Goal: Transaction & Acquisition: Book appointment/travel/reservation

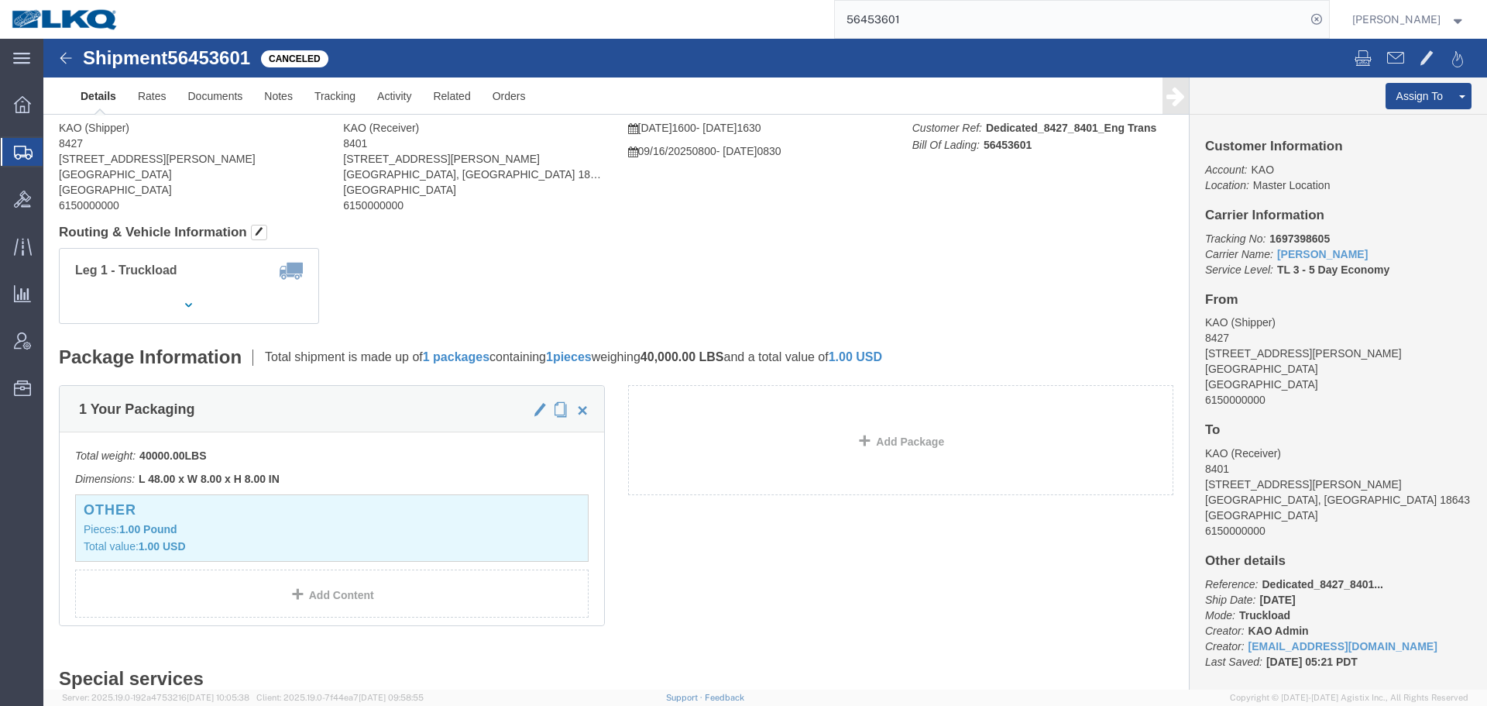
click div "Leg 1 - Truckload Number of trucks: 1"
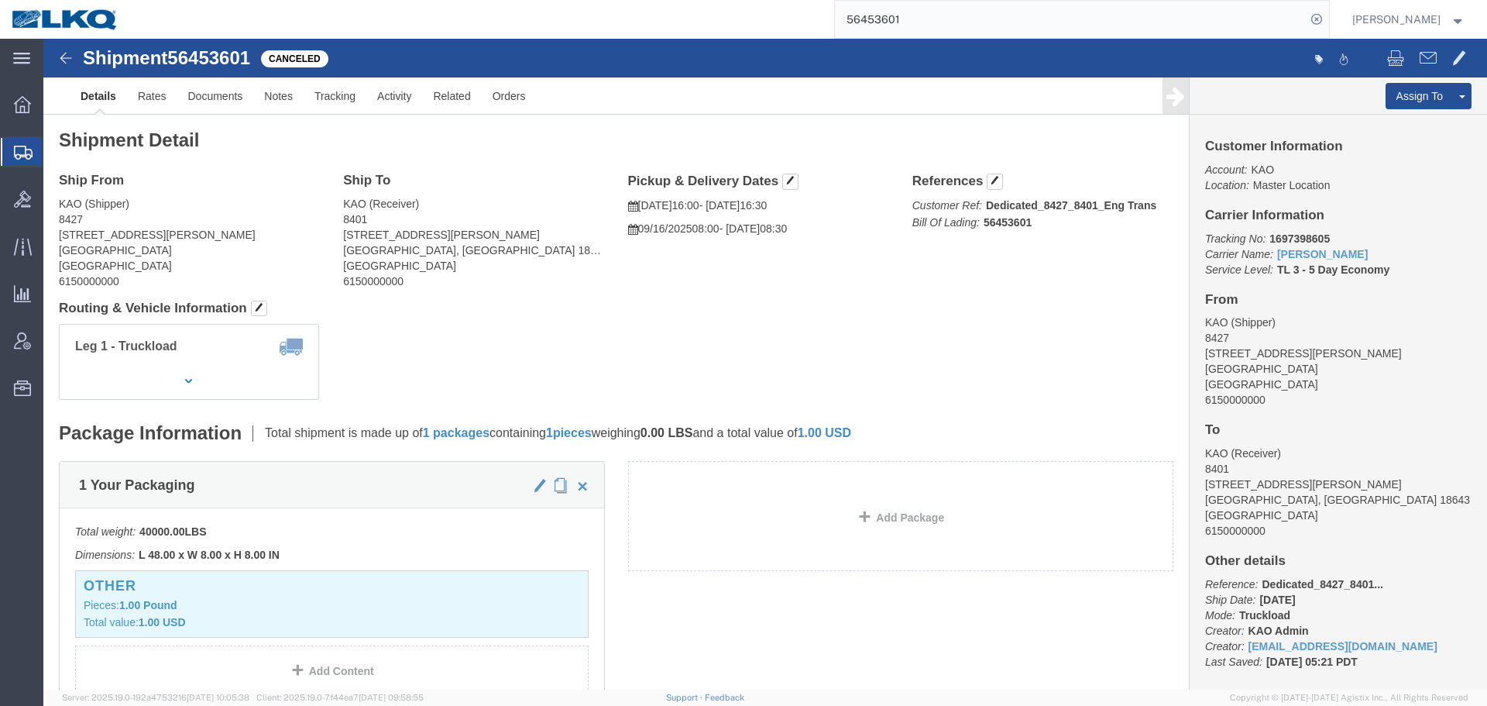
click div "Leg 1 - Truckload Number of trucks: 1"
click at [1028, 15] on input "56453601" at bounding box center [1070, 19] width 471 height 37
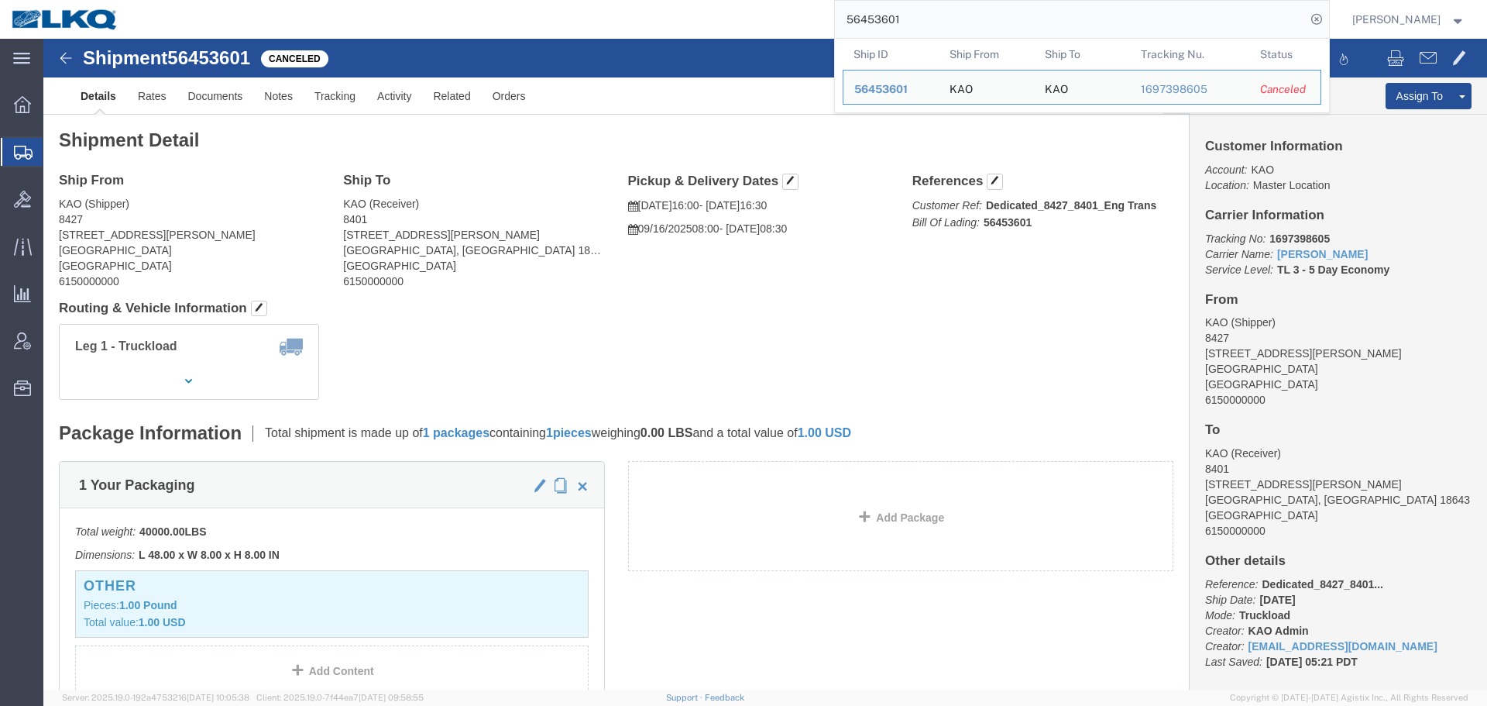
paste input "811897"
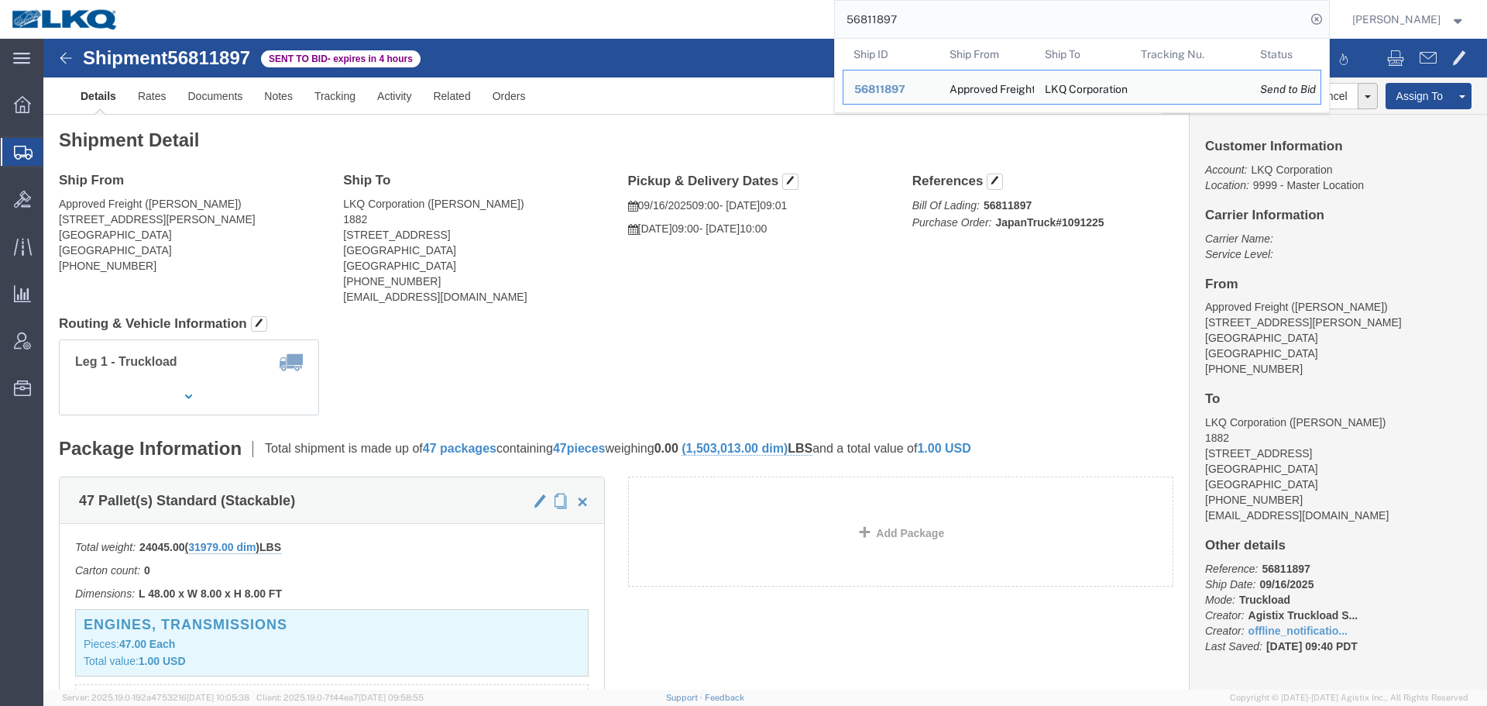
click div "Ship From Approved Freight (Mariela) 14777 Don Julian Rd. City of Industry, CA …"
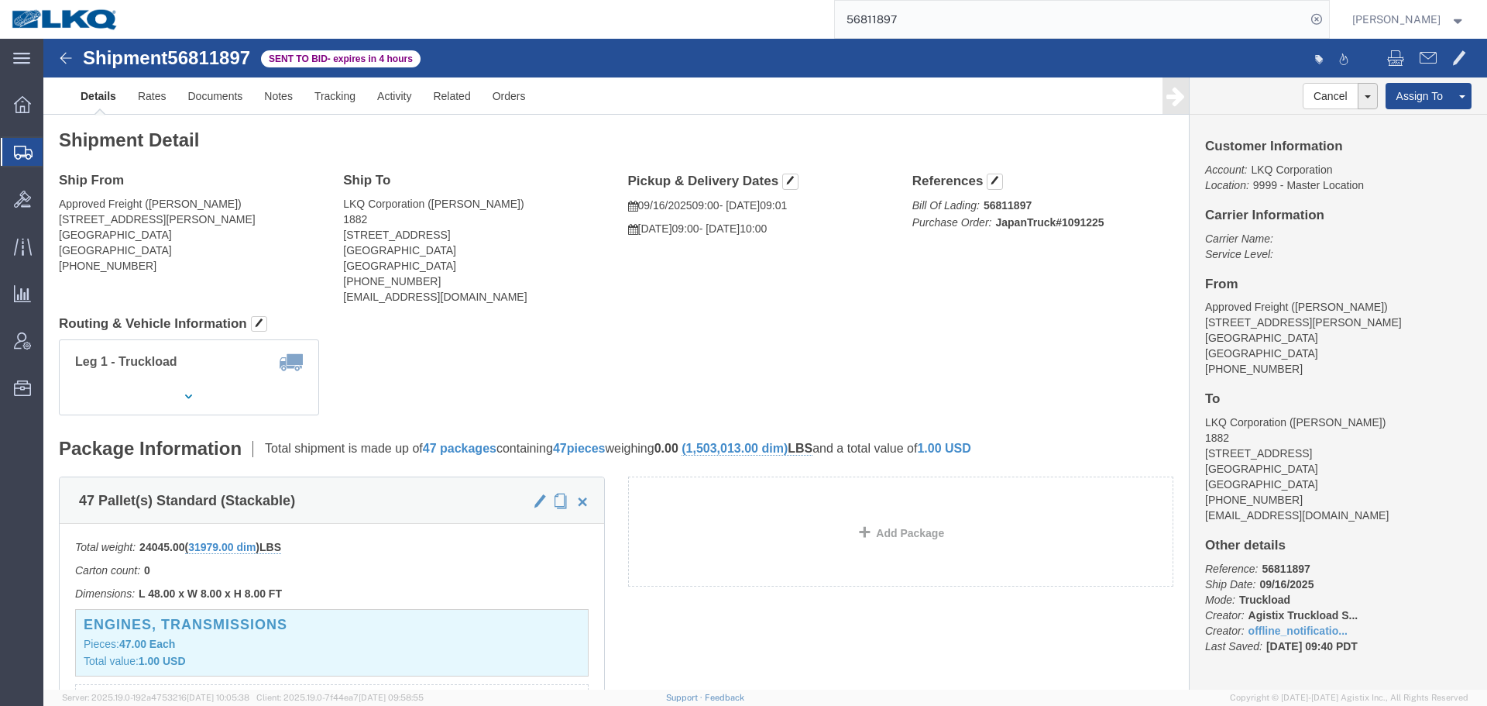
drag, startPoint x: 827, startPoint y: 283, endPoint x: 815, endPoint y: 318, distance: 36.7
click h4 "Routing & Vehicle Information"
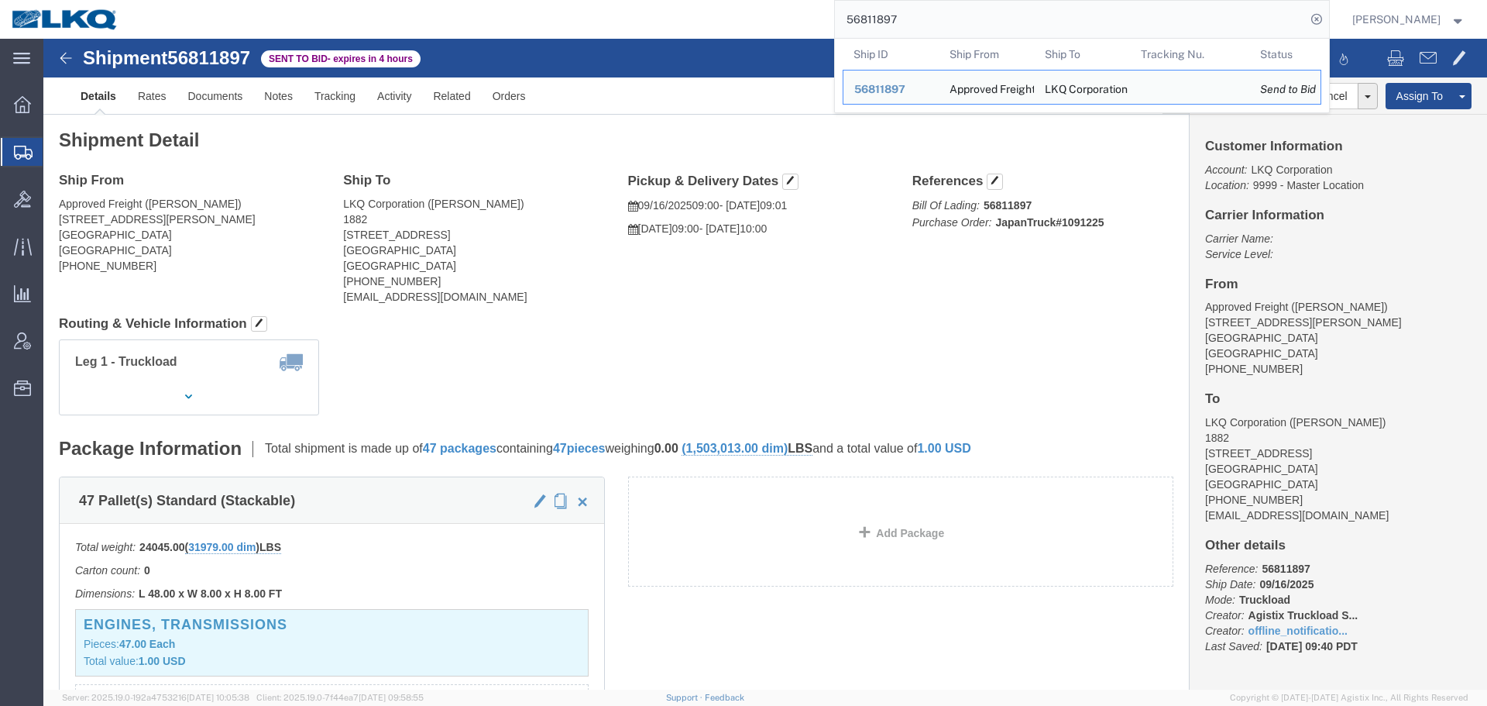
click at [914, 21] on input "56811897" at bounding box center [1070, 19] width 471 height 37
paste input "77841"
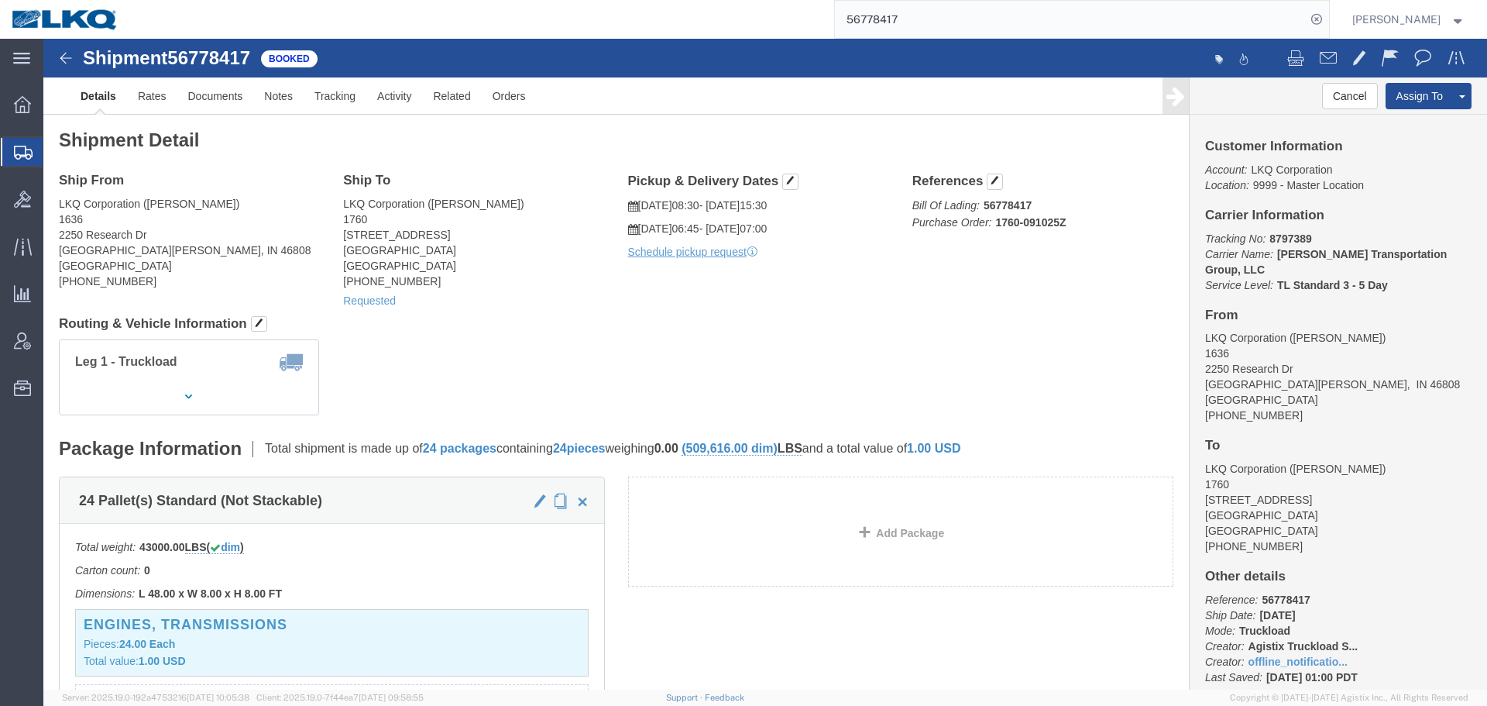
click div "Leg 1 - Truckload Vehicle 1: Standard Dry Van (53 Feet) Number of trucks: 1"
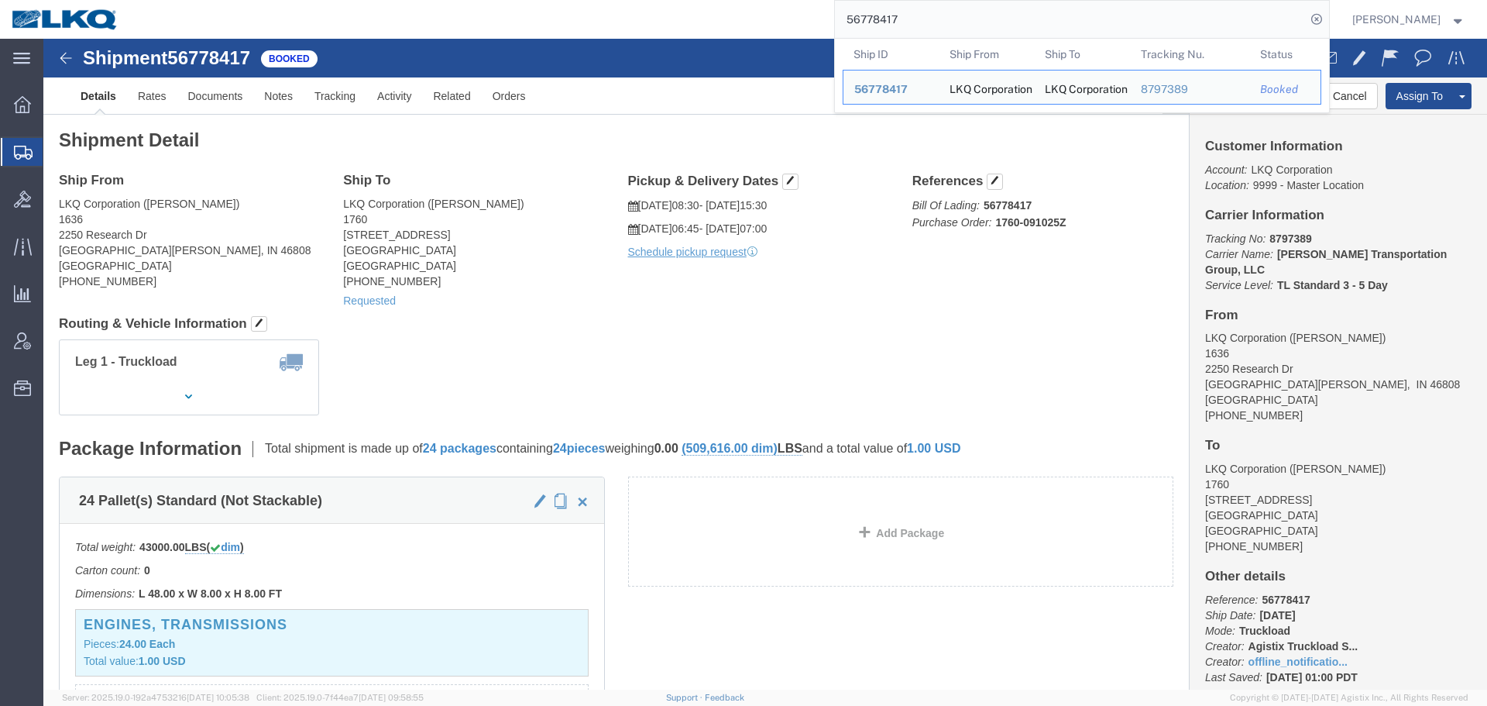
click at [925, 15] on input "56778417" at bounding box center [1070, 19] width 471 height 37
click div "Shipment Detail Ship From LKQ Corporation (AARON) 1636 2250 Research Dr Fort Wa…"
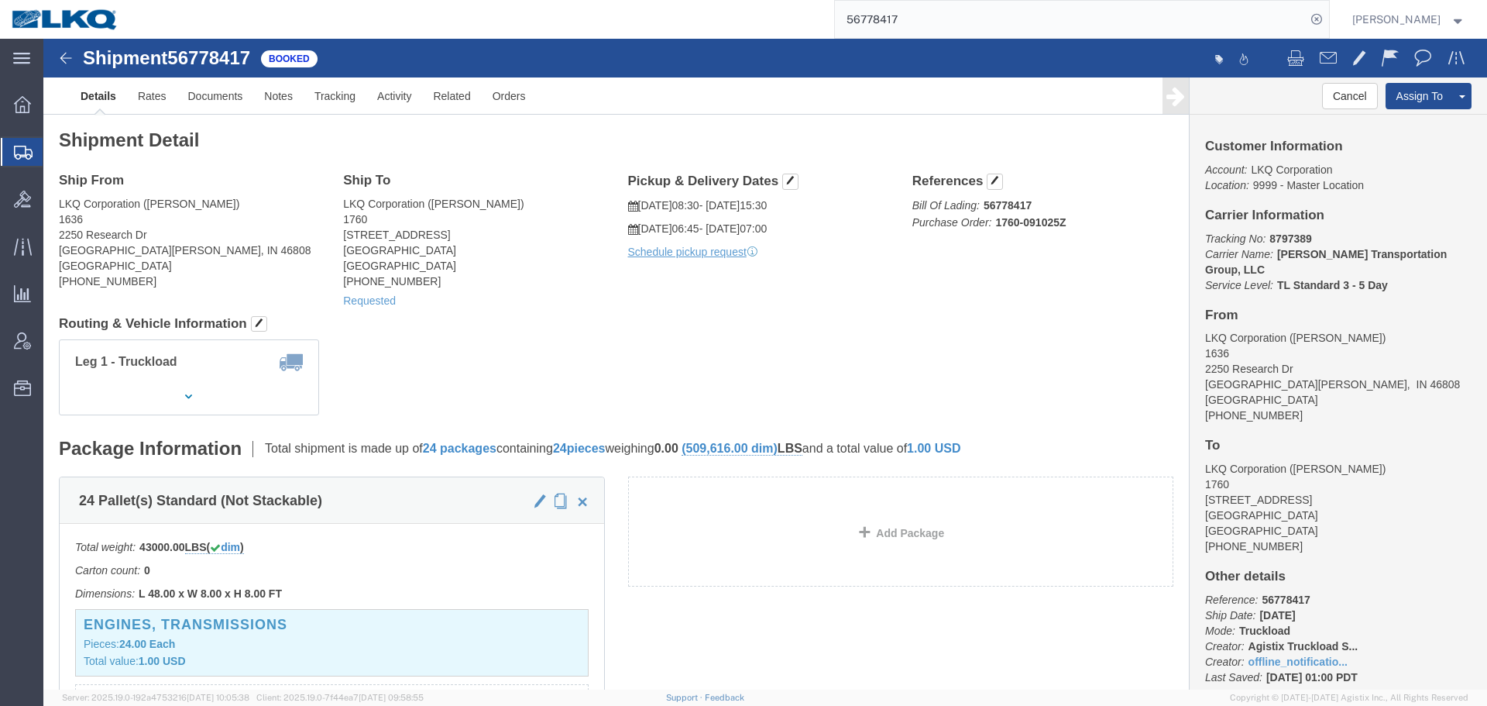
click div "Shipment Detail Ship From LKQ Corporation (AARON) 1636 2250 Research Dr Fort Wa…"
click div "Ship From LKQ Corporation (AARON) 1636 2250 Research Dr Fort Wayne, IN 46808 Un…"
click div "Leg 1 - Truckload Vehicle 1: Standard Dry Van (53 Feet) Number of trucks: 1"
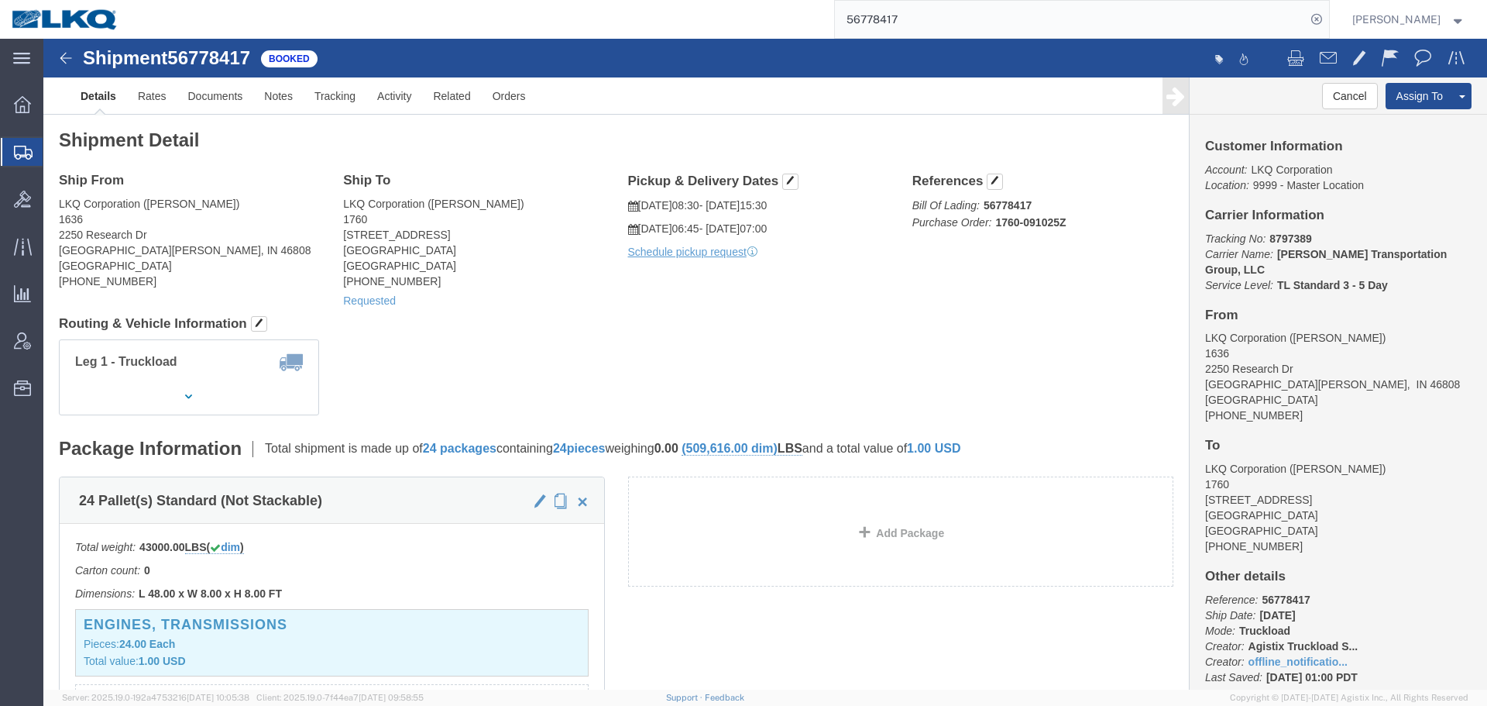
click div "Leg 1 - Truckload Vehicle 1: Standard Dry Van (53 Feet) Number of trucks: 1"
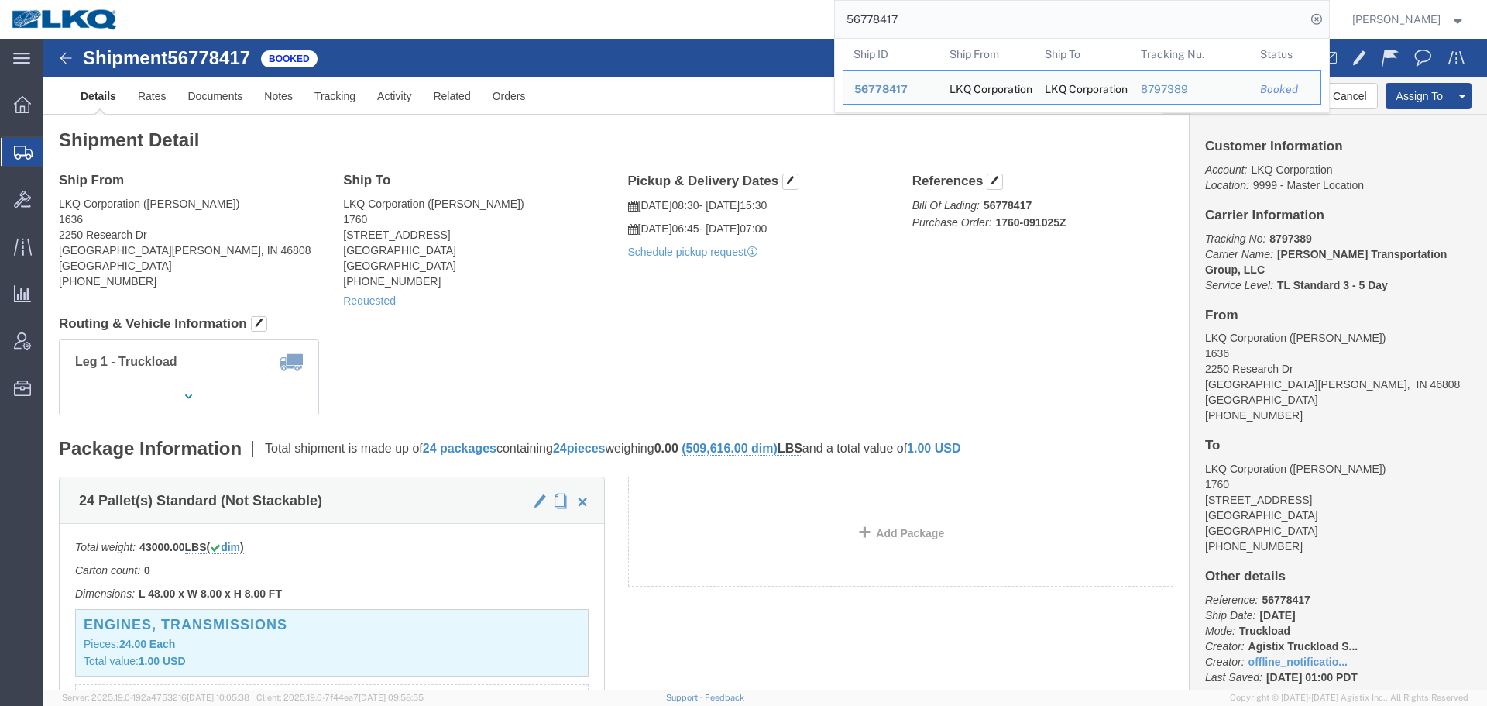
click at [1022, 26] on input "56778417" at bounding box center [1070, 19] width 471 height 37
paste input "38910"
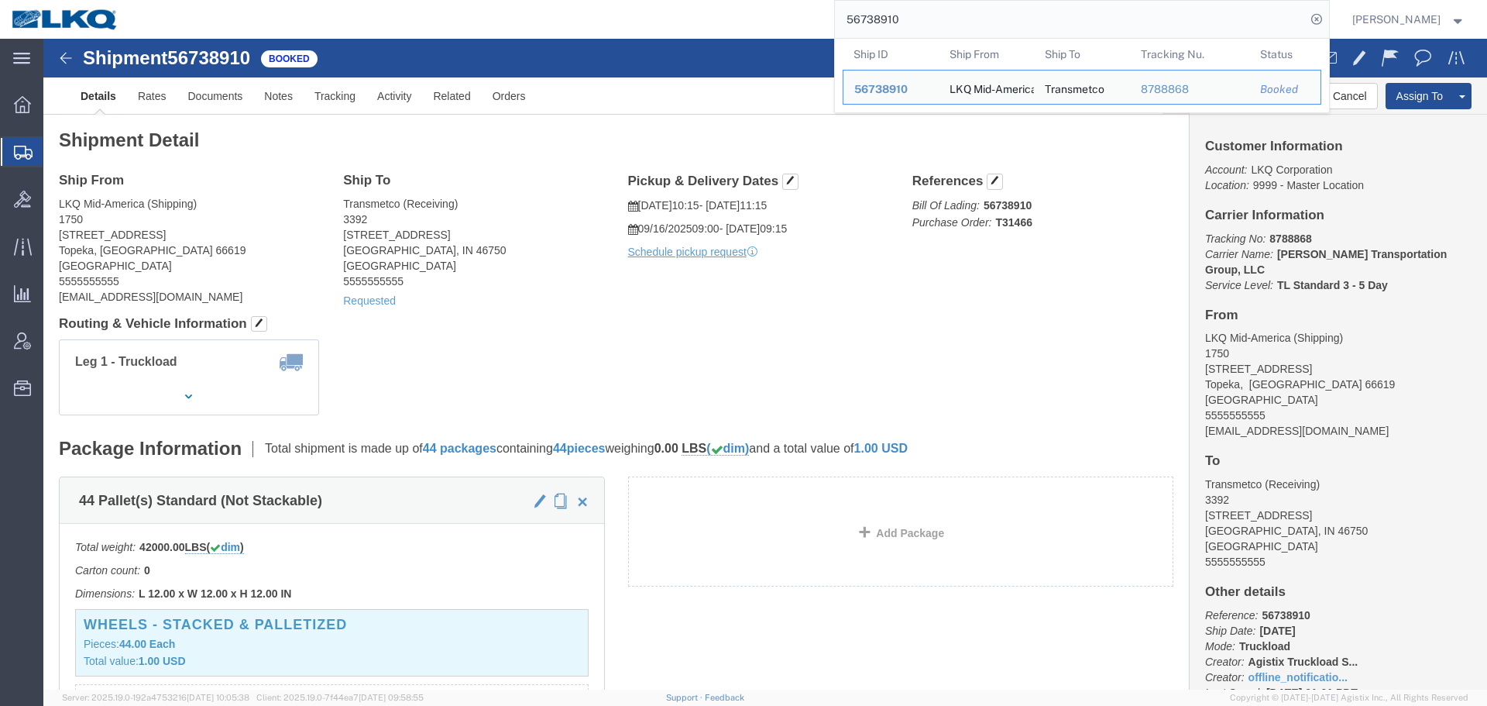
click h4 "Routing & Vehicle Information"
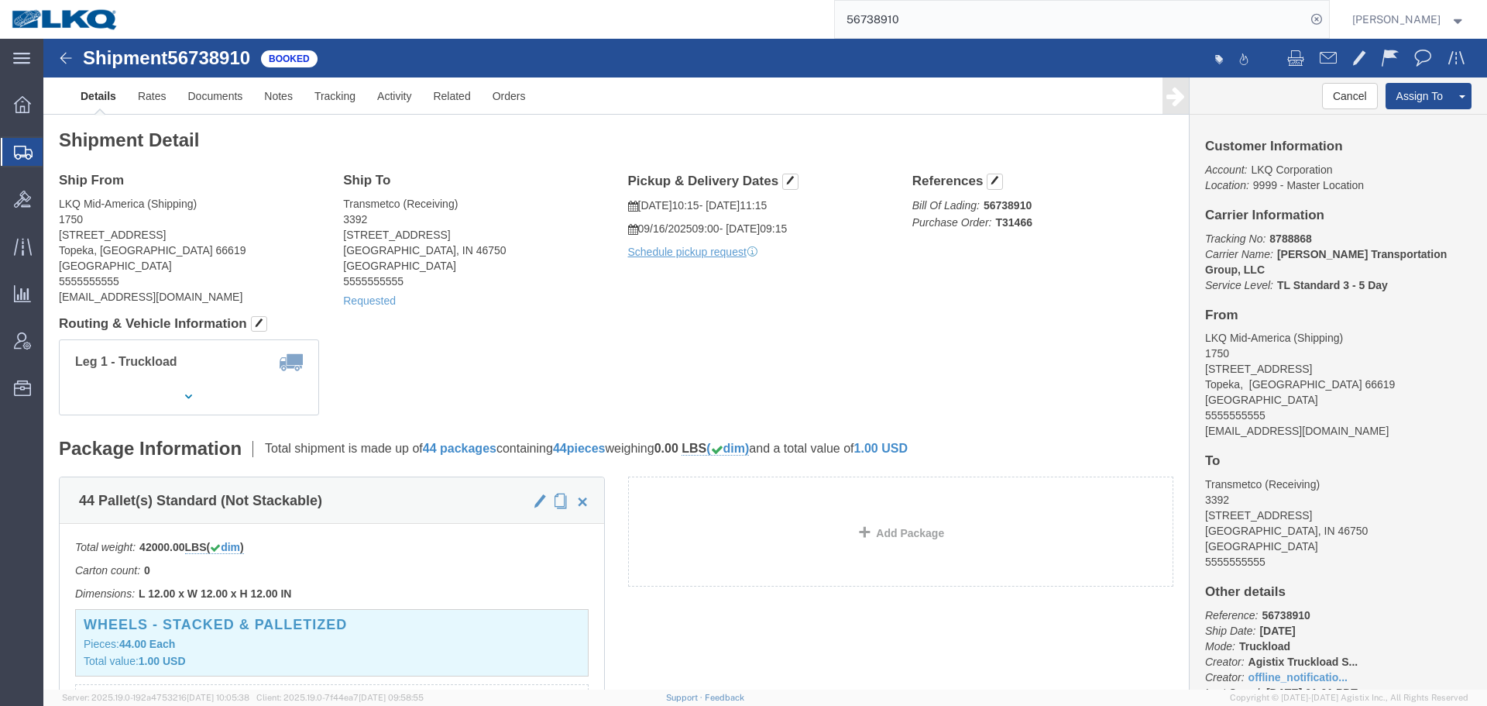
click address "Transmetco (Receiving) 3392 1750 Riverfork Dr E Huntington, IN 46750 United Sta…"
copy address "Huntington"
click address "LKQ Mid-America (Shipping) 1750 5725 SW Topeka Blvd Topeka, KS 66619 United Sta…"
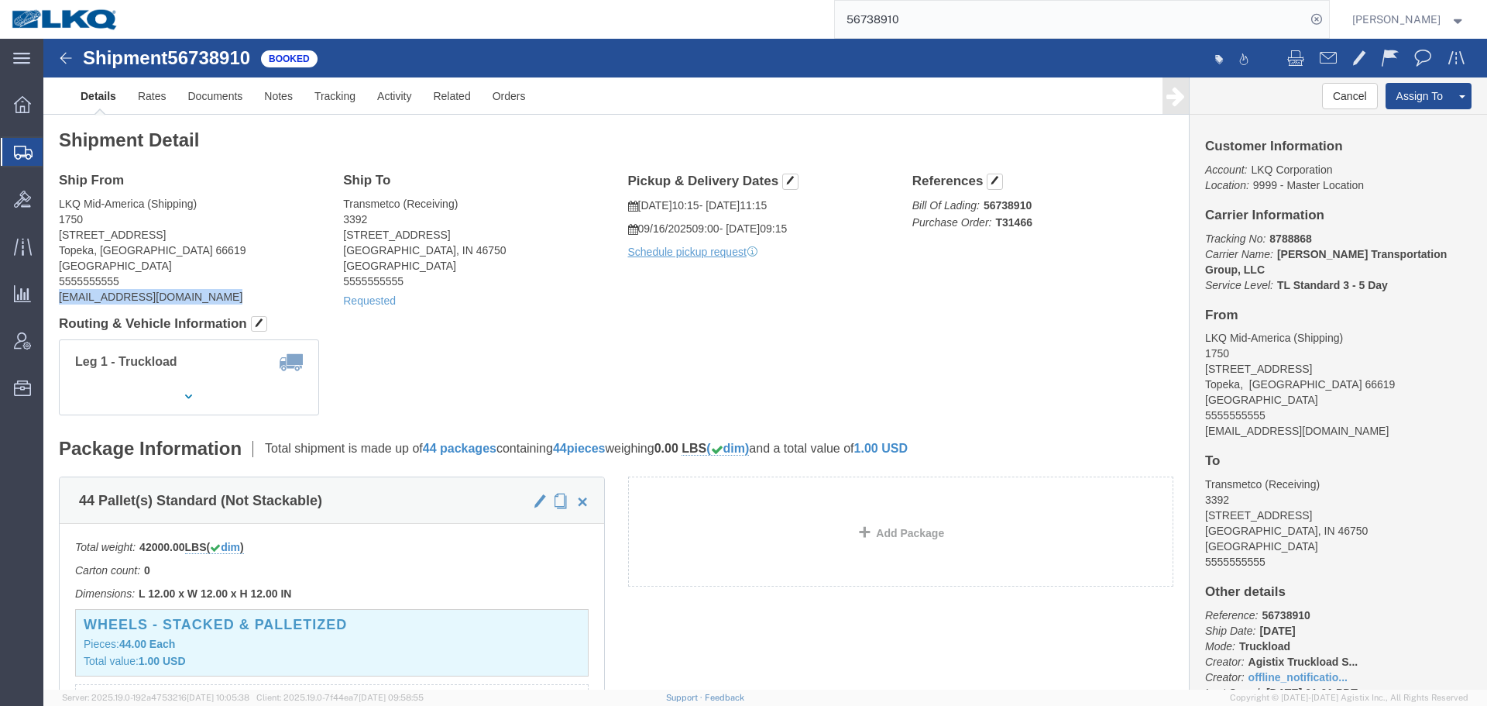
click address "LKQ Mid-America (Shipping) 1750 5725 SW Topeka Blvd Topeka, KS 66619 United Sta…"
copy div "kadean@lkqcorp.com"
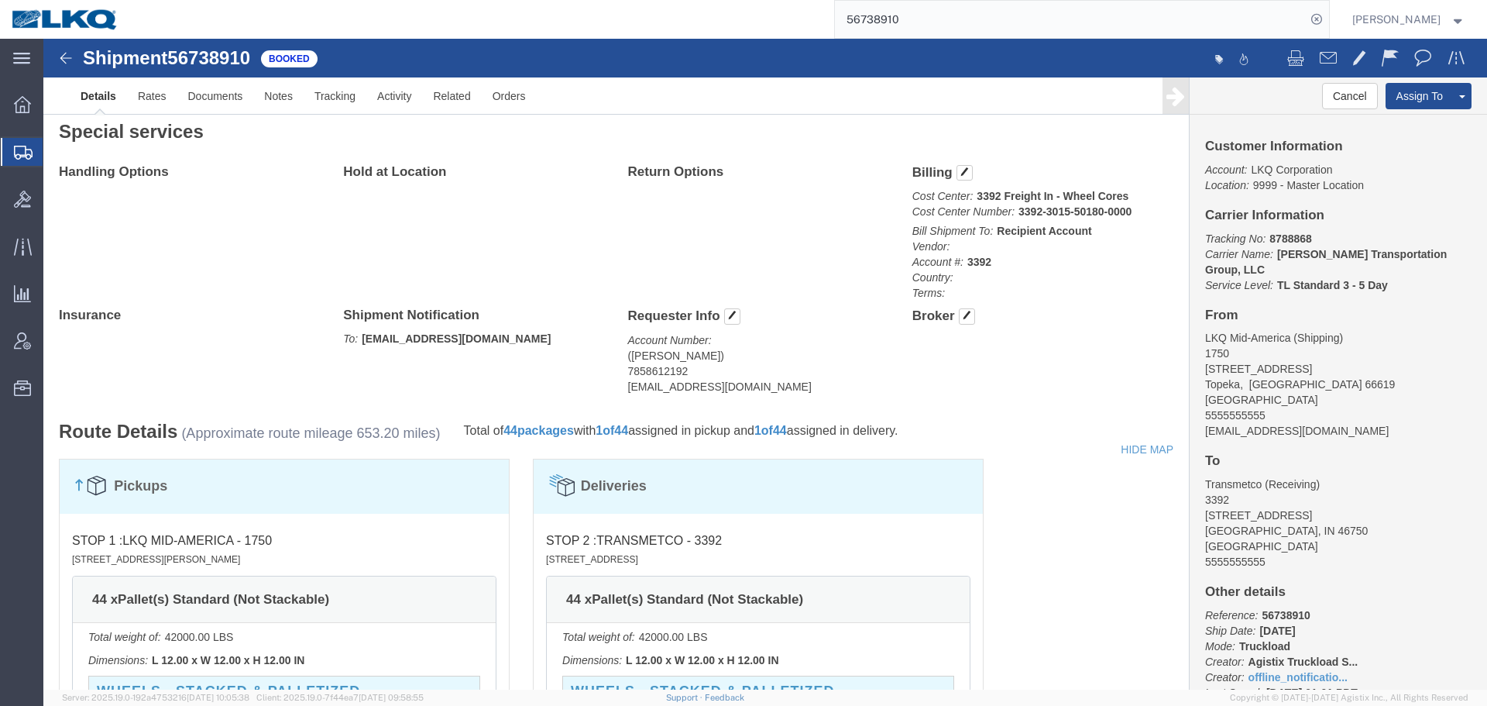
scroll to position [697, 0]
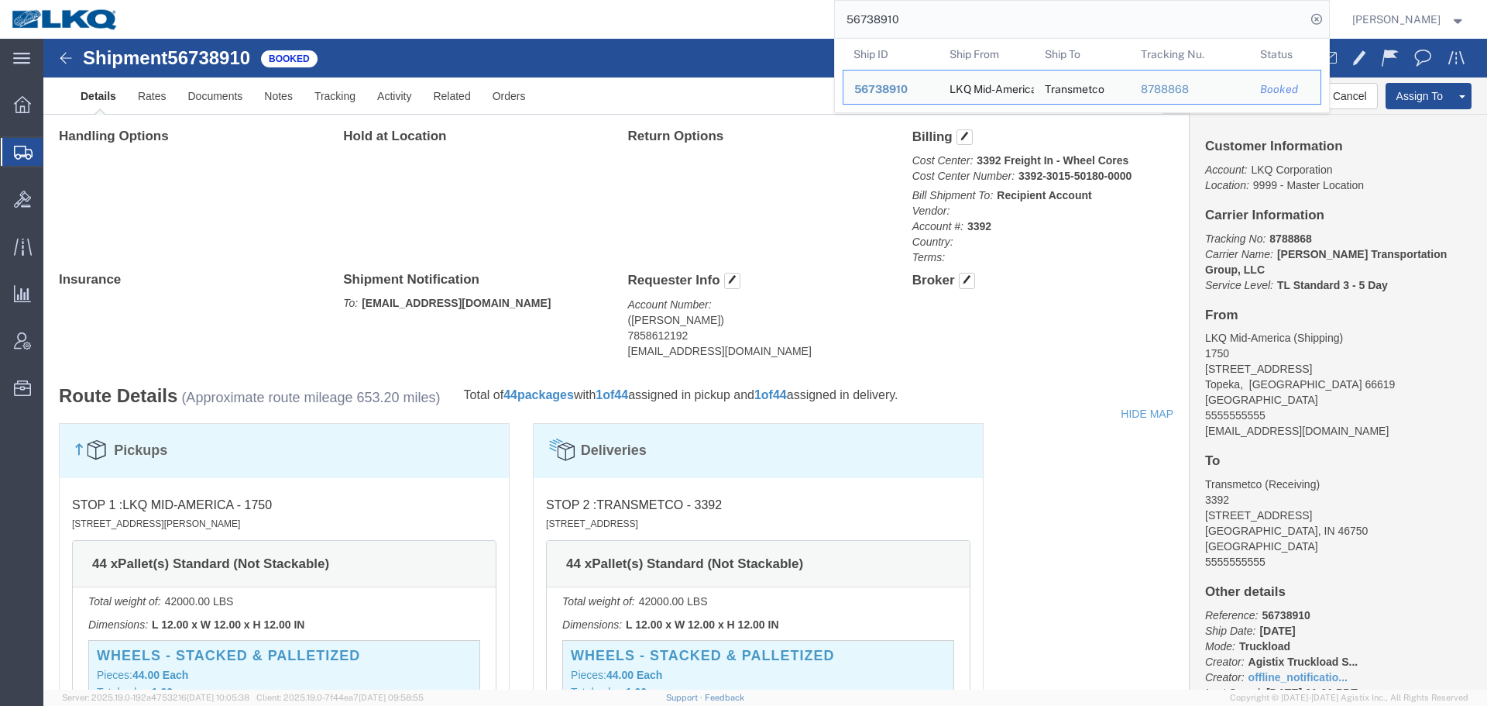
click at [925, 14] on input "56738910" at bounding box center [1070, 19] width 471 height 37
paste input "811897"
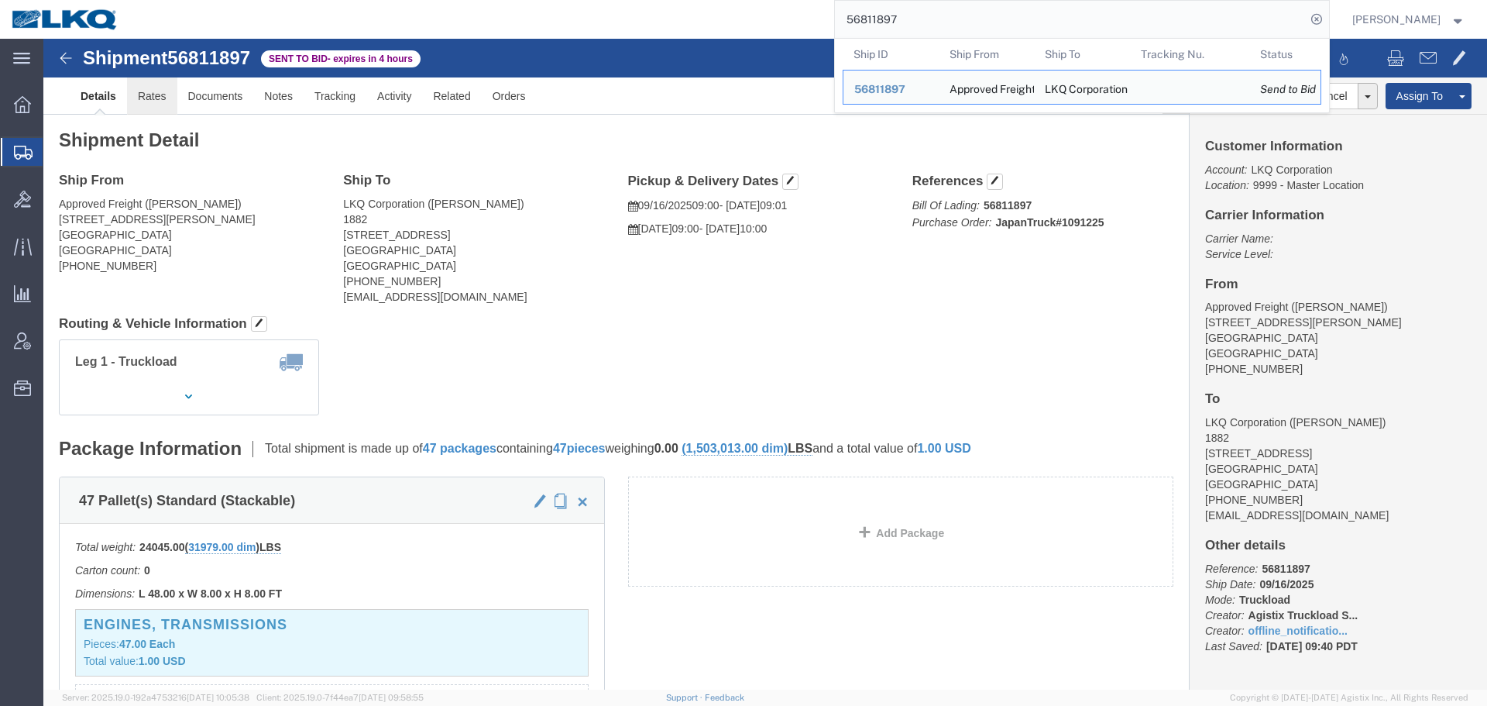
click link "Rates"
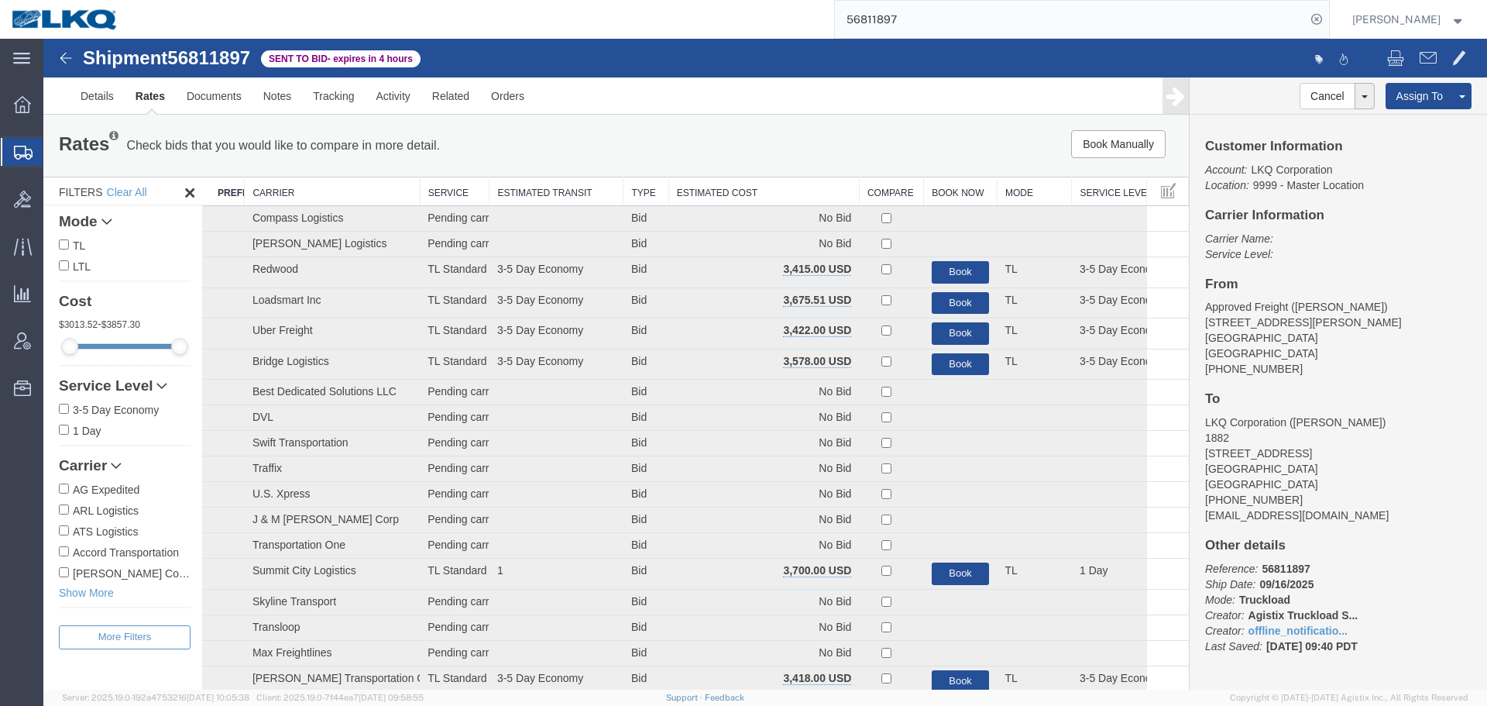
click at [724, 192] on th "Estimated Cost" at bounding box center [763, 191] width 191 height 29
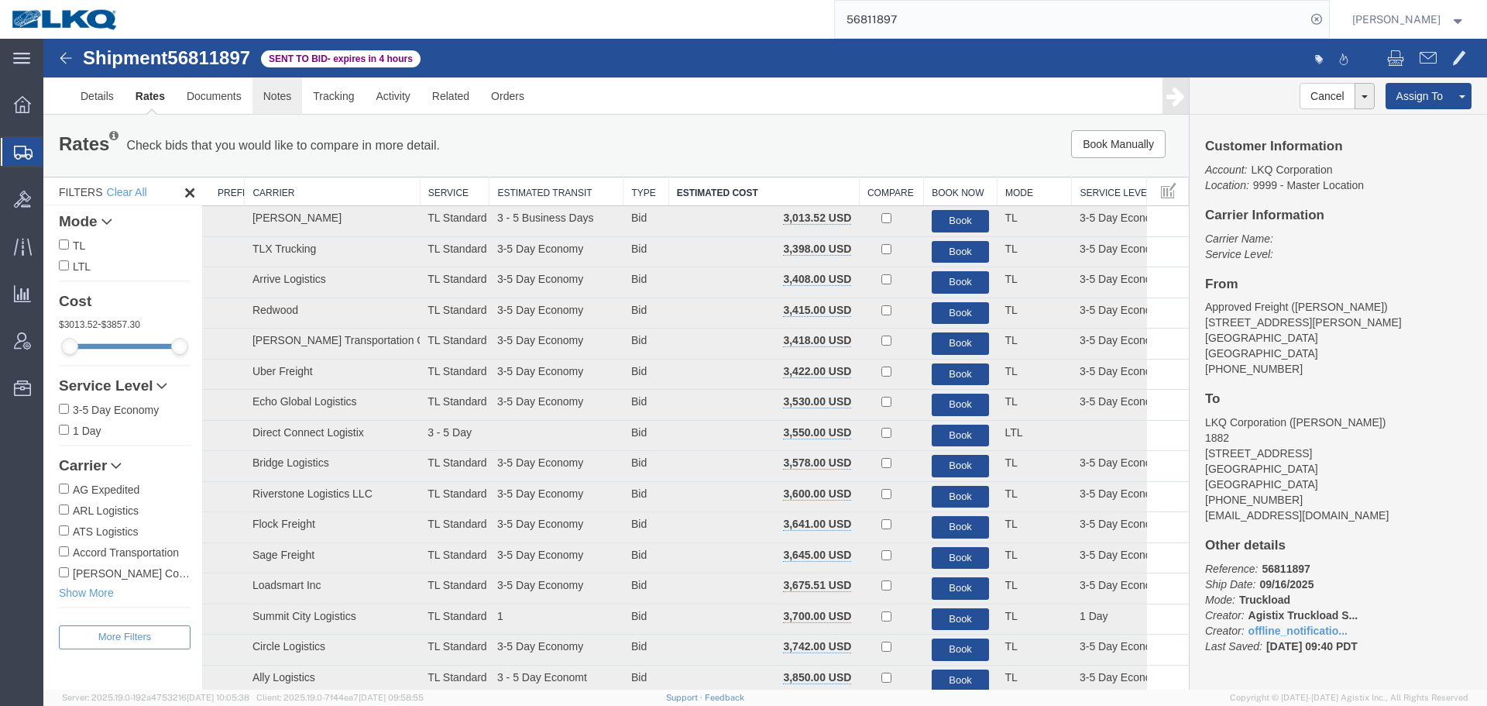
click at [285, 96] on link "Notes" at bounding box center [277, 95] width 50 height 37
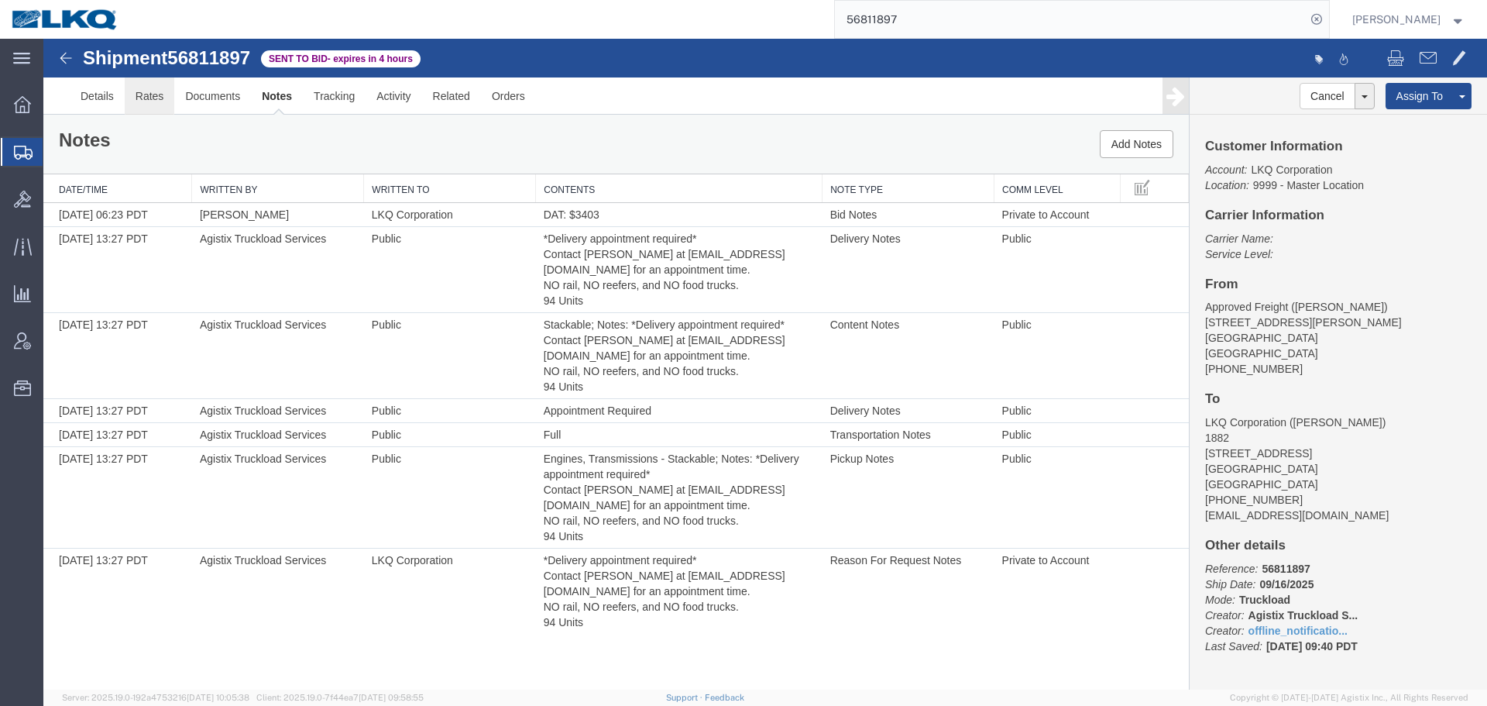
click at [131, 94] on link "Rates" at bounding box center [150, 95] width 50 height 37
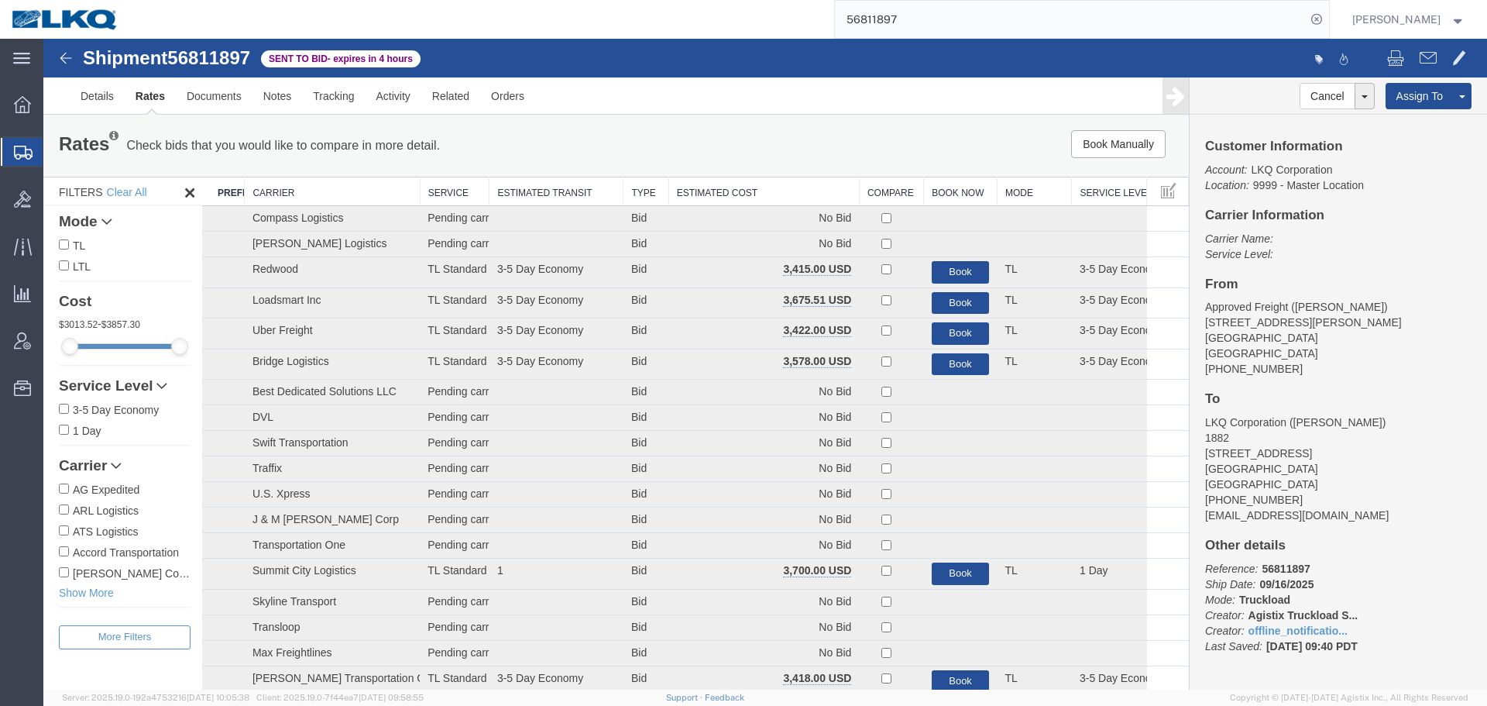
click at [748, 190] on th "Estimated Cost" at bounding box center [763, 191] width 191 height 29
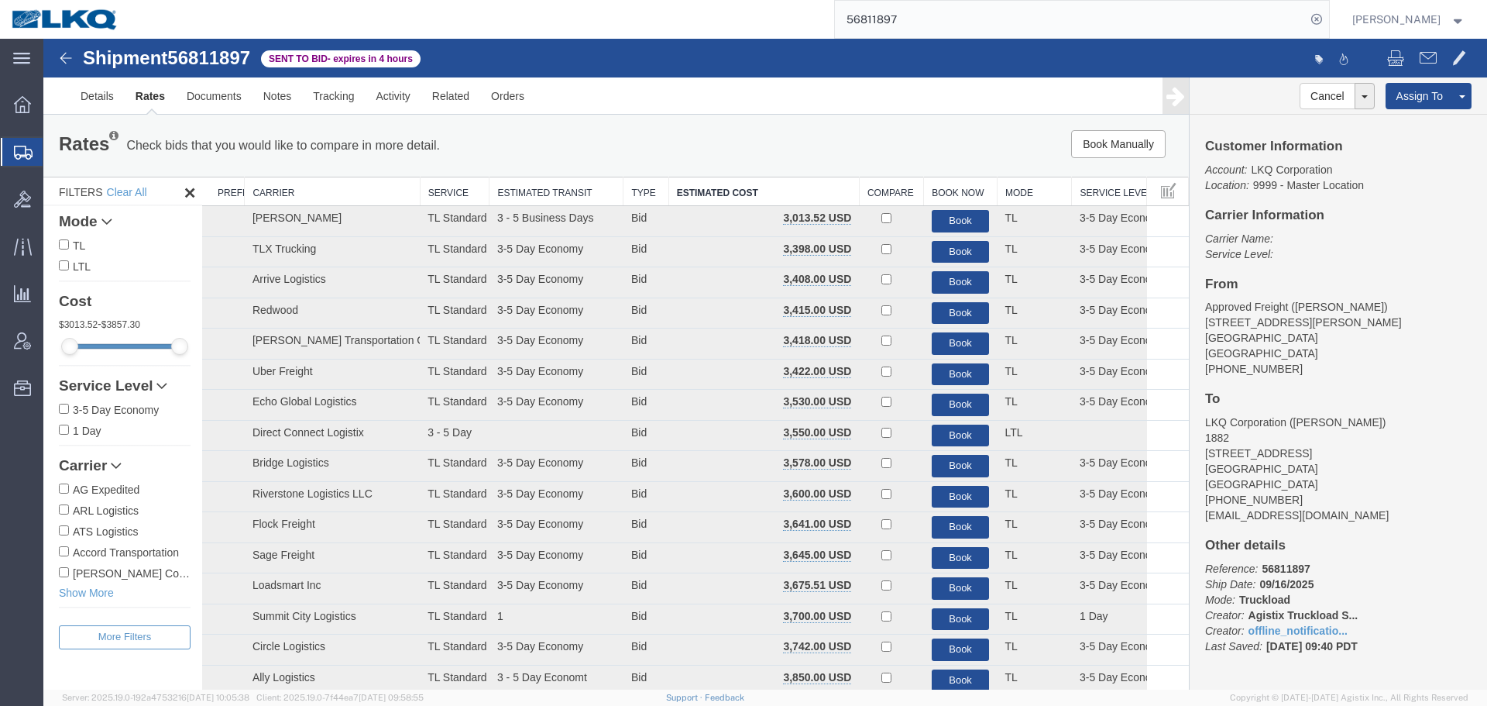
click at [904, 9] on input "56811897" at bounding box center [1070, 19] width 471 height 37
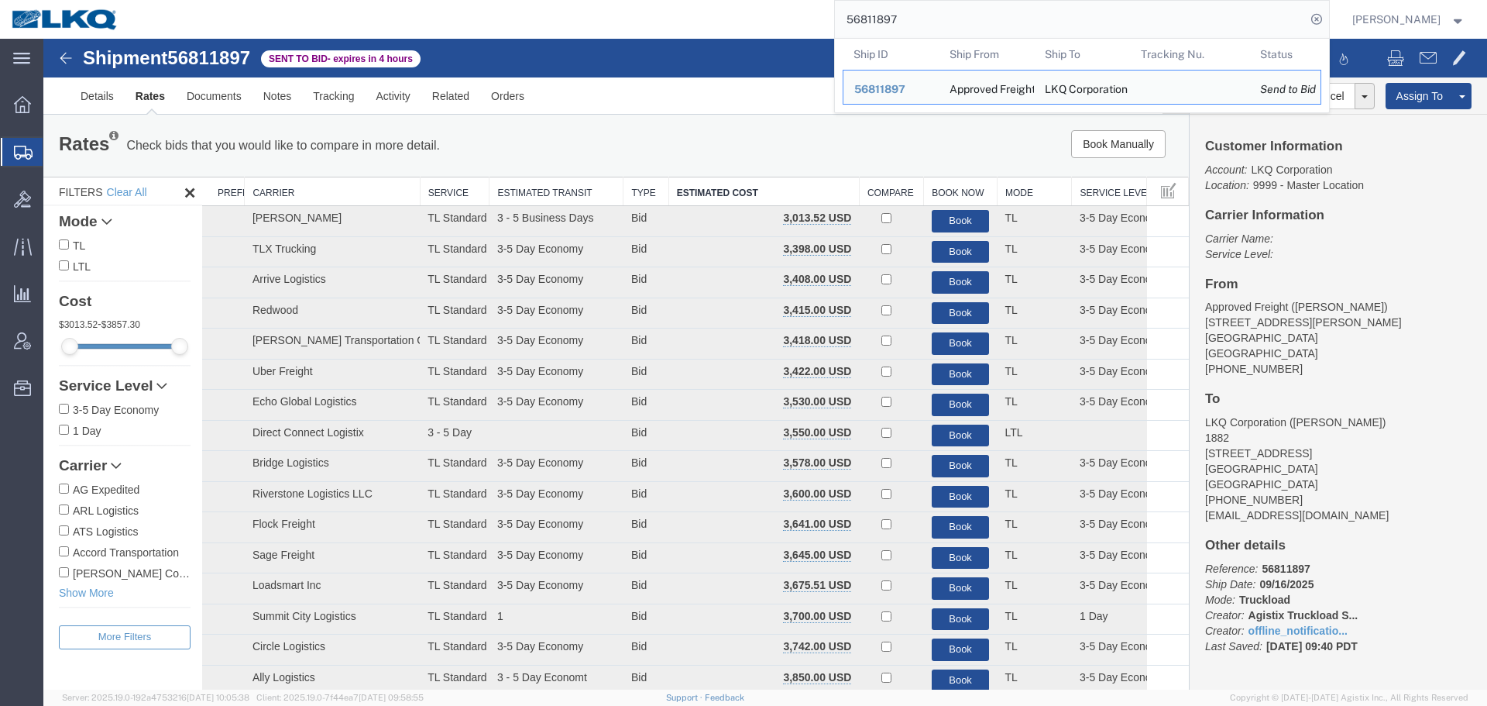
paste input "691151"
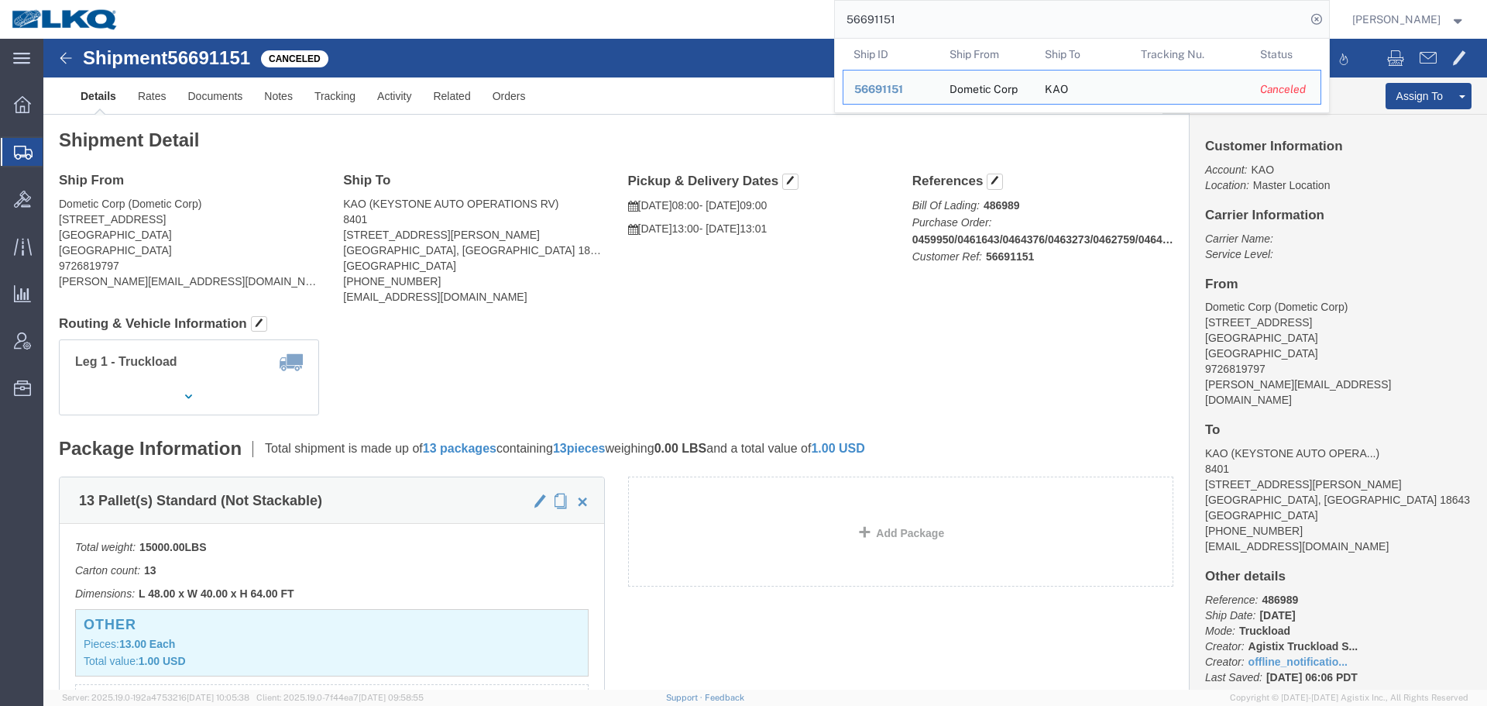
click div "Shipment Detail Ship From Dometic Corp (Dometic Corp) 2710 N Forum Dr, Grand Pr…"
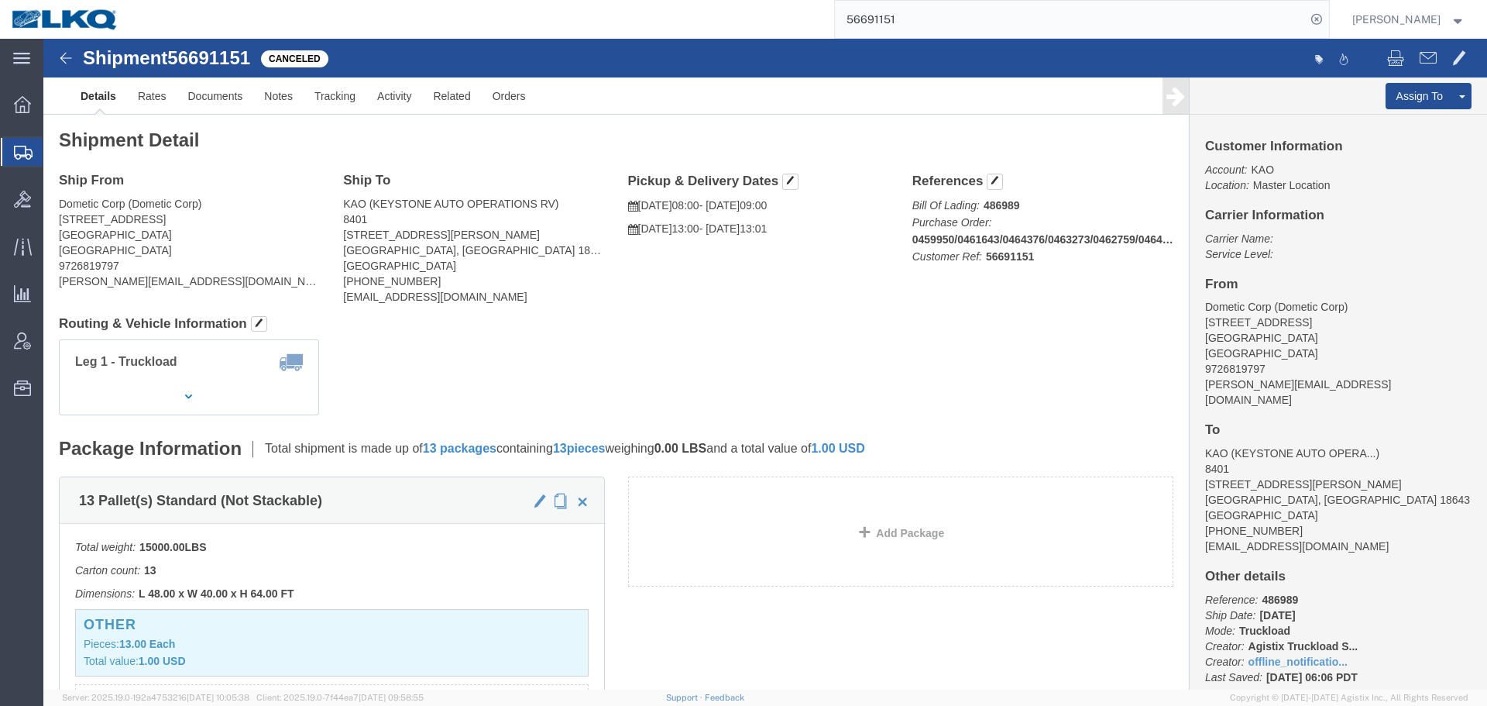
click div "Leg 1 - Truckload Vehicle 1: Standard Dry Van (53 Feet) Number of trucks: 1"
click at [964, 12] on input "56691151" at bounding box center [1070, 19] width 471 height 37
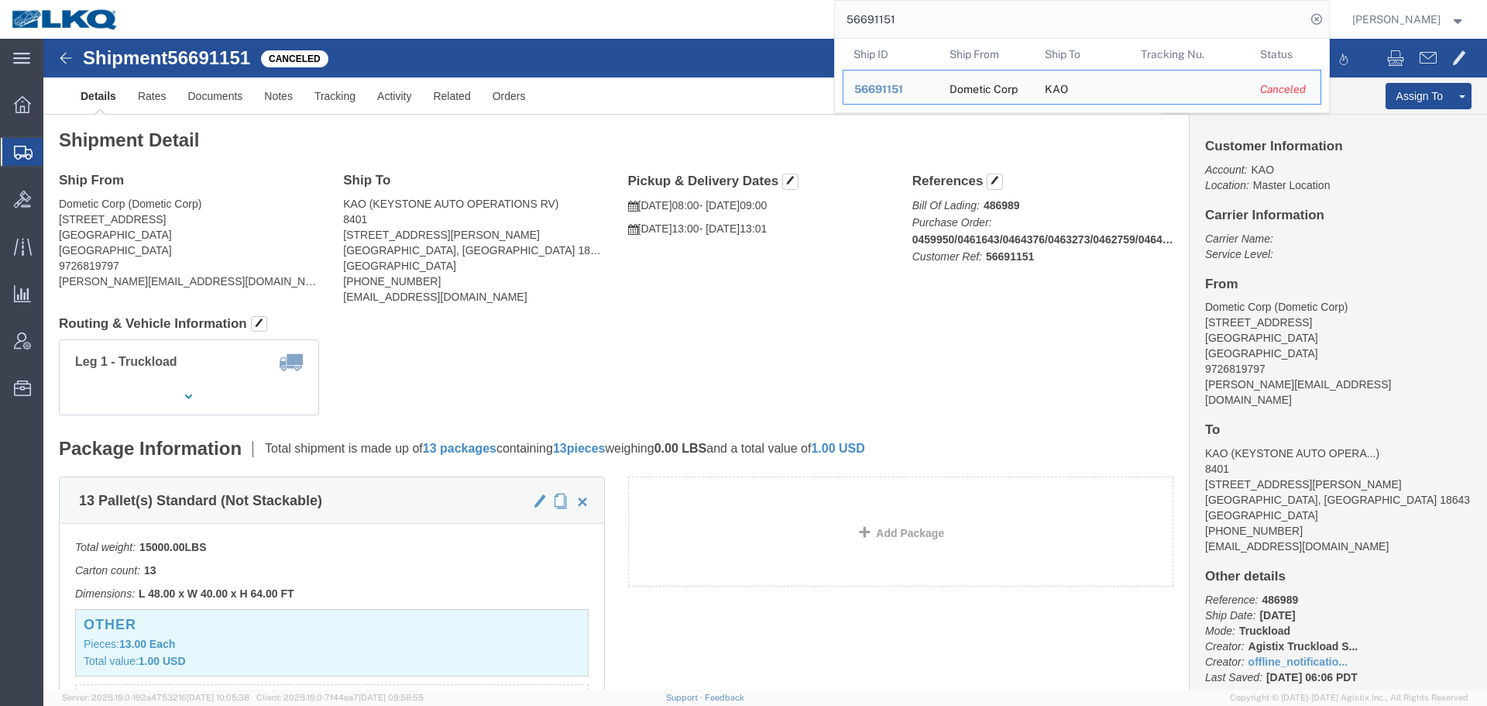
paste input "719233"
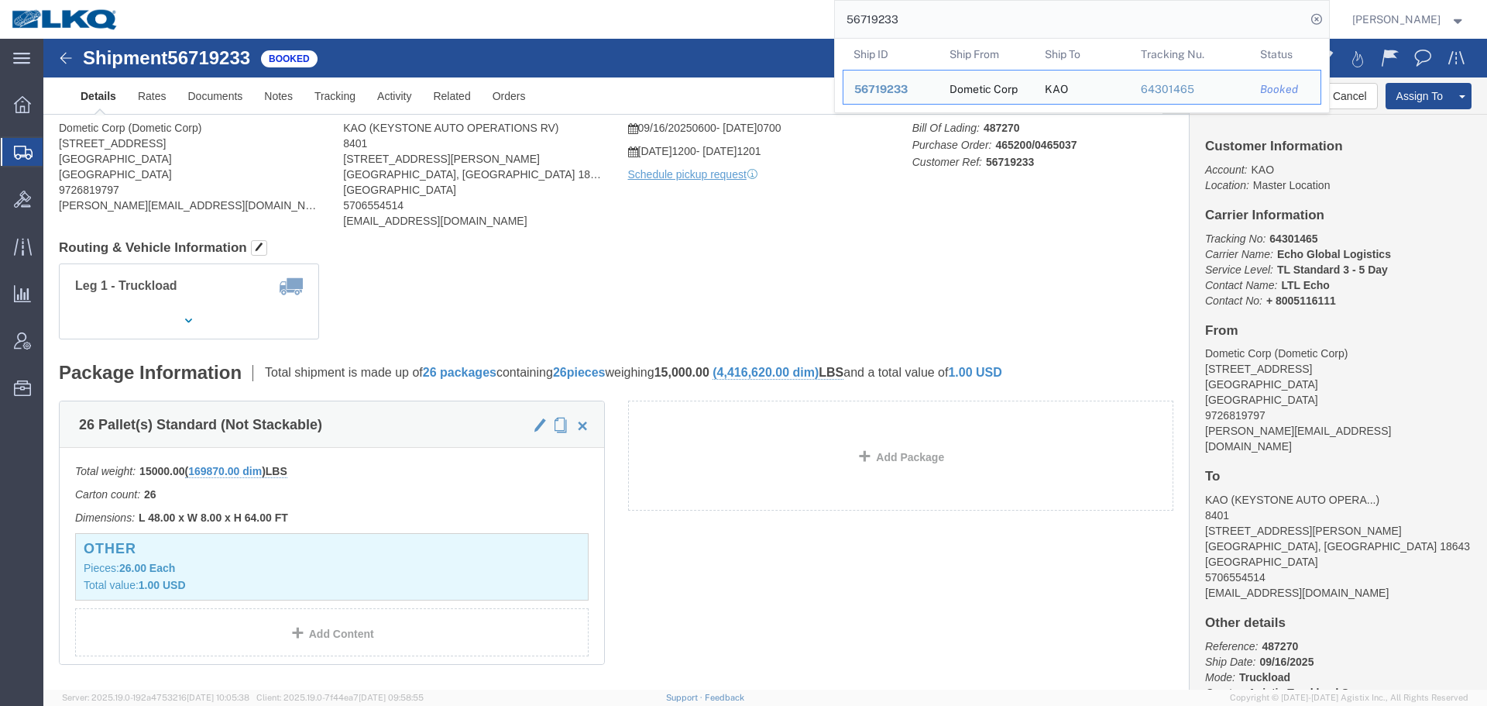
click div
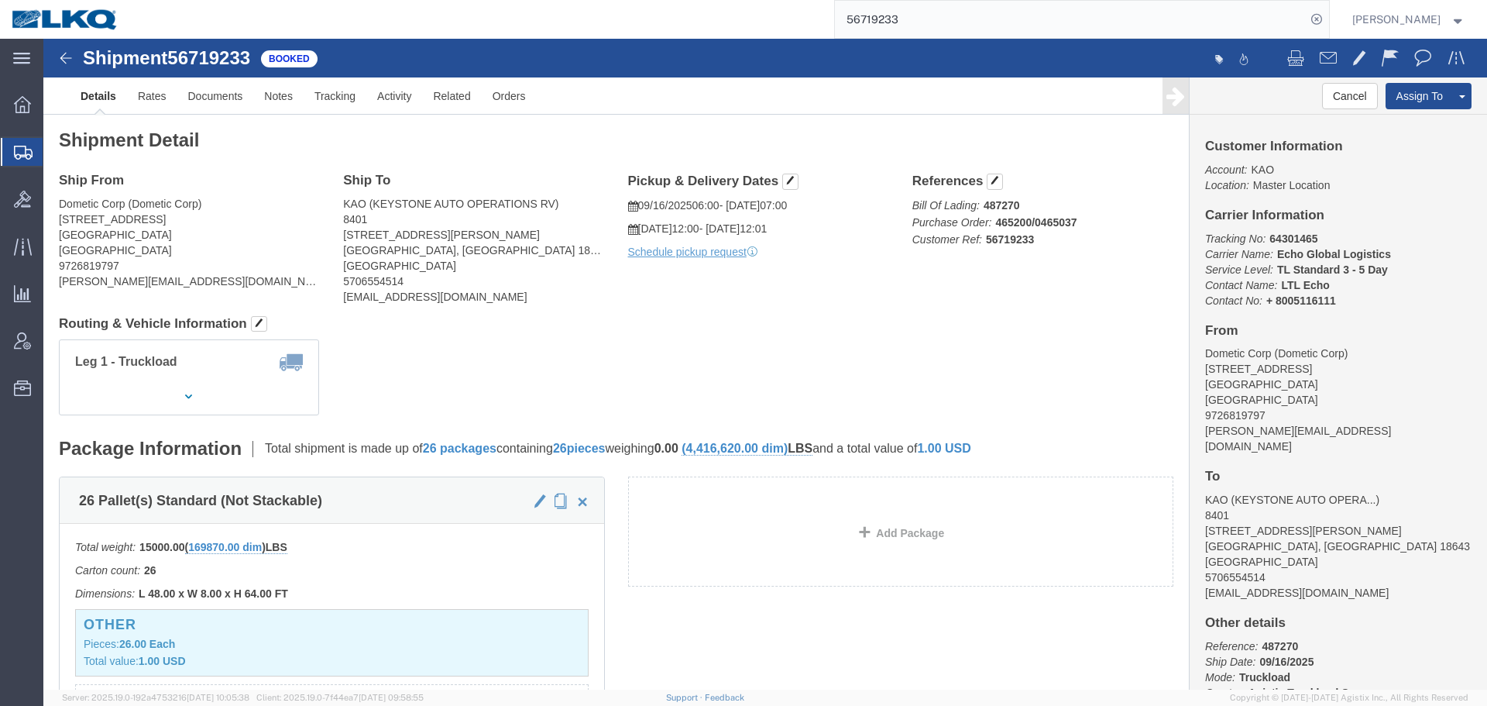
click div "Shipment Detail Ship From Dometic Corp (Dometic Corp) 2710 N Forum Dr Grand Pra…"
click address "Dometic Corp (Dometic Corp) 2710 N Forum Dr Grand Prairie, TX 75052 United Stat…"
copy address "Dometic"
click at [873, 19] on input "56719233" at bounding box center [1070, 19] width 471 height 37
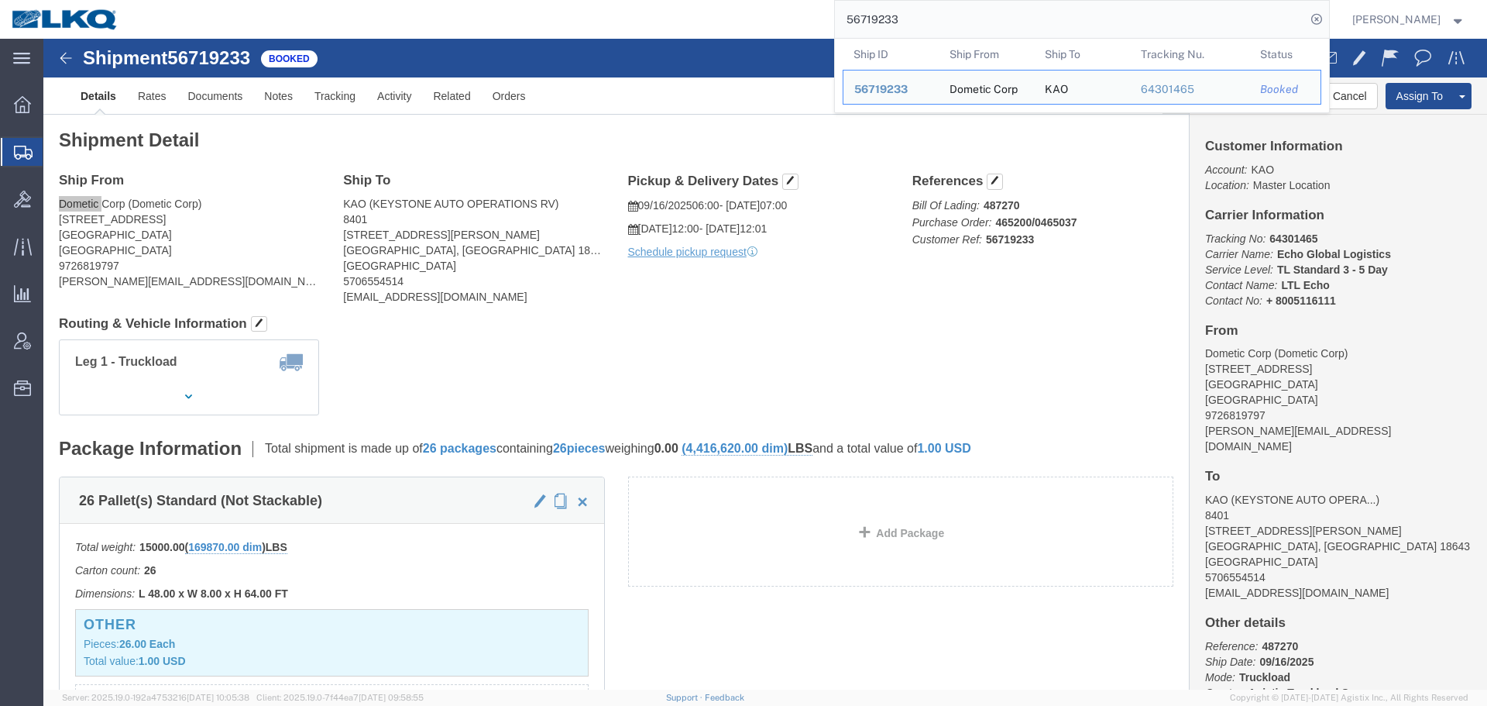
paste input "78417"
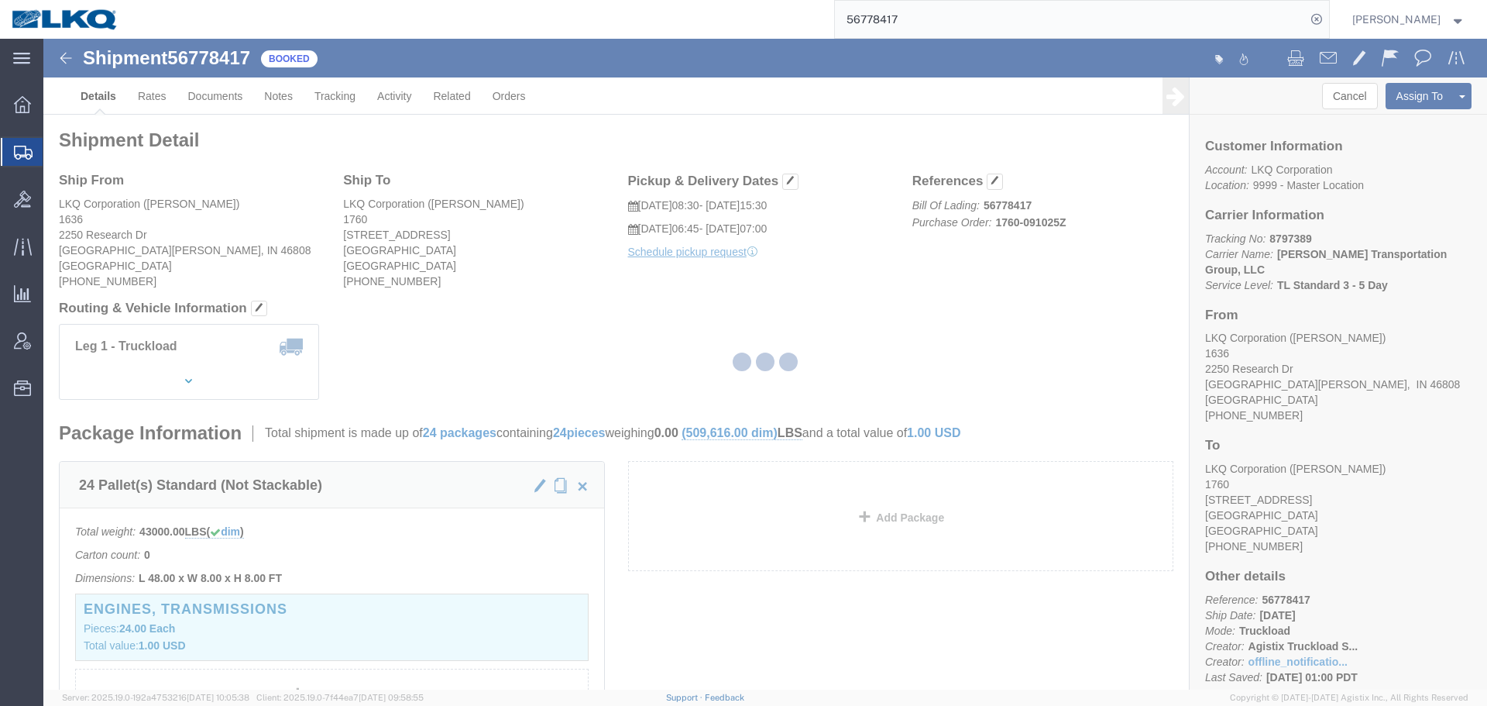
click h4 "Routing & Vehicle Information"
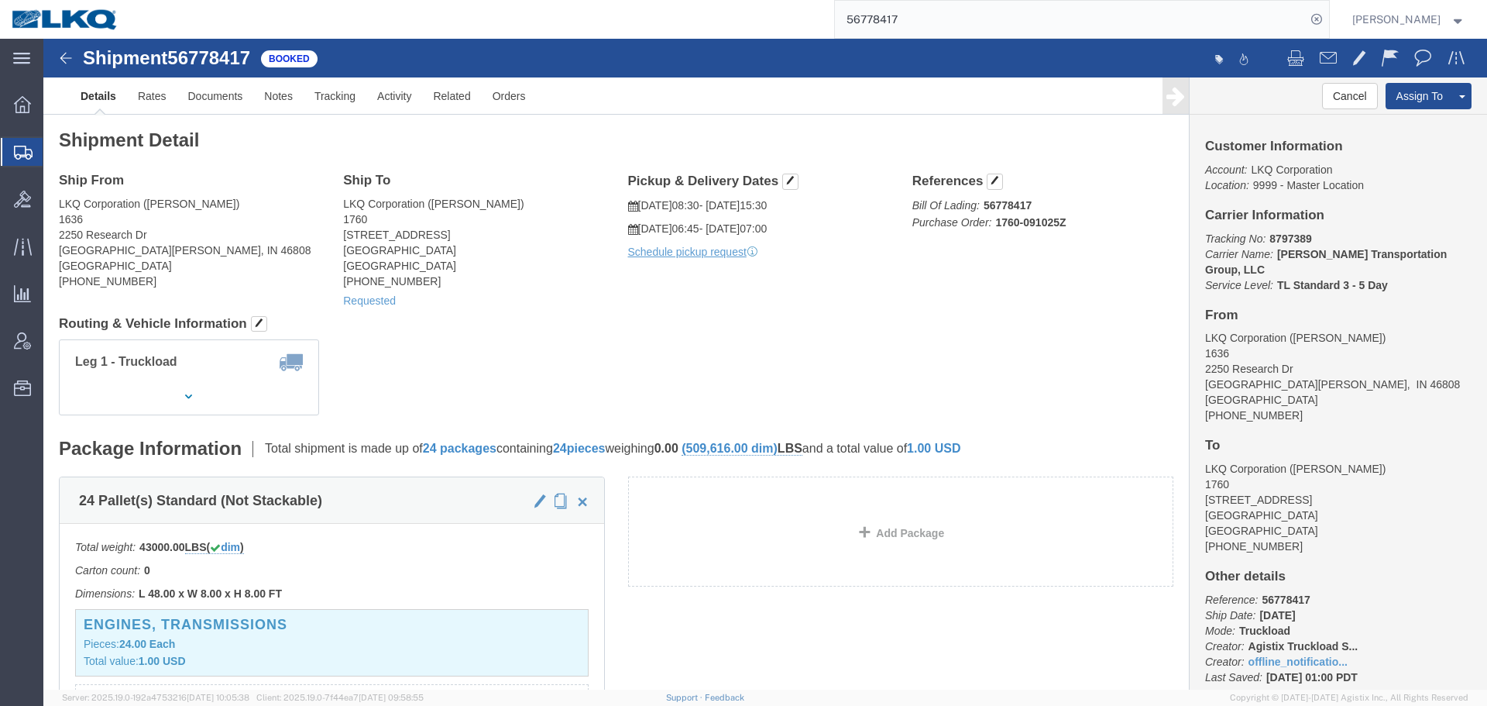
click h4 "Routing & Vehicle Information"
click address "LKQ Corporation (AARON) 1636 2250 Research Dr Fort Wayne, IN 46808 United State…"
copy address "1636"
click h4 "Routing & Vehicle Information"
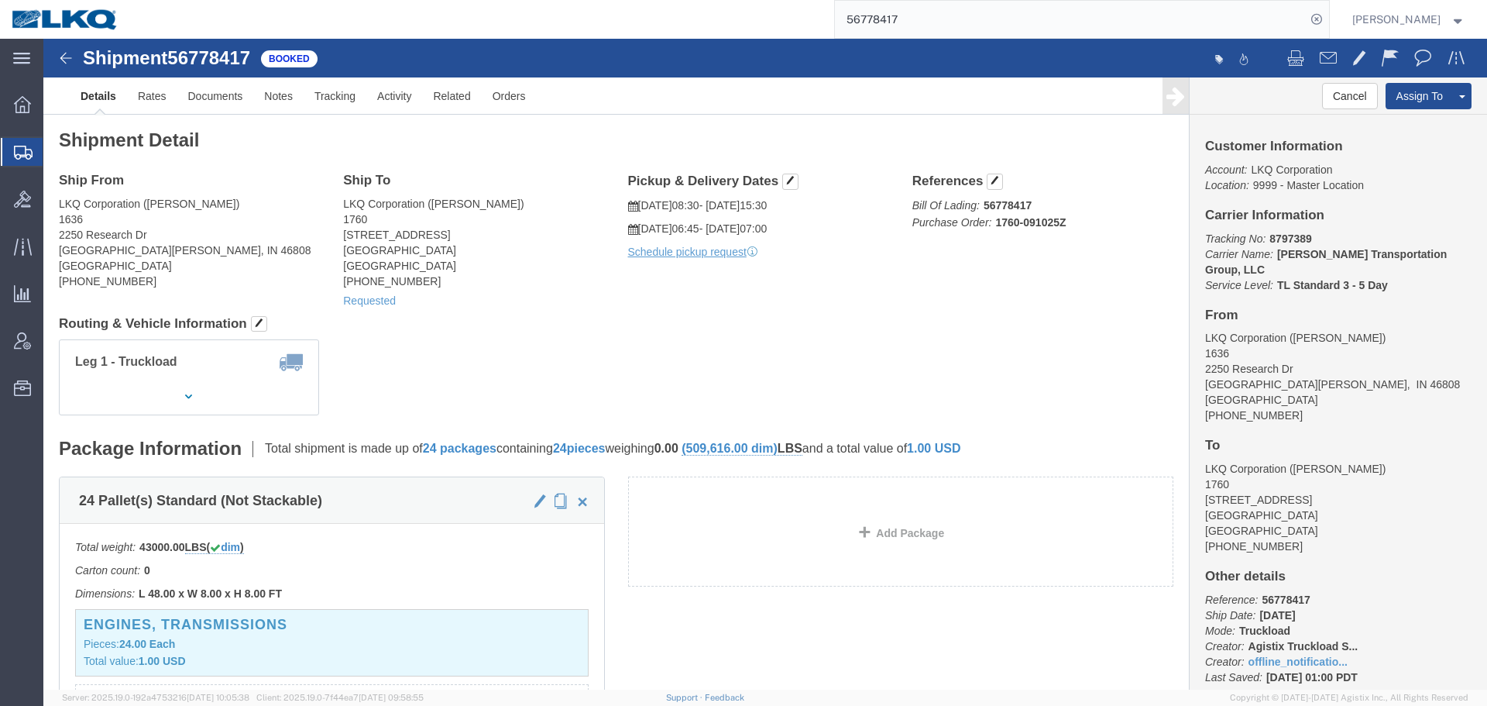
click at [1006, 5] on input "56778417" at bounding box center [1070, 19] width 471 height 37
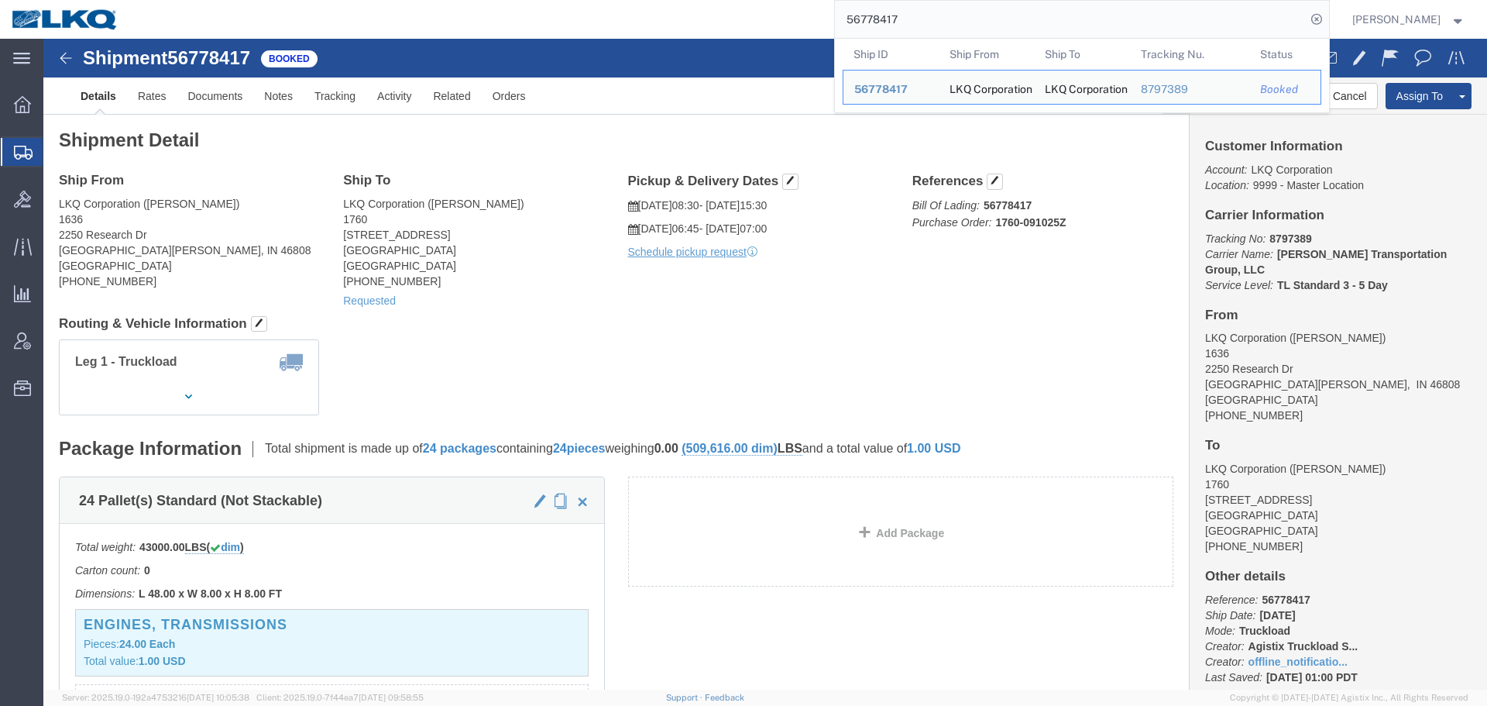
paste input "821577"
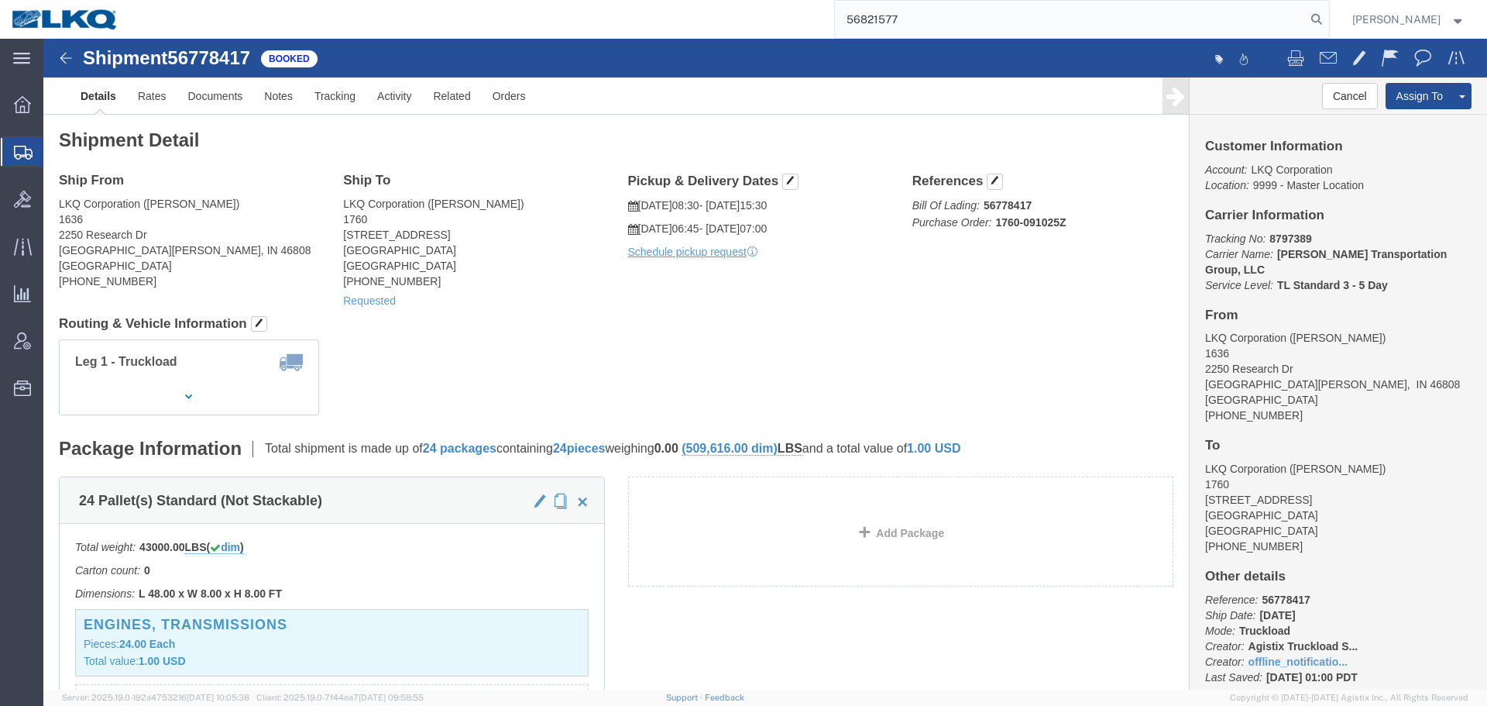
type input "56821577"
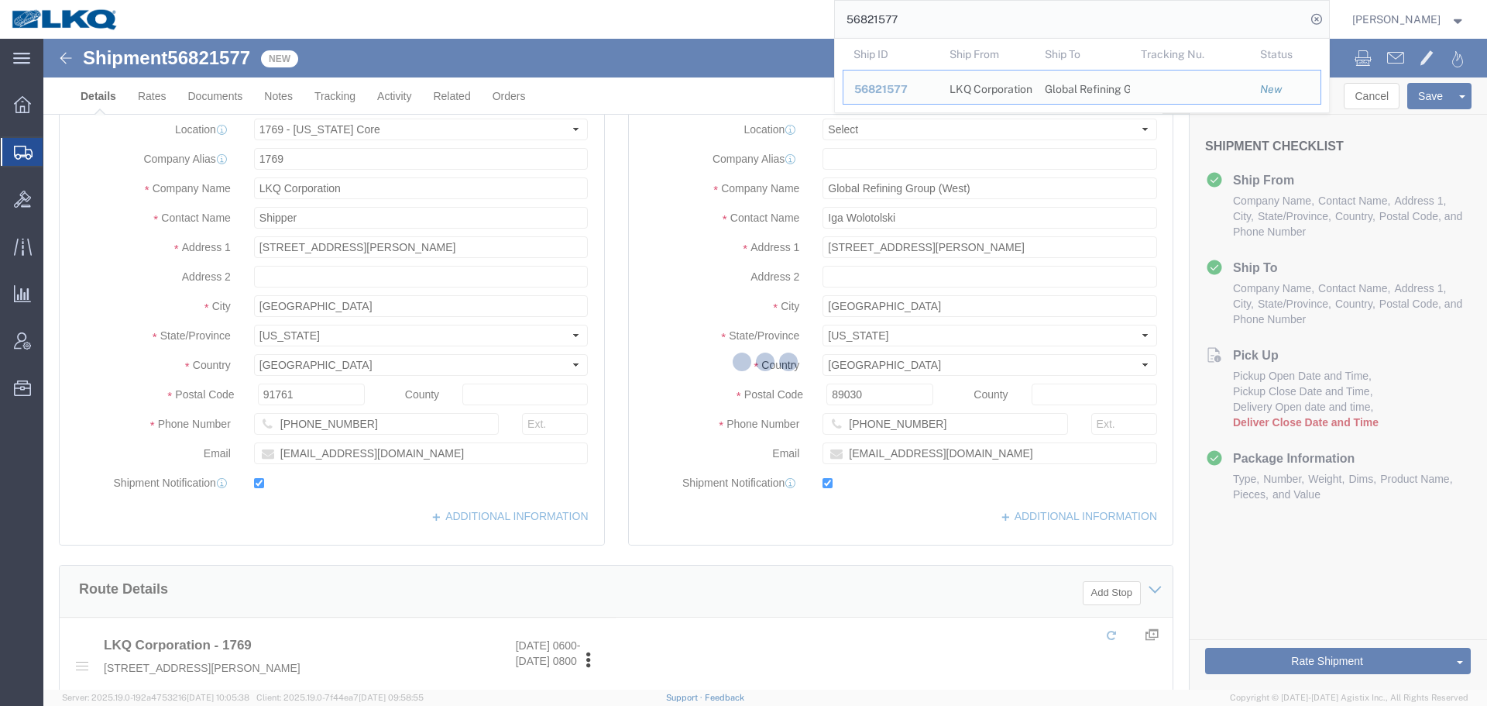
select select "28716"
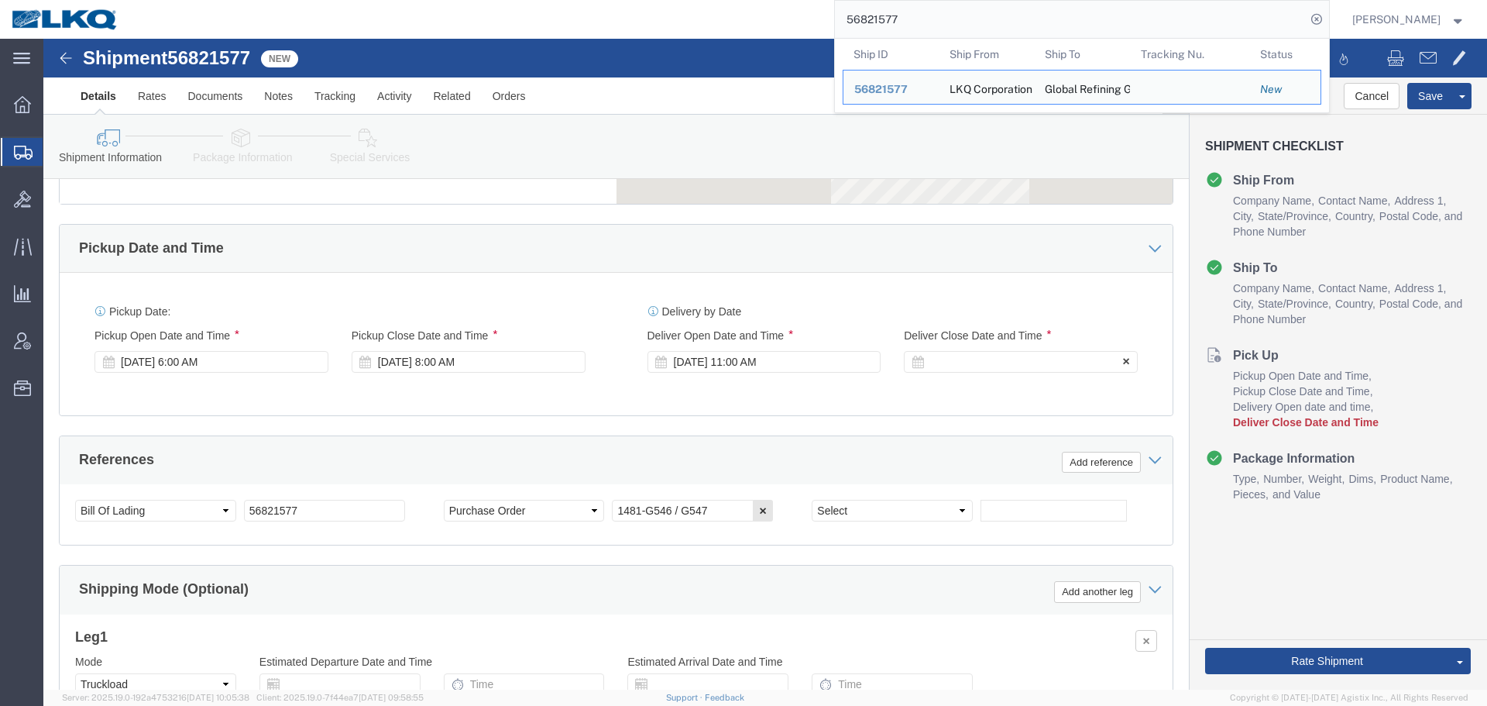
scroll to position [694, 0]
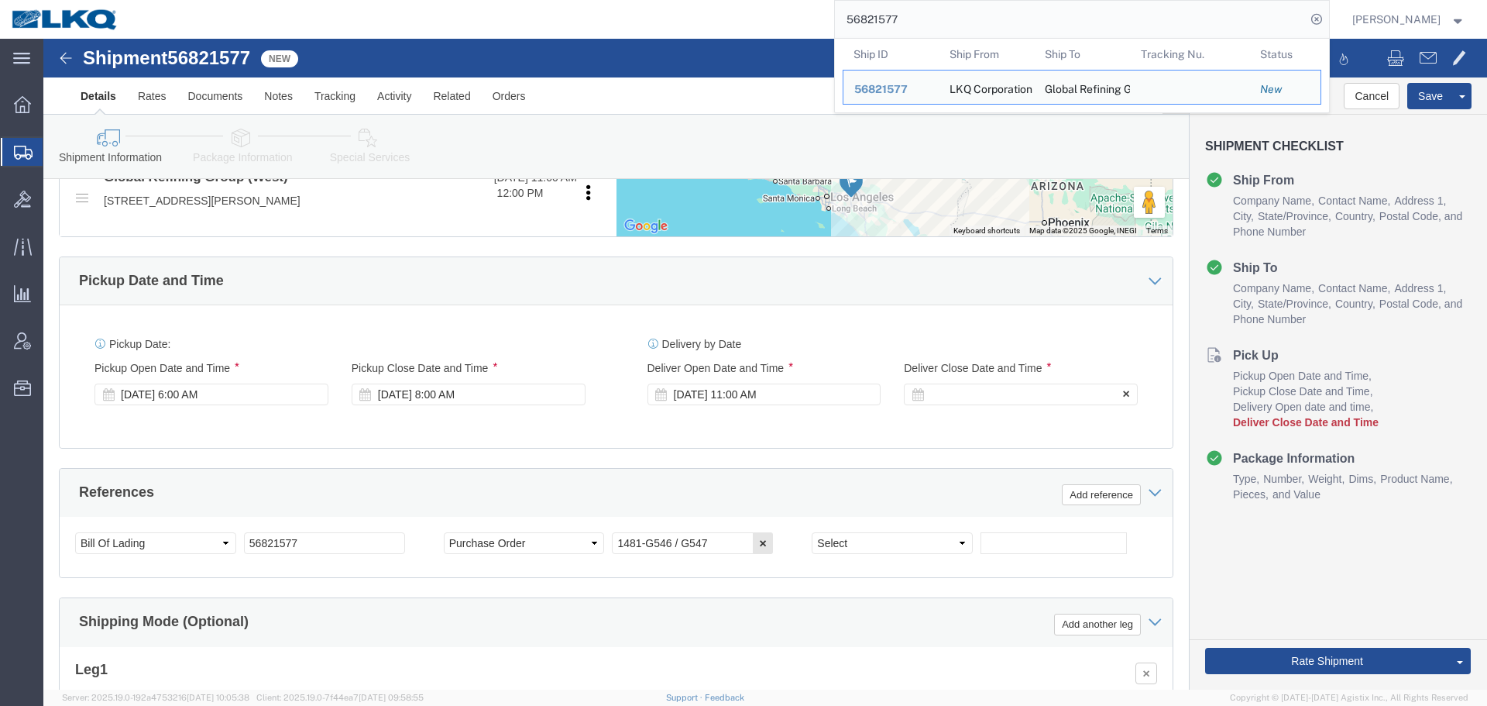
click div
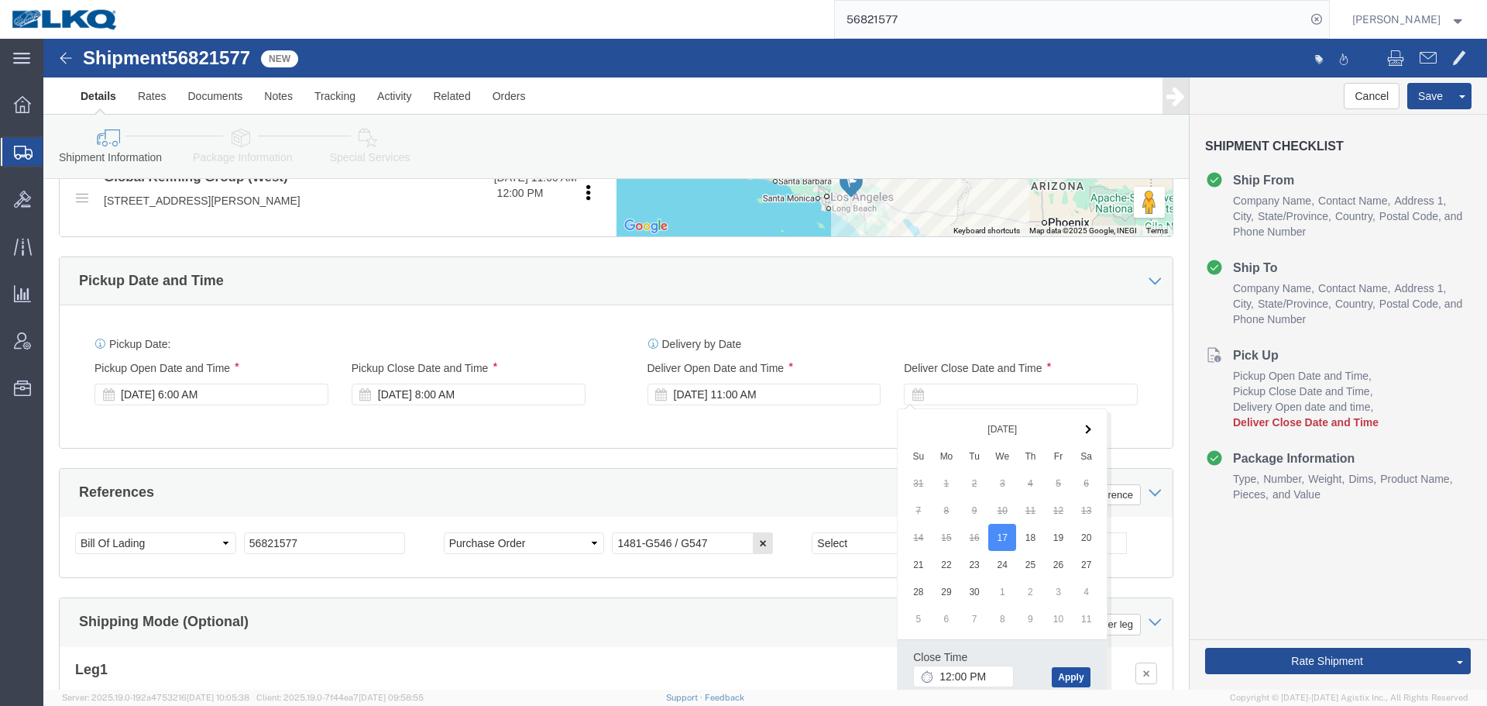
click button "Apply"
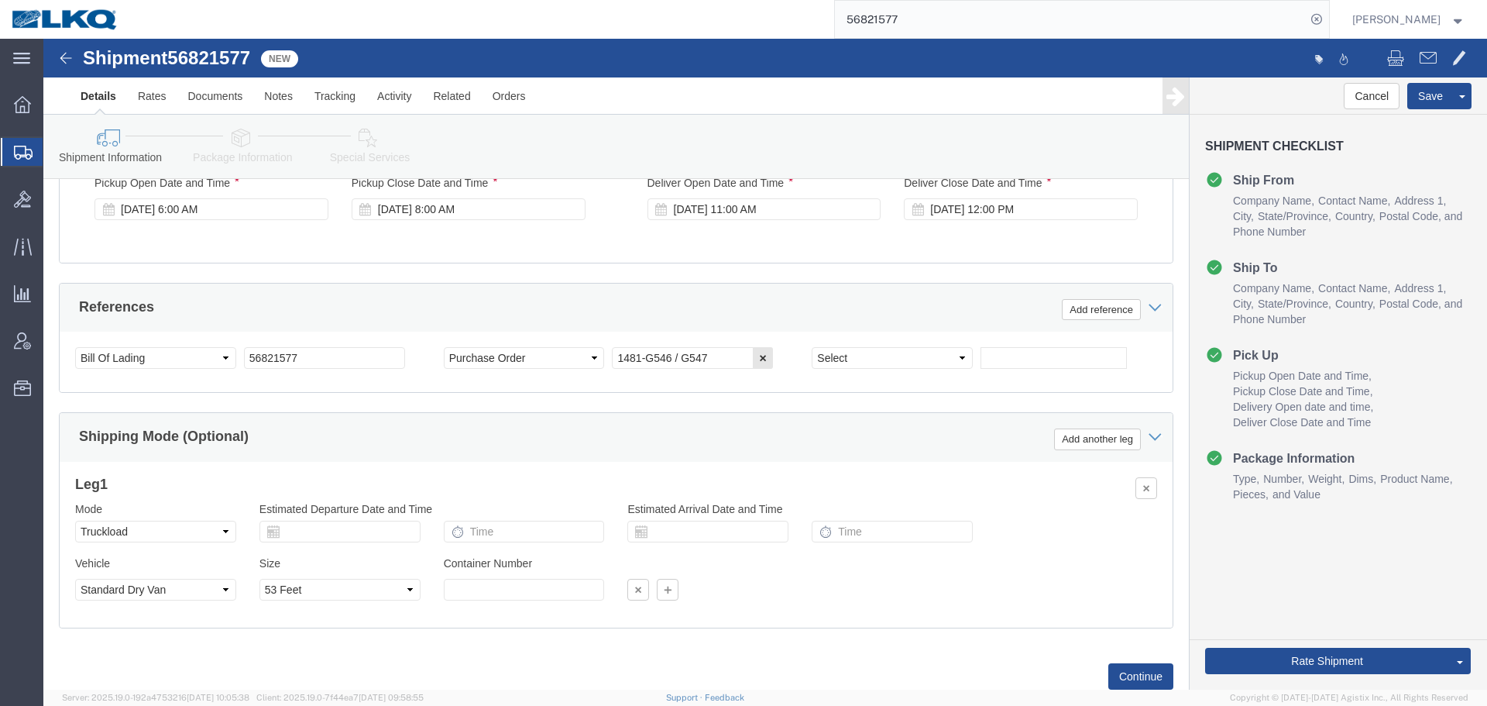
scroll to position [926, 0]
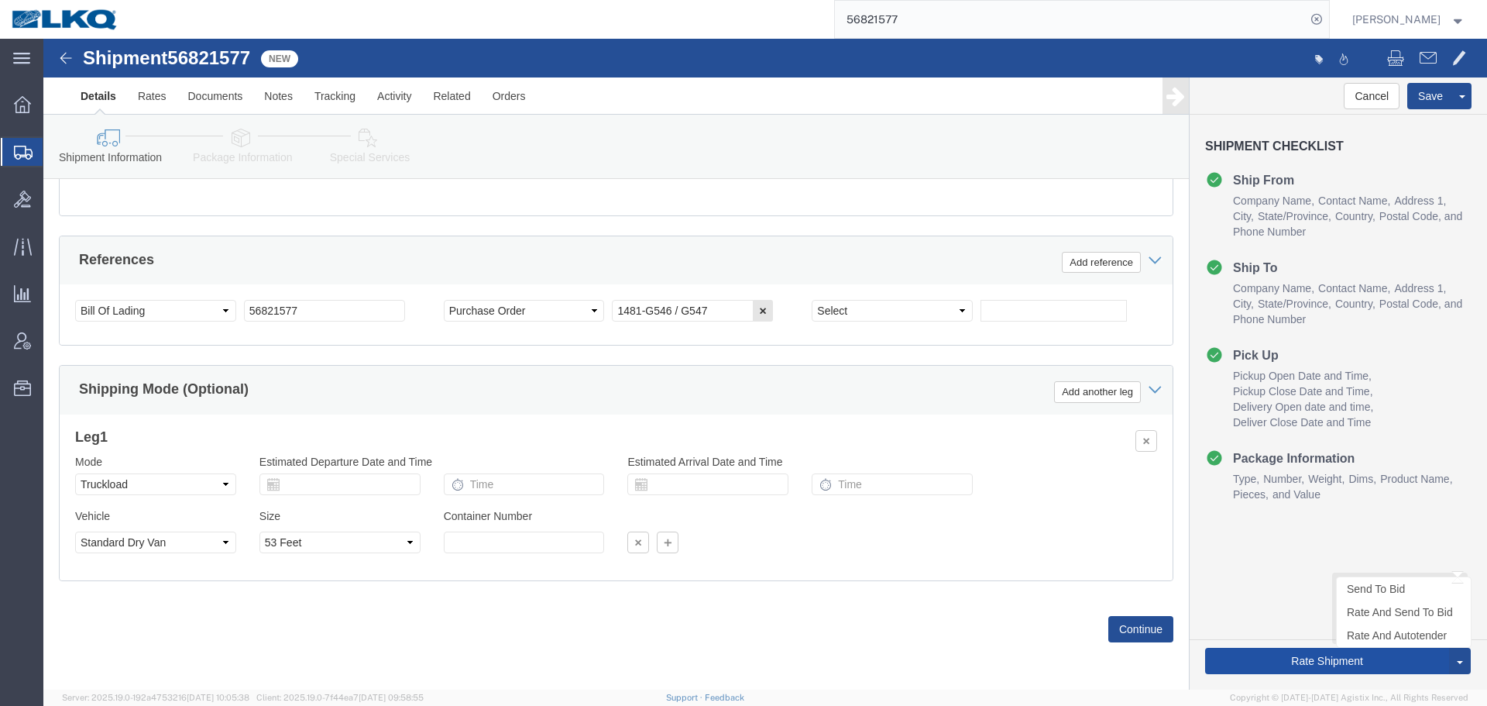
click button "Rate Shipment"
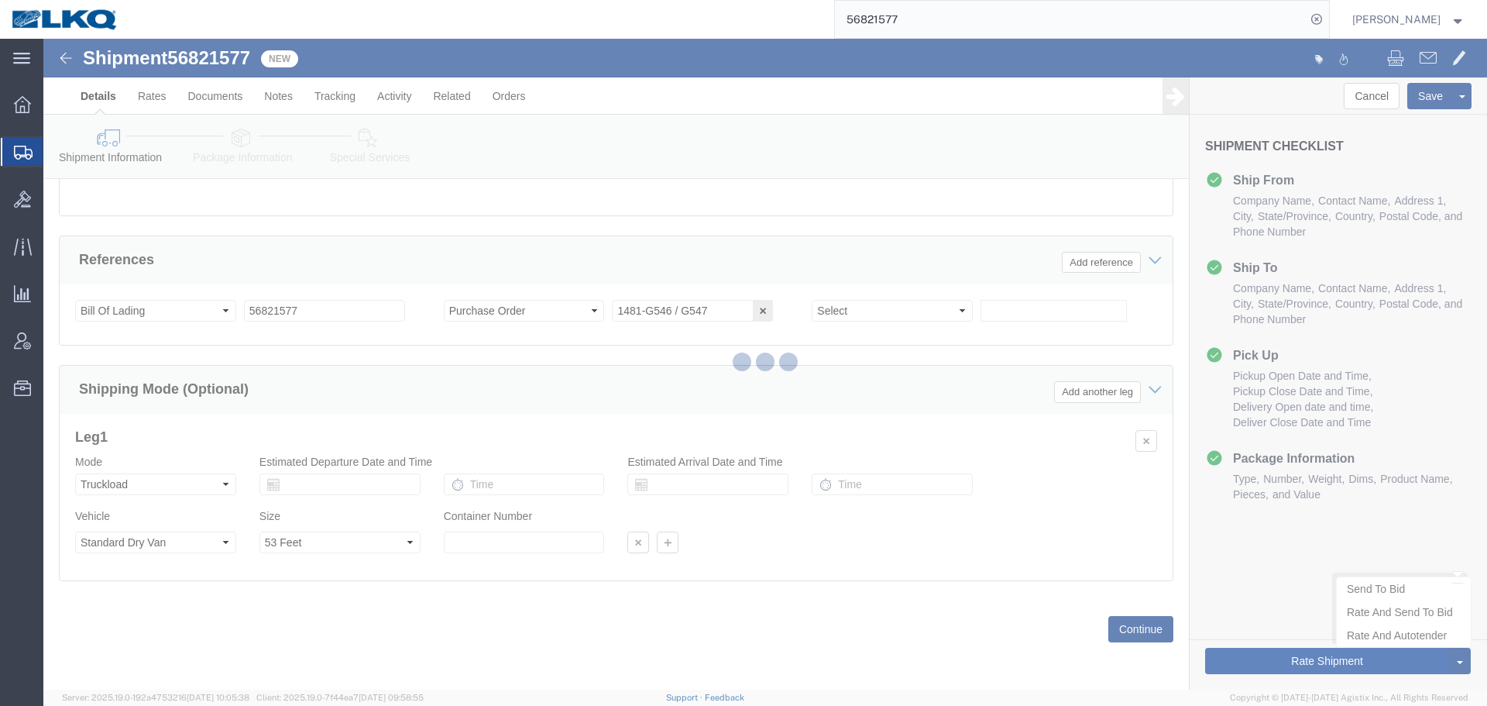
type button "Rate Shipment"
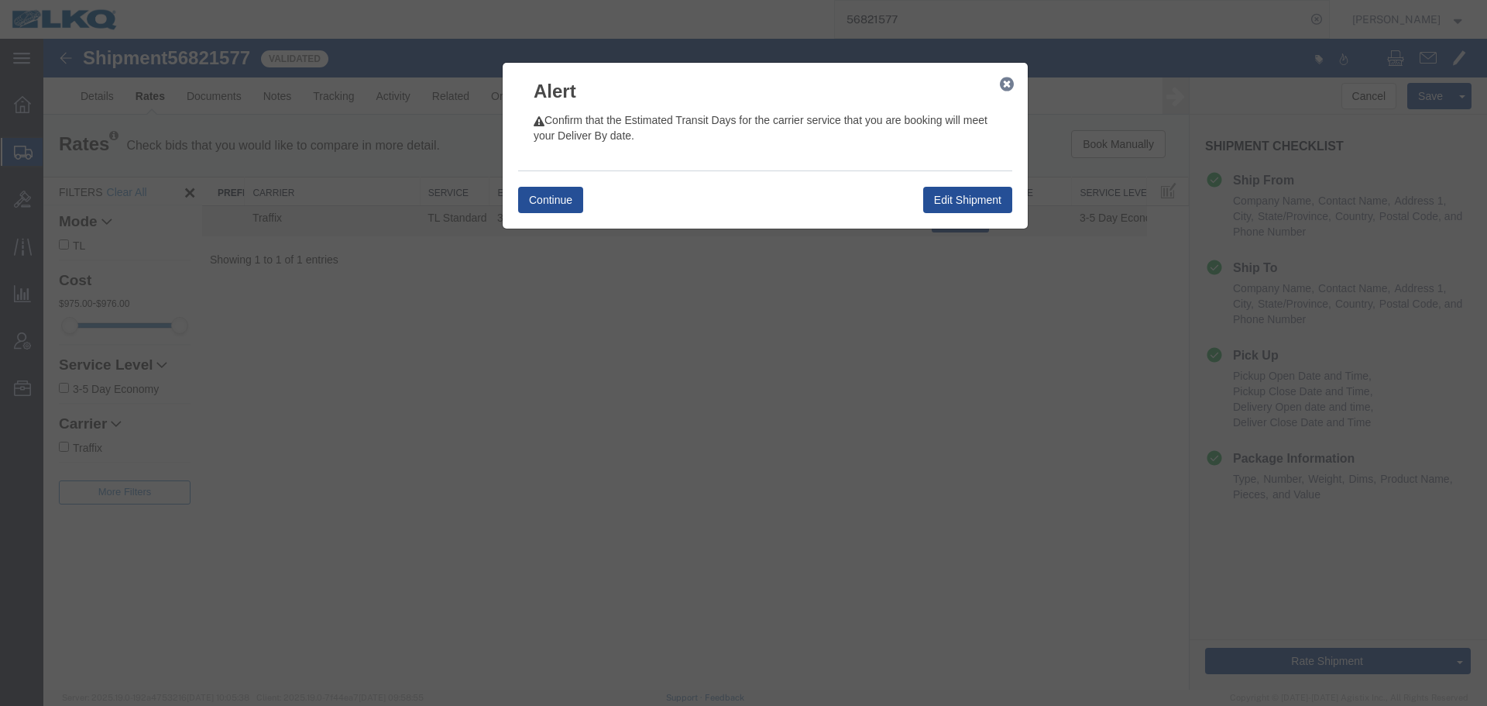
click at [1004, 85] on icon "button" at bounding box center [1007, 84] width 14 height 12
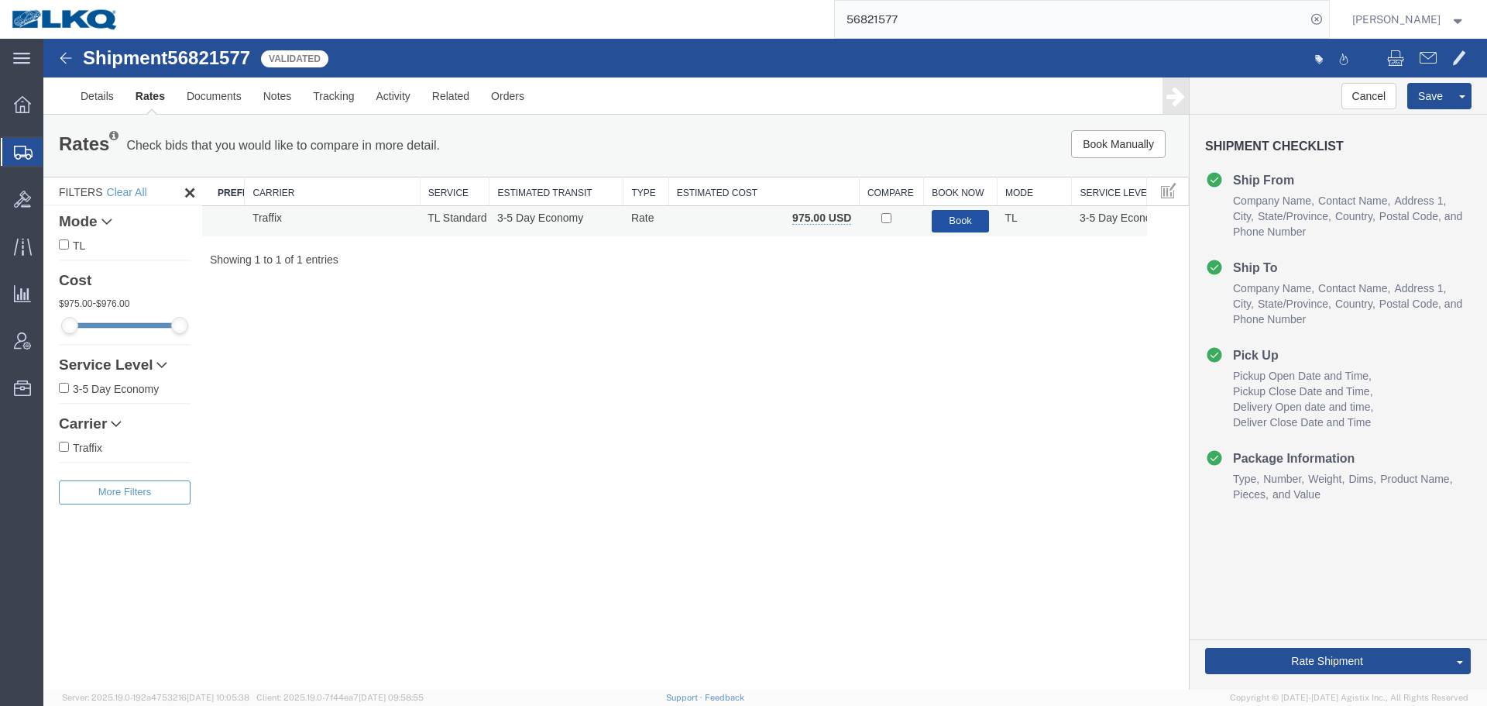
click at [972, 215] on button "Book" at bounding box center [961, 221] width 58 height 22
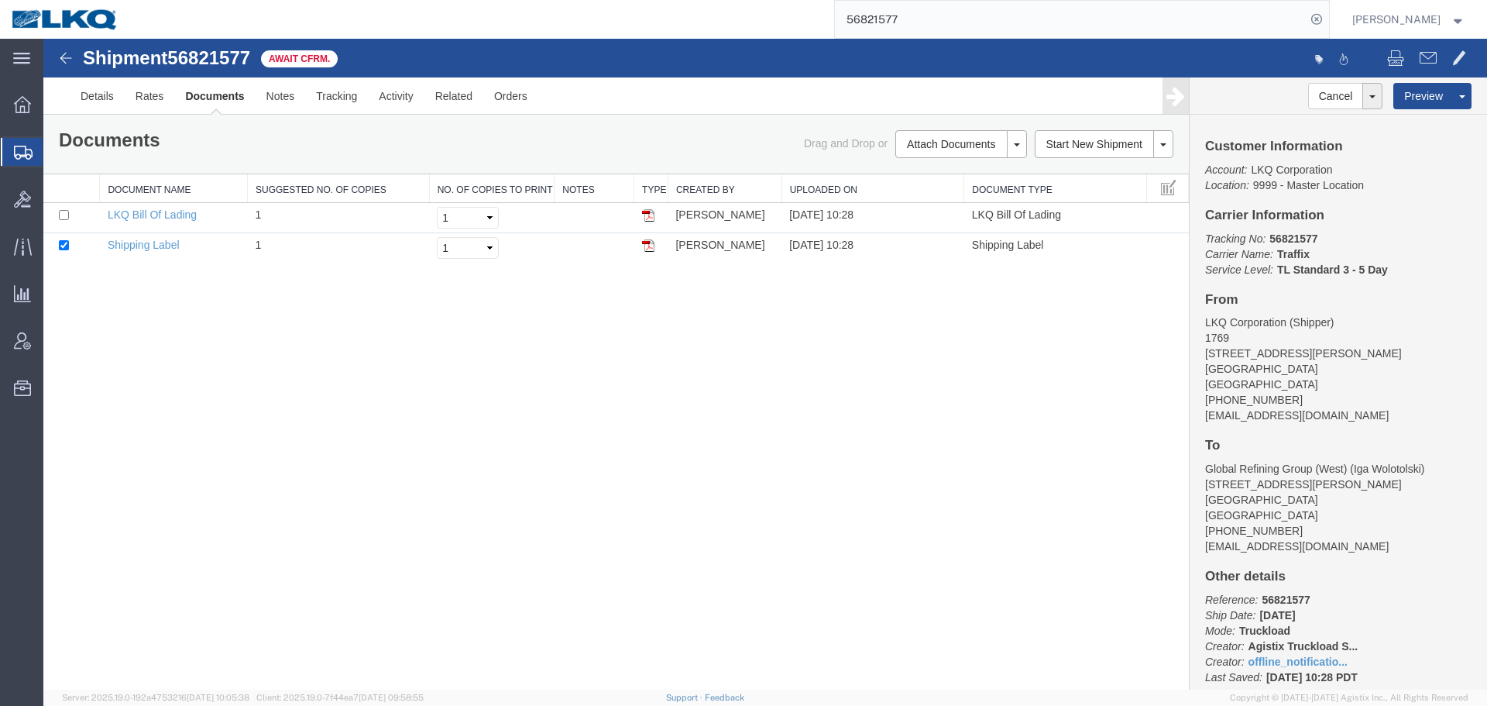
click at [997, 15] on input "56821577" at bounding box center [1070, 19] width 471 height 37
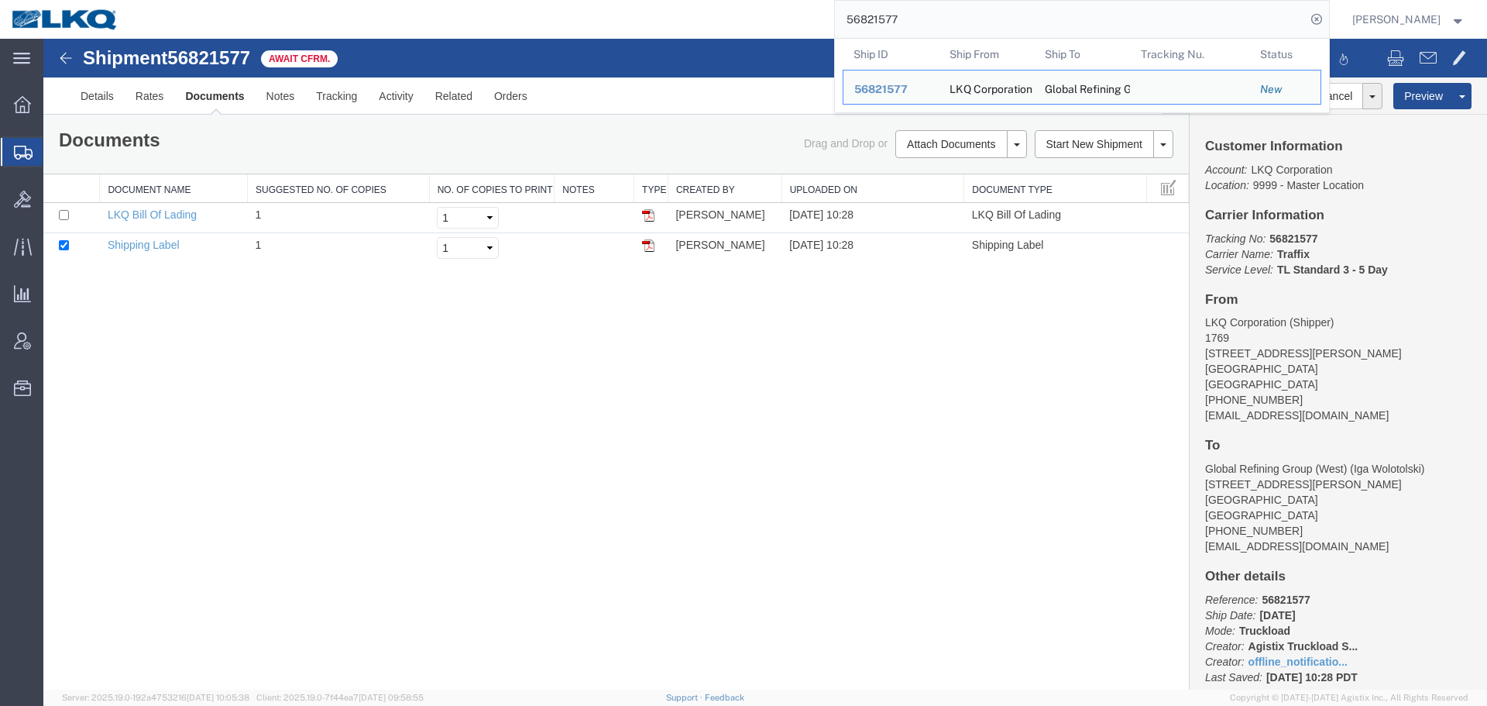
paste input "0929"
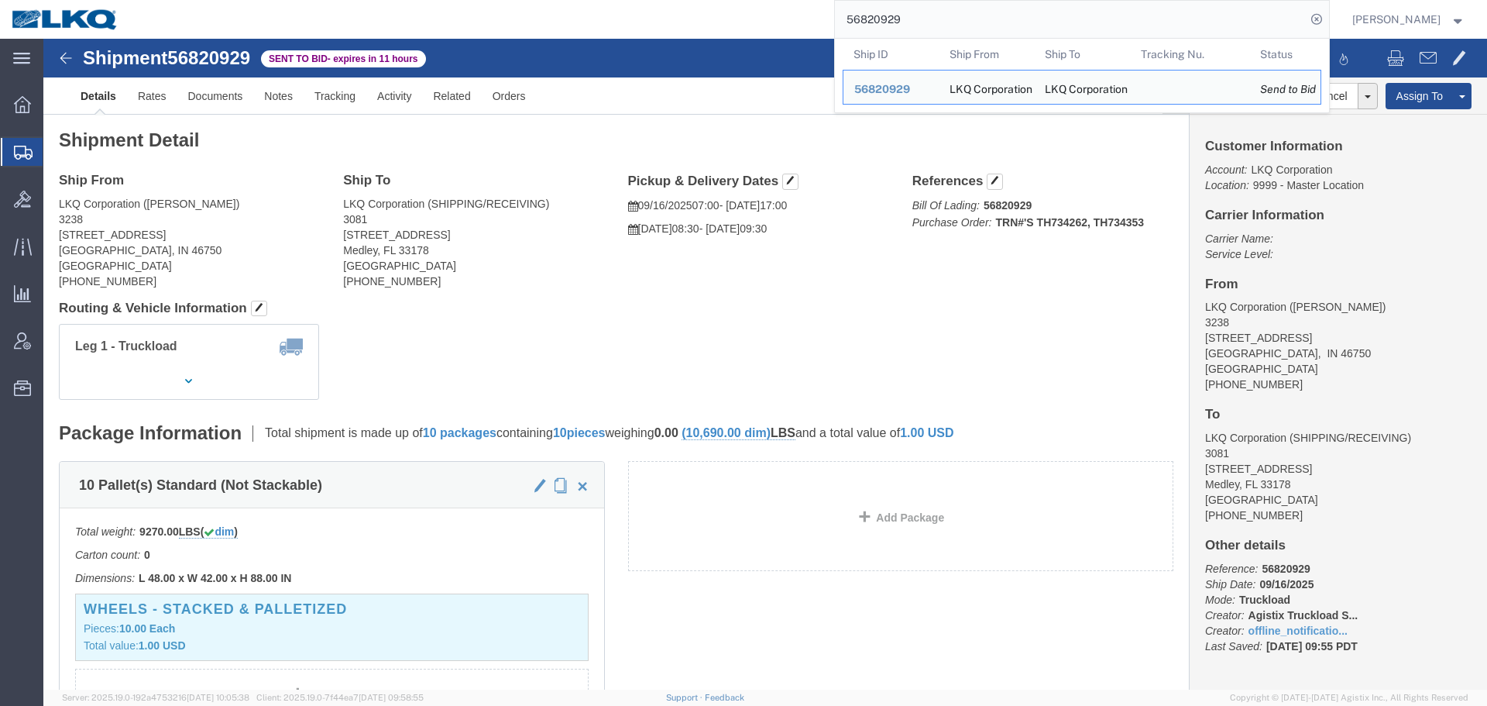
click div "Leg 1 - Truckload Vehicle 1: Standard Dry Van (53 Feet) Number of trucks: 1"
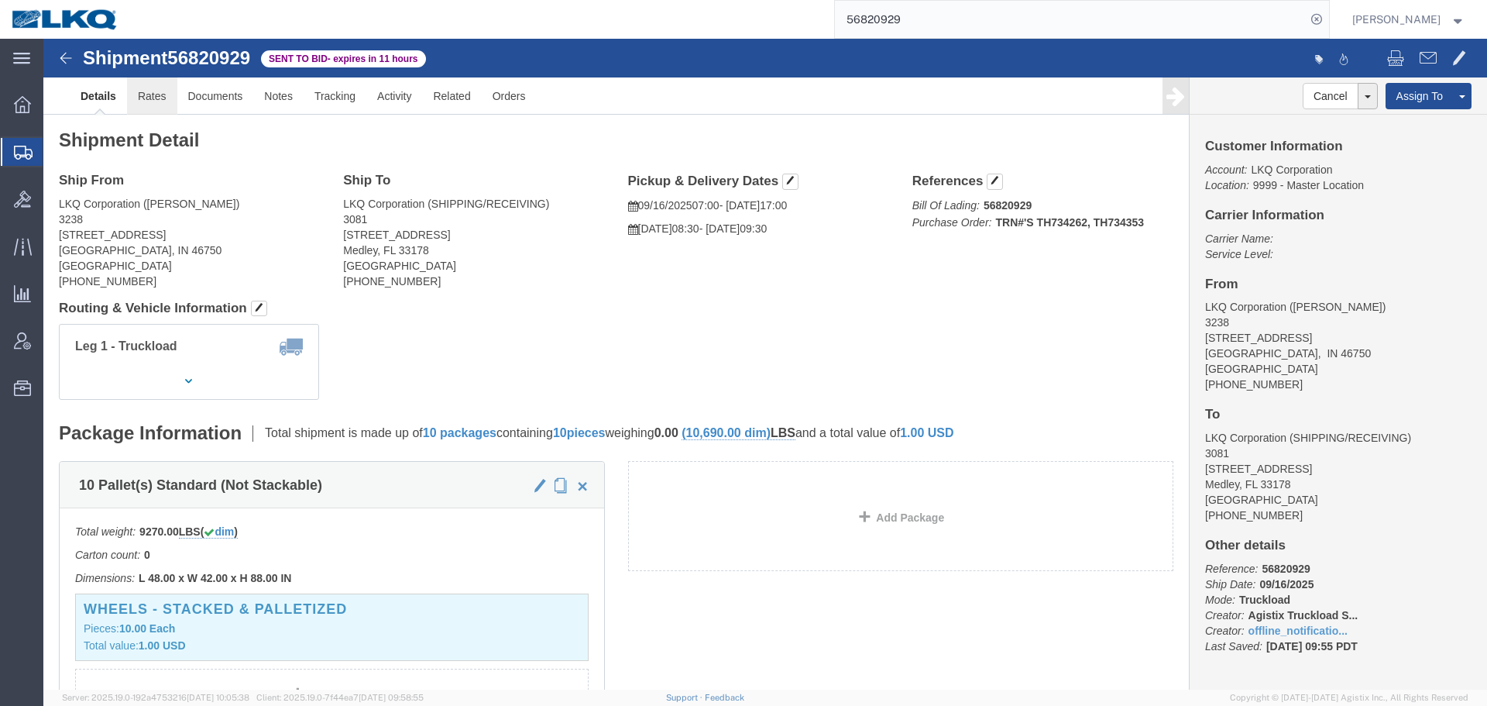
click link "Rates"
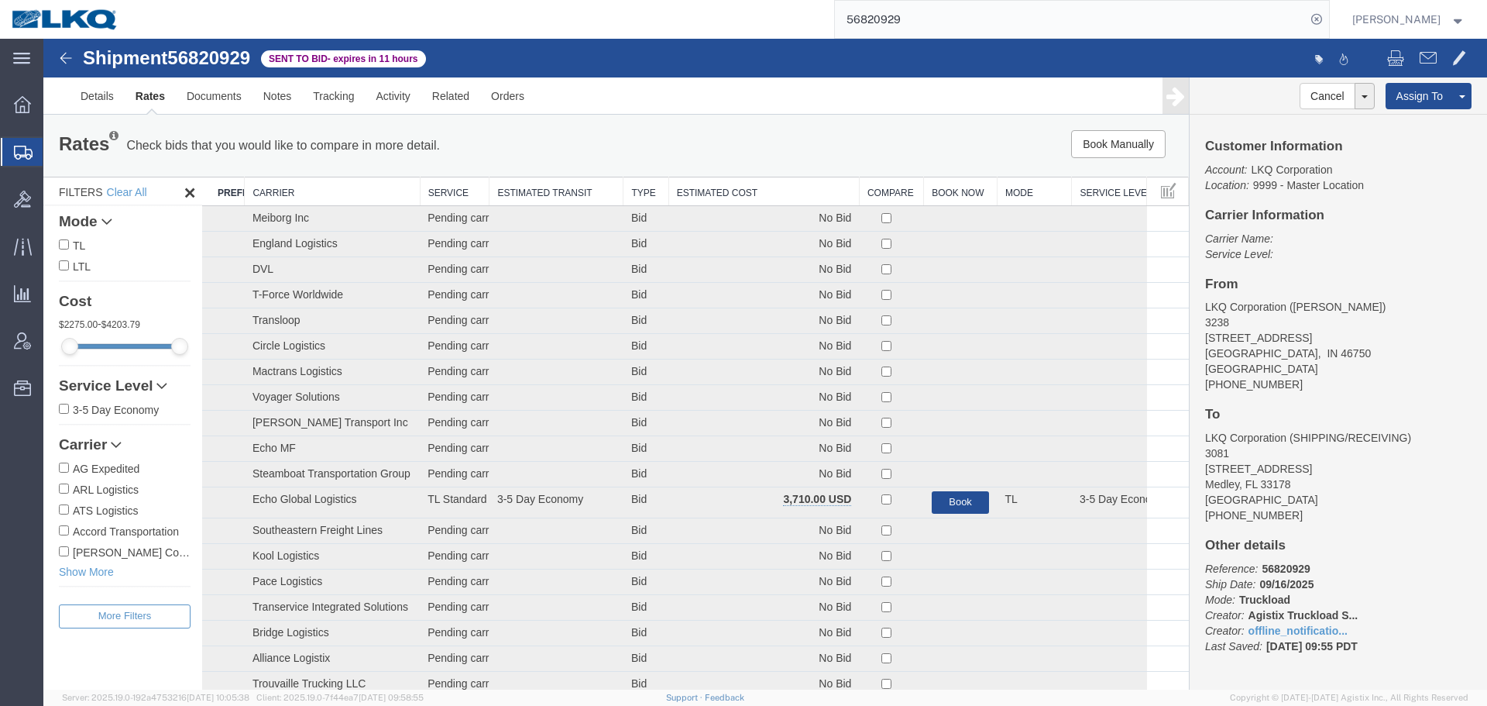
click at [793, 184] on th "Estimated Cost" at bounding box center [763, 191] width 191 height 29
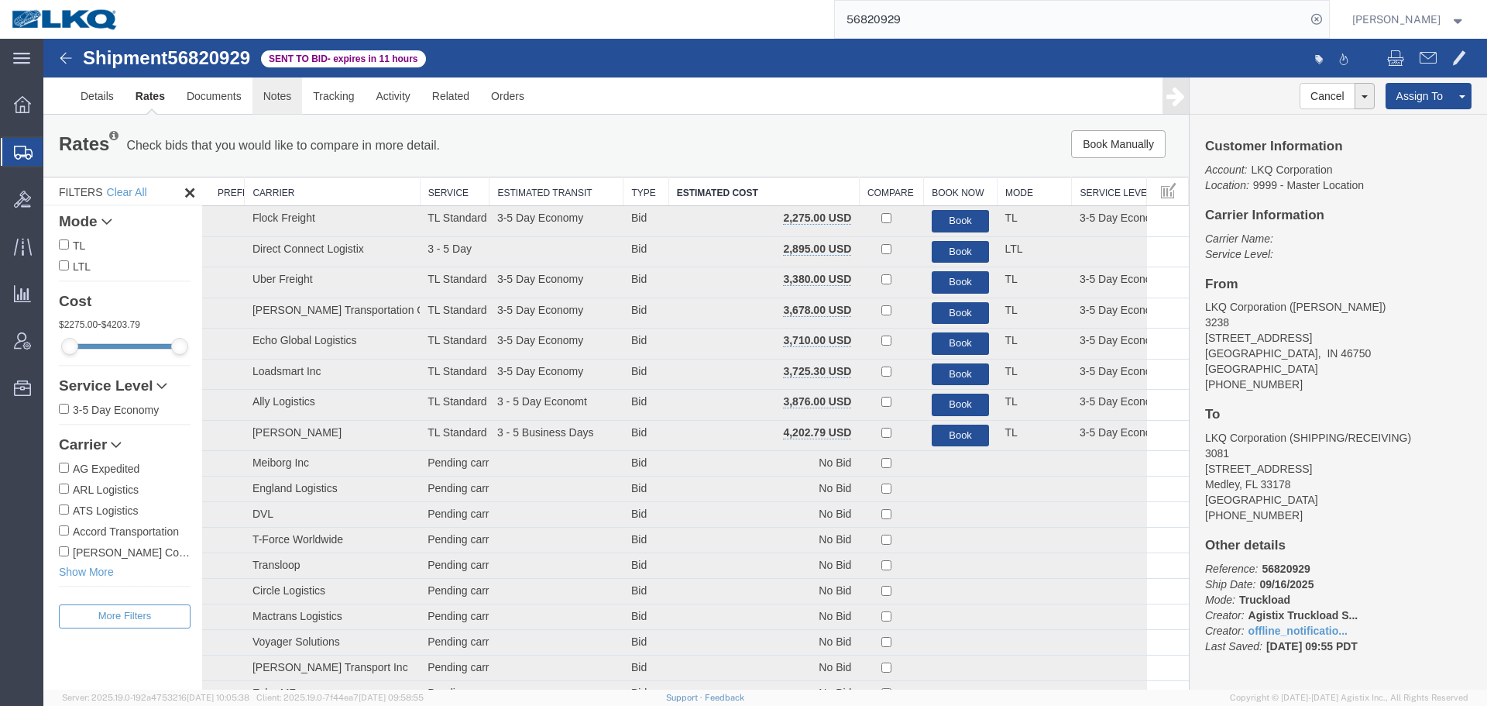
click at [265, 93] on link "Notes" at bounding box center [277, 95] width 50 height 37
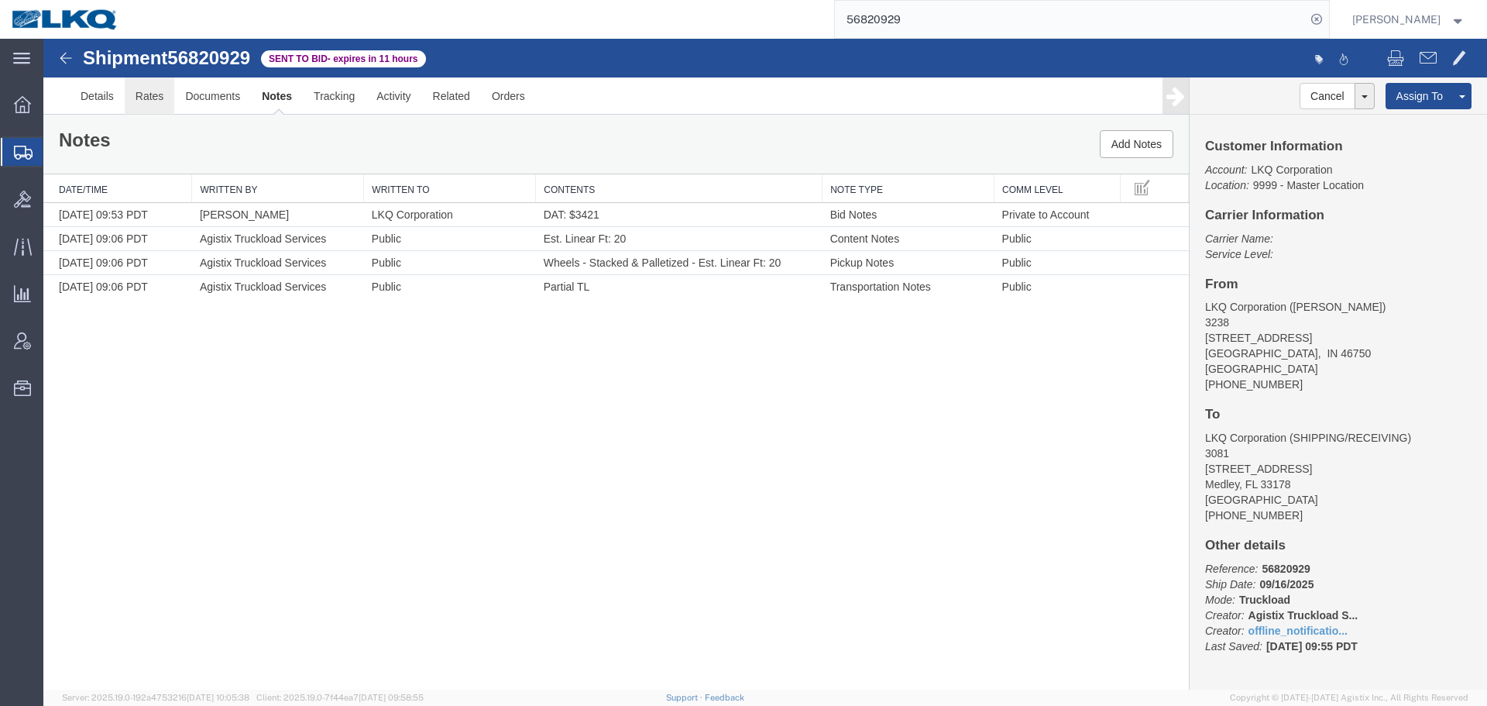
click at [146, 107] on link "Rates" at bounding box center [150, 95] width 50 height 37
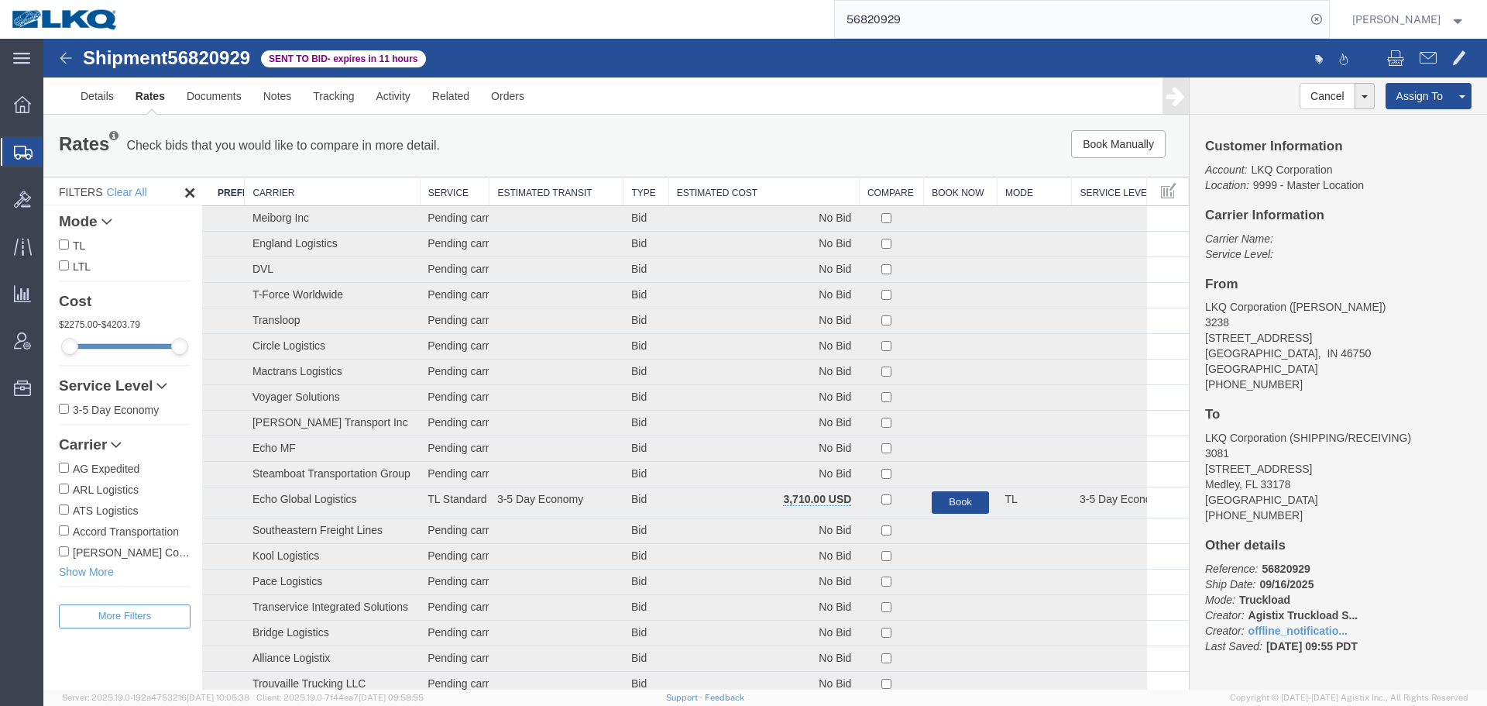
click at [758, 198] on th "Estimated Cost" at bounding box center [763, 191] width 191 height 29
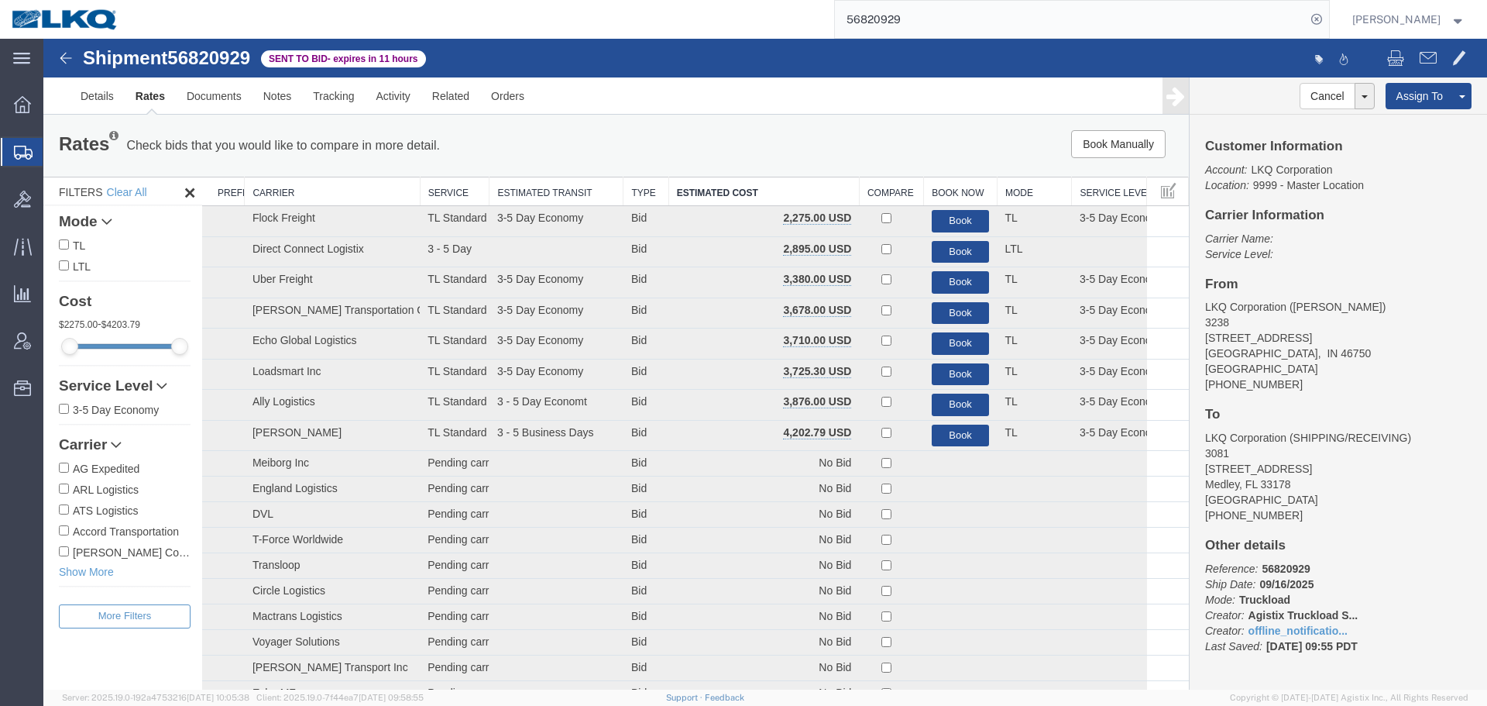
click at [738, 129] on div "Rates Check bids that you would like to compare in more detail. Compare Filter …" at bounding box center [615, 146] width 1145 height 62
click at [734, 130] on div "Book Manually Pause Continue" at bounding box center [948, 144] width 474 height 28
click at [259, 96] on link "Notes" at bounding box center [277, 95] width 50 height 37
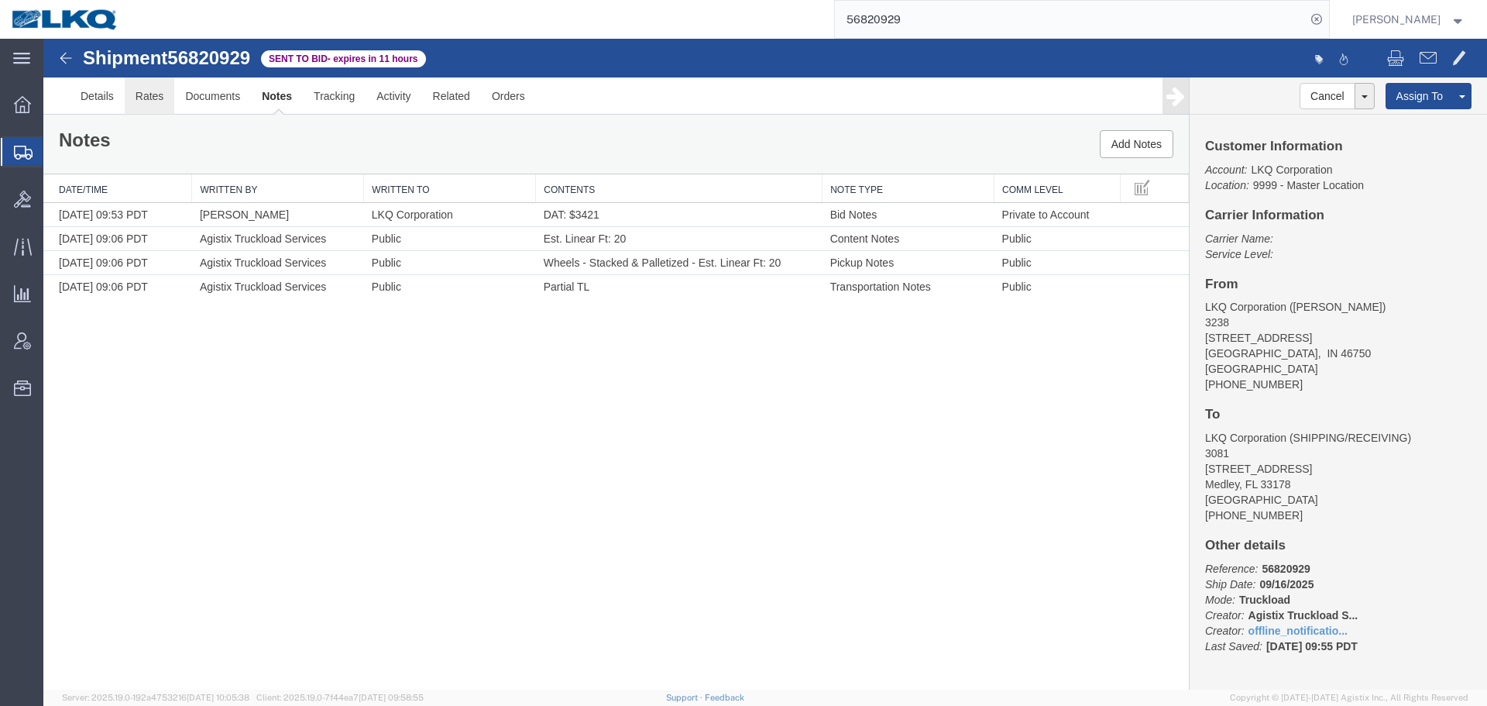
click at [149, 104] on link "Rates" at bounding box center [150, 95] width 50 height 37
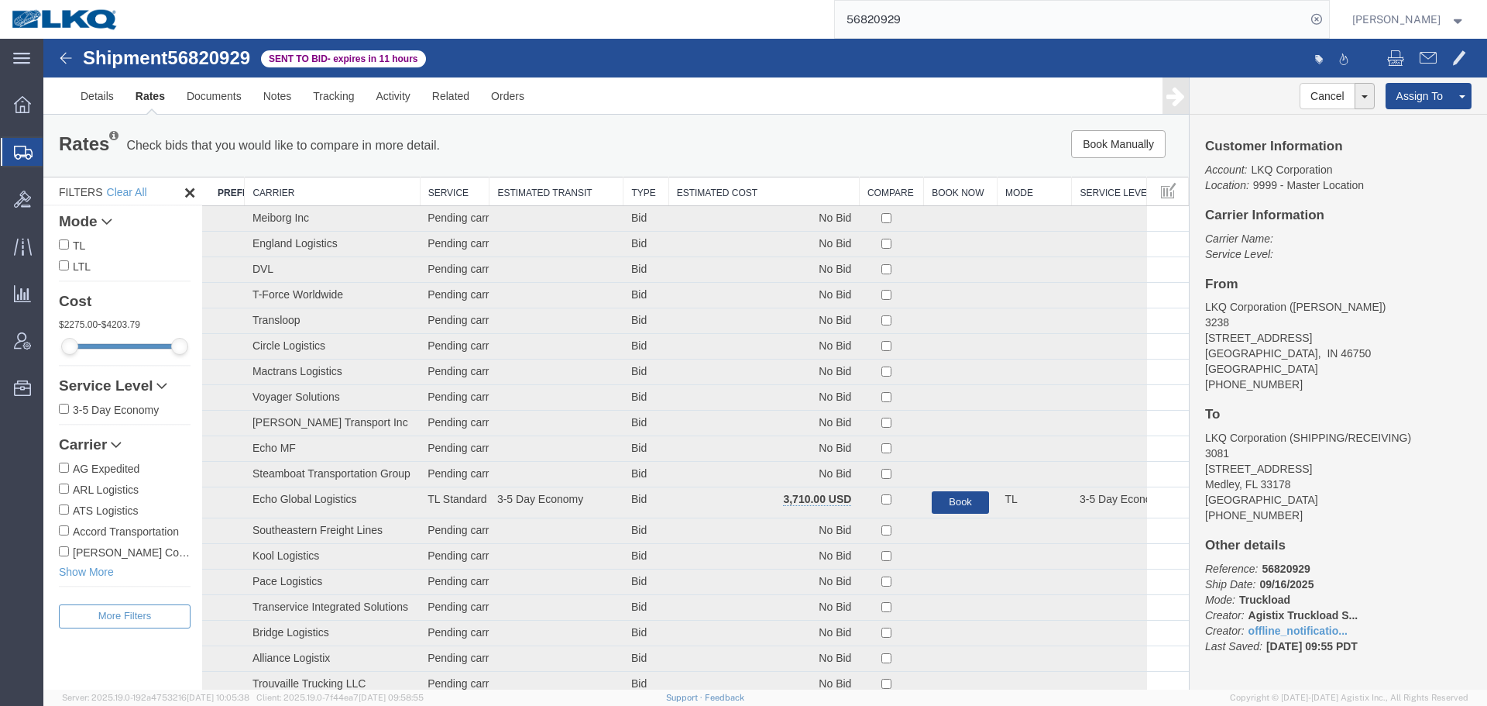
click at [686, 198] on th "Estimated Cost" at bounding box center [763, 191] width 191 height 29
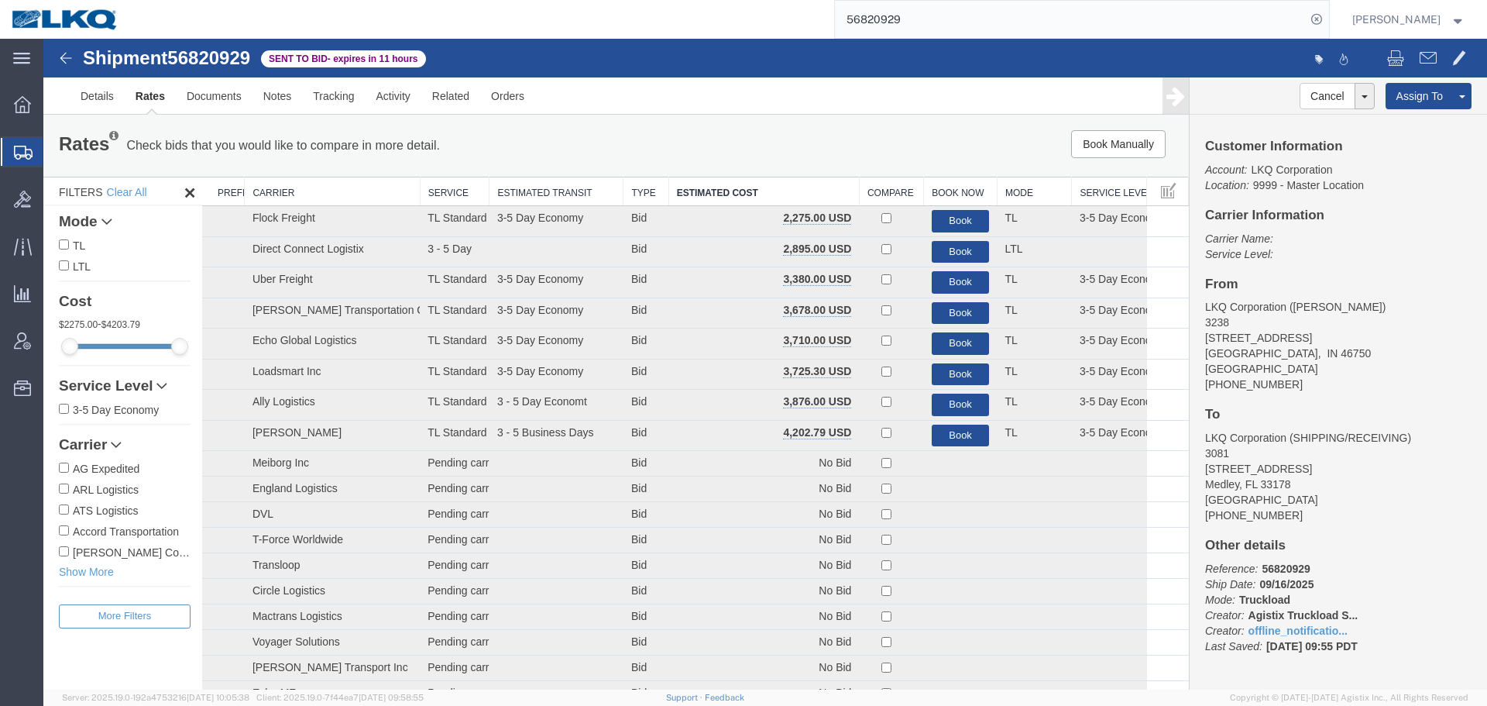
click at [697, 125] on div "Rates Check bids that you would like to compare in more detail. Compare Filter …" at bounding box center [615, 146] width 1145 height 62
click at [94, 101] on link "Details" at bounding box center [97, 95] width 55 height 37
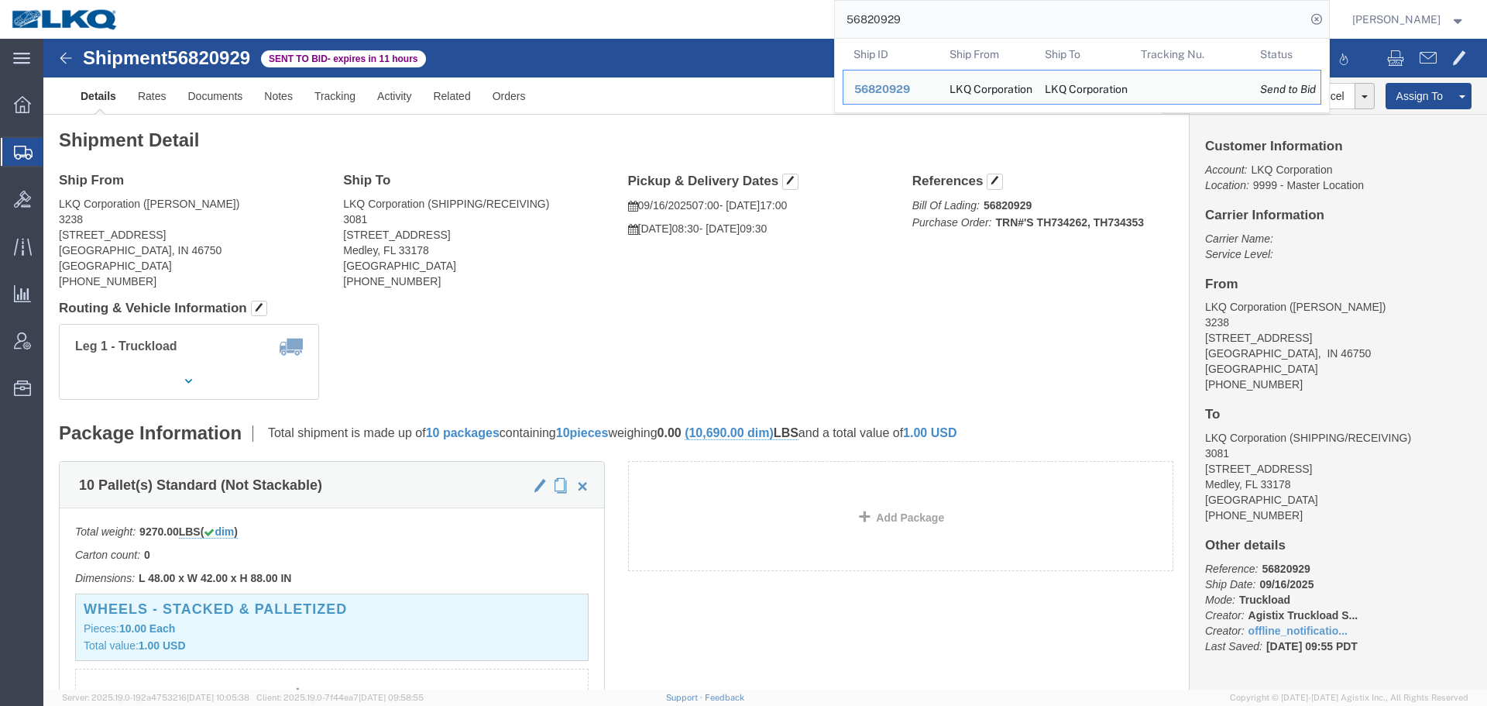
click at [946, 22] on input "56820929" at bounding box center [1070, 19] width 471 height 37
type input "56782262"
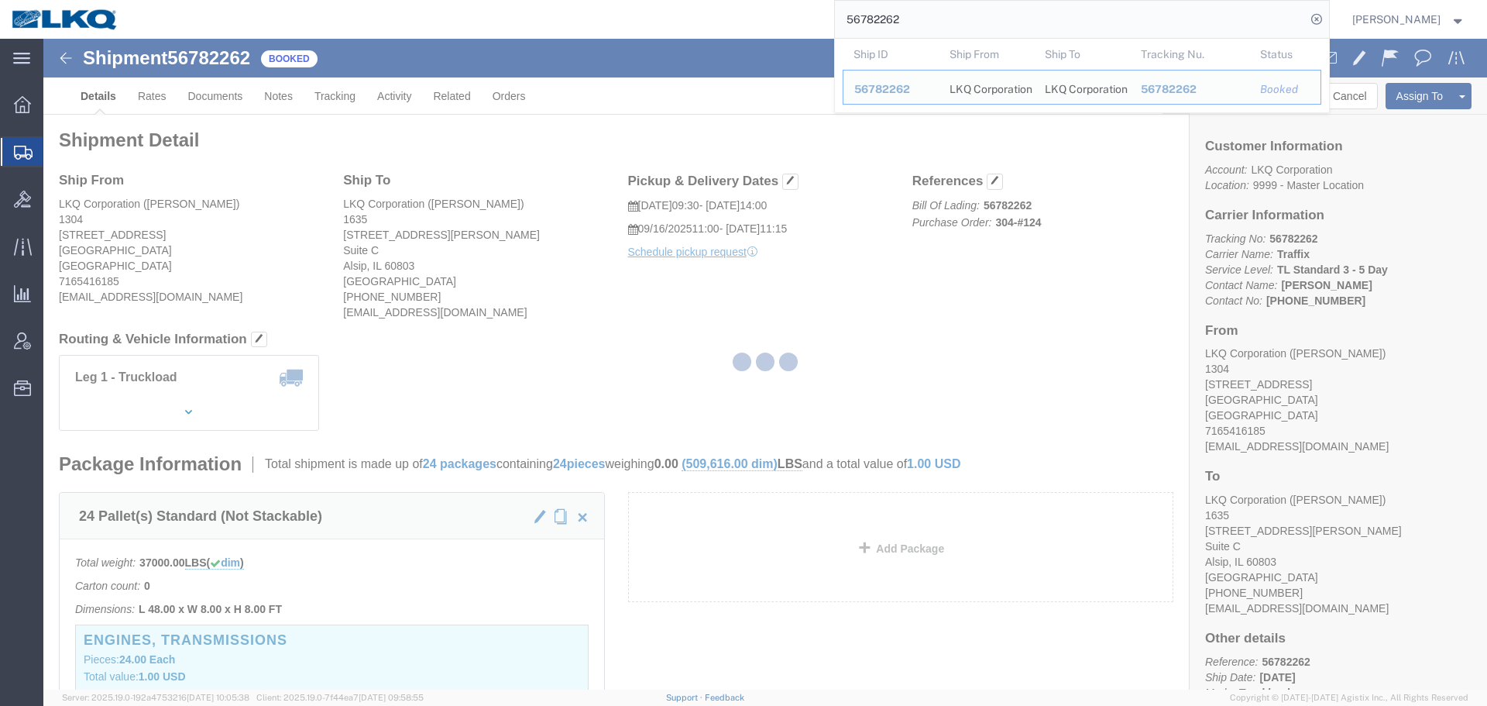
click at [738, 293] on div at bounding box center [765, 364] width 1444 height 651
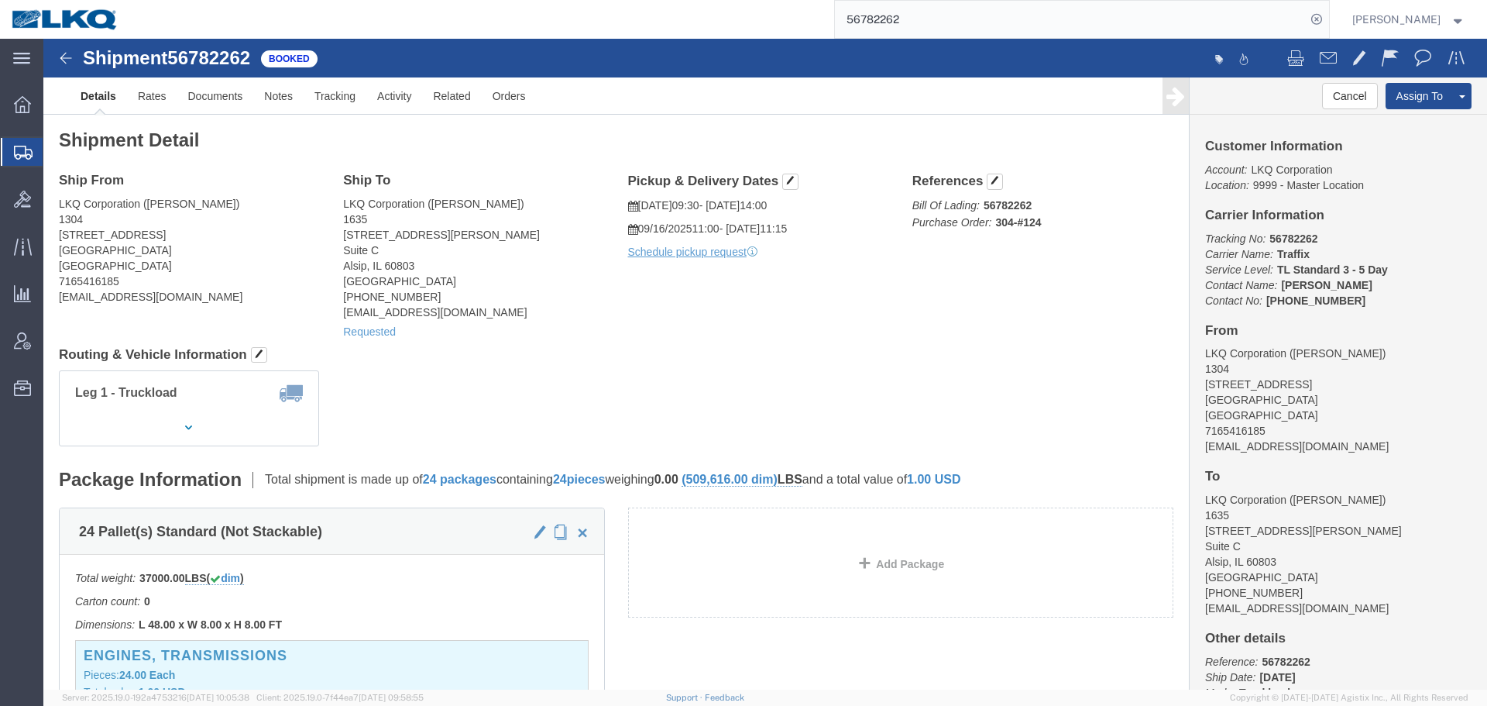
click div "Ship From LKQ Corporation (Nicole Butcher) 1304 2871 Broadway St Suite 500 Chee…"
click link "Requested"
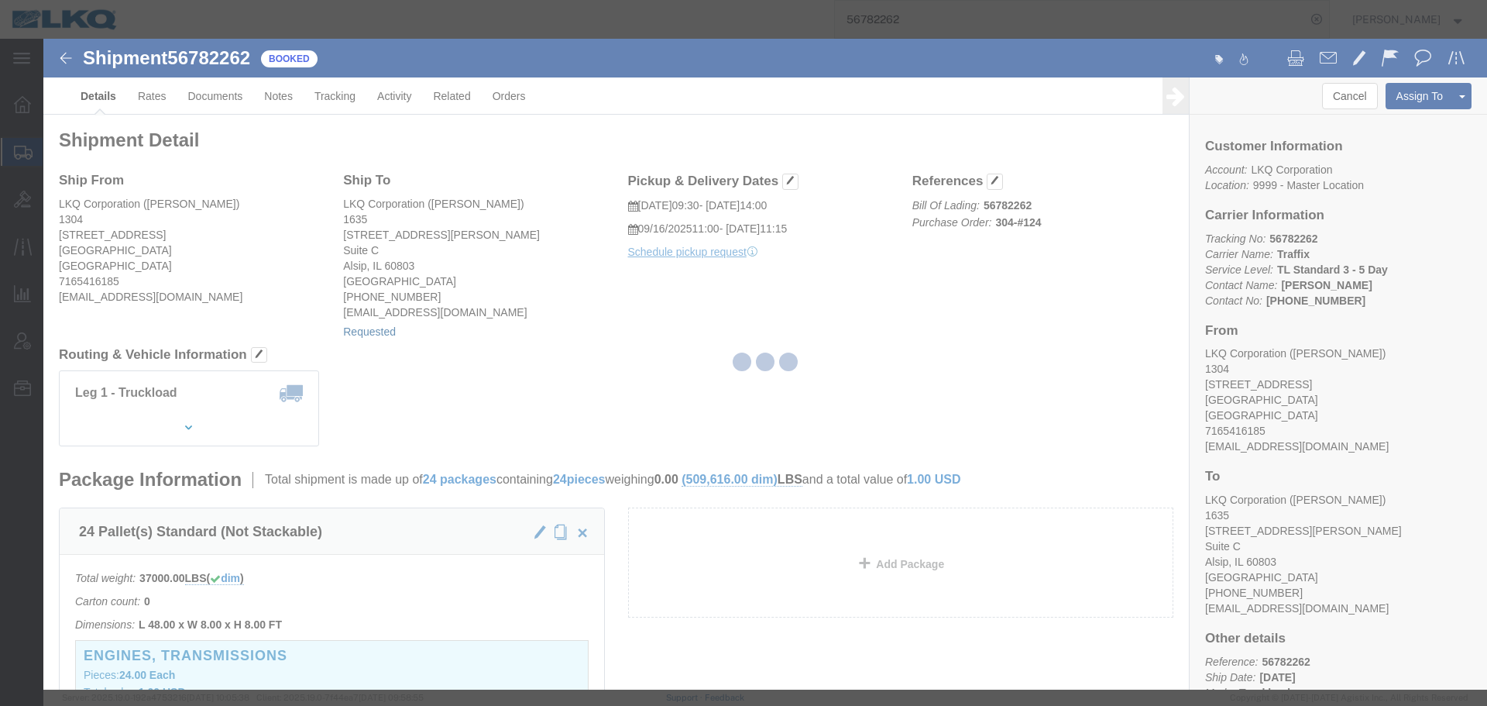
select select "1"
select select
select select "15"
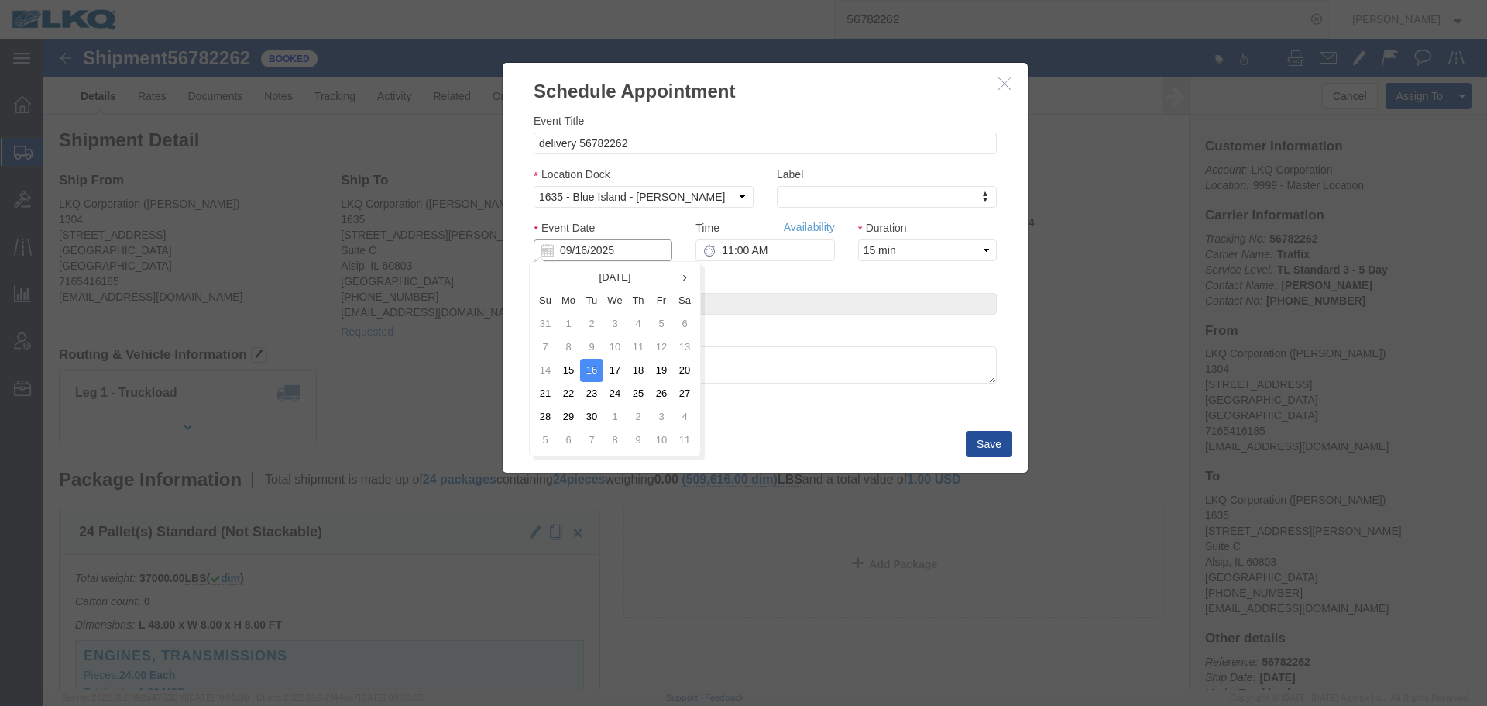
click input "09/16/2025"
click td "17"
type input "[DATE]"
click input "11:00 AM"
click link "Availability"
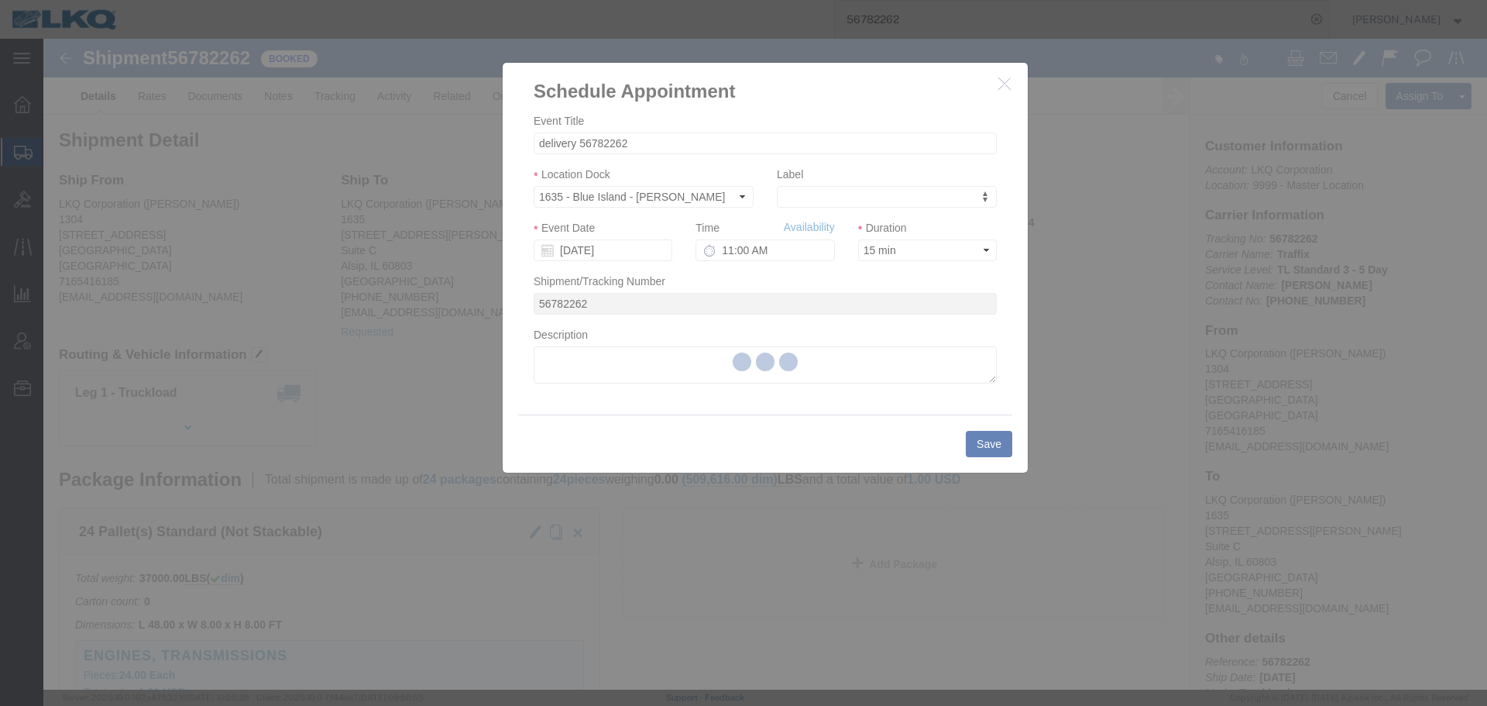
click at [791, 250] on div at bounding box center [765, 364] width 1444 height 651
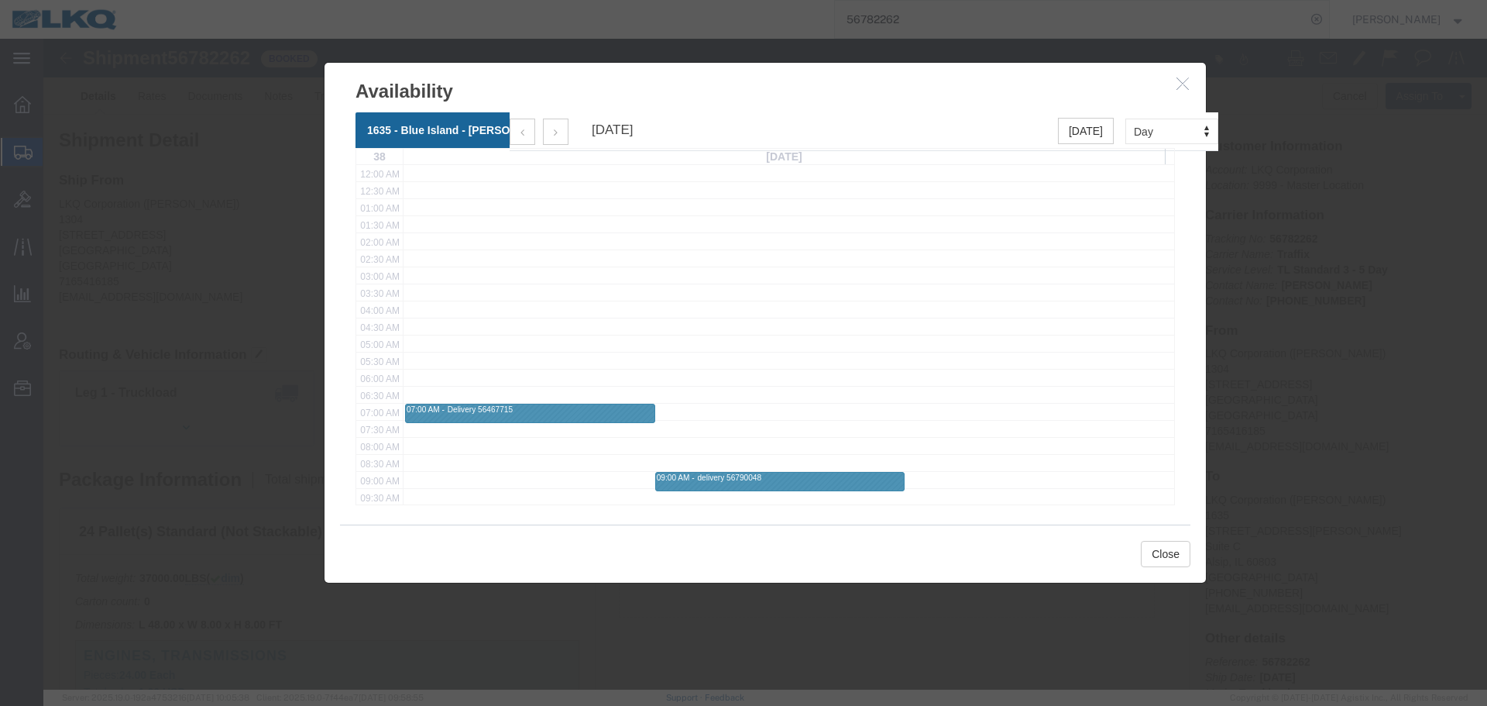
click icon "button"
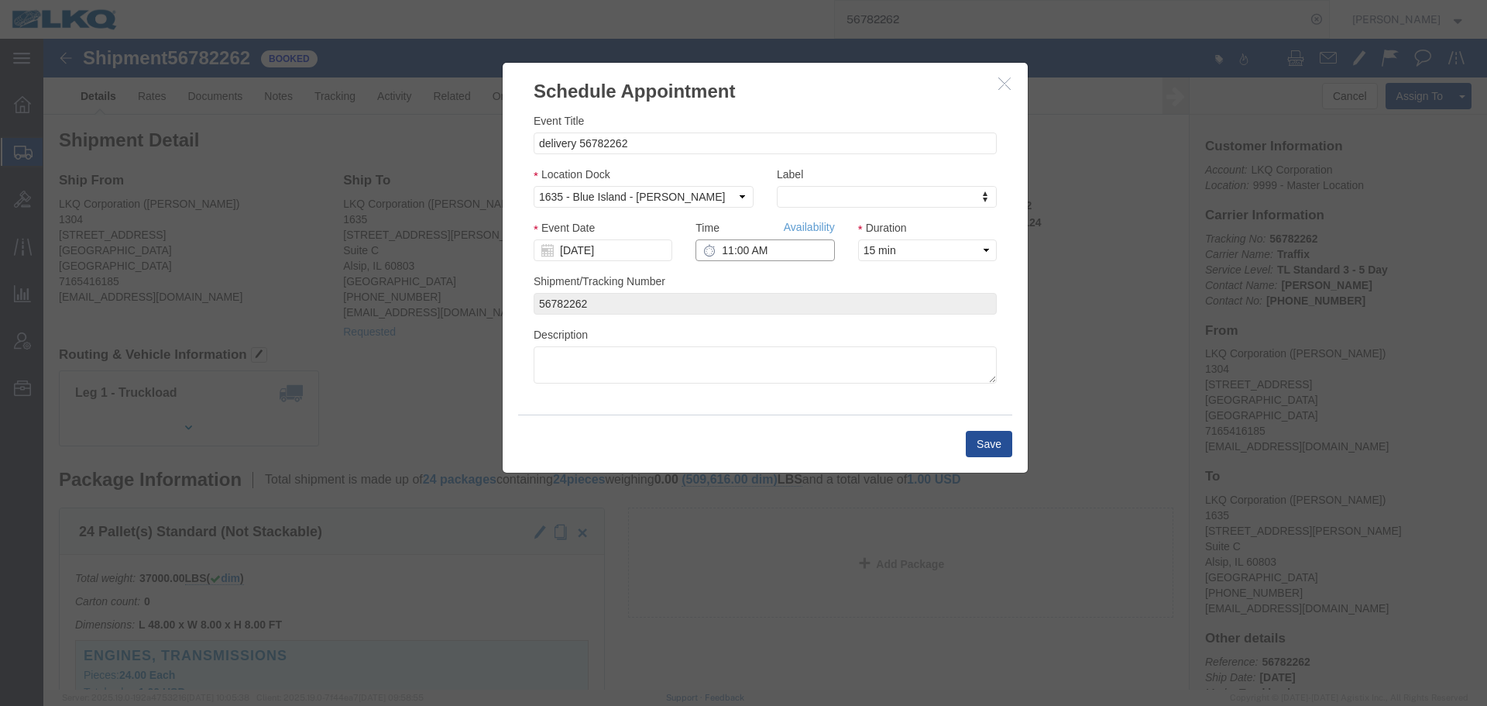
click input "11:00 AM"
type input "8:00 AM"
click button "Save"
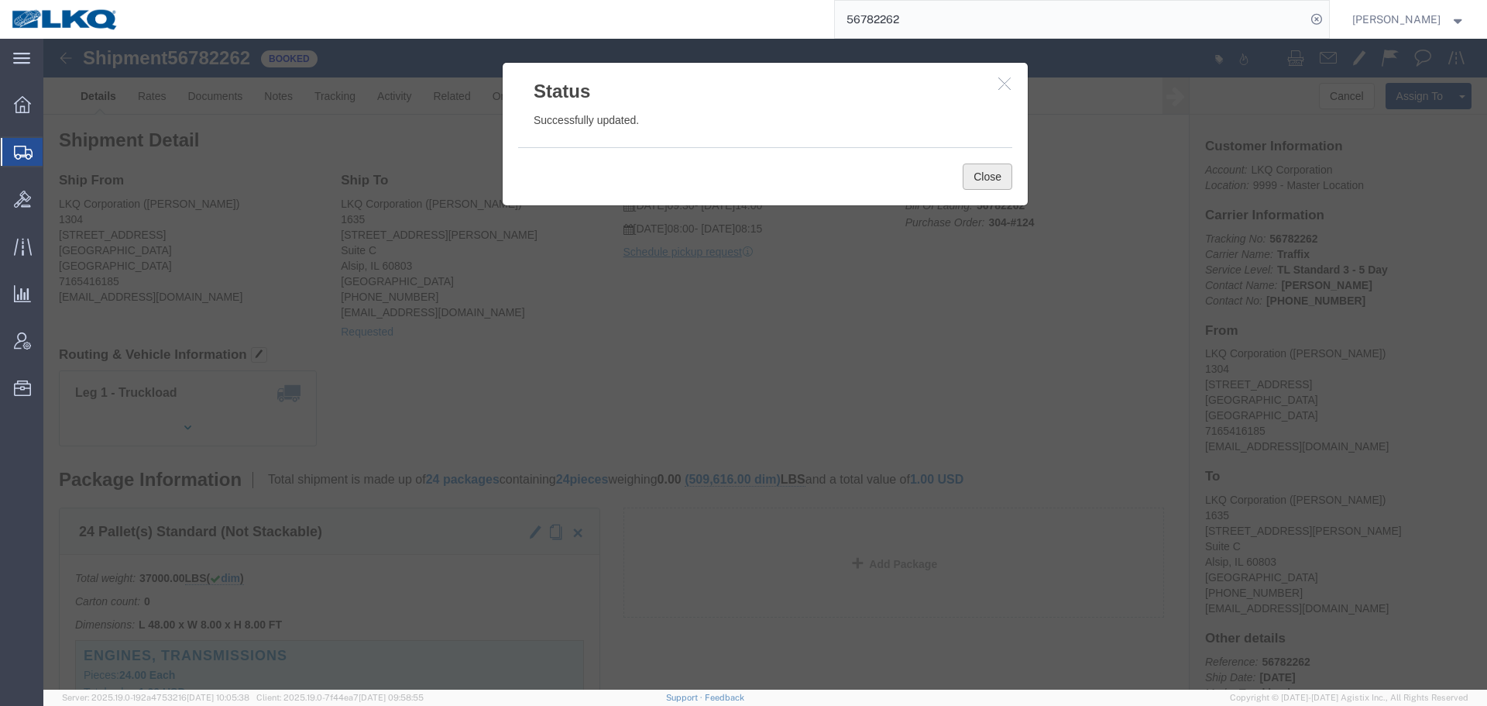
click button "Close"
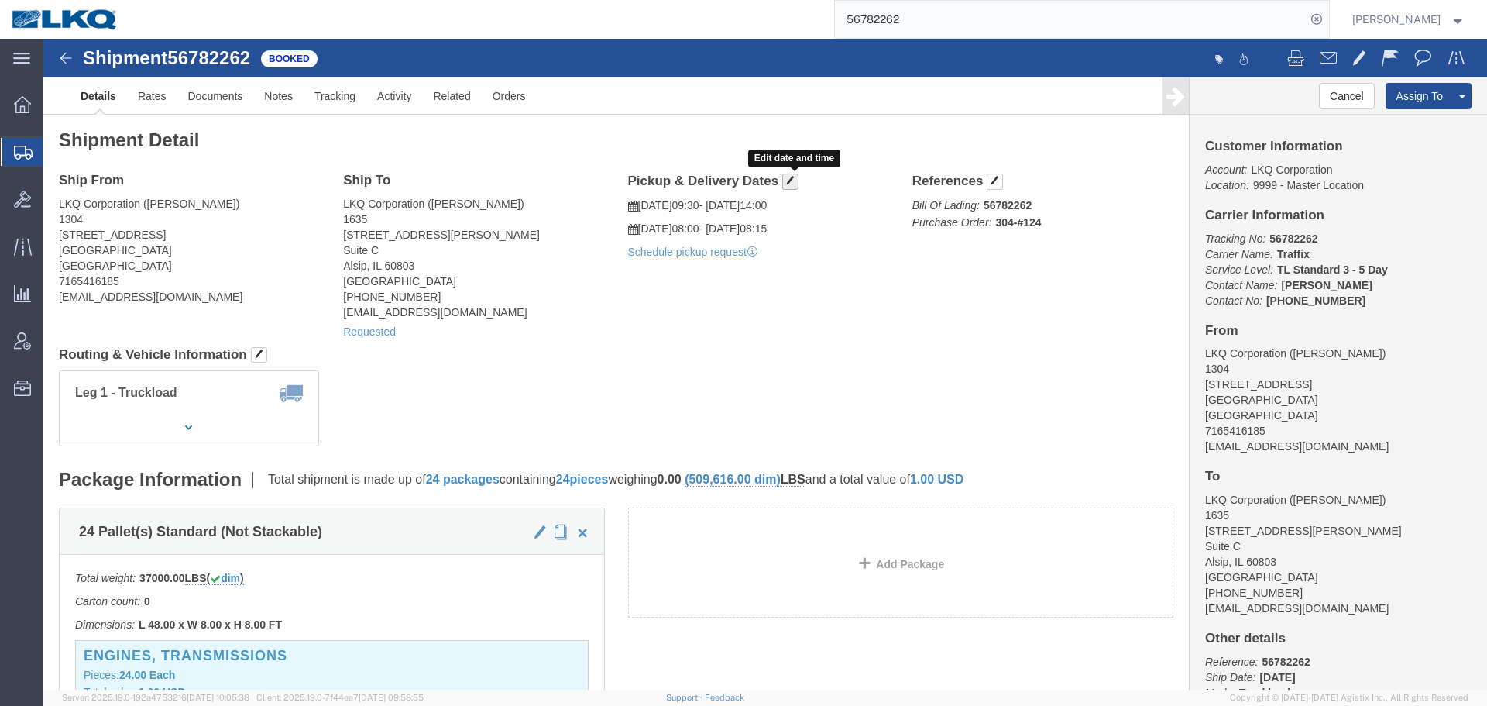
click span "button"
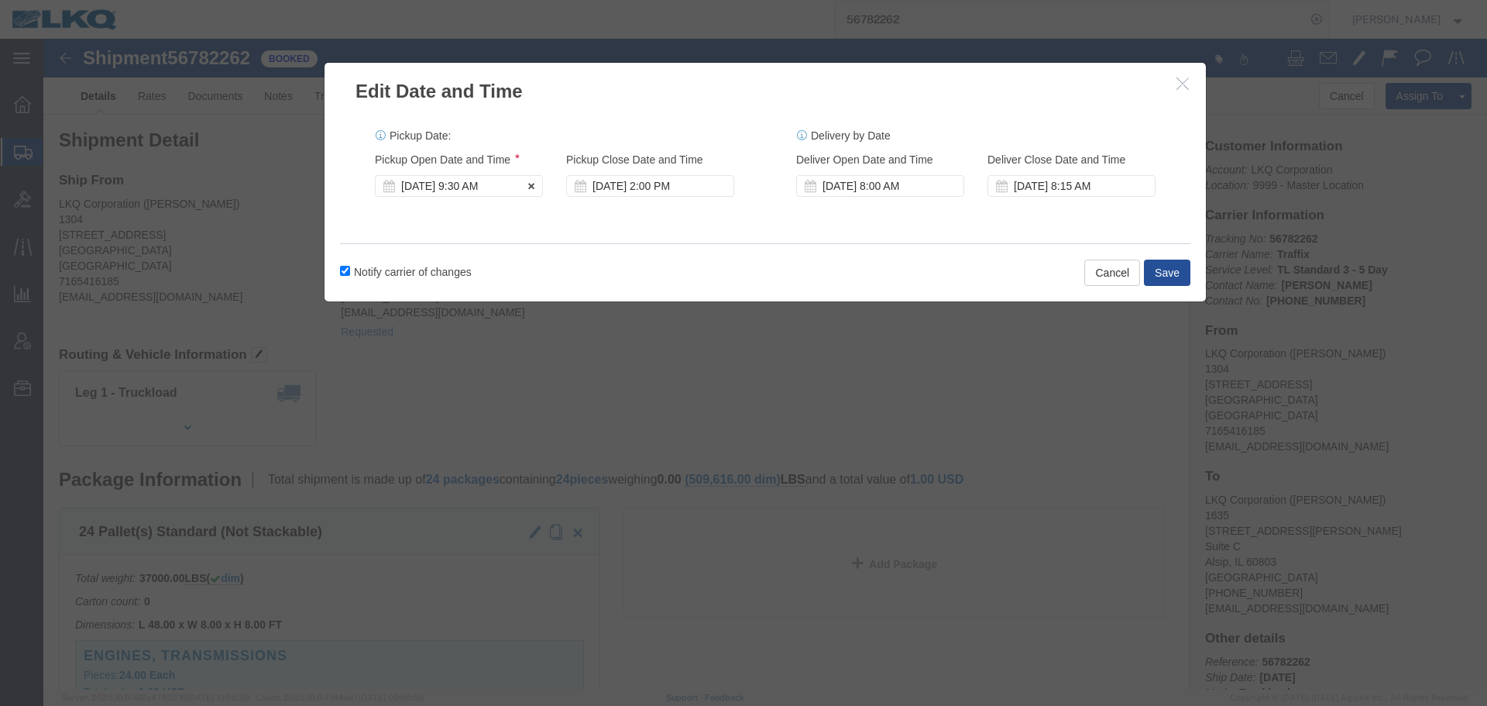
click div "Sep 15 2025 9:30 AM"
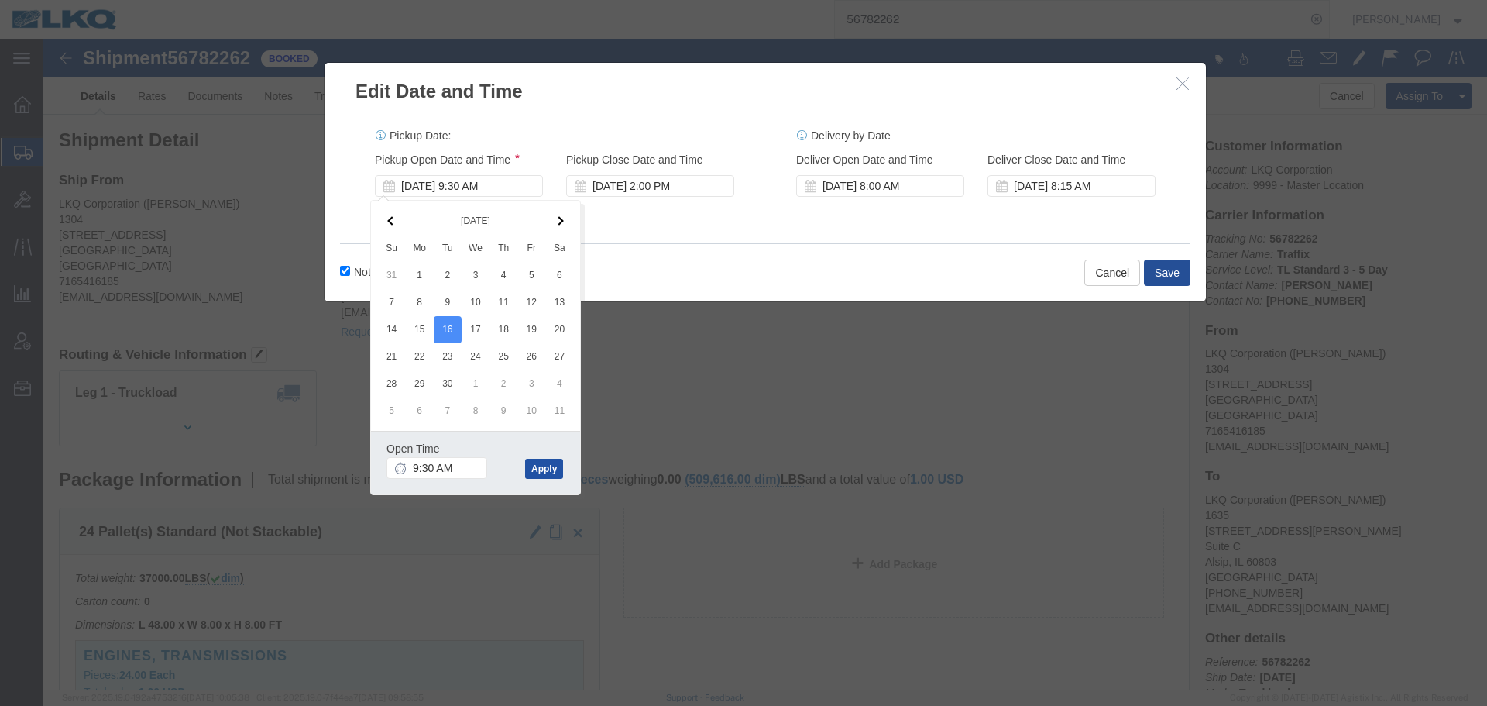
click button "Apply"
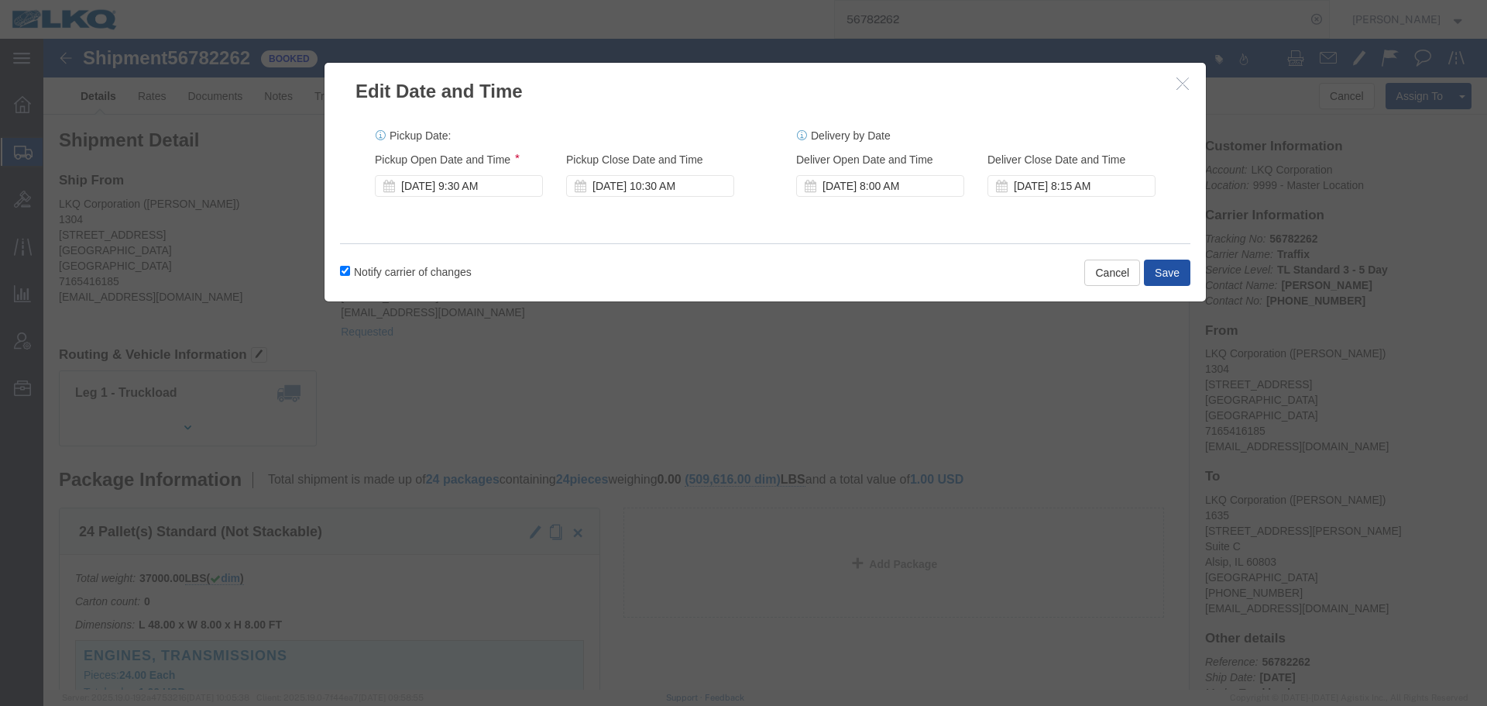
click button "Save"
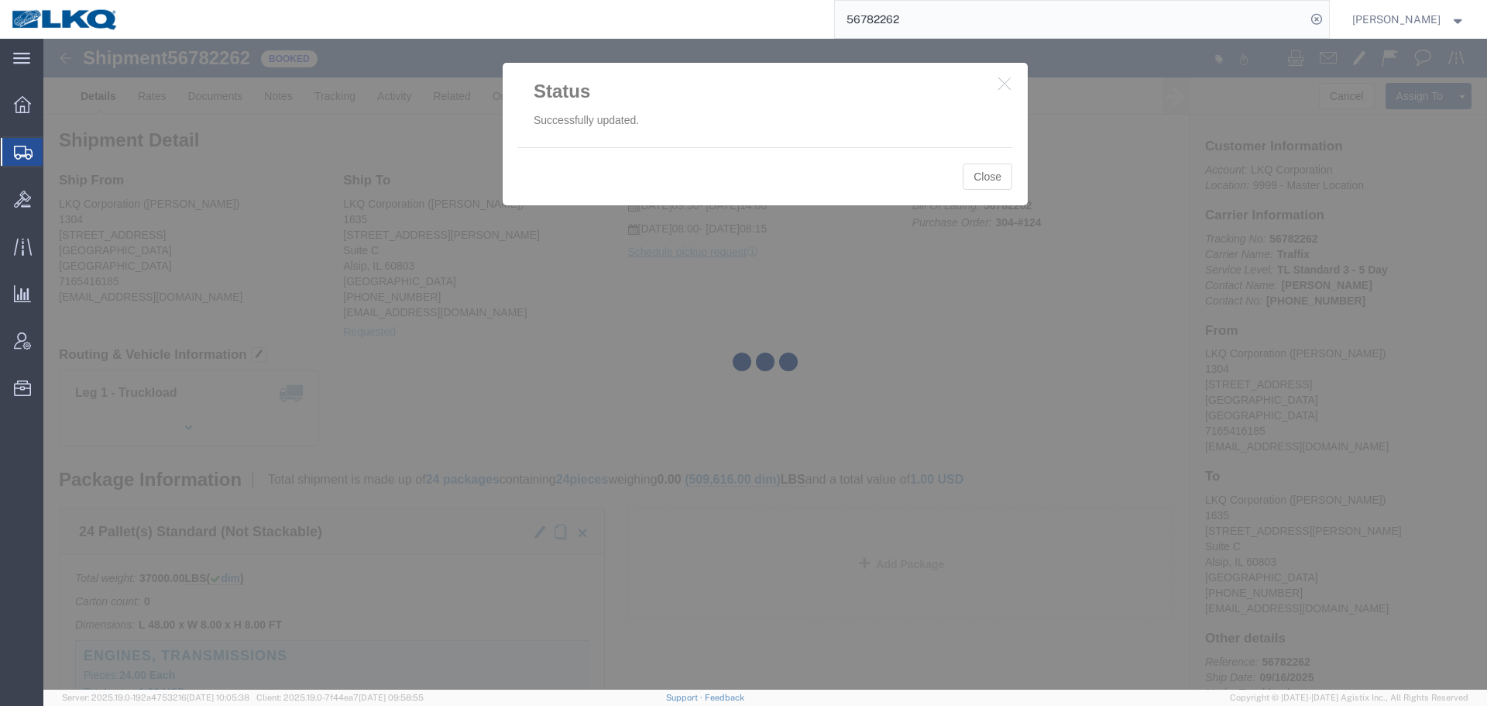
click at [981, 179] on div at bounding box center [765, 364] width 1444 height 651
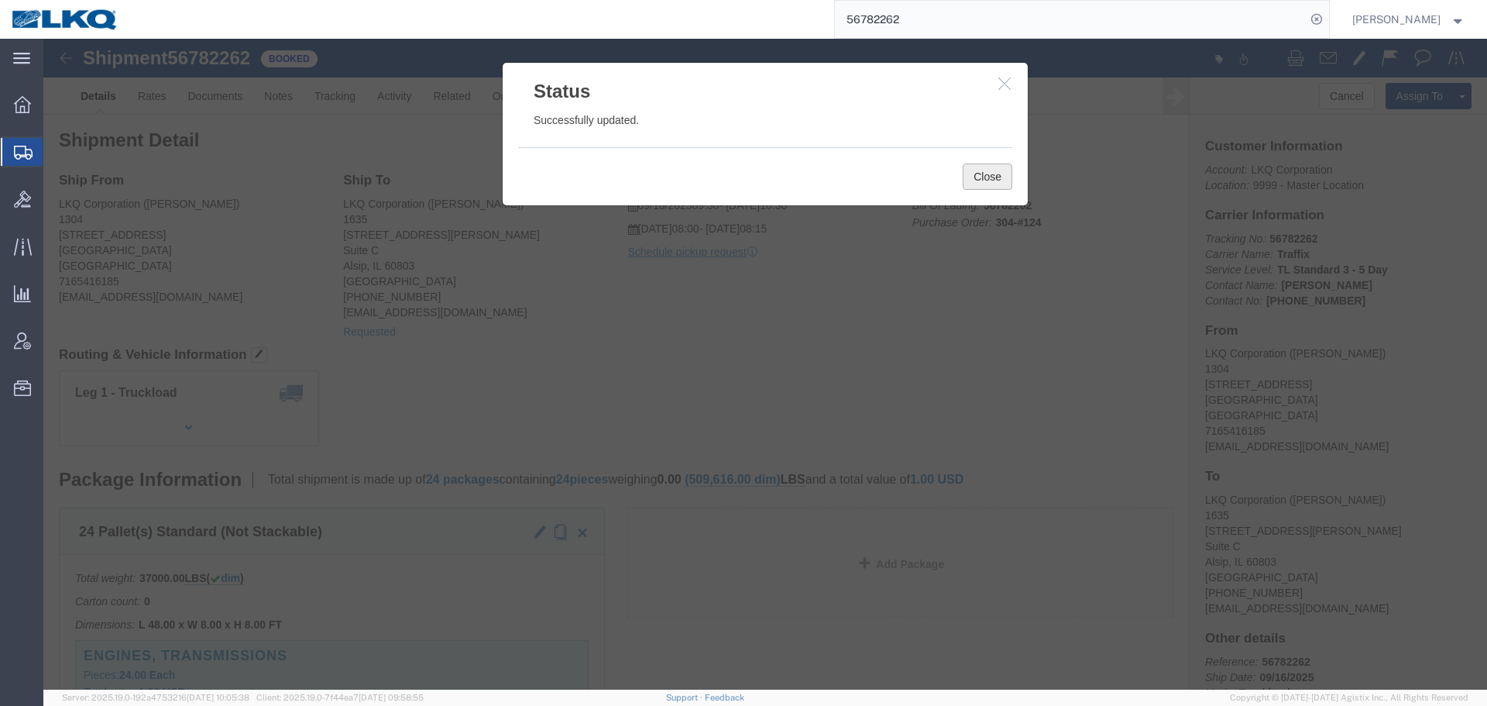
click button "Close"
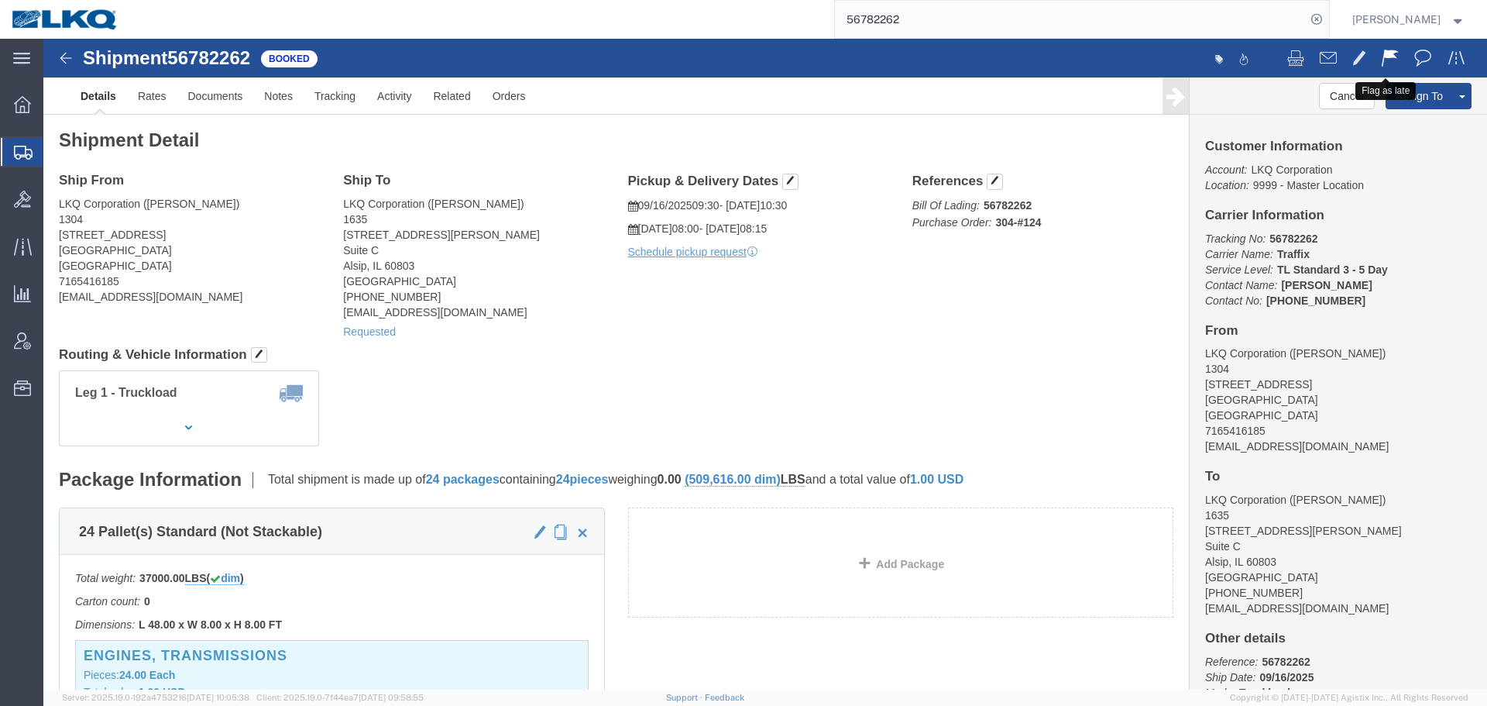
click span
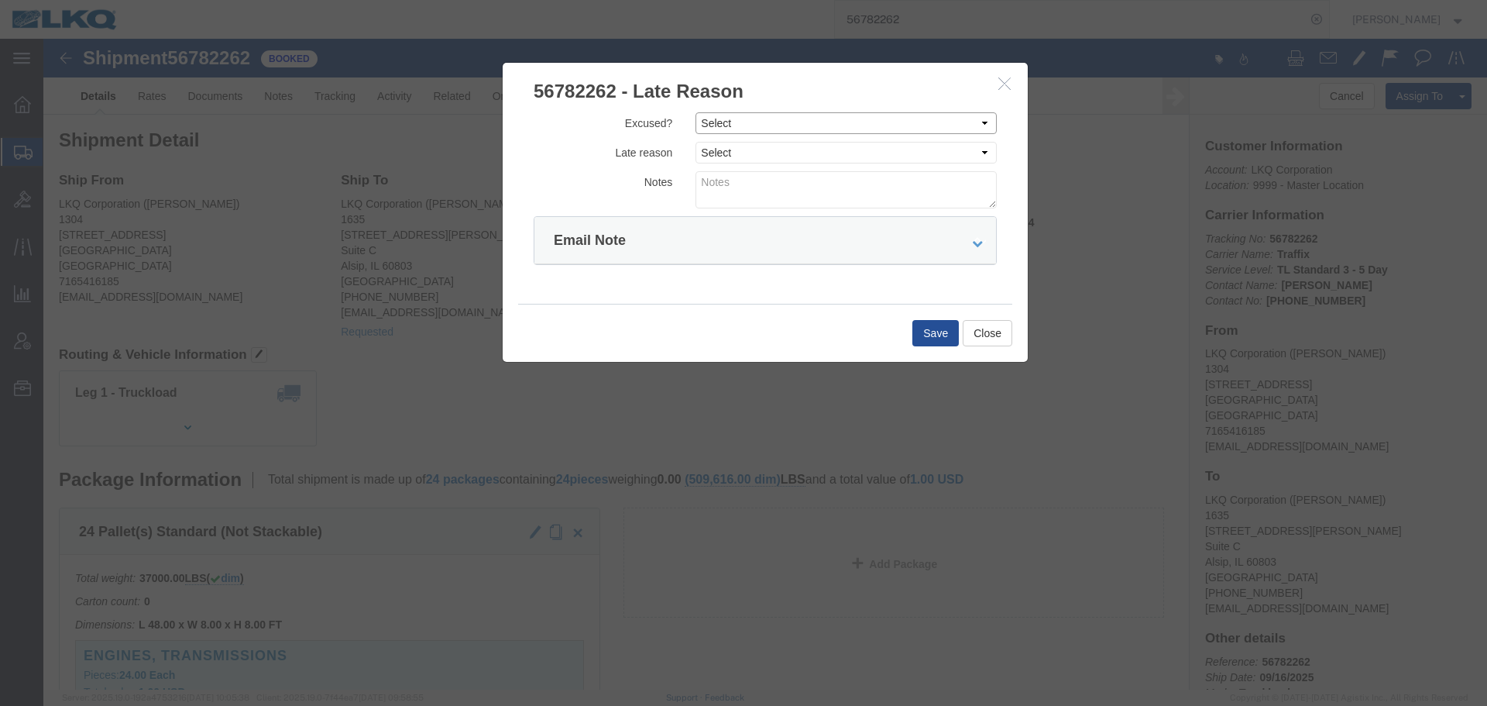
drag, startPoint x: 730, startPoint y: 85, endPoint x: 726, endPoint y: 93, distance: 8.7
click select "Select Excused Not Excused"
select select "NOT_EXCUSED"
click select "Select Excused Not Excused"
click select "Select Bad Carrier Data Carrier Admin Error Delay Accident Driver Error Lack of…"
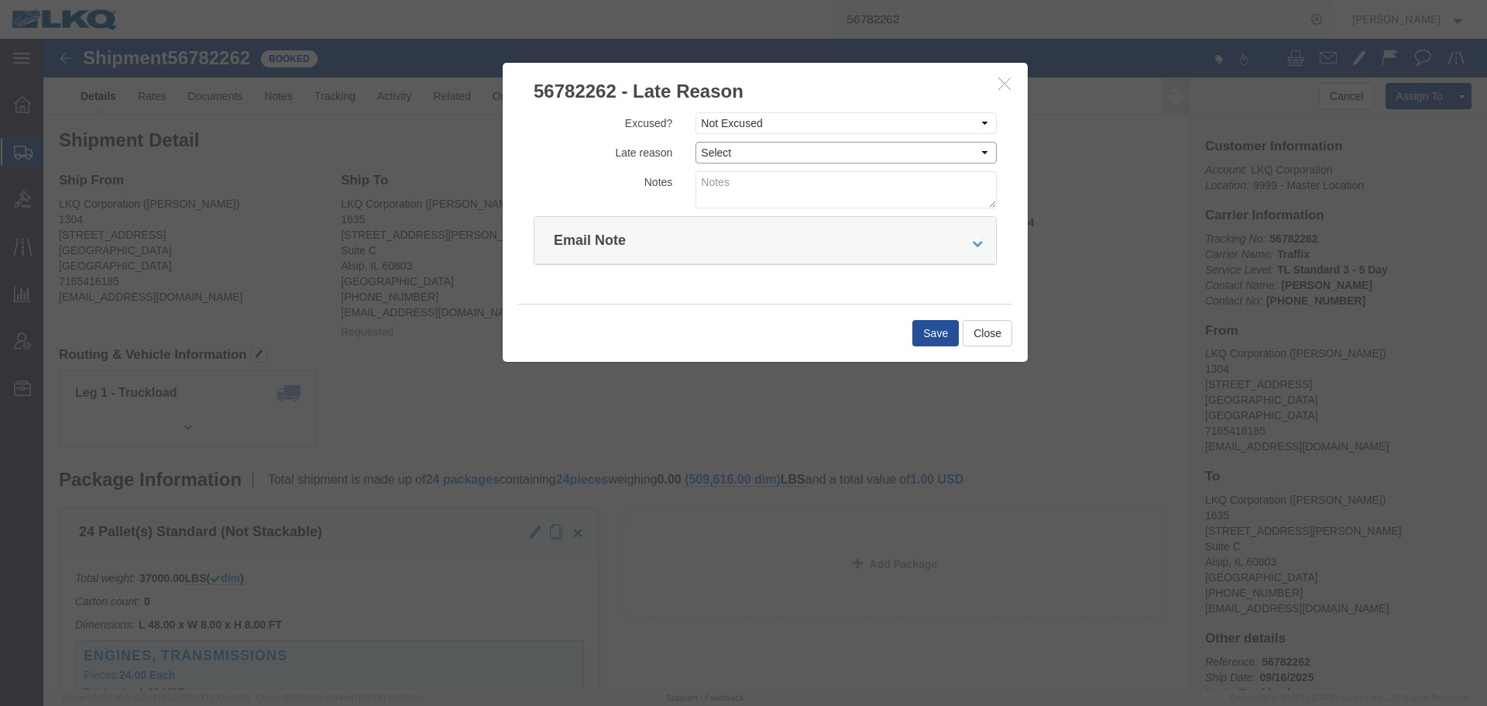
select select "DRIVER_ERROR"
click select "Select Bad Carrier Data Carrier Admin Error Delay Accident Driver Error Lack of…"
click textarea
type textarea "09/15 pickup"
click button "Save"
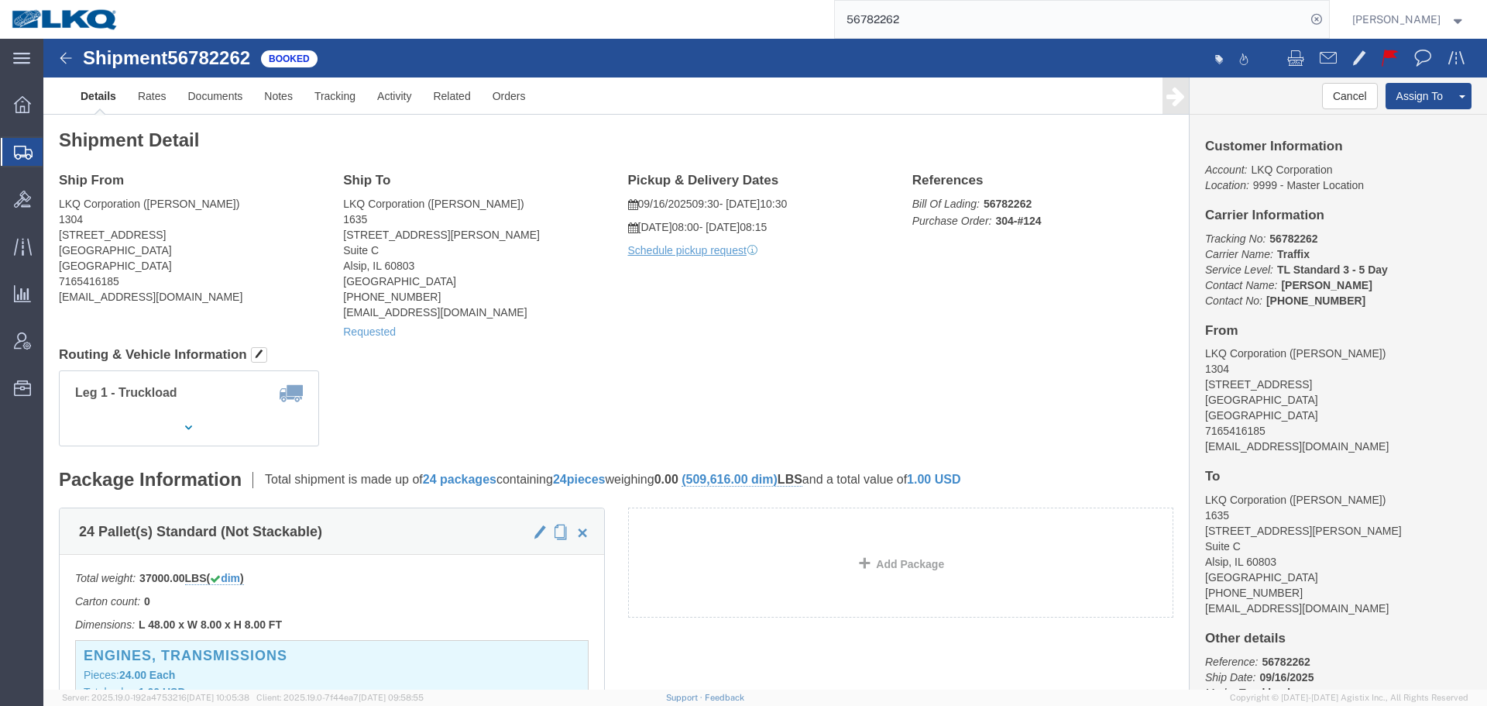
click at [930, 18] on input "56782262" at bounding box center [1070, 19] width 471 height 37
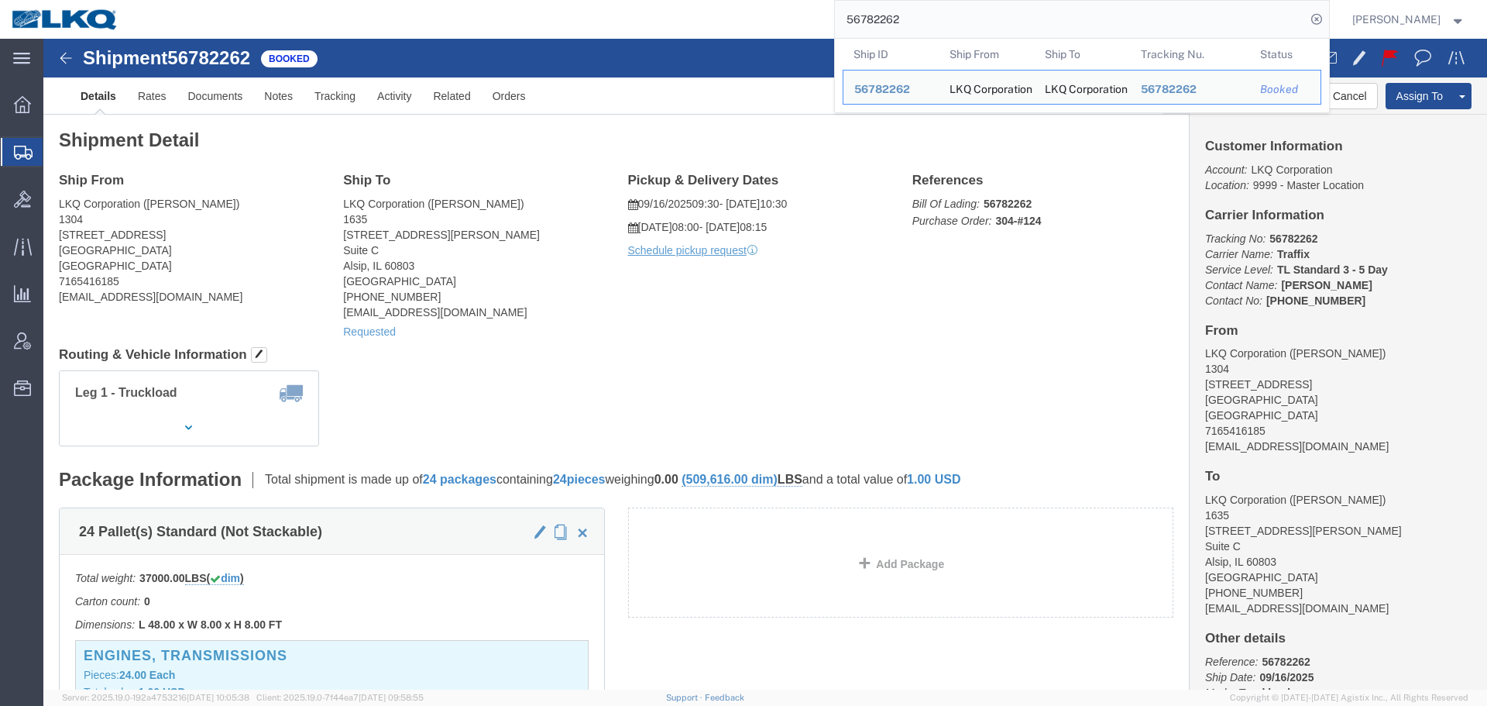
paste input "63424"
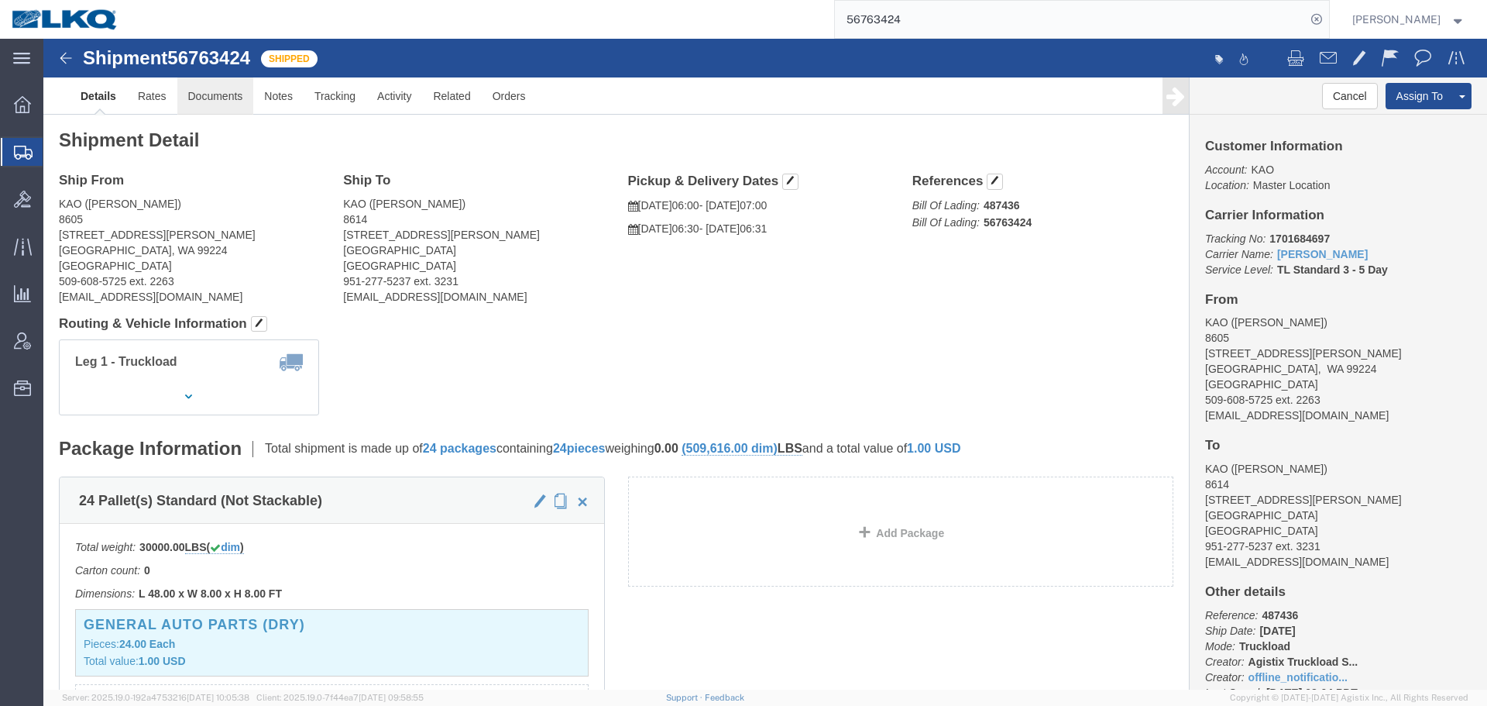
click link "Documents"
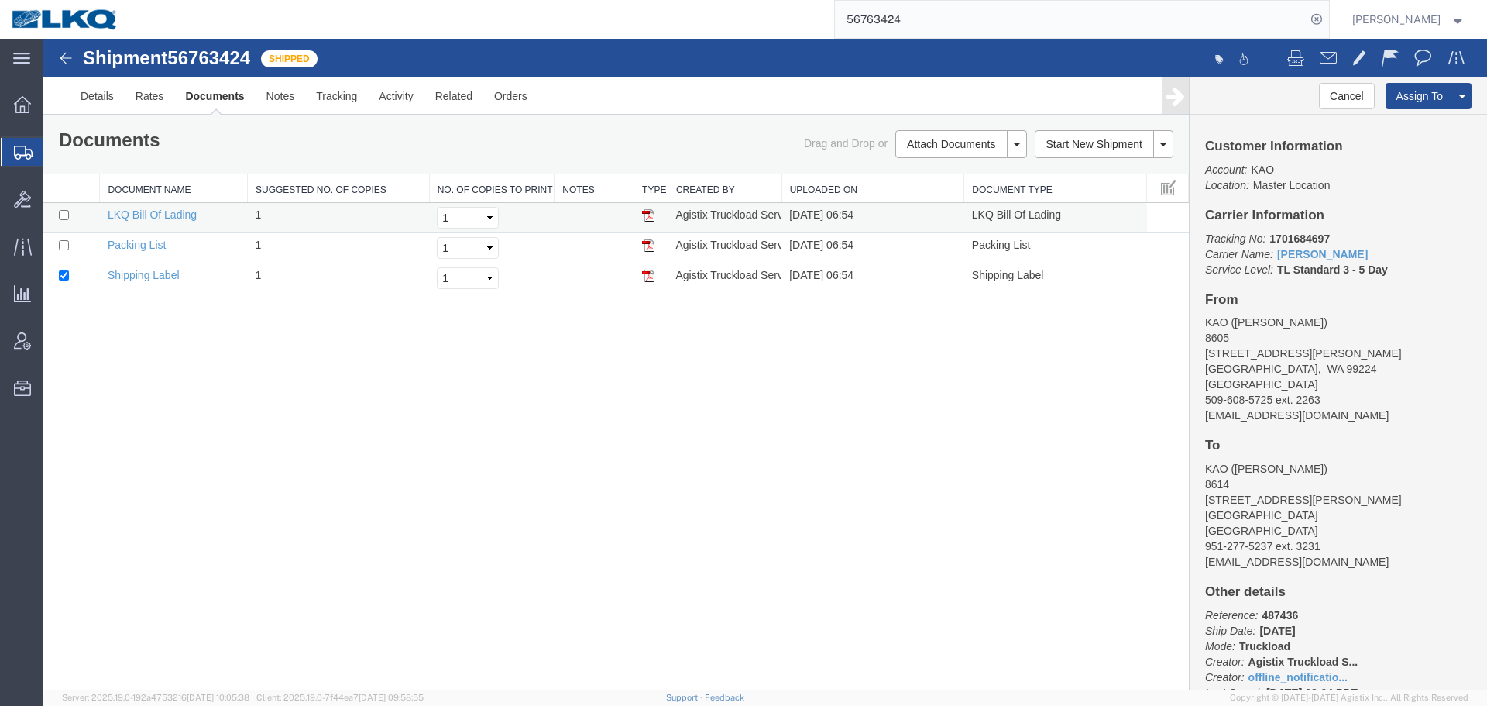
click at [648, 211] on img at bounding box center [648, 215] width 12 height 12
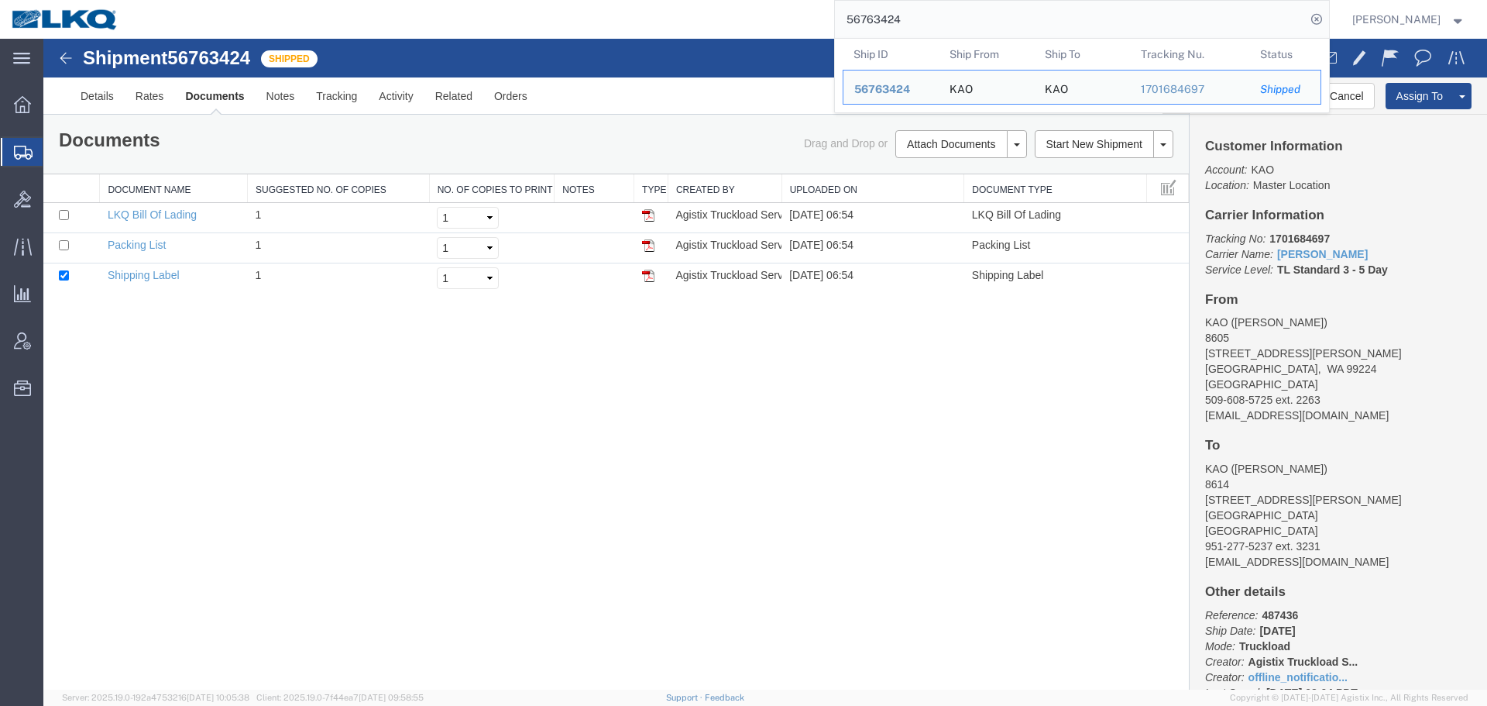
click at [939, 26] on input "56763424" at bounding box center [1070, 19] width 471 height 37
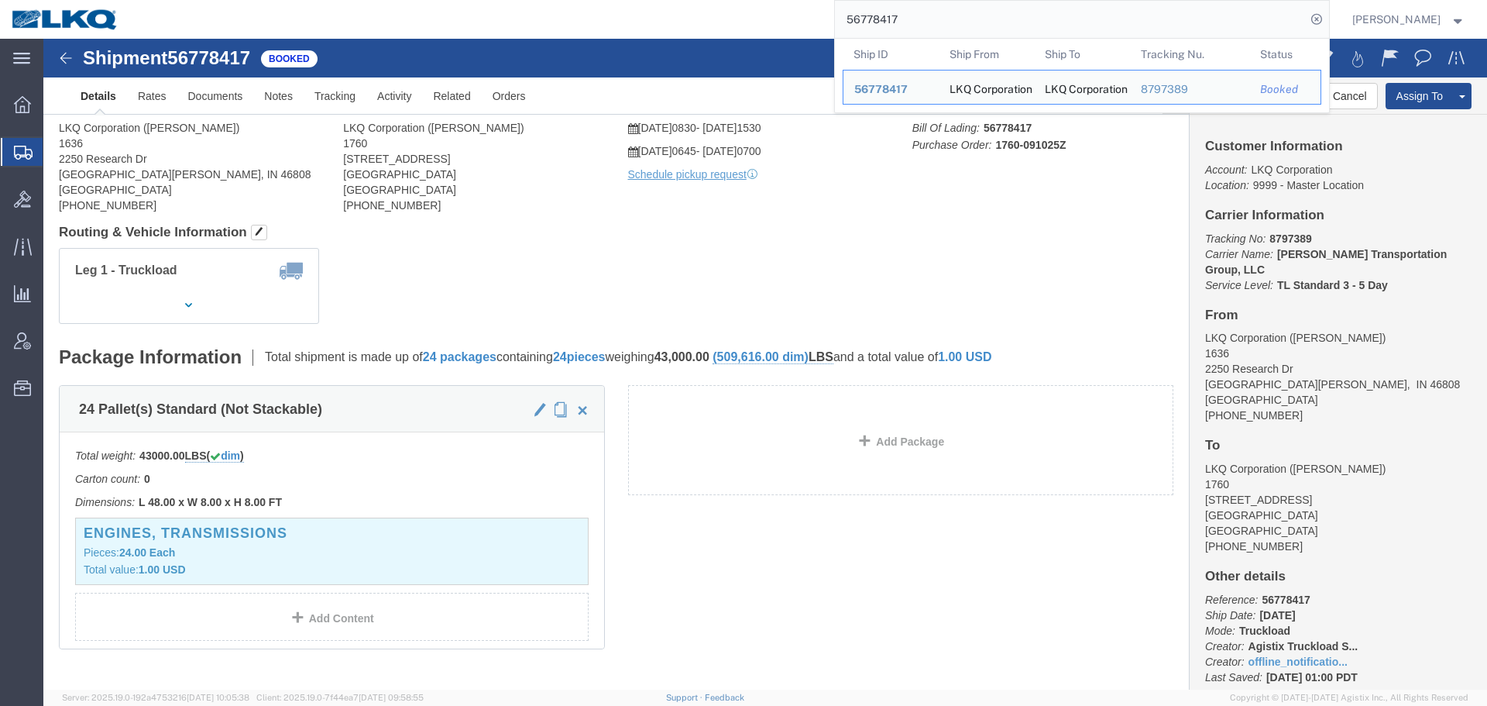
click div "Ship From LKQ Corporation (AARON) 1636 2250 Research Dr Fort Wayne, IN 46808 Un…"
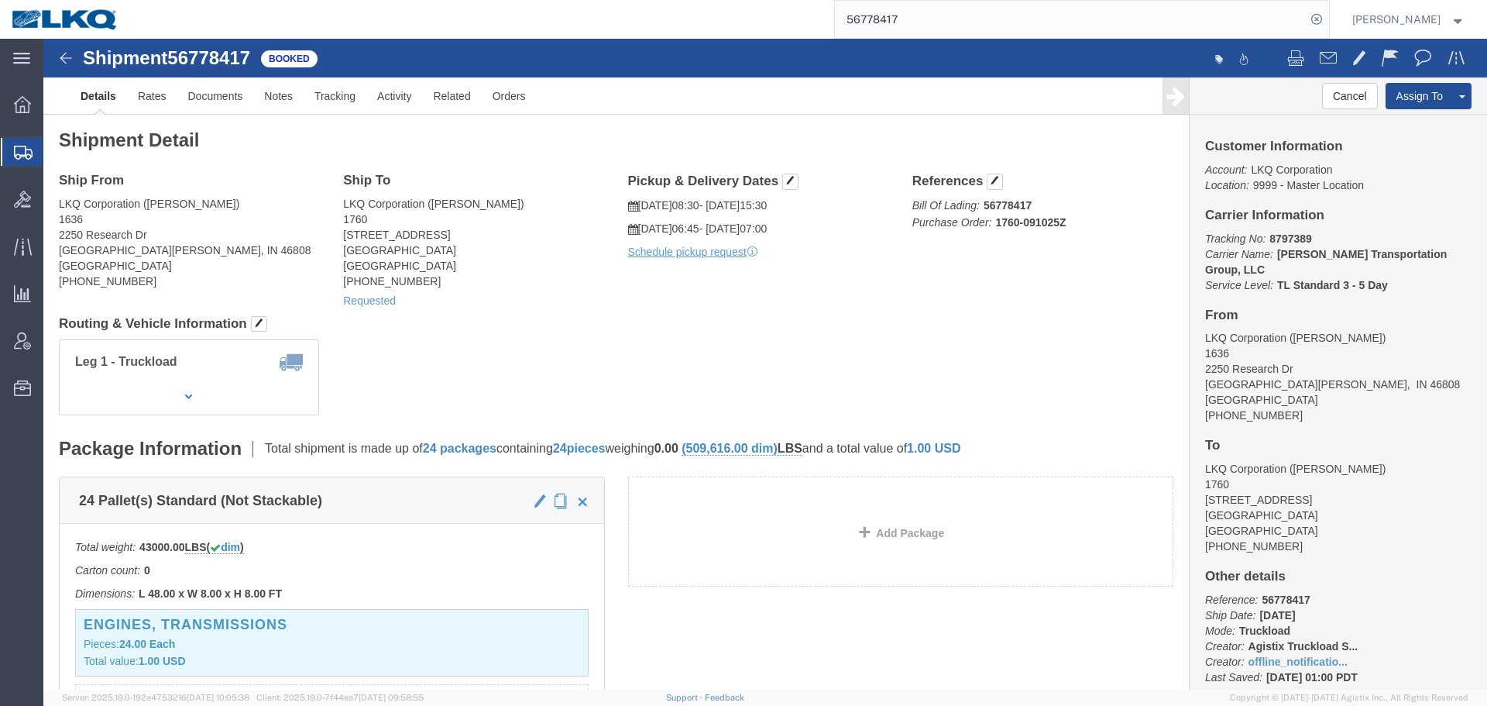
click address "LKQ Corporation (AARON) 1636 2250 Research Dr Fort Wayne, IN 46808 United State…"
copy address "1636"
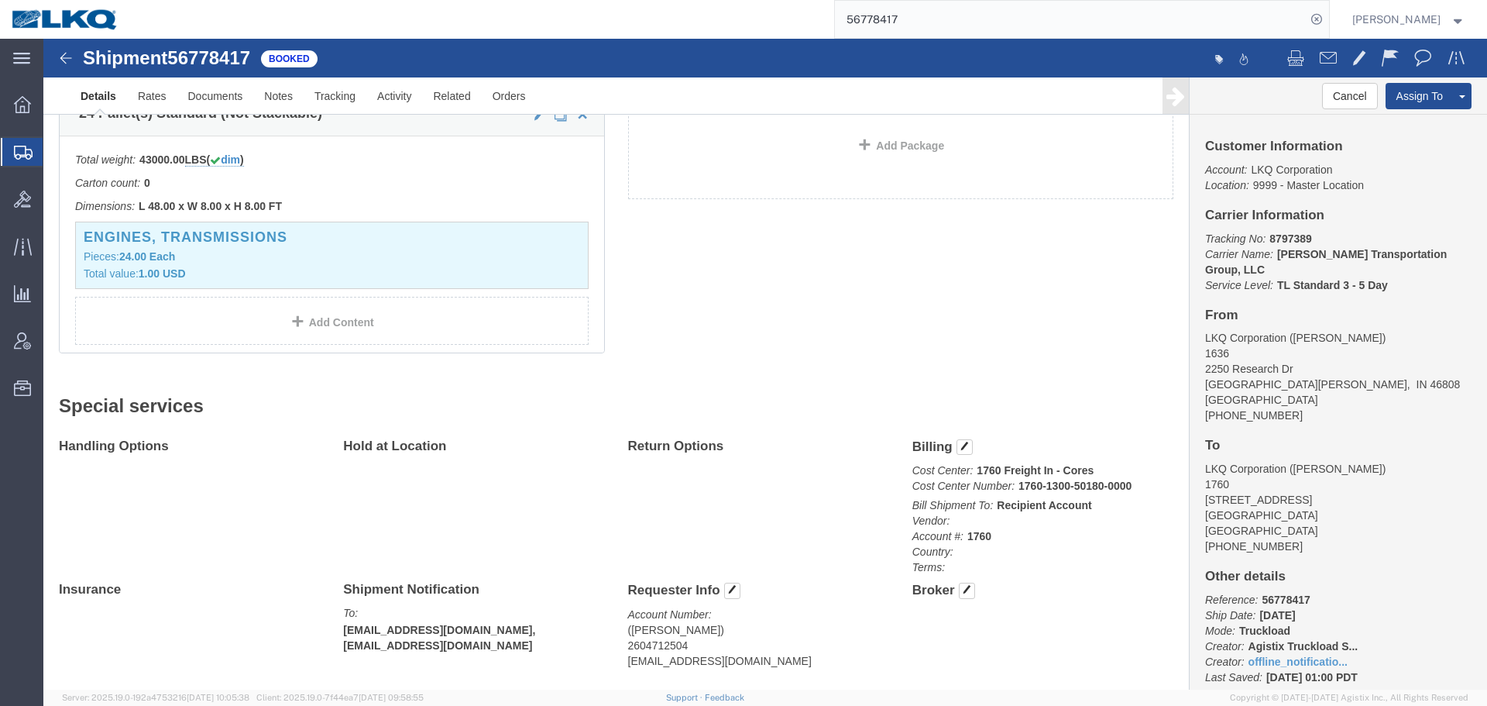
scroll to position [620, 0]
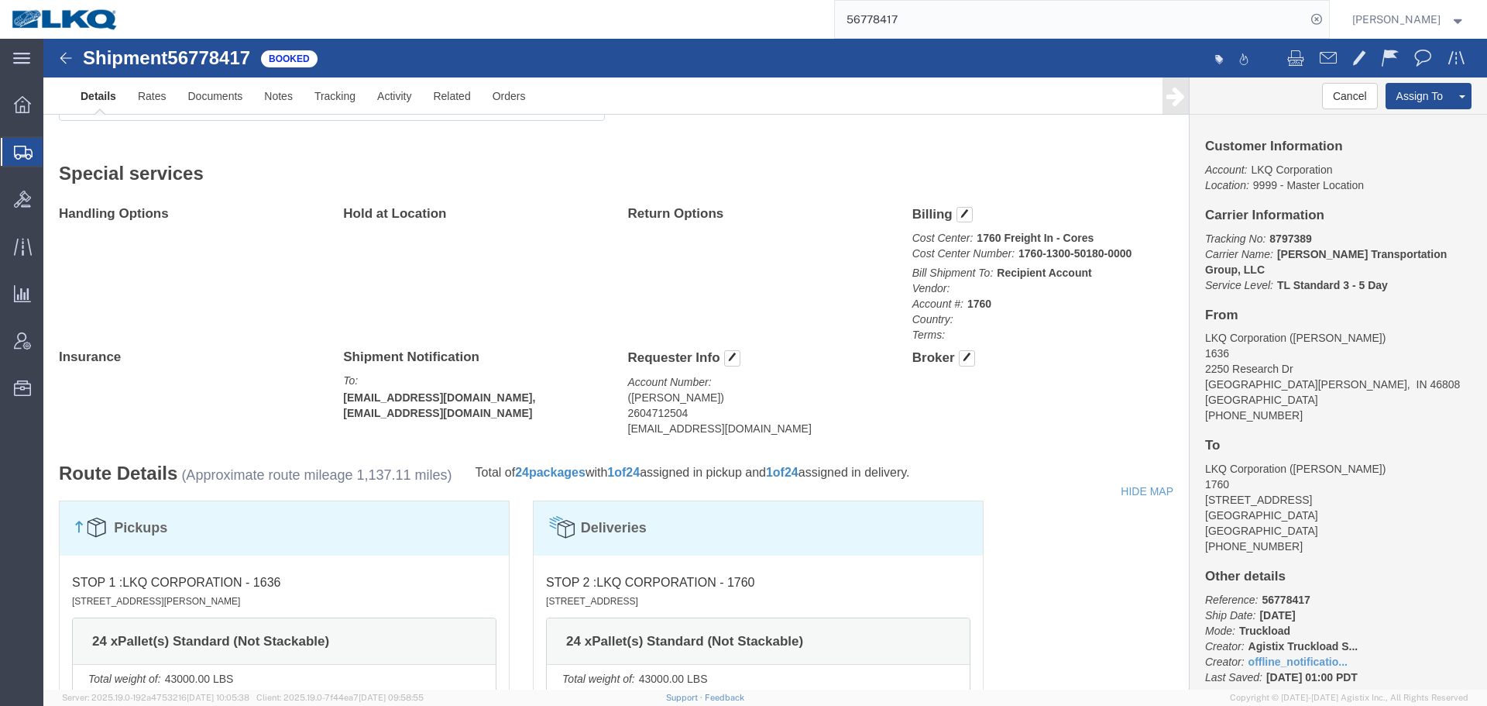
click div "Requester Info Account Number: (aaron) 2604712504 abjones@lkqcorp.com"
click address "(aaron) 2604712504 abjones@lkqcorp.com"
copy div "abjones@lkqcorp.com Edit Requester Info Location Select Select My Profile Locat…"
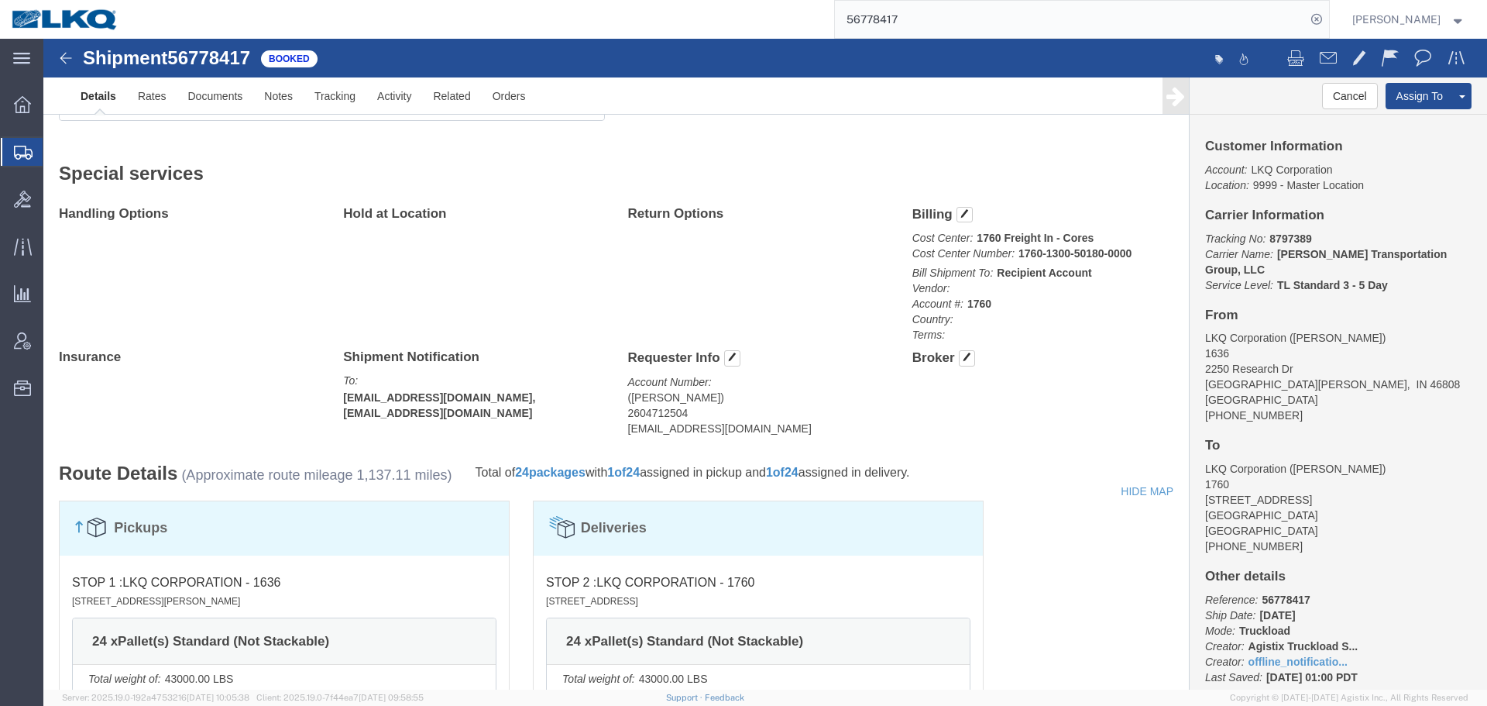
click div "Shipment Detail Ship From LKQ Corporation (AARON) 1636 2250 Research Dr Fort Wa…"
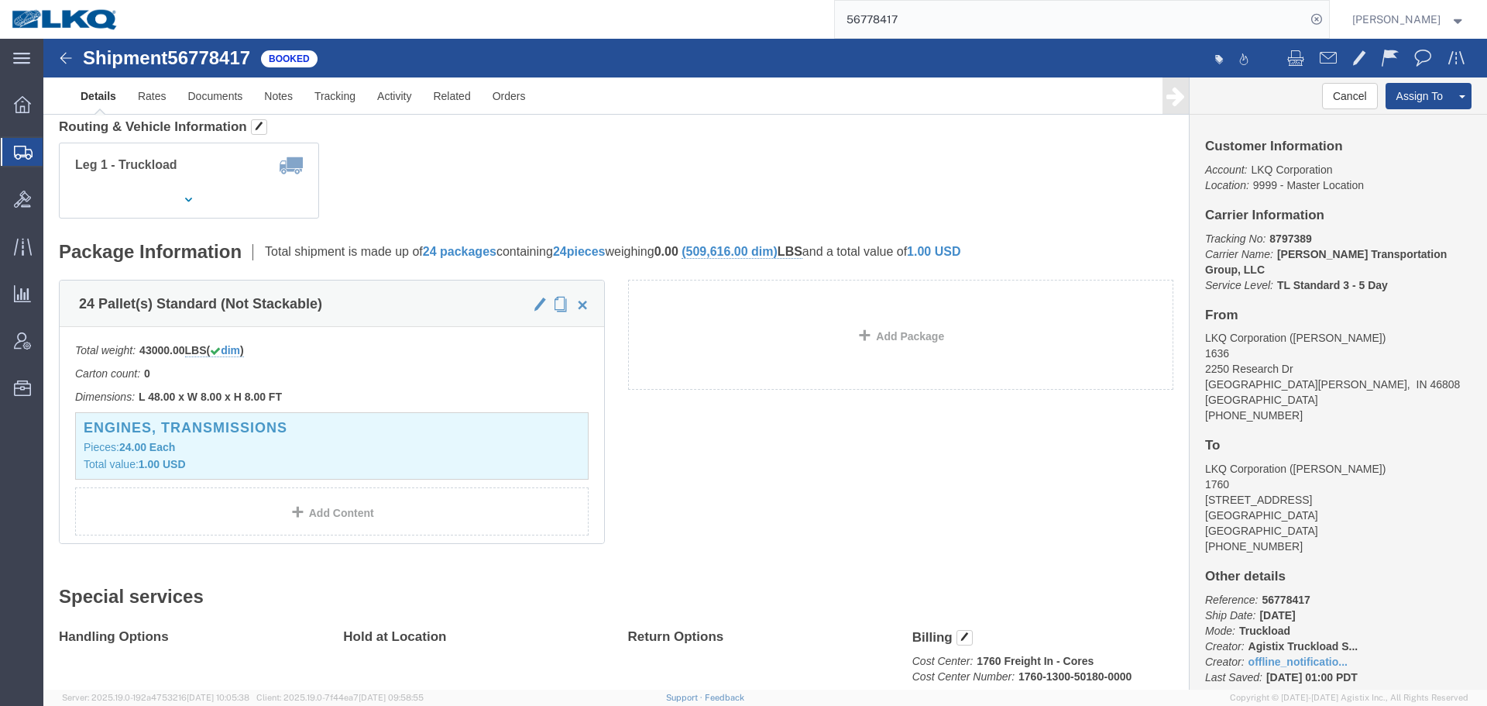
scroll to position [0, 0]
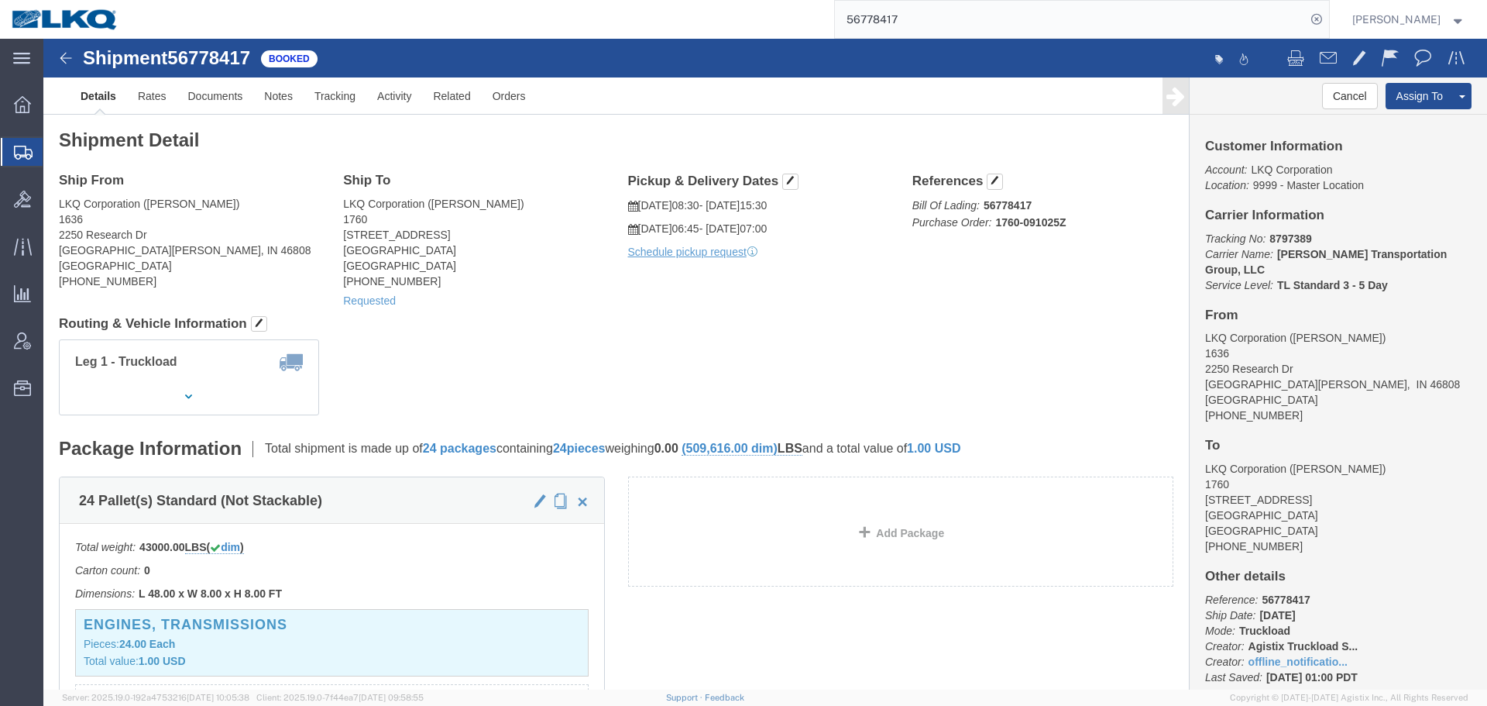
click h4 "Routing & Vehicle Information"
click at [896, 38] on form "56778417" at bounding box center [1082, 19] width 496 height 39
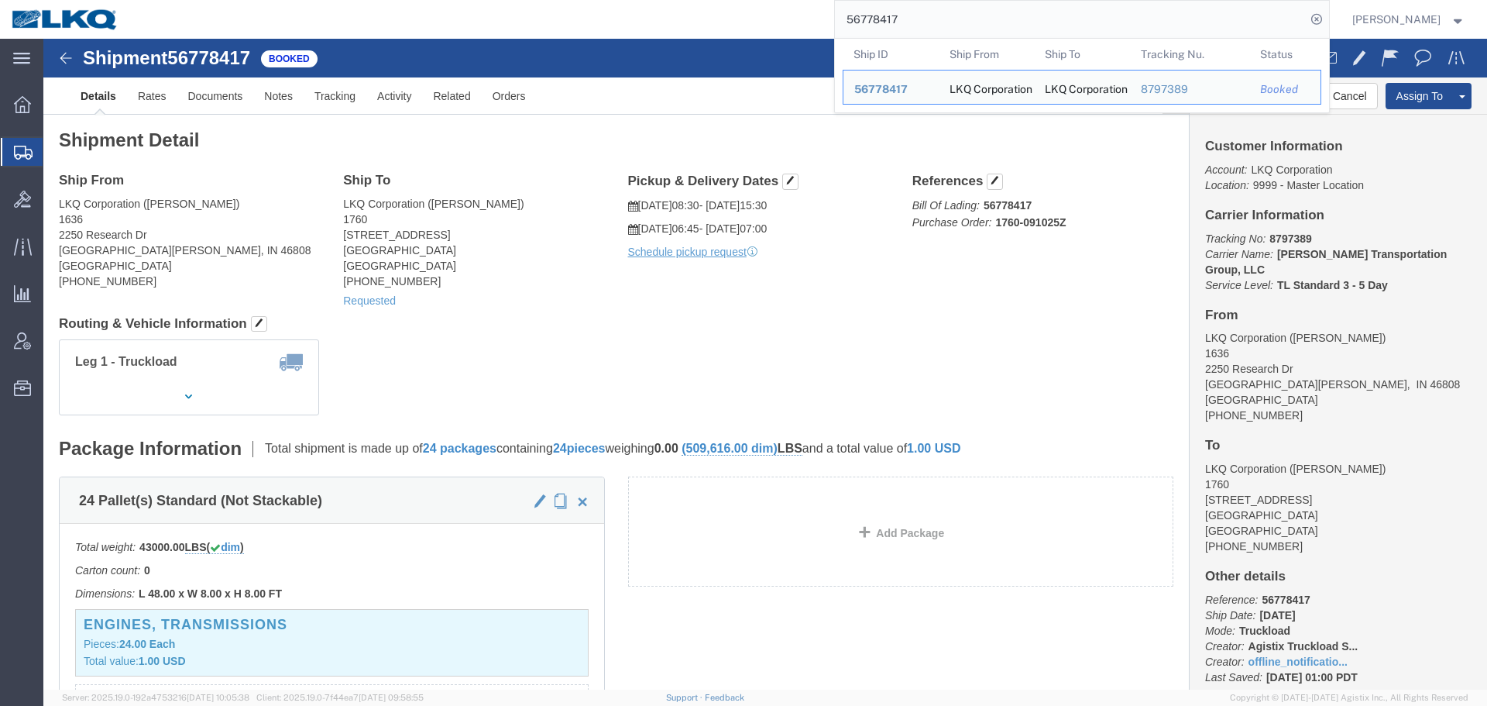
click at [925, 13] on input "56778417" at bounding box center [1070, 19] width 471 height 37
paste input "664966"
type input "56664966"
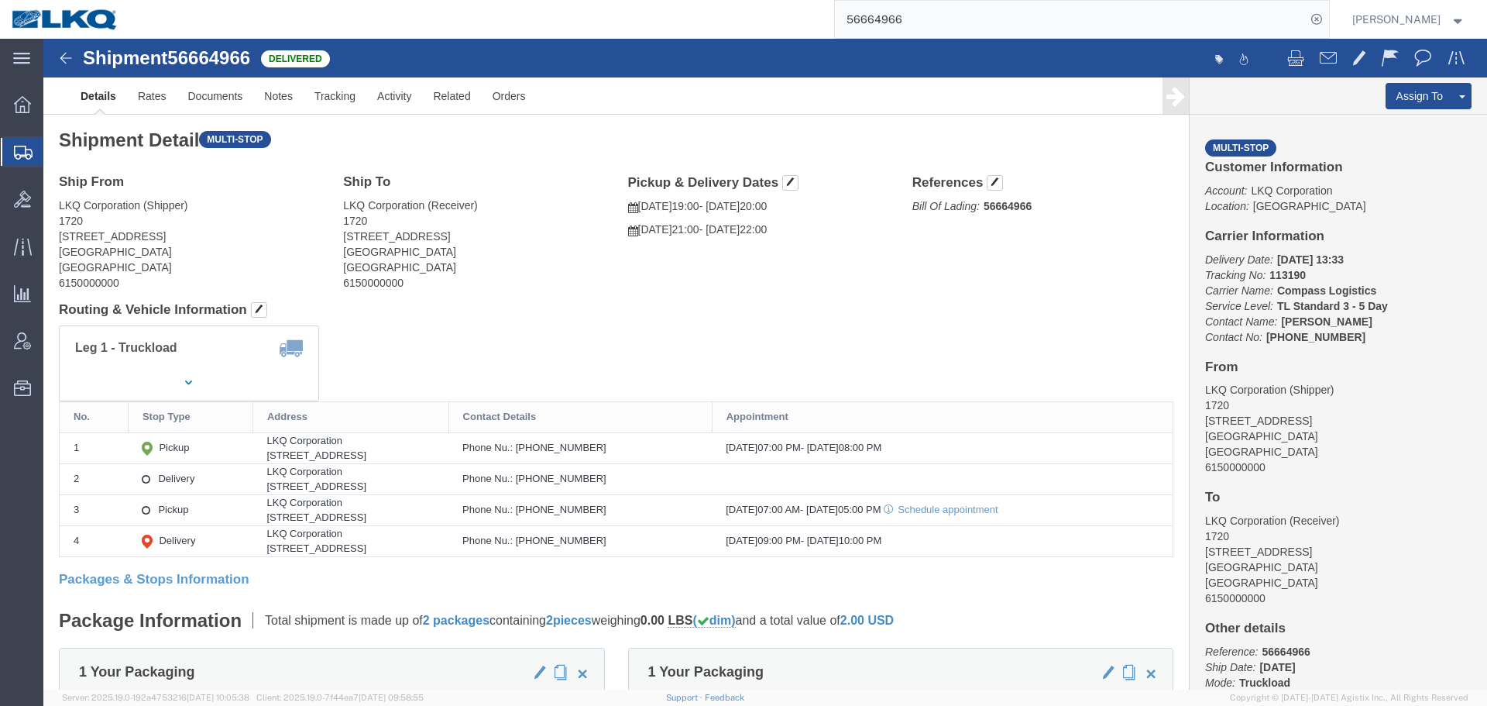
click div "Ship From LKQ Corporation (Shipper) 1720 2115 South Union Avenue Bakersfield, C…"
click link "Clone Shipment"
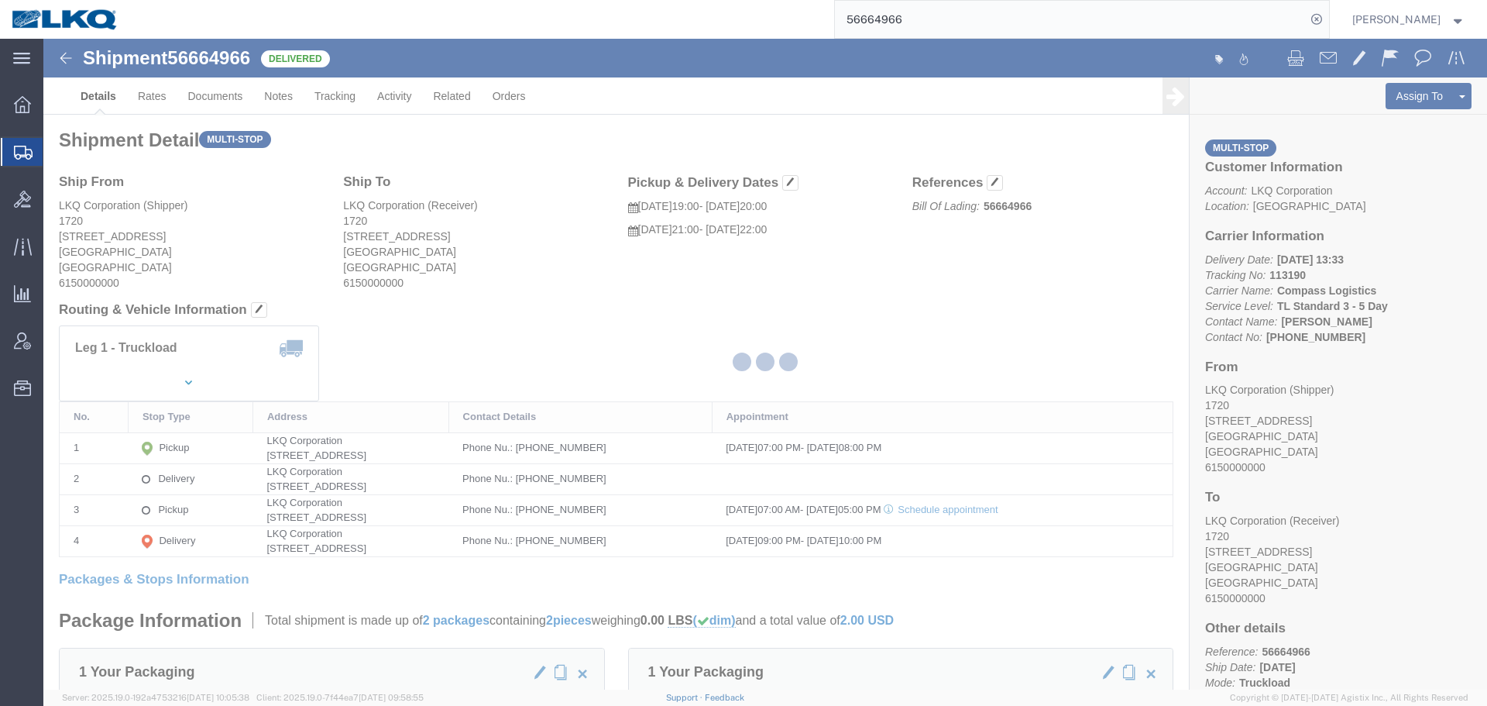
select select "28715"
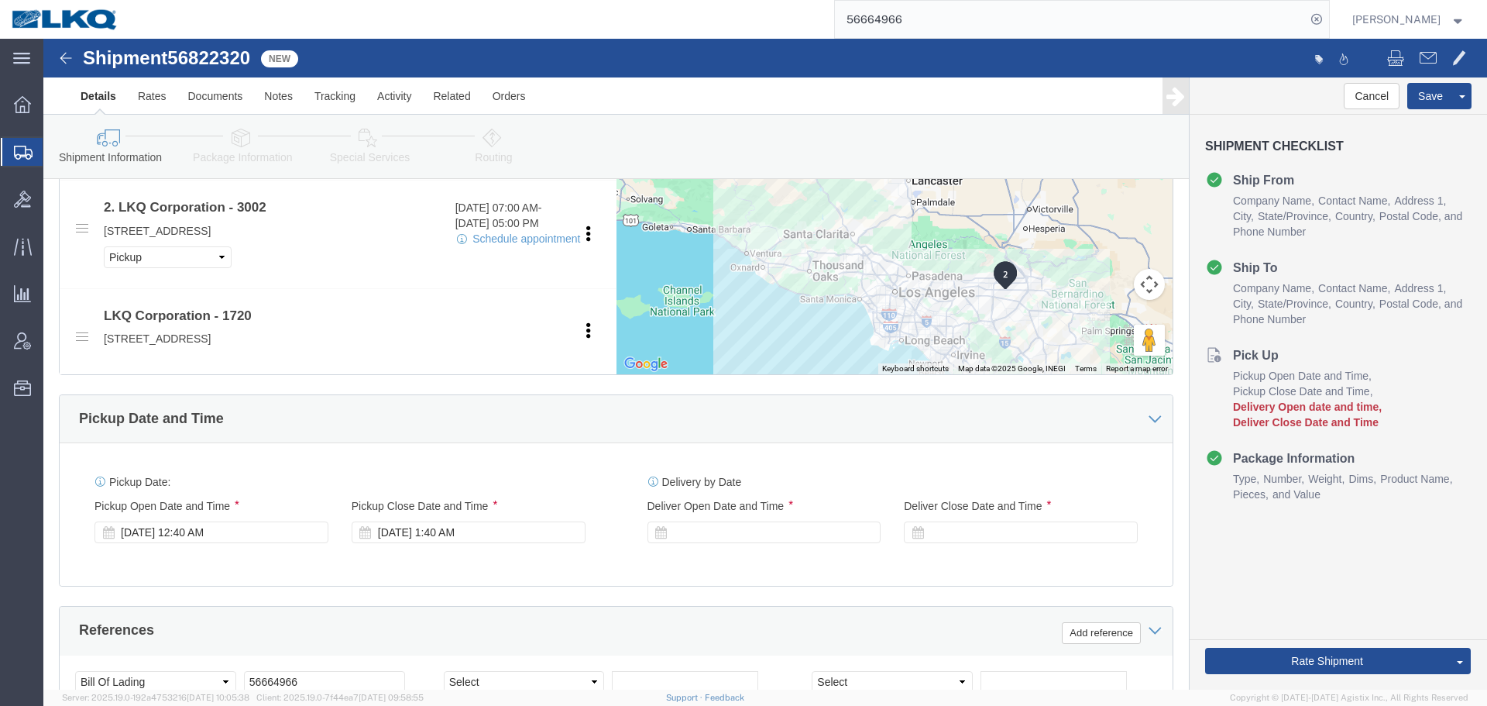
scroll to position [852, 0]
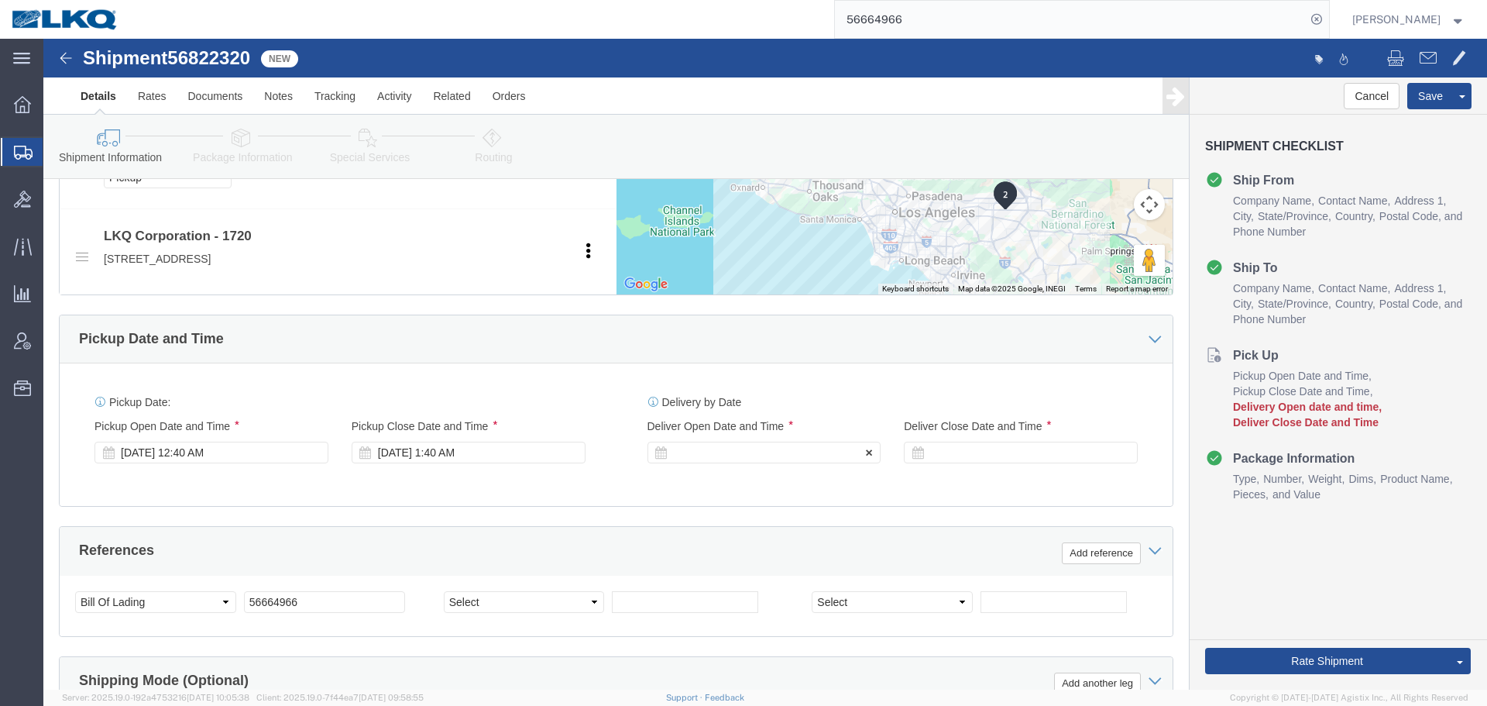
click div
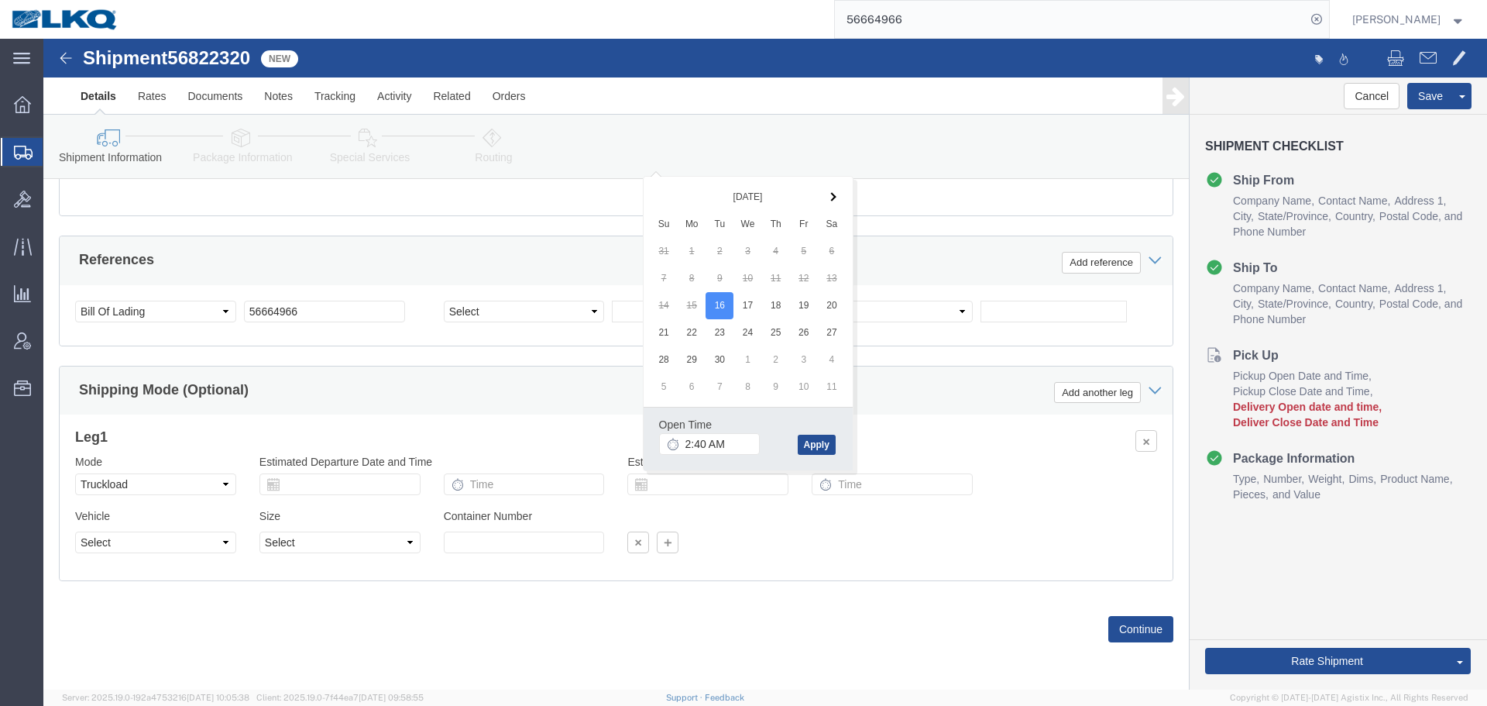
click div "Ship From Location Location 1720 - LKQ Central California Select My Profile Loc…"
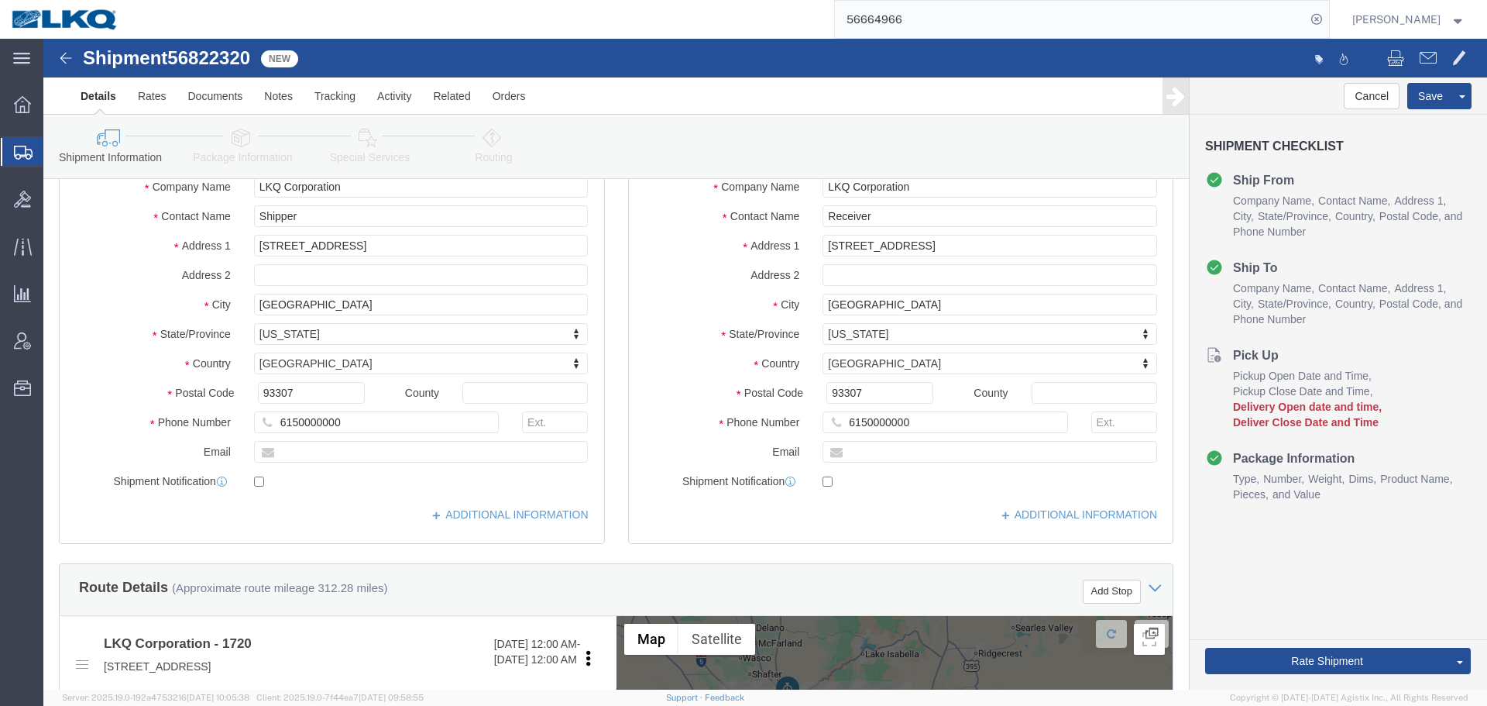
scroll to position [0, 0]
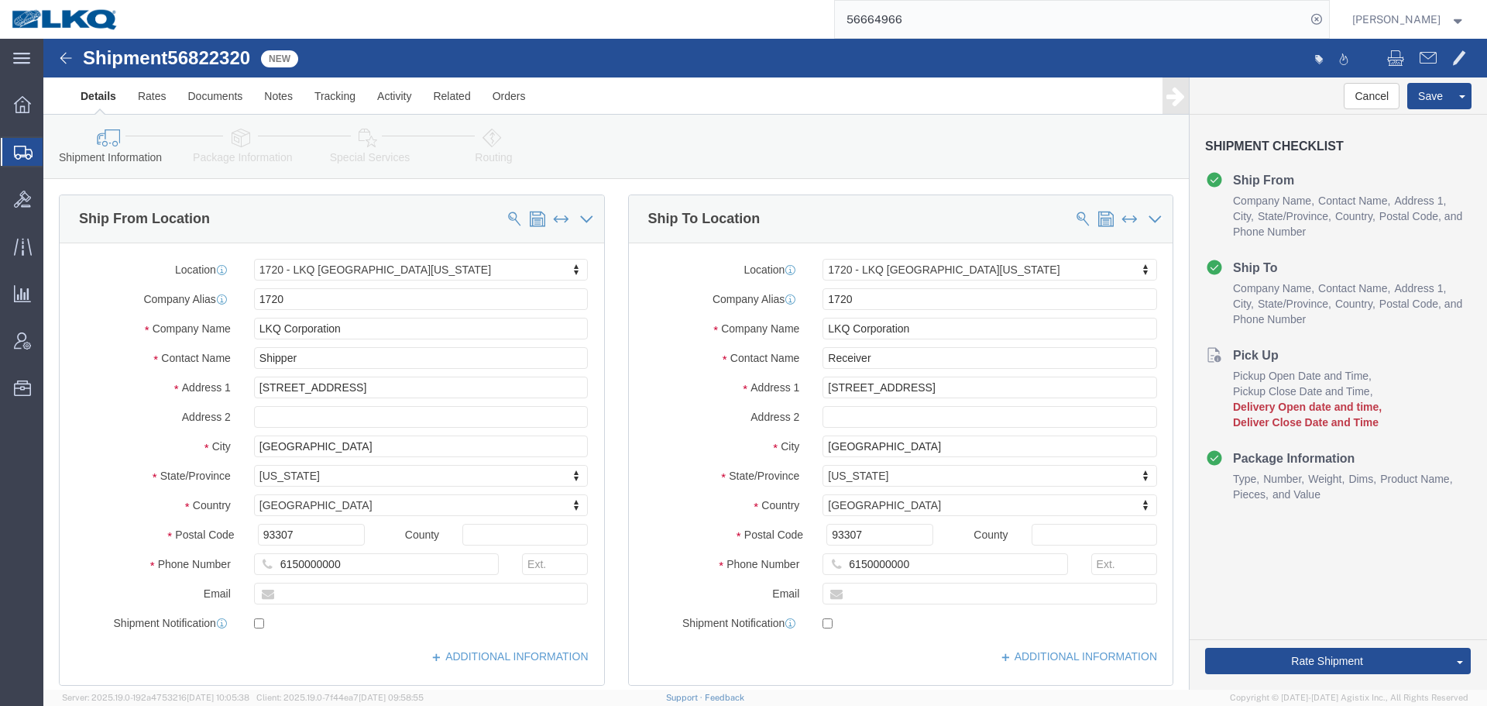
click span "56822320"
copy span "56822320"
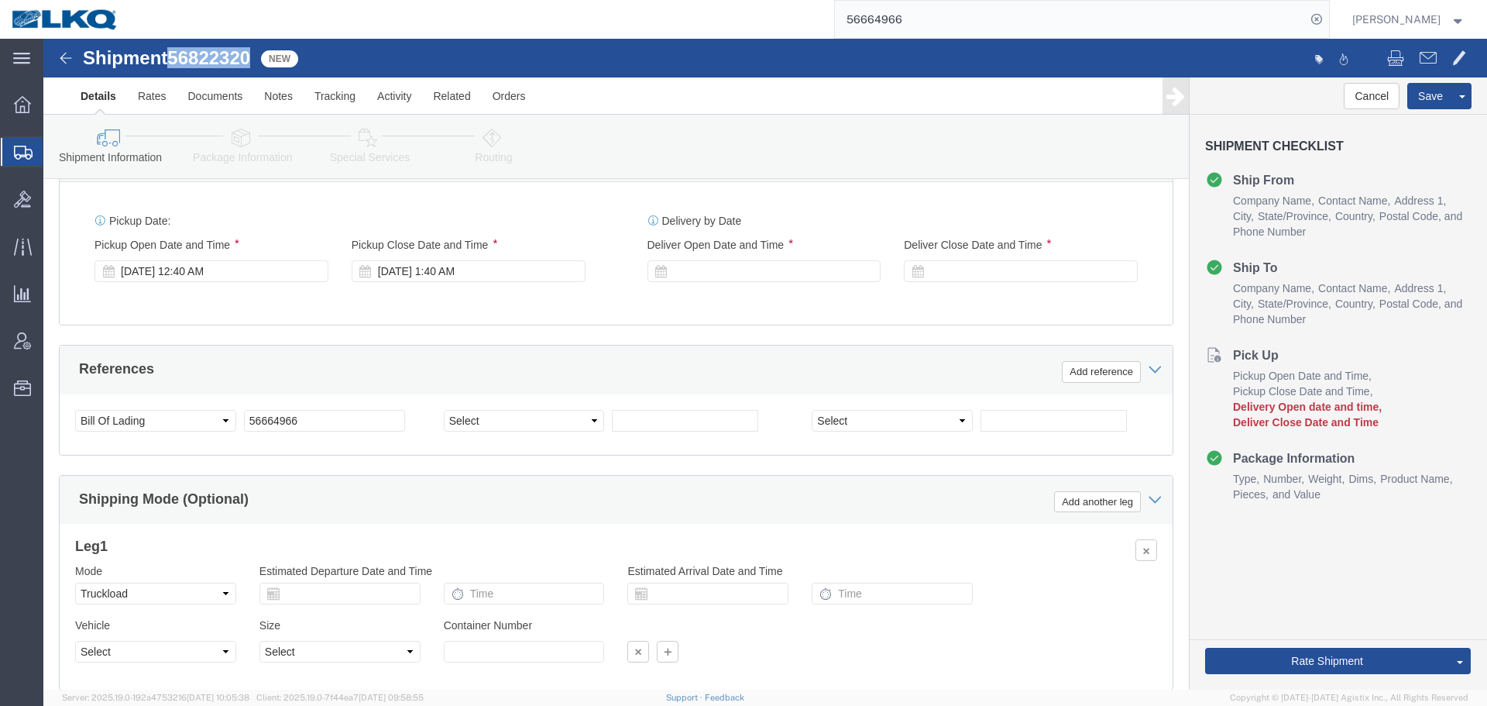
scroll to position [1142, 0]
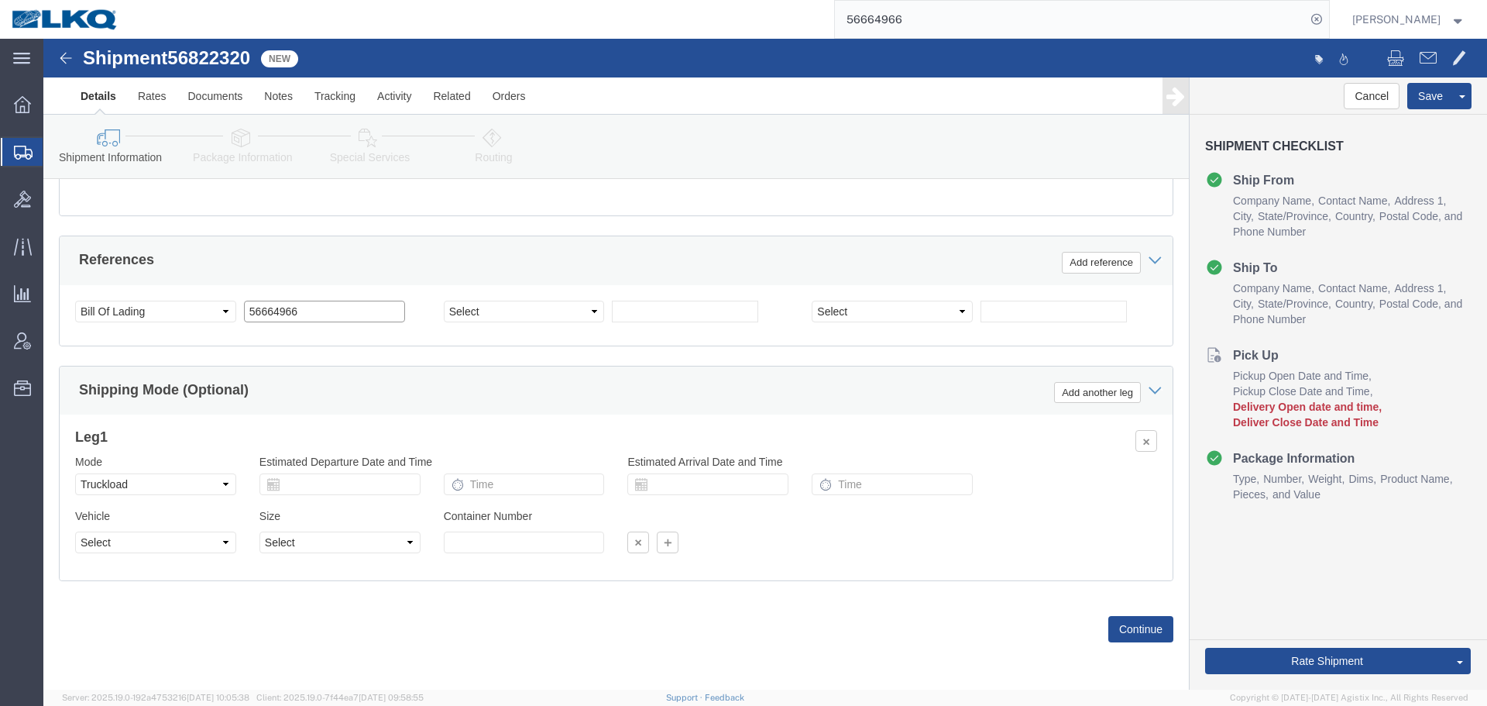
click input "56664966"
paste input "822320"
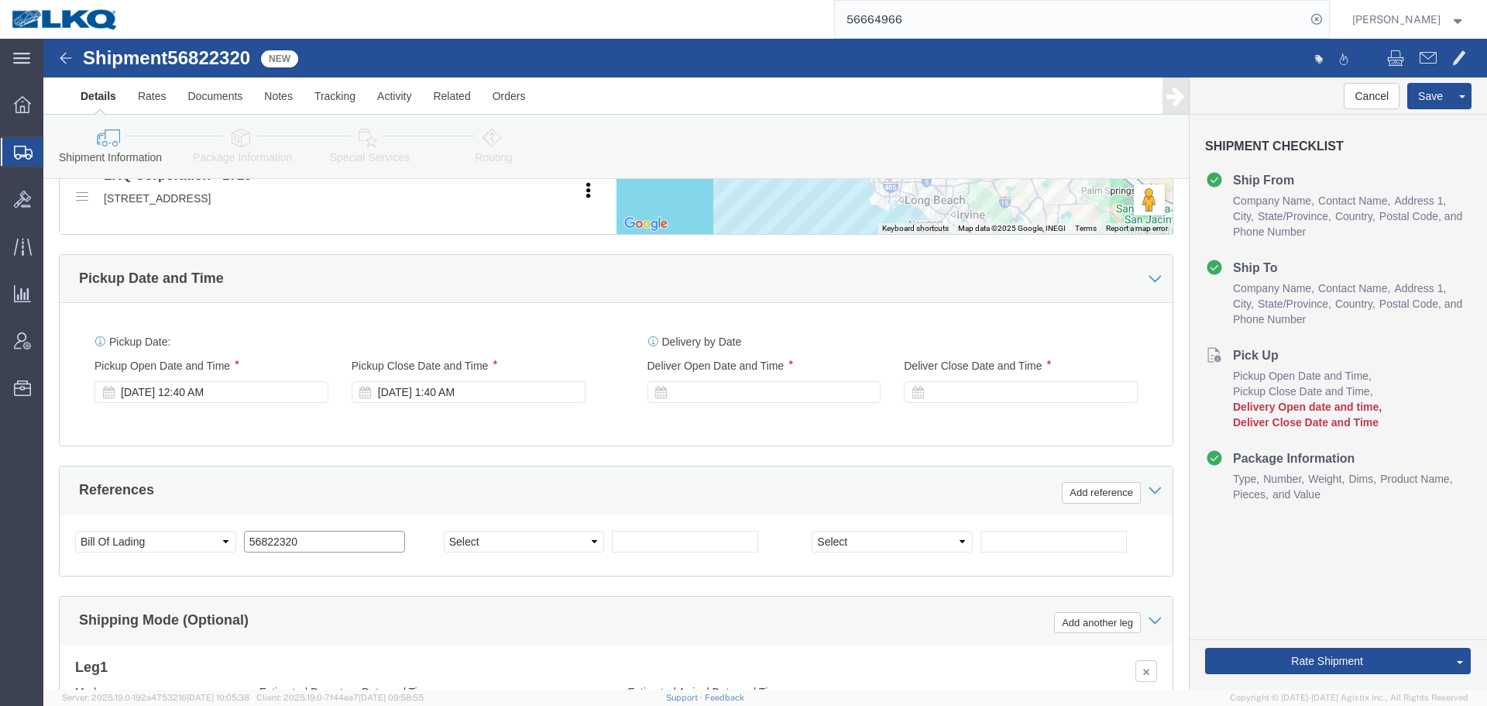
scroll to position [910, 0]
type input "56822320"
click div
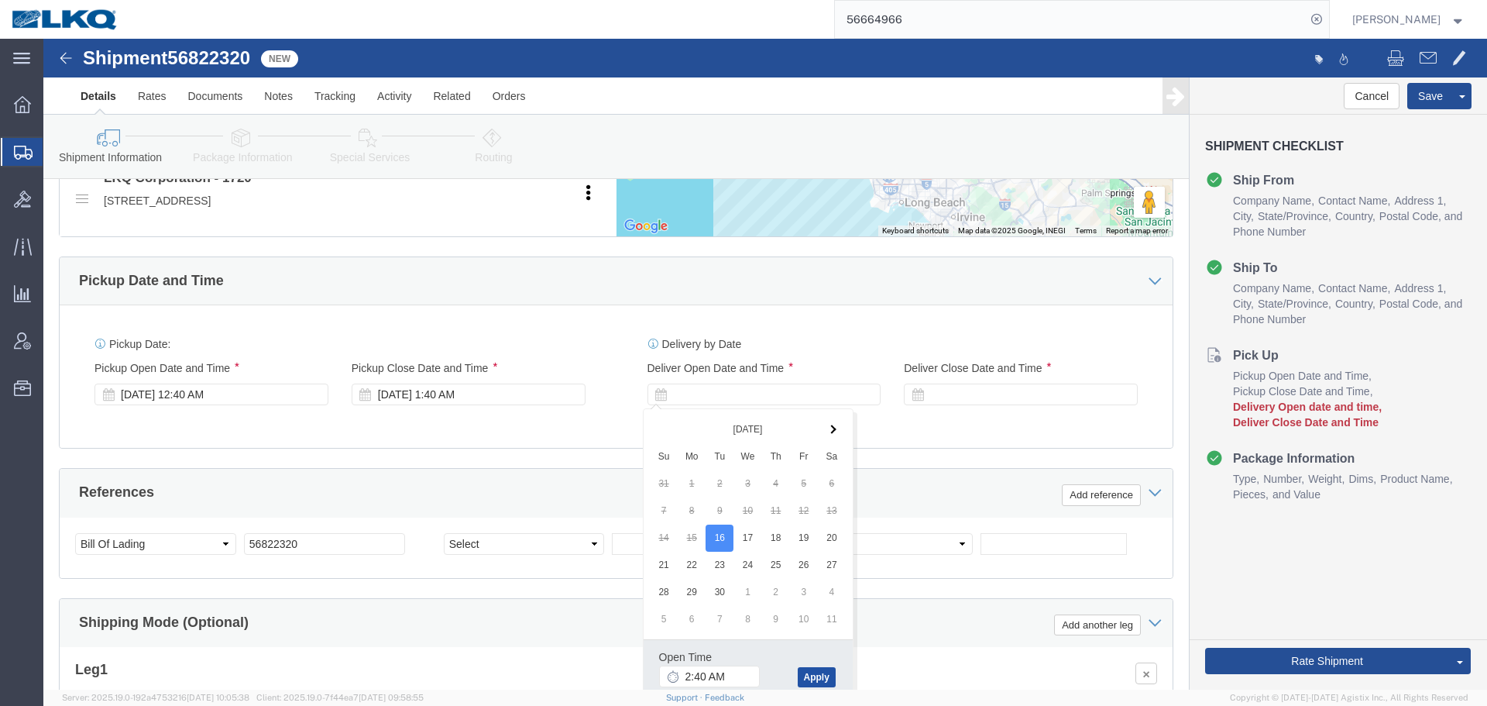
click button "Apply"
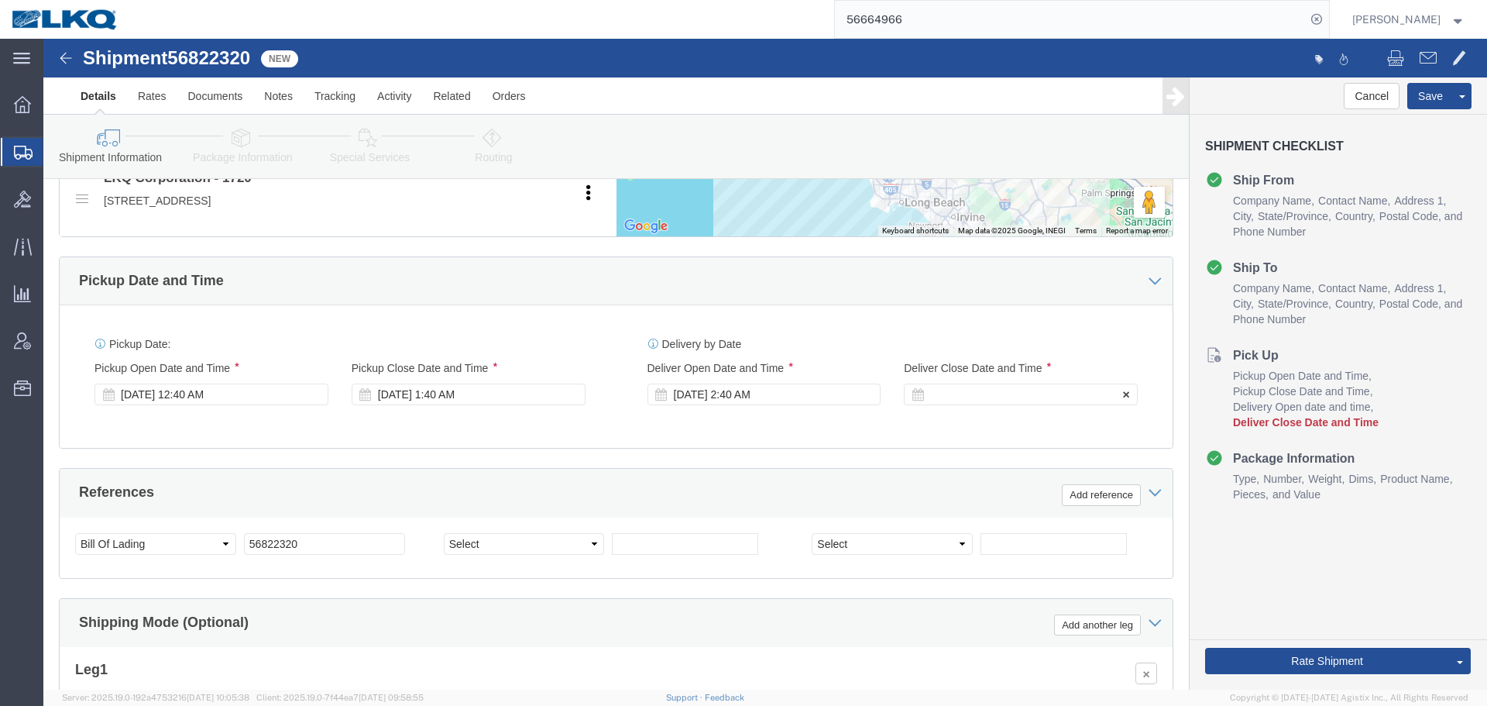
click div
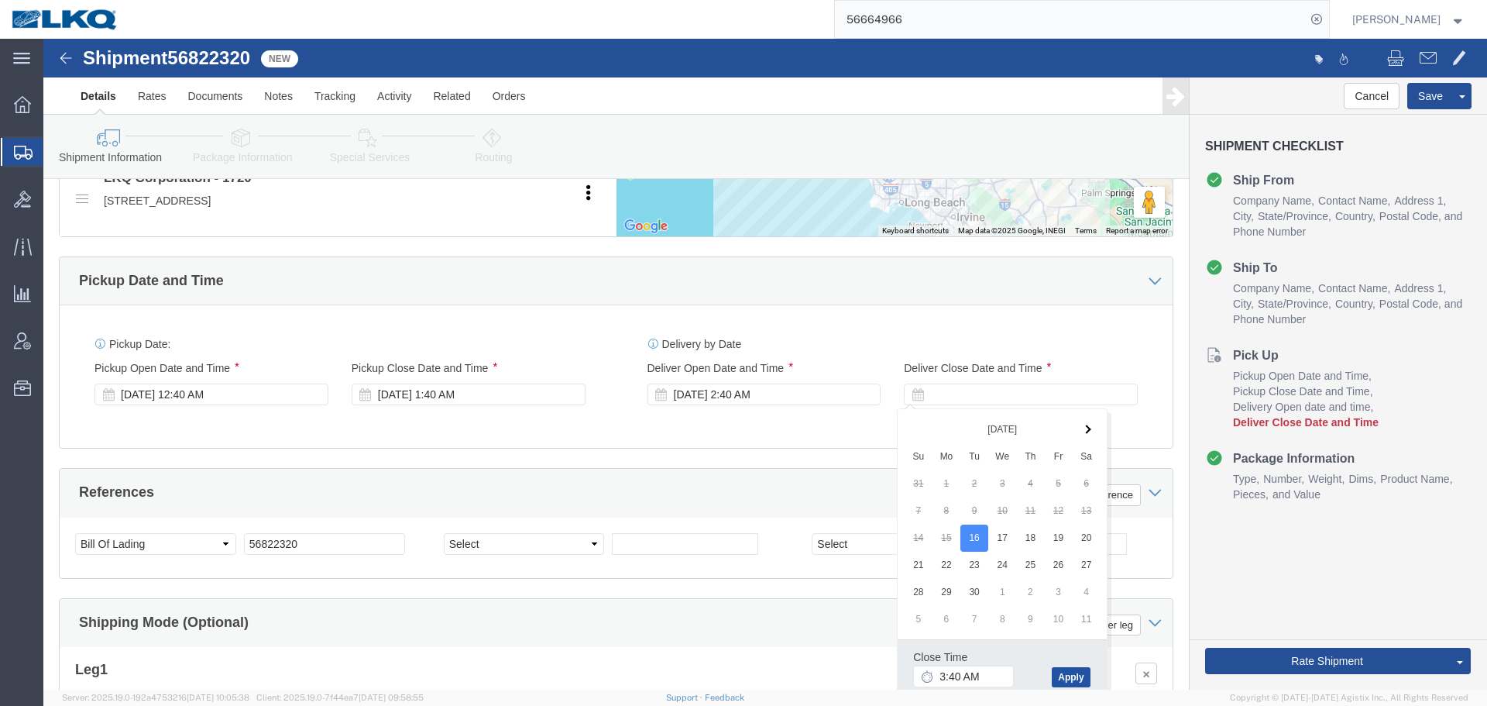
click button "Apply"
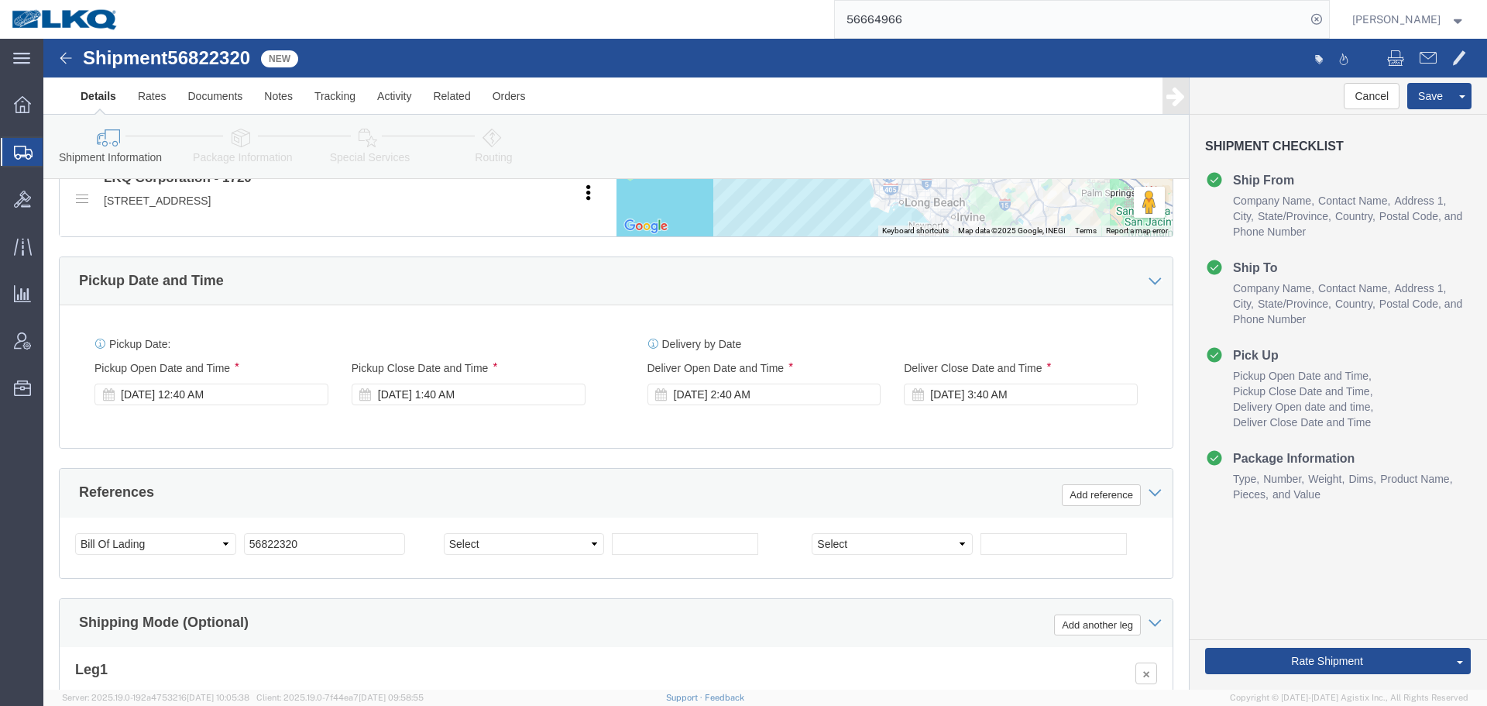
click div "Pickup Date: Pickup Start Date Pickup Start Time Pickup Open Date and Time Sep …"
click button "Save"
type button "Save"
click link "Send To Bid"
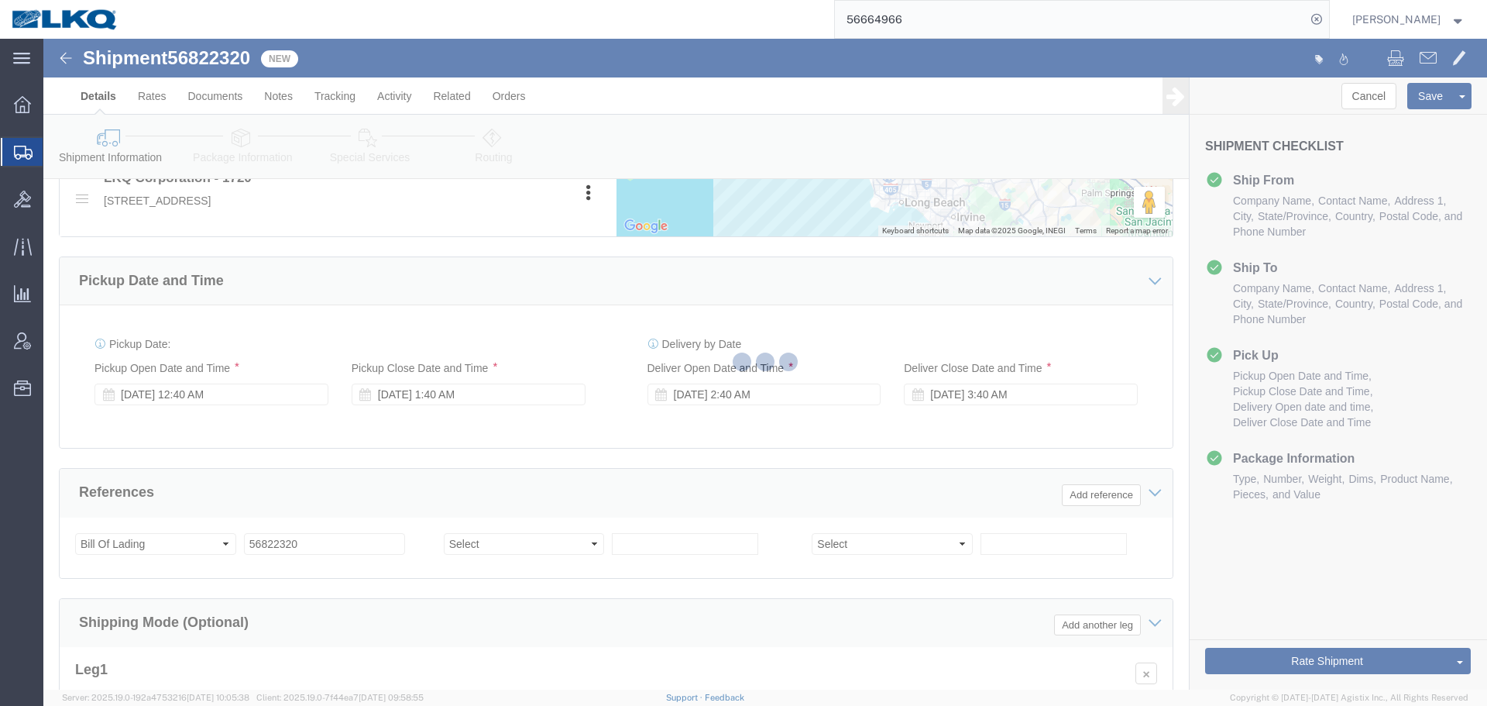
select select "28715"
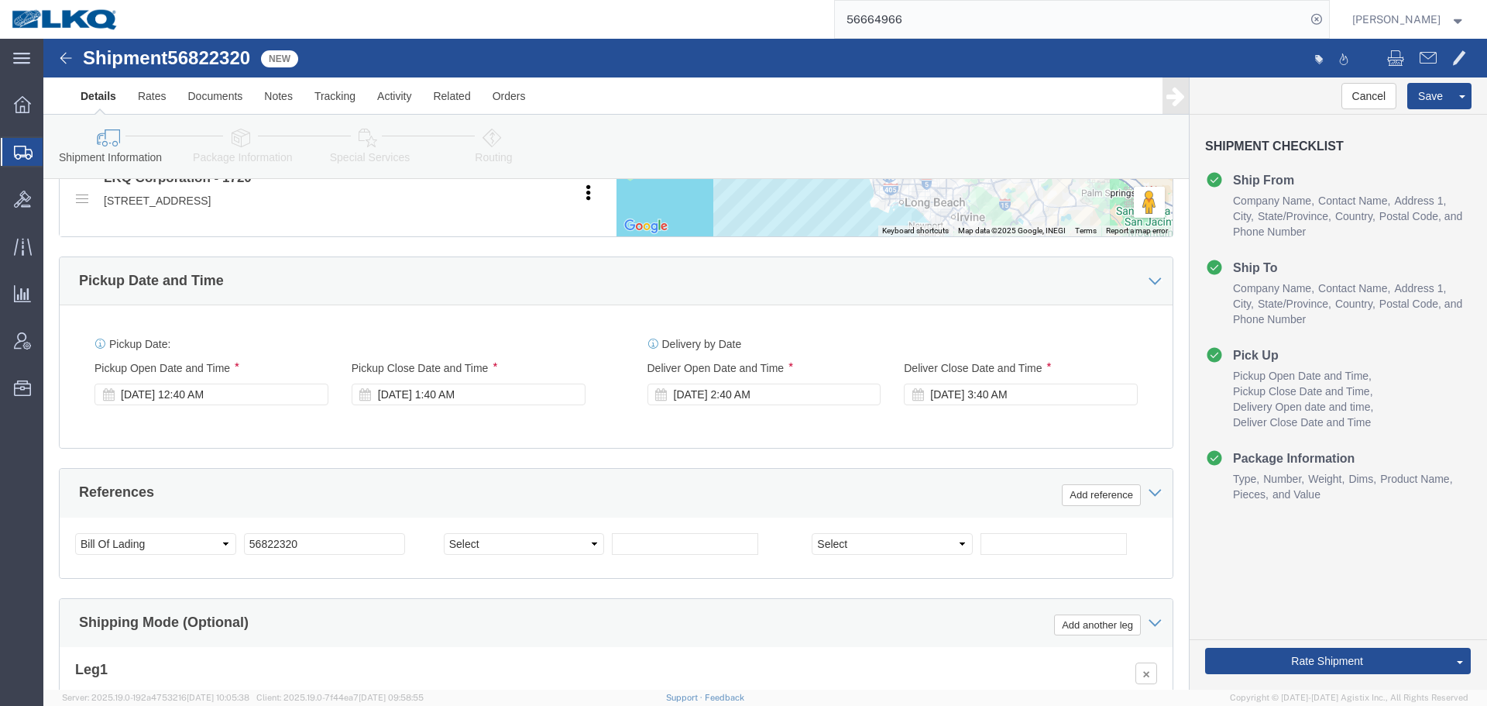
select select "TL"
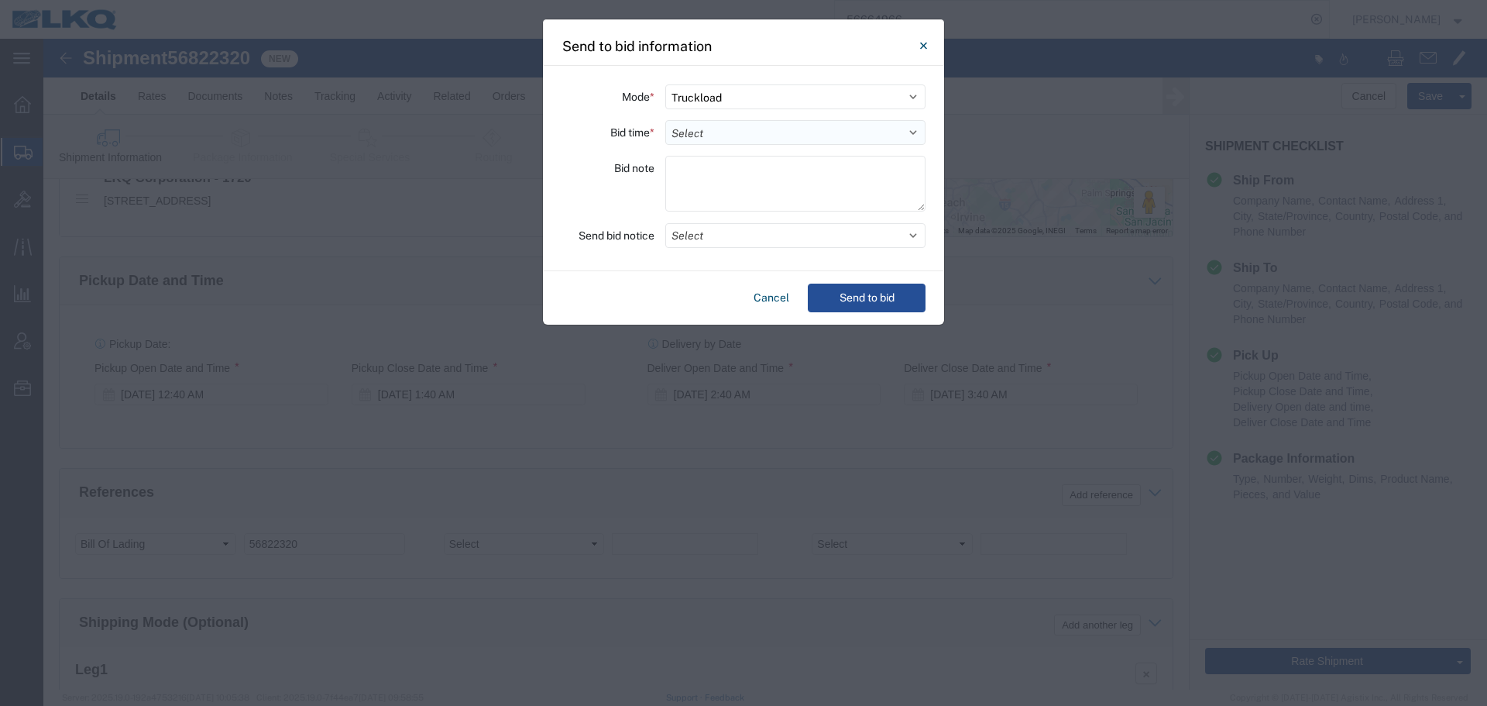
click at [701, 130] on select "Select 30 Min (Rush) 1 Hour (Rush) 2 Hours (Rush) 4 Hours (Rush) 8 Hours (Rush)…" at bounding box center [795, 132] width 260 height 25
select select "4"
click at [665, 120] on select "Select 30 Min (Rush) 1 Hour (Rush) 2 Hours (Rush) 4 Hours (Rush) 8 Hours (Rush)…" at bounding box center [795, 132] width 260 height 25
click at [718, 226] on button "Select" at bounding box center [795, 235] width 260 height 25
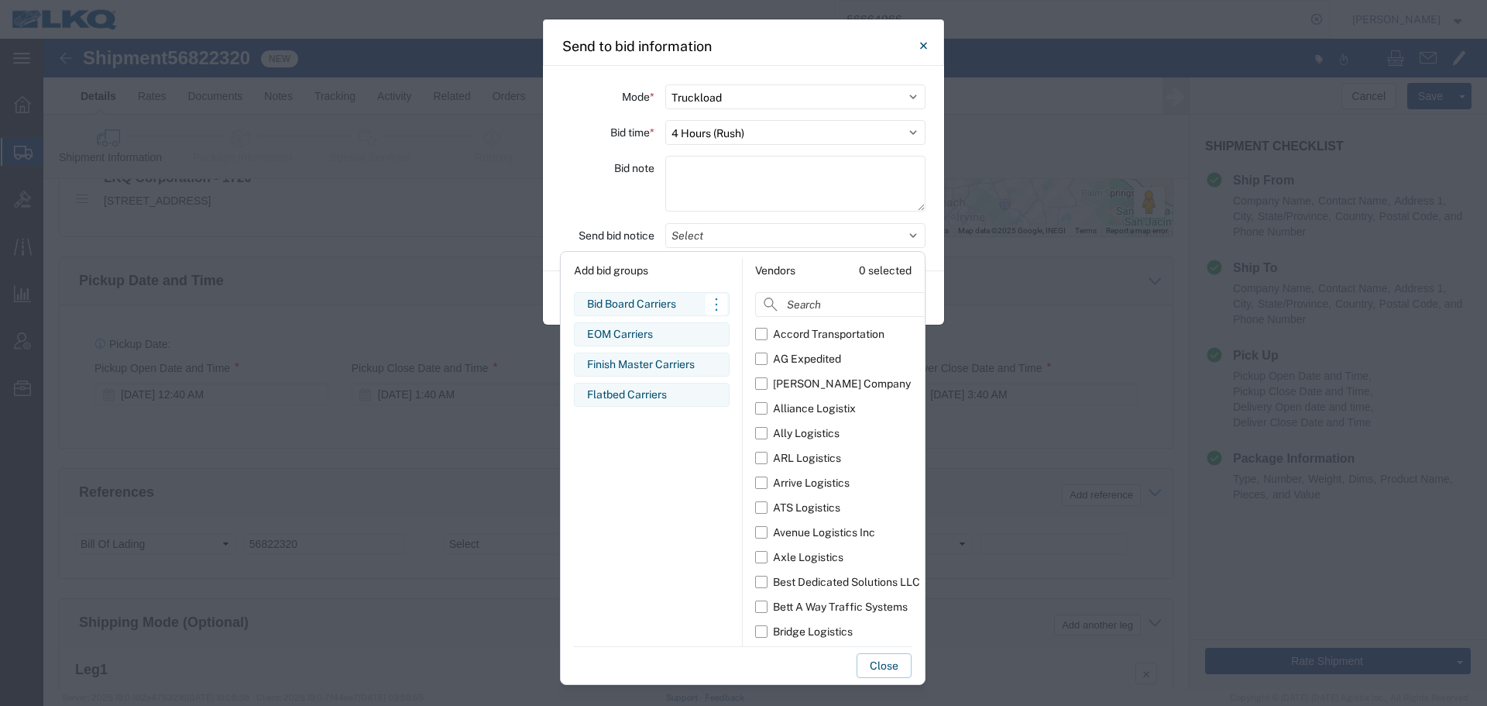
click at [636, 300] on div "Bid Board Carriers" at bounding box center [651, 304] width 129 height 16
click at [592, 204] on div "Bid note" at bounding box center [607, 186] width 93 height 60
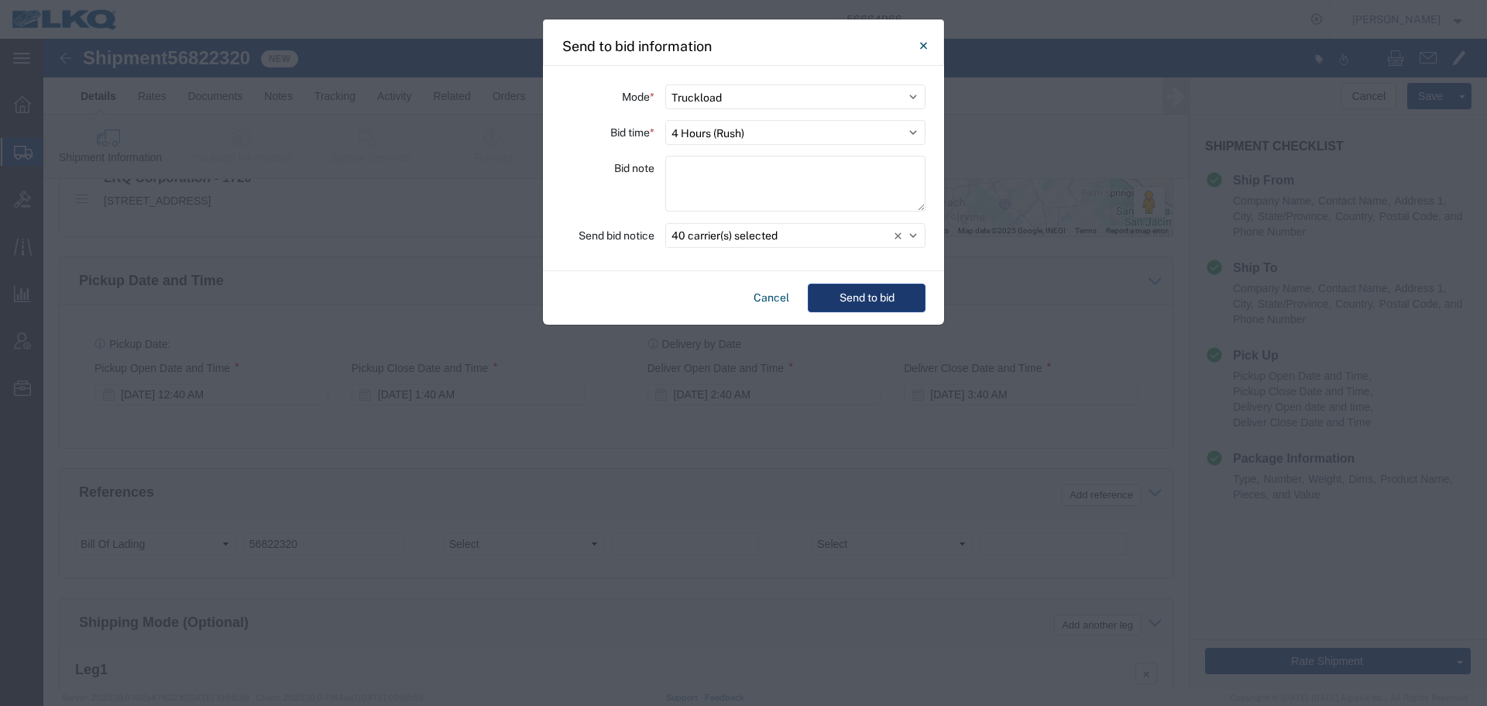
click at [867, 295] on button "Send to bid" at bounding box center [867, 297] width 118 height 29
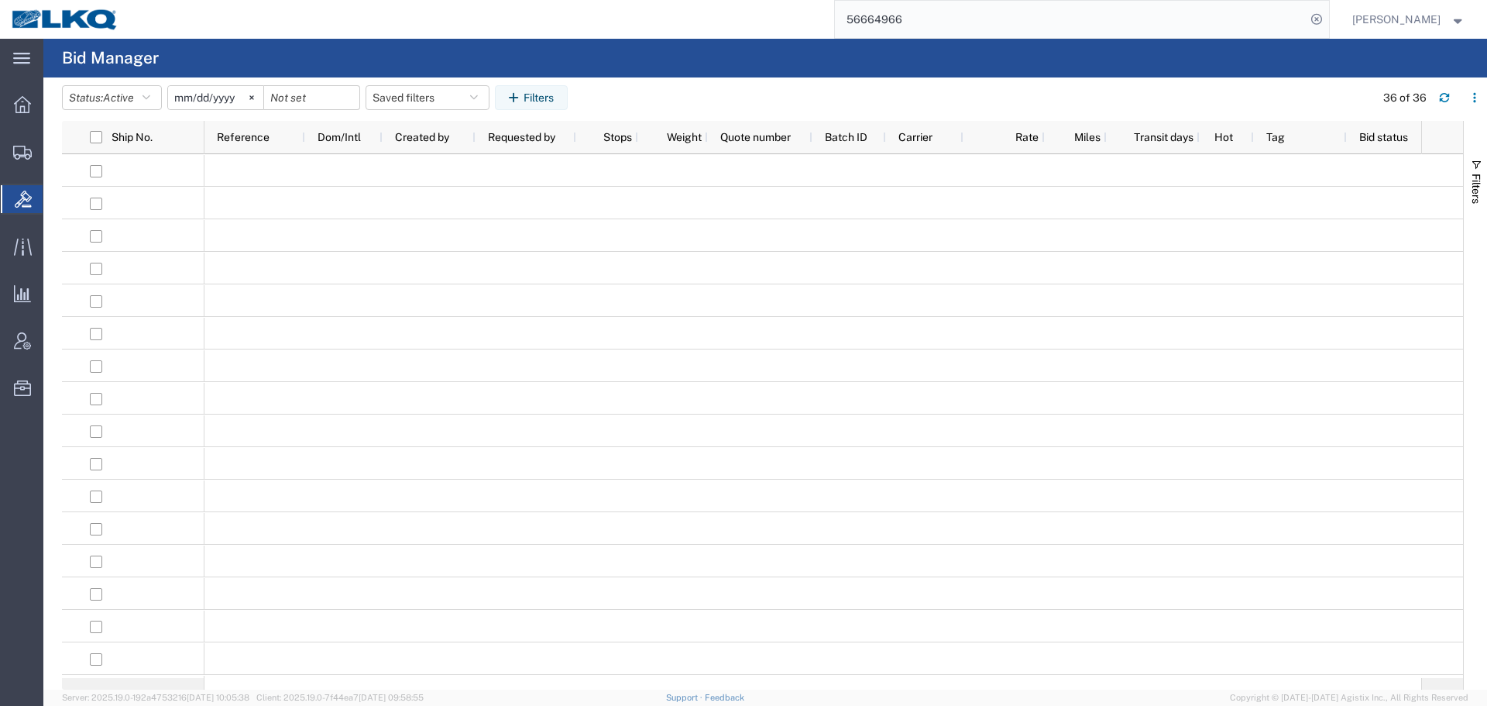
click at [912, 19] on input "56664966" at bounding box center [1070, 19] width 471 height 37
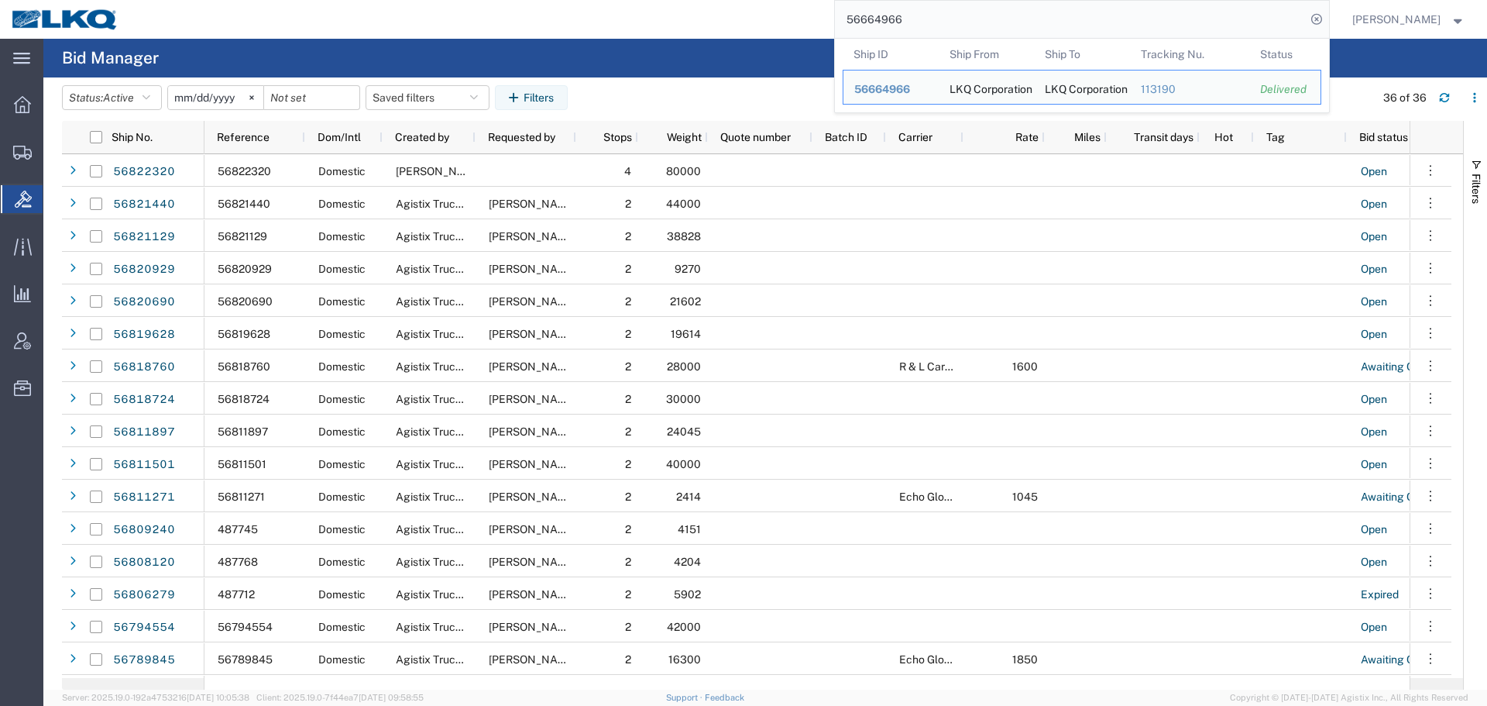
paste input "822320"
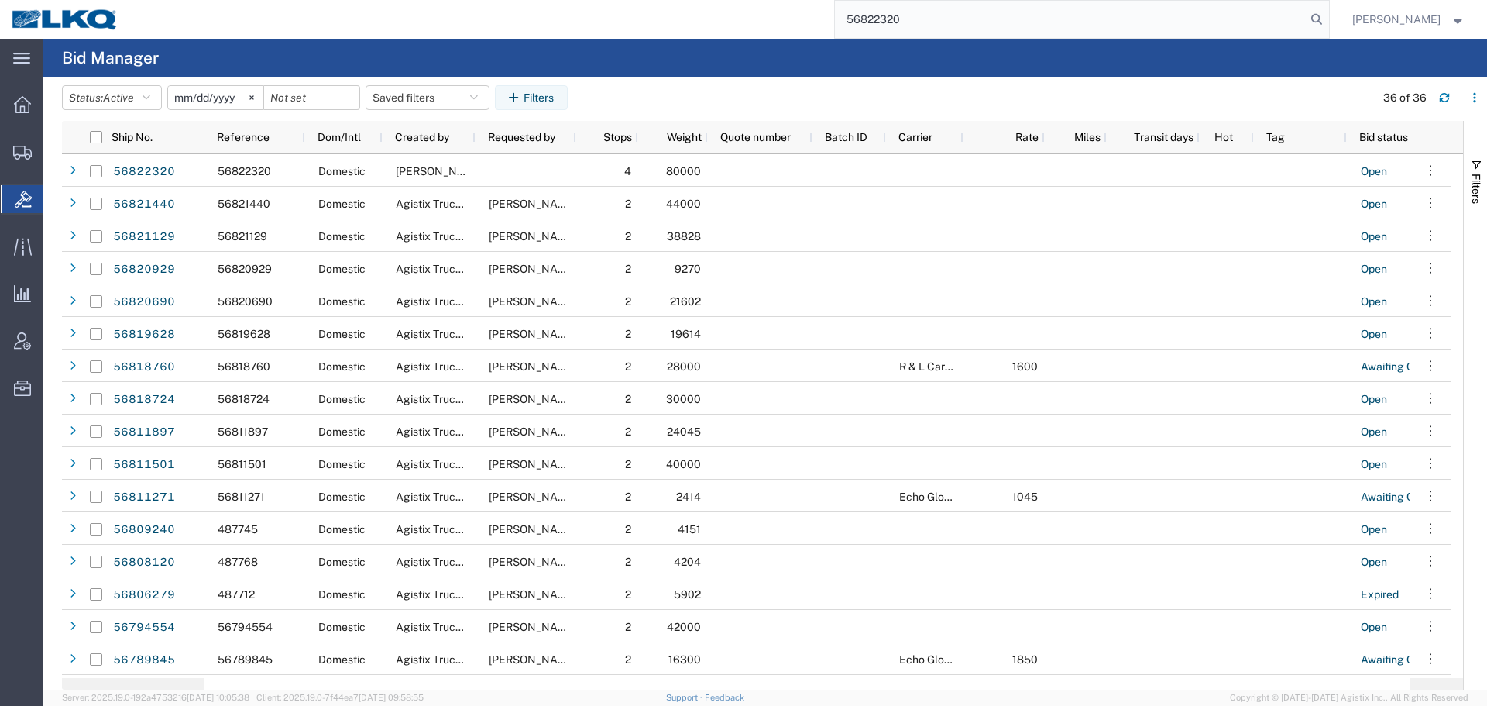
type input "56822320"
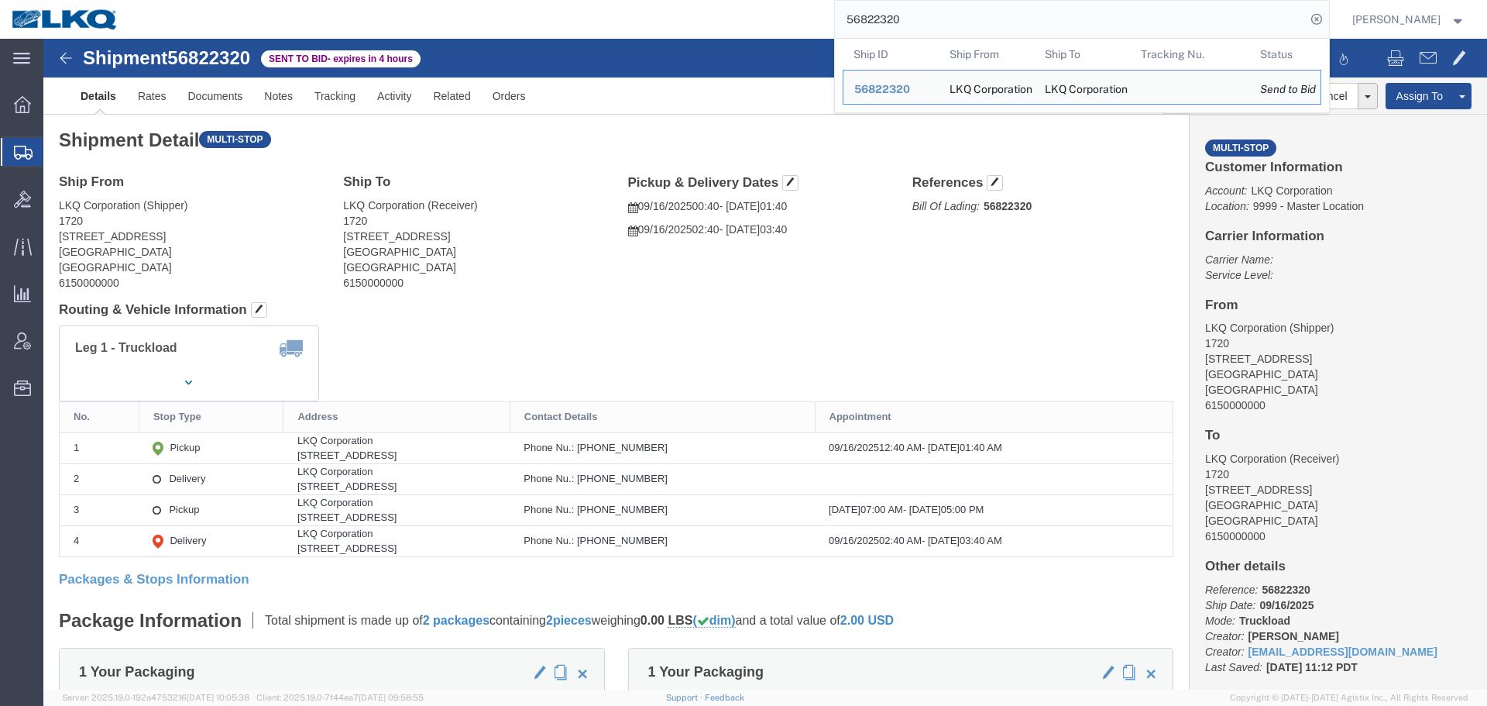
drag, startPoint x: 802, startPoint y: 263, endPoint x: 856, endPoint y: 245, distance: 56.6
click h4 "Routing & Vehicle Information"
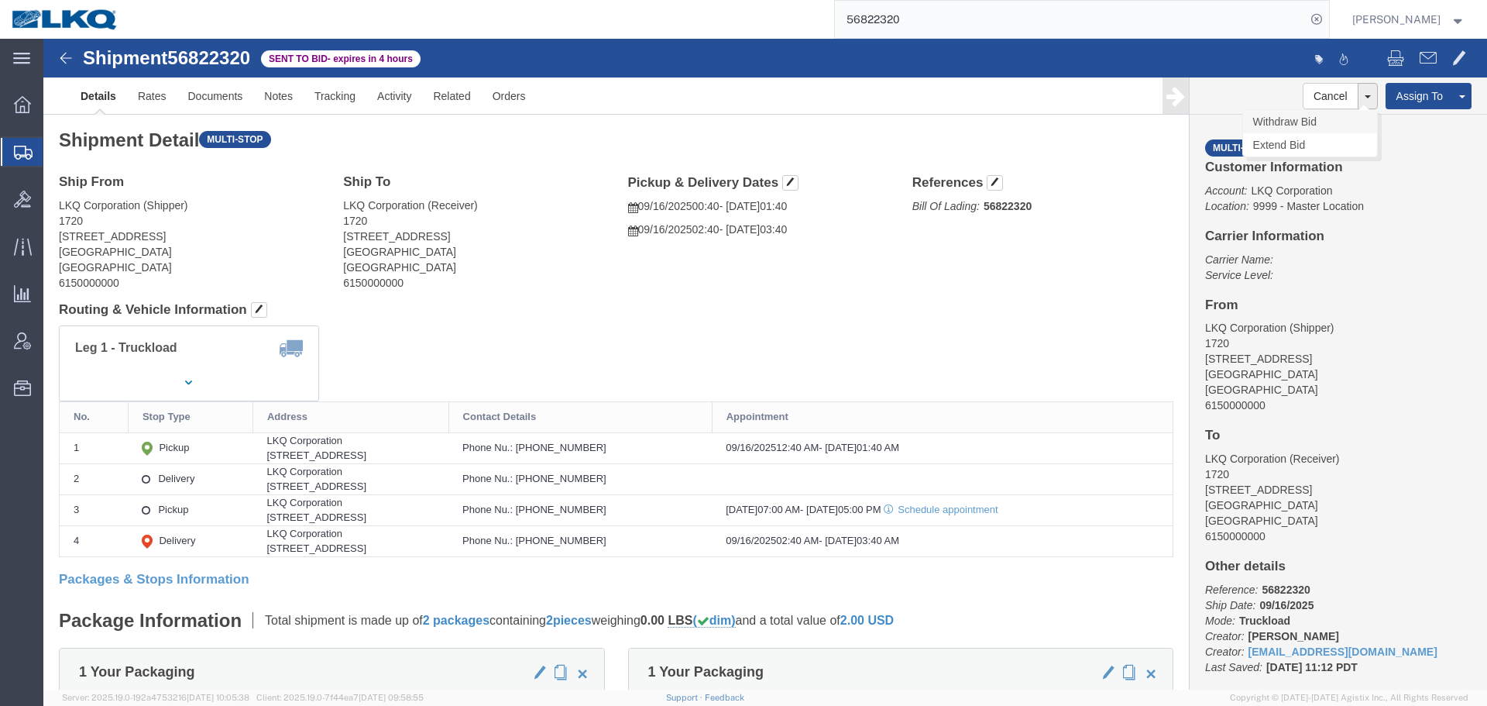
click link "Withdraw Bid"
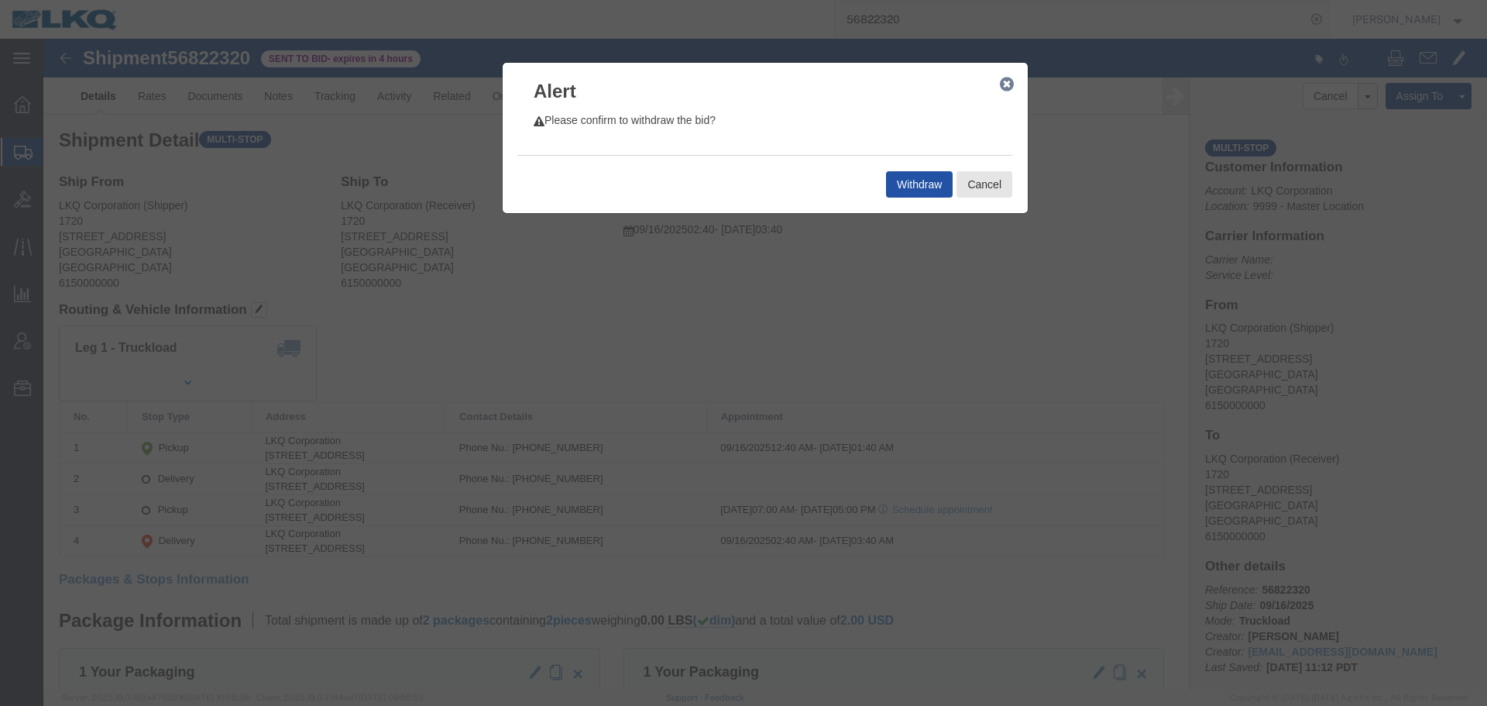
click button "Withdraw"
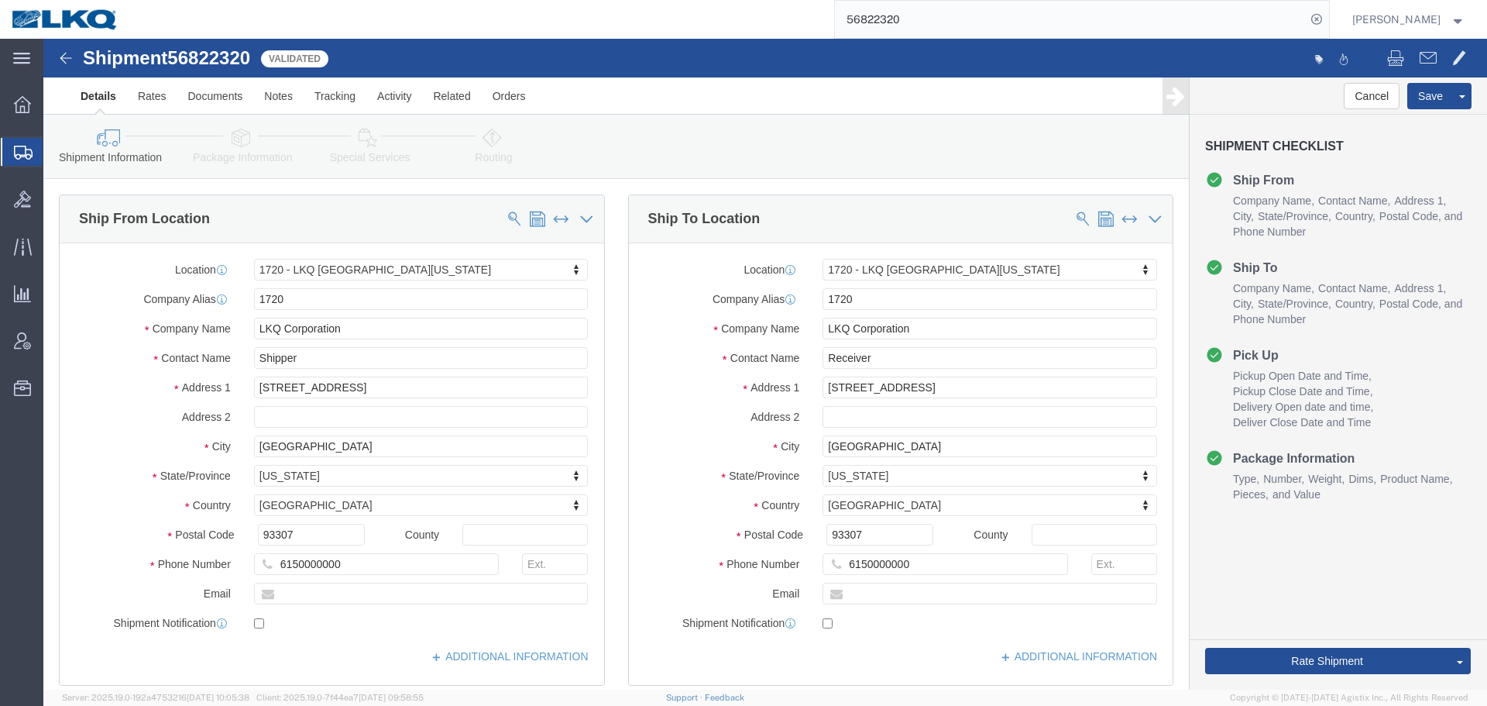
select select "28715"
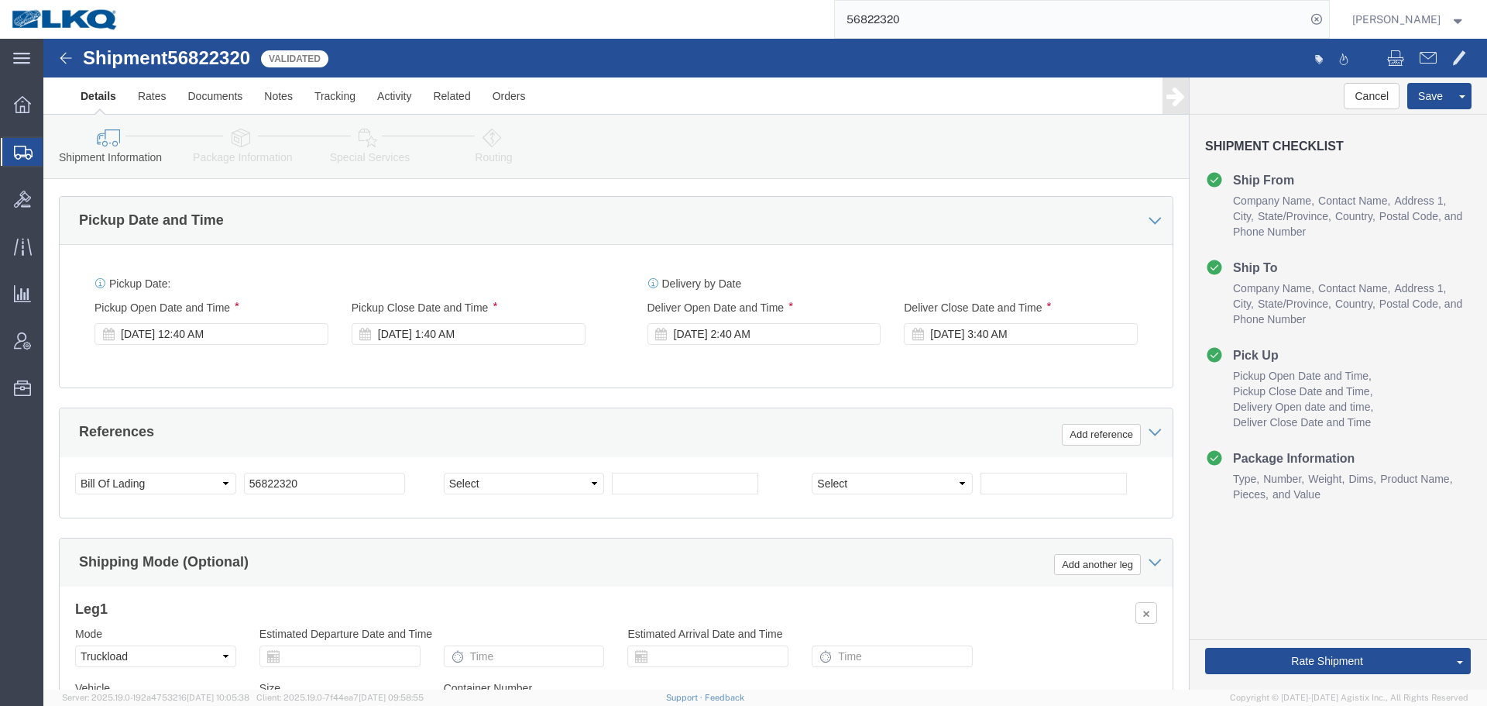
scroll to position [1084, 0]
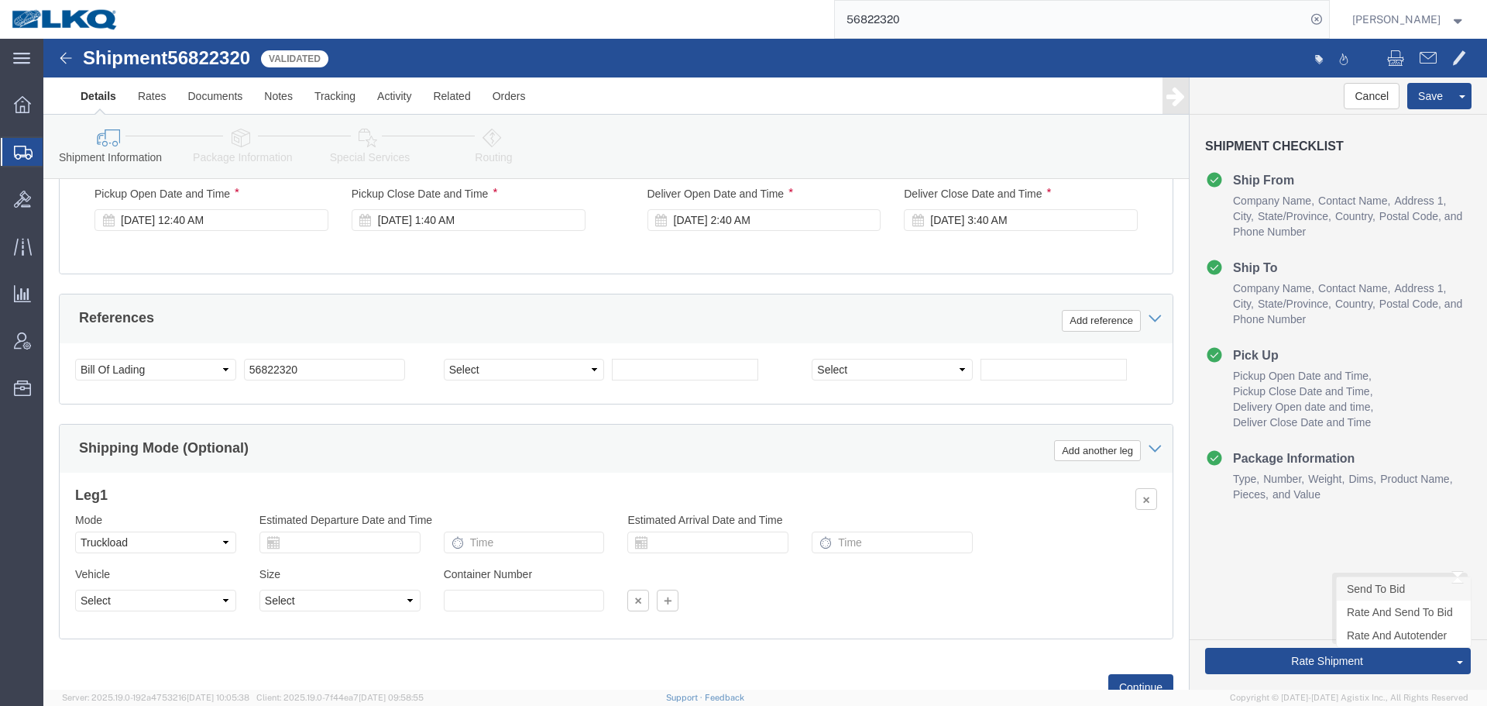
click link "Send To Bid"
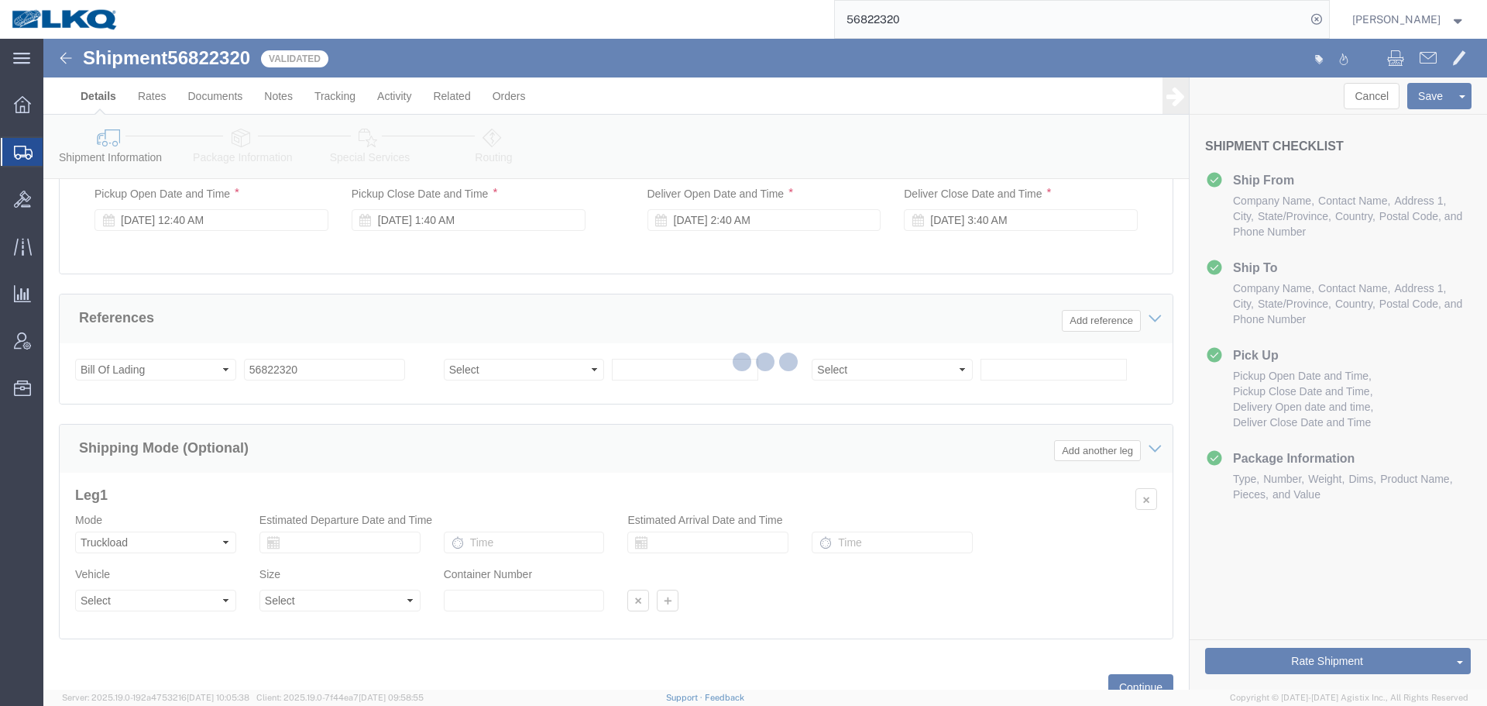
select select "28715"
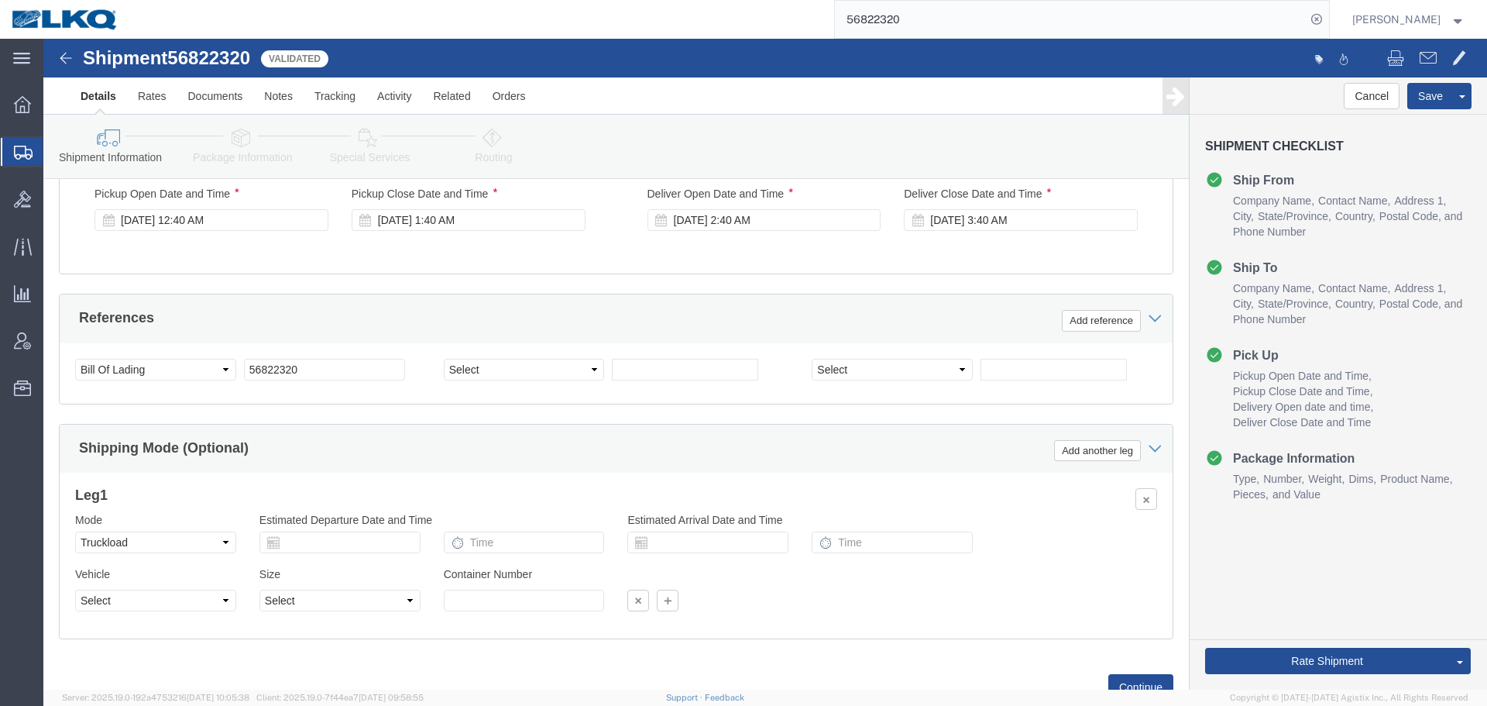
select select "TL"
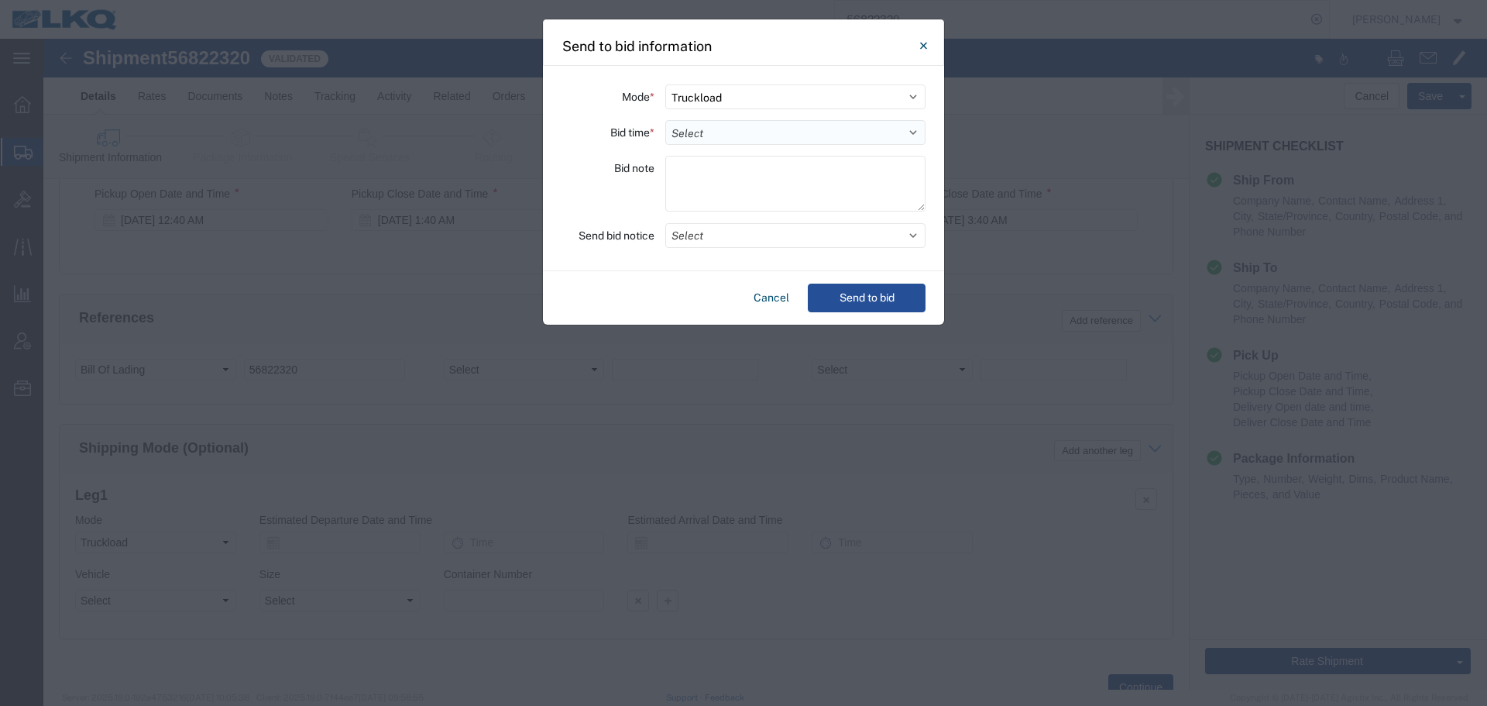
click at [707, 133] on select "Select 30 Min (Rush) 1 Hour (Rush) 2 Hours (Rush) 4 Hours (Rush) 8 Hours (Rush)…" at bounding box center [795, 132] width 260 height 25
select select "4"
click at [665, 120] on select "Select 30 Min (Rush) 1 Hour (Rush) 2 Hours (Rush) 4 Hours (Rush) 8 Hours (Rush)…" at bounding box center [795, 132] width 260 height 25
click at [709, 238] on button "Select" at bounding box center [795, 235] width 260 height 25
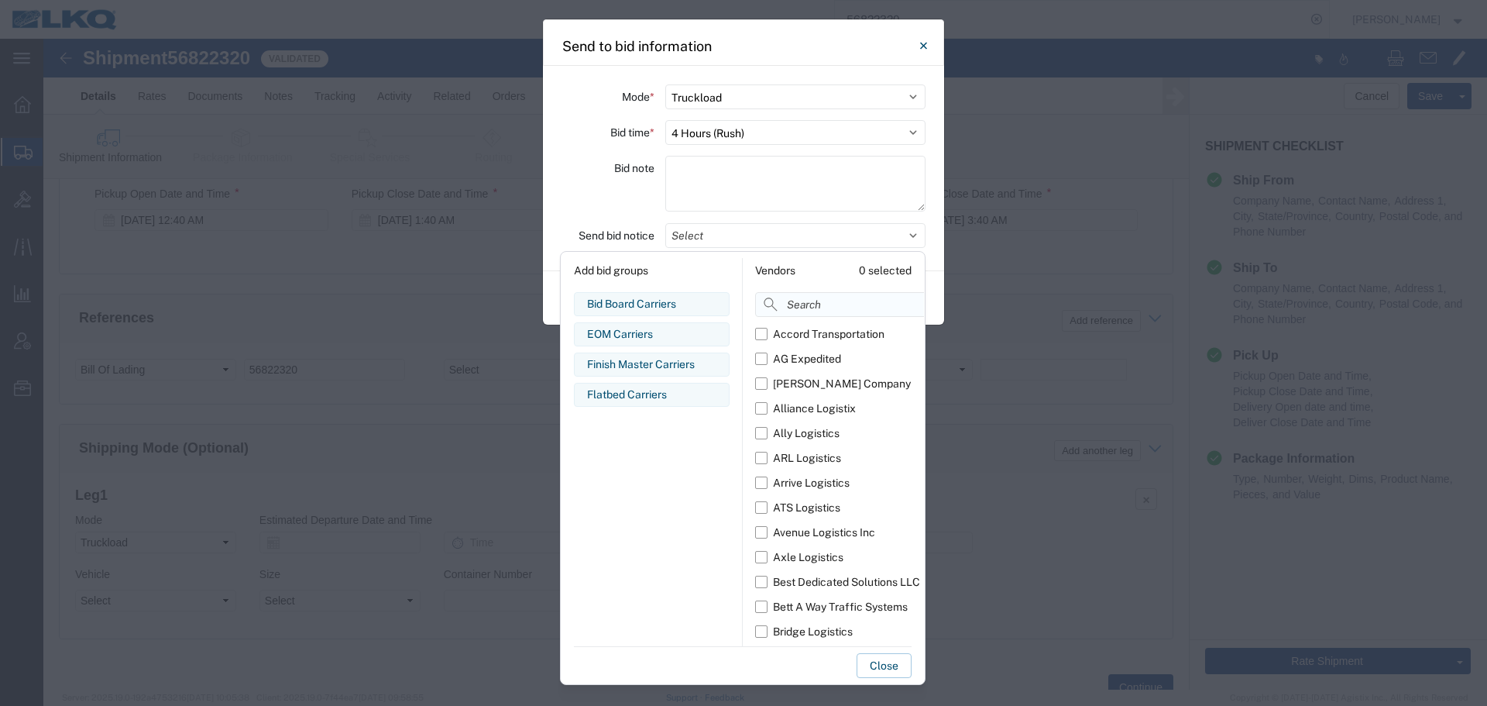
click at [806, 299] on input at bounding box center [874, 304] width 239 height 25
type input "comp"
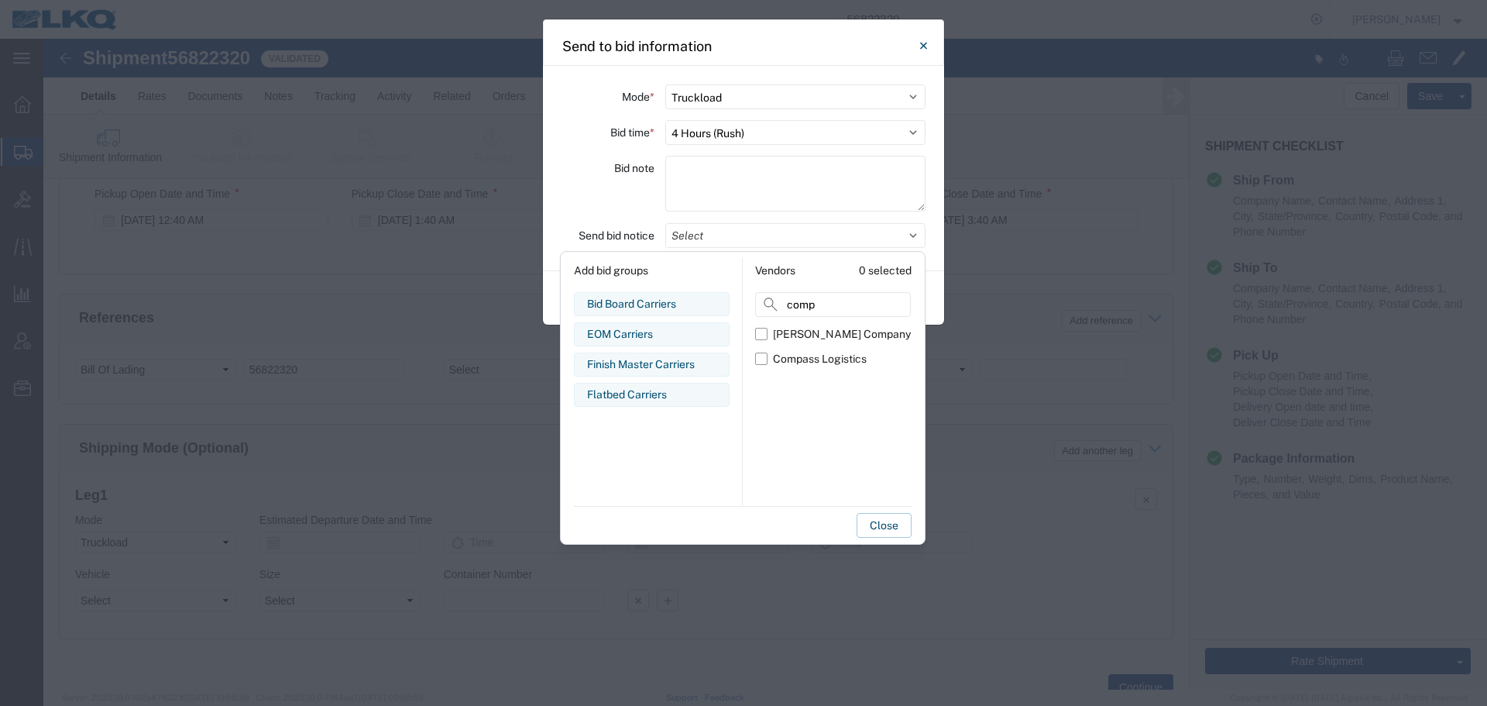
click at [616, 201] on div "Bid note" at bounding box center [607, 186] width 93 height 60
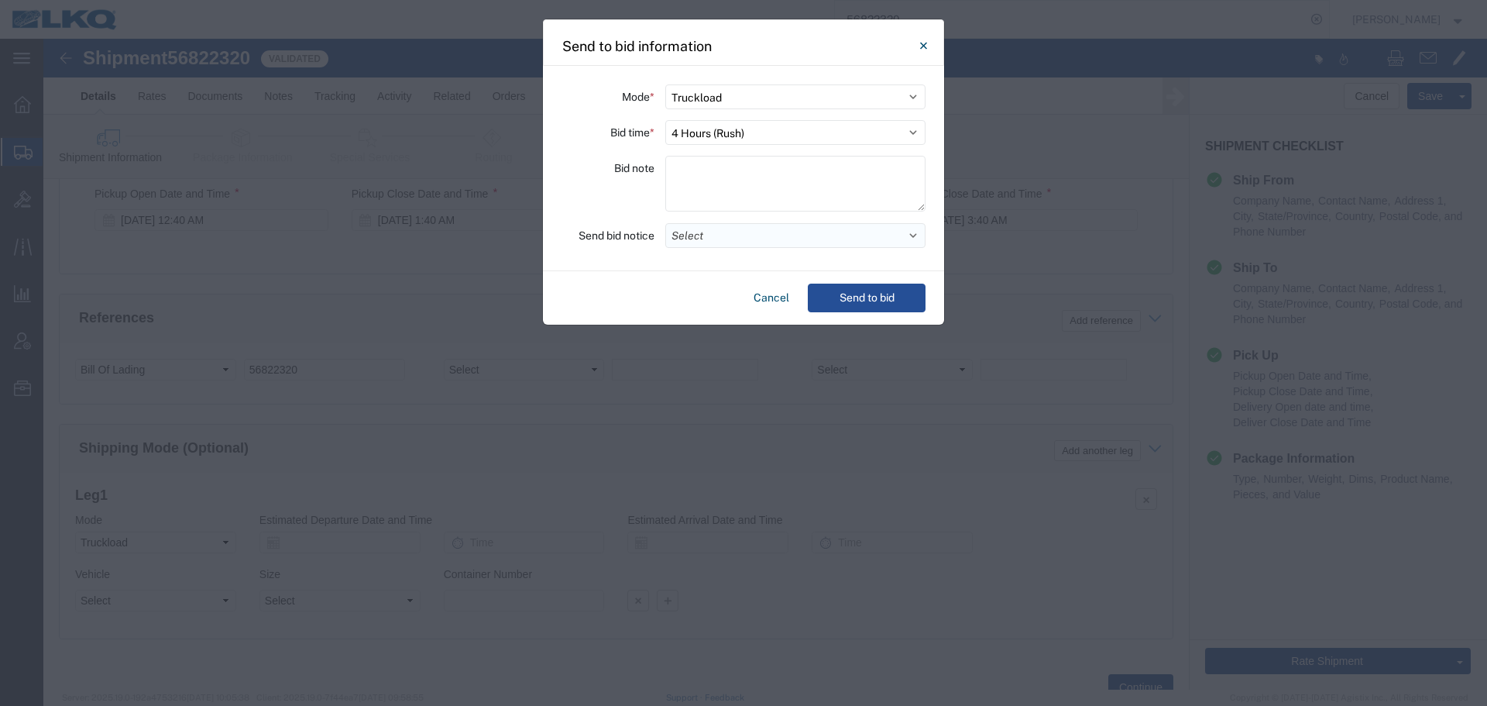
click at [781, 245] on button "Select" at bounding box center [795, 235] width 260 height 25
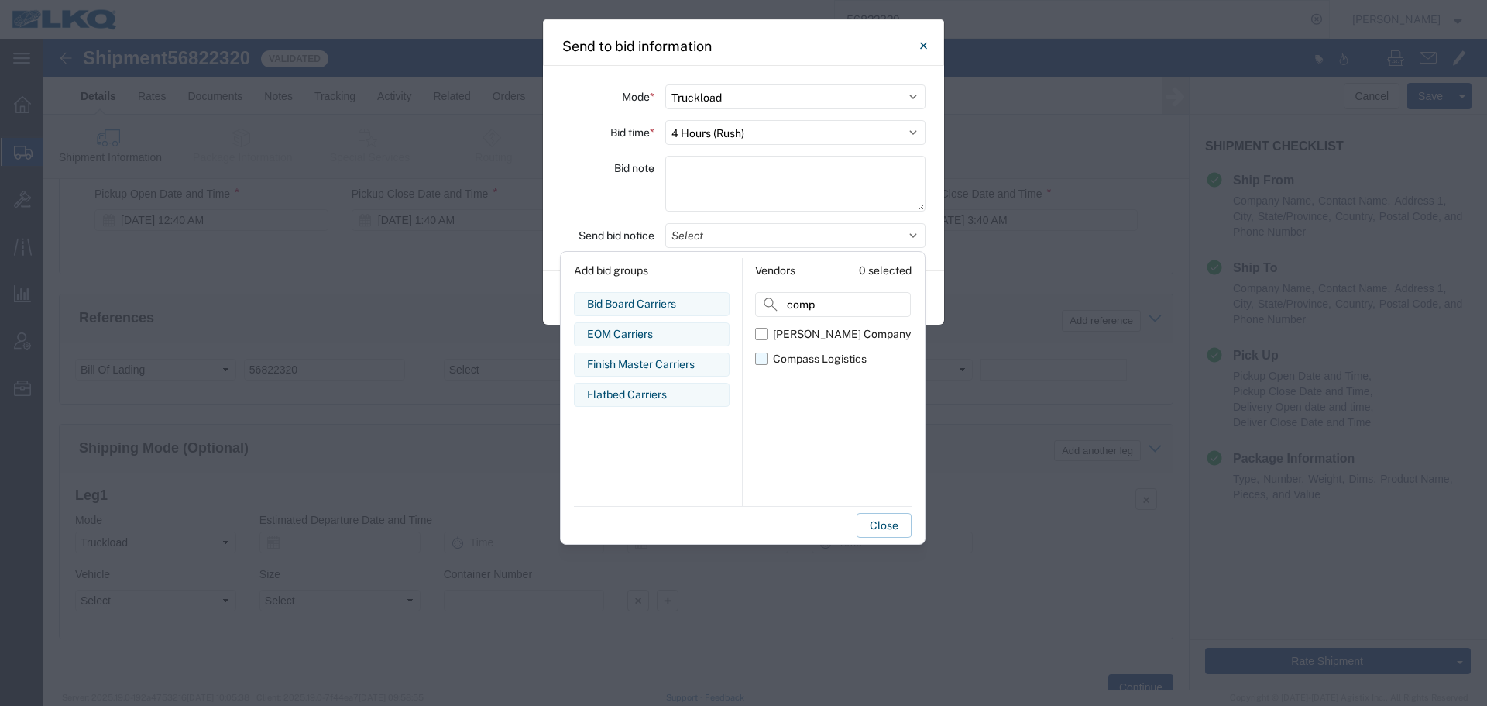
click at [812, 356] on div "Compass Logistics" at bounding box center [820, 359] width 94 height 16
click at [0, 0] on input "Compass Logistics" at bounding box center [0, 0] width 0 height 0
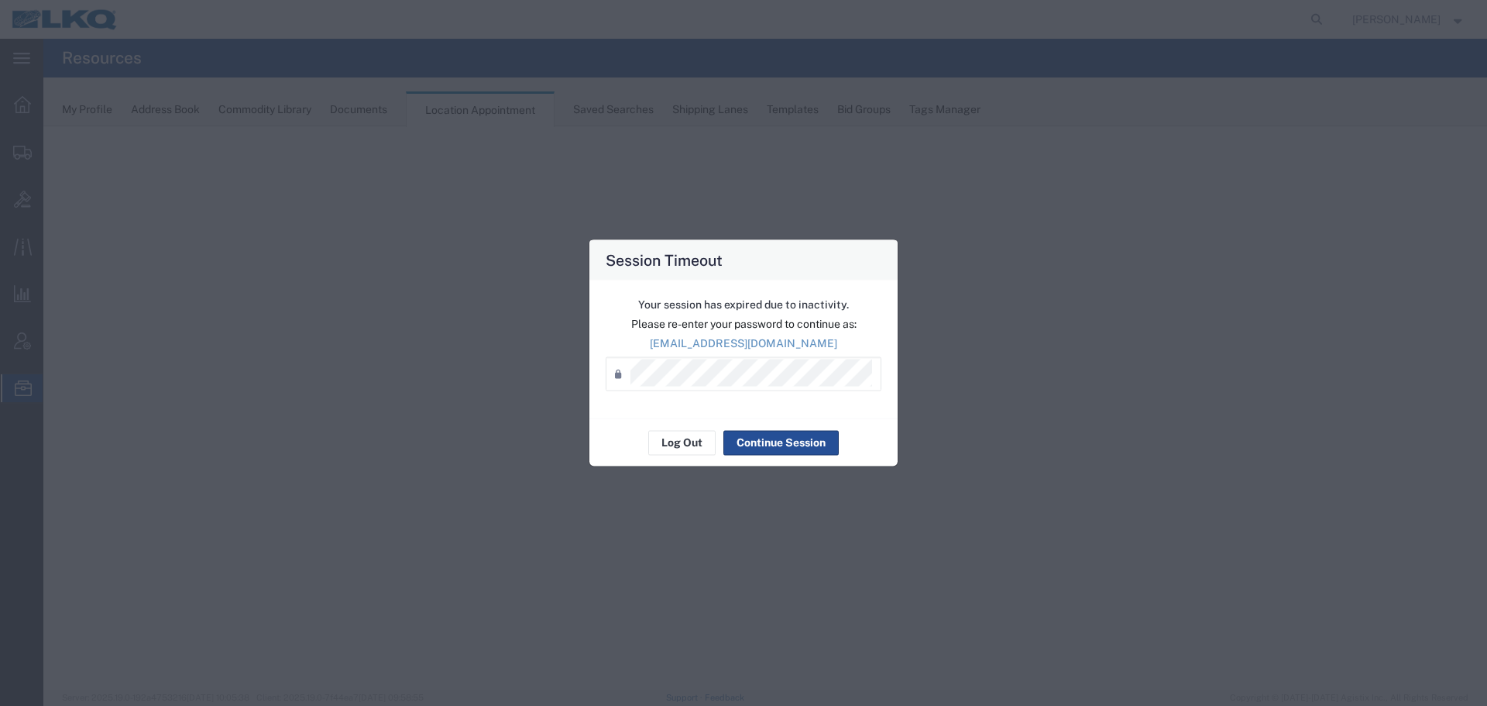
select select "28018"
select select "agendaWeek"
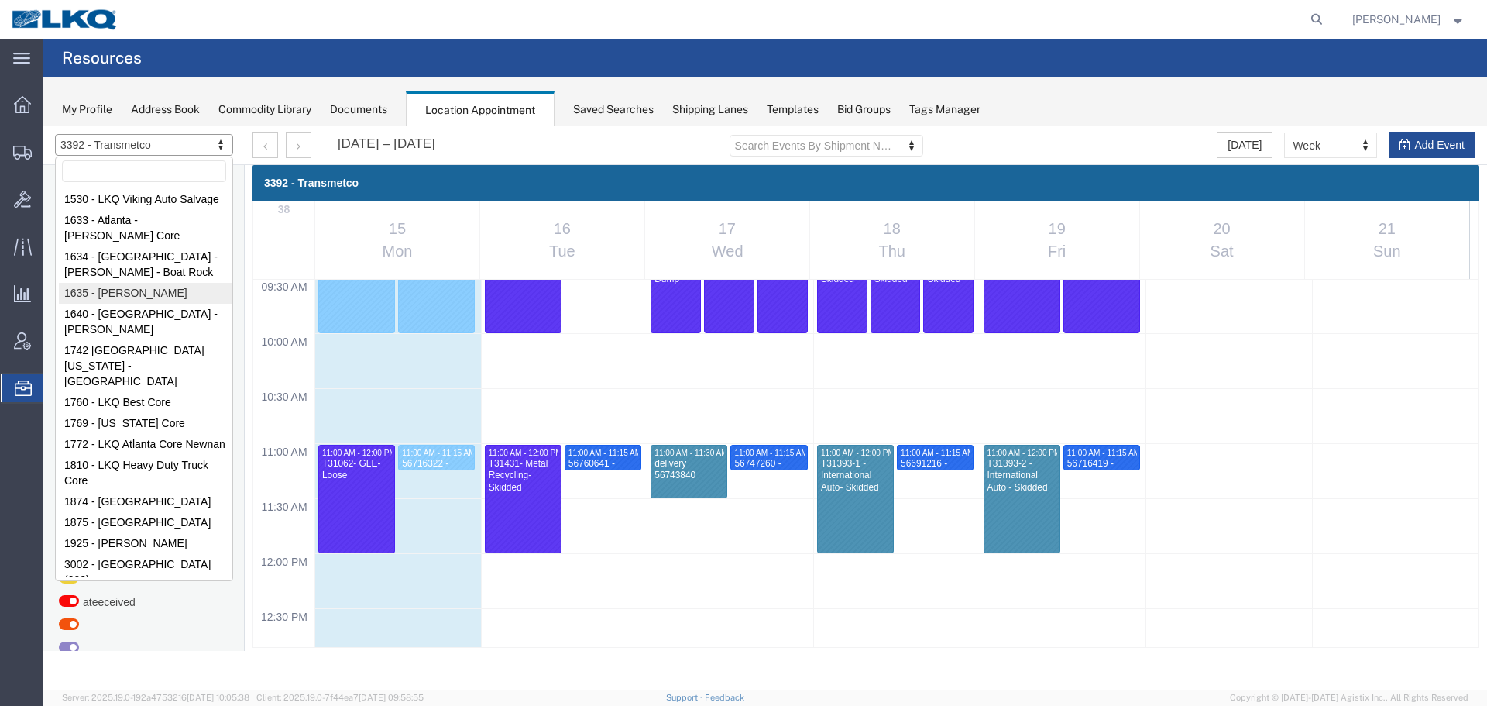
select select "27578"
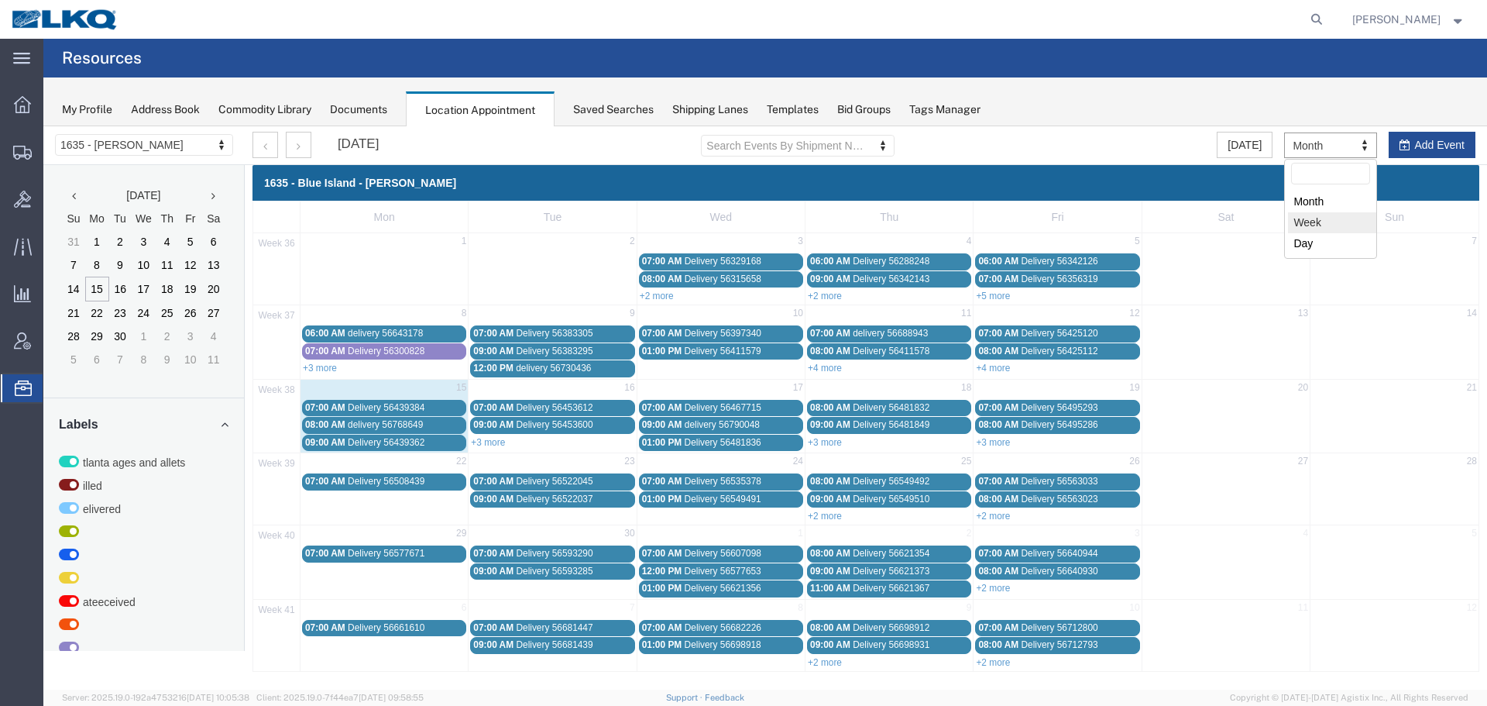
select select "agendaWeek"
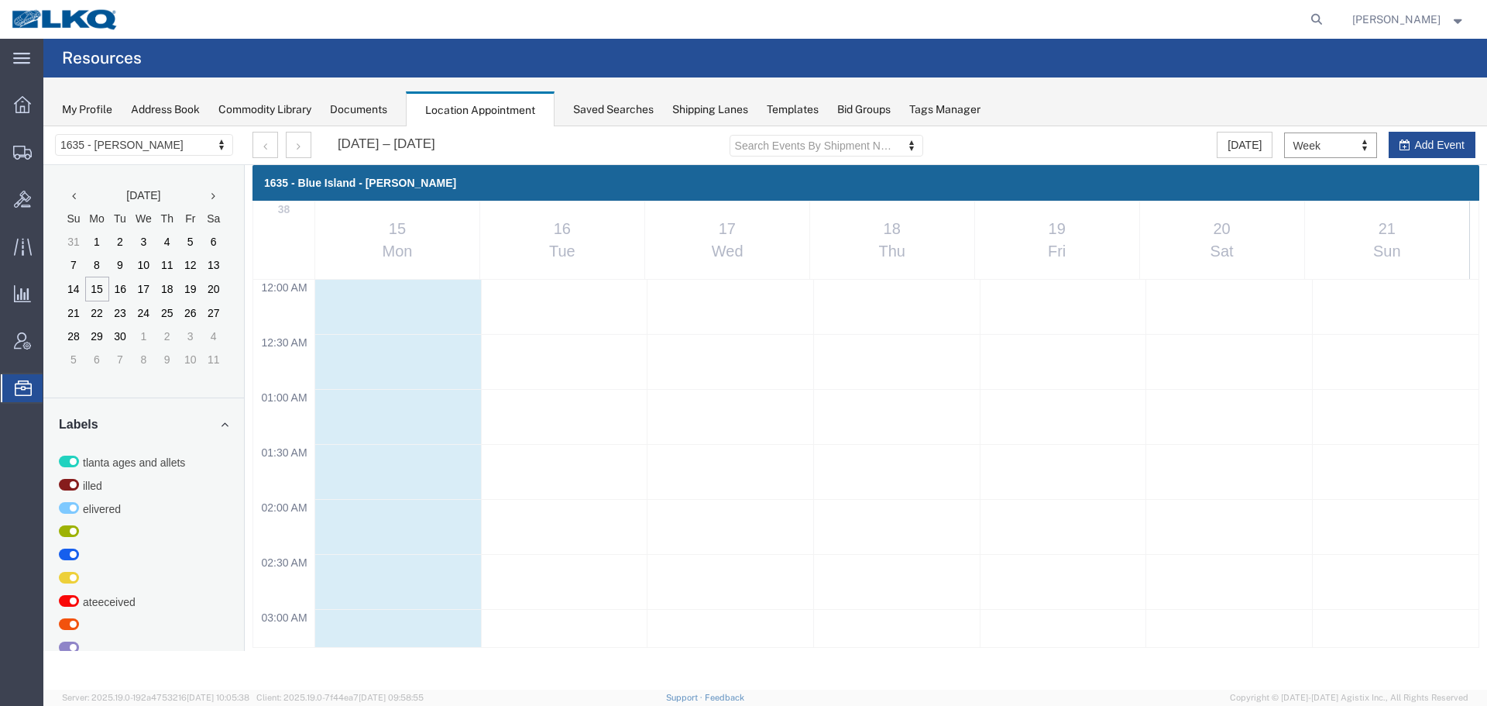
scroll to position [661, 0]
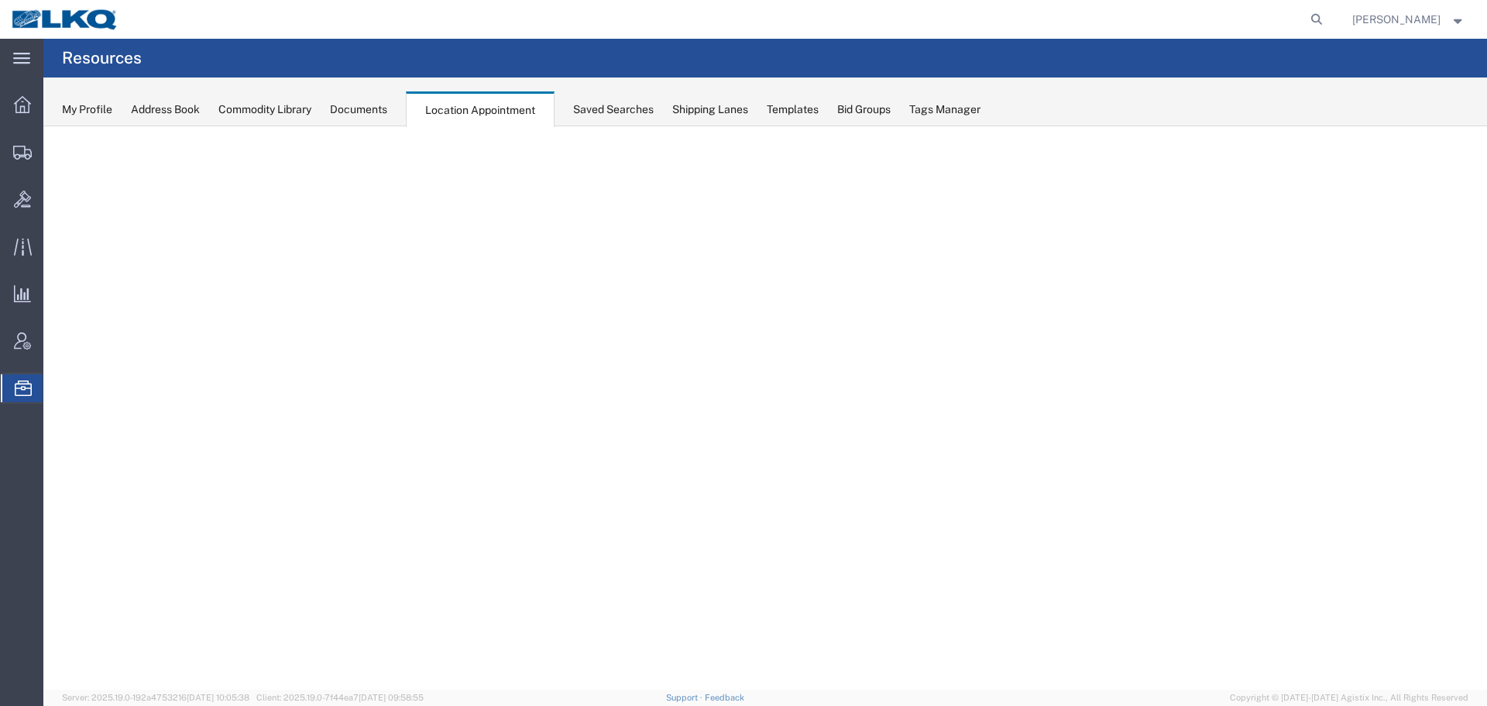
select select "27578"
select select "agendaWeek"
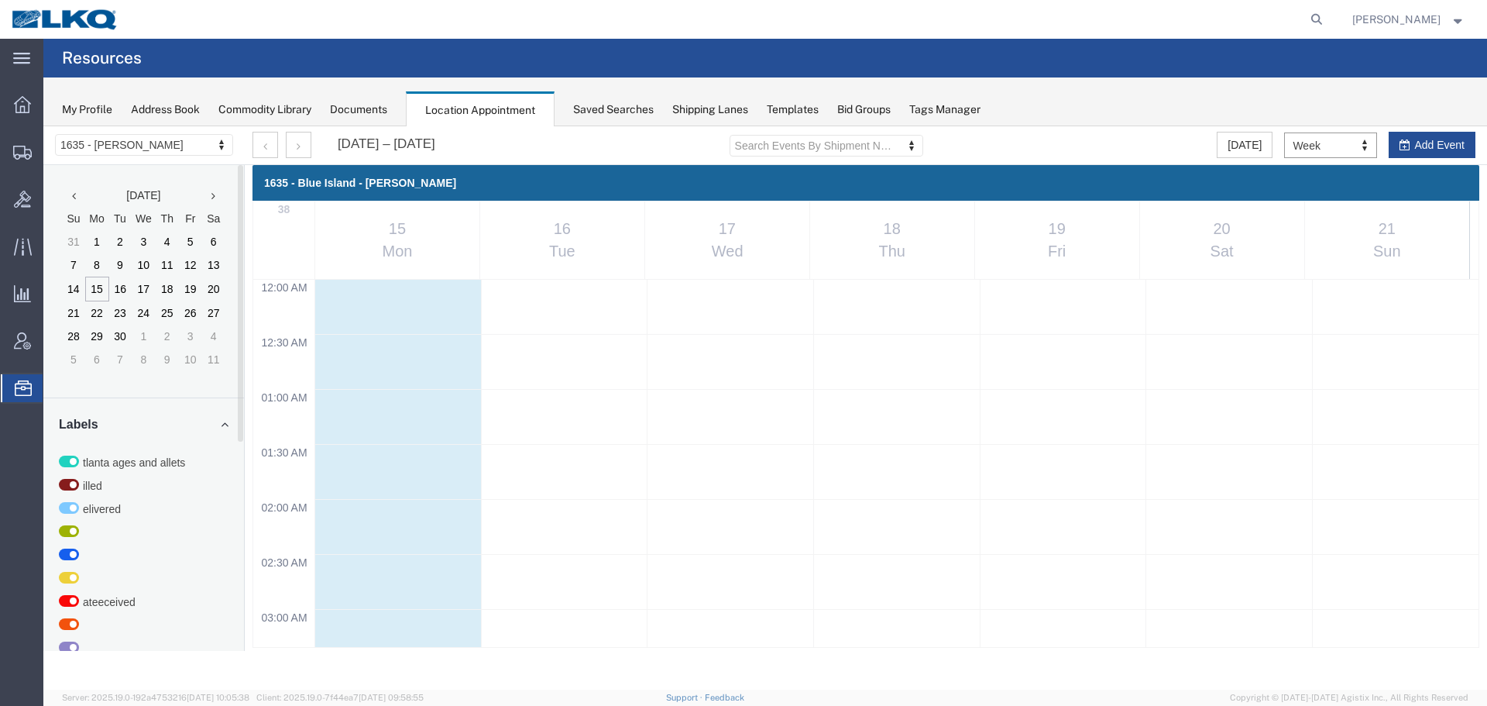
scroll to position [661, 0]
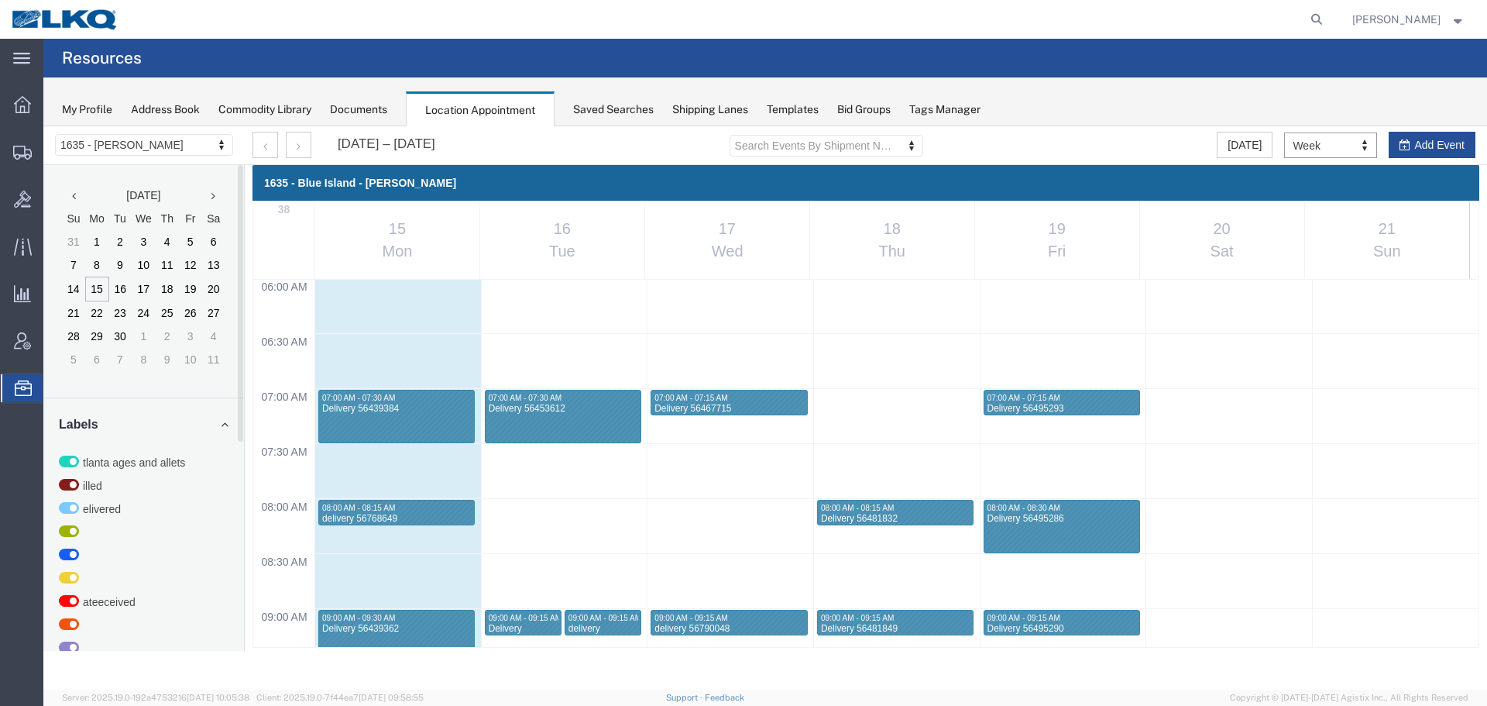
drag, startPoint x: 43, startPoint y: 126, endPoint x: 153, endPoint y: 149, distance: 112.4
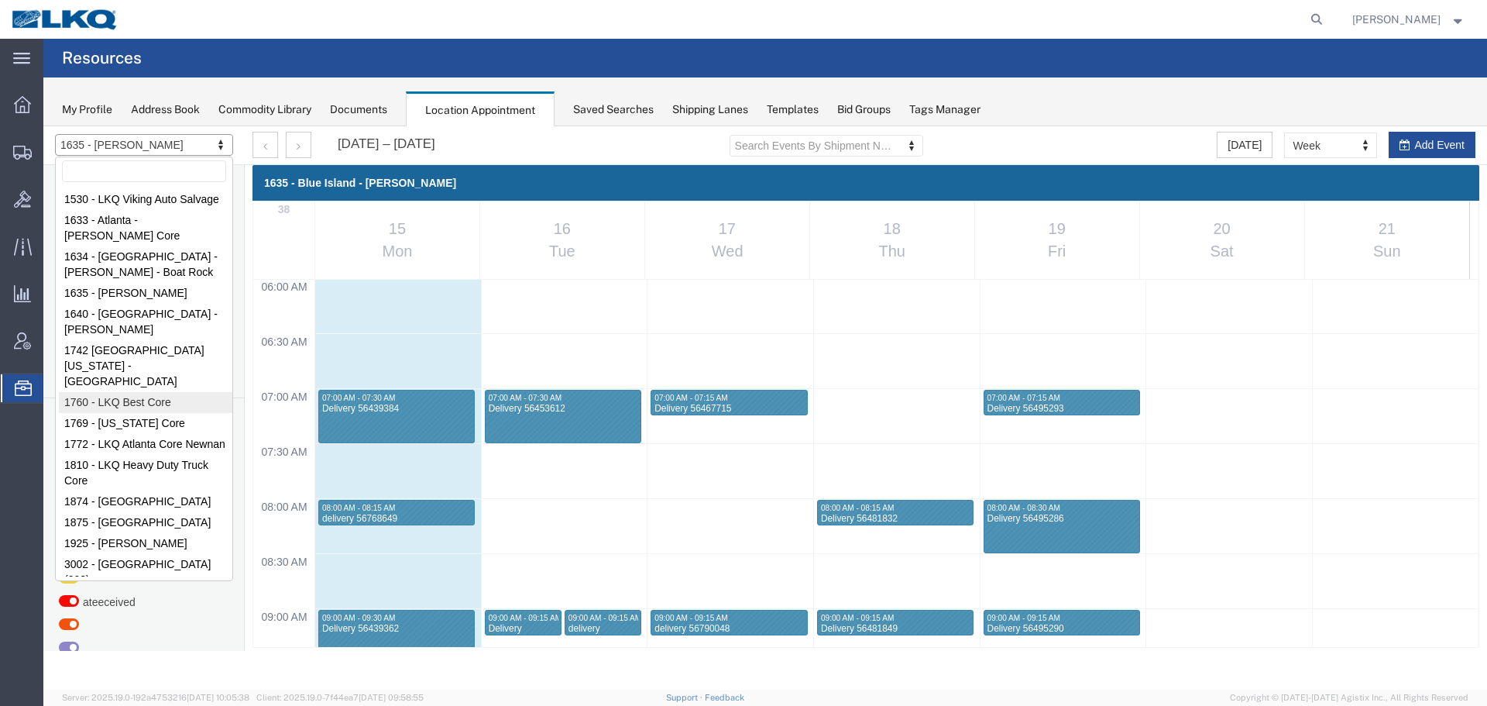
select select "27634"
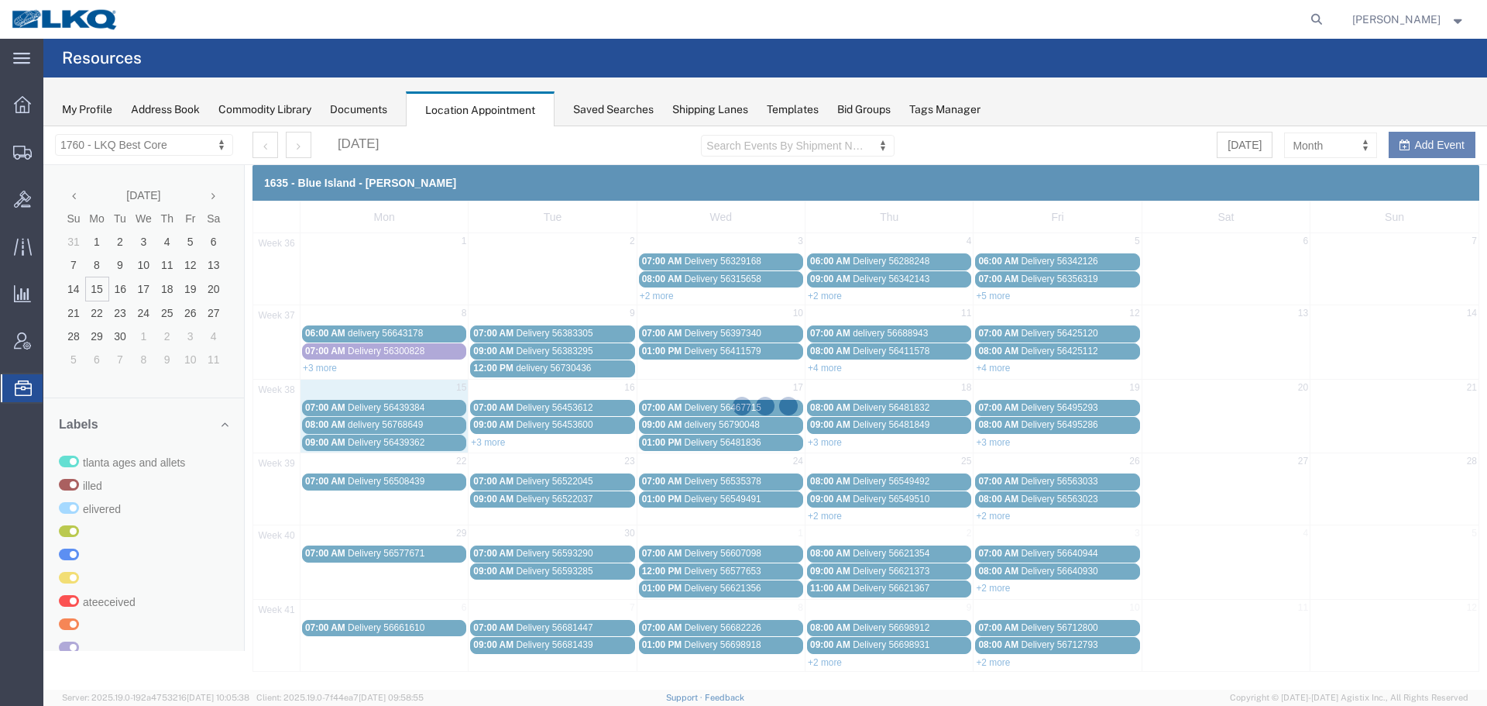
click at [1317, 146] on div at bounding box center [765, 407] width 1444 height 563
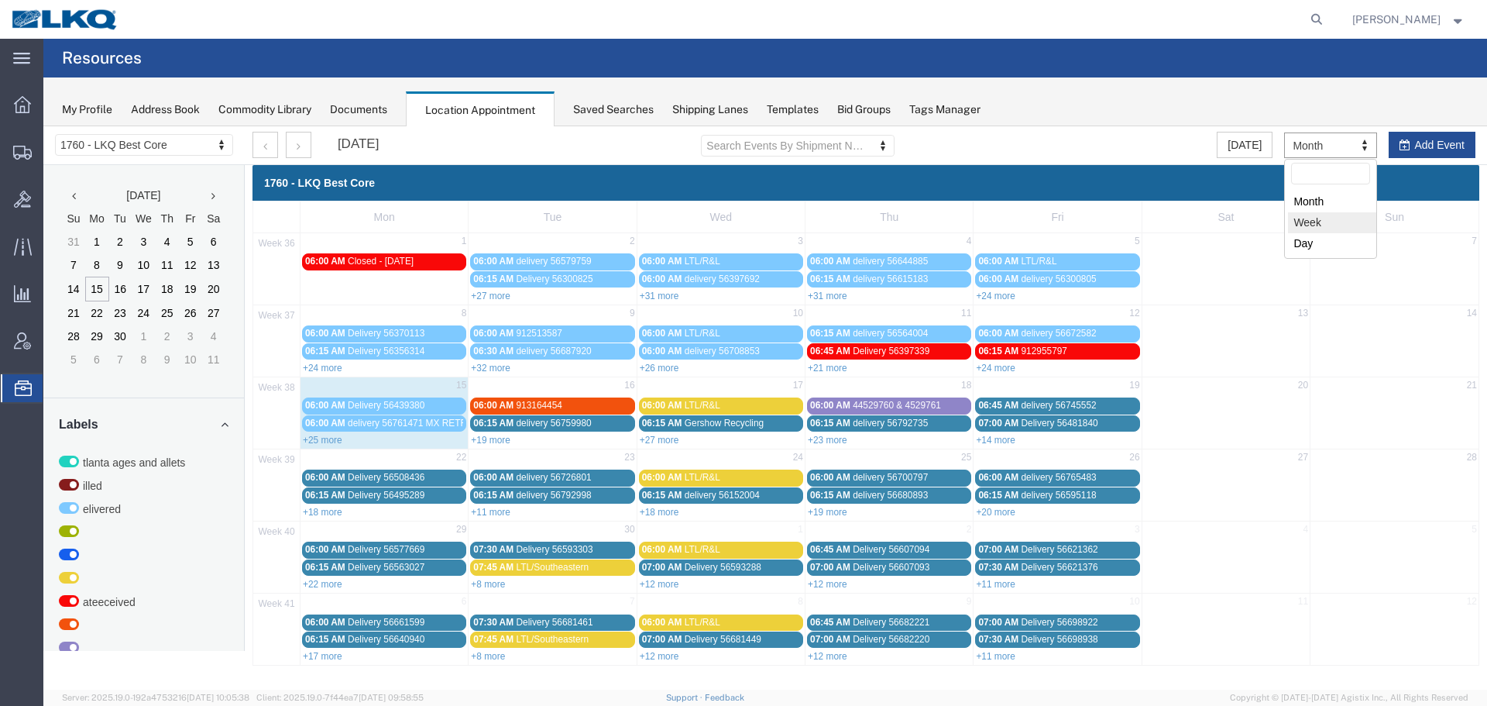
select select "agendaWeek"
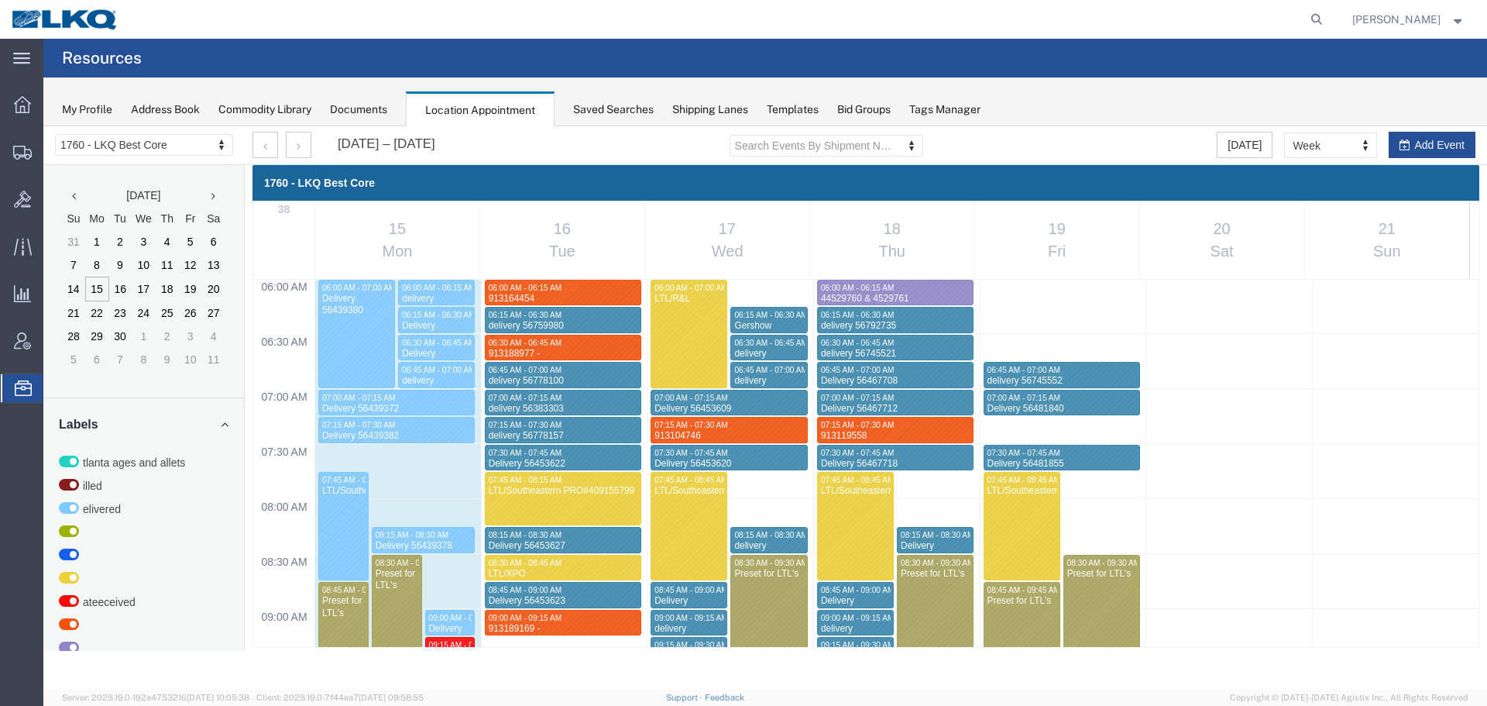
click at [1106, 53] on agx-page-header "Resources" at bounding box center [765, 58] width 1444 height 39
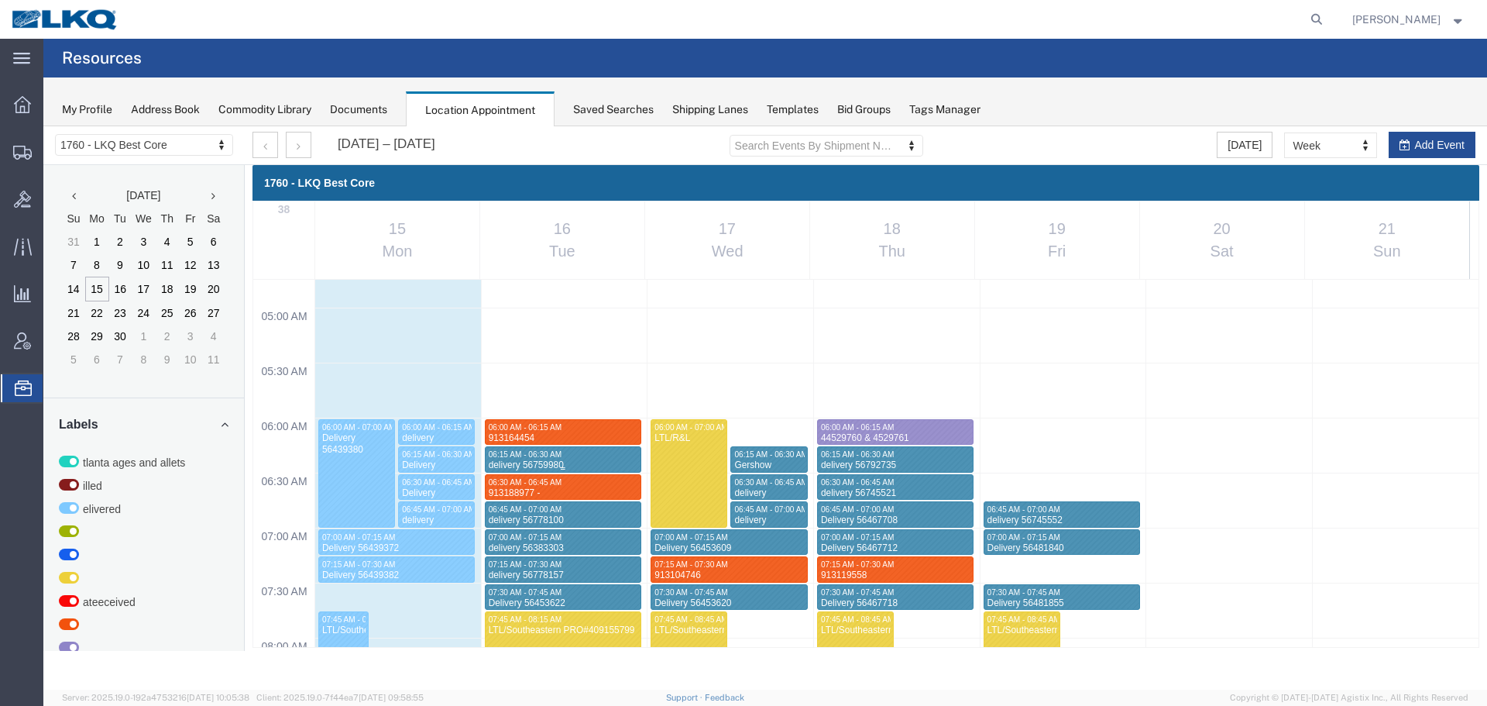
scroll to position [831, 0]
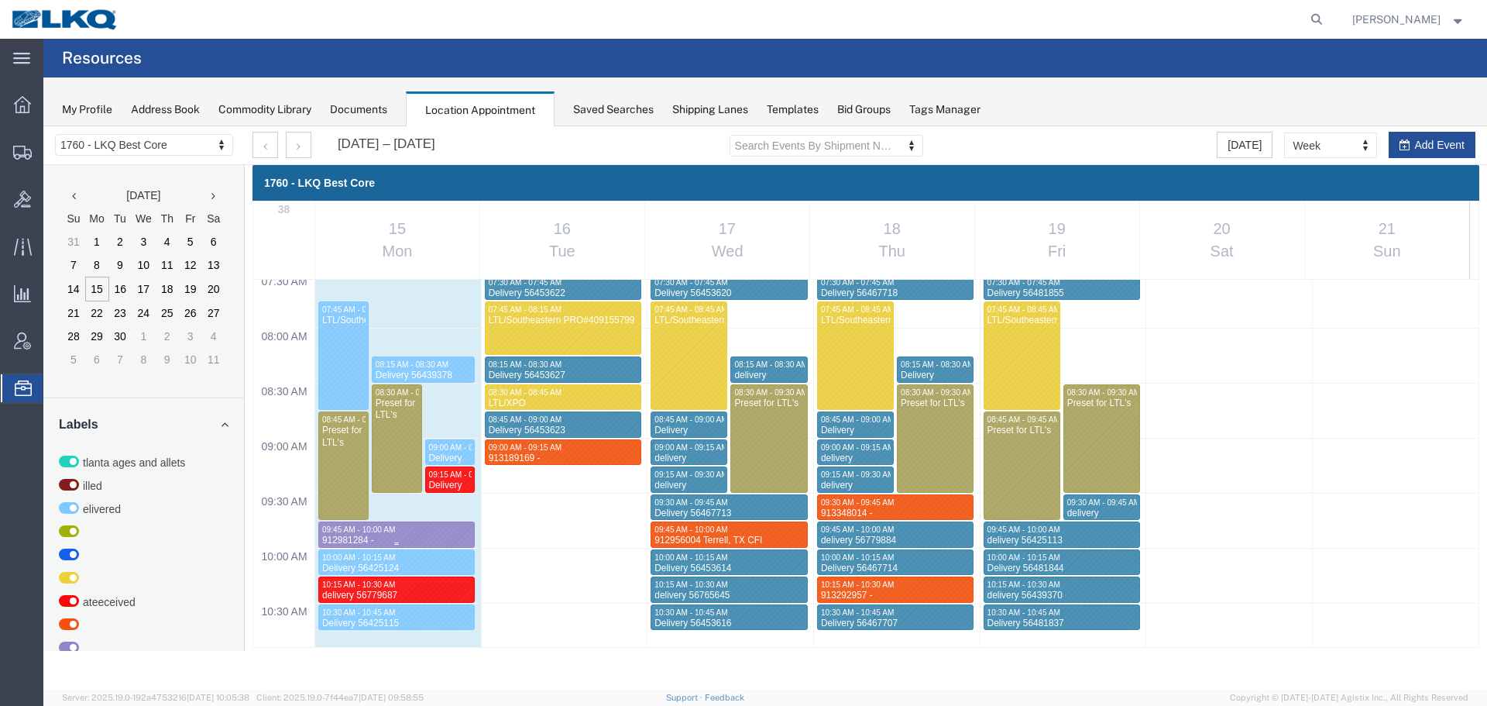
click at [414, 535] on div "912981284 - Lavonia" at bounding box center [396, 546] width 150 height 24
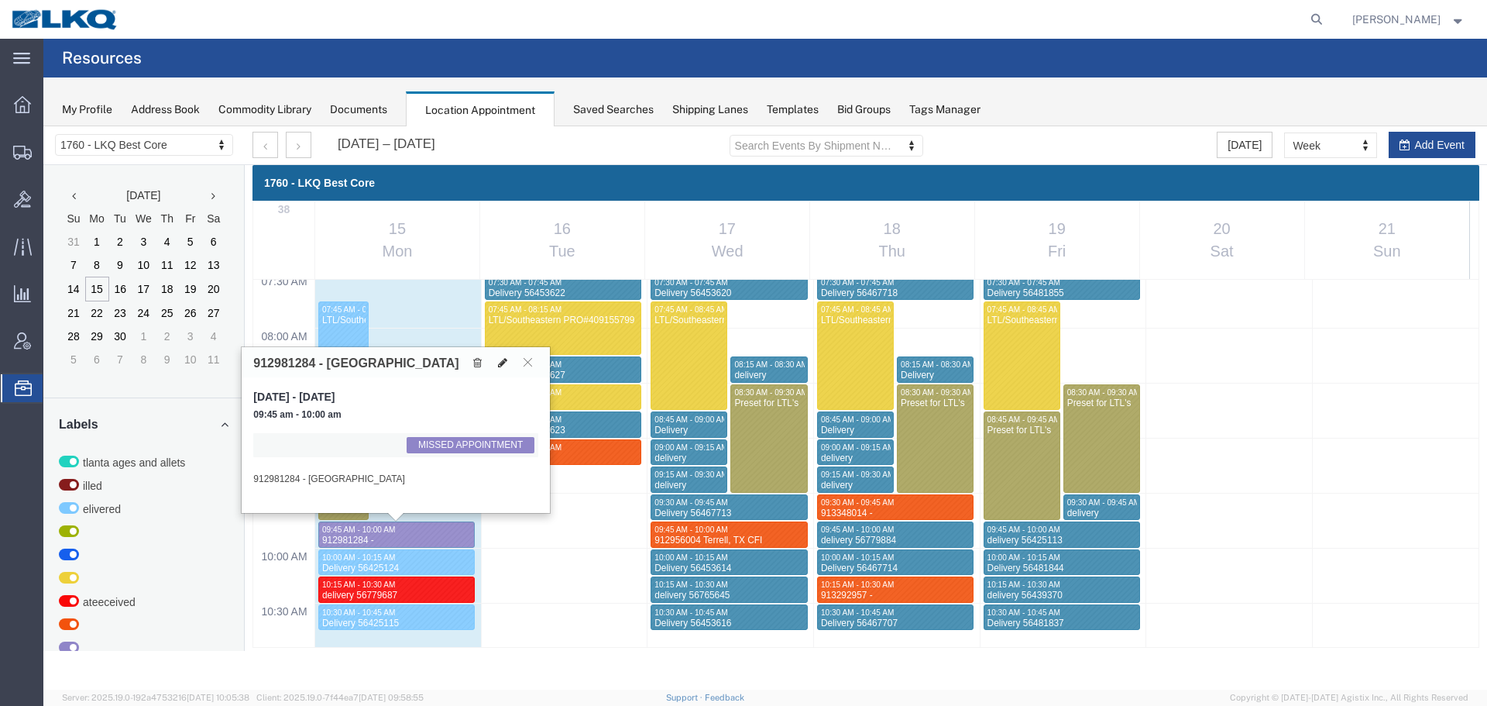
click at [504, 366] on icon at bounding box center [502, 362] width 9 height 11
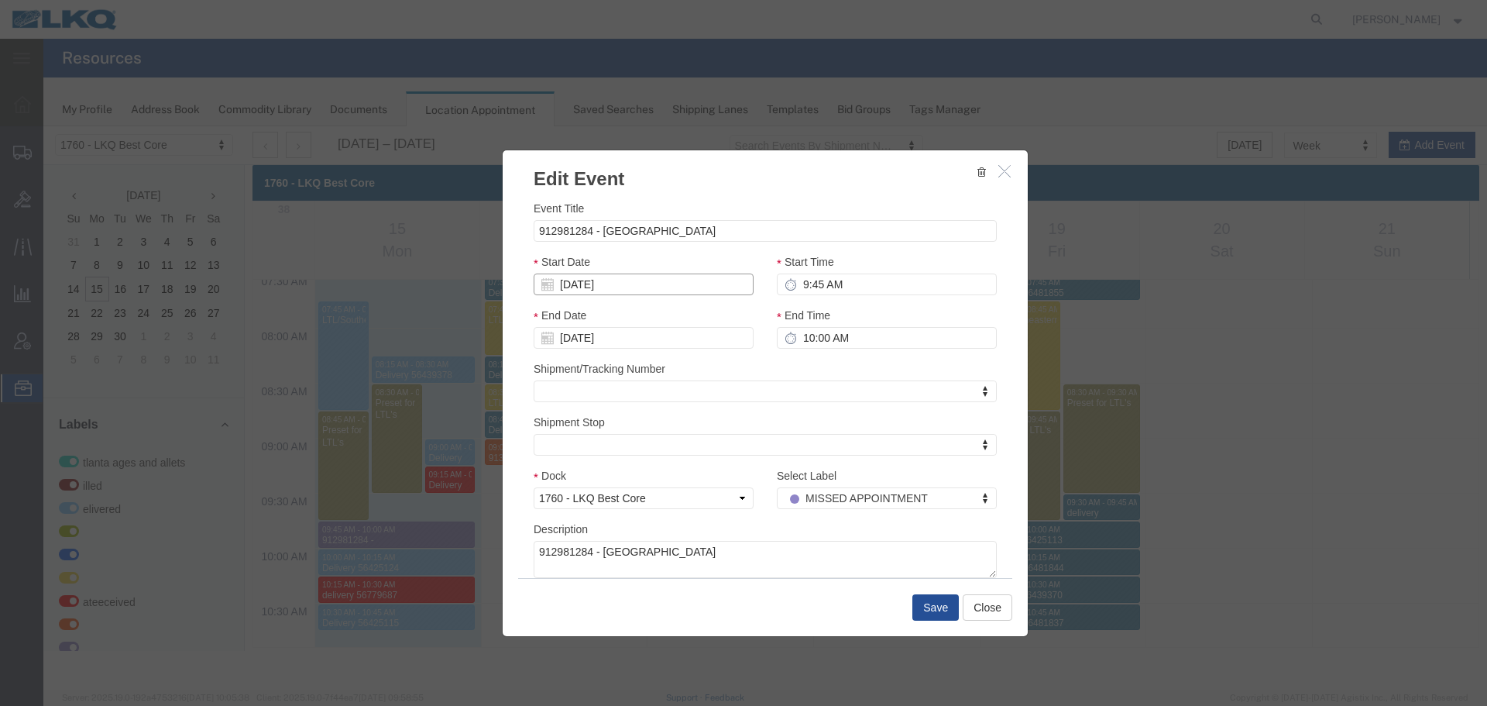
click at [609, 285] on input "[DATE]" at bounding box center [644, 284] width 220 height 22
click at [595, 403] on td "16" at bounding box center [591, 404] width 23 height 23
type input "09/16/2025"
click at [941, 603] on button "Save" at bounding box center [935, 607] width 46 height 26
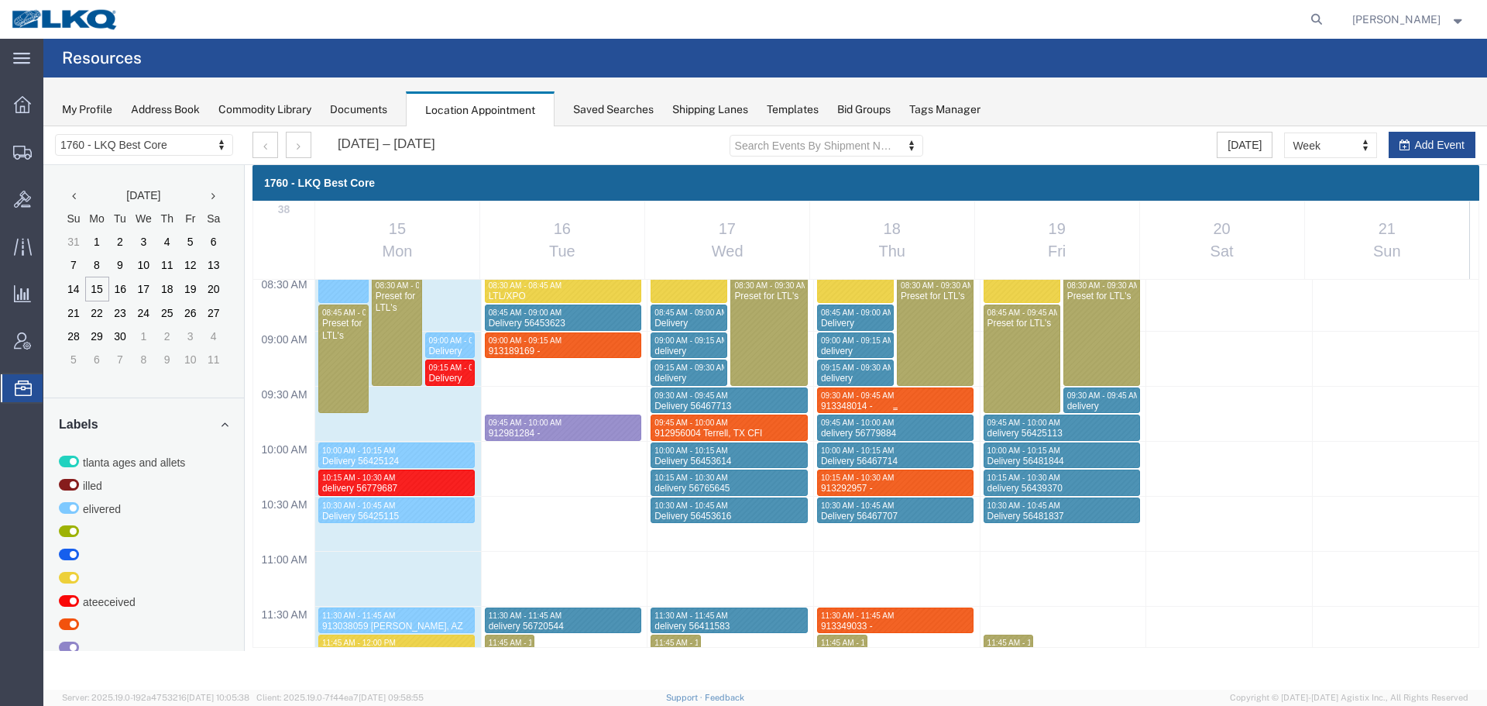
scroll to position [551, 0]
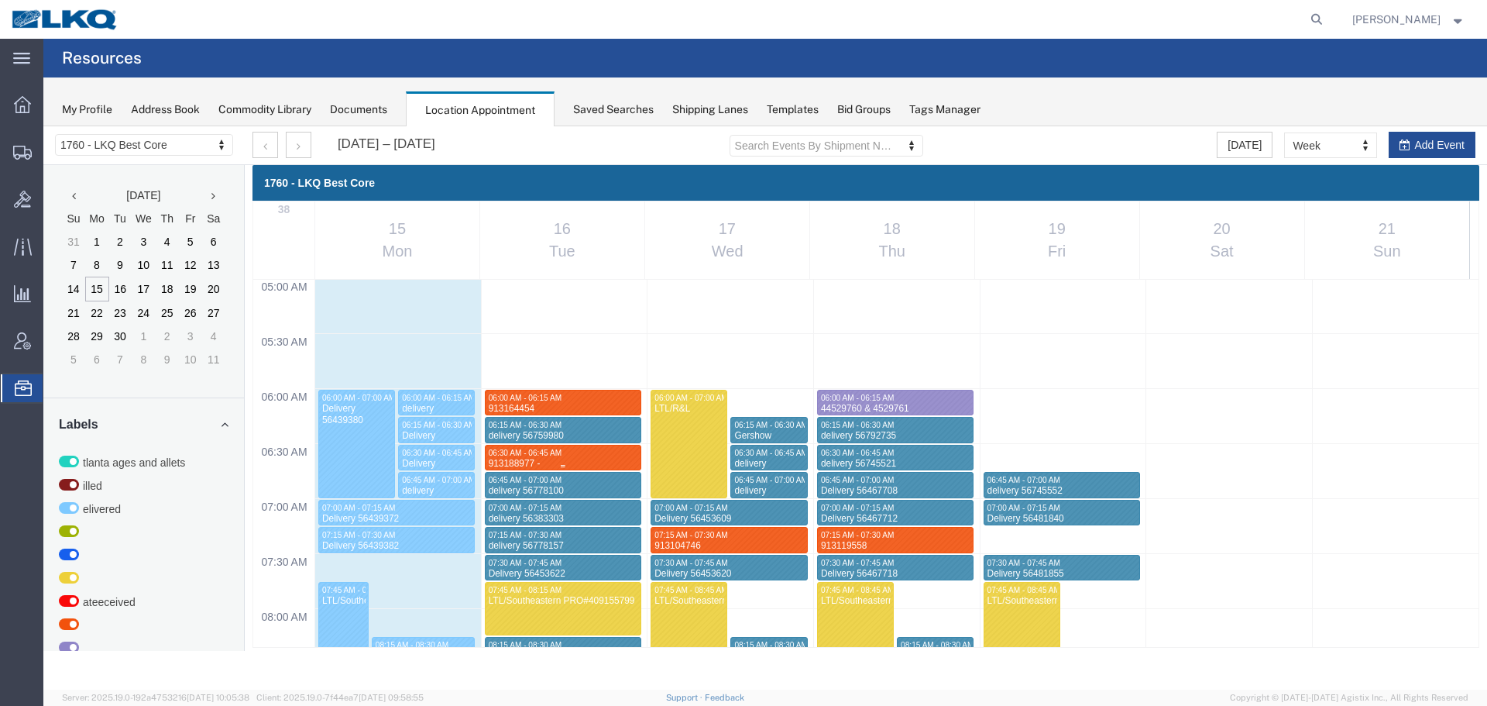
click at [566, 460] on div "913188977 - Providence Forge, VA" at bounding box center [563, 476] width 150 height 36
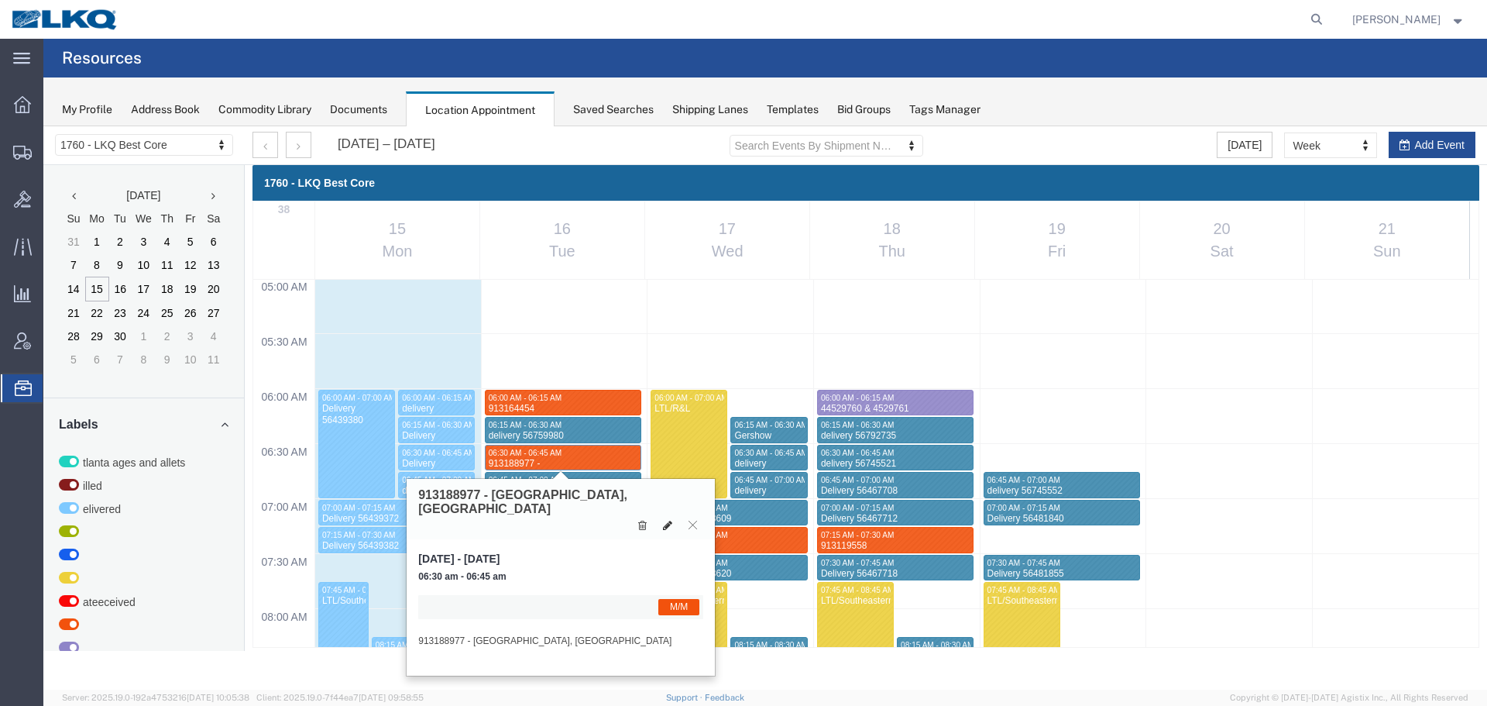
click at [664, 517] on button at bounding box center [668, 525] width 22 height 16
select select "1"
select select "24"
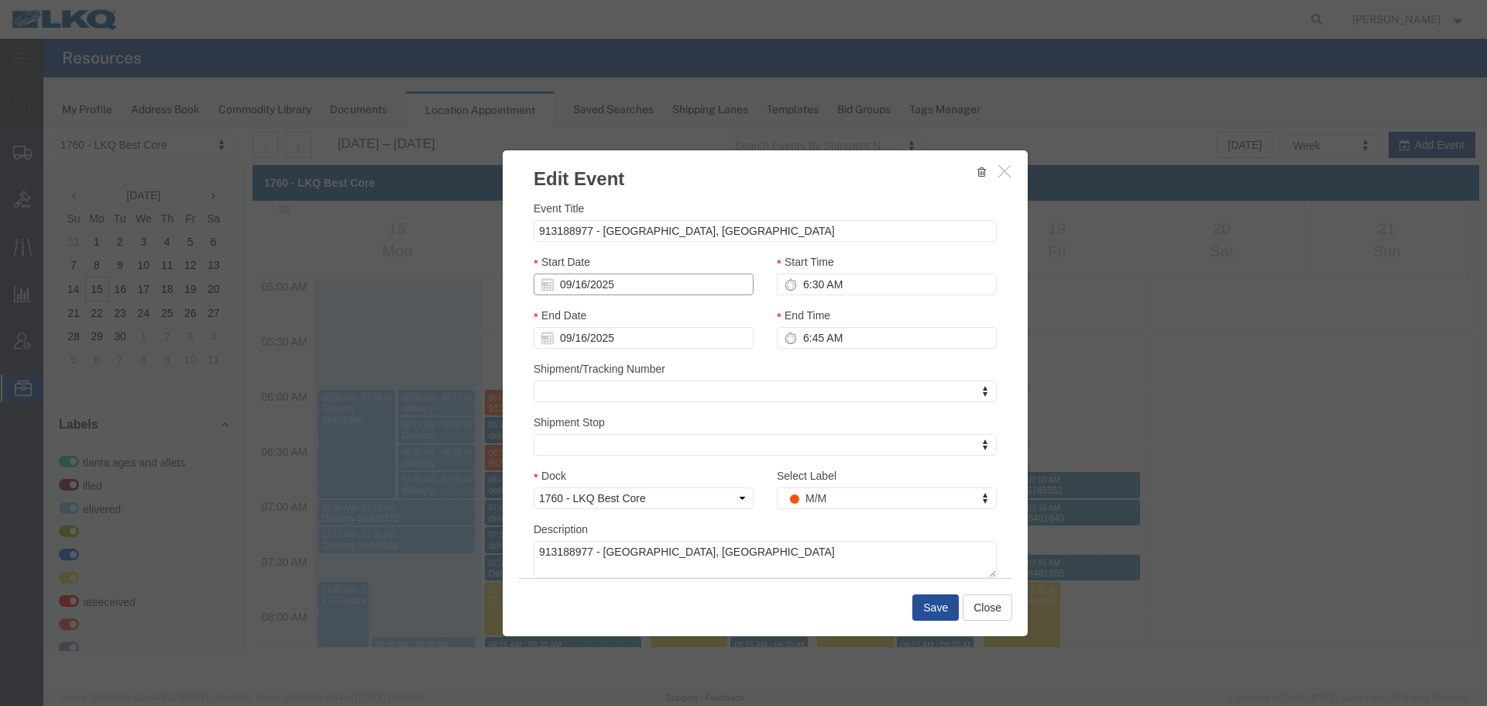
click at [663, 287] on input "09/16/2025" at bounding box center [644, 284] width 220 height 22
click at [797, 366] on div "Shipment/Tracking Number Shipment/Tracking Number Shipment/Tracking Number" at bounding box center [765, 381] width 463 height 42
click at [554, 283] on input "09/16/2025" at bounding box center [644, 284] width 220 height 22
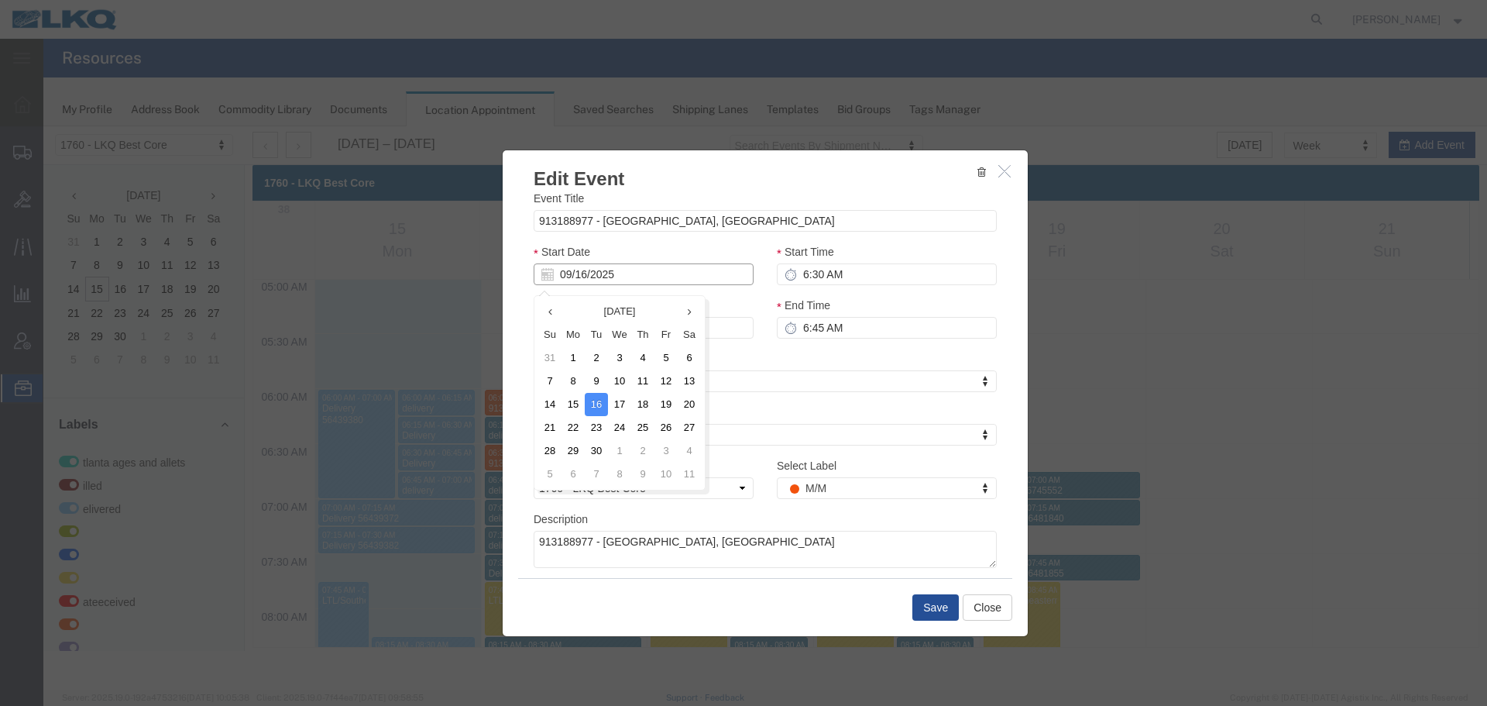
scroll to position [0, 0]
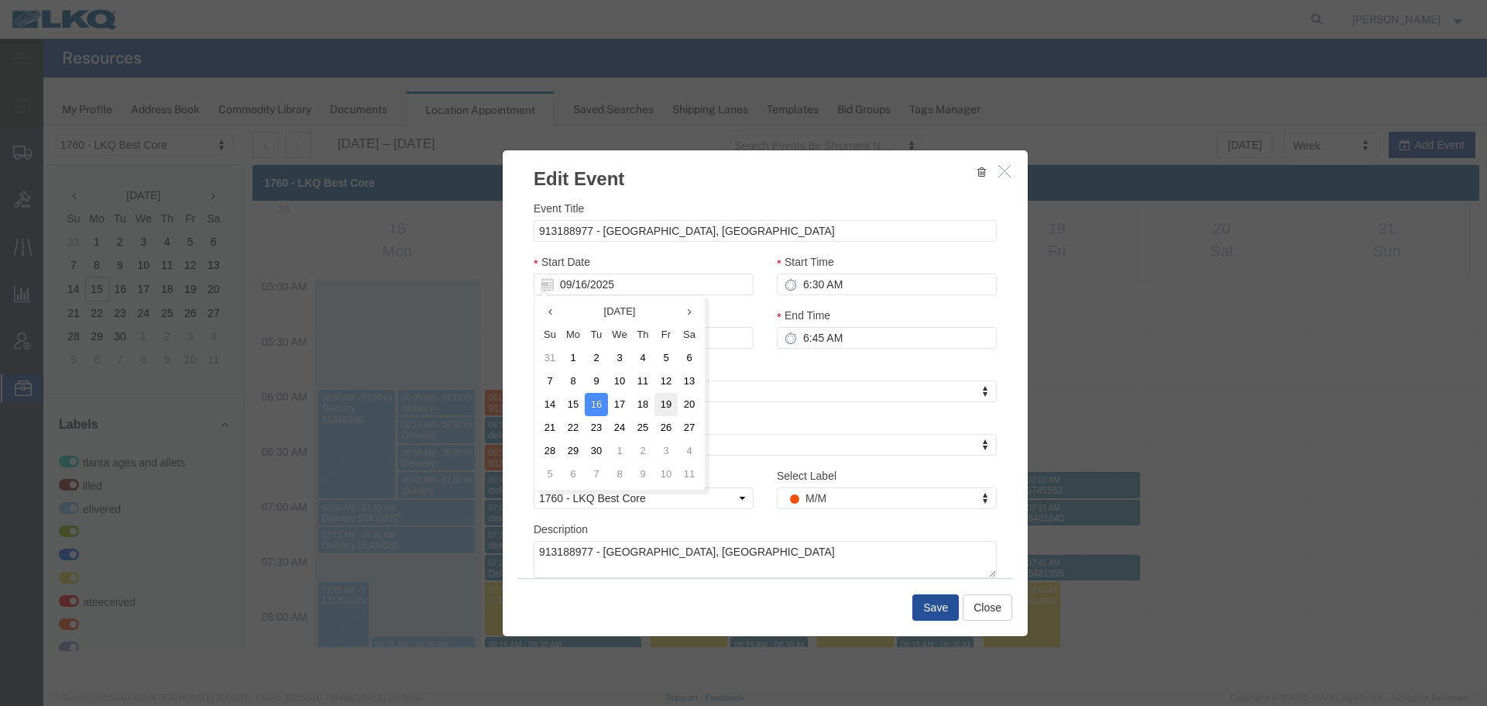
click at [661, 399] on td "19" at bounding box center [665, 404] width 23 height 23
type input "[DATE]"
click at [885, 276] on input "6:30 AM" at bounding box center [887, 284] width 220 height 22
type input "6:00 AM"
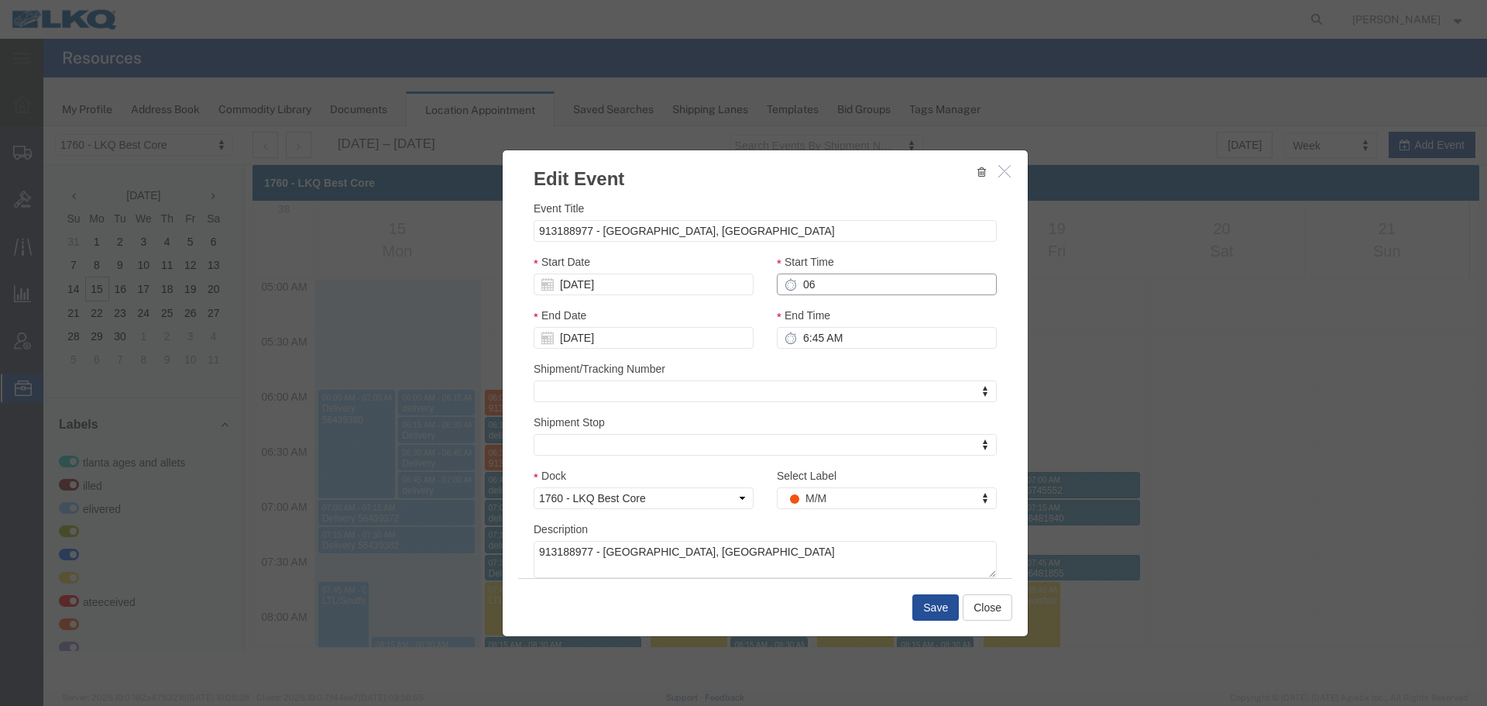
type input "7:00 AM"
type input "6:00 AM"
click at [825, 337] on input "7:00 AM" at bounding box center [887, 338] width 220 height 22
type input "6:15 AM"
click at [771, 365] on div "Shipment/Tracking Number Shipment/Tracking Number Shipment/Tracking Number" at bounding box center [765, 381] width 463 height 42
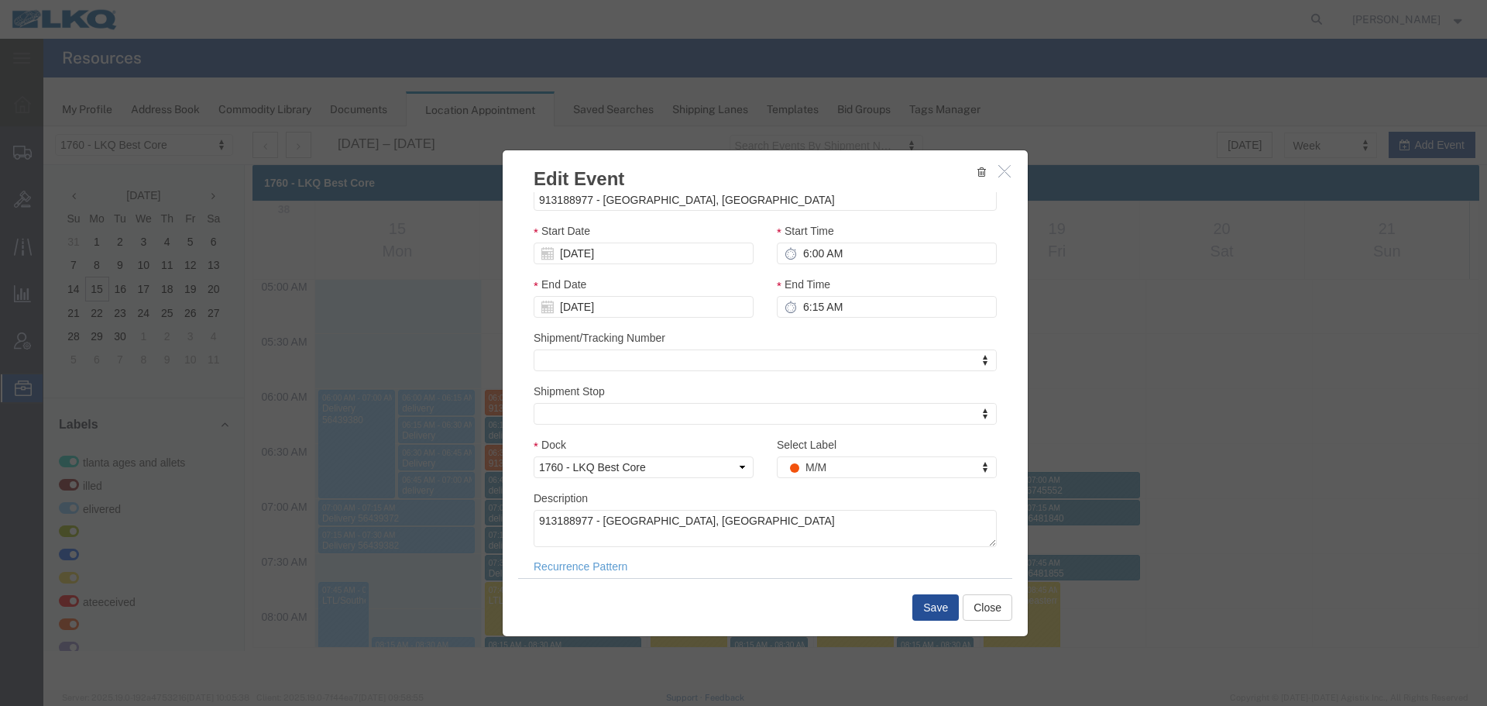
scroll to position [46, 0]
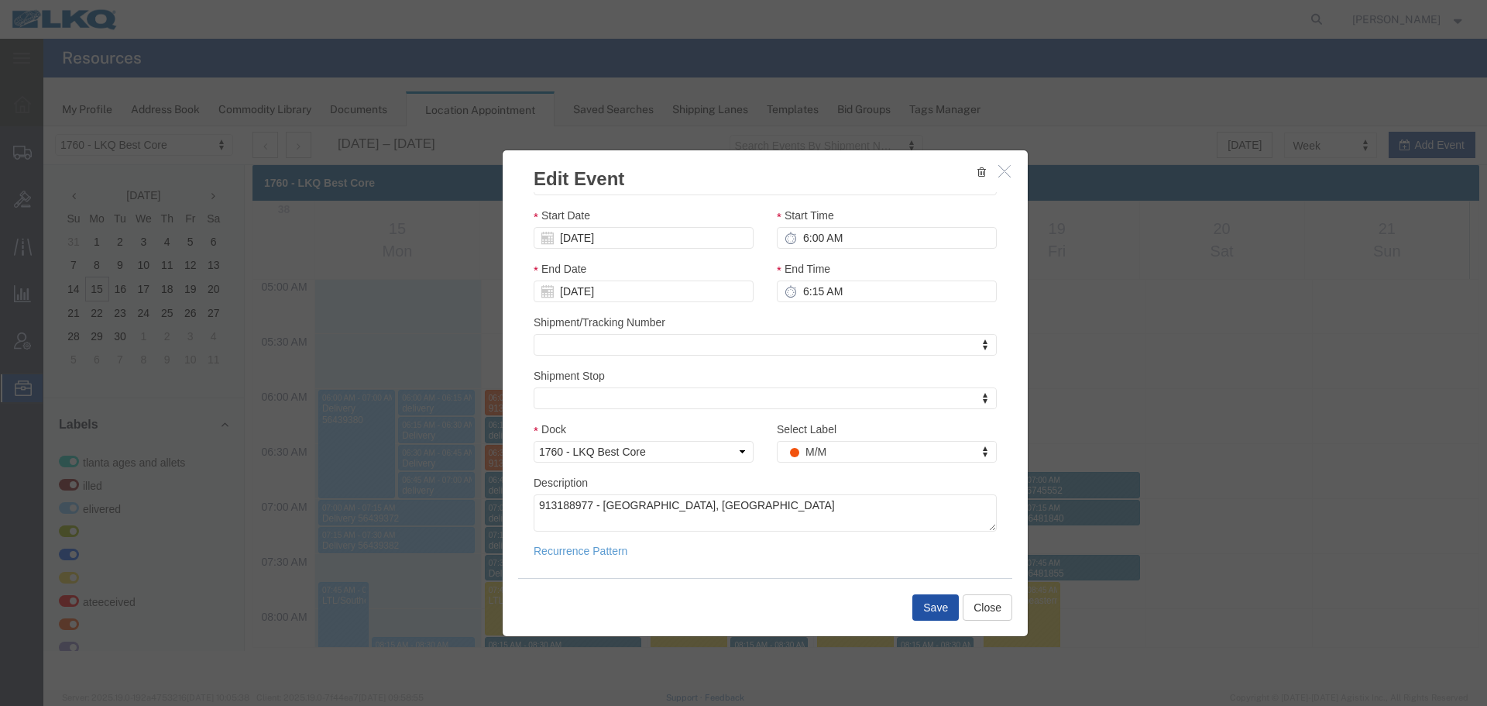
click at [933, 598] on button "Save" at bounding box center [935, 607] width 46 height 26
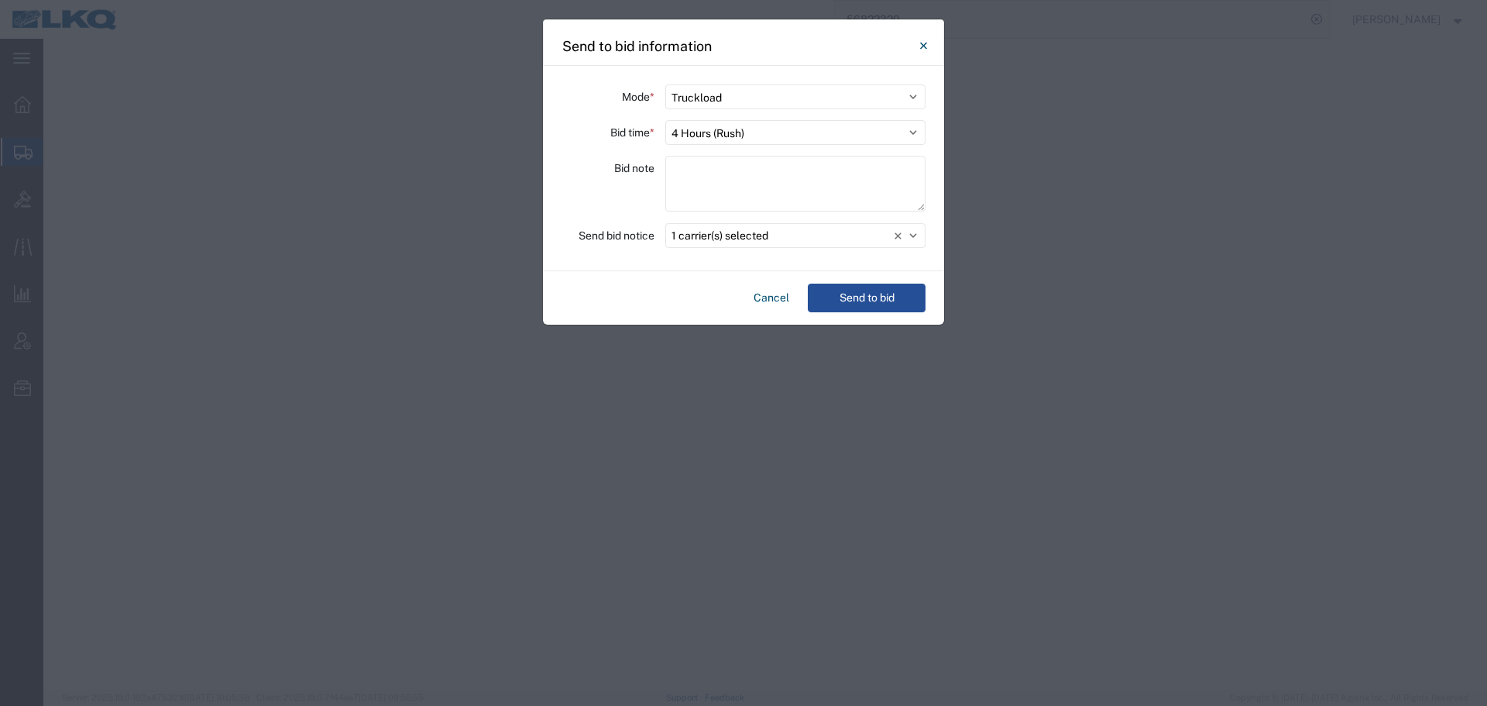
select select "TL"
select select "4"
select select "28715"
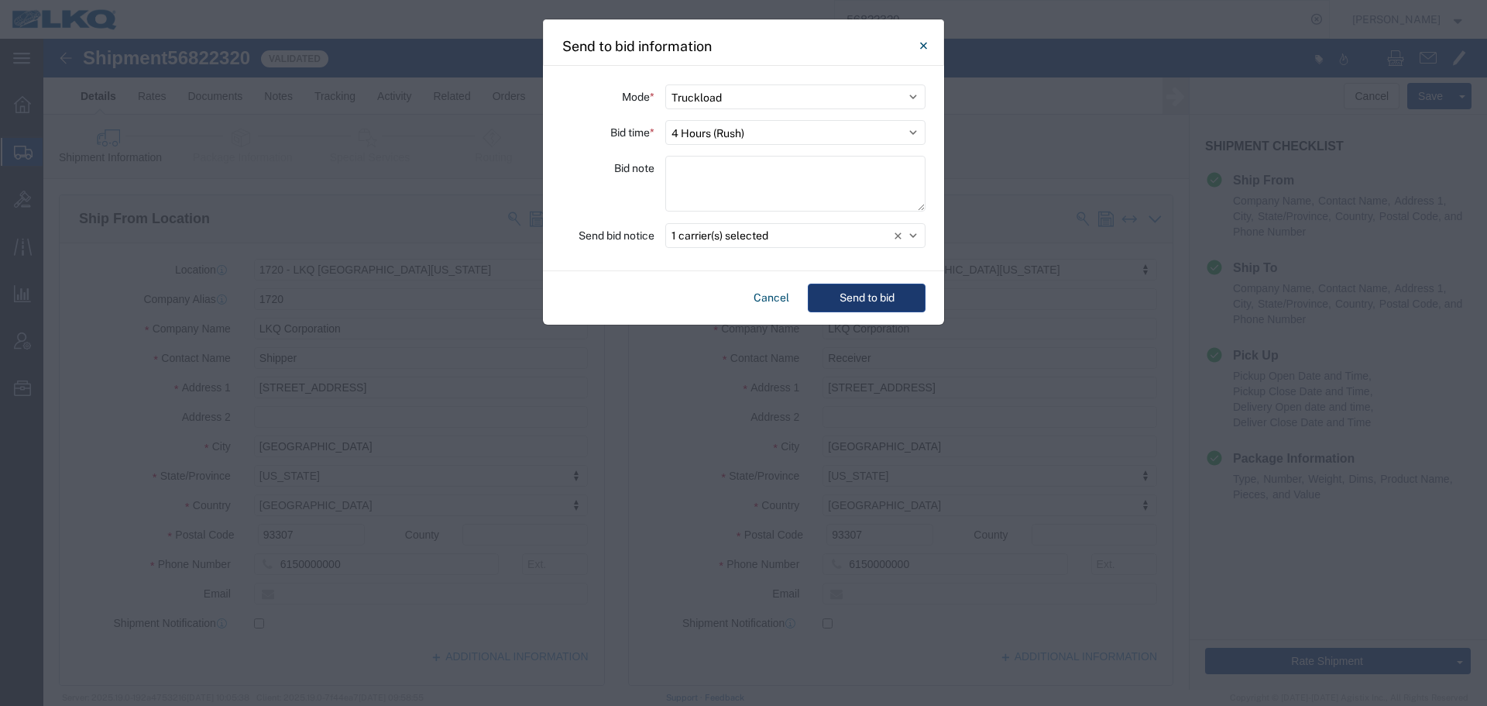
click at [846, 294] on button "Send to bid" at bounding box center [867, 297] width 118 height 29
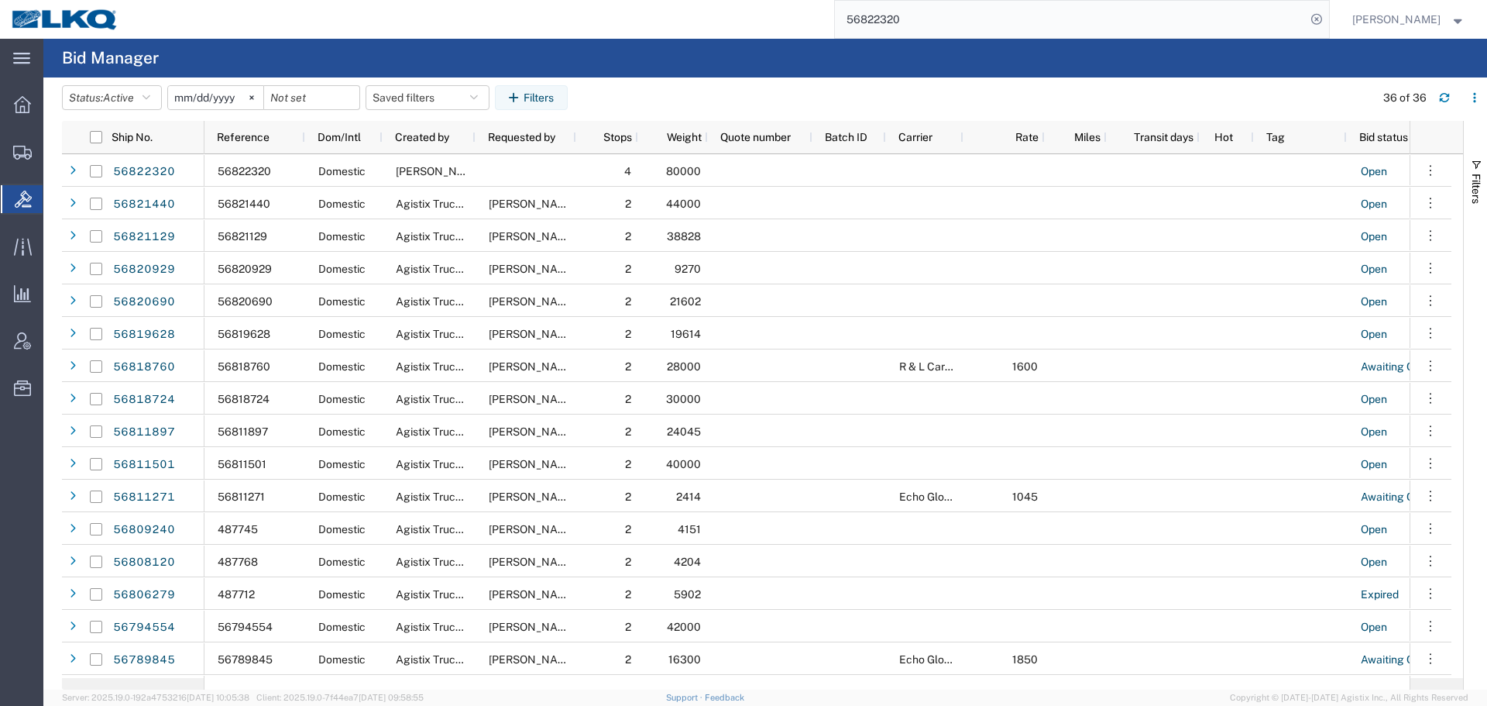
click at [898, 16] on input "56822320" at bounding box center [1070, 19] width 471 height 37
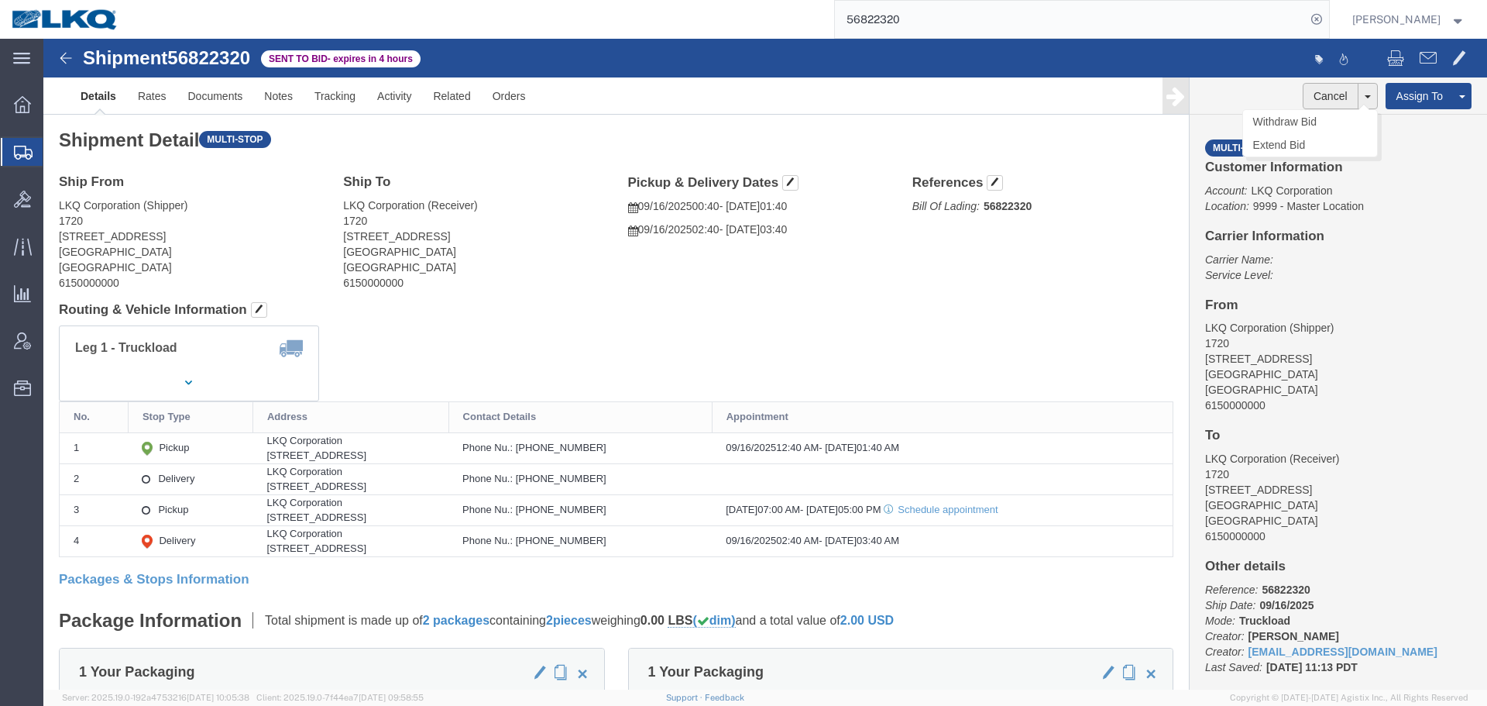
click button "Cancel"
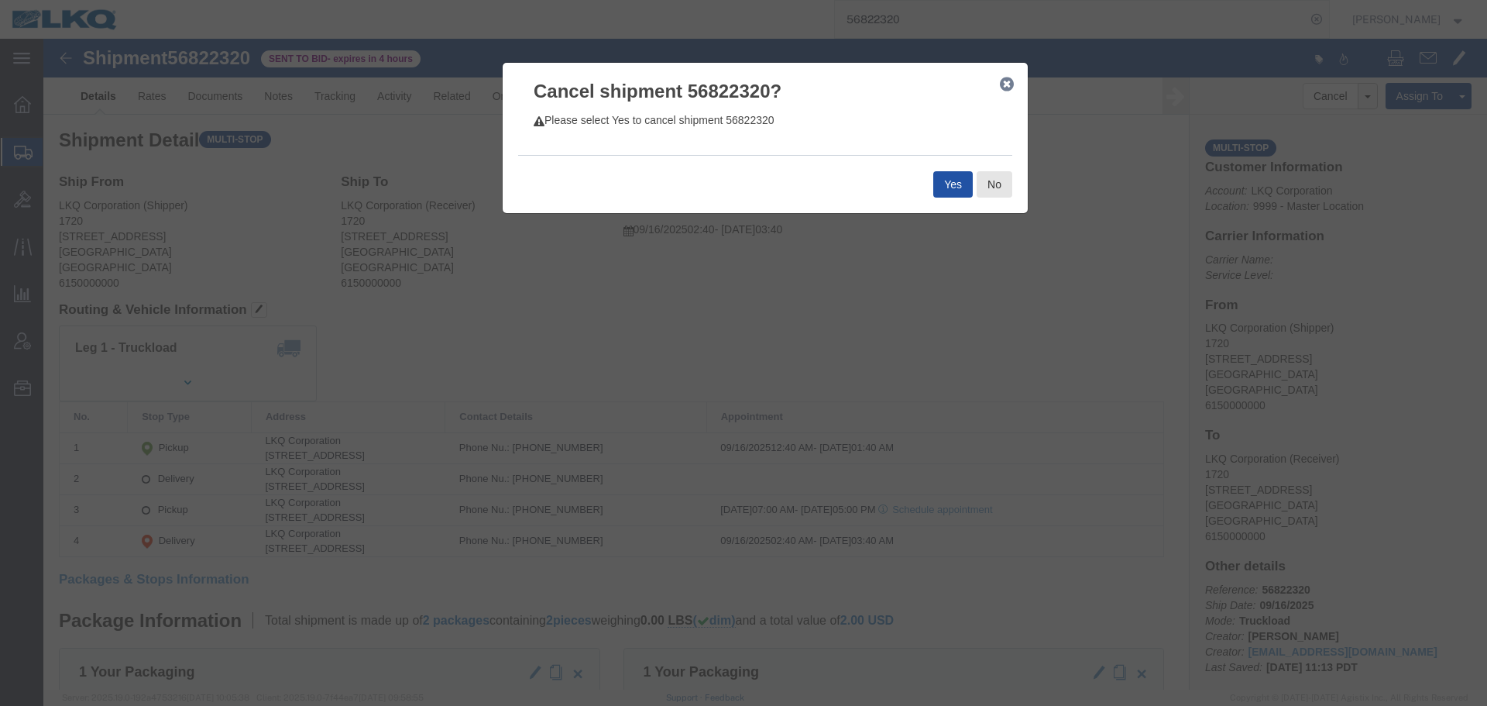
click button "Yes"
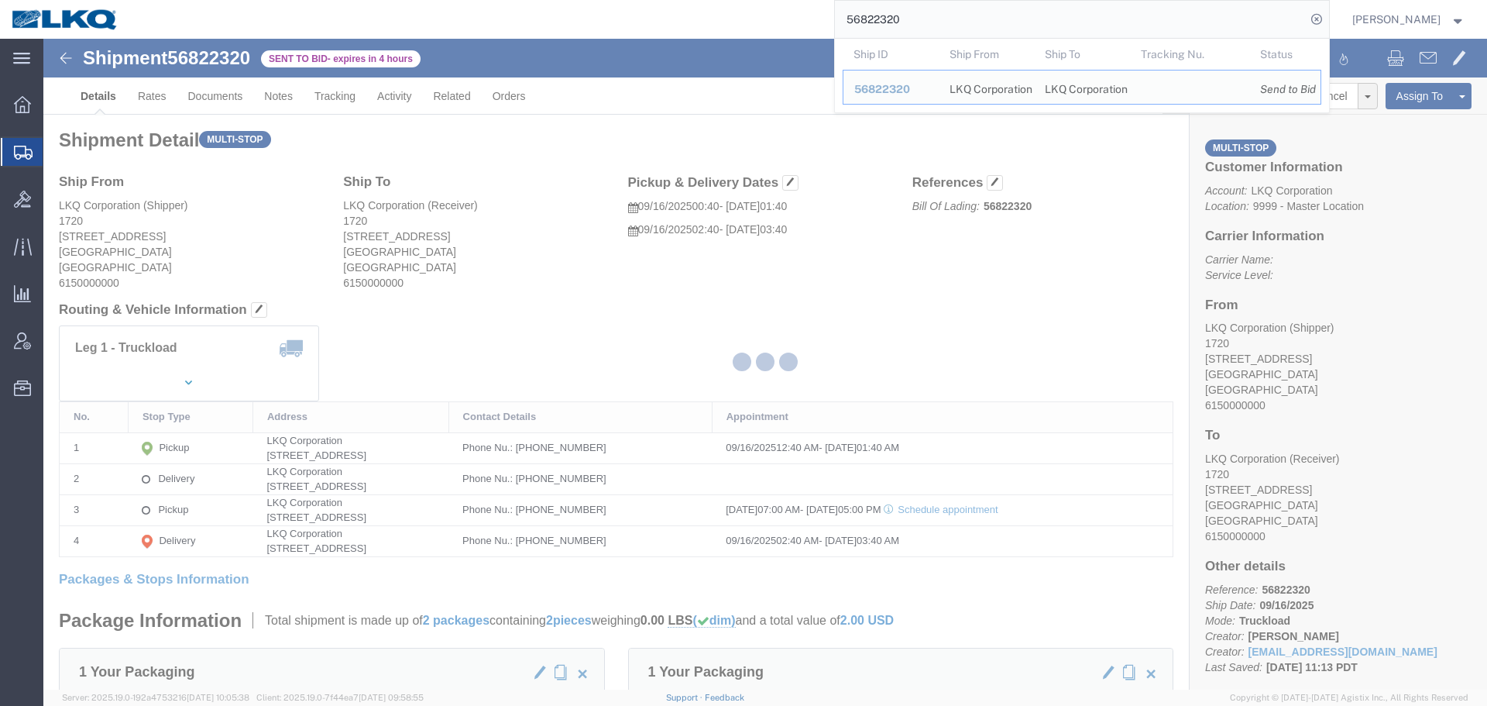
click at [1048, 16] on input "56822320" at bounding box center [1070, 19] width 471 height 37
paste input "5007930"
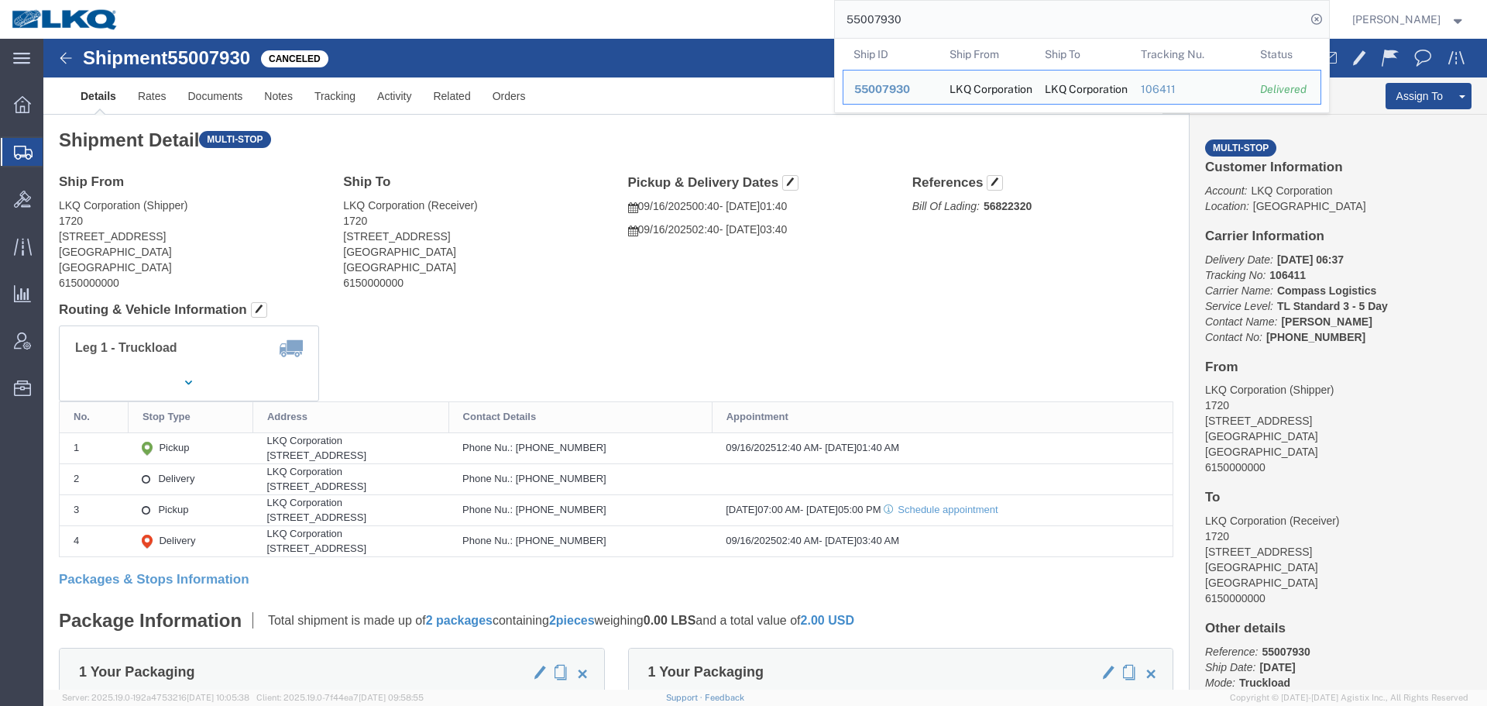
paste input "search"
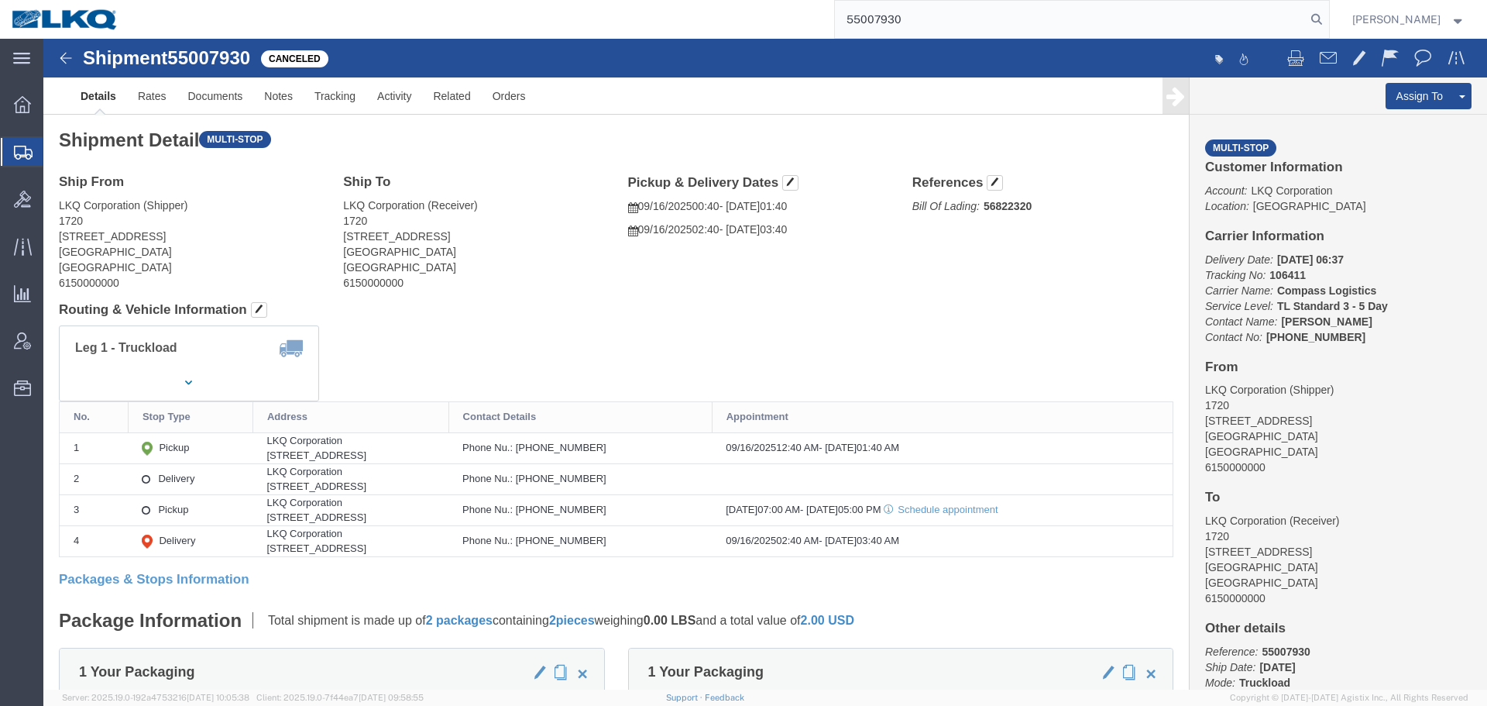
type input "55007930"
click div "Ship From LKQ Corporation (Shipper) 1720 [STREET_ADDRESS] Ship To LKQ Corporati…"
click link "Clone Shipment"
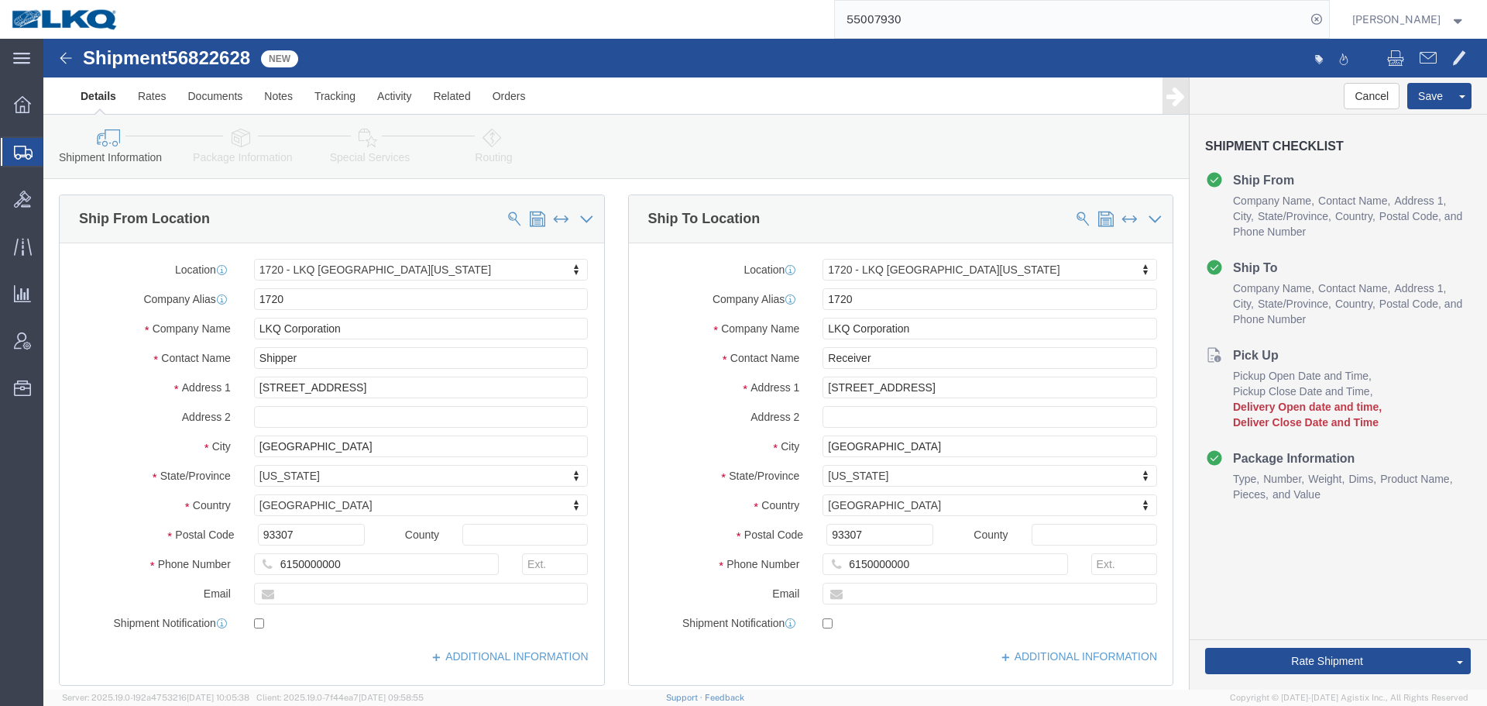
select select "28715"
click div "Ship From Location Location 1720 - LKQ [GEOGRAPHIC_DATA][US_STATE] My Profile L…"
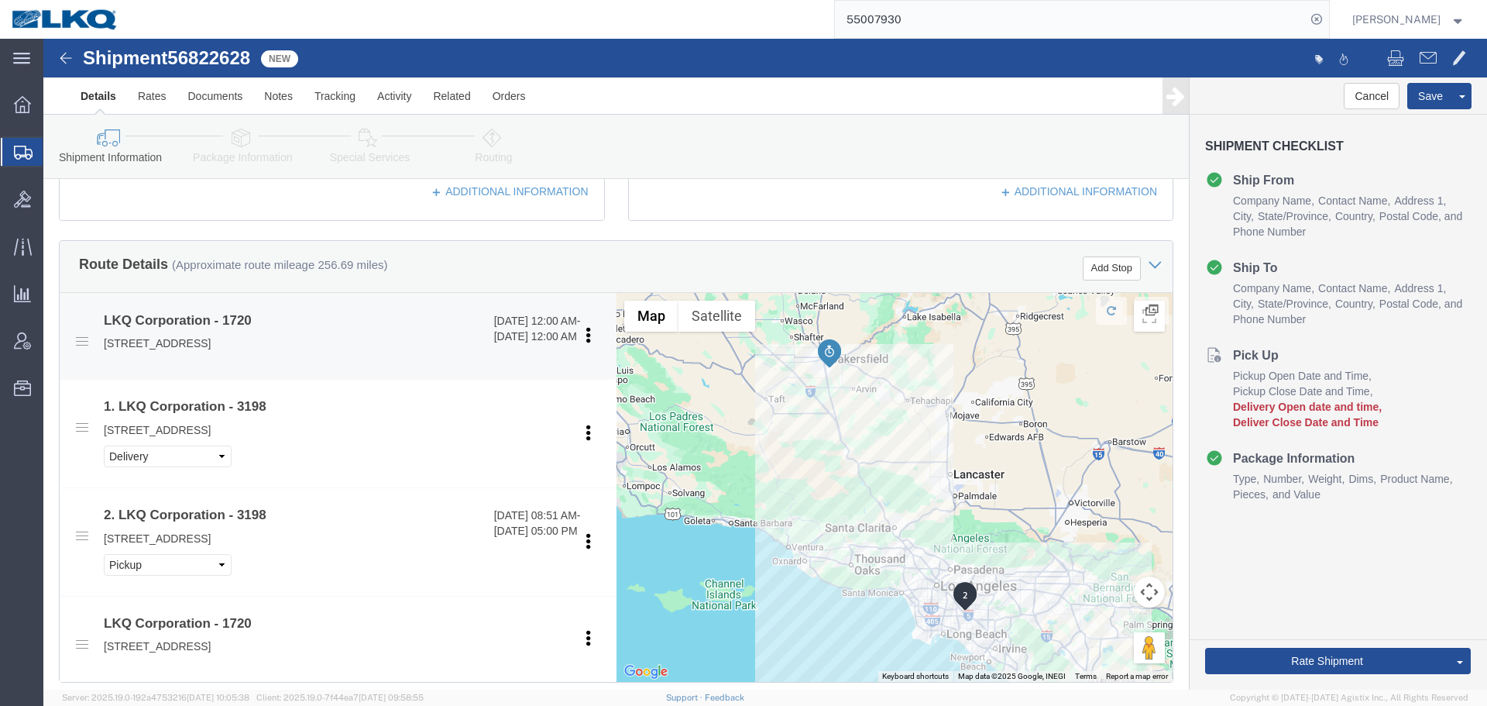
scroll to position [1007, 0]
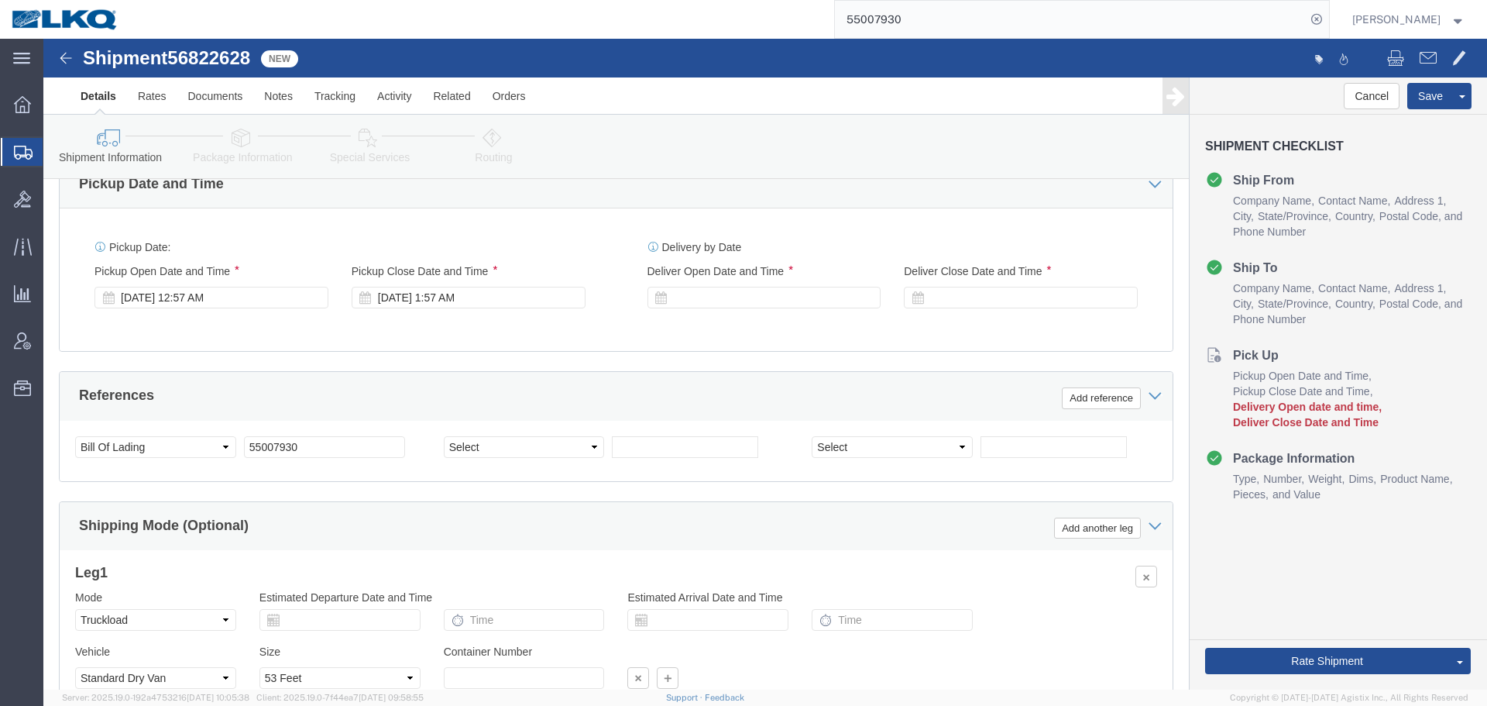
click span "56822628"
copy span "56822628"
click div
click button "Apply"
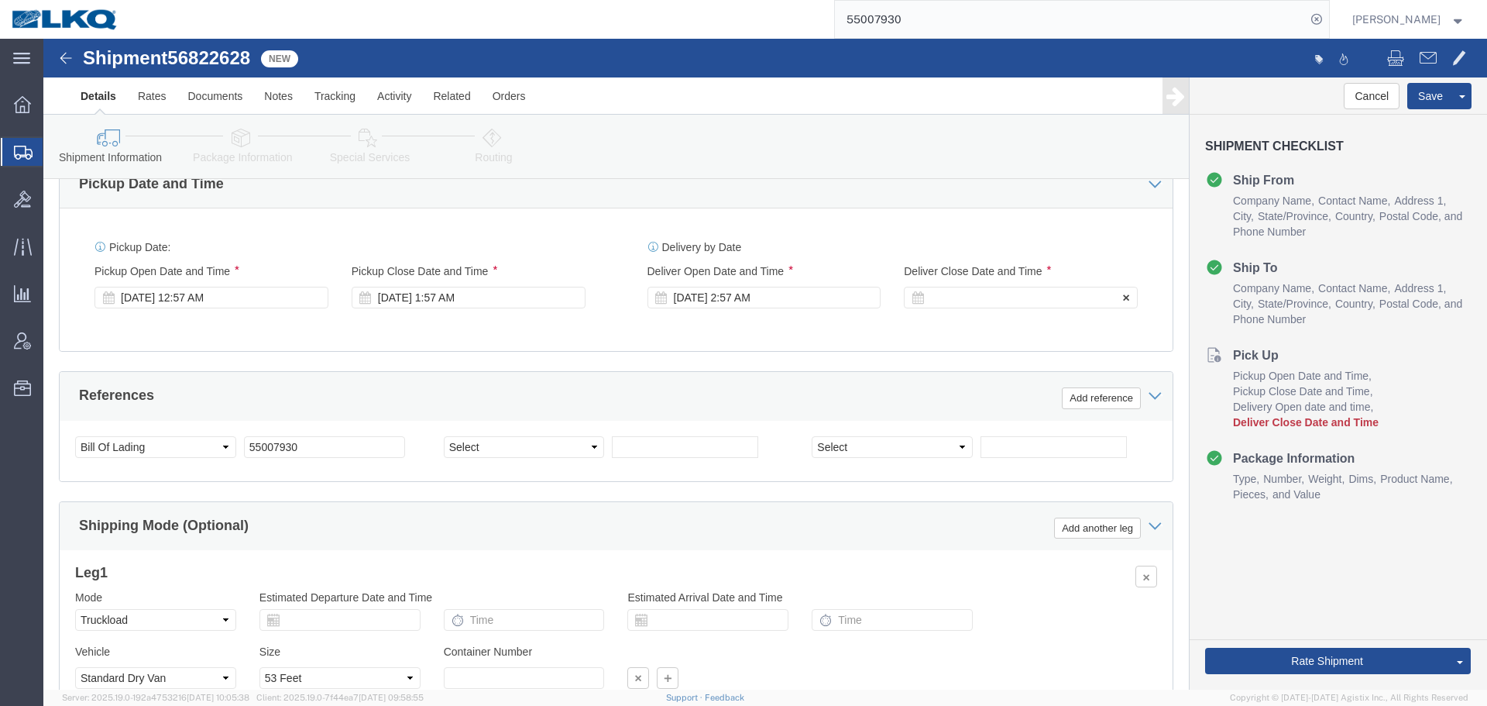
click div
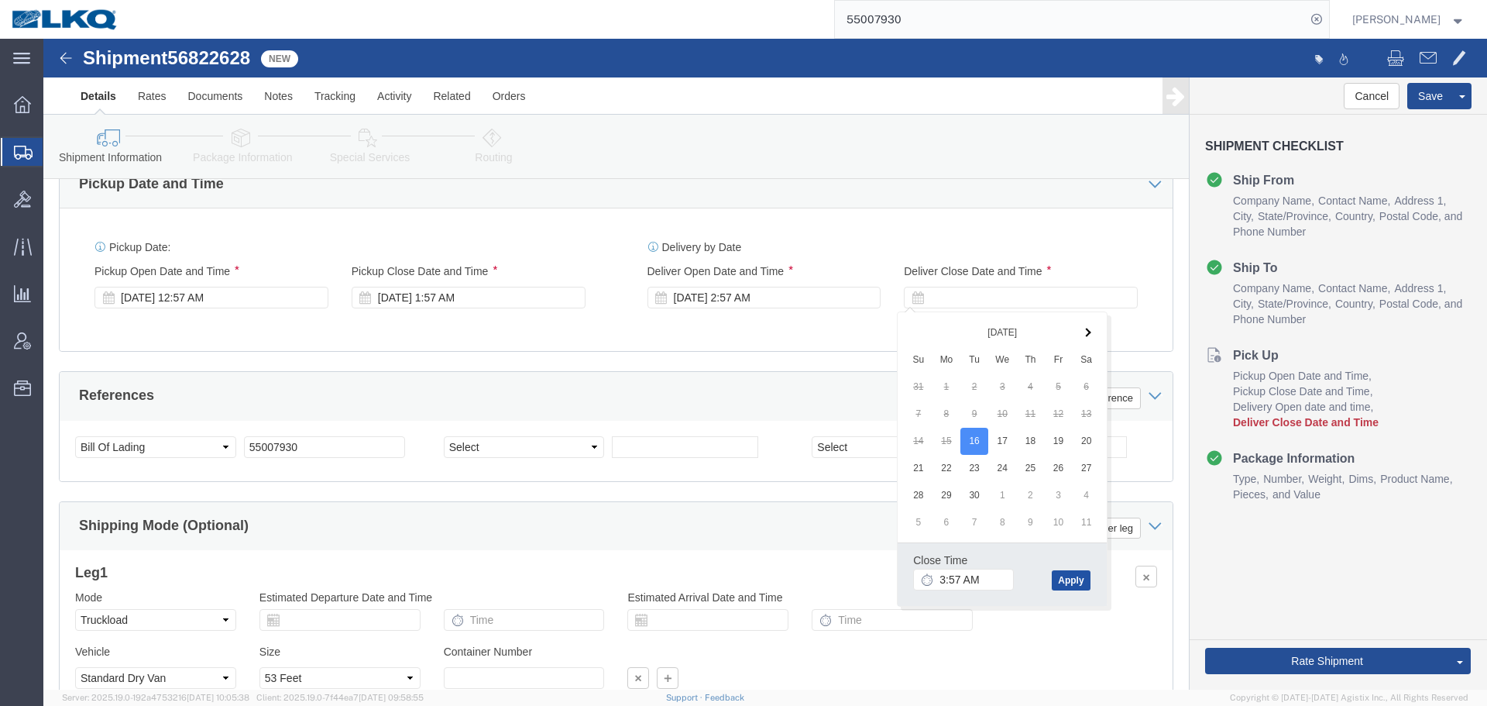
click button "Apply"
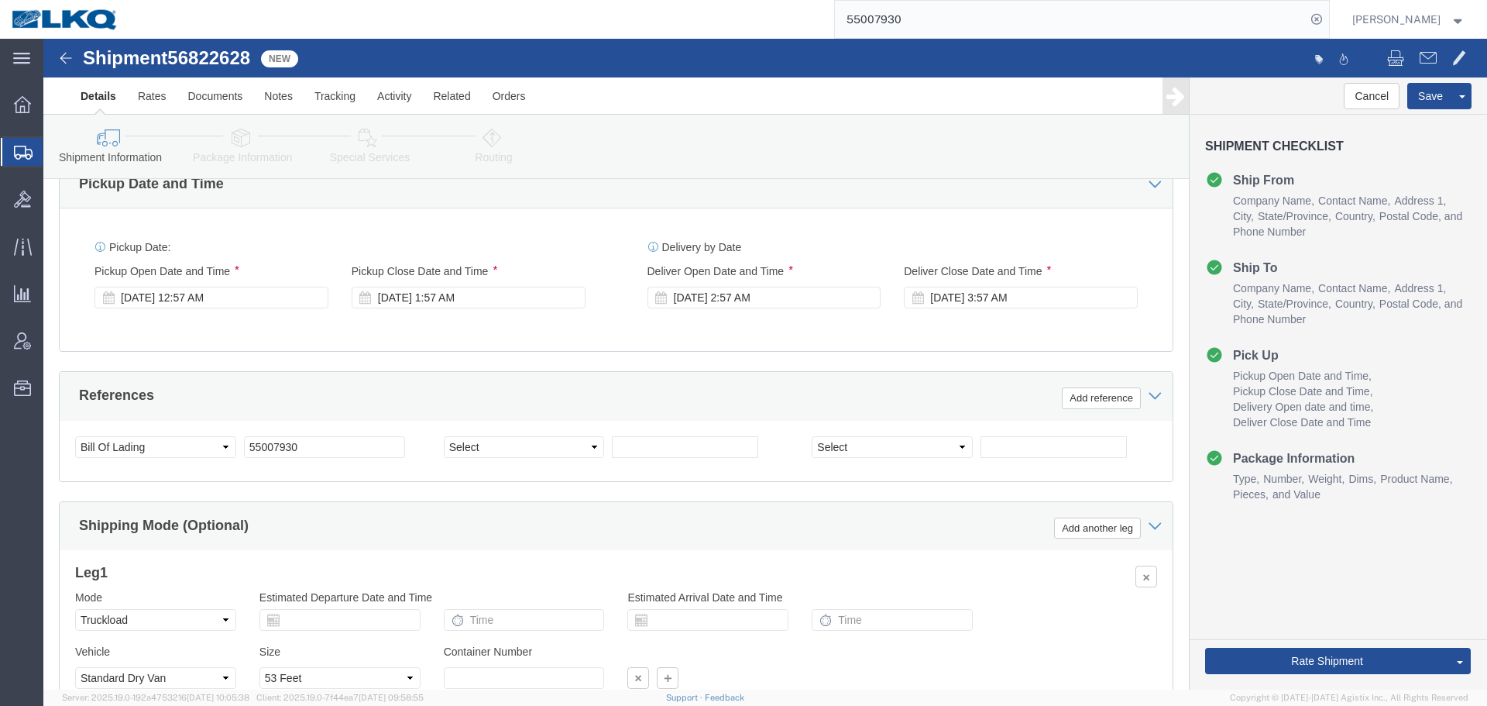
click div "Delivery by Date Delivery Start Date Delivery Start Time Deliver Open Date and …"
click span "56822628"
copy span "56822628"
click input "55007930"
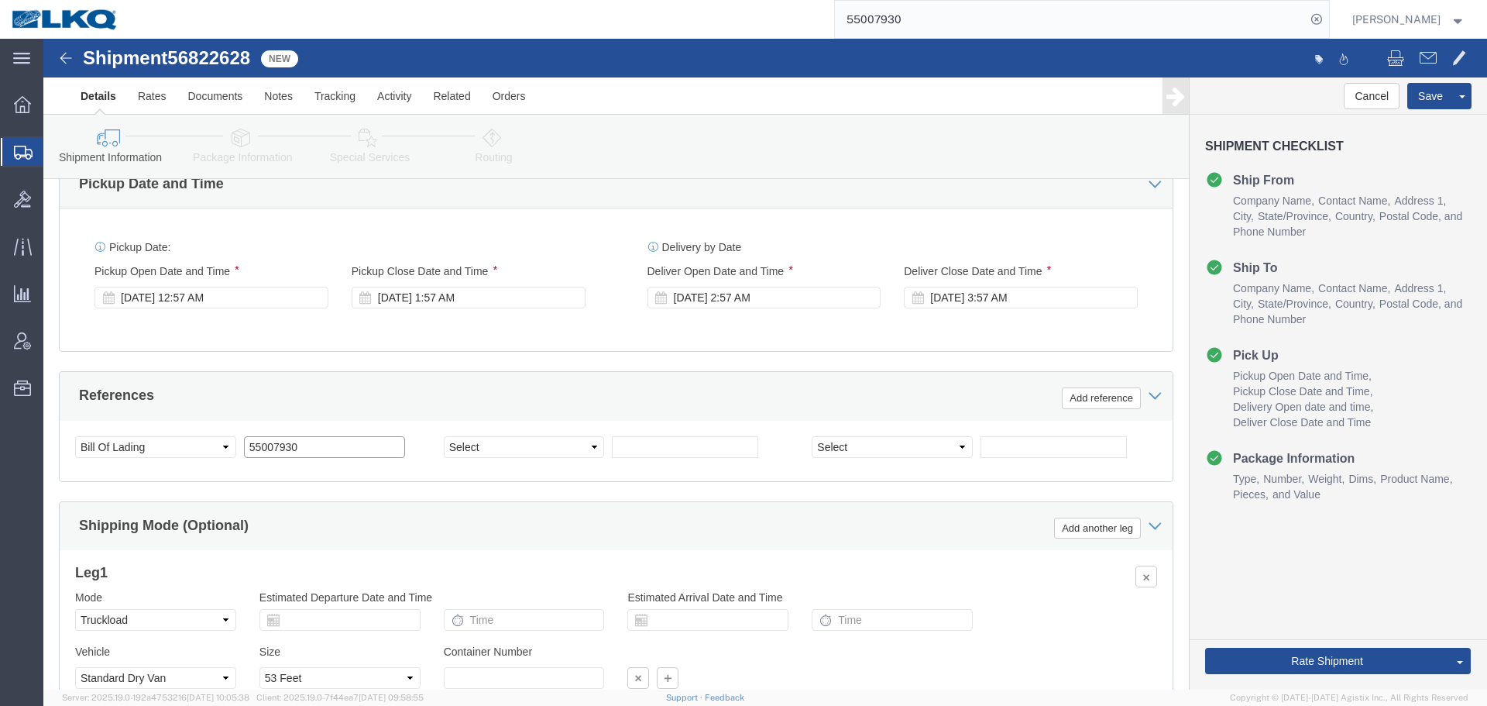
paste input "6822628"
type input "56822628"
click button "Save"
type button "Save"
click link "Send To Bid"
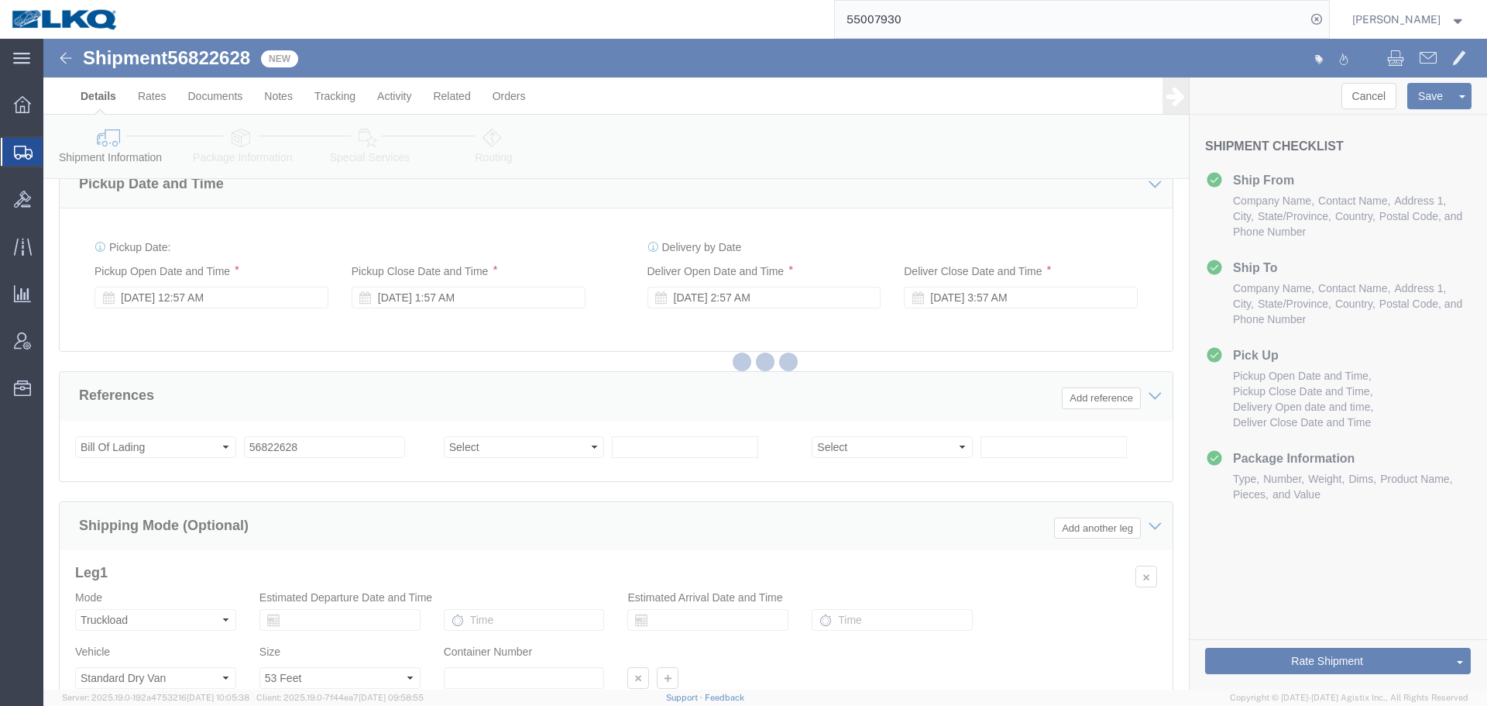
select select "28715"
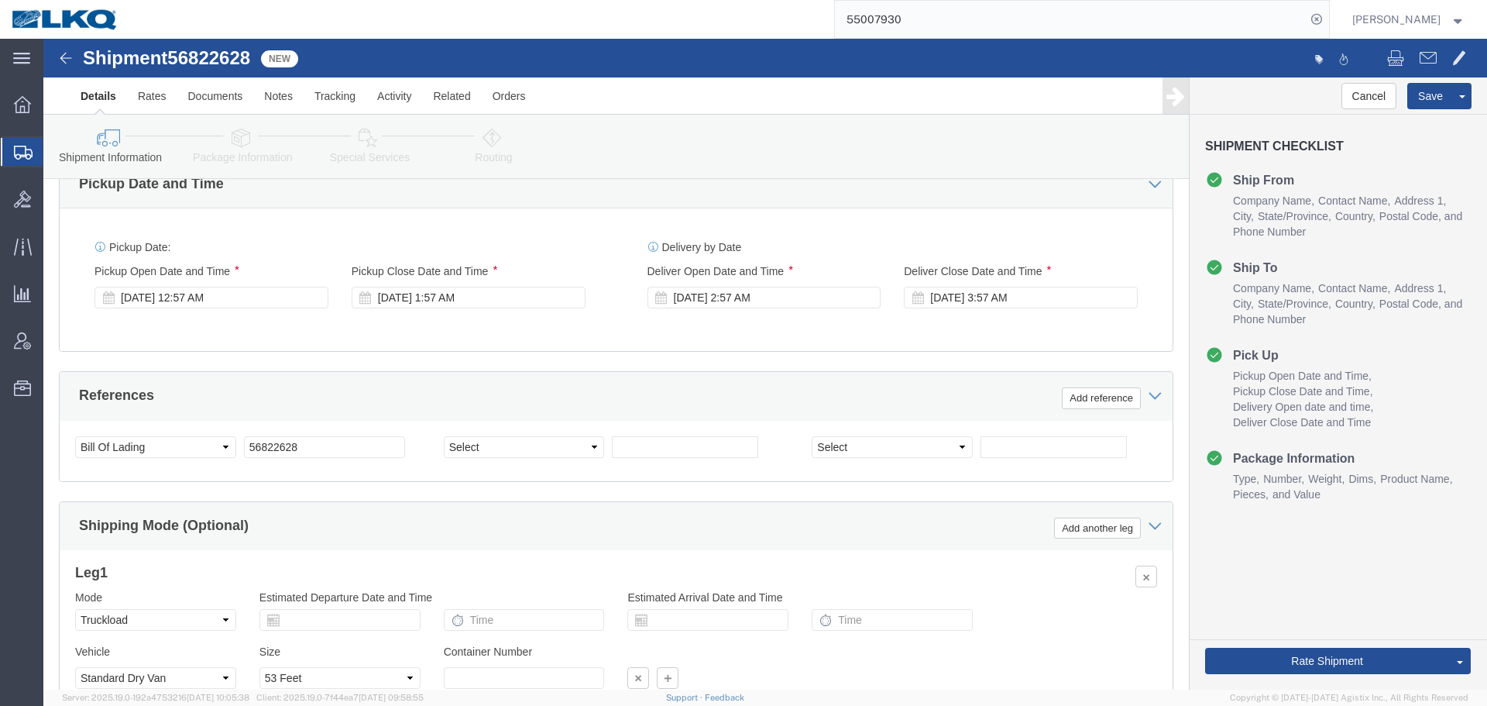
select select "TL"
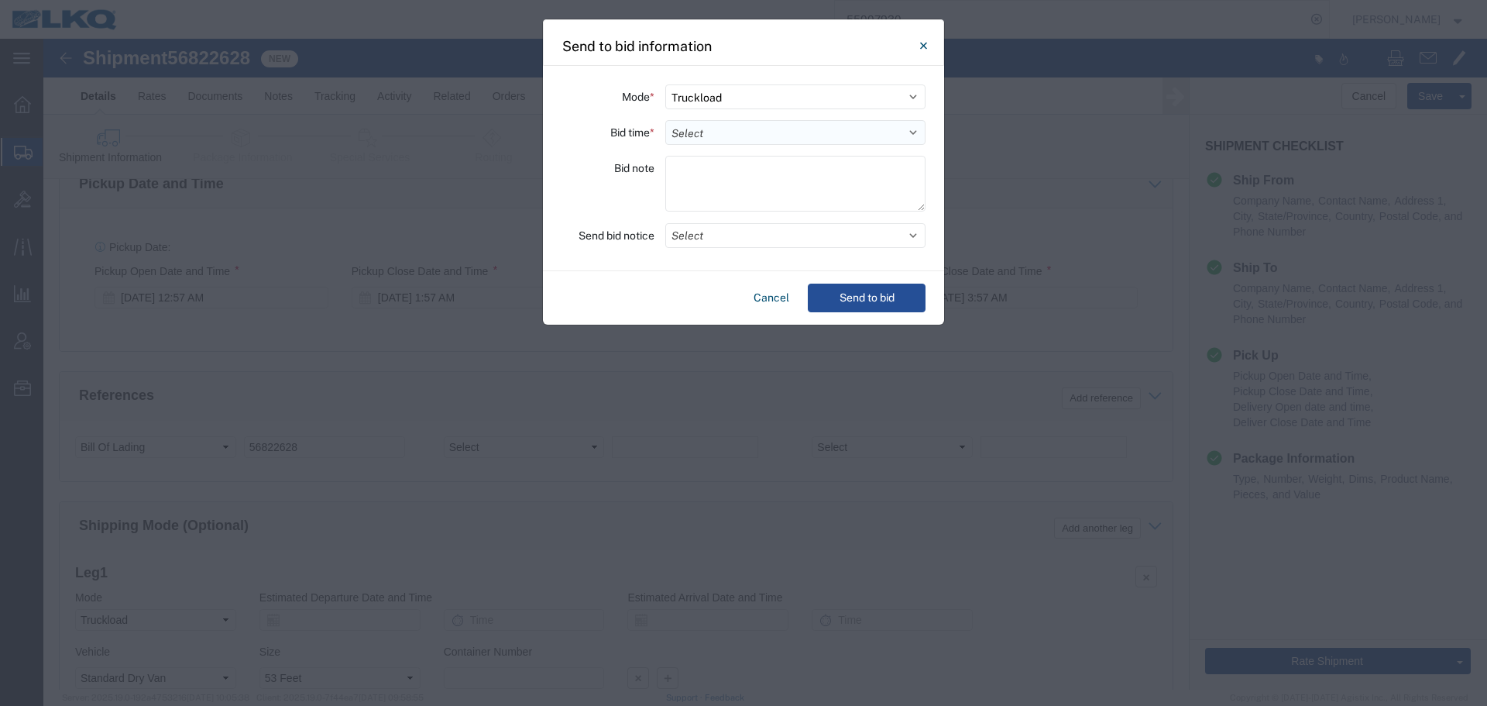
drag, startPoint x: 671, startPoint y: 131, endPoint x: 682, endPoint y: 136, distance: 11.8
click at [671, 131] on select "Select 30 Min (Rush) 1 Hour (Rush) 2 Hours (Rush) 4 Hours (Rush) 8 Hours (Rush)…" at bounding box center [795, 132] width 260 height 25
select select "4"
click at [665, 120] on select "Select 30 Min (Rush) 1 Hour (Rush) 2 Hours (Rush) 4 Hours (Rush) 8 Hours (Rush)…" at bounding box center [795, 132] width 260 height 25
click at [713, 235] on button "Select" at bounding box center [795, 235] width 260 height 25
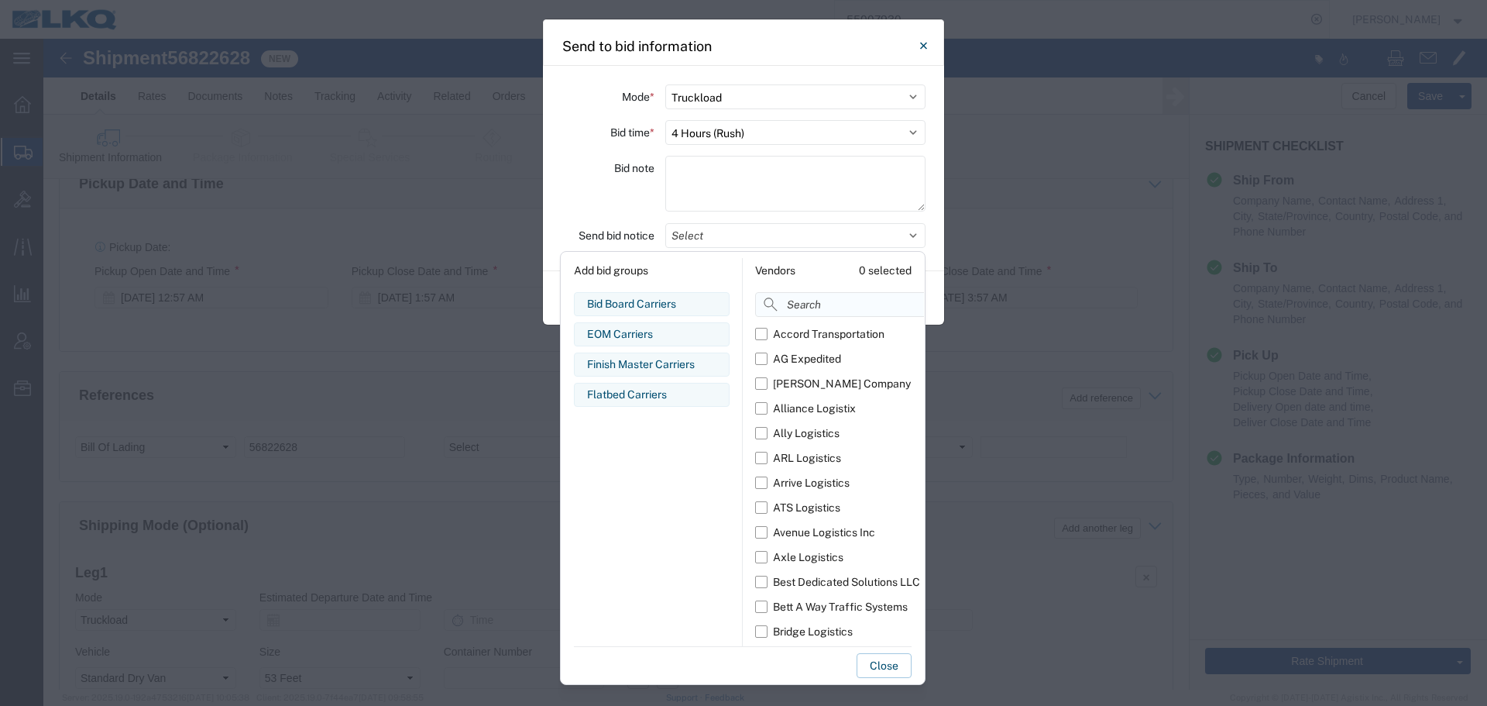
click at [782, 304] on input at bounding box center [874, 304] width 239 height 25
type input "comp"
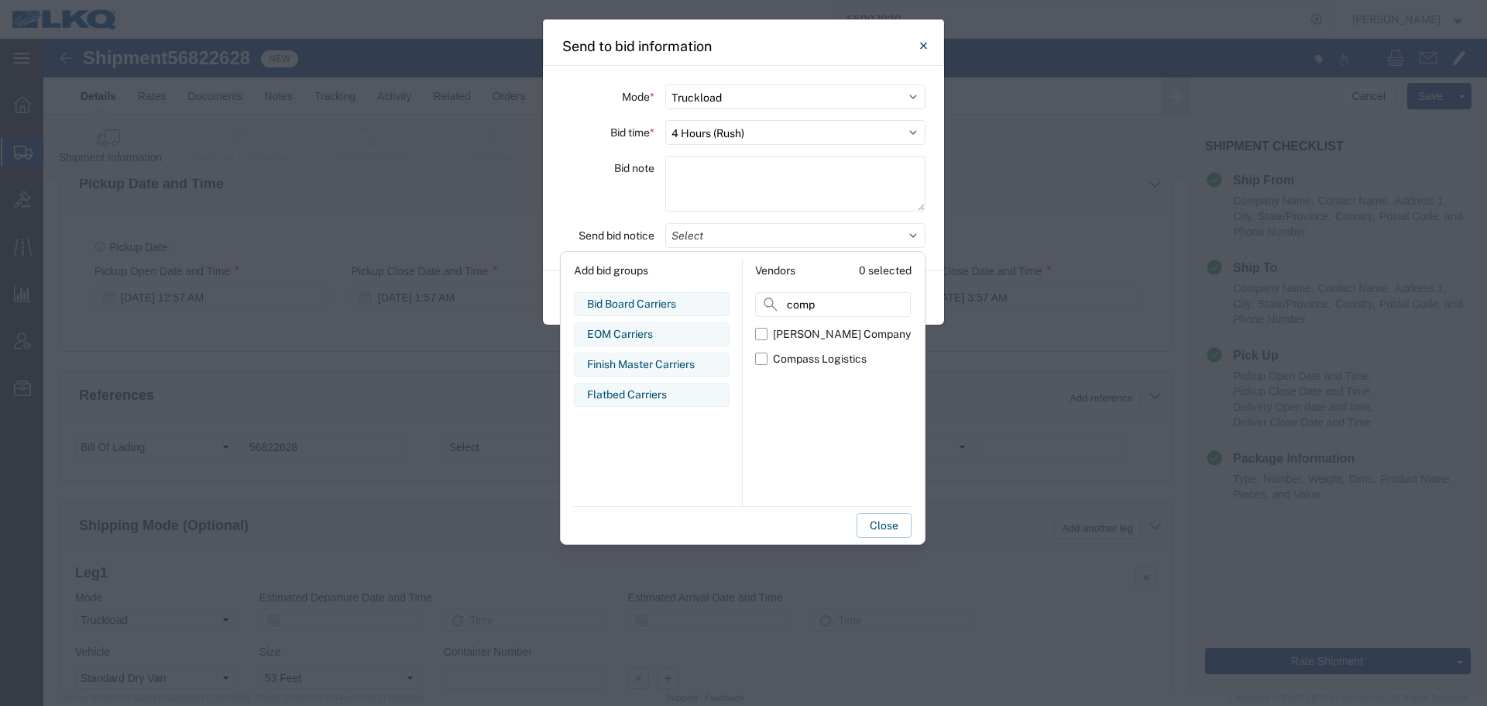
click at [625, 199] on div "Bid note" at bounding box center [607, 186] width 93 height 60
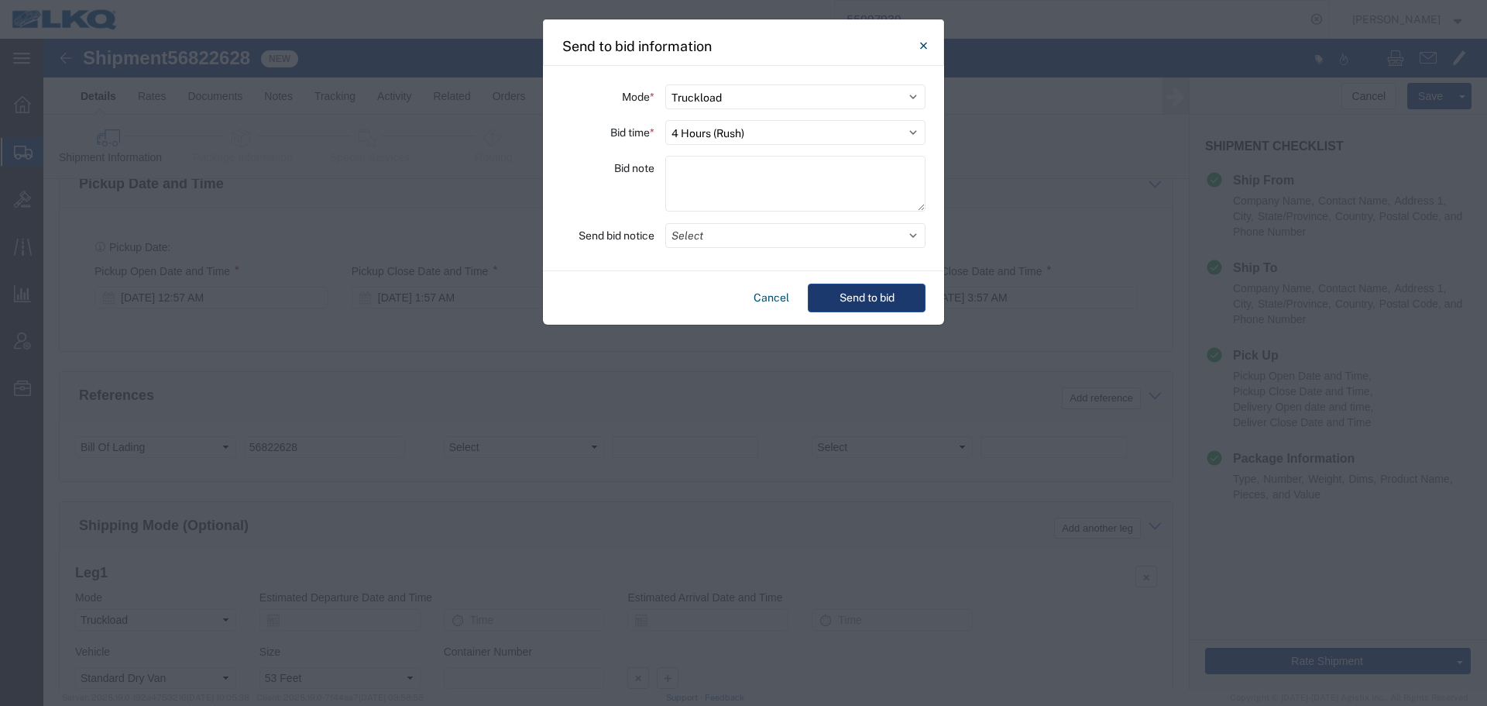
click at [823, 301] on button "Send to bid" at bounding box center [867, 297] width 118 height 29
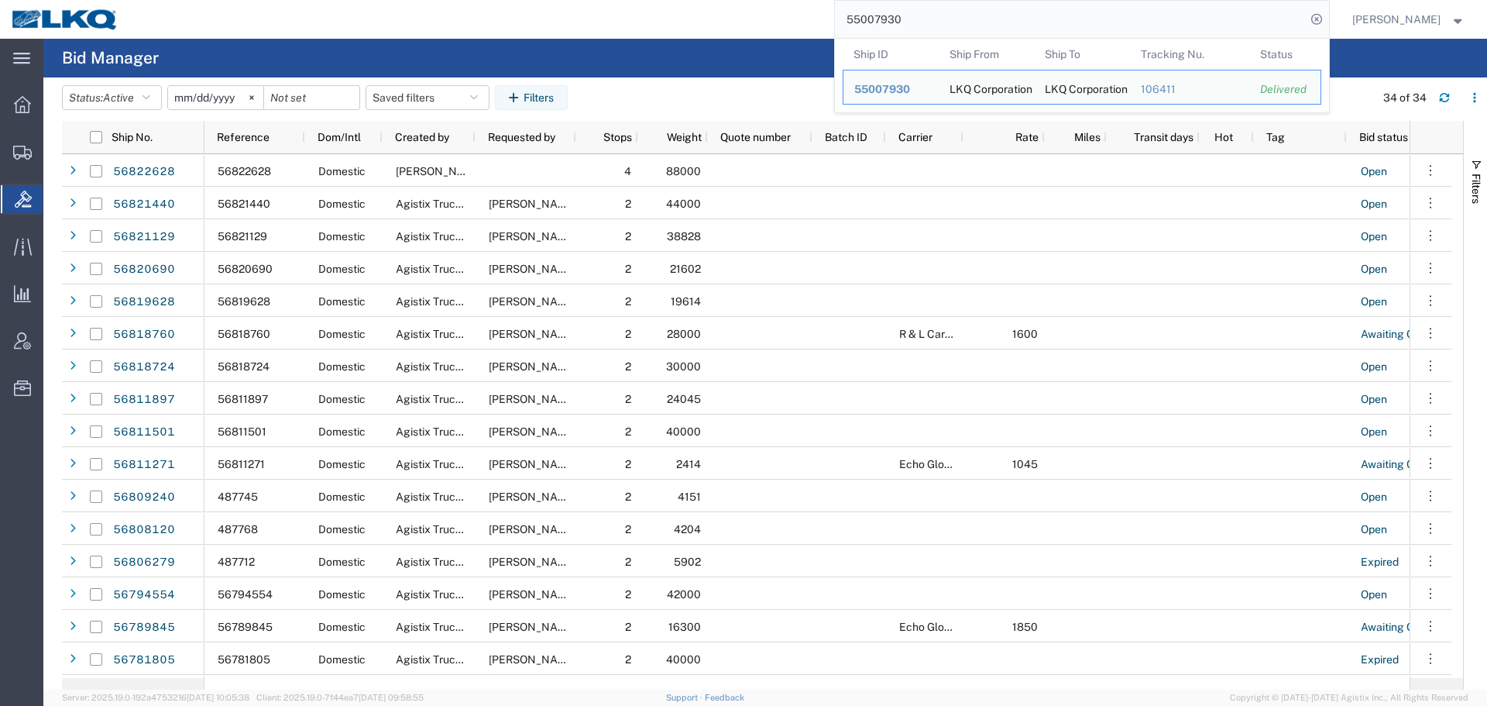
click at [938, 6] on input "55007930" at bounding box center [1070, 19] width 471 height 37
paste input "6822628"
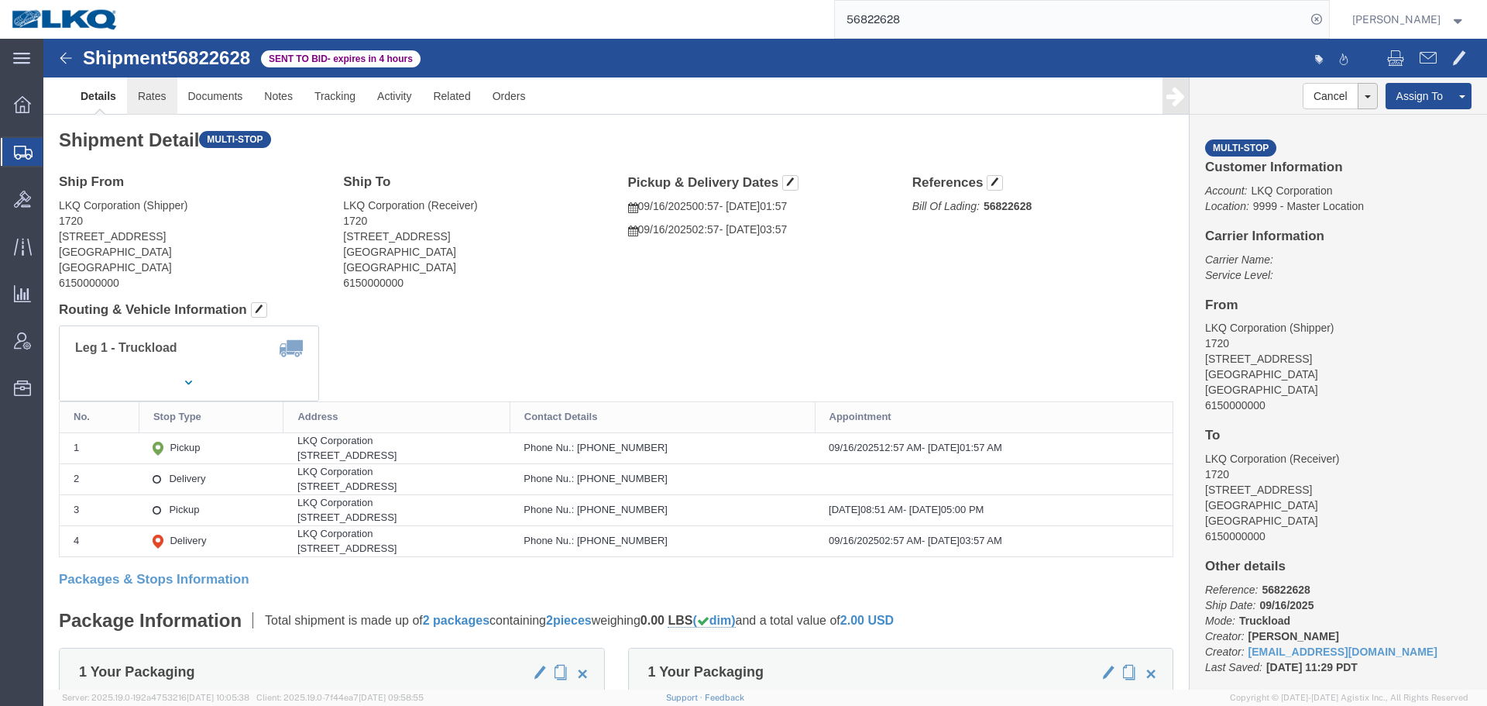
click link "Rates"
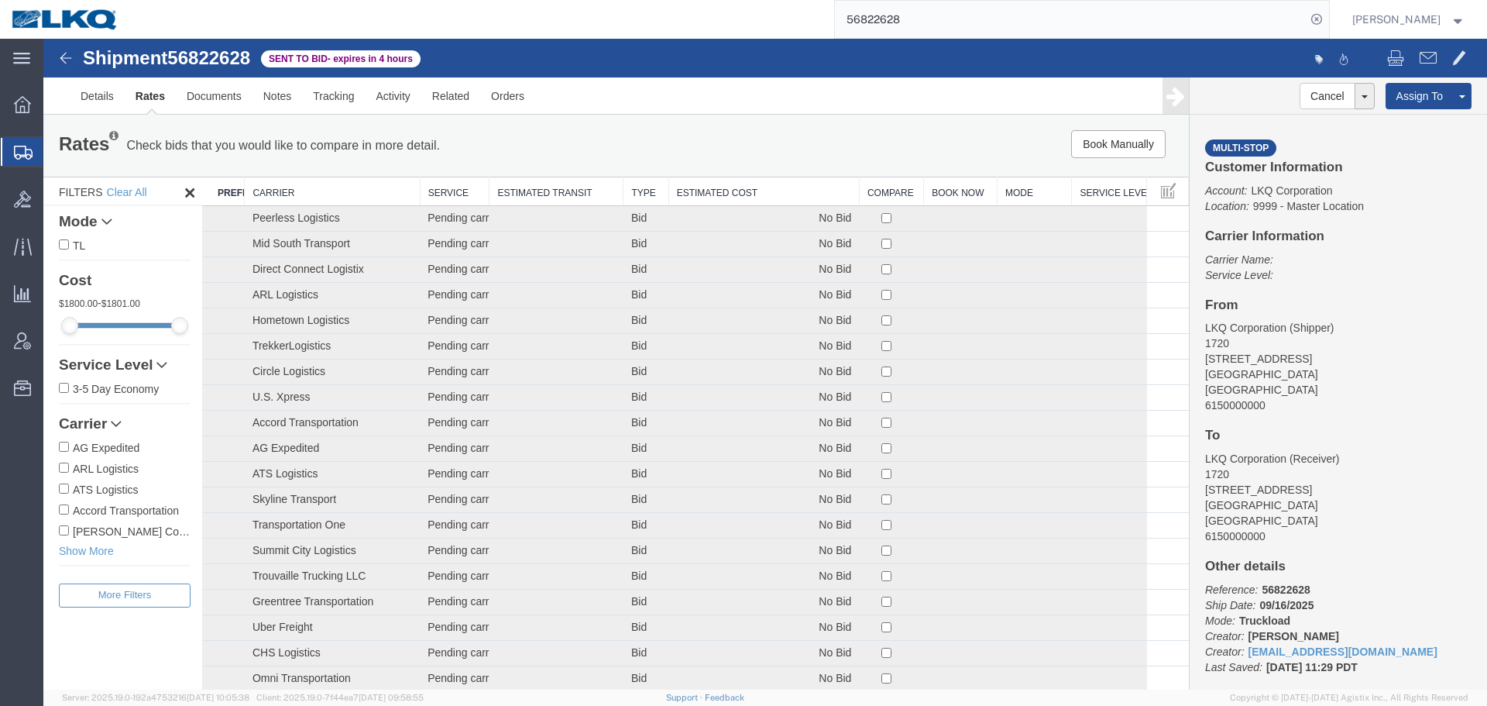
click at [723, 195] on th "Estimated Cost" at bounding box center [763, 191] width 191 height 29
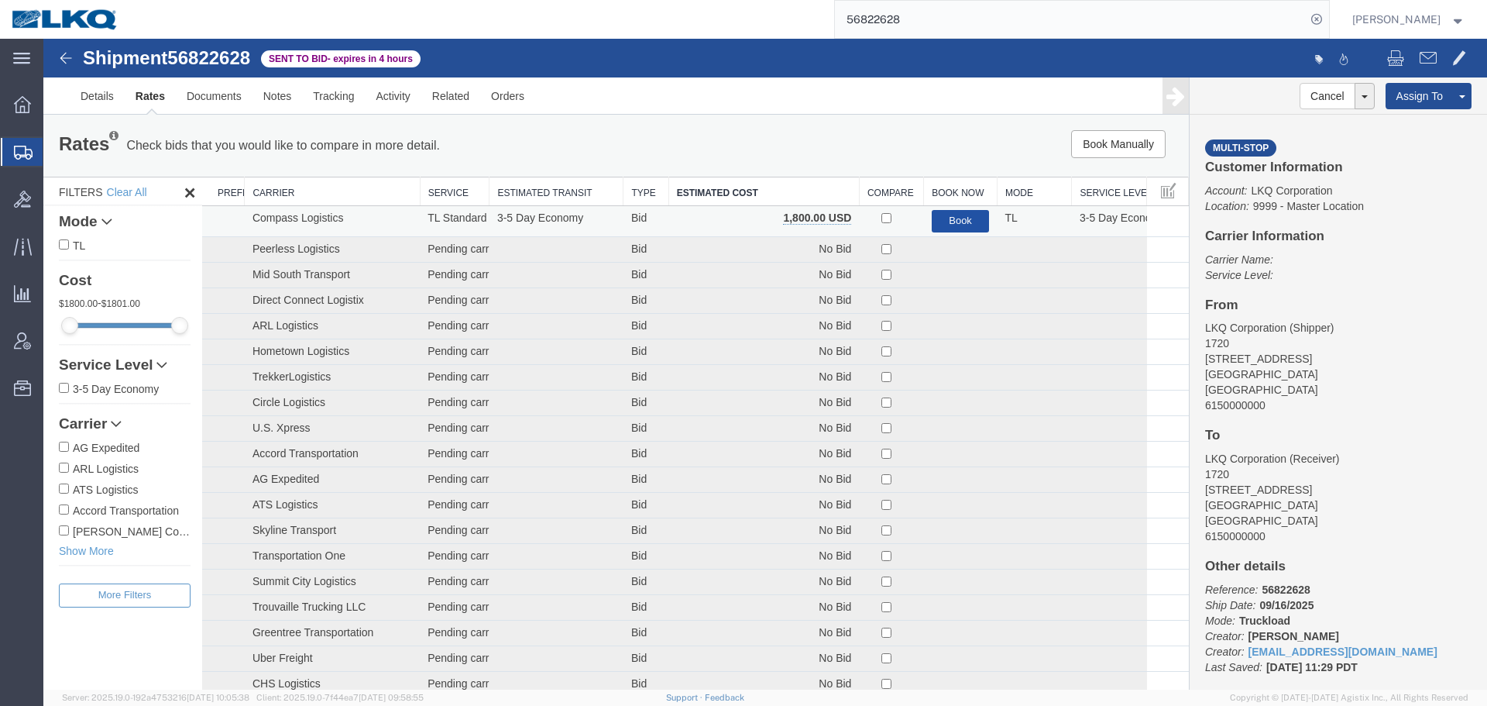
click at [964, 221] on button "Book" at bounding box center [961, 221] width 58 height 22
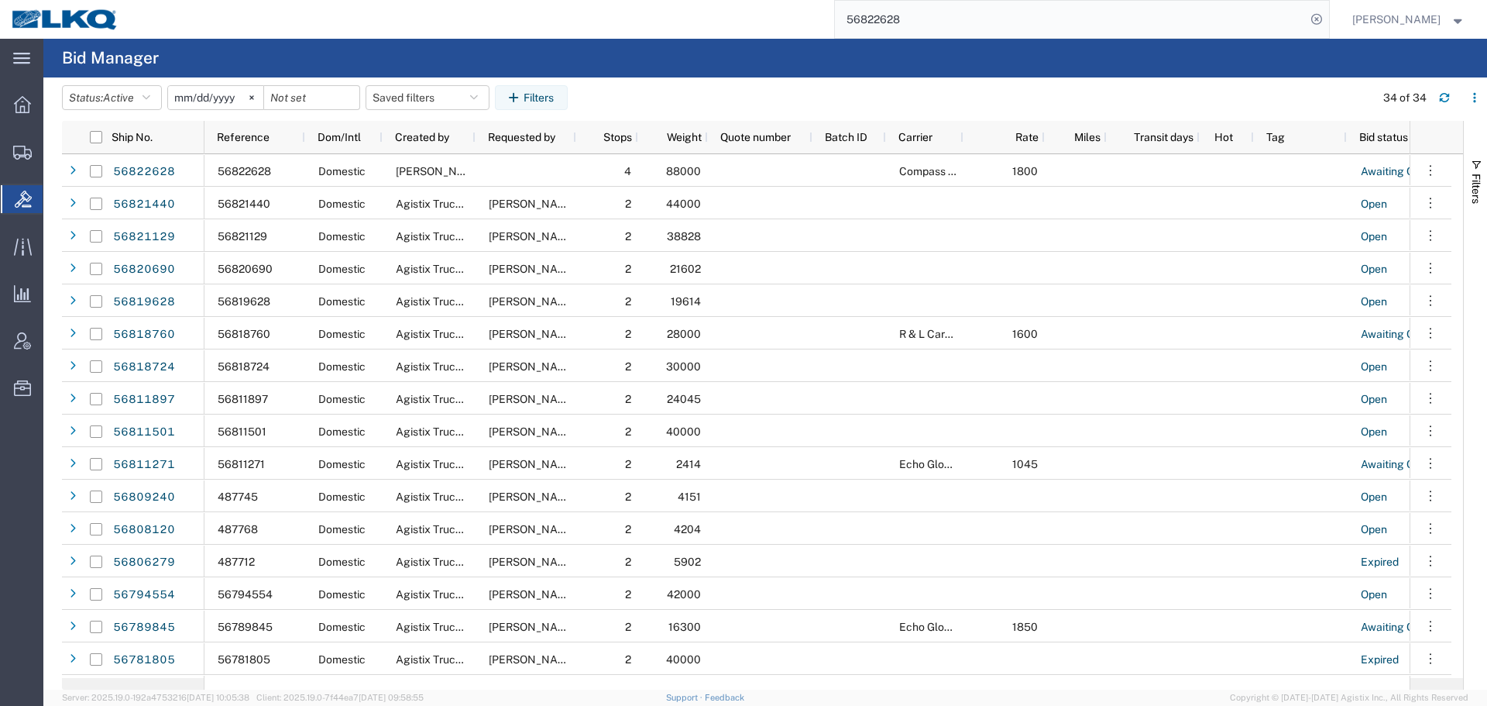
click at [912, 22] on input "56822628" at bounding box center [1070, 19] width 471 height 37
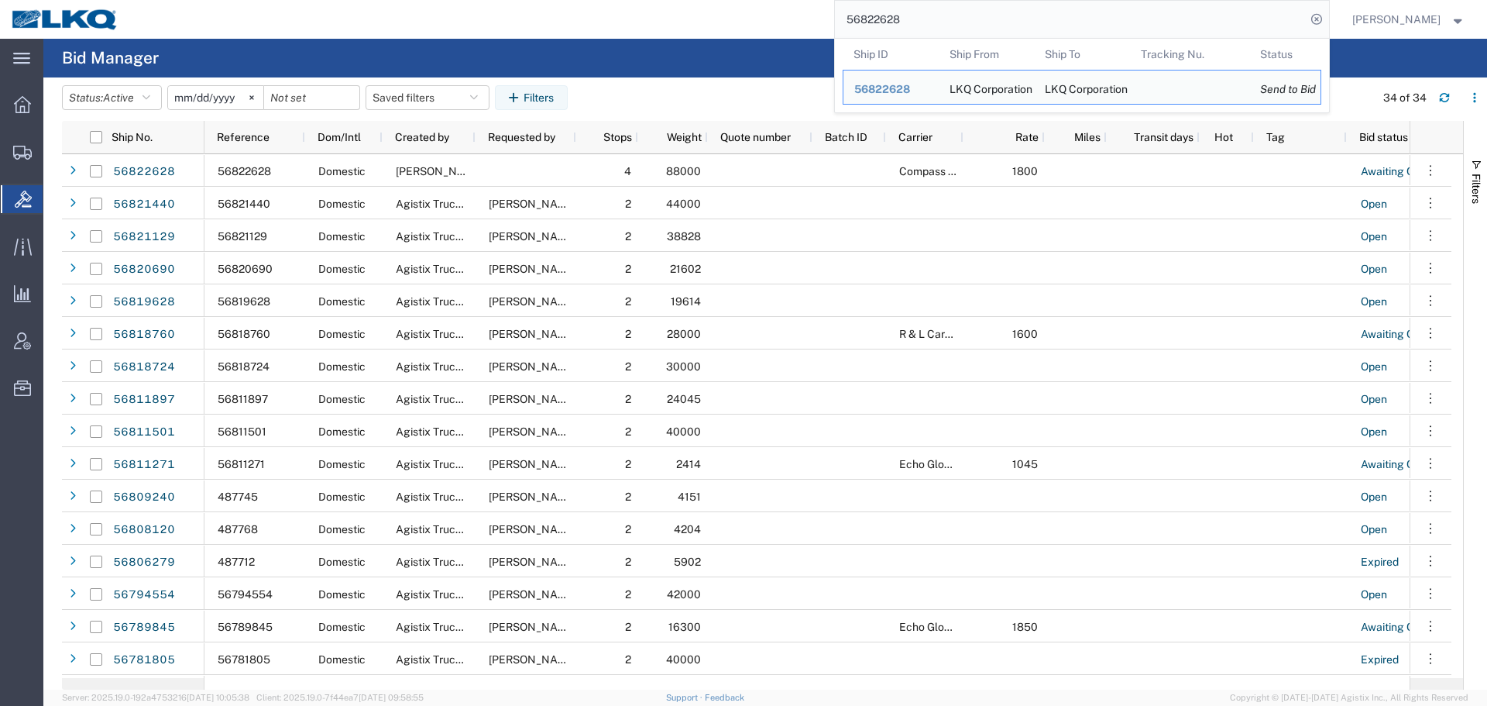
paste input "19710"
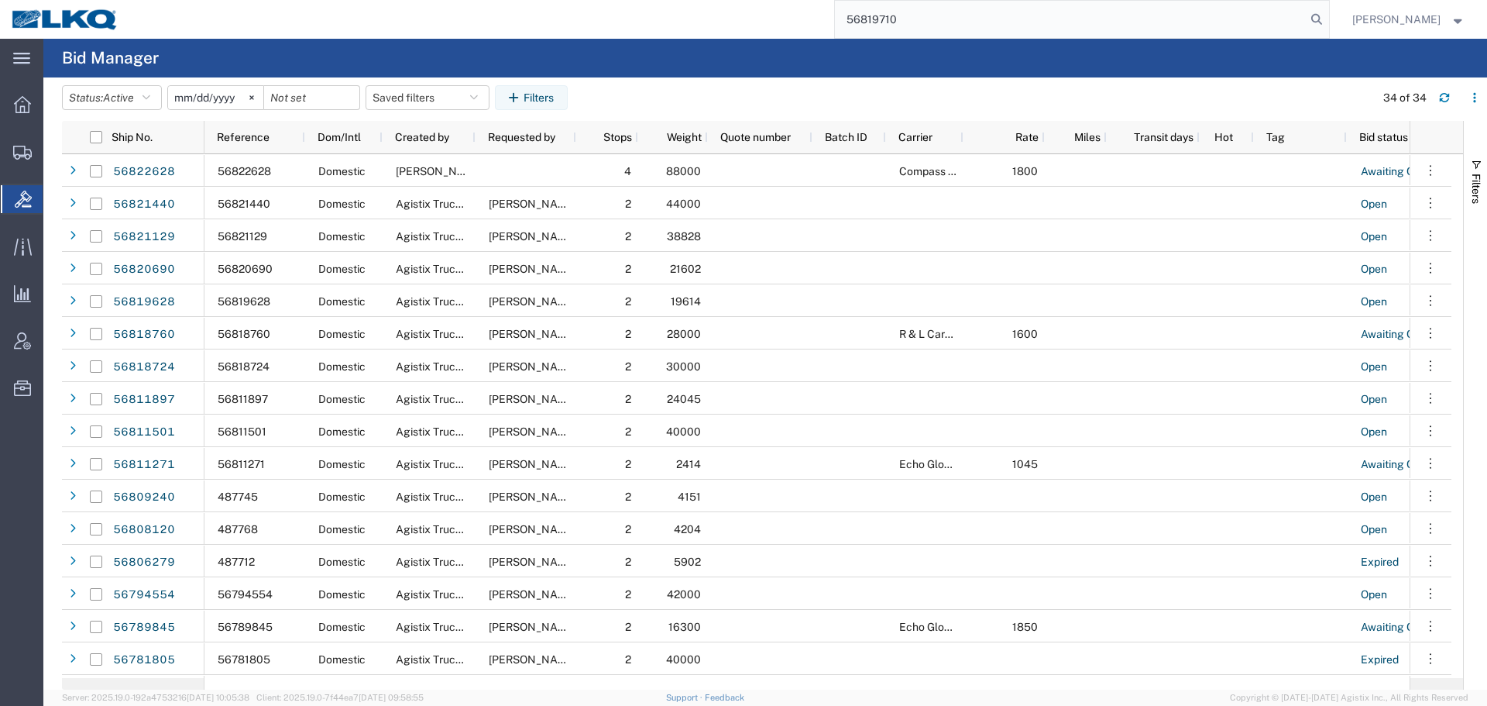
type input "56819710"
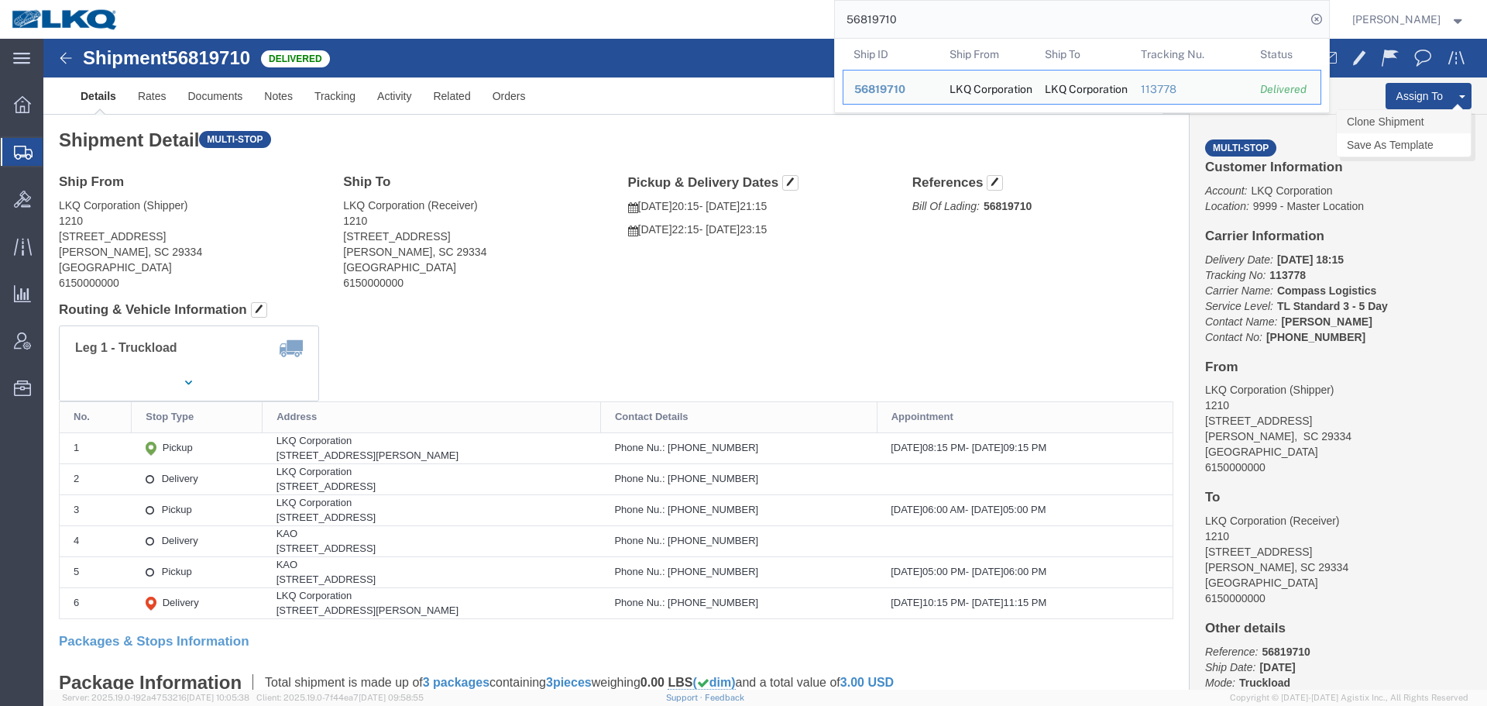
click link "Clone Shipment"
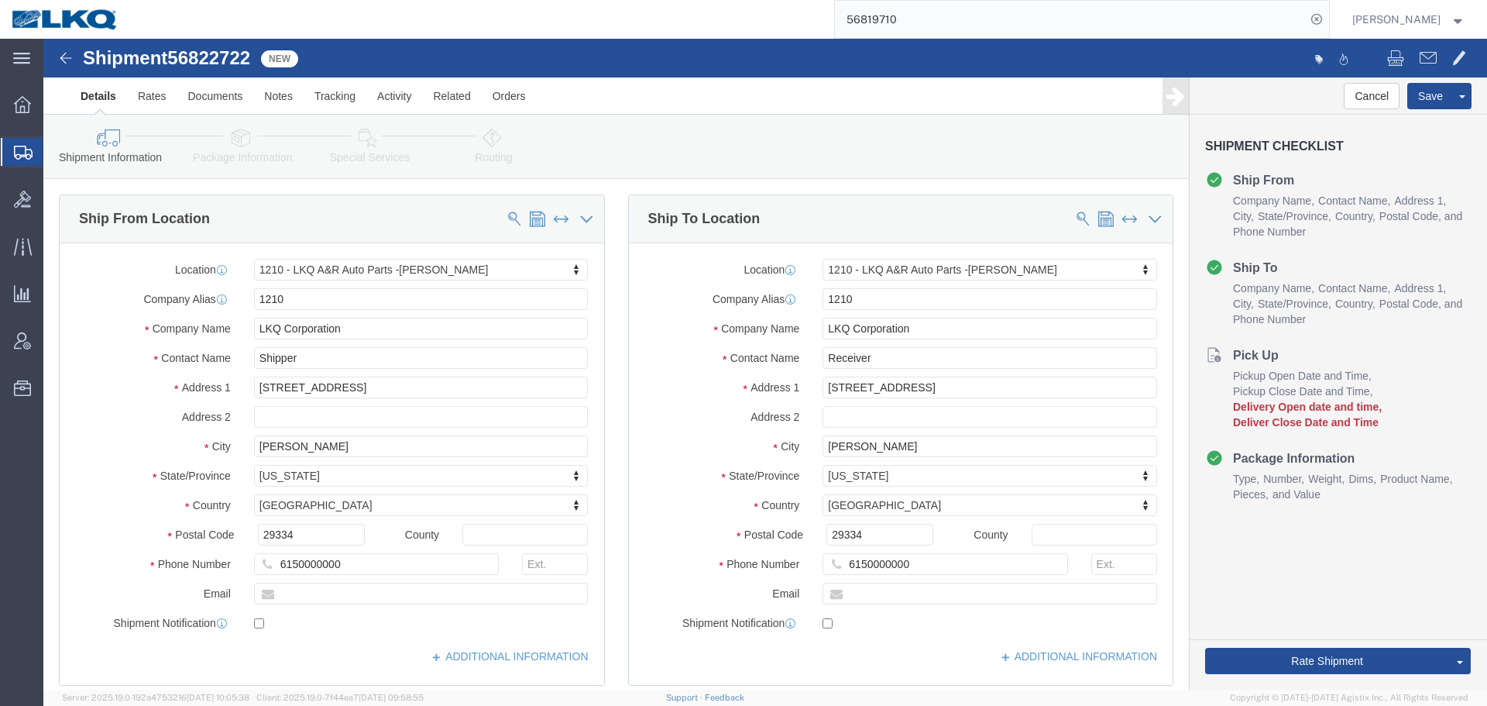
select select "27420"
click span "56822722"
copy span "56822722"
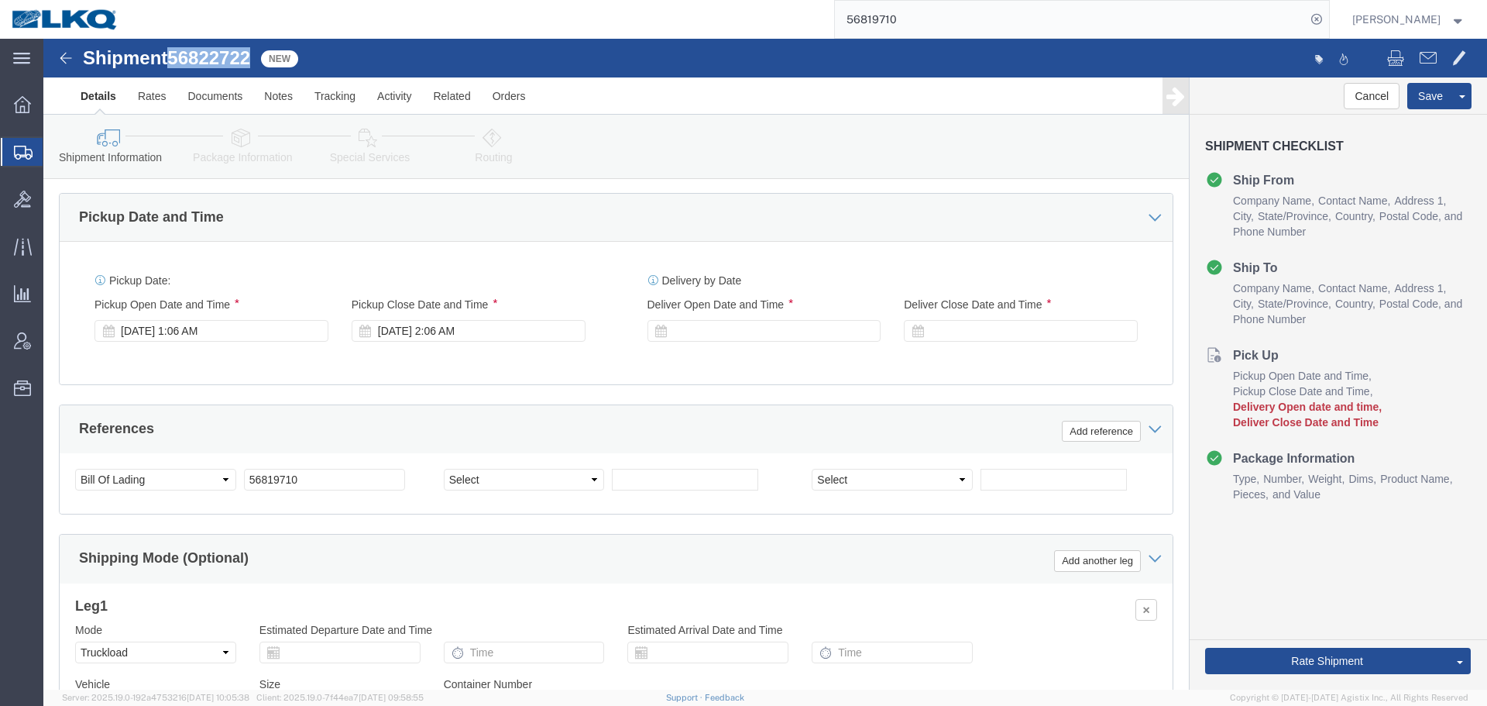
scroll to position [1239, 0]
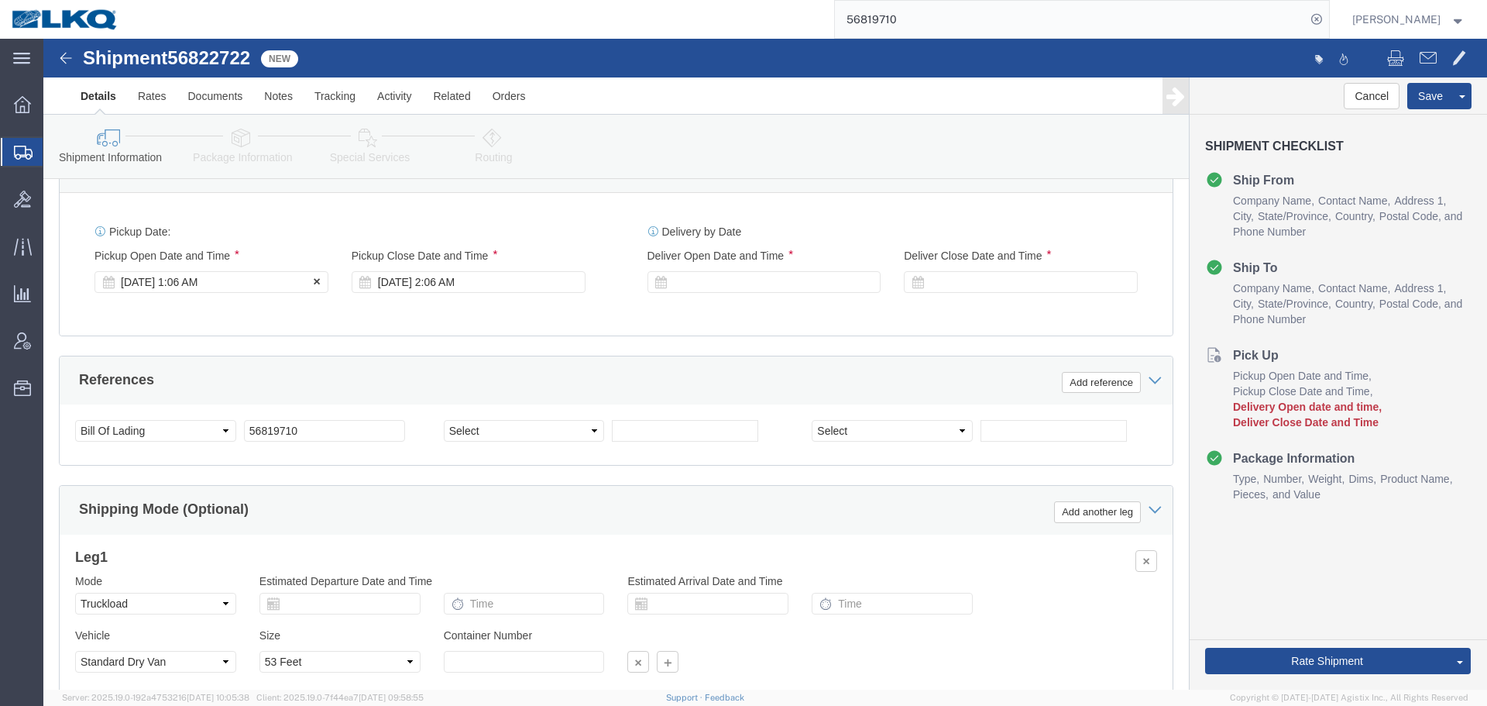
click div "Sep 16 2025 1:06 AM"
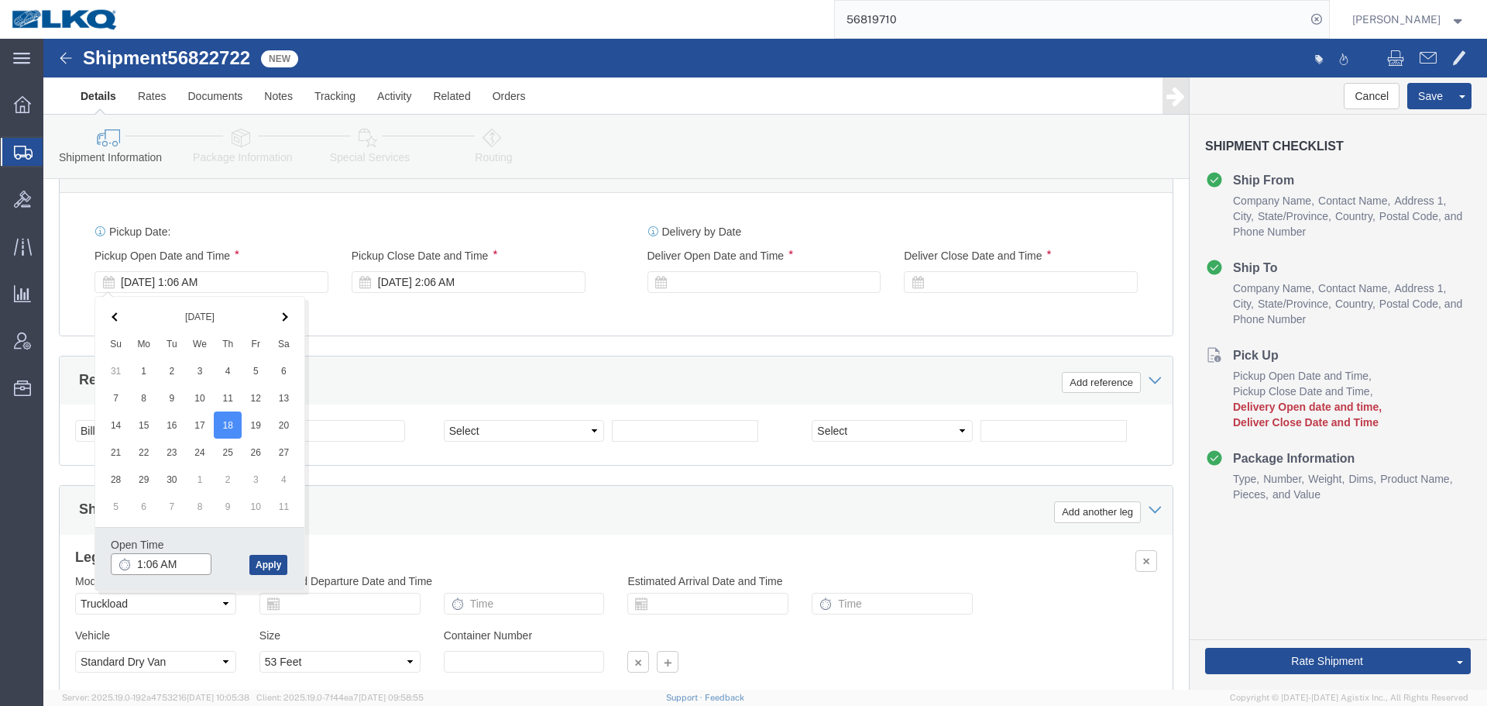
click input "1:06 AM"
type input "4:00 PM"
click div "Open Time 4:00 PM Sep 18 2025 1:06 AM - Sep 18 2025 1:06 AM Cancel Apply"
click button "Apply"
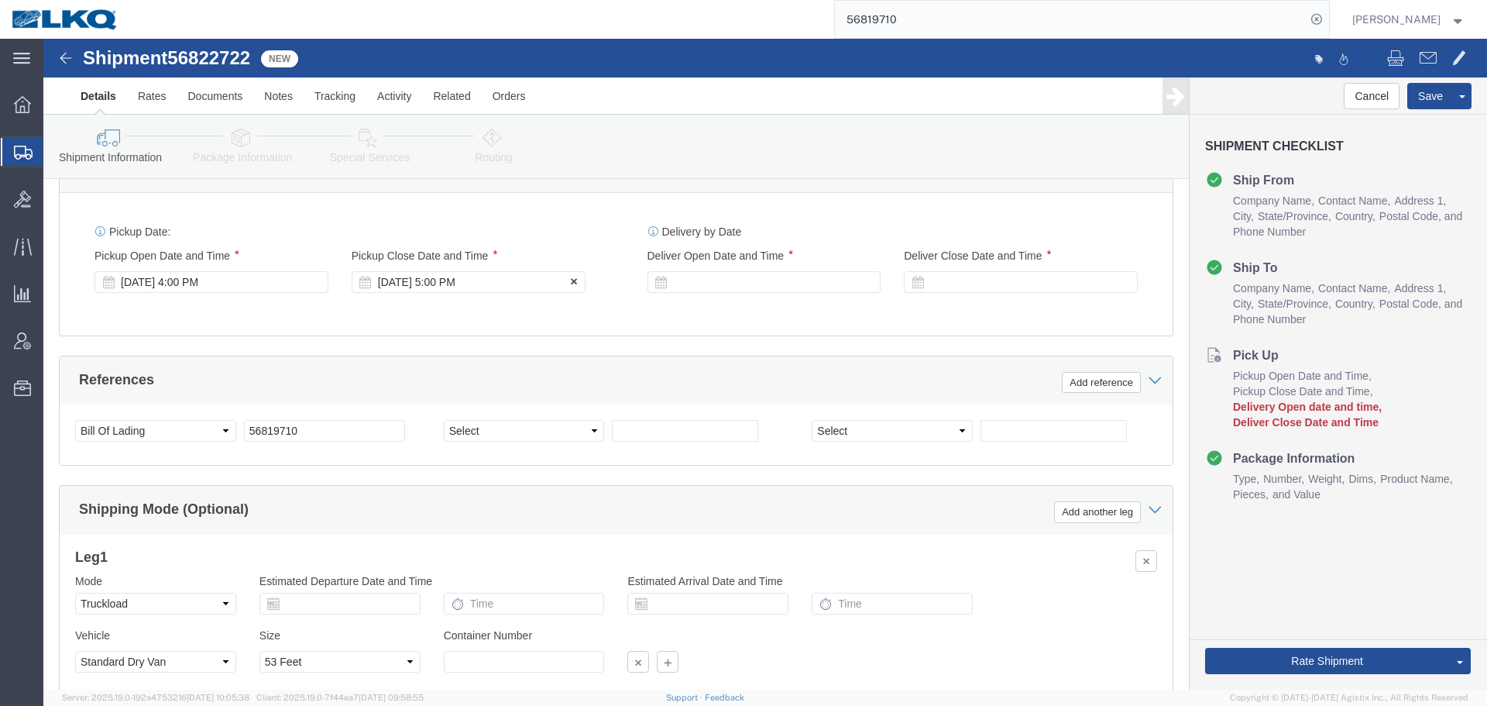
click div "Sep 18 2025 5:00 PM"
click div
click button "Apply"
click div
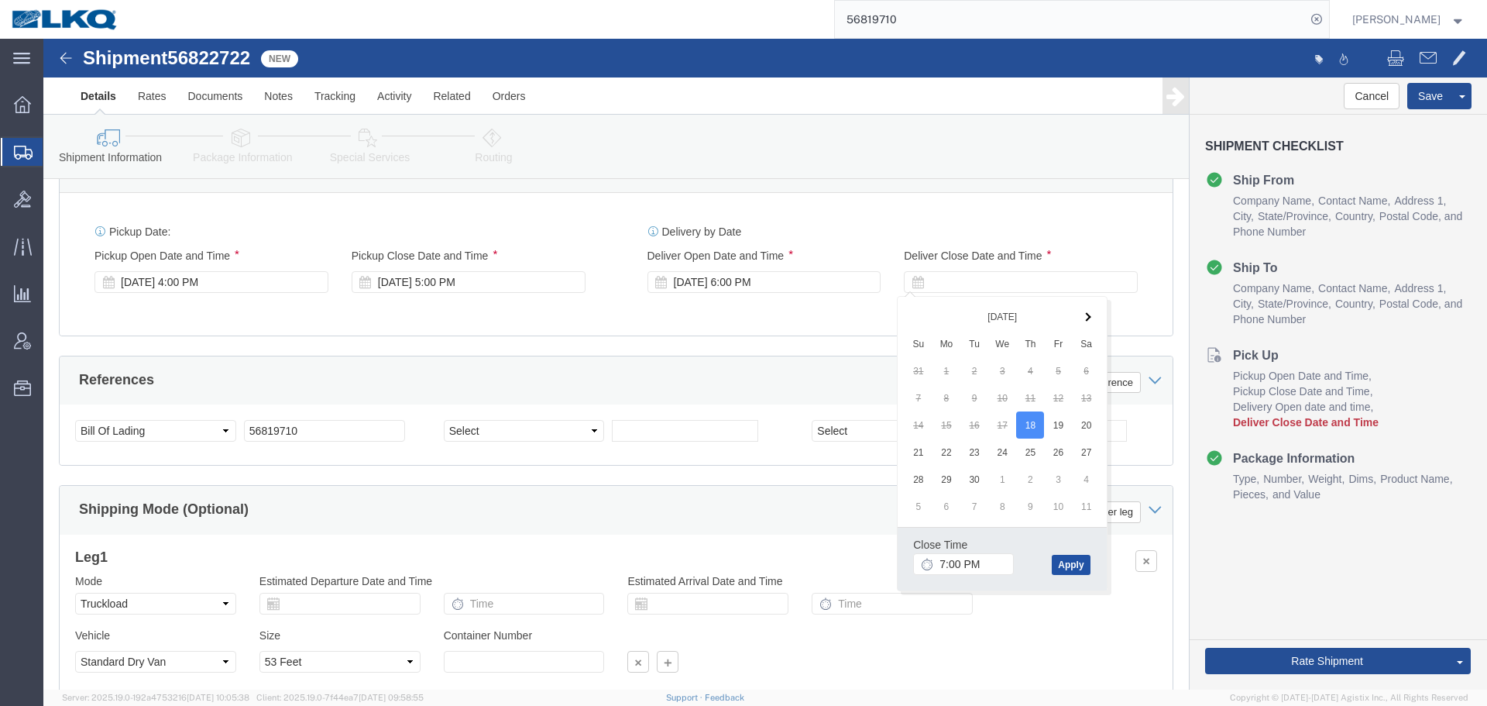
click button "Apply"
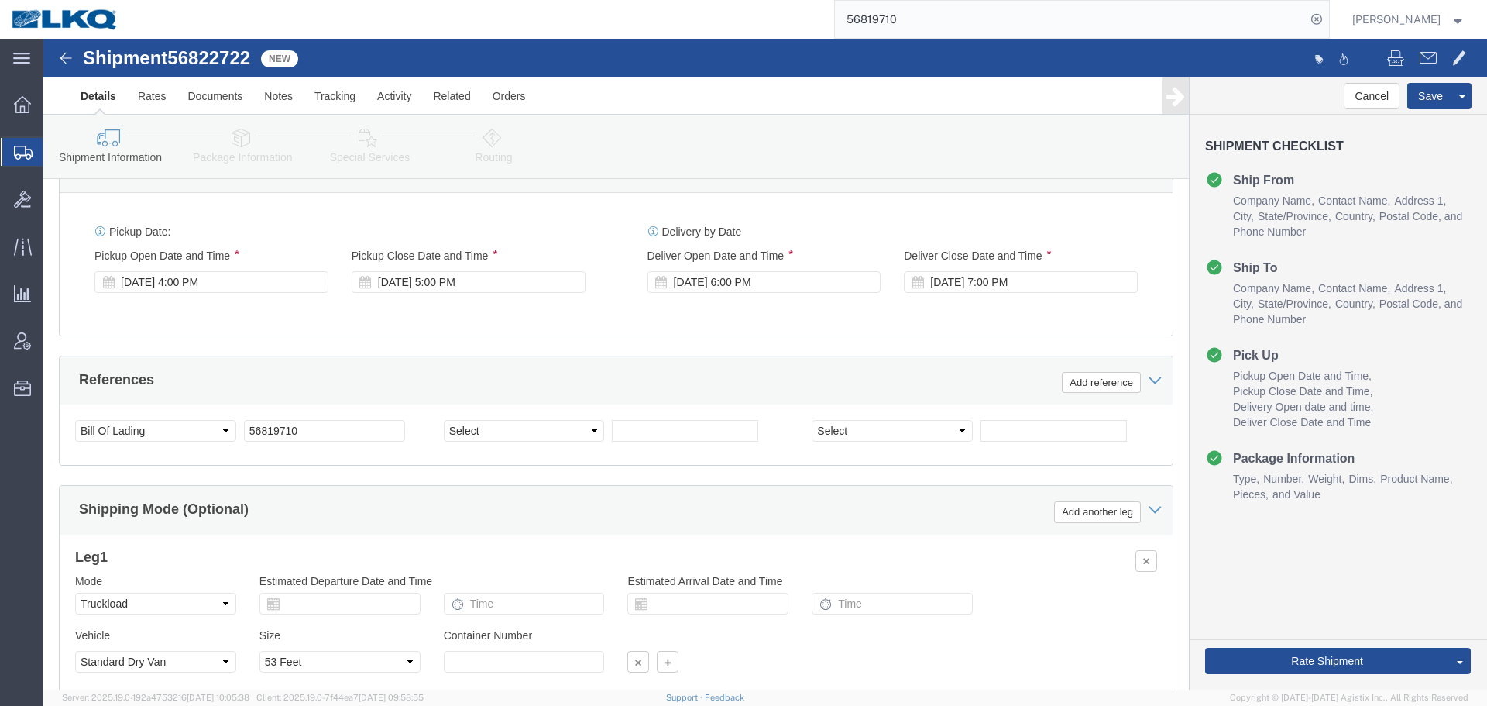
click div "Shipment 56822722 New"
click span "56822722"
copy span "56822722"
click input "56819710"
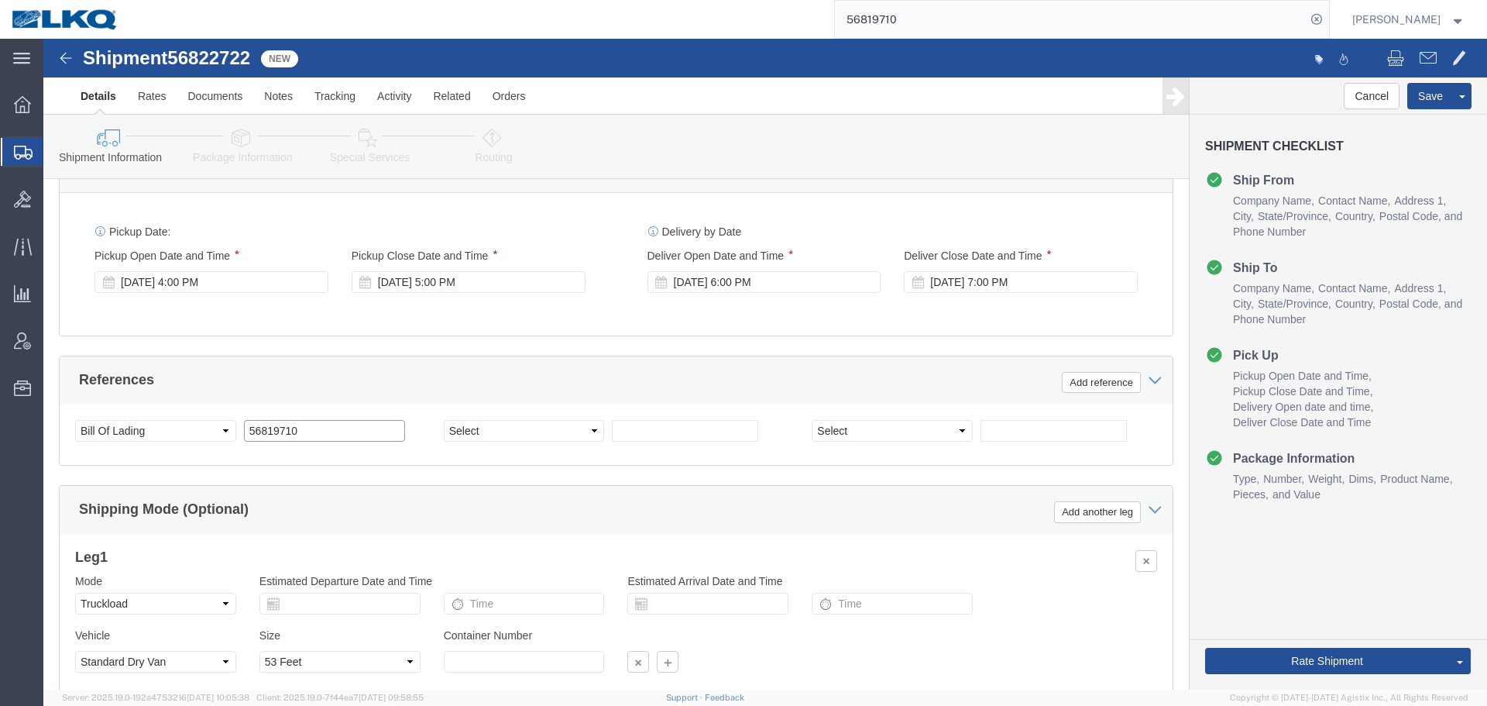
paste input "22722"
type input "56822722"
click button "Save"
click link "Send To Bid"
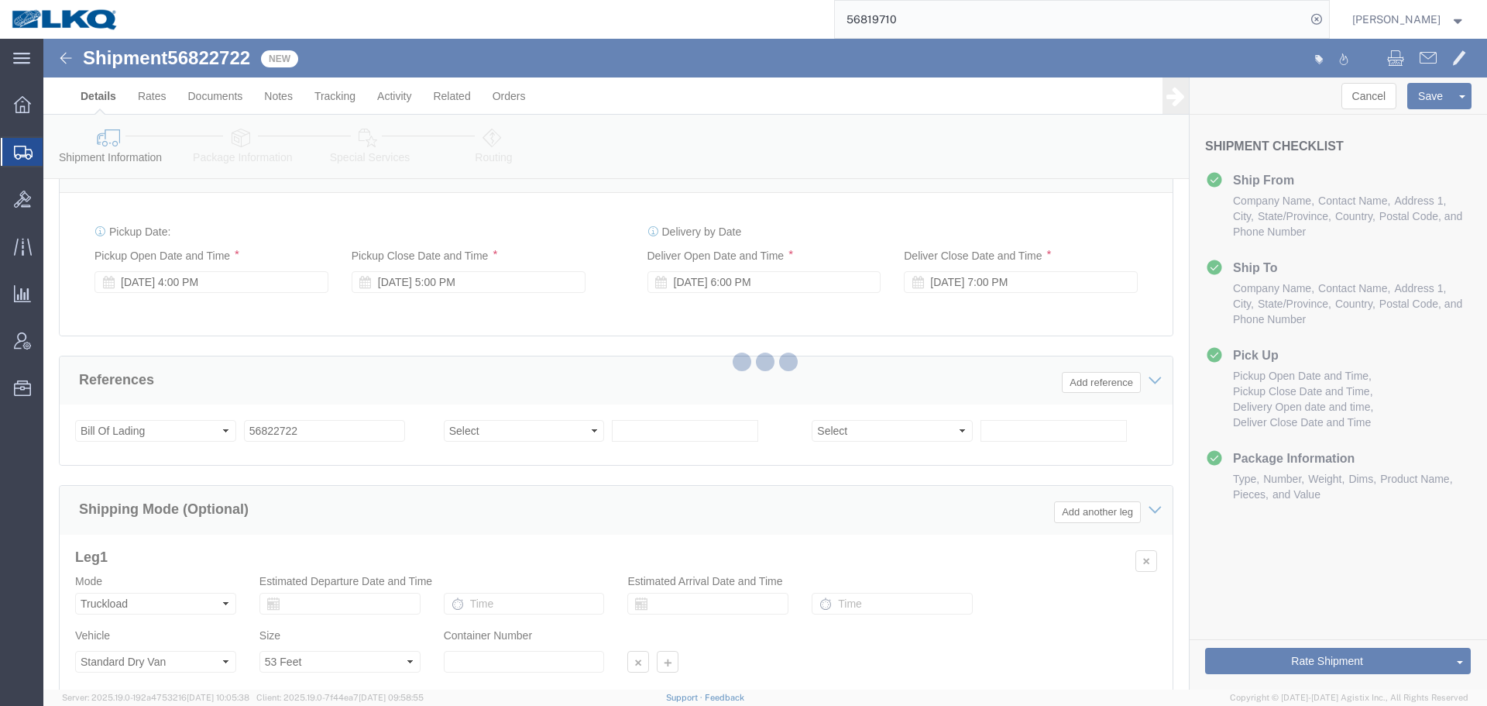
select select "27420"
select select "TL"
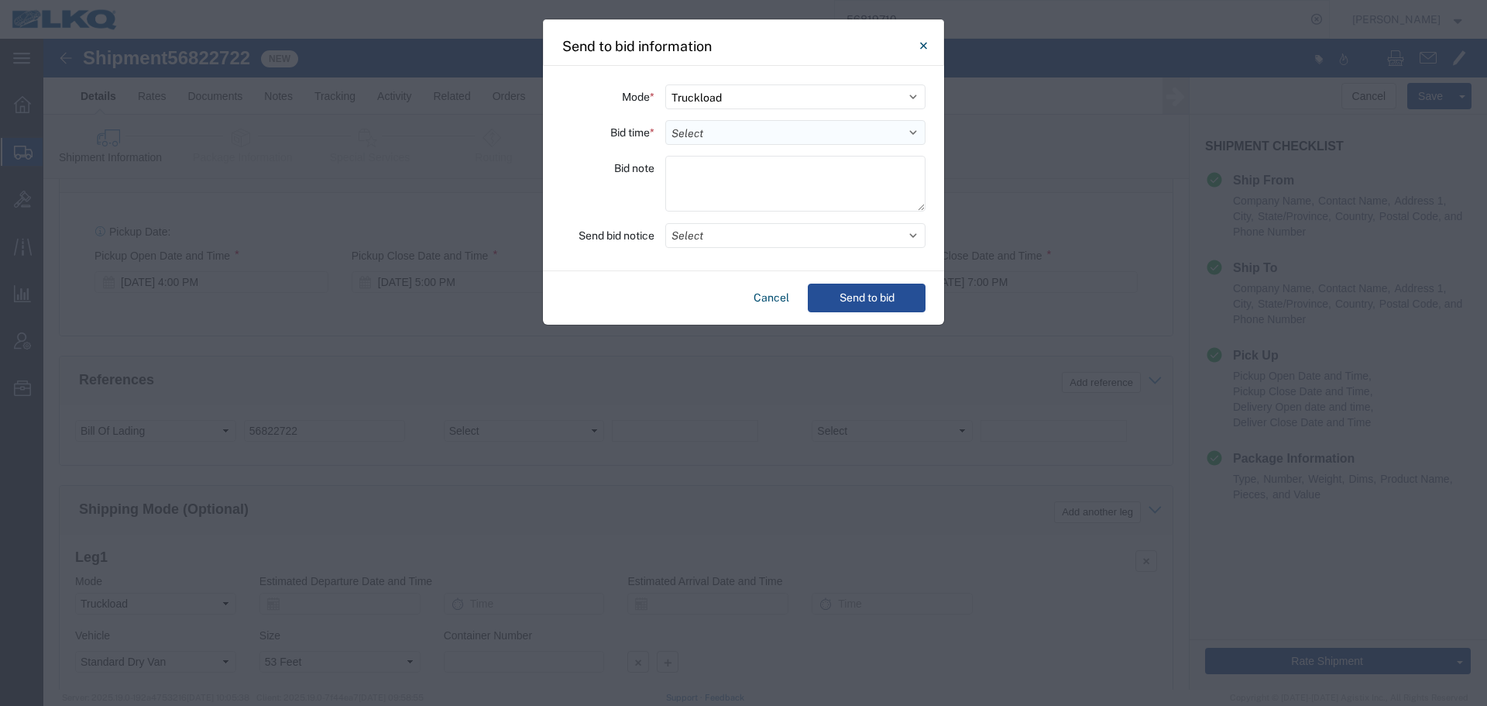
drag, startPoint x: 726, startPoint y: 129, endPoint x: 725, endPoint y: 138, distance: 8.7
click at [726, 129] on select "Select 30 Min (Rush) 1 Hour (Rush) 2 Hours (Rush) 4 Hours (Rush) 8 Hours (Rush)…" at bounding box center [795, 132] width 260 height 25
select select "4"
click at [665, 120] on select "Select 30 Min (Rush) 1 Hour (Rush) 2 Hours (Rush) 4 Hours (Rush) 8 Hours (Rush)…" at bounding box center [795, 132] width 260 height 25
click at [728, 240] on button "Select" at bounding box center [795, 235] width 260 height 25
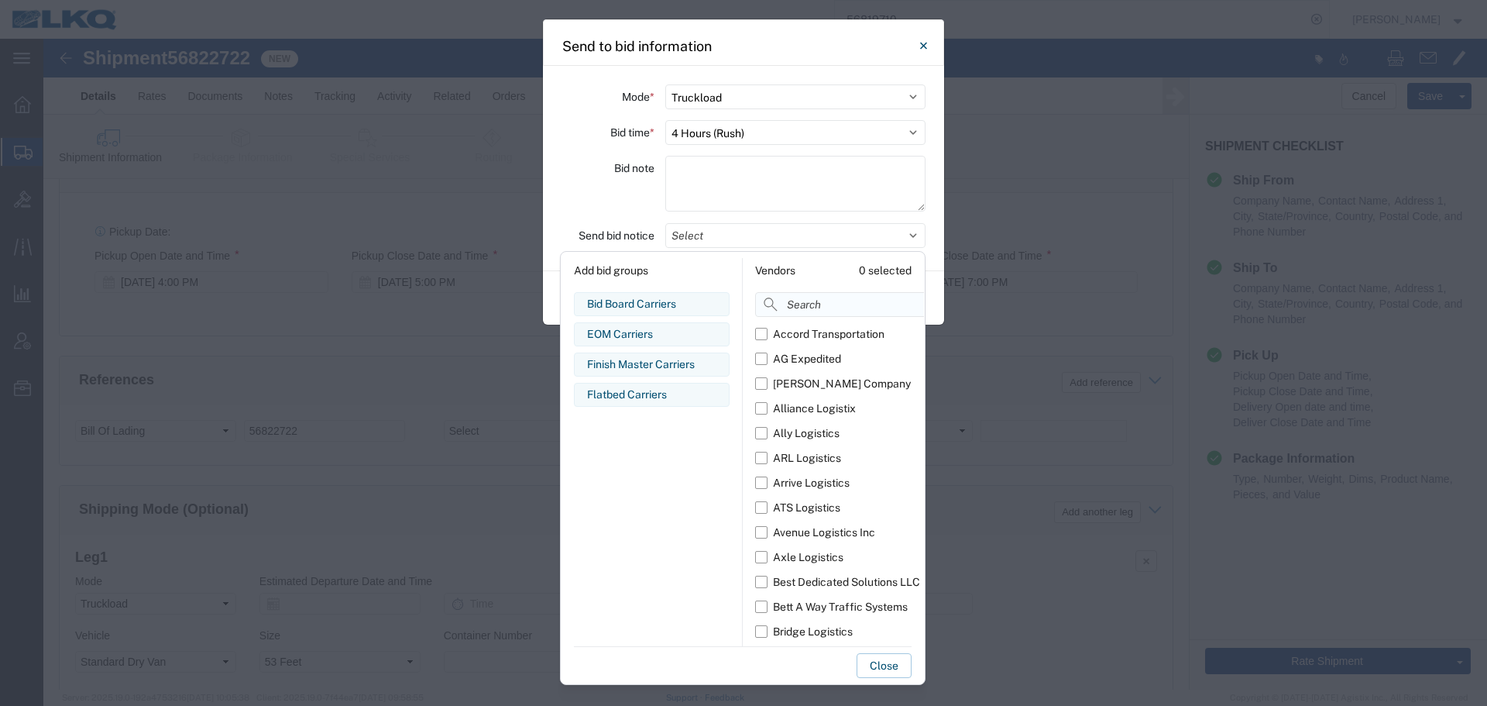
click at [802, 296] on input at bounding box center [874, 304] width 239 height 25
type input "comp"
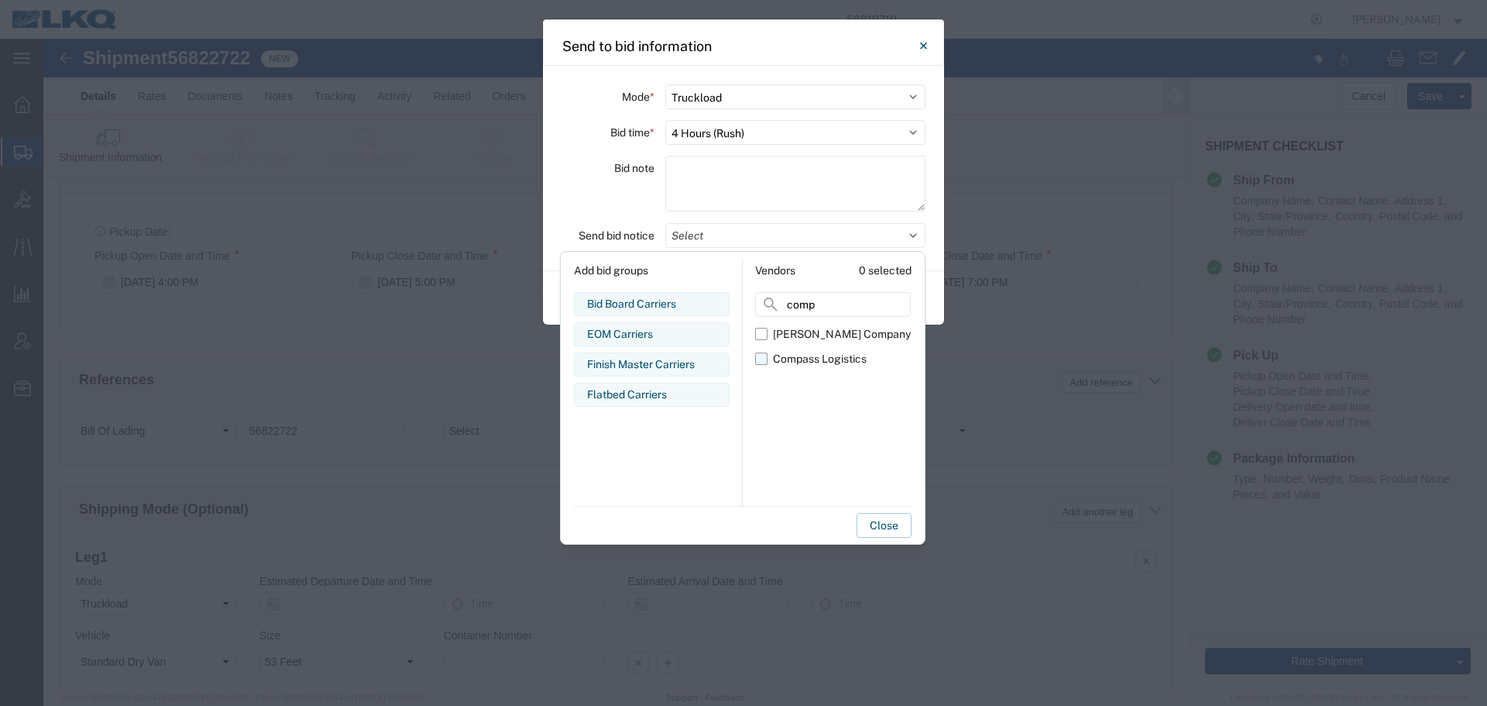
click at [782, 359] on div "Compass Logistics" at bounding box center [820, 359] width 94 height 16
click at [0, 0] on input "Compass Logistics" at bounding box center [0, 0] width 0 height 0
click at [616, 214] on div "Bid note" at bounding box center [607, 186] width 93 height 60
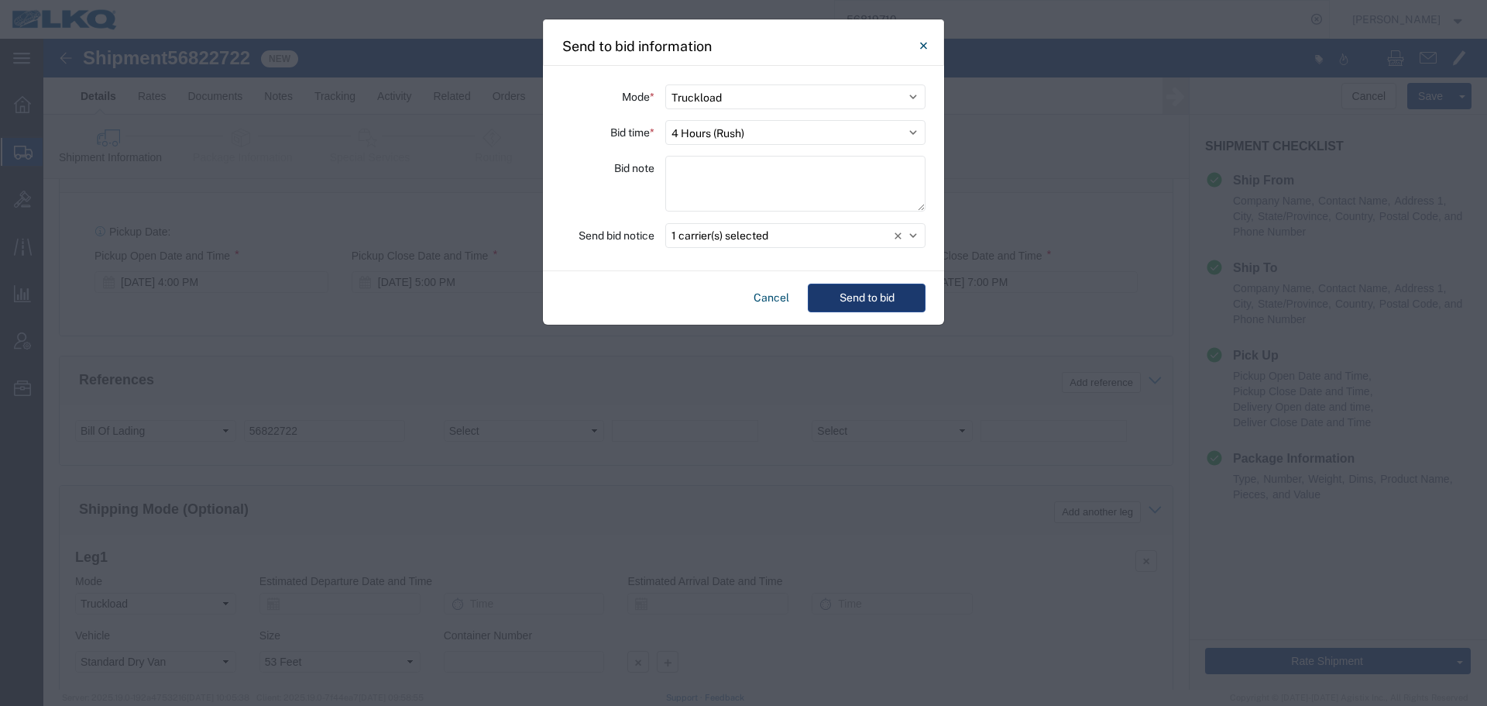
click at [861, 296] on button "Send to bid" at bounding box center [867, 297] width 118 height 29
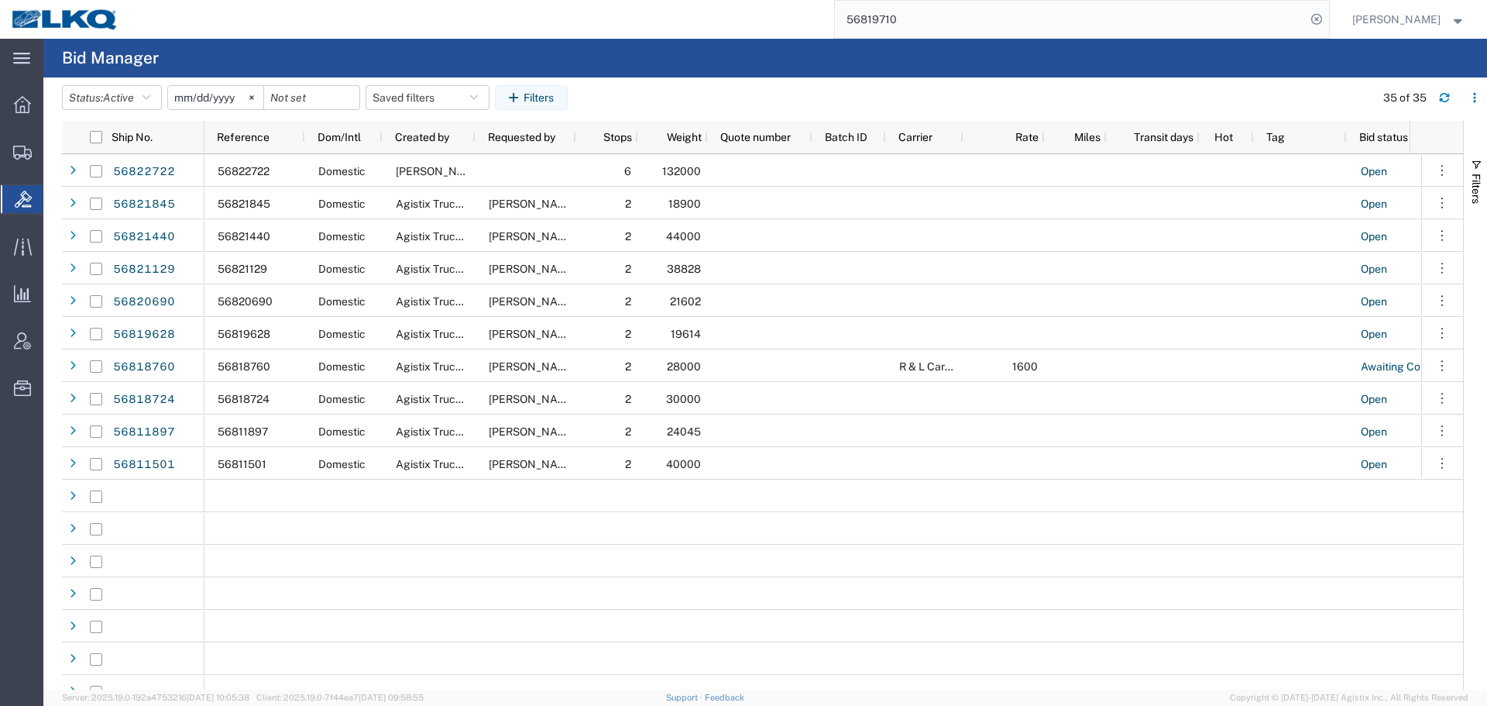
click at [932, 11] on input "56819710" at bounding box center [1070, 19] width 471 height 37
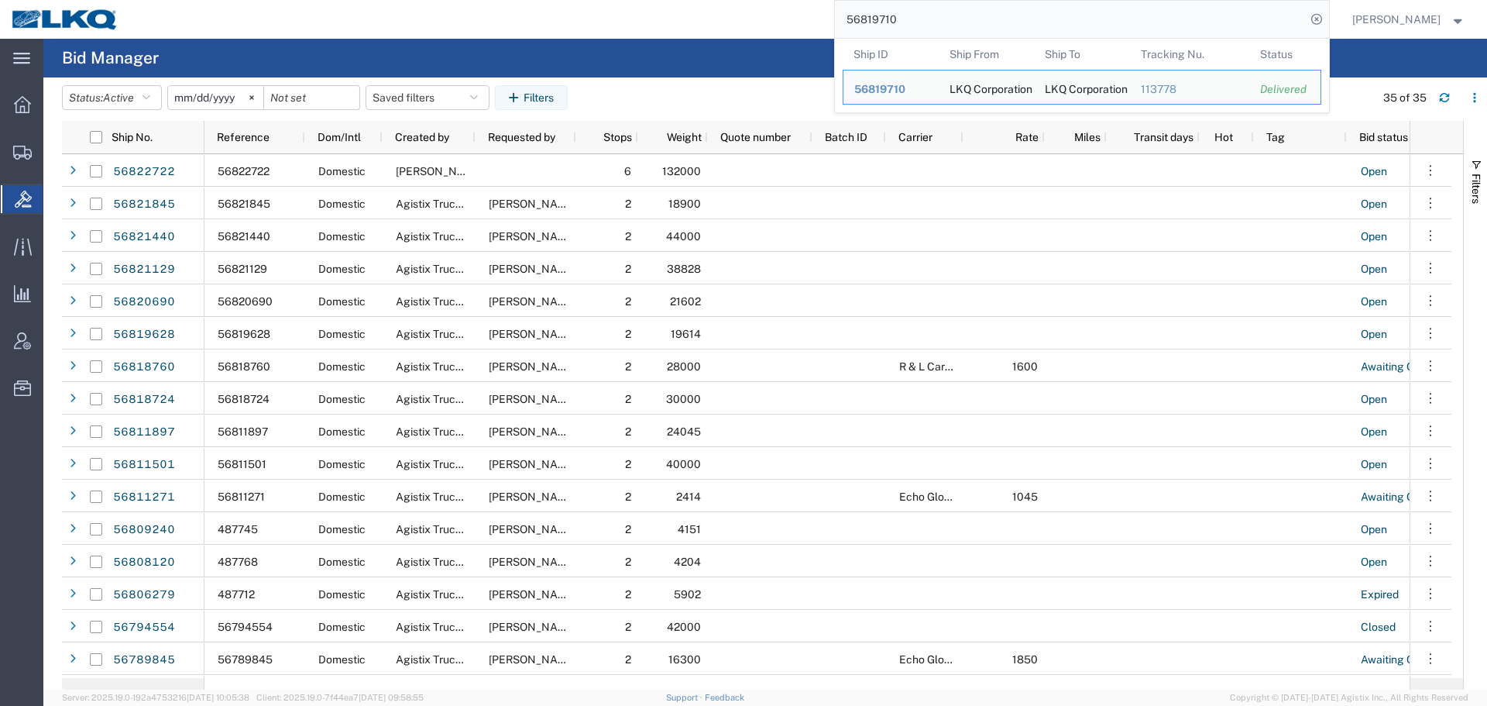
paste input "22722"
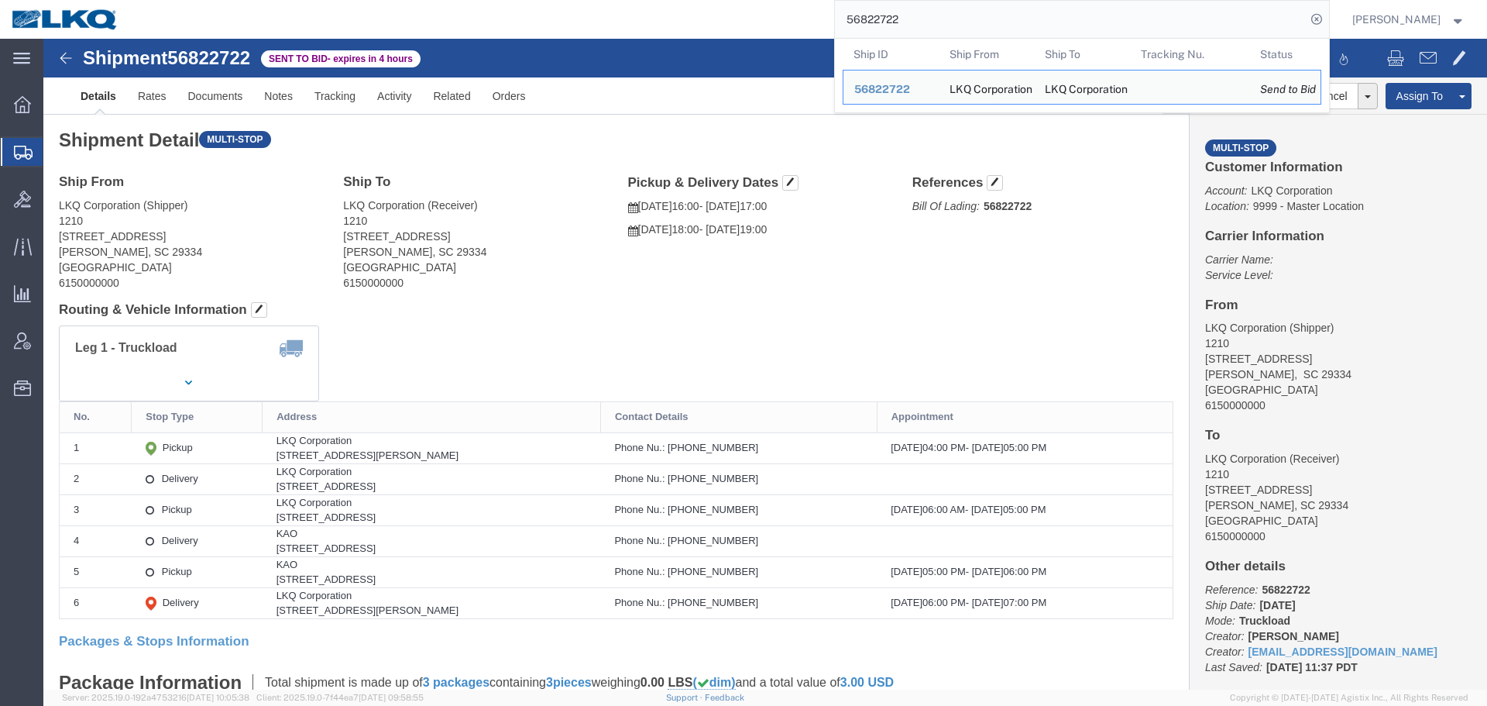
drag, startPoint x: 760, startPoint y: 307, endPoint x: 620, endPoint y: 215, distance: 167.1
click div "Leg 1 - Truckload Vehicle 1: Standard Dry Van (53 Feet) Number of trucks: 1"
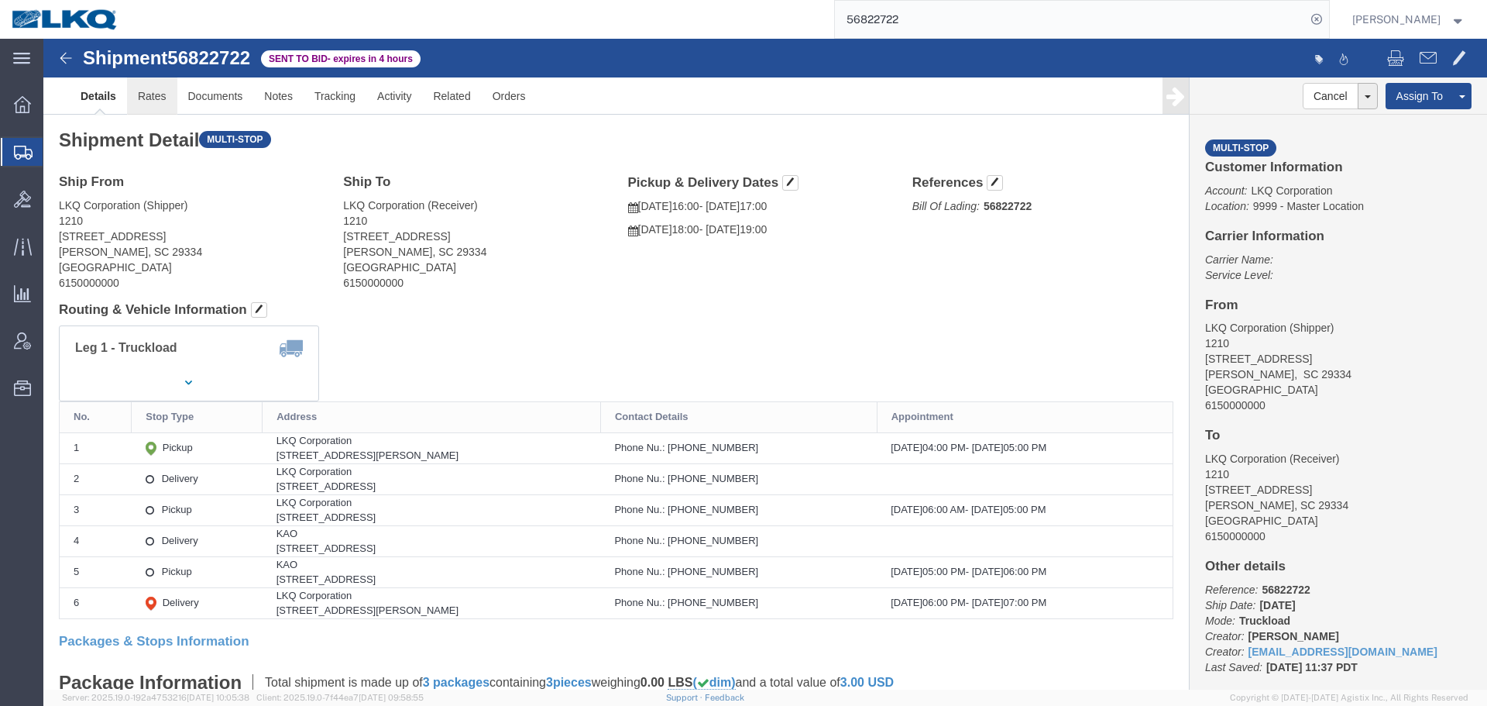
click link "Rates"
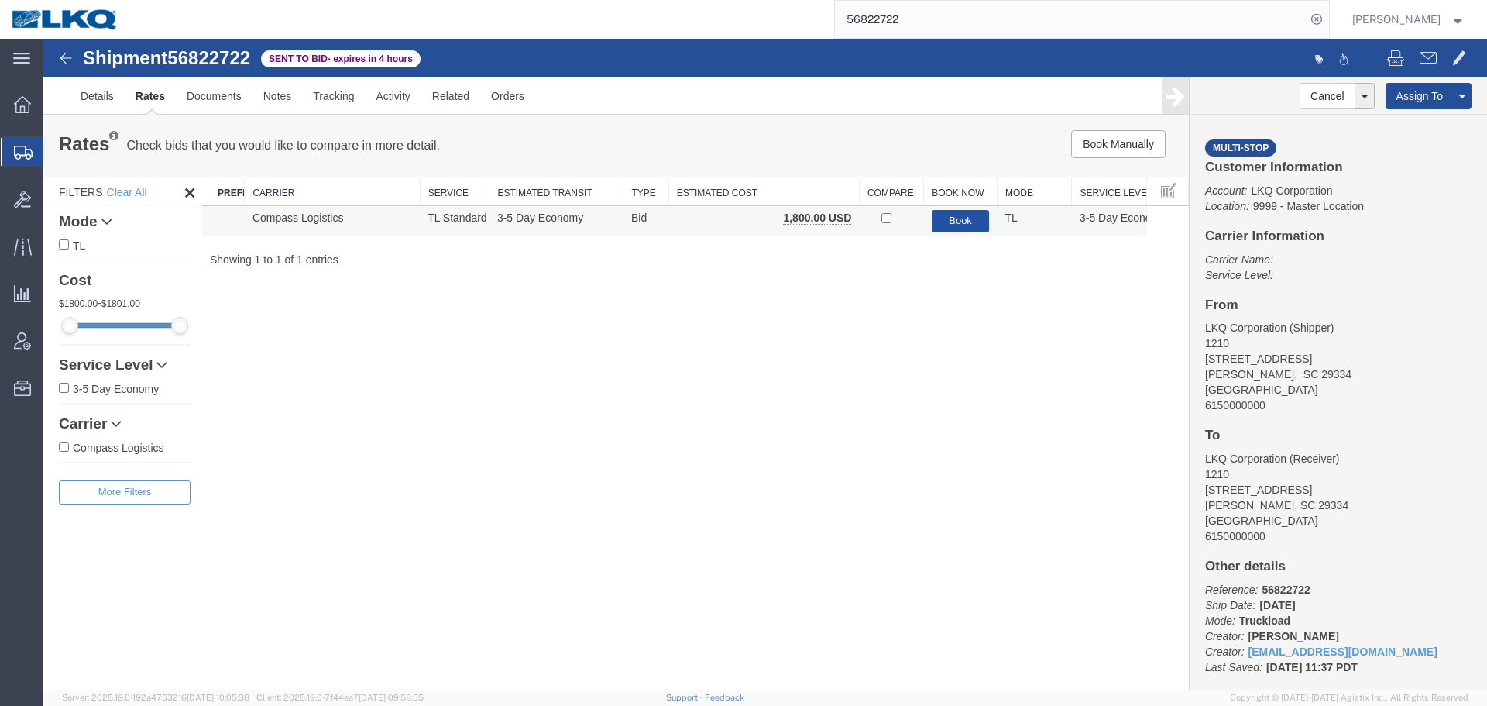
click at [949, 219] on button "Book" at bounding box center [961, 221] width 58 height 22
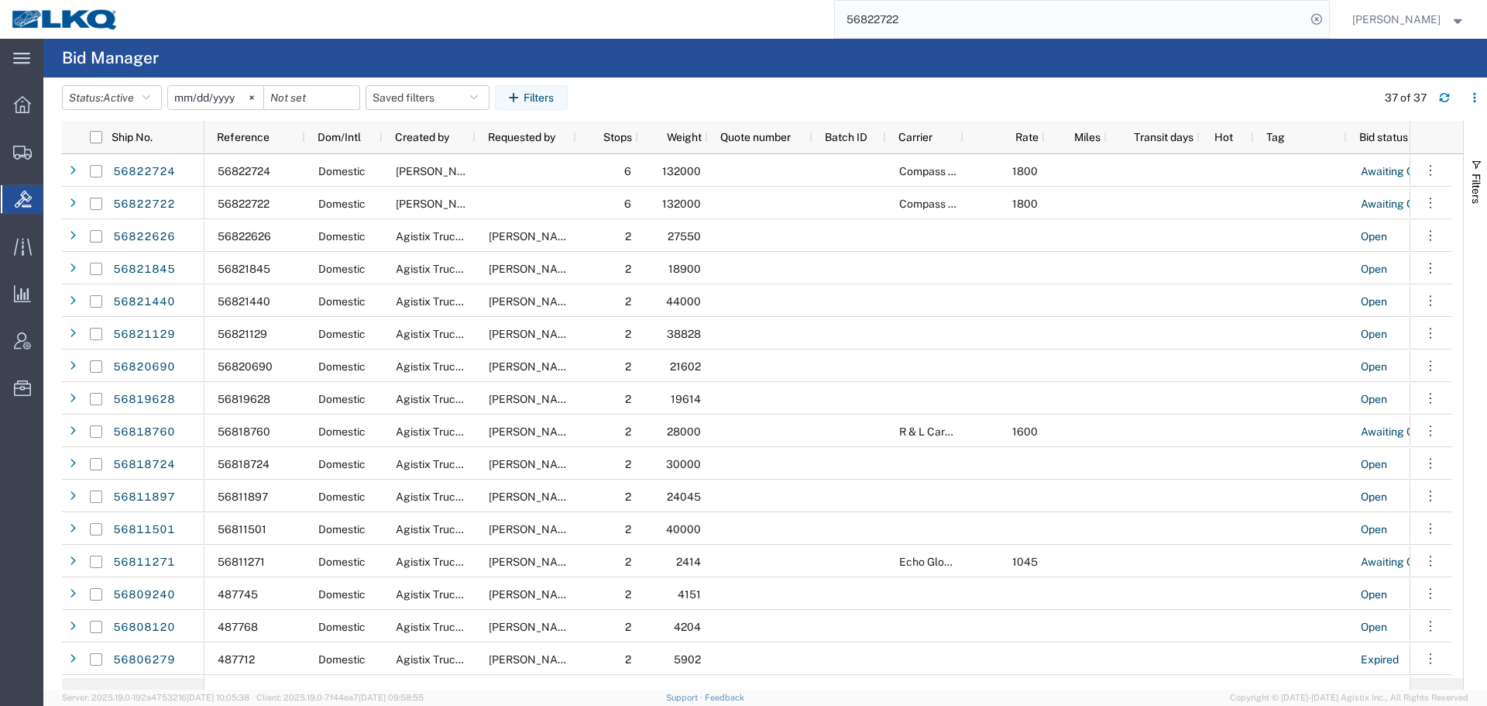
click at [908, 19] on input "56822722" at bounding box center [1070, 19] width 471 height 37
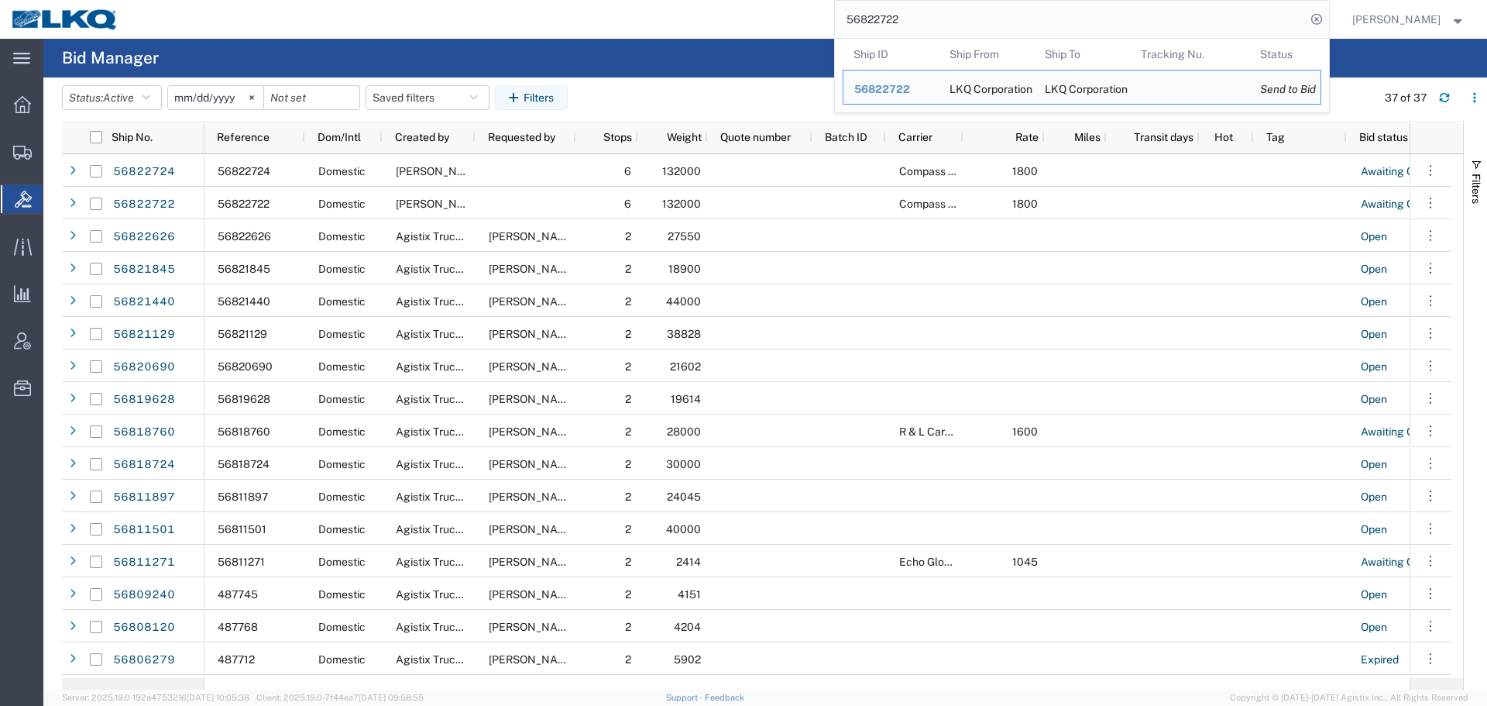
paste input "1129"
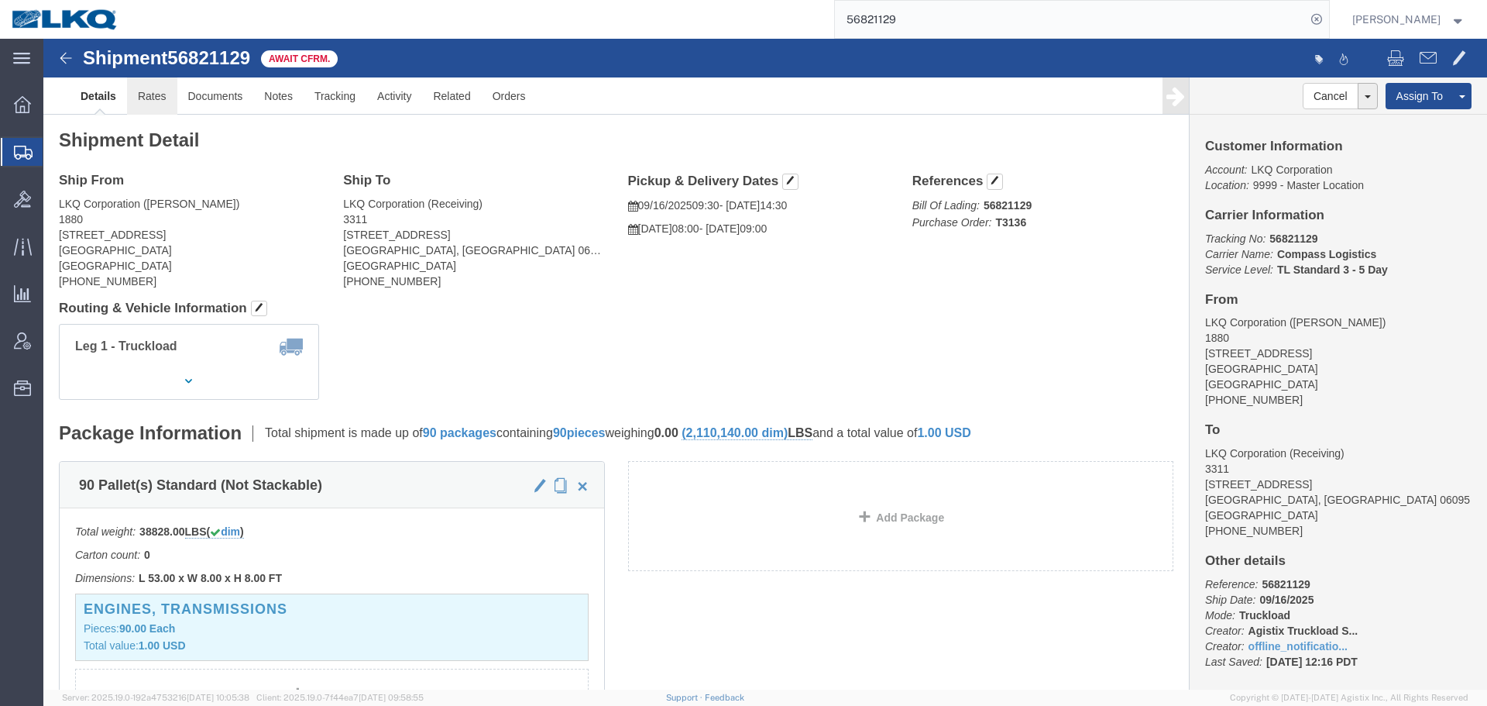
drag, startPoint x: 119, startPoint y: 67, endPoint x: 108, endPoint y: 65, distance: 11.7
click link "Rates"
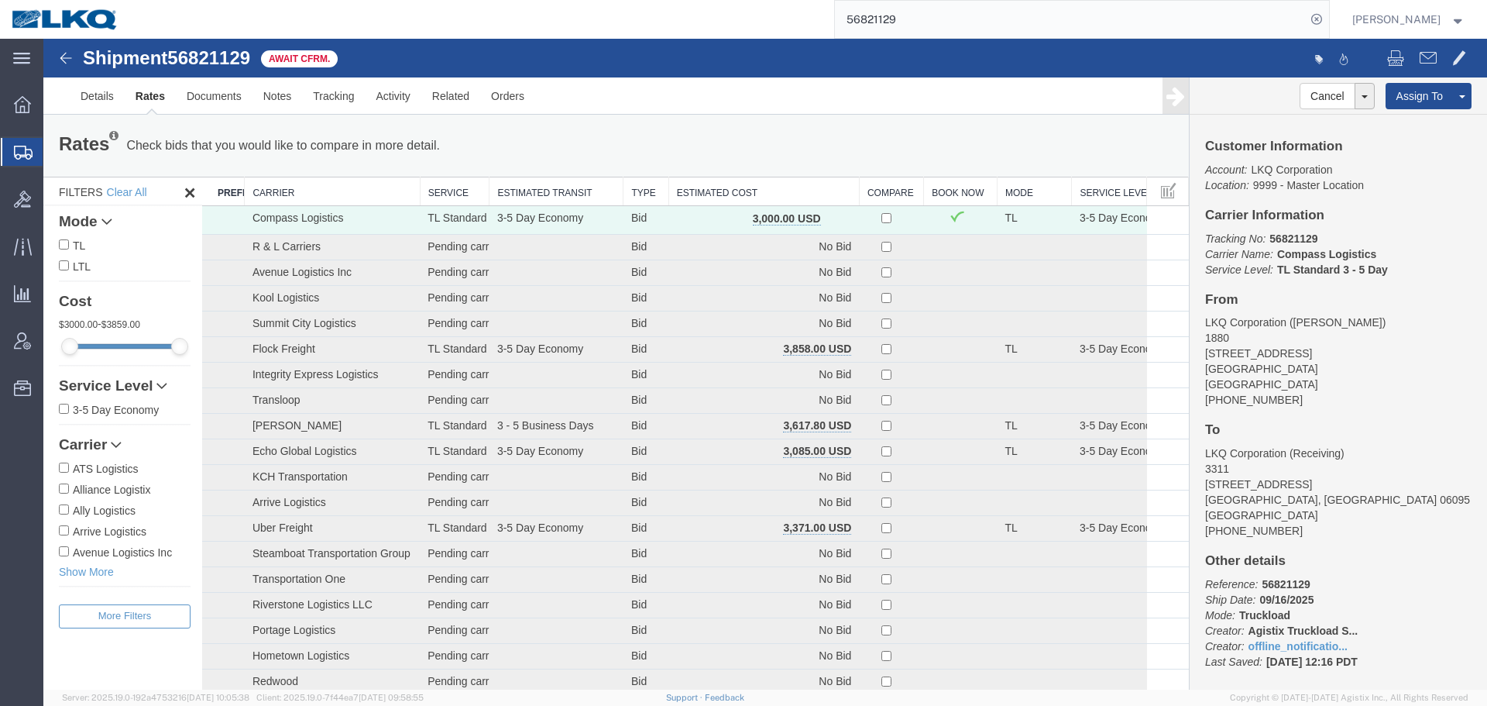
click at [687, 191] on th "Estimated Cost" at bounding box center [763, 191] width 191 height 29
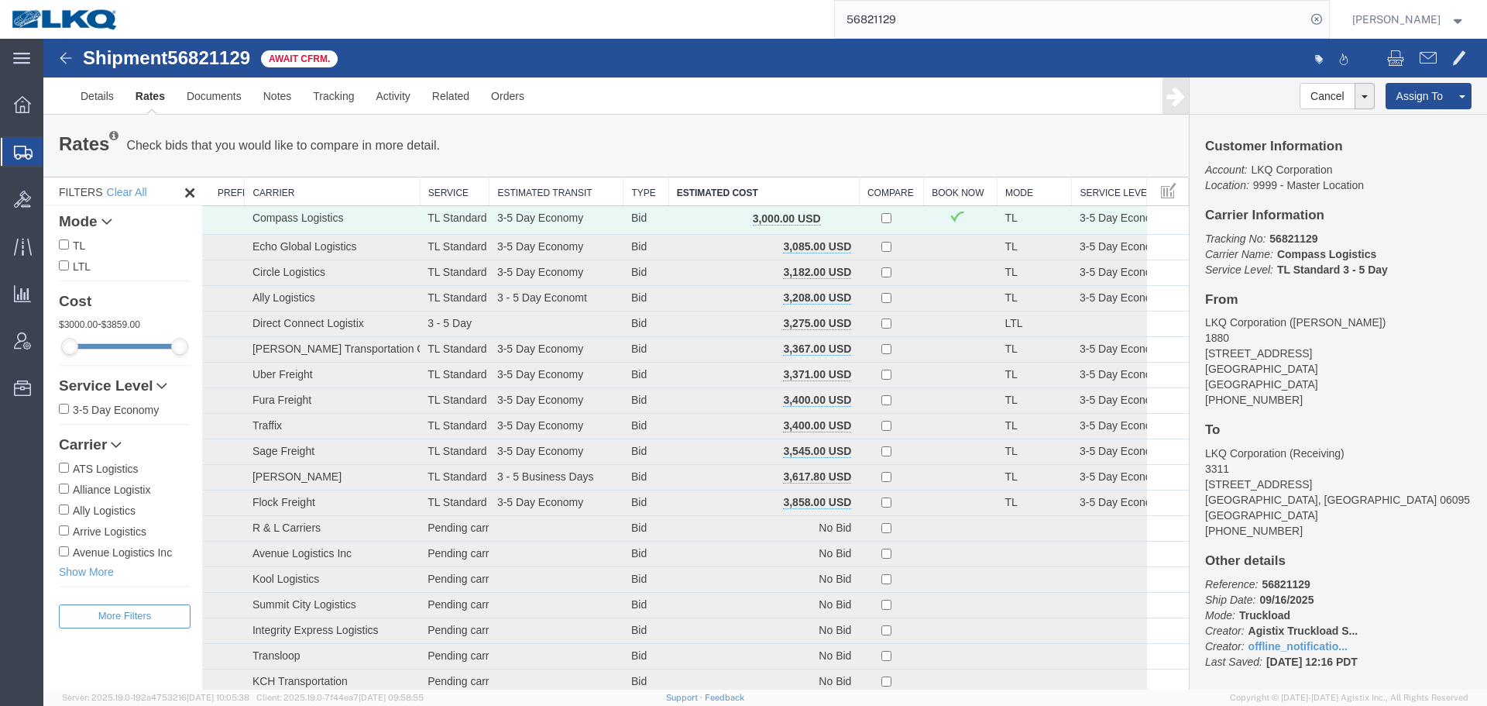
click at [963, 16] on input "56821129" at bounding box center [1070, 19] width 471 height 37
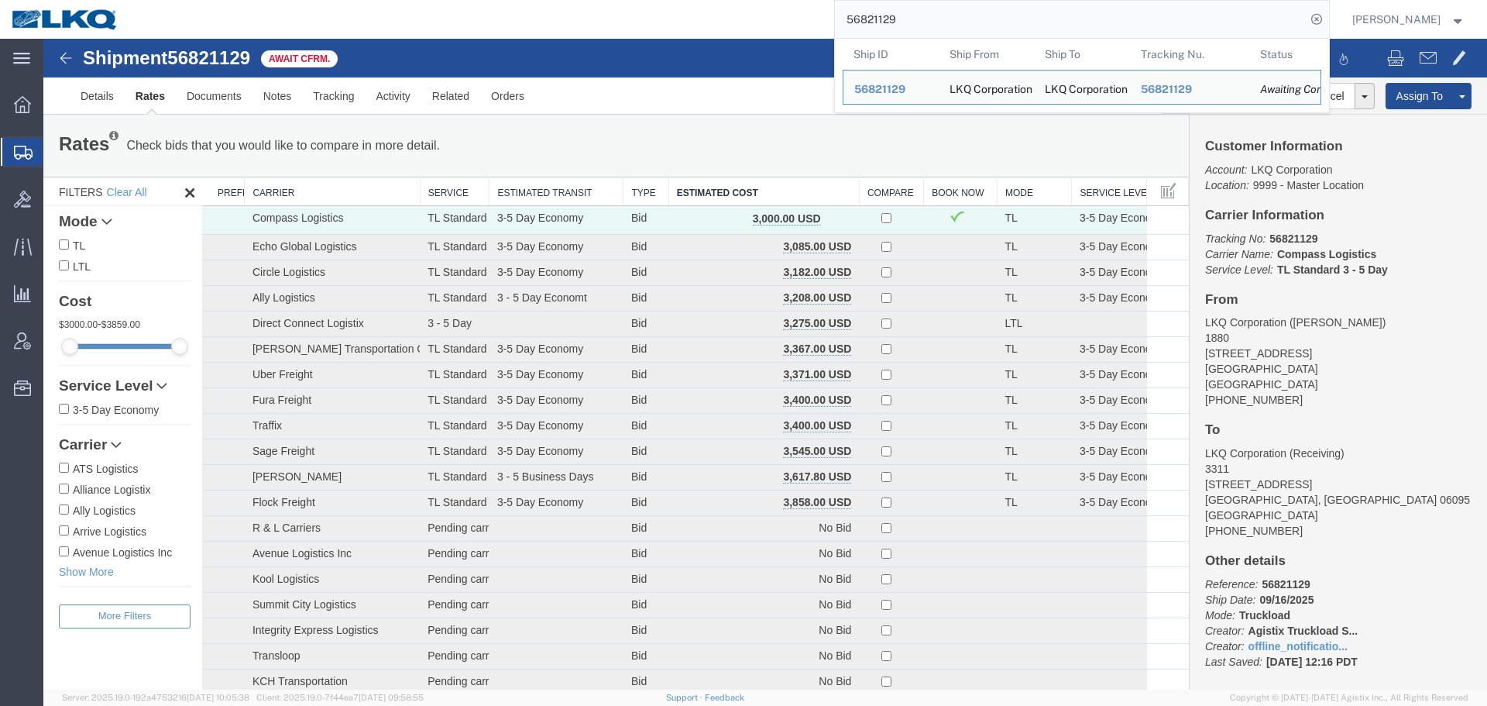
paste input "743852"
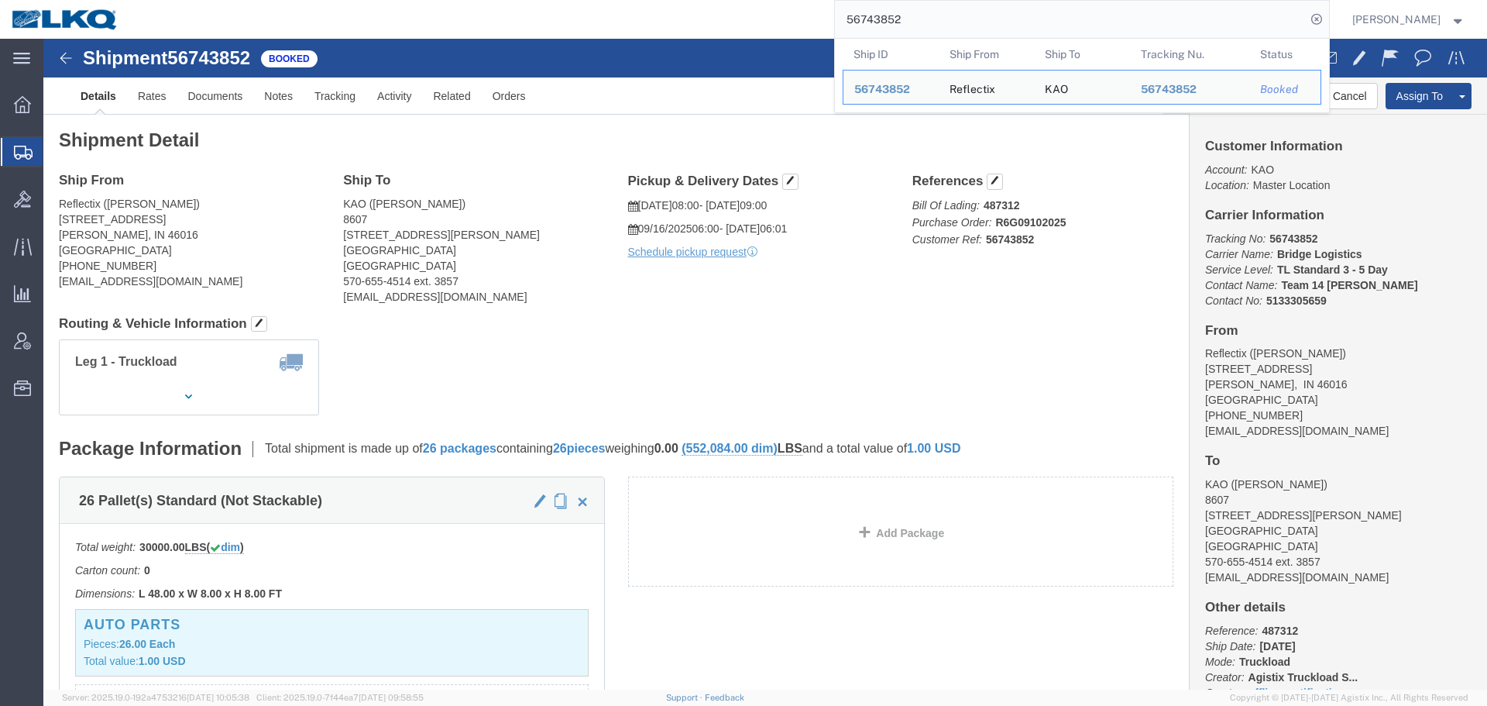
click at [942, 25] on input "56743852" at bounding box center [1070, 19] width 471 height 37
paste input "821815"
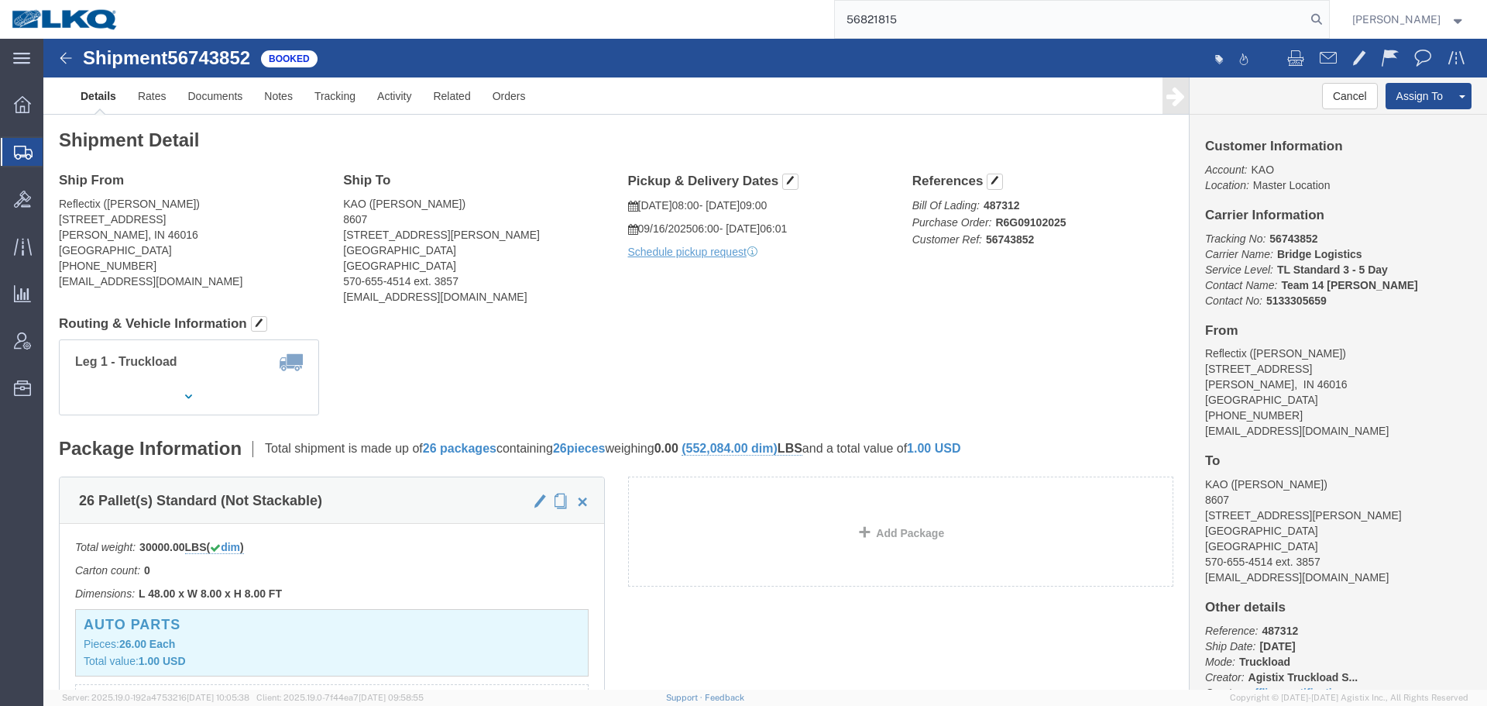
type input "56821815"
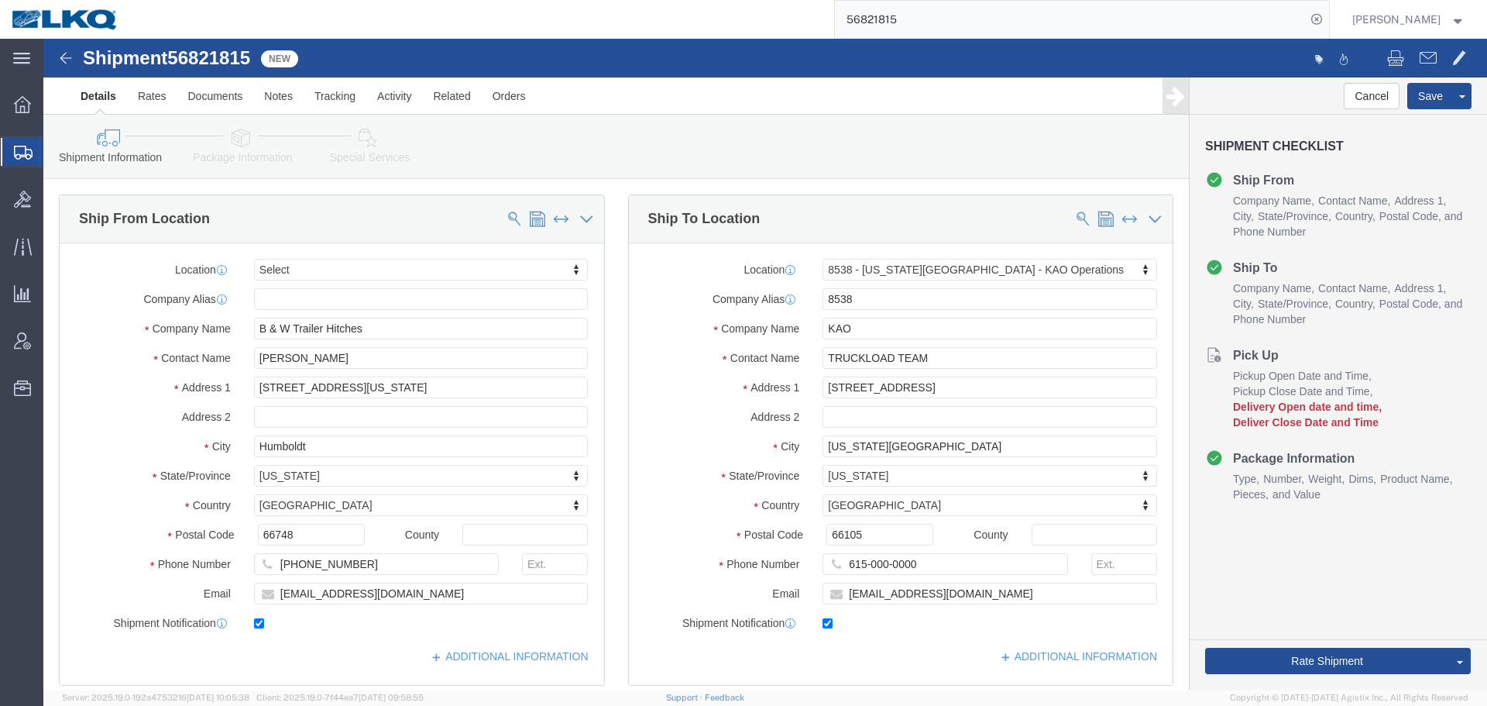
select select
select select "30591"
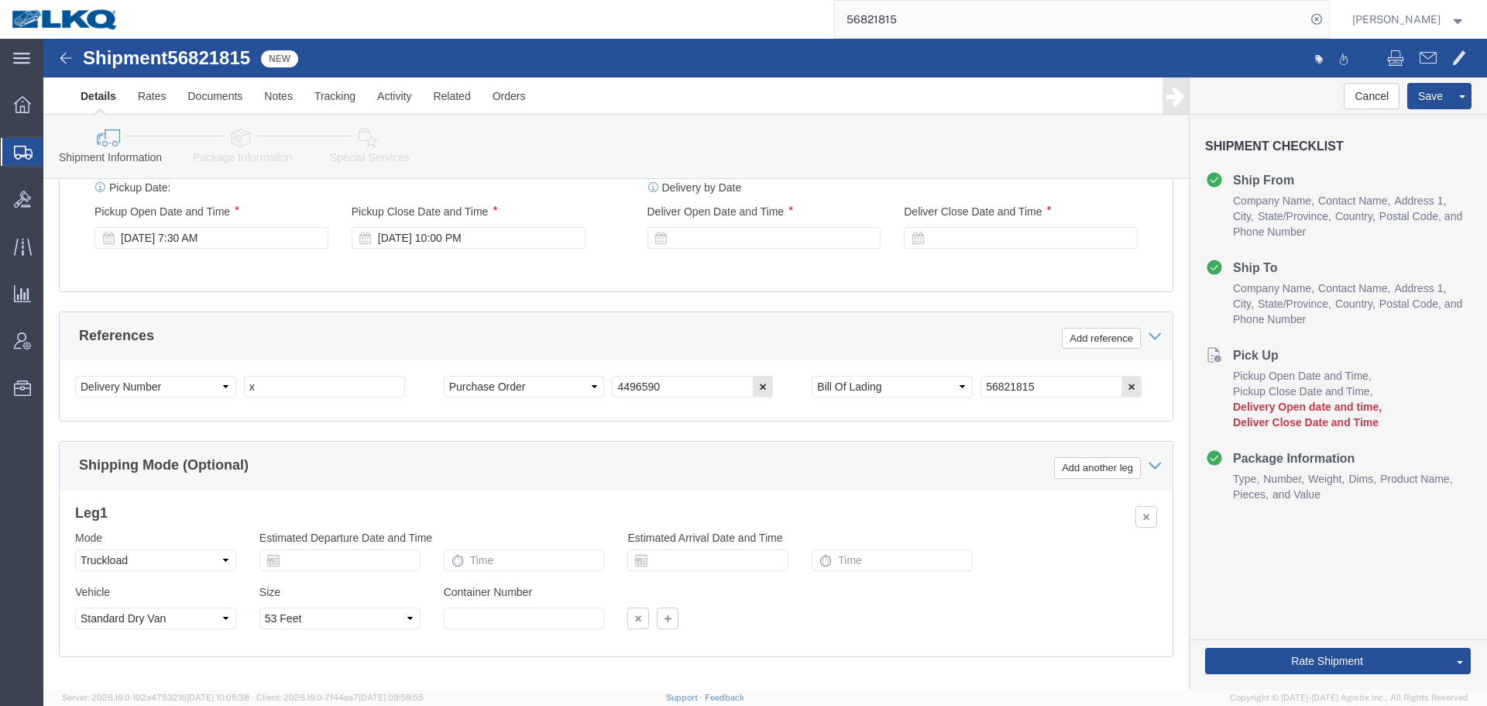
scroll to position [852, 0]
click input "x"
paste input "487819"
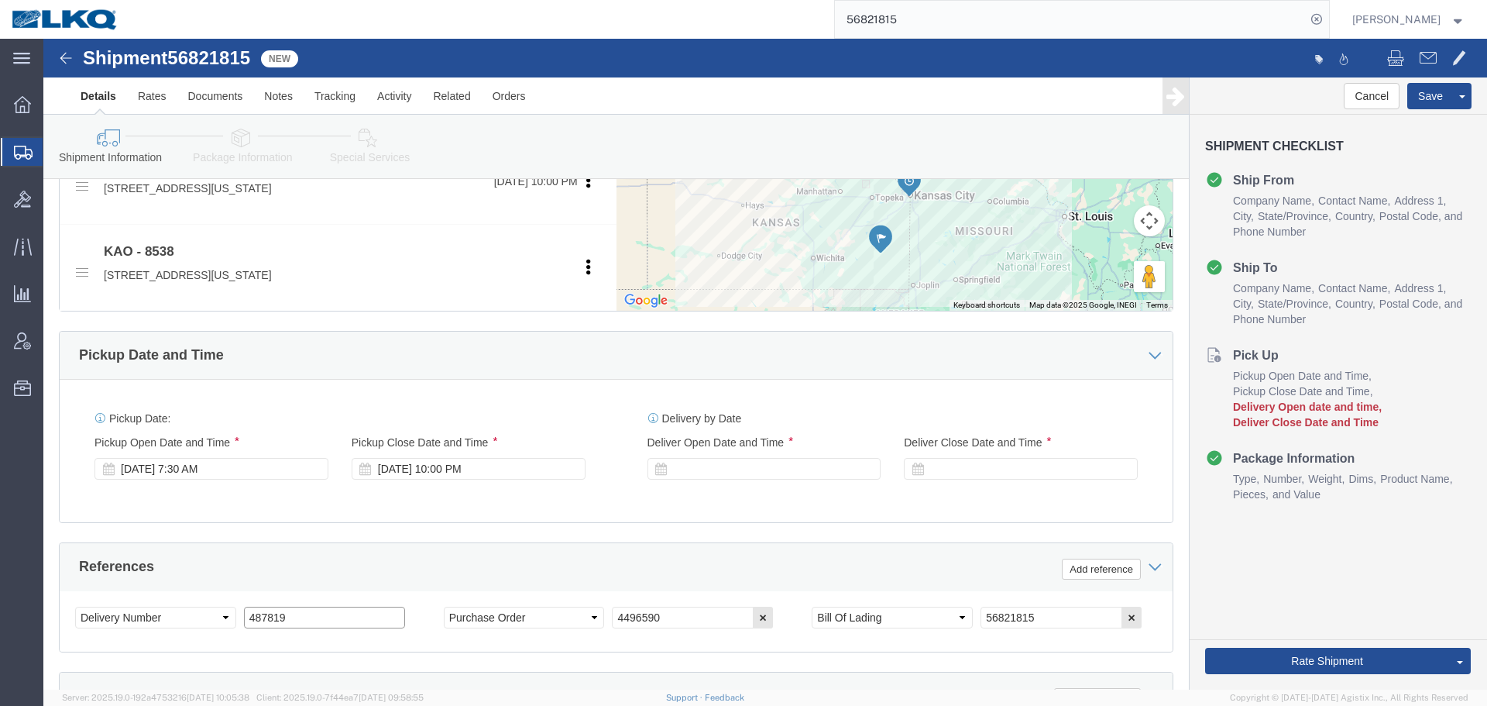
type input "487819"
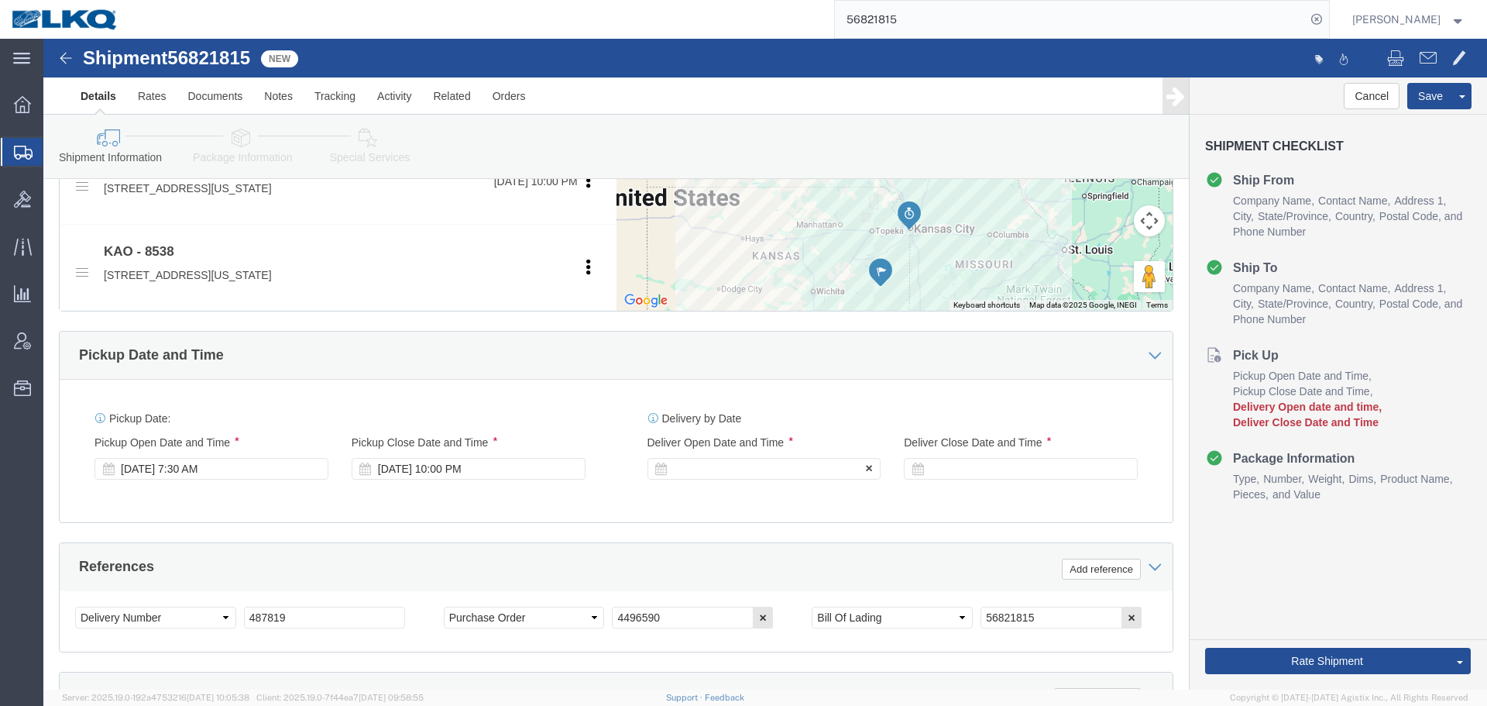
click div
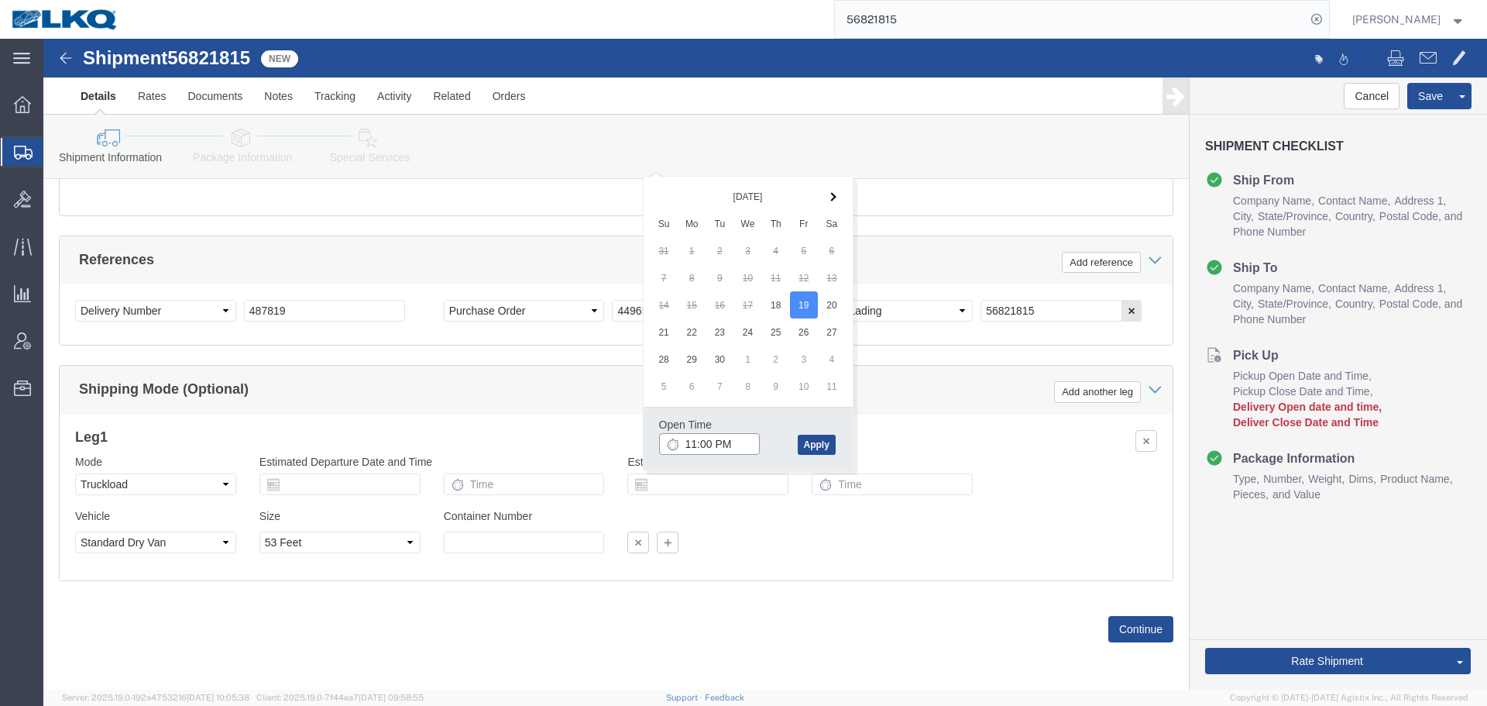
click input "11:00 PM"
type input "6:00 AM"
click div "Open Time 6:00 AM Sep 19 2025 11:00 PM - Sep 19 2025 11:00 PM Cancel Apply"
click button "Apply"
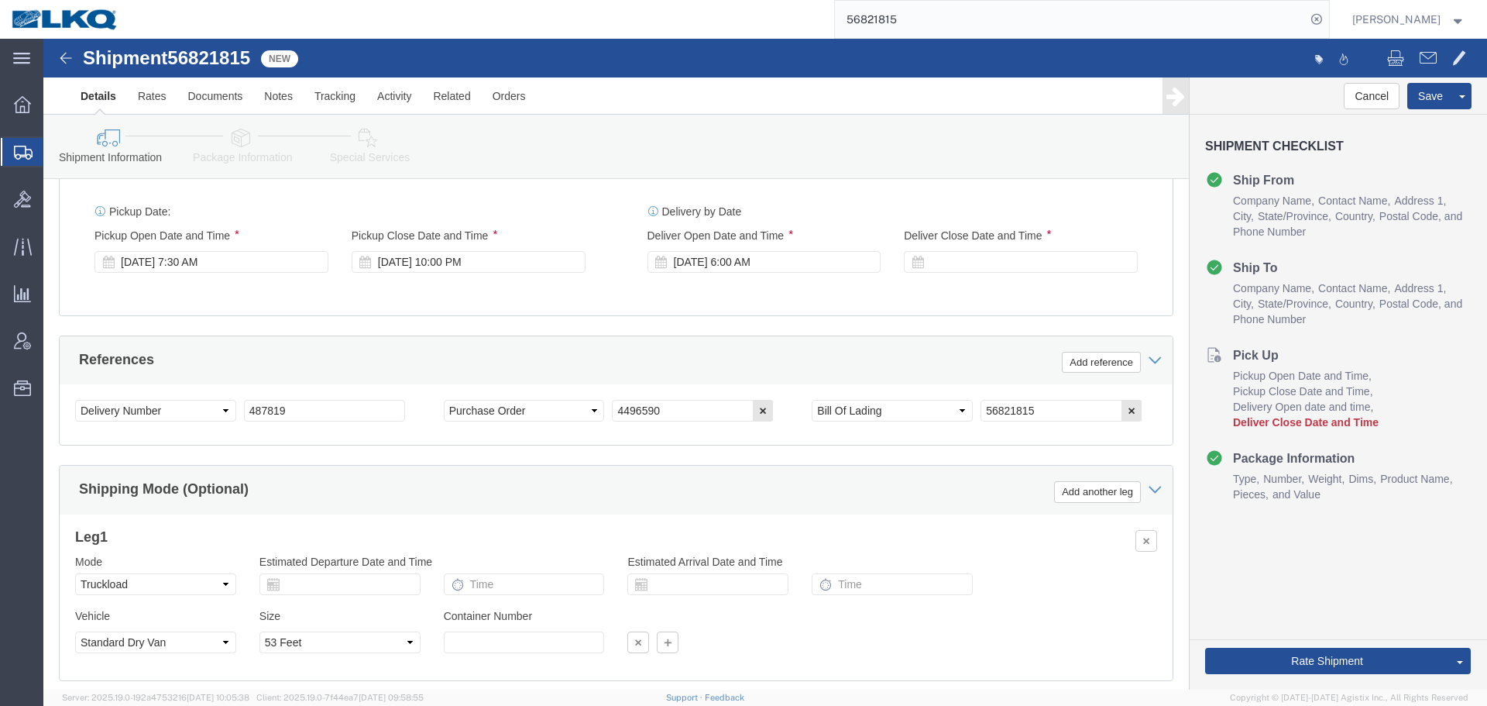
scroll to position [694, 0]
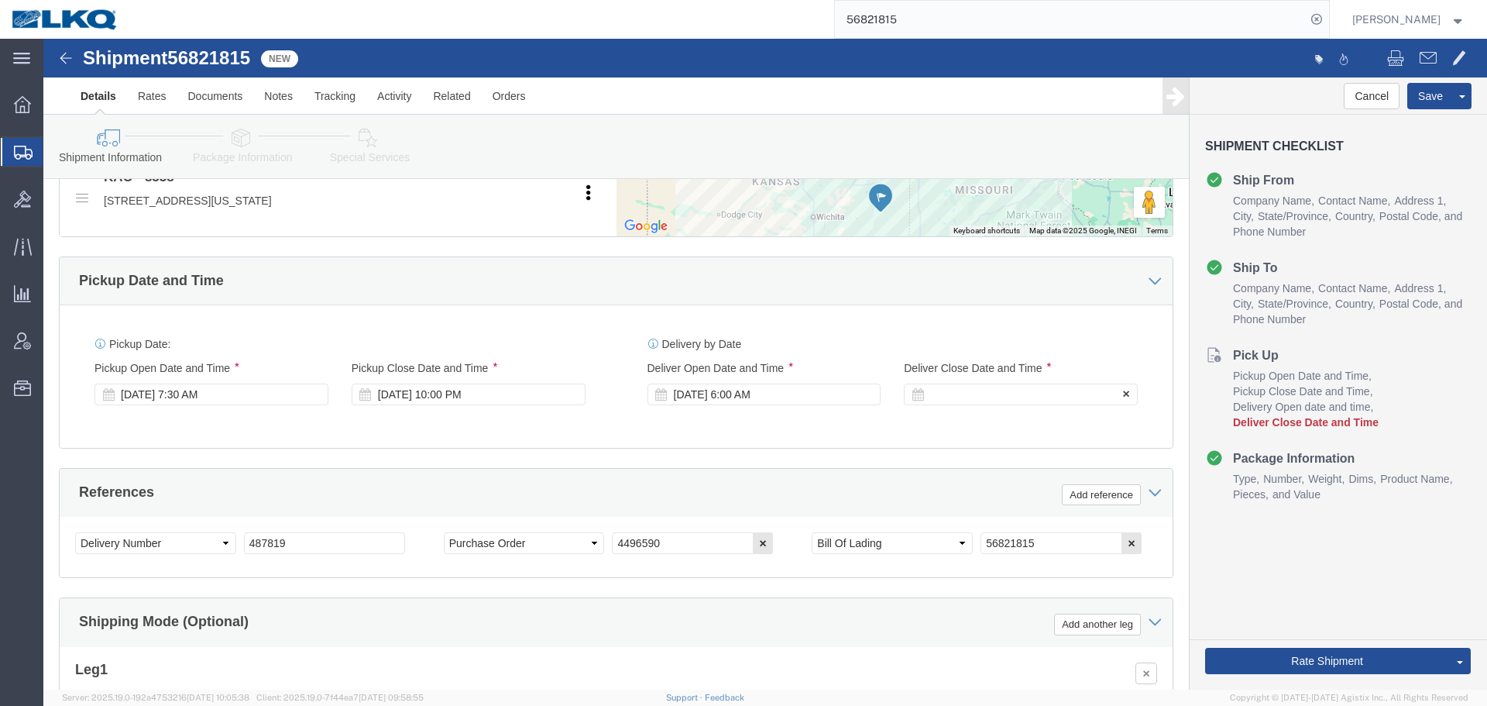
click icon
click div
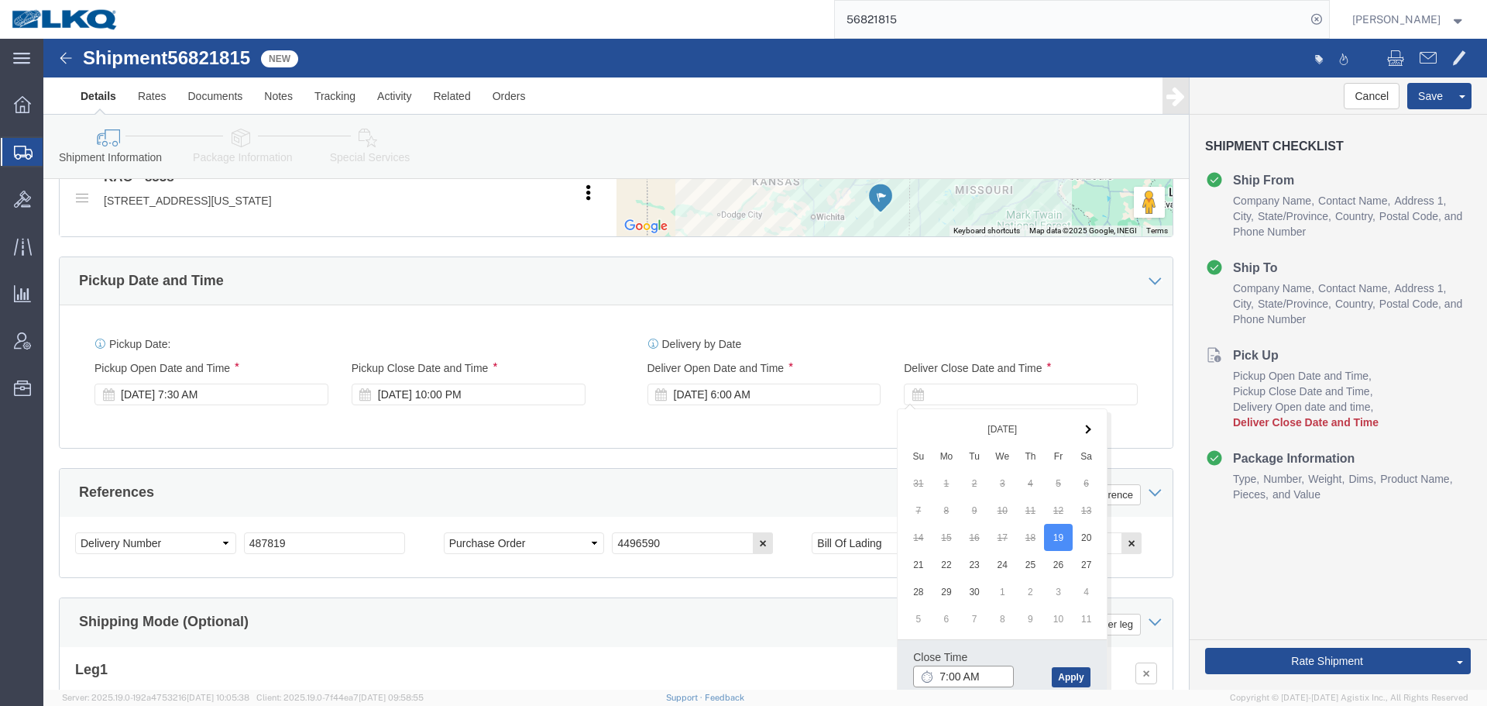
click input "7:00 AM"
type input "6:01 AM"
click div "Close Time 6:01 AM Sep 19 2025 7:00 AM - Sep 19 2025 7:00 AM Cancel Apply"
click button "Apply"
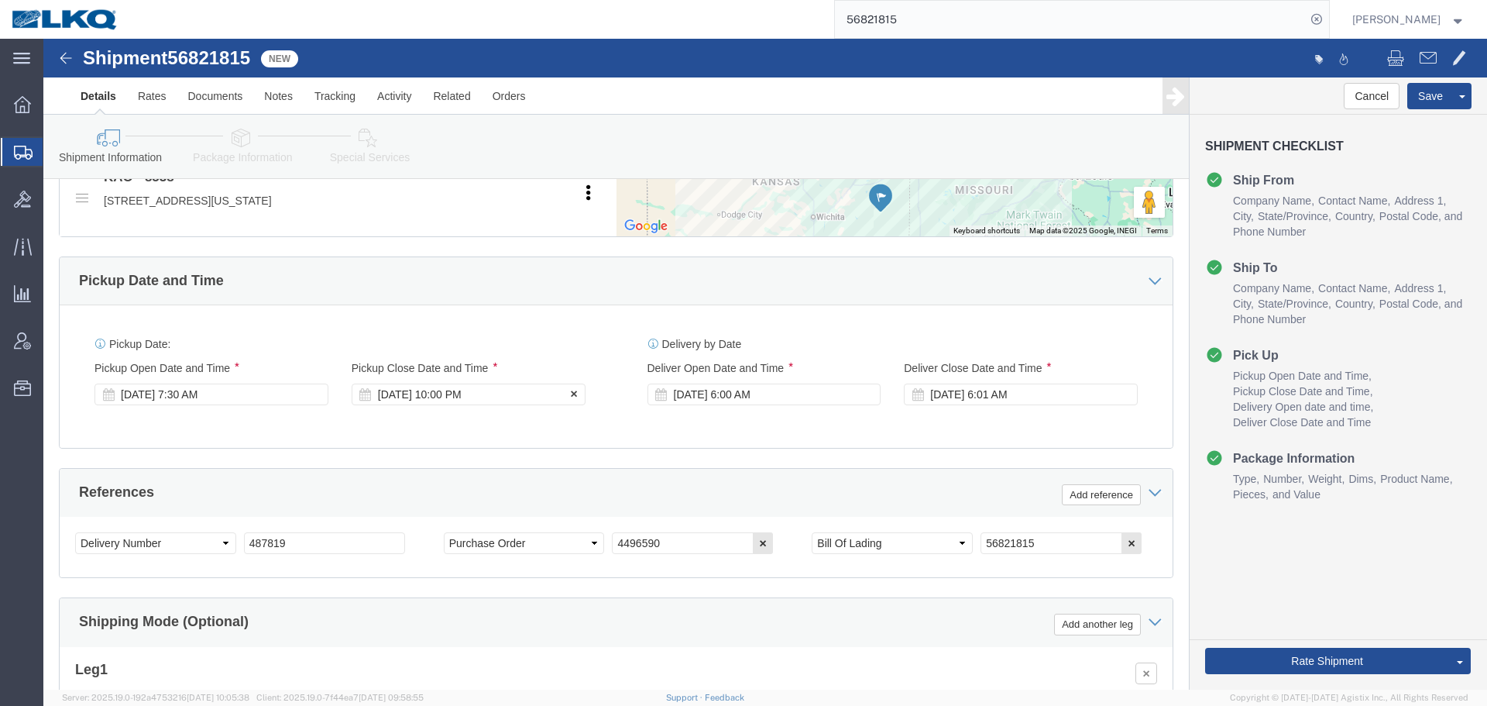
click div "Sep 18 2025 10:00 PM"
click div "Ship From Location Location My Profile Location 1100 - LKQ Crystal River 1103 -…"
click button "Save"
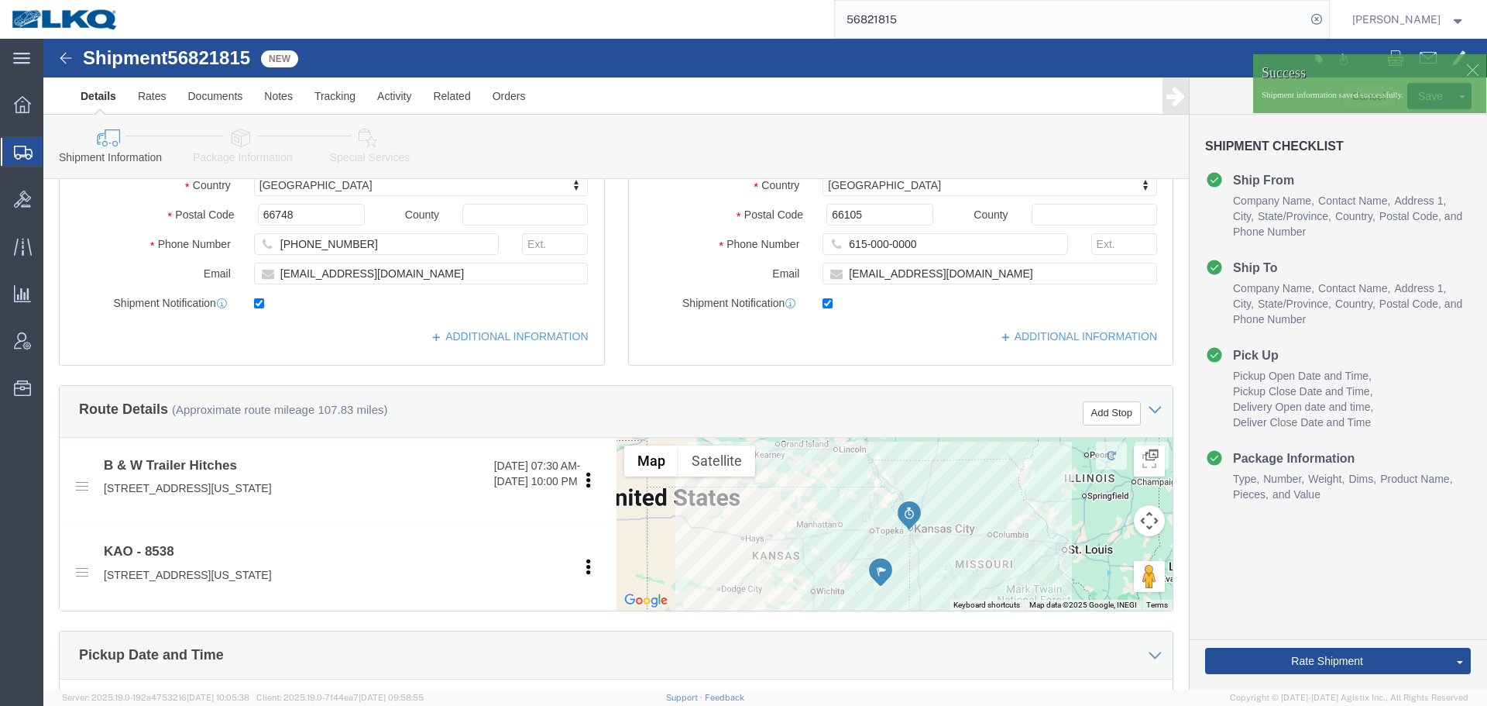
scroll to position [307, 0]
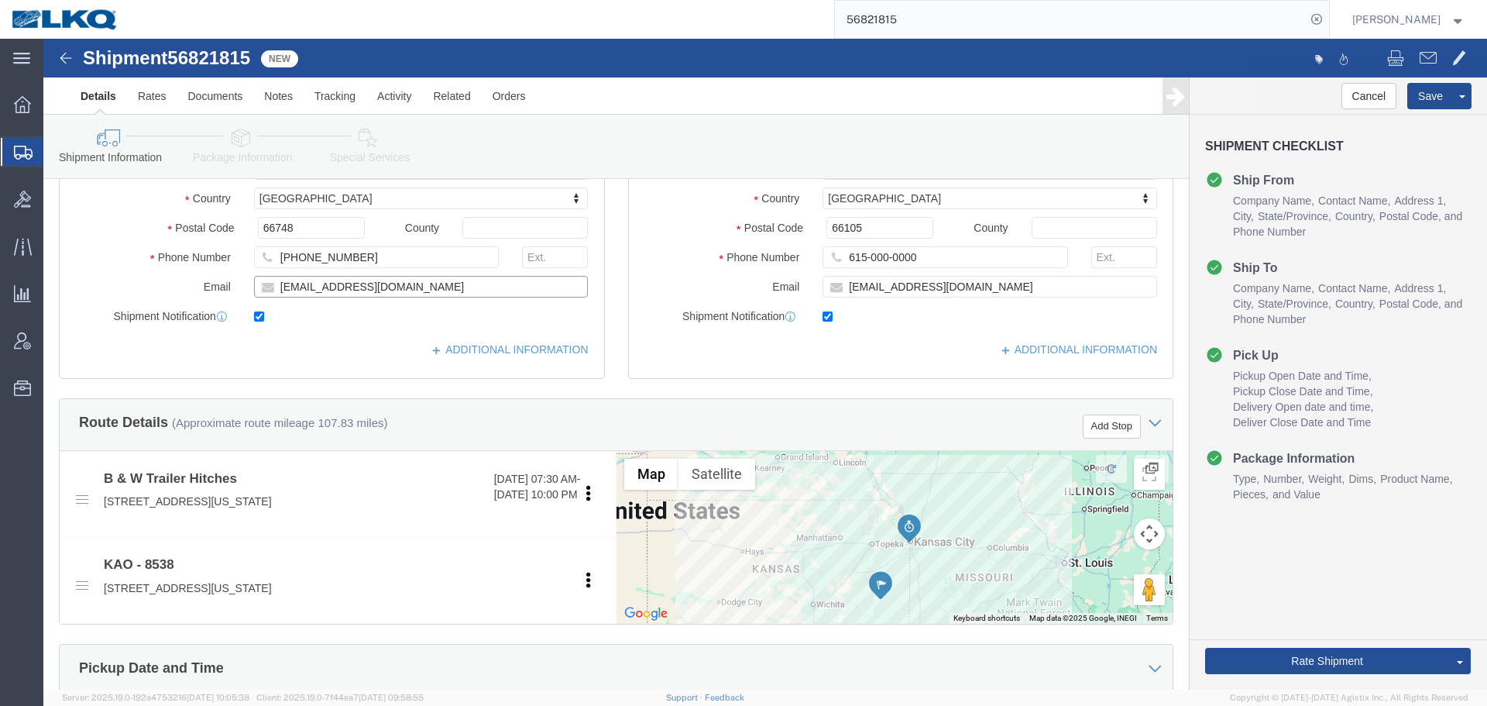
click input "[EMAIL_ADDRESS][DOMAIN_NAME]"
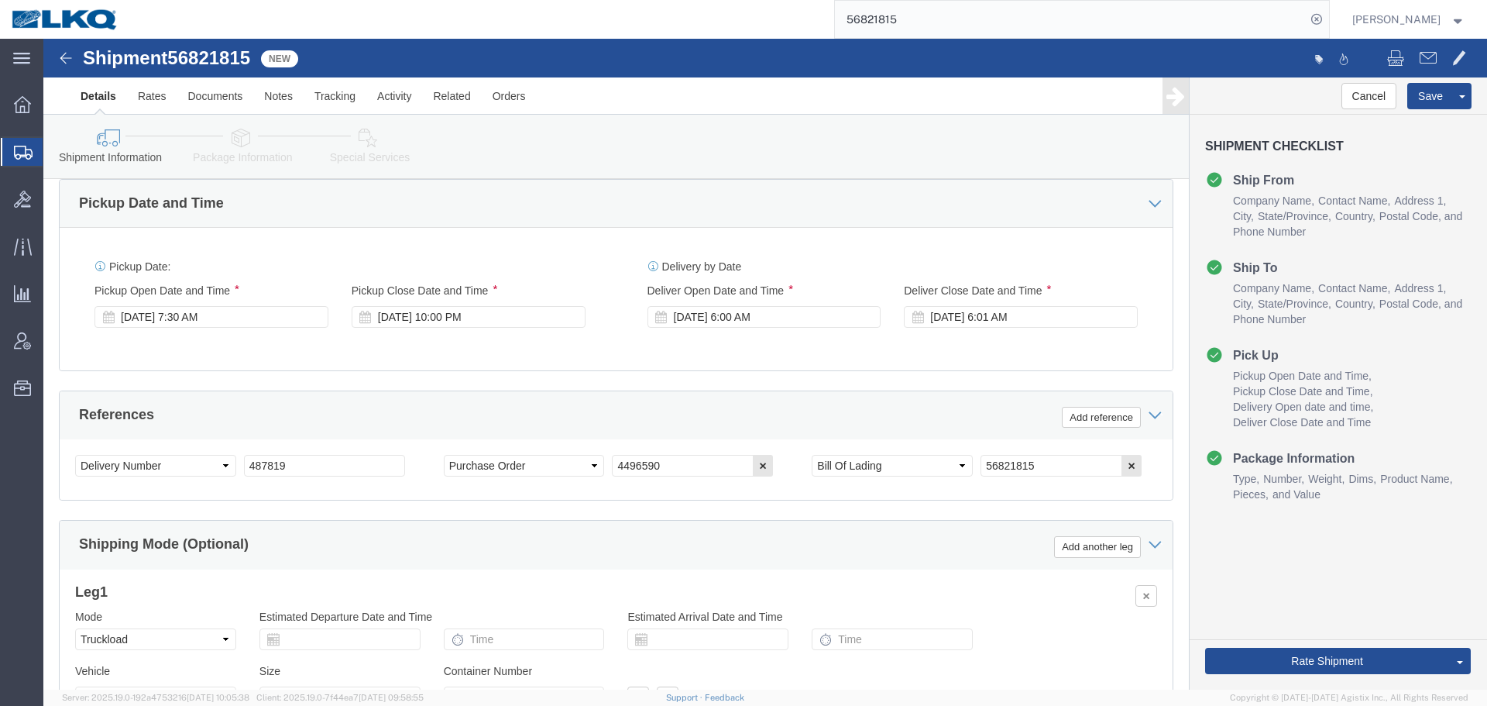
scroll to position [74, 0]
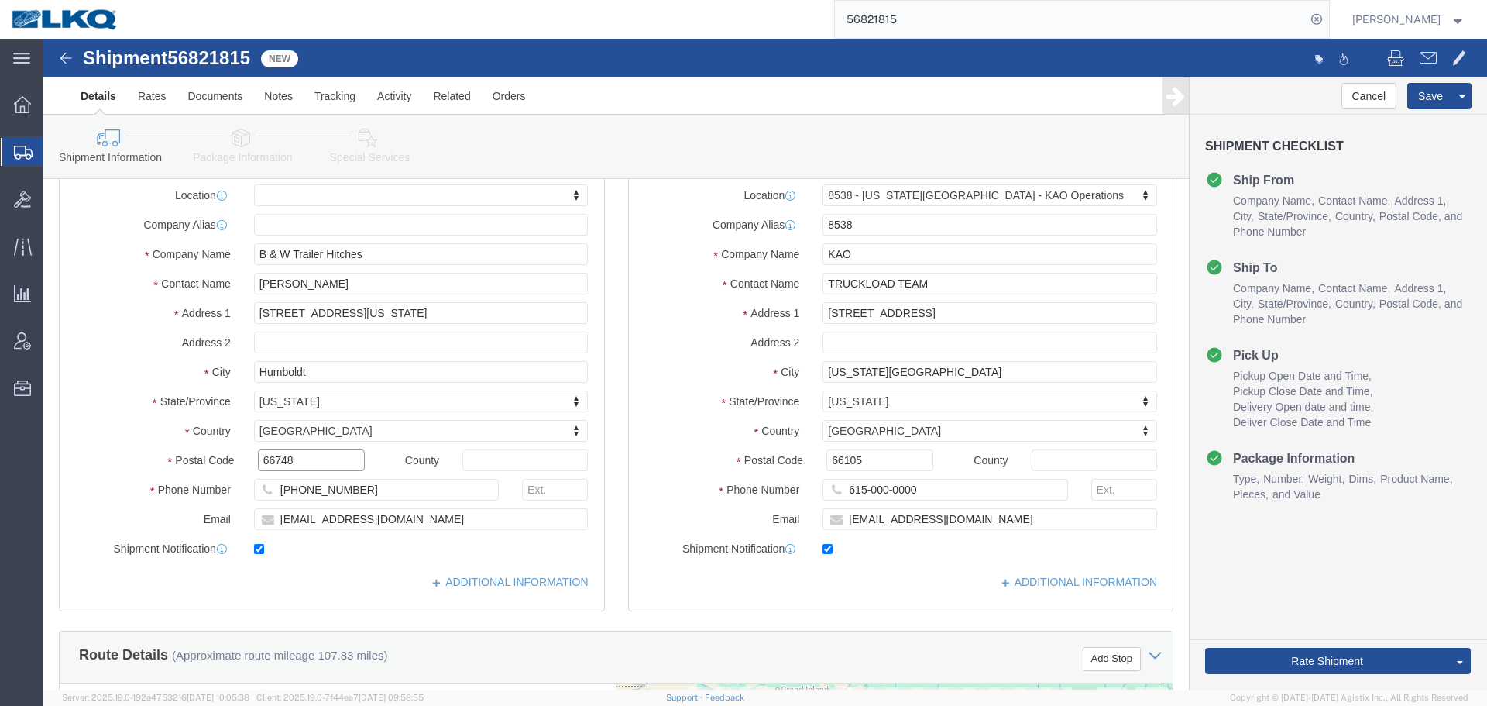
drag, startPoint x: 265, startPoint y: 423, endPoint x: 280, endPoint y: 401, distance: 26.2
click input "66748"
click input "66105"
click button "Save"
click span
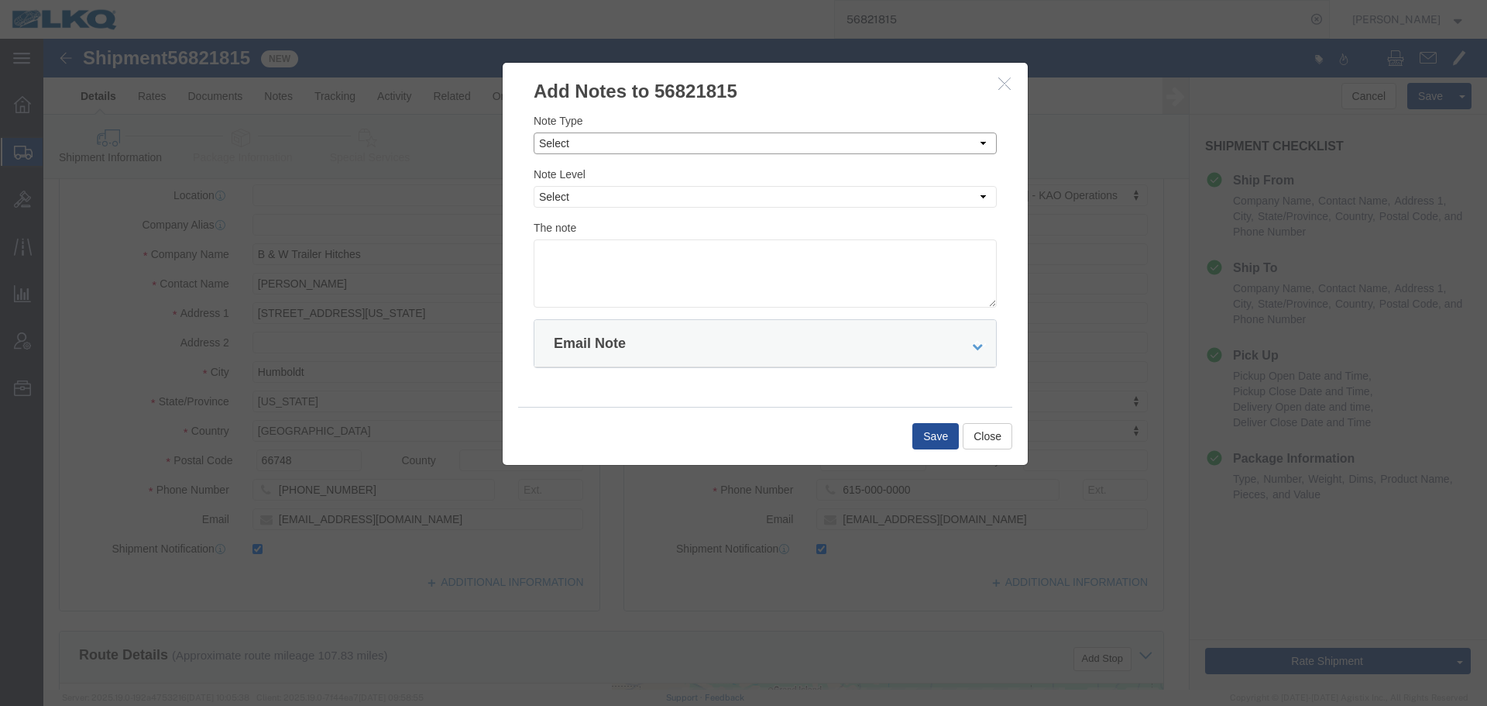
click select "Select Approval Bid Notes Carrier Change Notes Claim Notes Content Hazmat Notes…"
select select "BID_NOTES"
click select "Select Approval Bid Notes Carrier Change Notes Claim Notes Content Hazmat Notes…"
click select "Select Private to Account Private to Vendor Public"
select select "PRIVATE_TO_ACCOUNT"
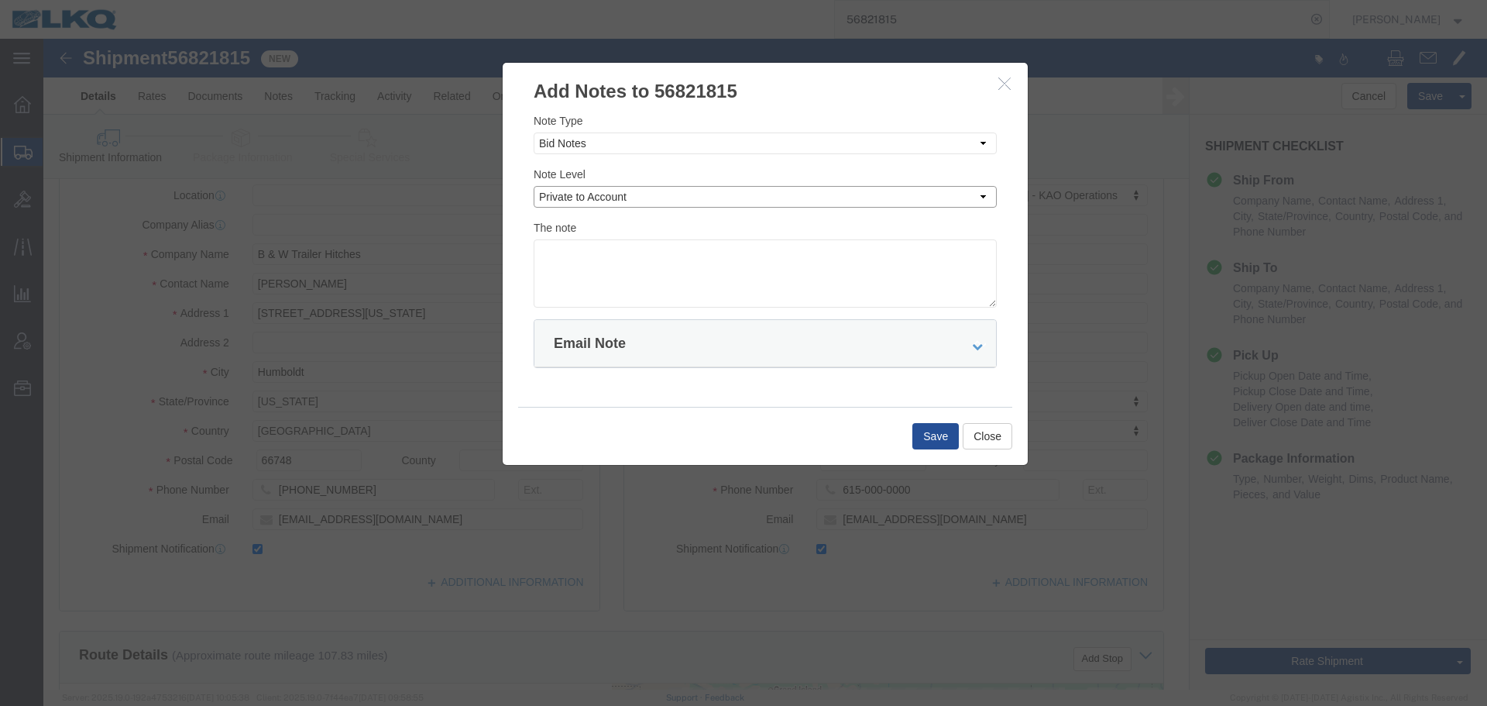
click select "Select Private to Account Private to Vendor Public"
click textarea
paste textarea "$569"
type textarea "DAT: $569"
click button "Save"
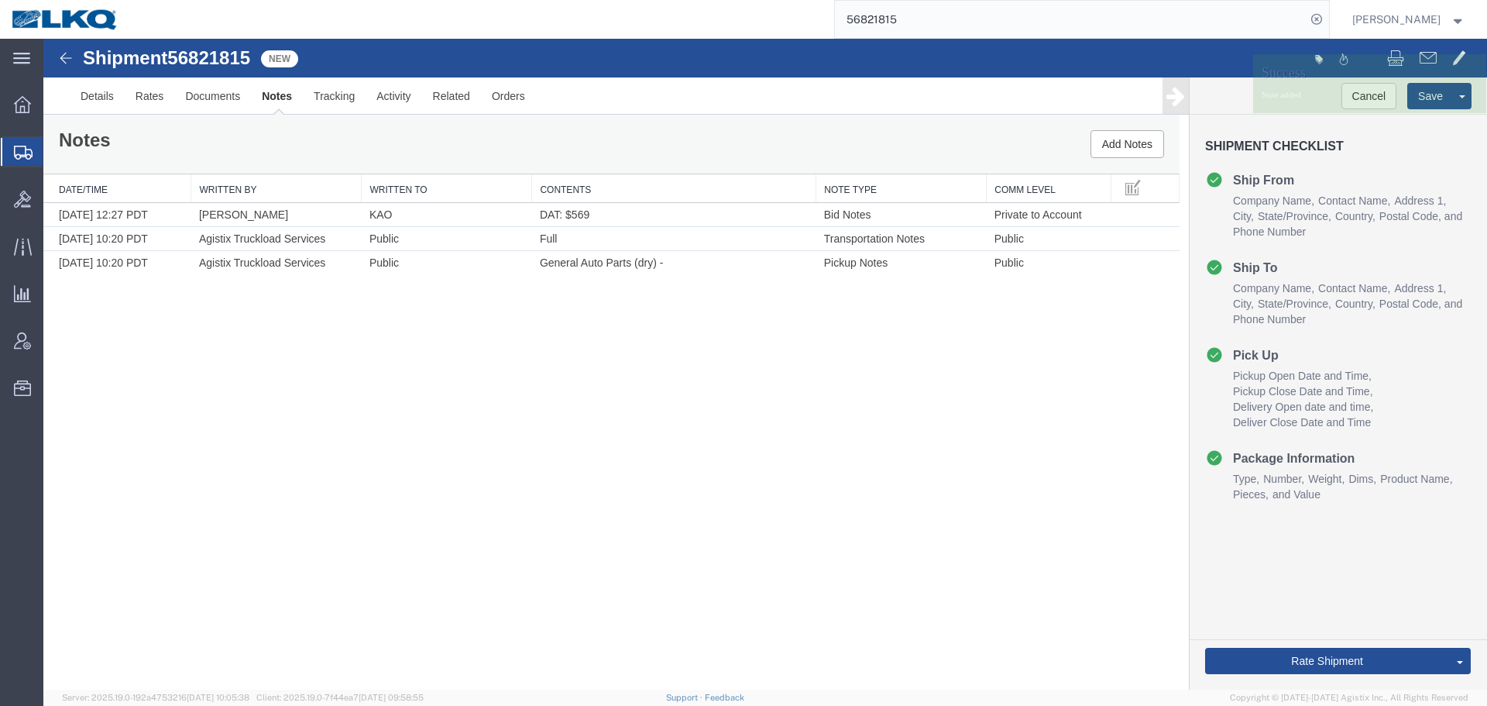
scroll to position [0, 0]
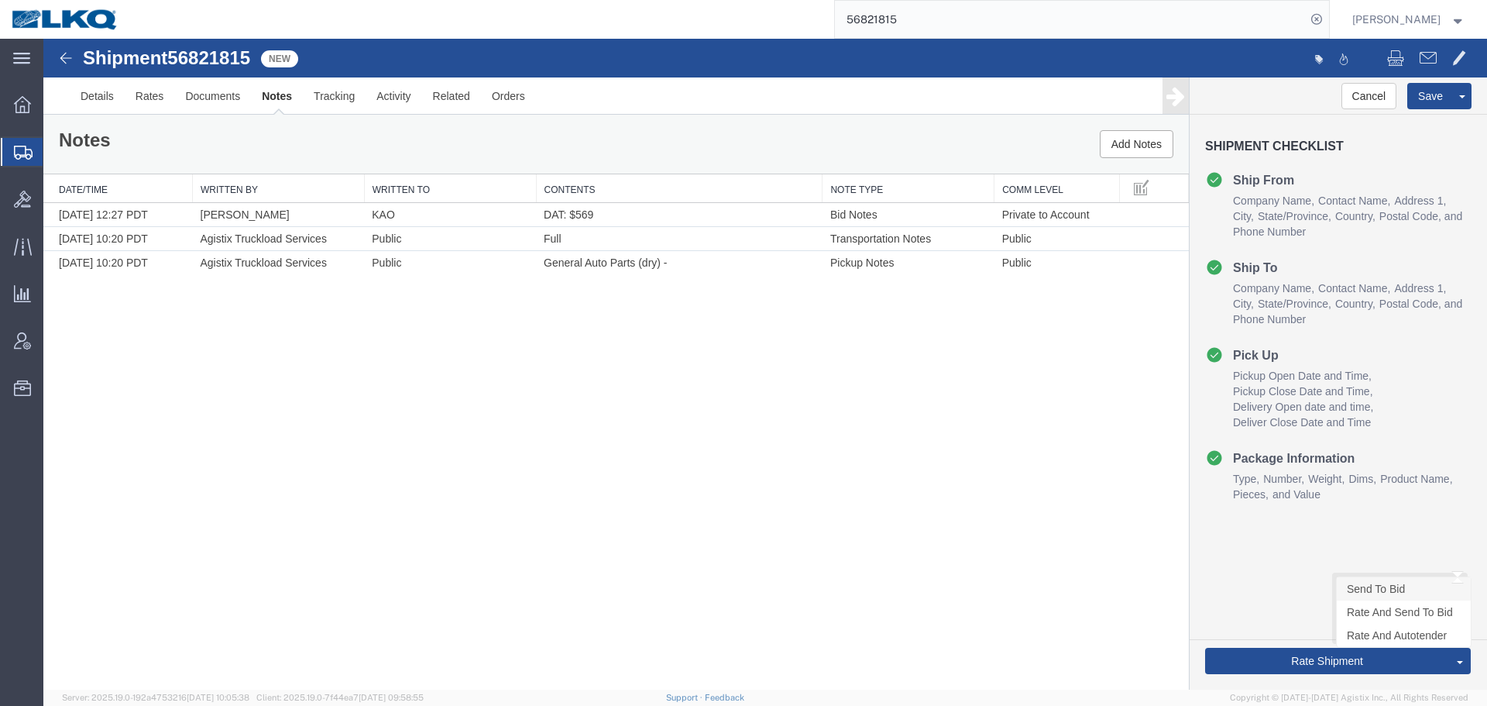
click at [1366, 592] on link "Send To Bid" at bounding box center [1404, 588] width 134 height 23
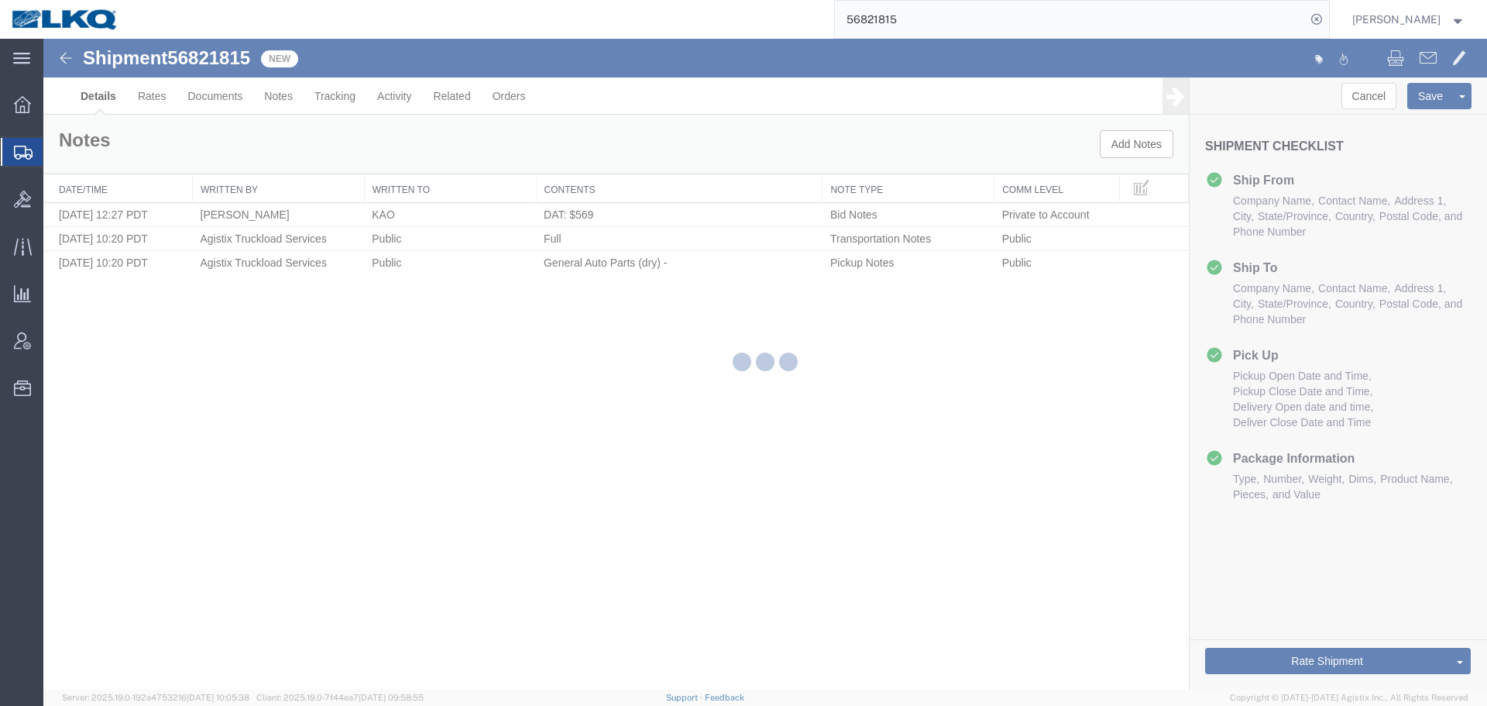
select select "30591"
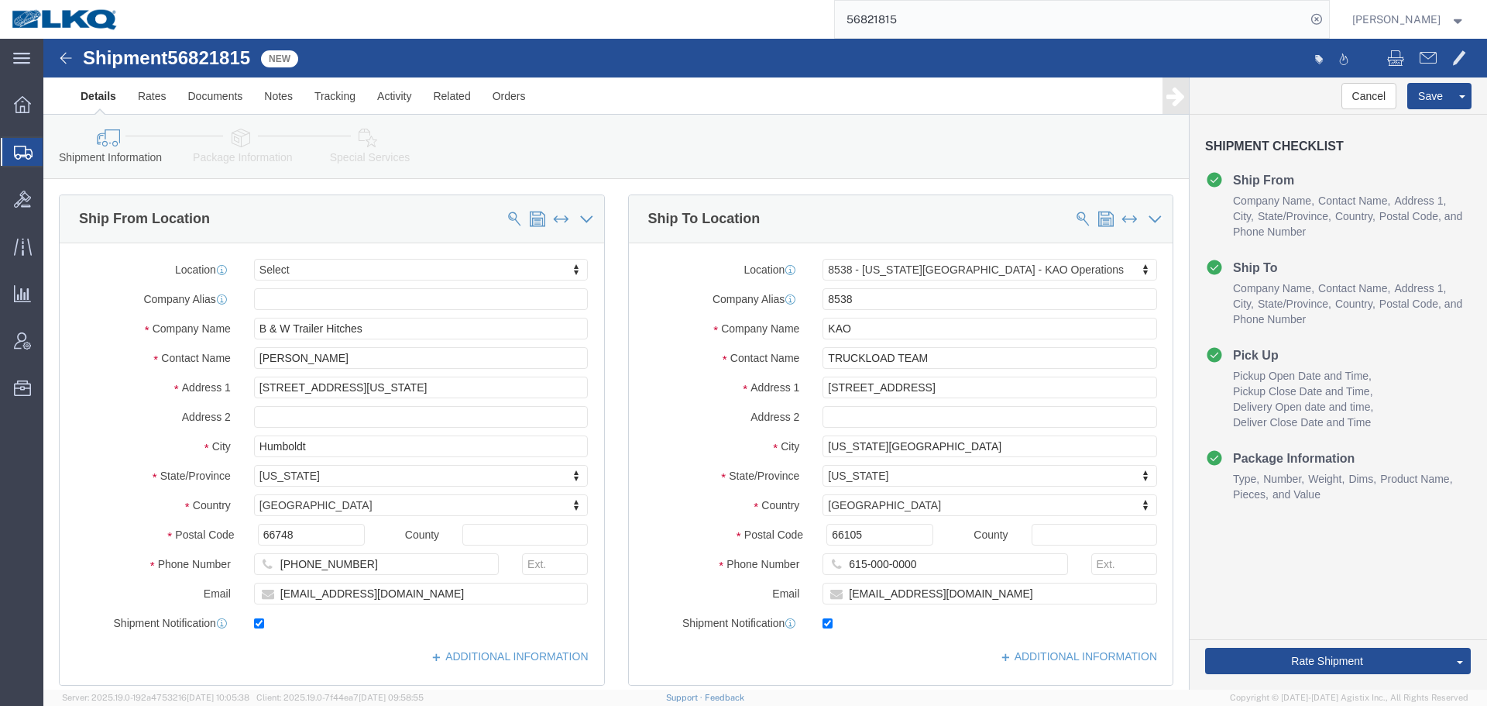
select select "TL"
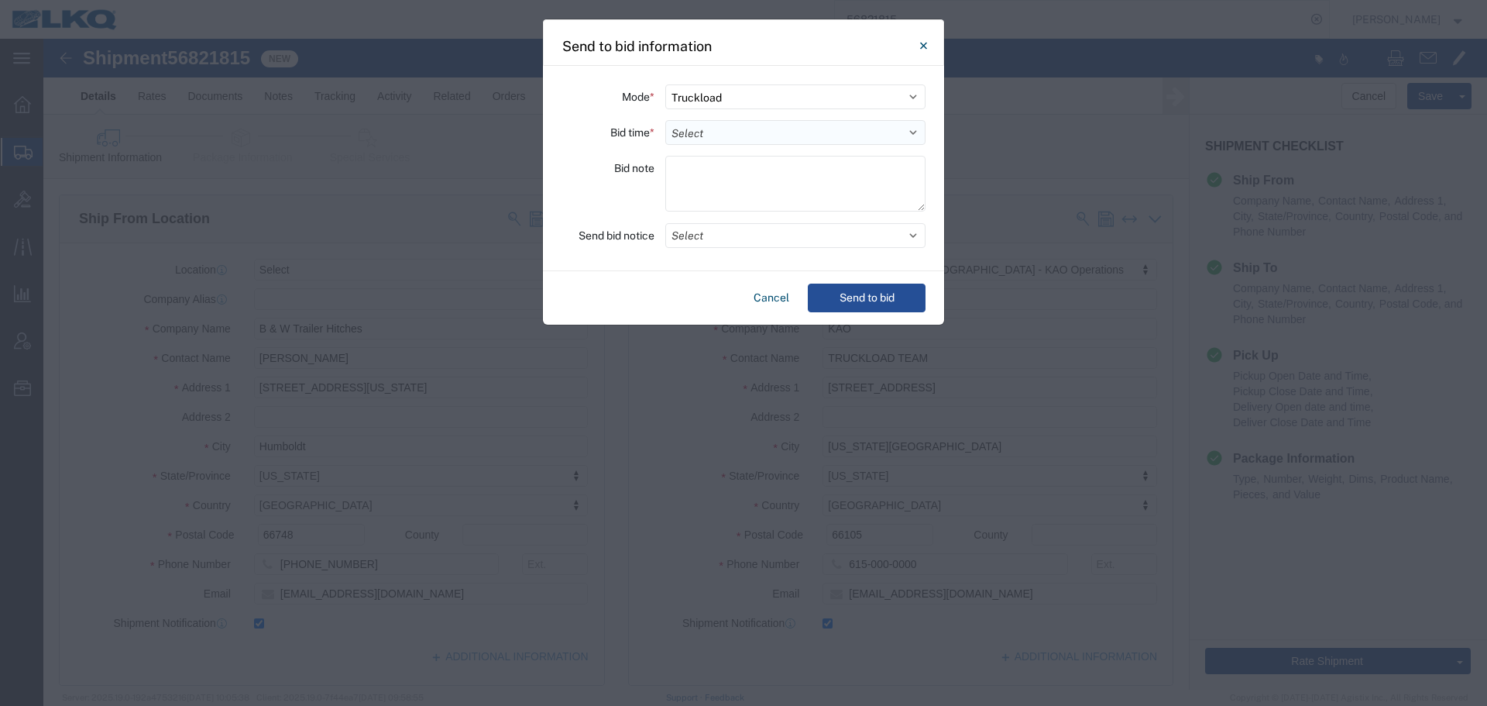
drag, startPoint x: 699, startPoint y: 128, endPoint x: 699, endPoint y: 139, distance: 11.6
click at [699, 128] on select "Select 30 Min (Rush) 1 Hour (Rush) 2 Hours (Rush) 4 Hours (Rush) 8 Hours (Rush)…" at bounding box center [795, 132] width 260 height 25
click at [665, 120] on select "Select 30 Min (Rush) 1 Hour (Rush) 2 Hours (Rush) 4 Hours (Rush) 8 Hours (Rush)…" at bounding box center [795, 132] width 260 height 25
click at [719, 225] on button "Select" at bounding box center [795, 235] width 260 height 25
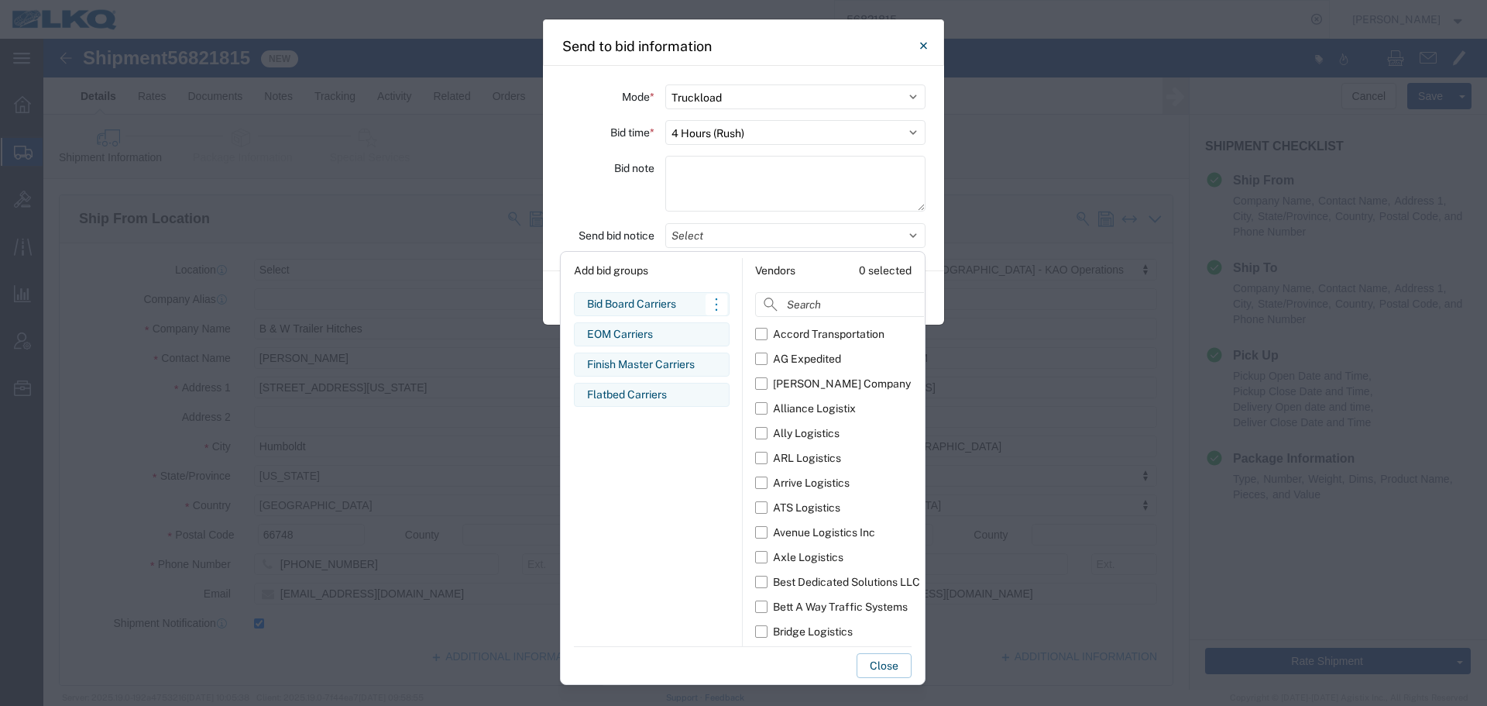
click at [663, 308] on div "Bid Board Carriers" at bounding box center [651, 304] width 129 height 16
click at [572, 192] on div "Bid note" at bounding box center [607, 186] width 93 height 60
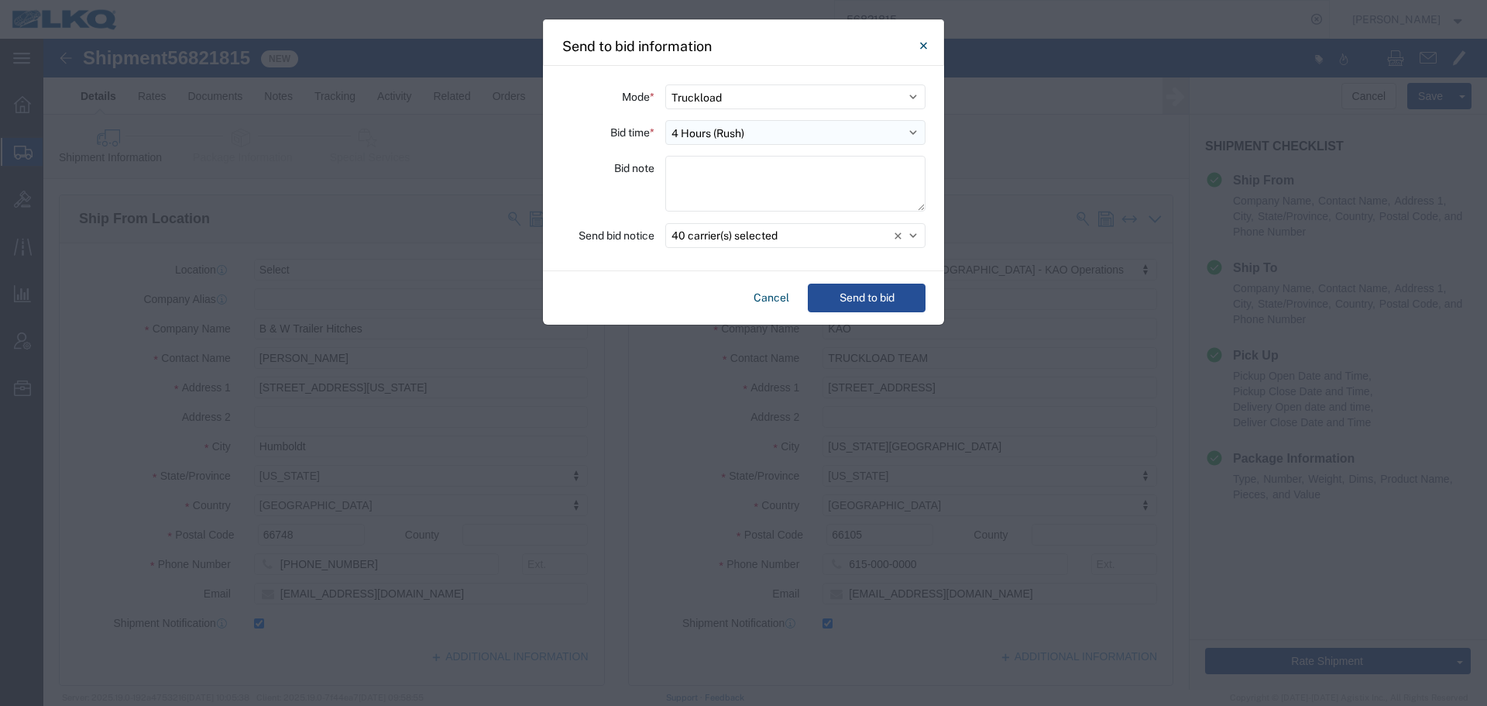
click at [698, 139] on select "Select 30 Min (Rush) 1 Hour (Rush) 2 Hours (Rush) 4 Hours (Rush) 8 Hours (Rush)…" at bounding box center [795, 132] width 260 height 25
select select "24"
click at [665, 120] on select "Select 30 Min (Rush) 1 Hour (Rush) 2 Hours (Rush) 4 Hours (Rush) 8 Hours (Rush)…" at bounding box center [795, 132] width 260 height 25
click at [874, 297] on button "Send to bid" at bounding box center [867, 297] width 118 height 29
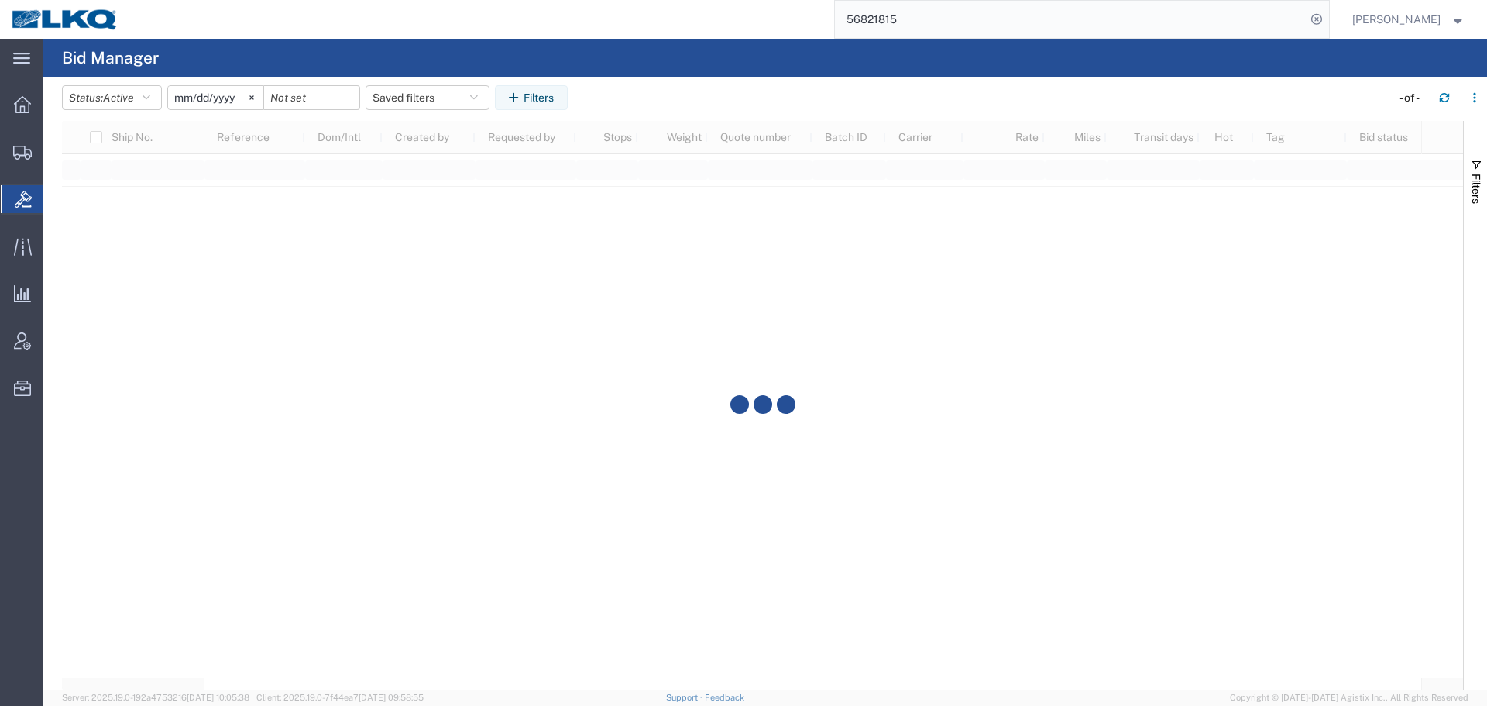
click at [1002, 29] on input "56821815" at bounding box center [1070, 19] width 471 height 37
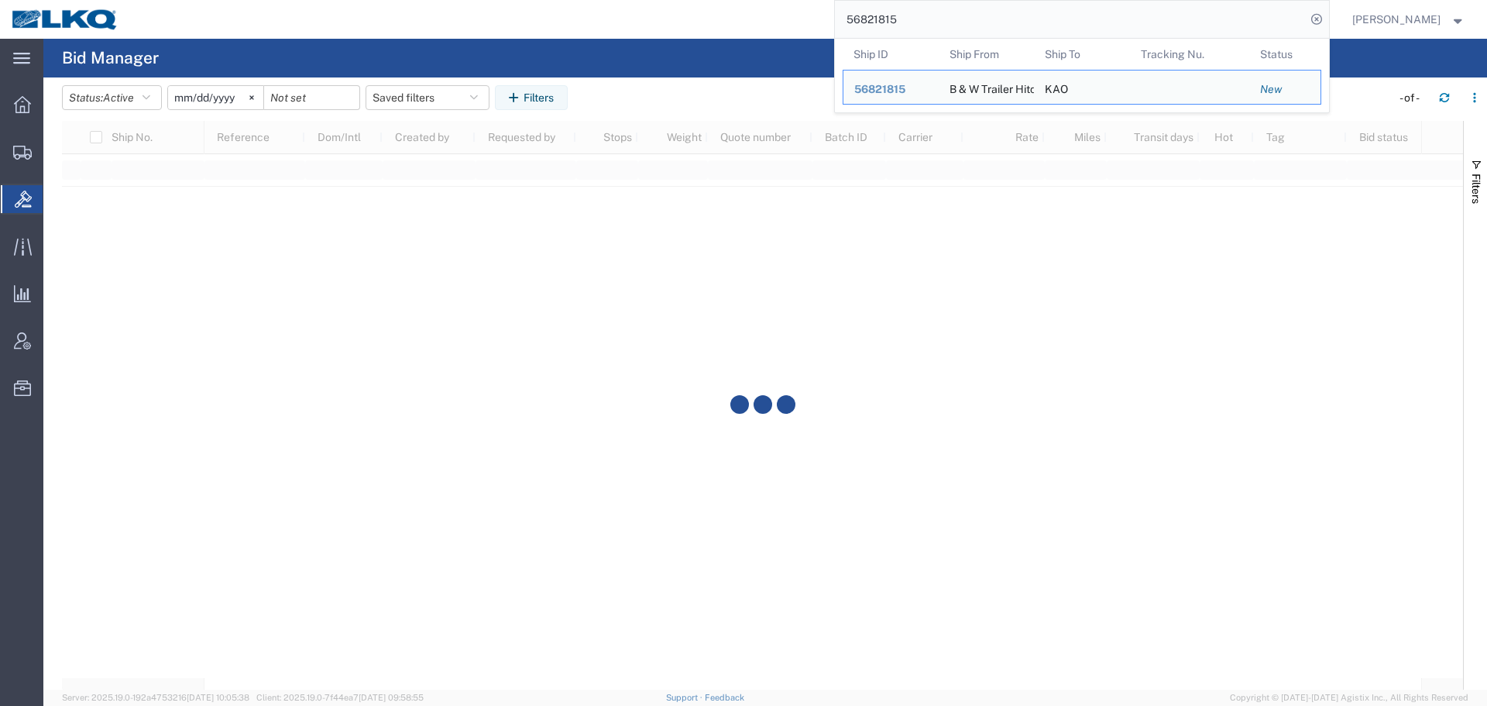
paste input "453601"
type input "56453601"
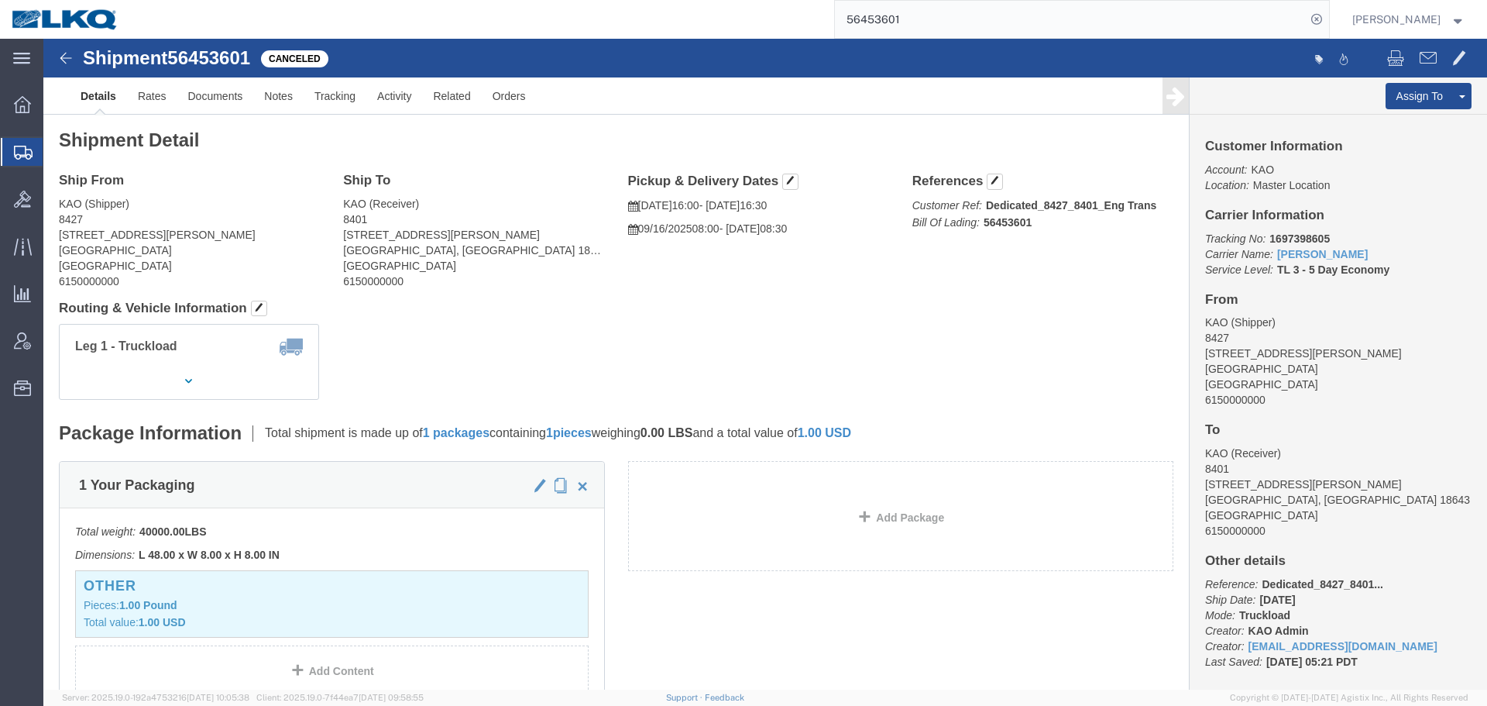
click div "Ship From KAO (Shipper) 8427 17950 Dix Toledo Highway Brownstown, MI 48193 Unit…"
click div "Shipment Detail Ship From KAO (Shipper) 8427 17950 Dix Toledo Highway Brownstow…"
click link "Uncancel Shipment"
click link "Tracking"
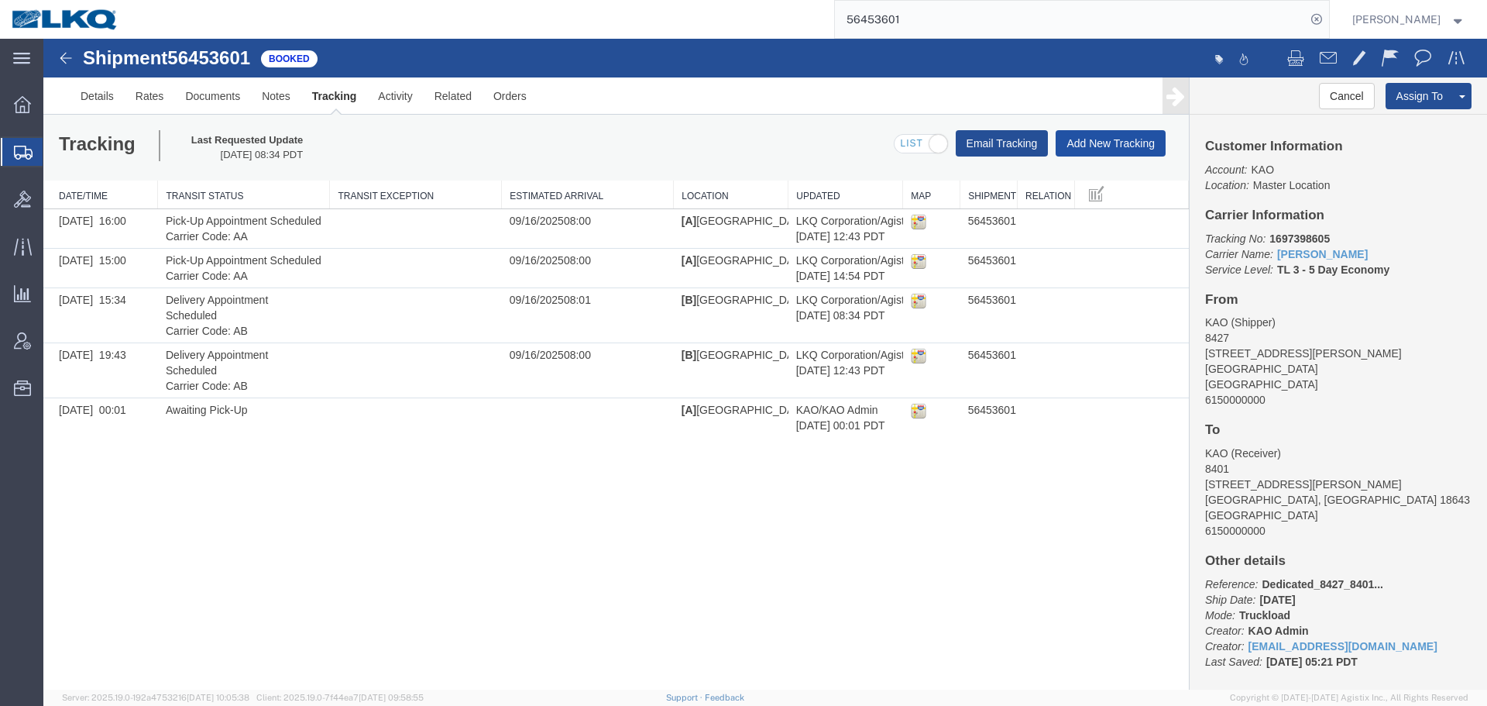
click at [1121, 132] on button "Add New Tracking" at bounding box center [1111, 143] width 110 height 26
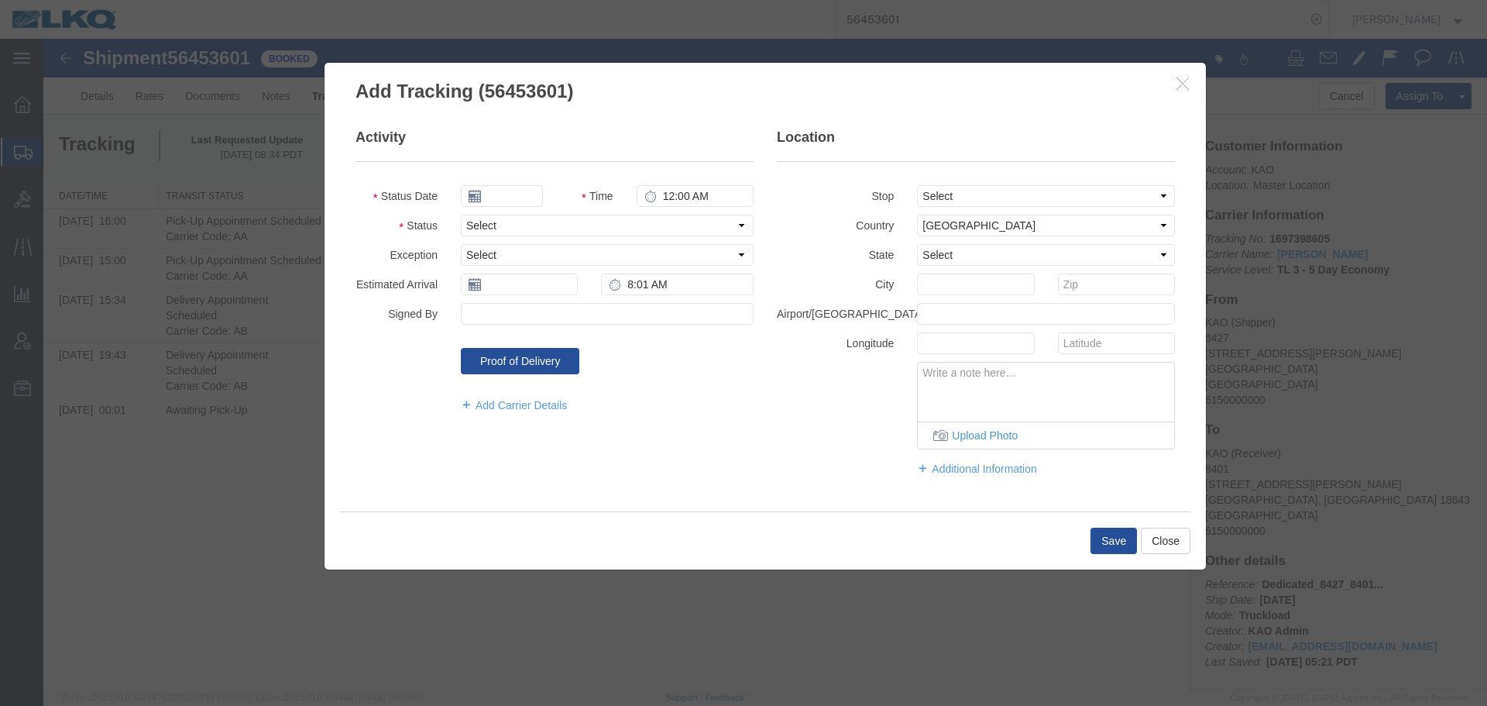
type input "09/16/2025"
type input "1:00 AM"
click at [509, 231] on select "Select Arrival Notice Available Arrival Notice Imported Arrive at Delivery Loca…" at bounding box center [607, 226] width 293 height 22
select select "DELIVRED"
click at [461, 215] on select "Select Arrival Notice Available Arrival Notice Imported Arrive at Delivery Loca…" at bounding box center [607, 226] width 293 height 22
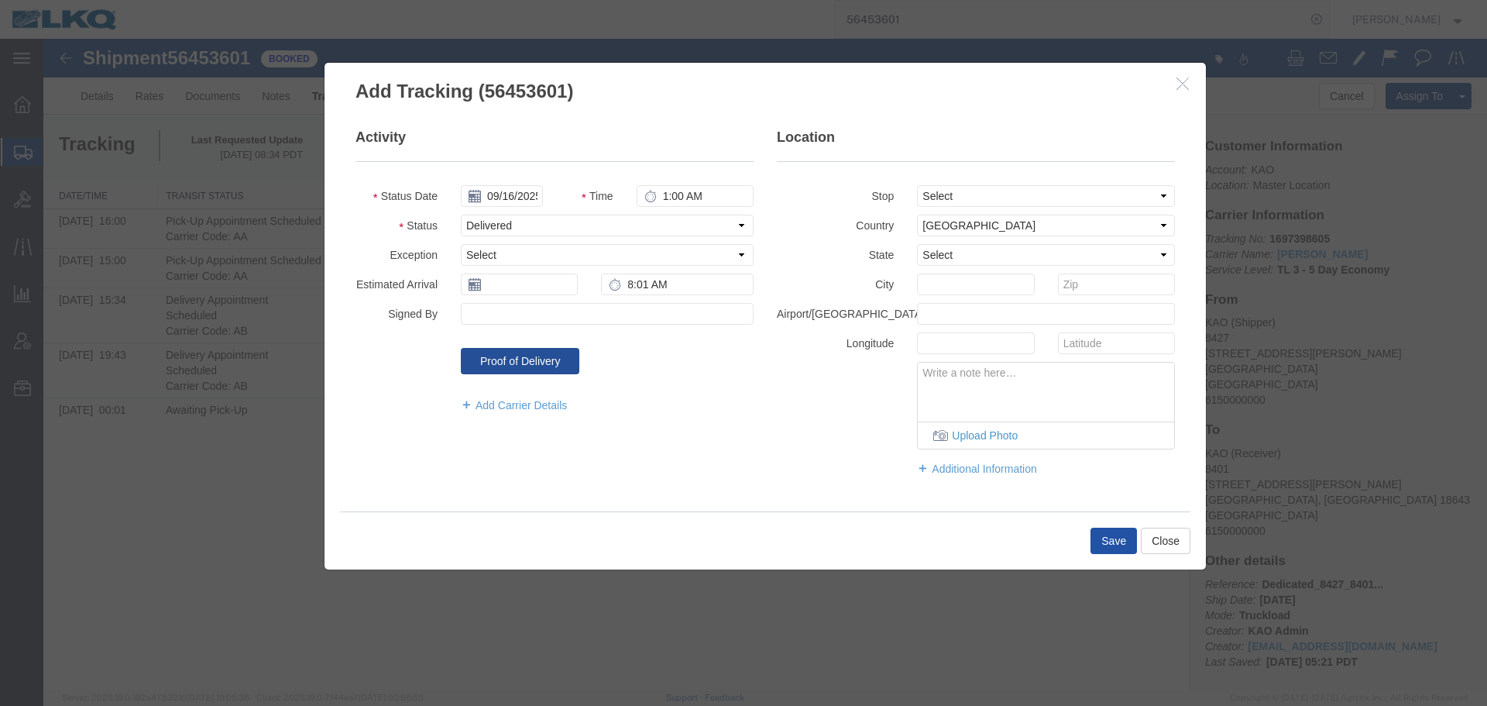
click at [1115, 535] on button "Save" at bounding box center [1113, 540] width 46 height 26
click at [527, 282] on input "text" at bounding box center [519, 284] width 117 height 22
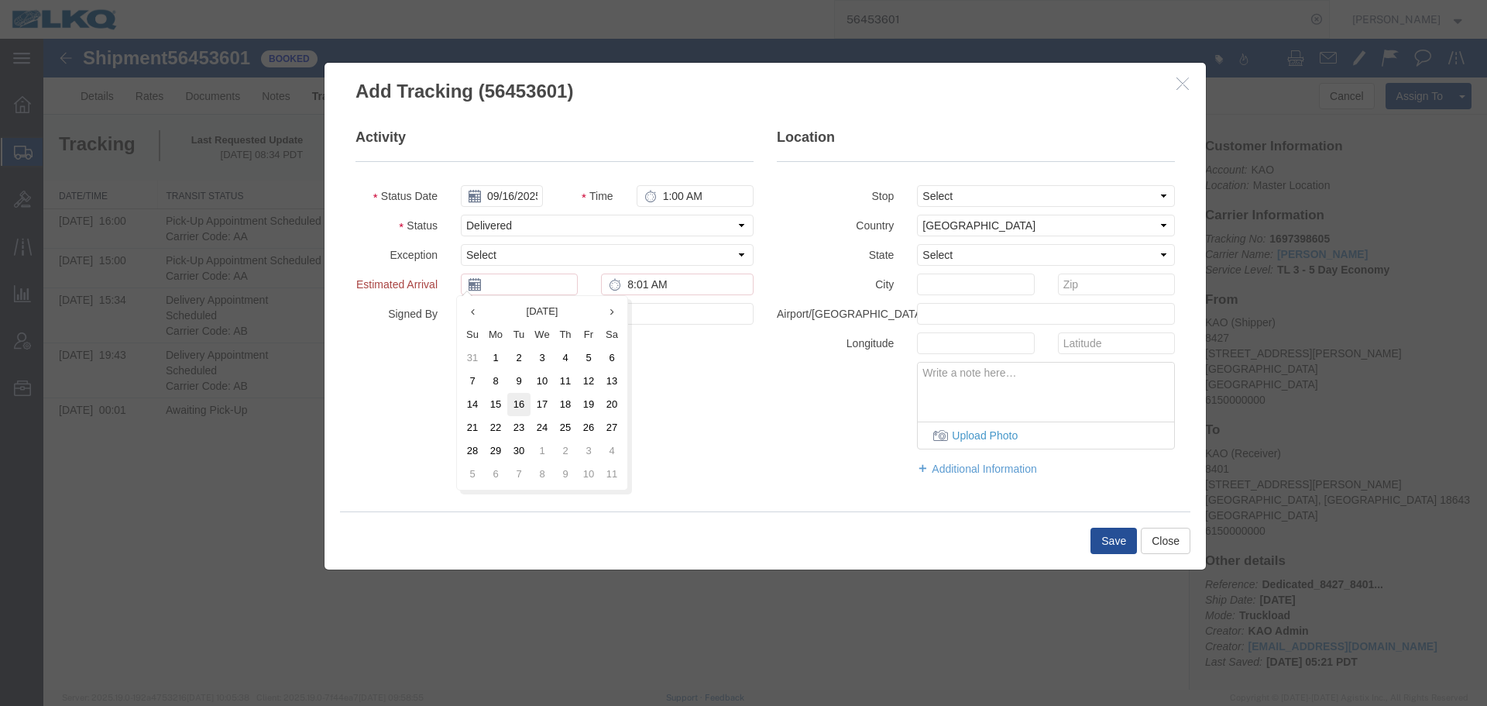
click at [518, 407] on td "16" at bounding box center [518, 404] width 23 height 23
type input "09/16/2025"
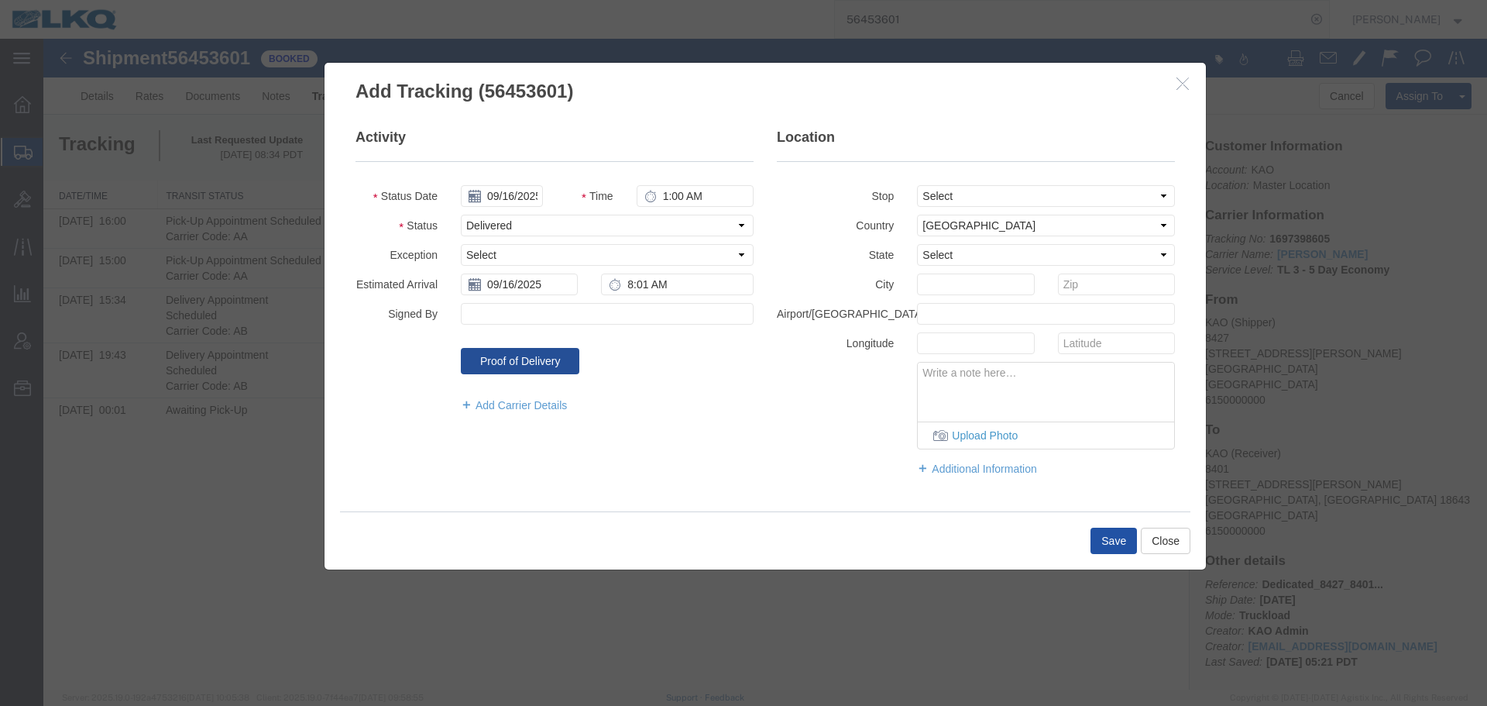
click at [1096, 541] on button "Save" at bounding box center [1113, 540] width 46 height 26
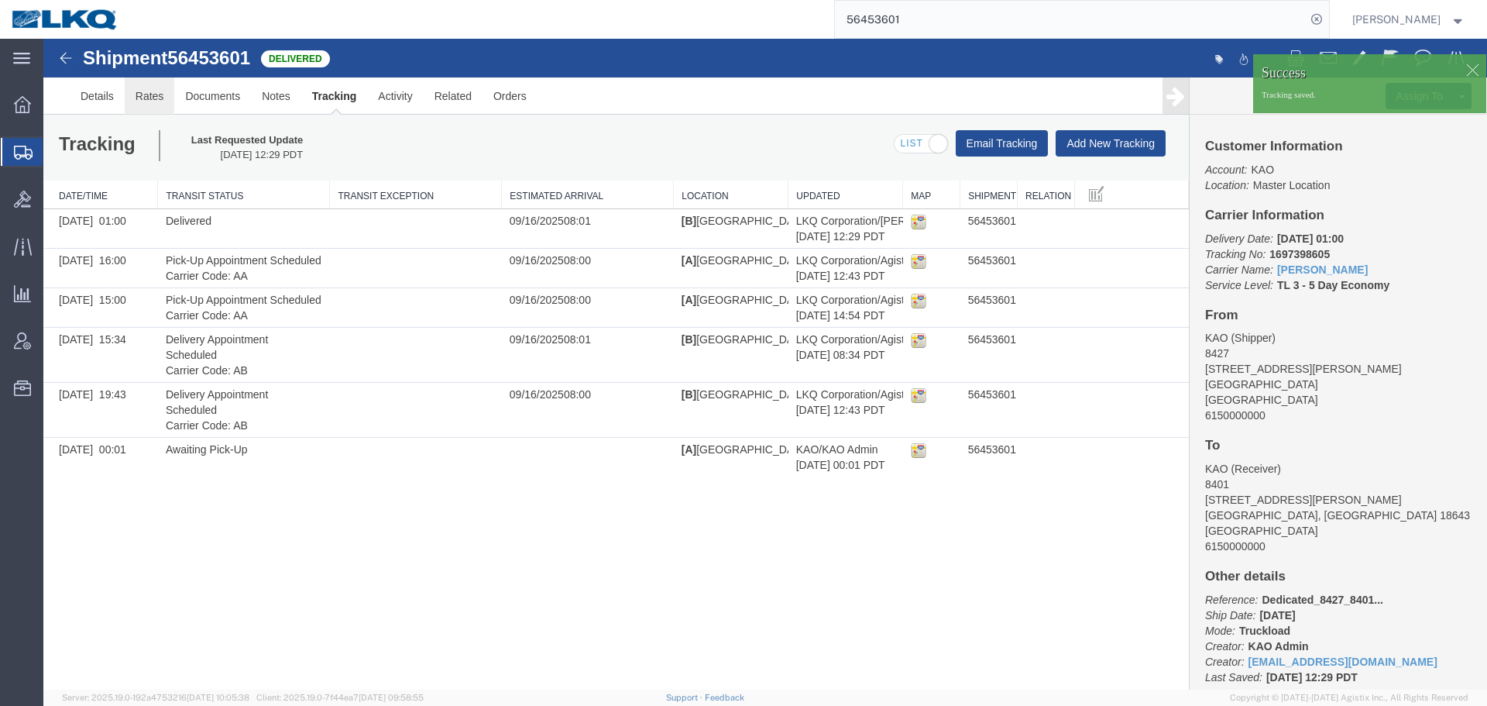
click at [144, 94] on link "Rates" at bounding box center [150, 95] width 50 height 37
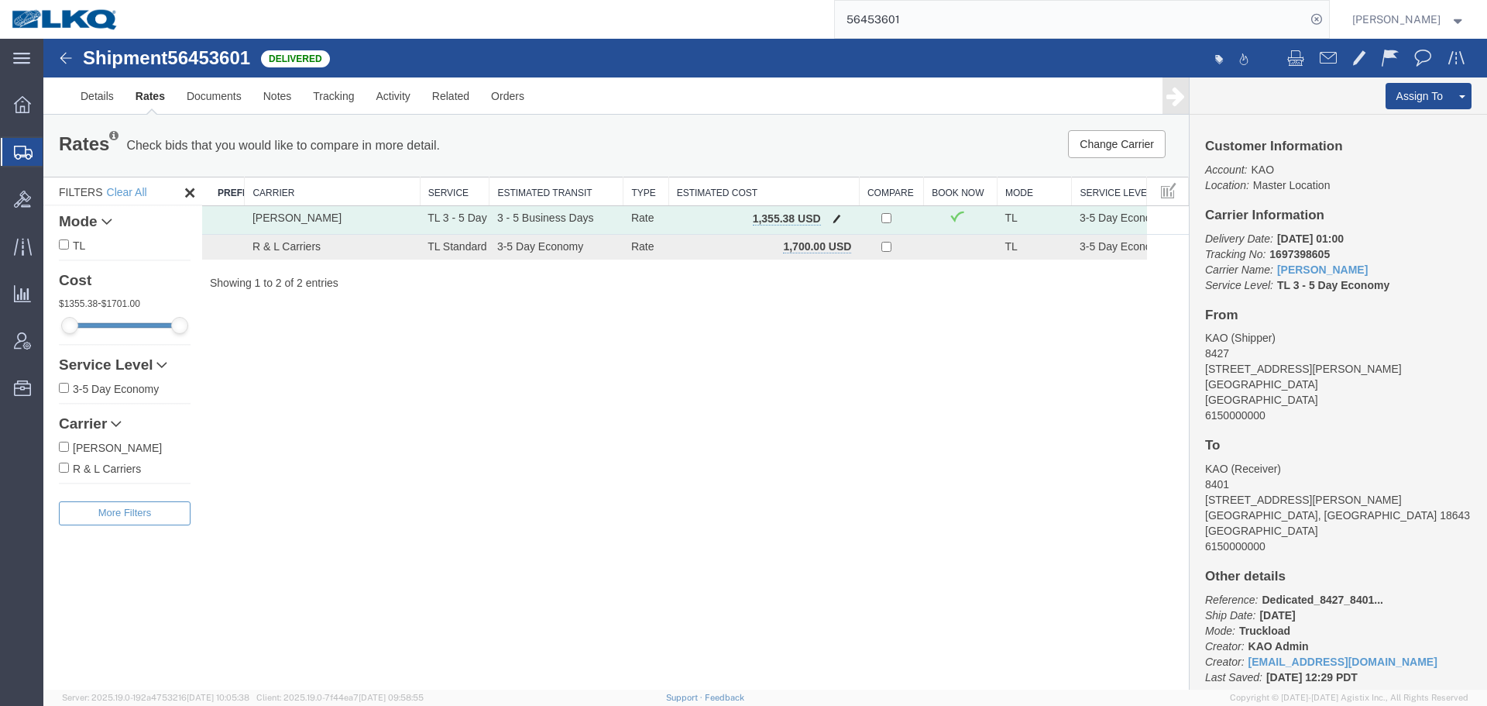
click at [837, 214] on span "button" at bounding box center [837, 218] width 9 height 11
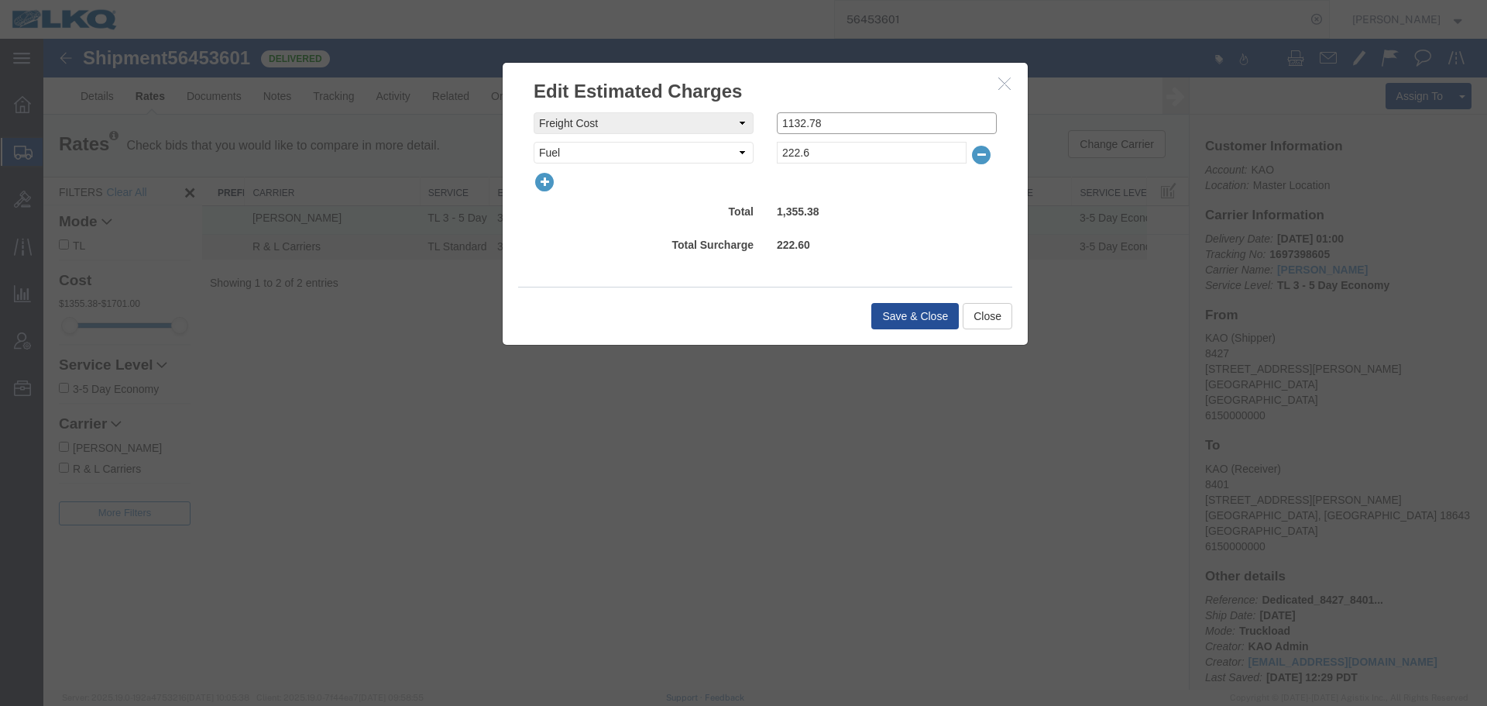
click at [540, 125] on div "freightCost Select AES Filing Accessorial Delivery Charge Additional Invoice De…" at bounding box center [765, 123] width 486 height 22
type input "0"
click at [591, 153] on select "Select AES Filing Accessorial Delivery Charge Additional Invoice Details Addres…" at bounding box center [644, 153] width 220 height 22
select select "VEHI_FUR_NOT_USED"
click at [534, 142] on select "Select AES Filing Accessorial Delivery Charge Additional Invoice Details Addres…" at bounding box center [644, 153] width 220 height 22
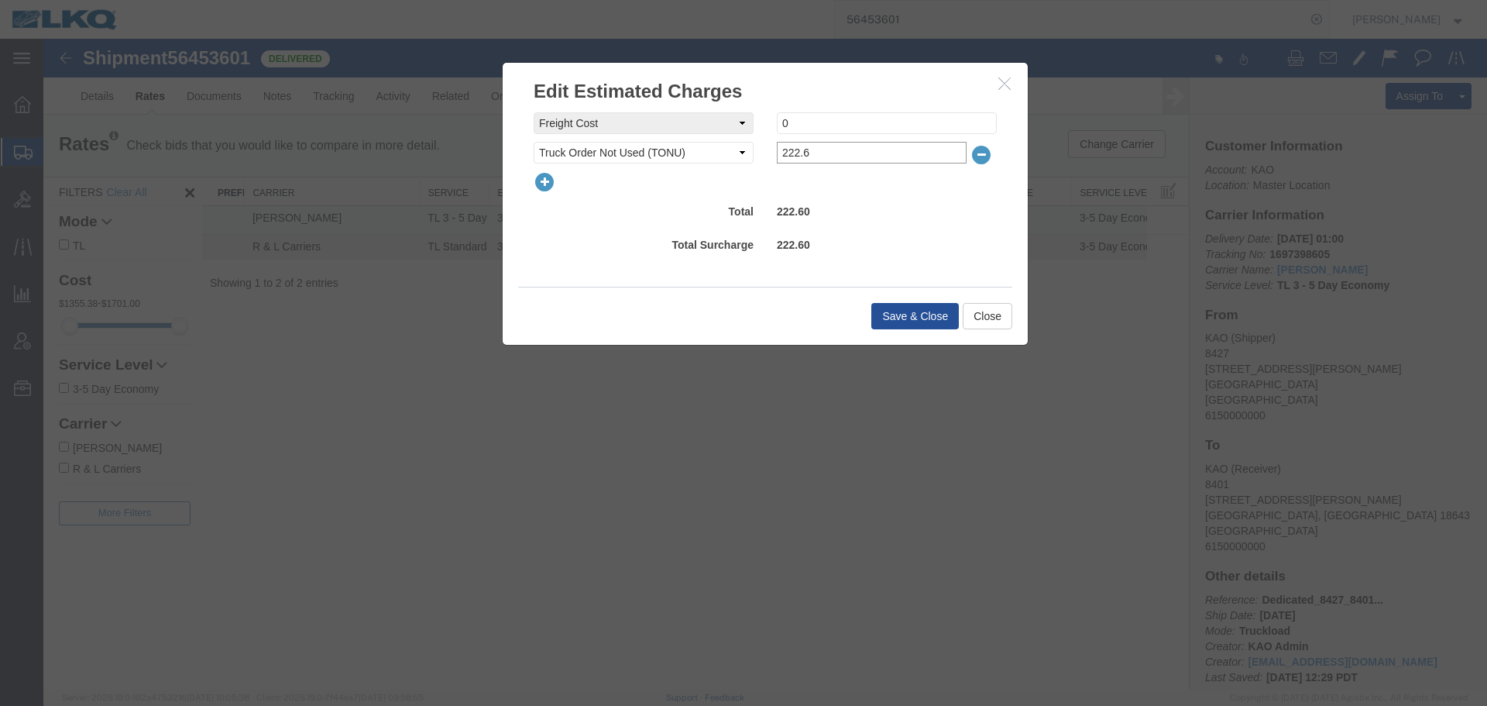
click at [794, 151] on input "222.6" at bounding box center [872, 153] width 190 height 22
type input "150"
click at [895, 329] on button "Save & Close" at bounding box center [915, 316] width 88 height 26
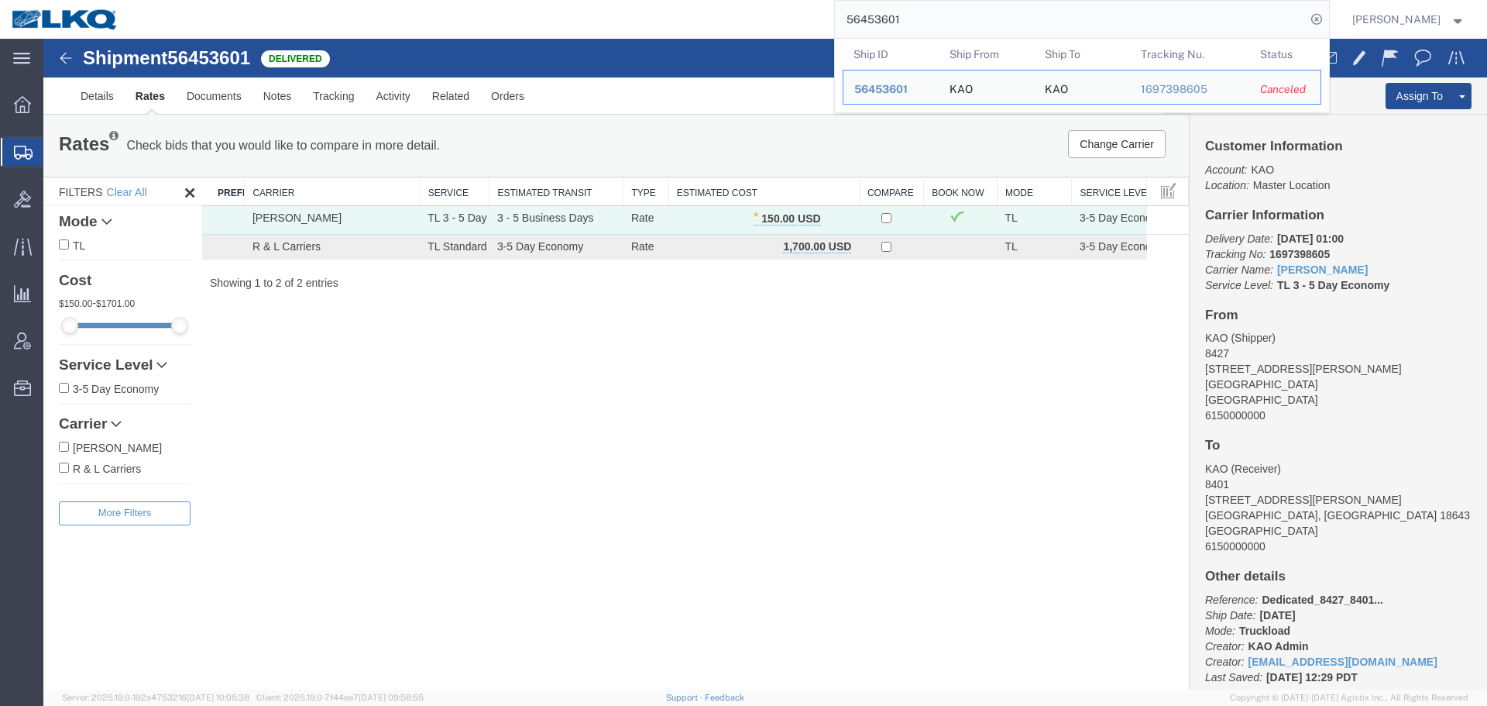
click at [908, 32] on input "56453601" at bounding box center [1070, 19] width 471 height 37
paste input "819046"
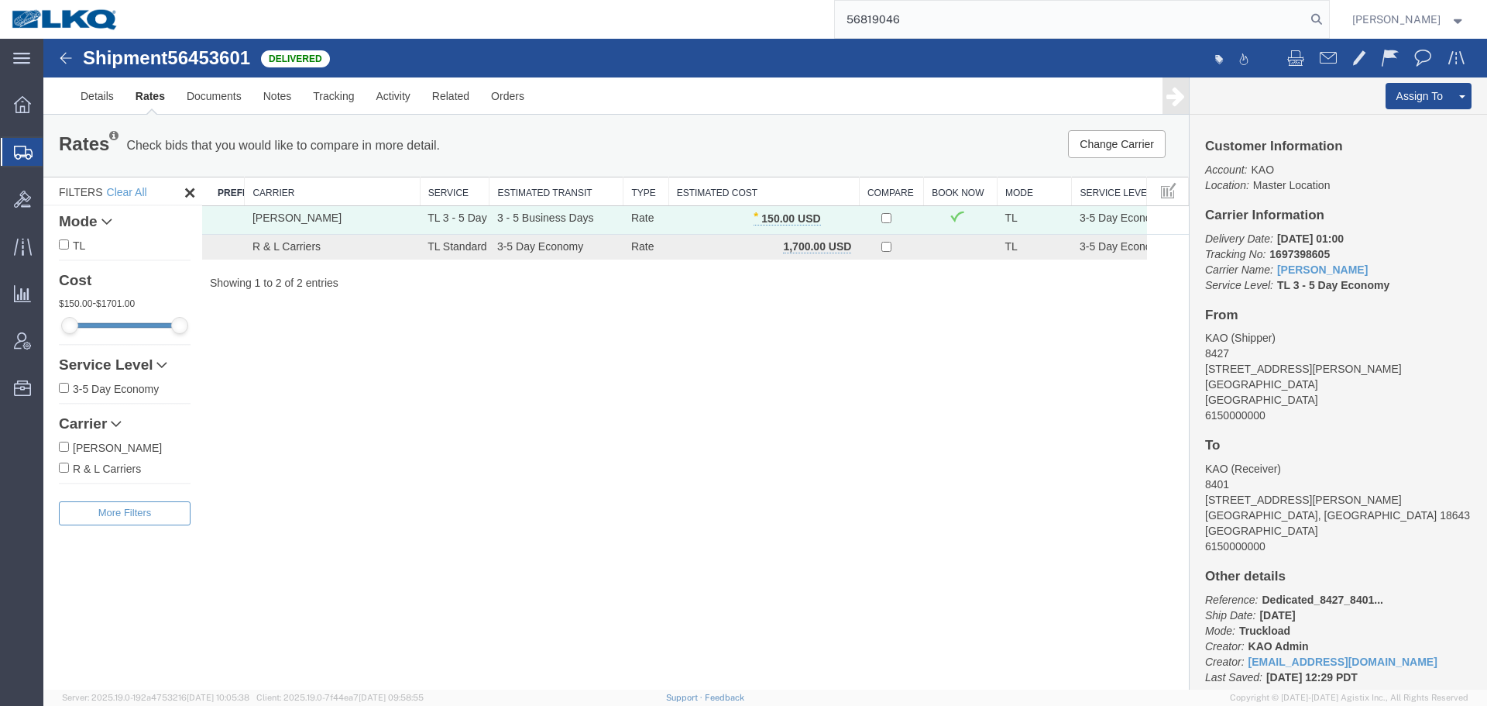
type input "56819046"
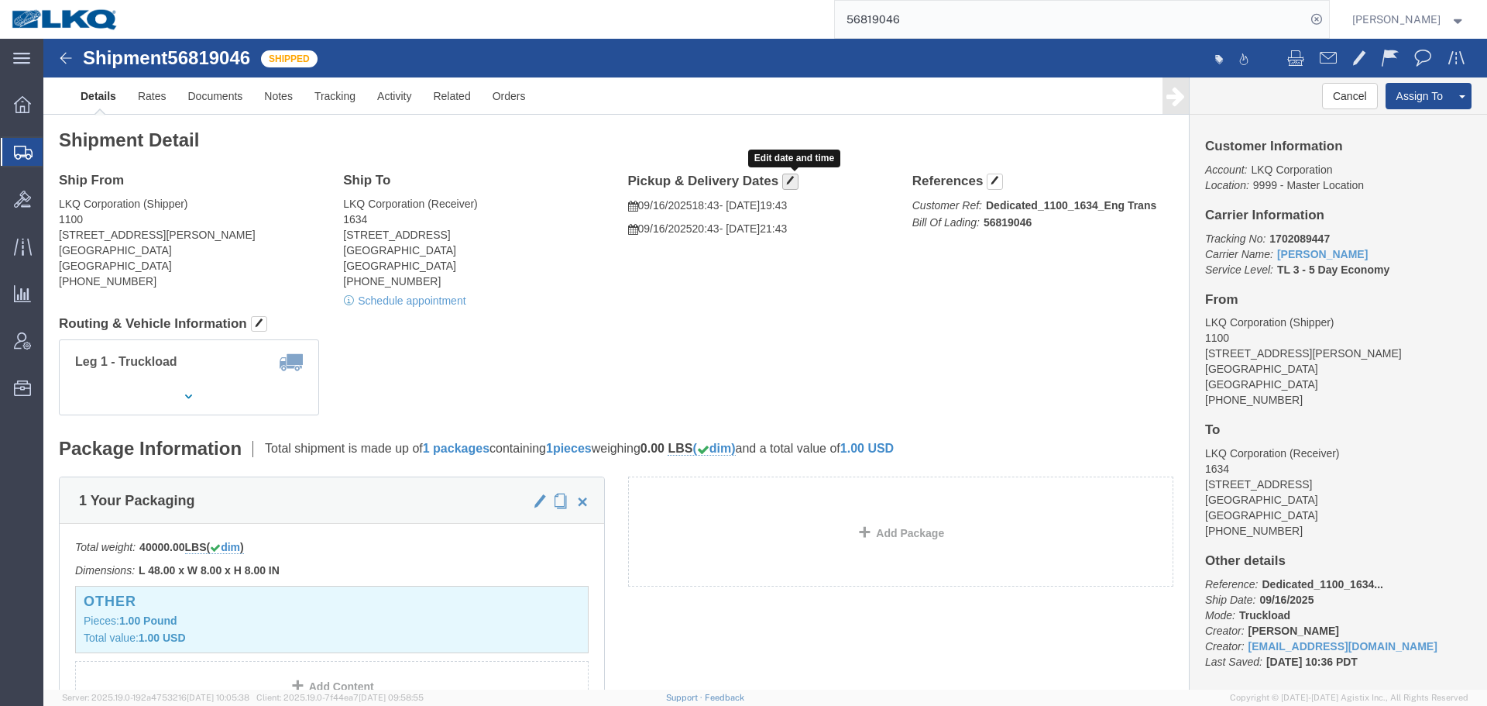
click button "button"
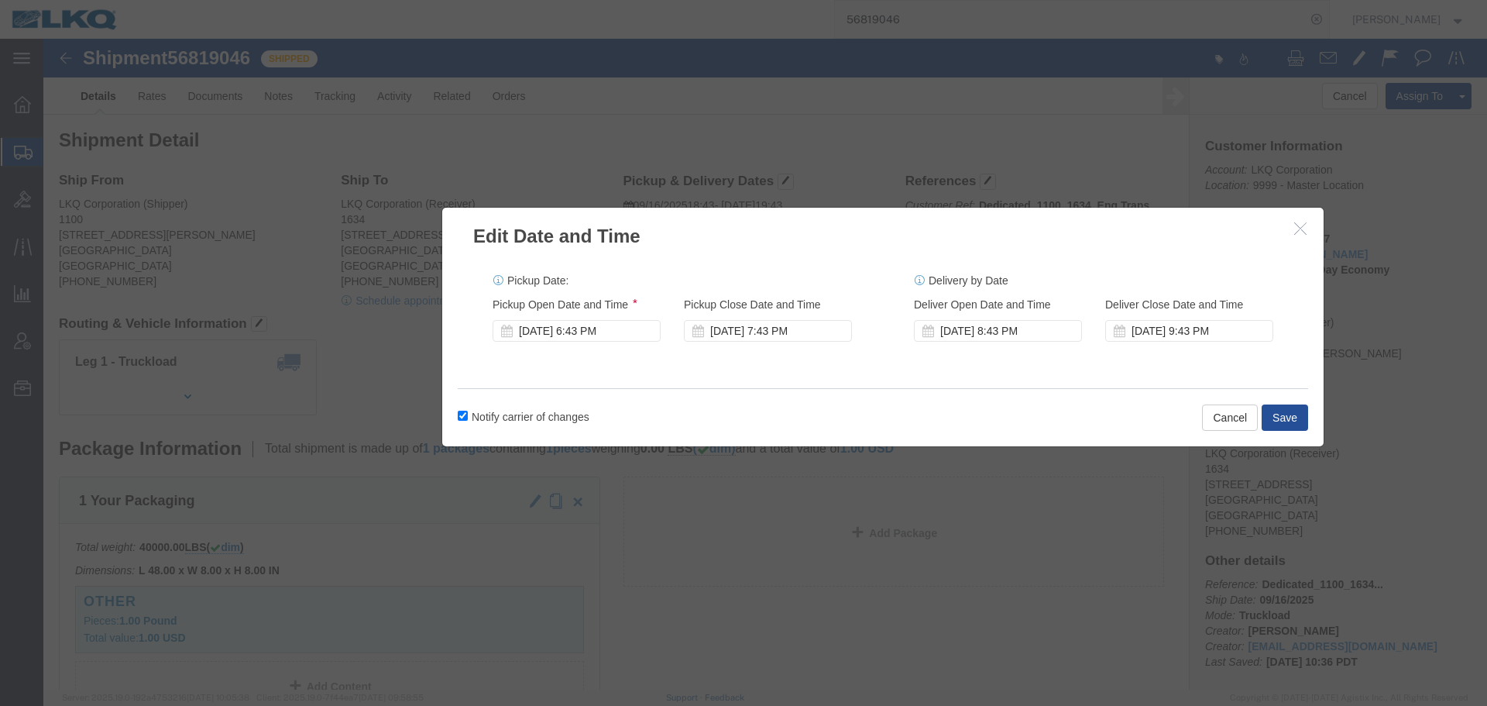
drag, startPoint x: 648, startPoint y: 36, endPoint x: 766, endPoint y: 180, distance: 186.6
click h2 "Edit Date and Time"
click div "Sep 16 2025 6:43 PM"
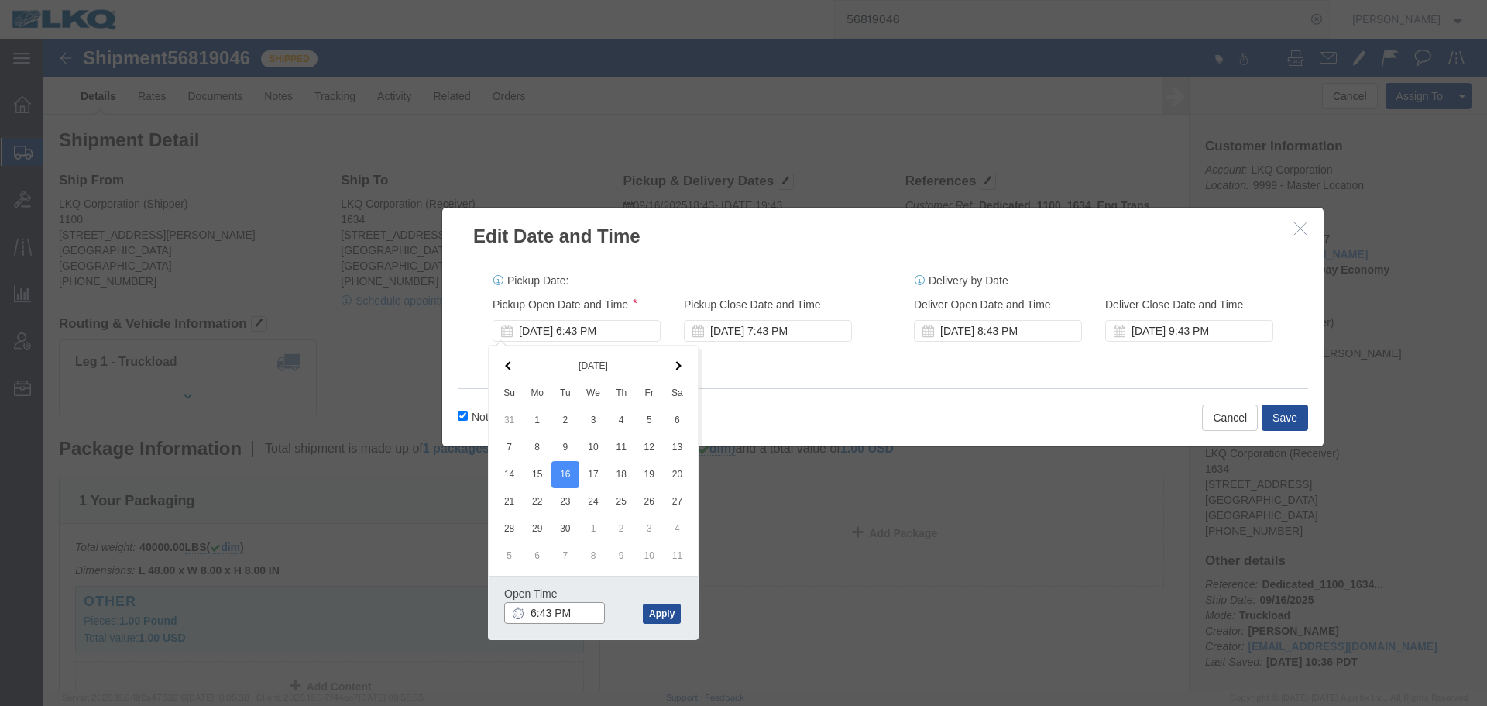
click input "6:43 PM"
type input "07"
type input "7:00 AM"
click button "Apply"
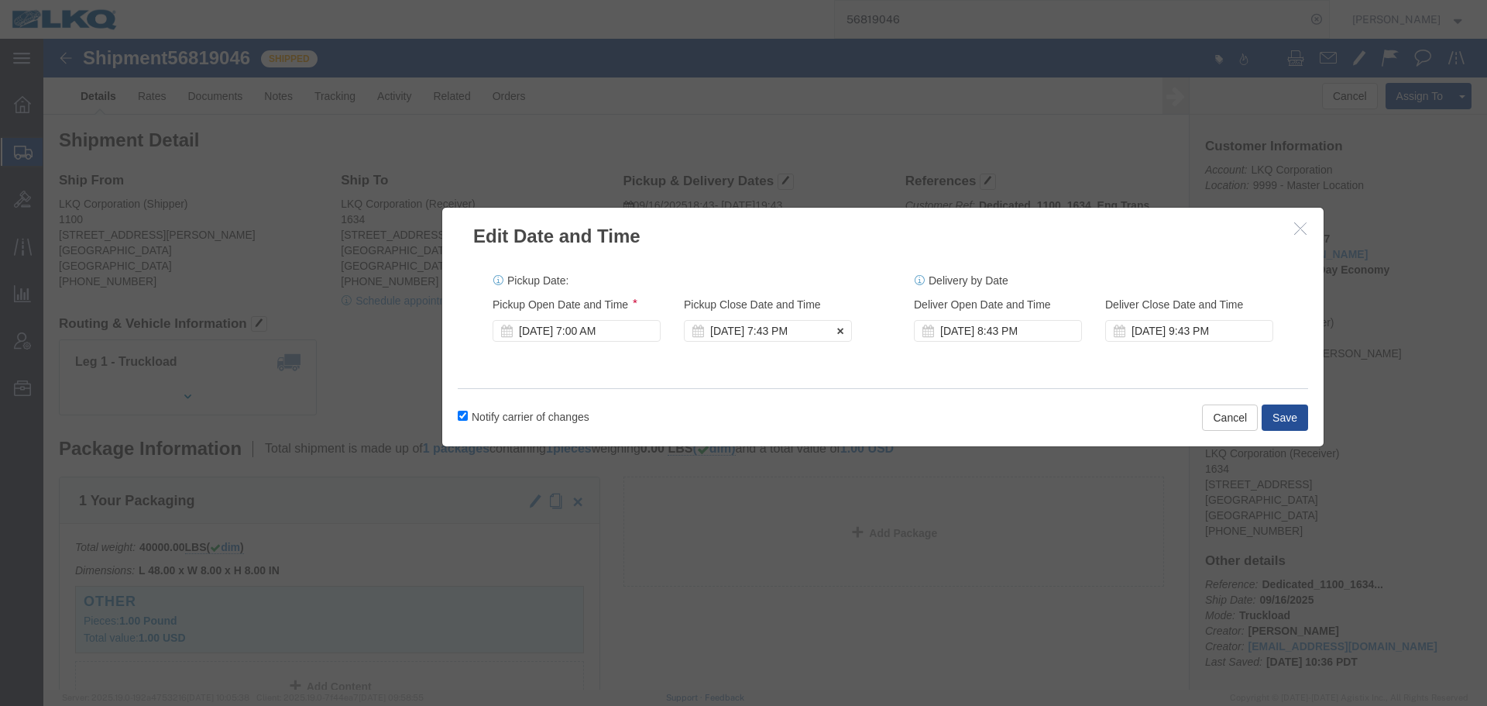
click div "Sep 16 2025 7:43 PM"
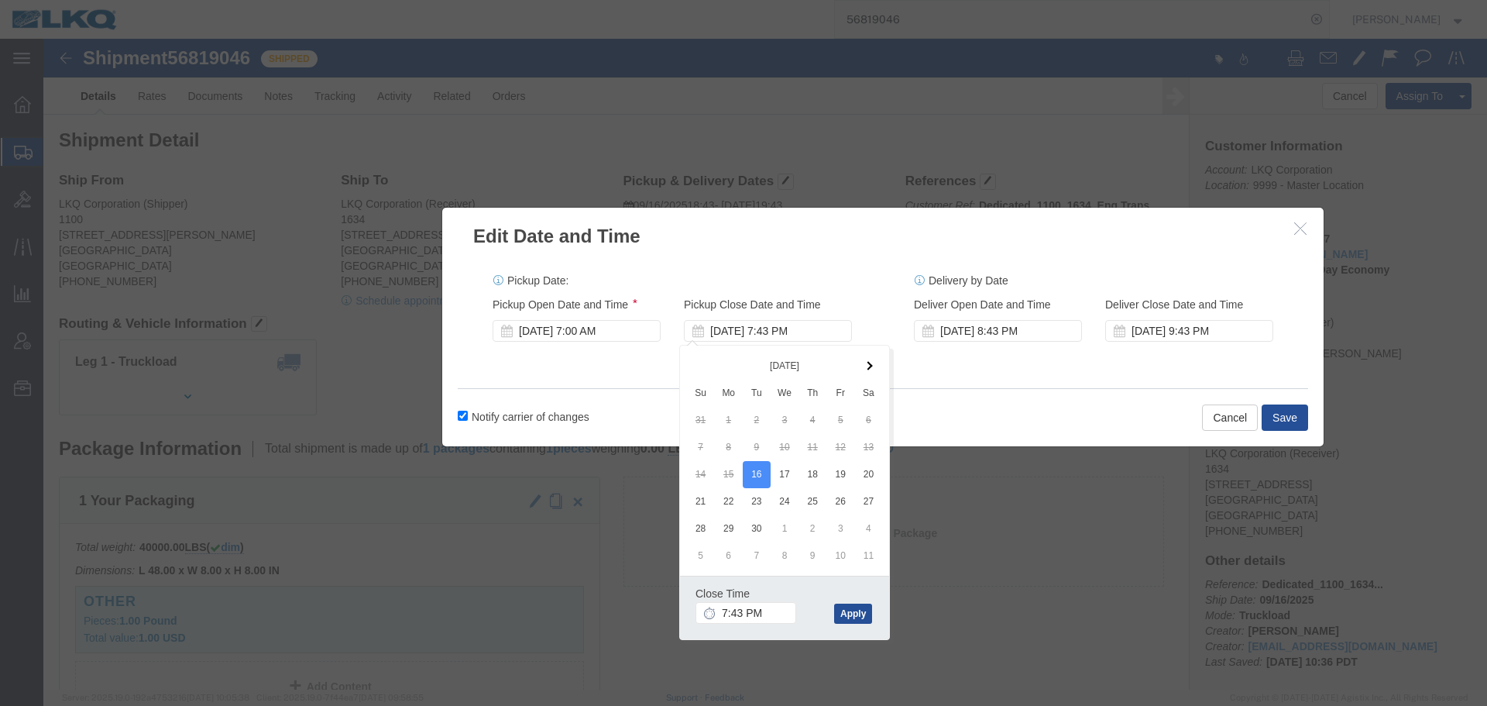
click div "Close Time 7:43 PM Sep 16 2025 7:43 PM - Sep 16 2025 7:43 PM Cancel Apply"
click input "7:43 PM"
type input "8:00 AM"
click button "Apply"
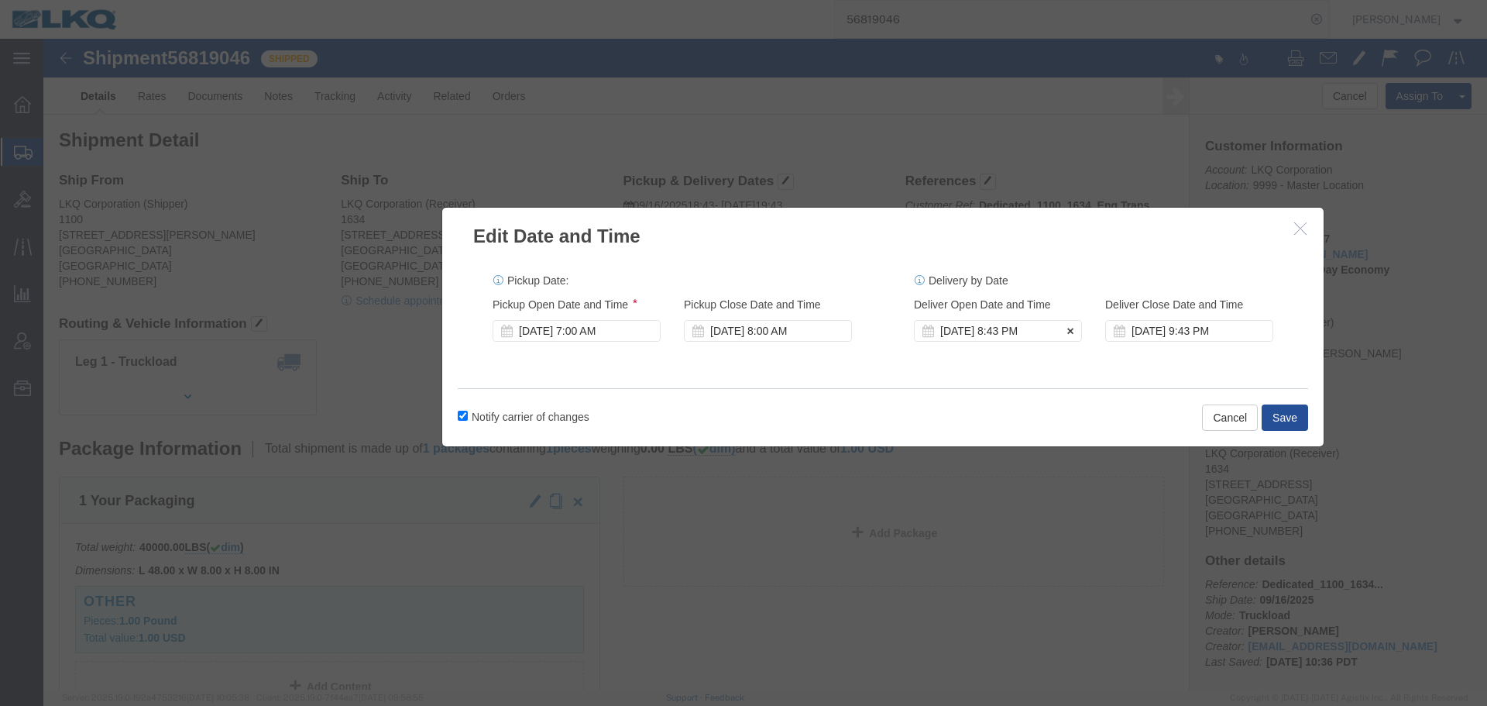
click div "Sep 16 2025 8:43 PM"
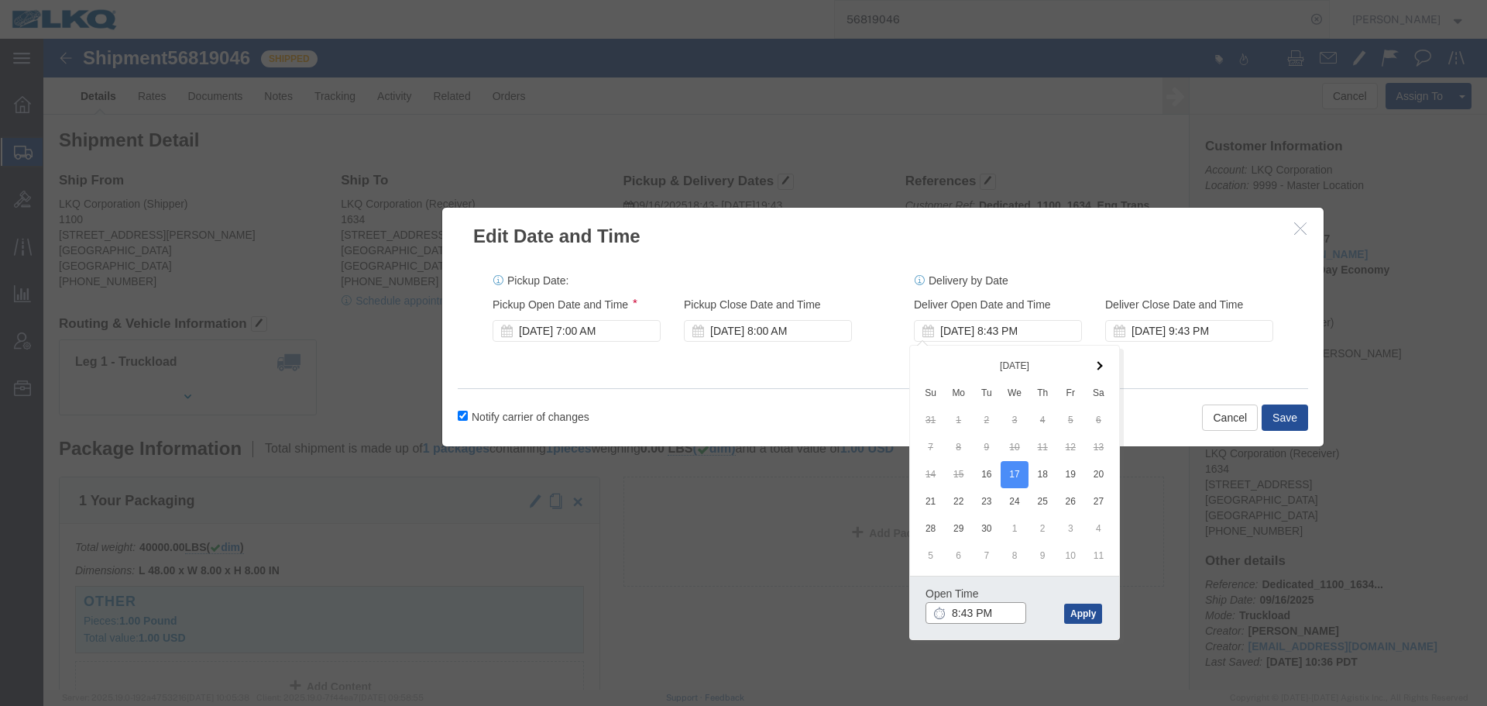
click input "8:43 PM"
click button "Apply"
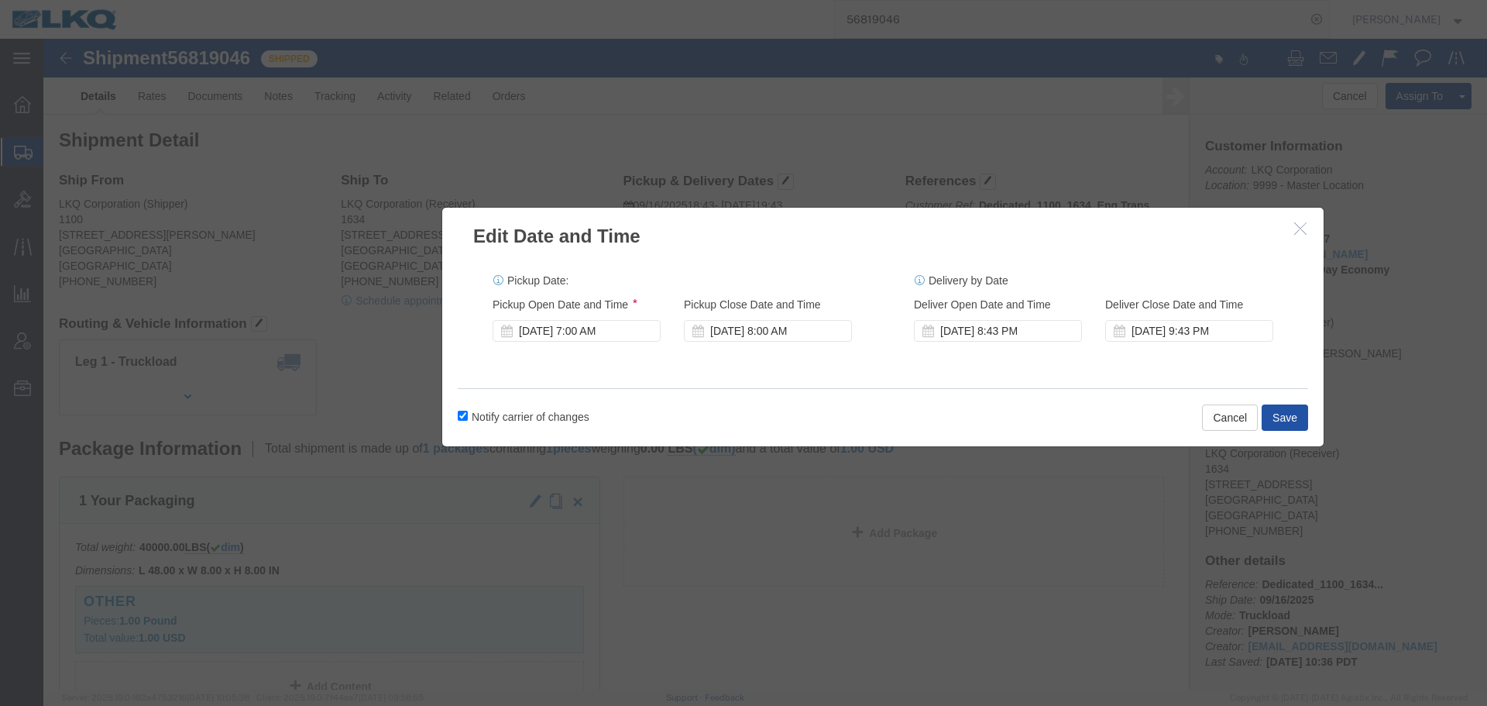
click button "Save"
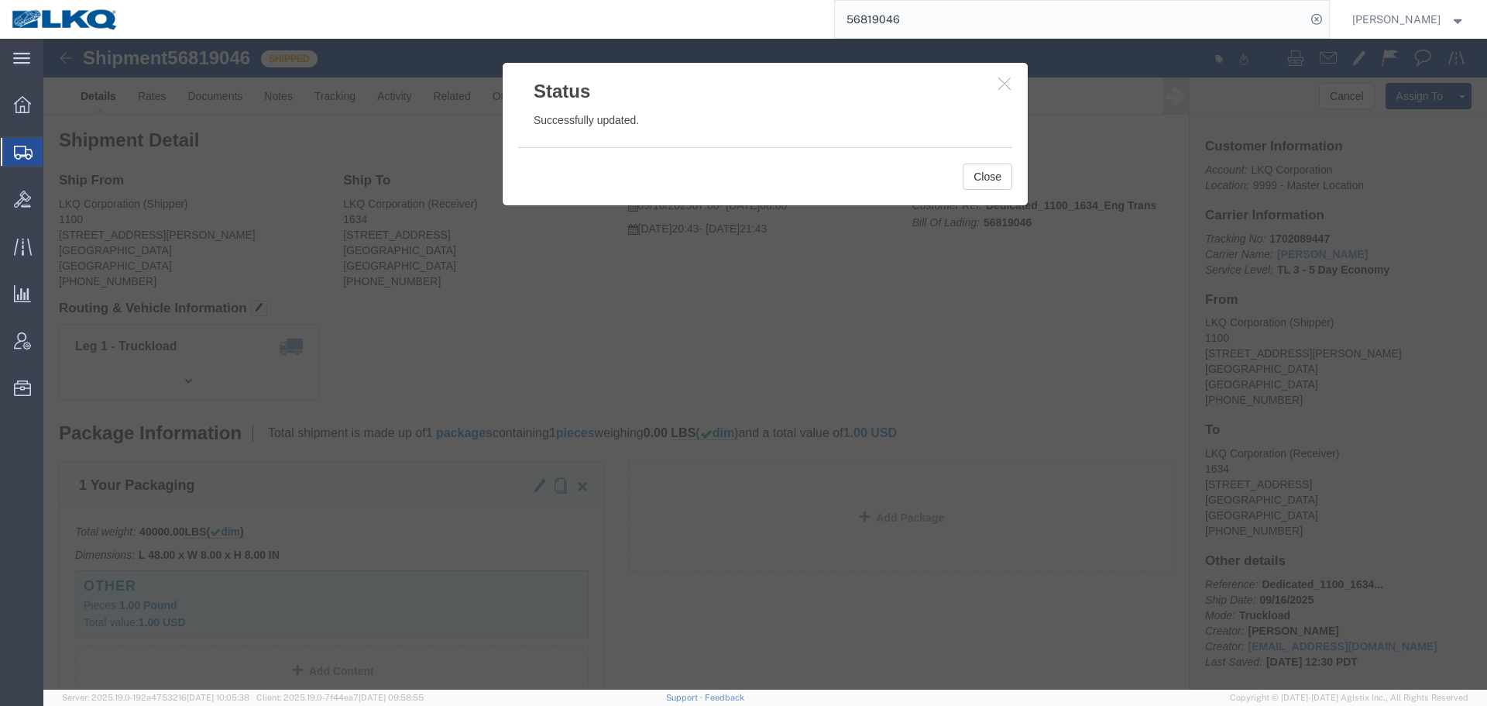
click icon "button"
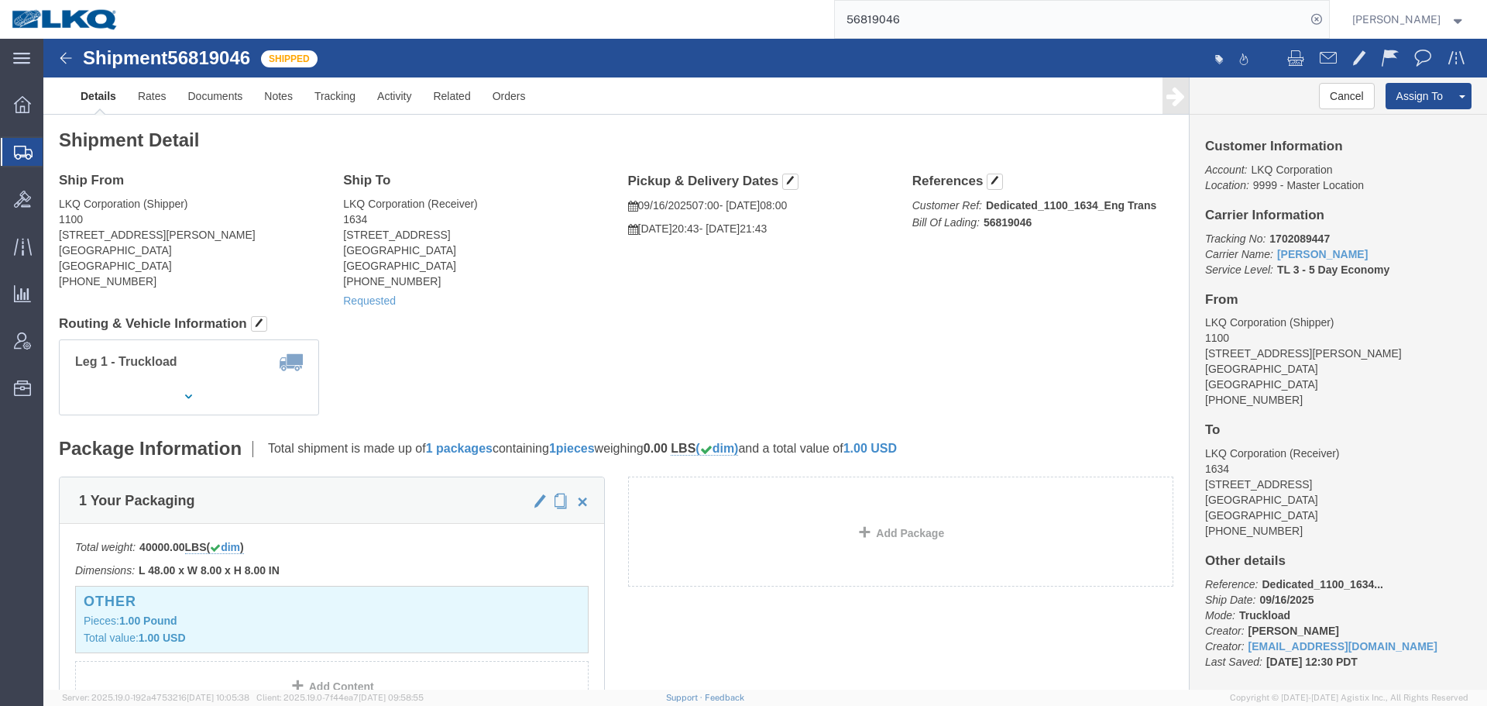
click div "Leg 1 - Truckload Number of trucks: 1"
click link "Requested"
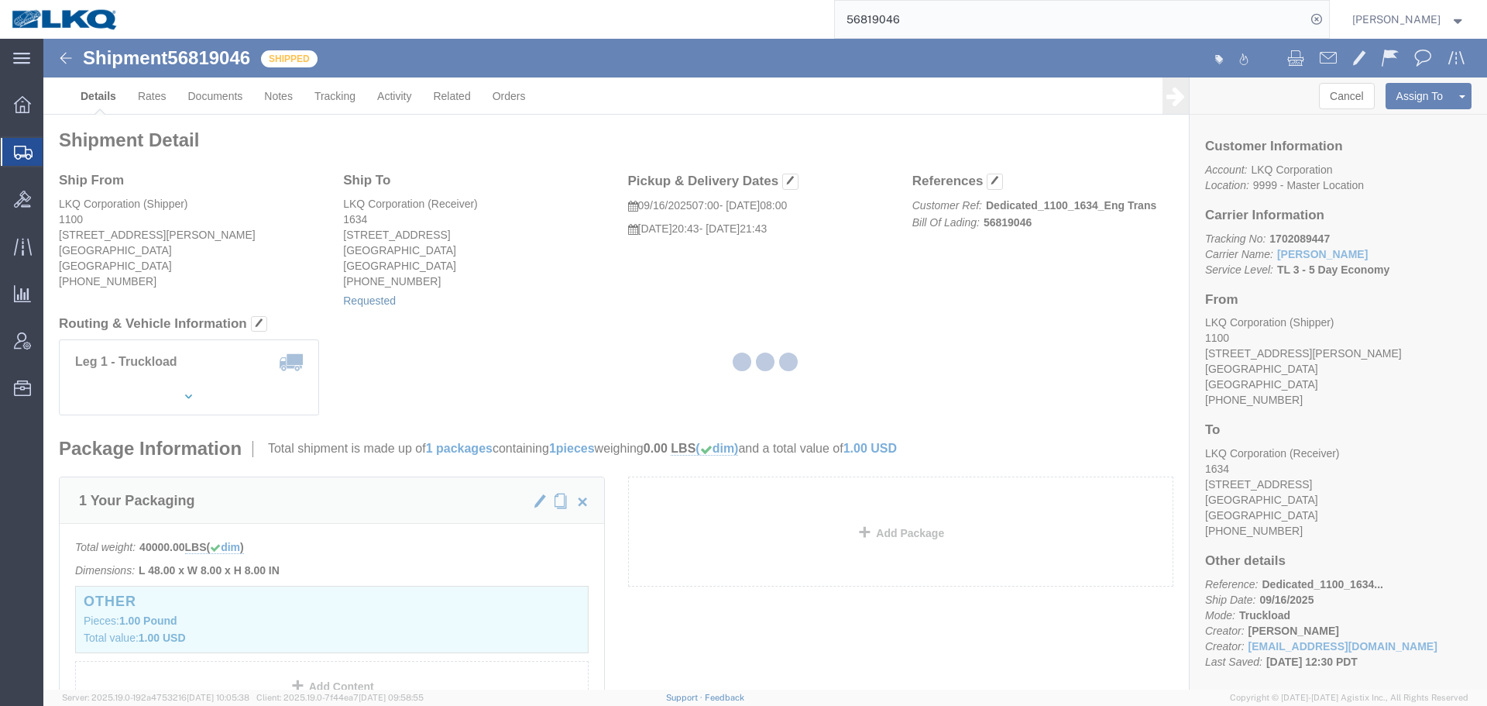
select select "1"
select select
select select "60"
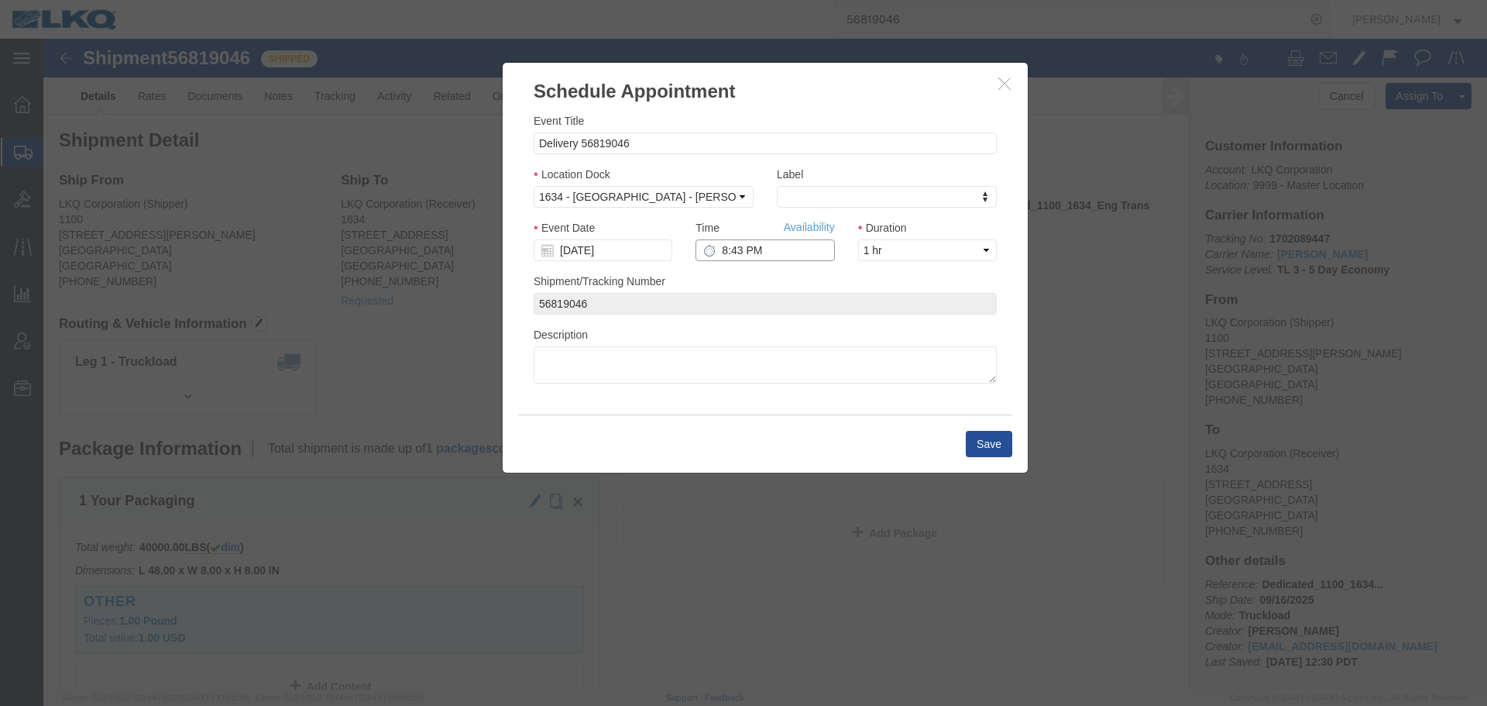
click input "8:43 PM"
type input "1:00 PM"
click select "Select 15 min 30 min 45 min 1 hr 2 hr 3 hr 4 hr"
select select "15"
click select "Select 15 min 30 min 45 min 1 hr 2 hr 3 hr 4 hr"
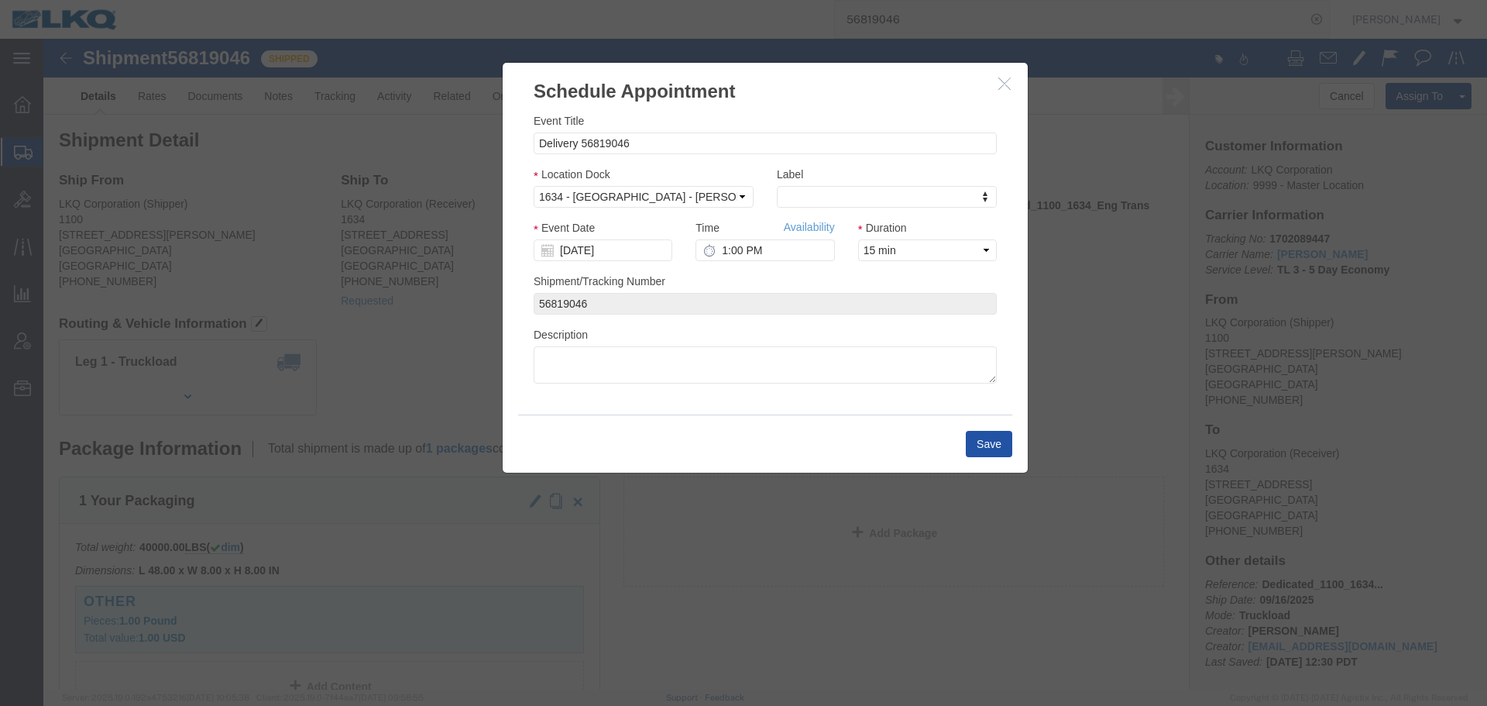
click button "Save"
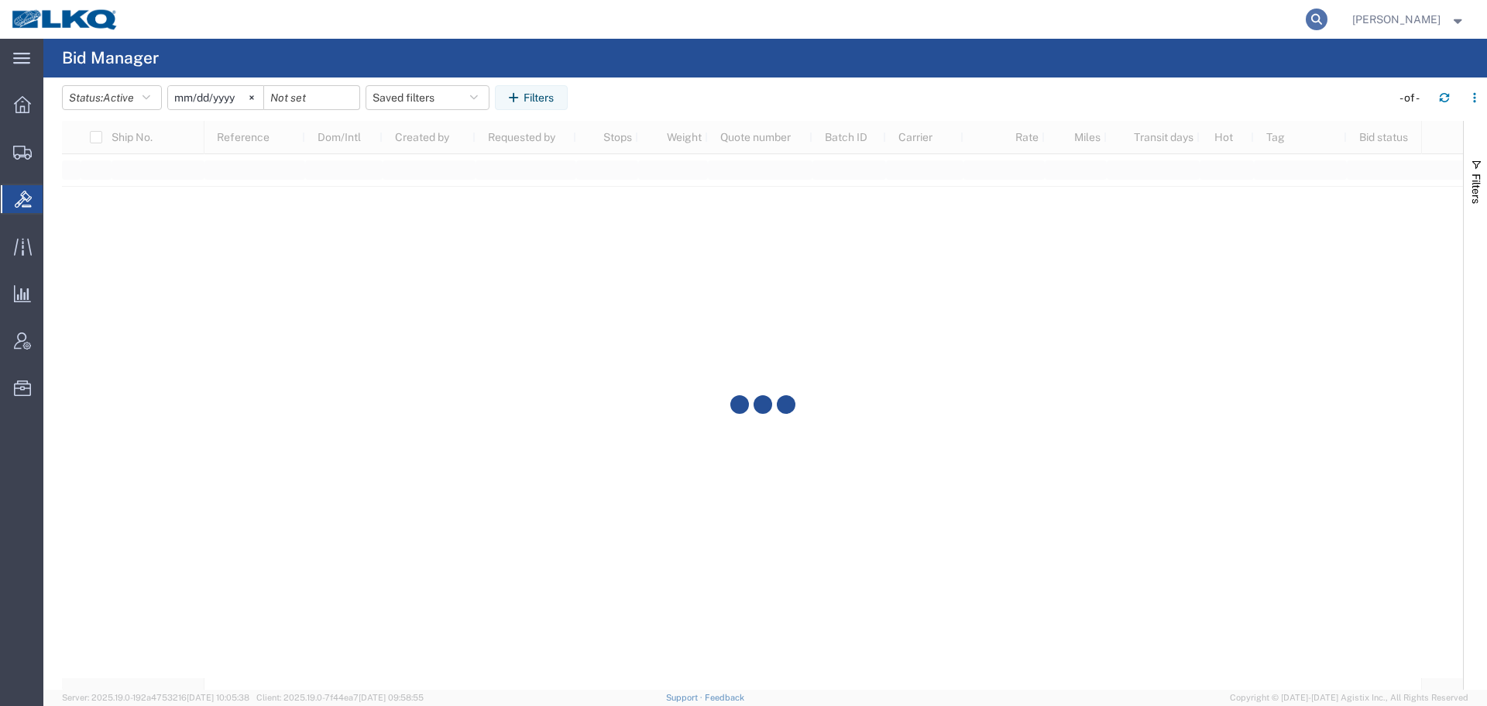
click at [1309, 17] on icon at bounding box center [1317, 20] width 22 height 22
paste input "56819710"
type input "56819710"
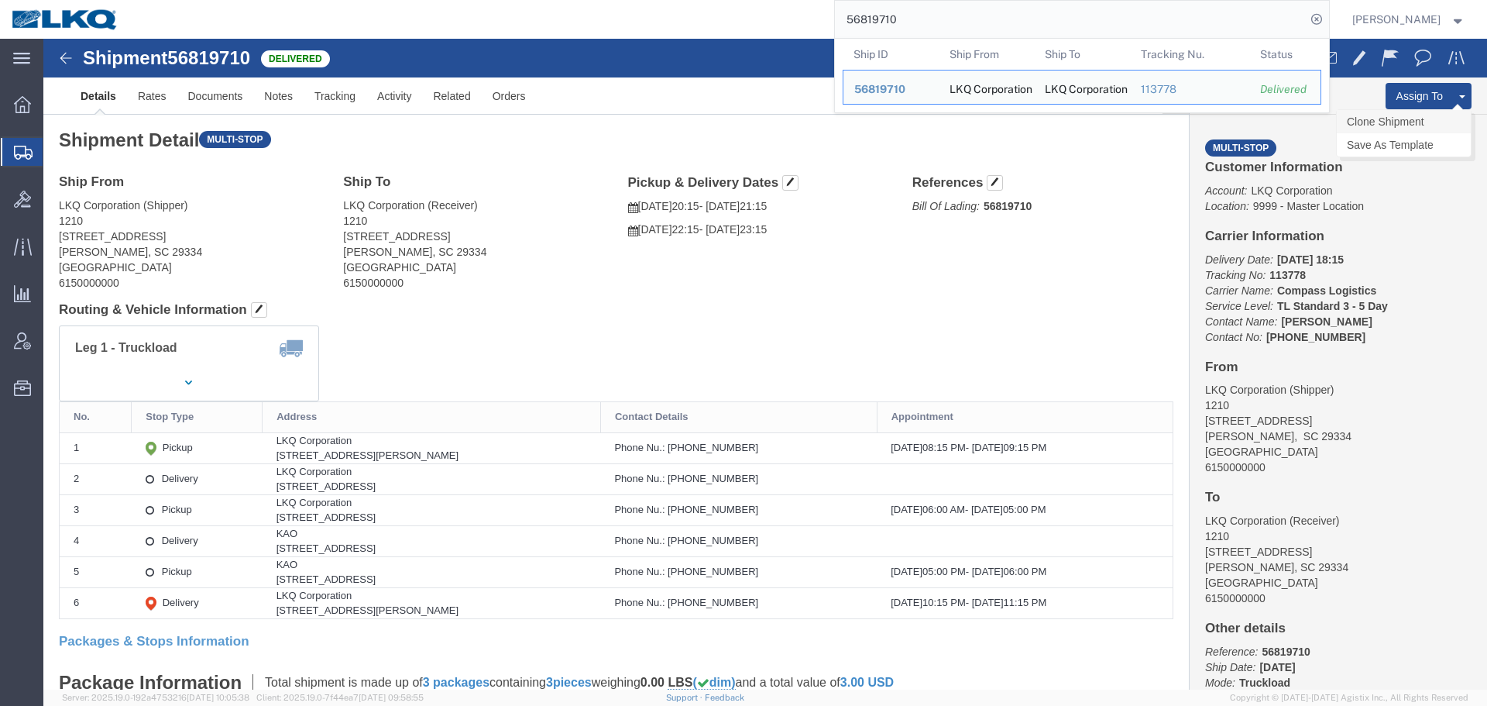
click link "Clone Shipment"
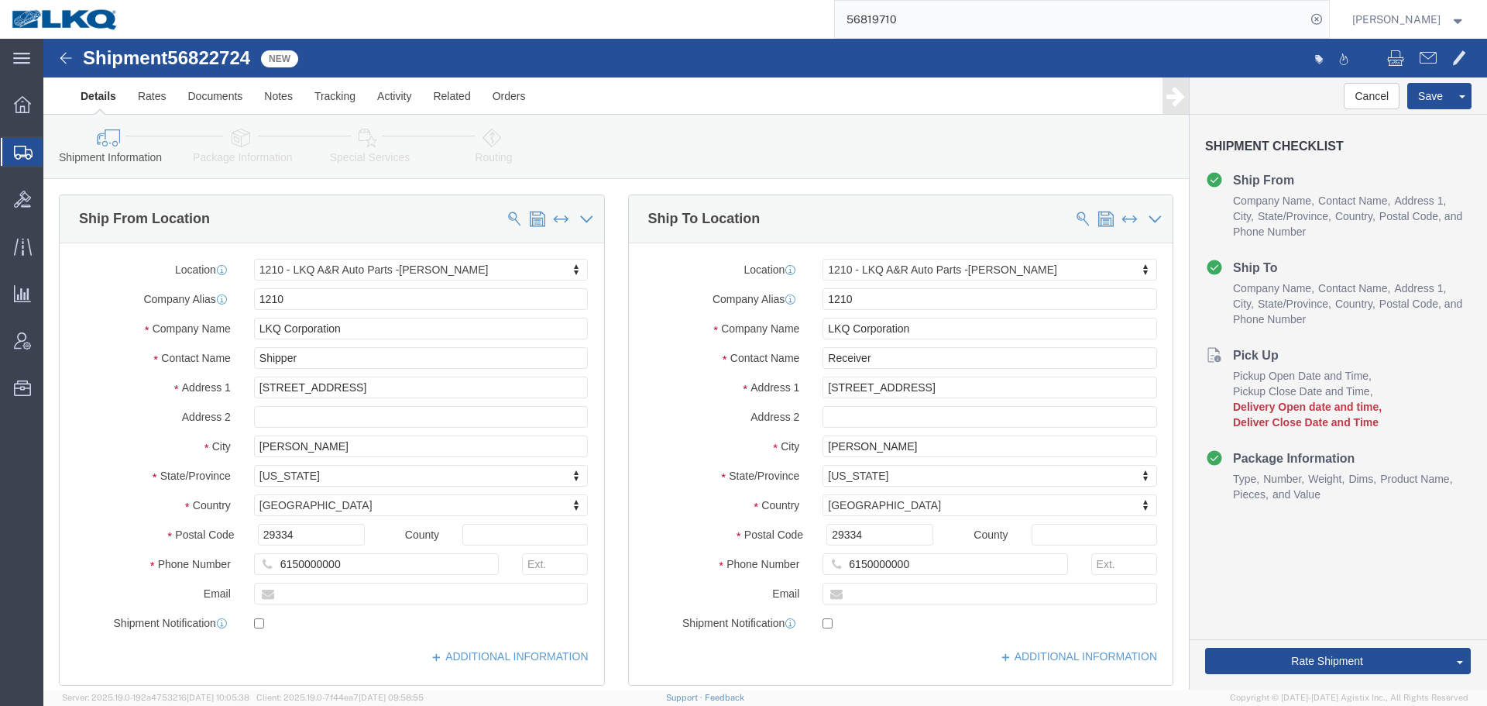
select select "27420"
click span "56822724"
copy span "56822724"
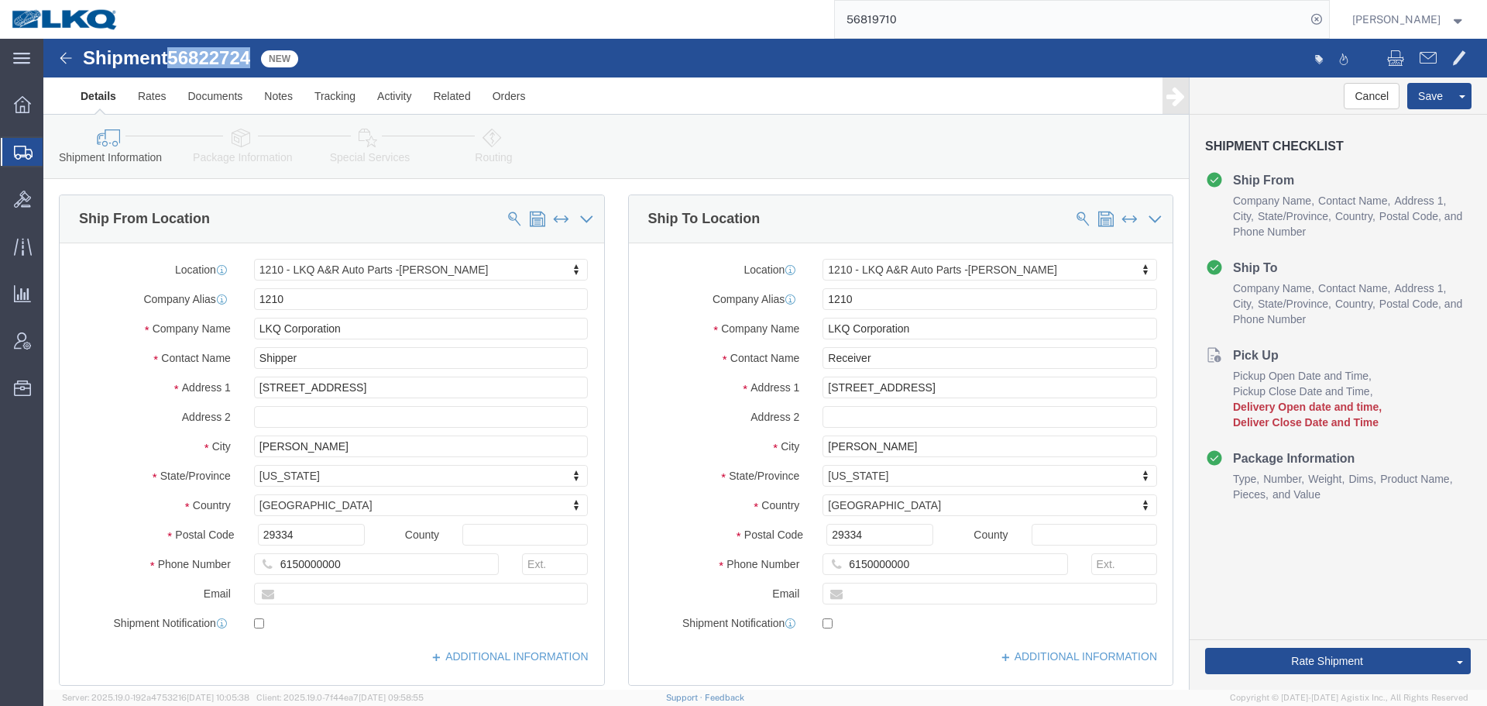
click span "56822724"
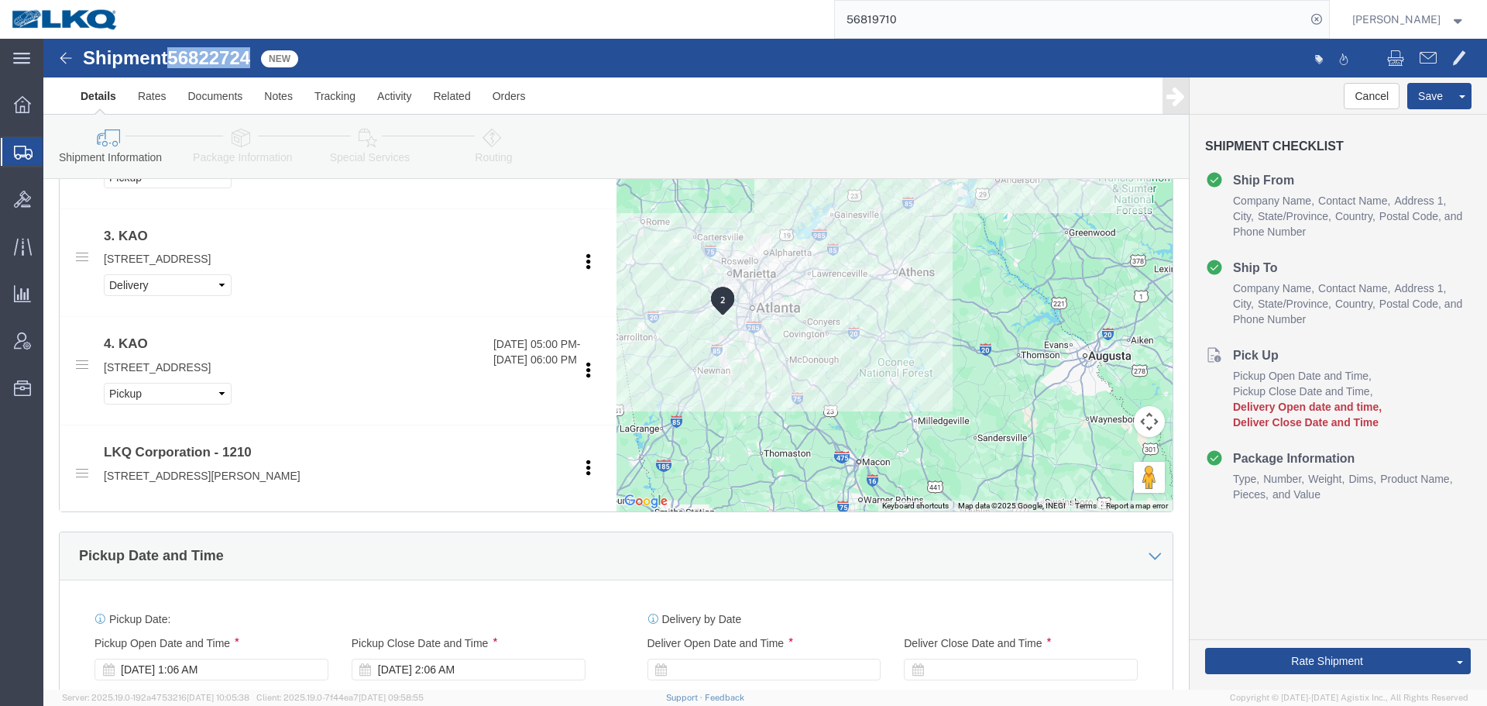
scroll to position [1239, 0]
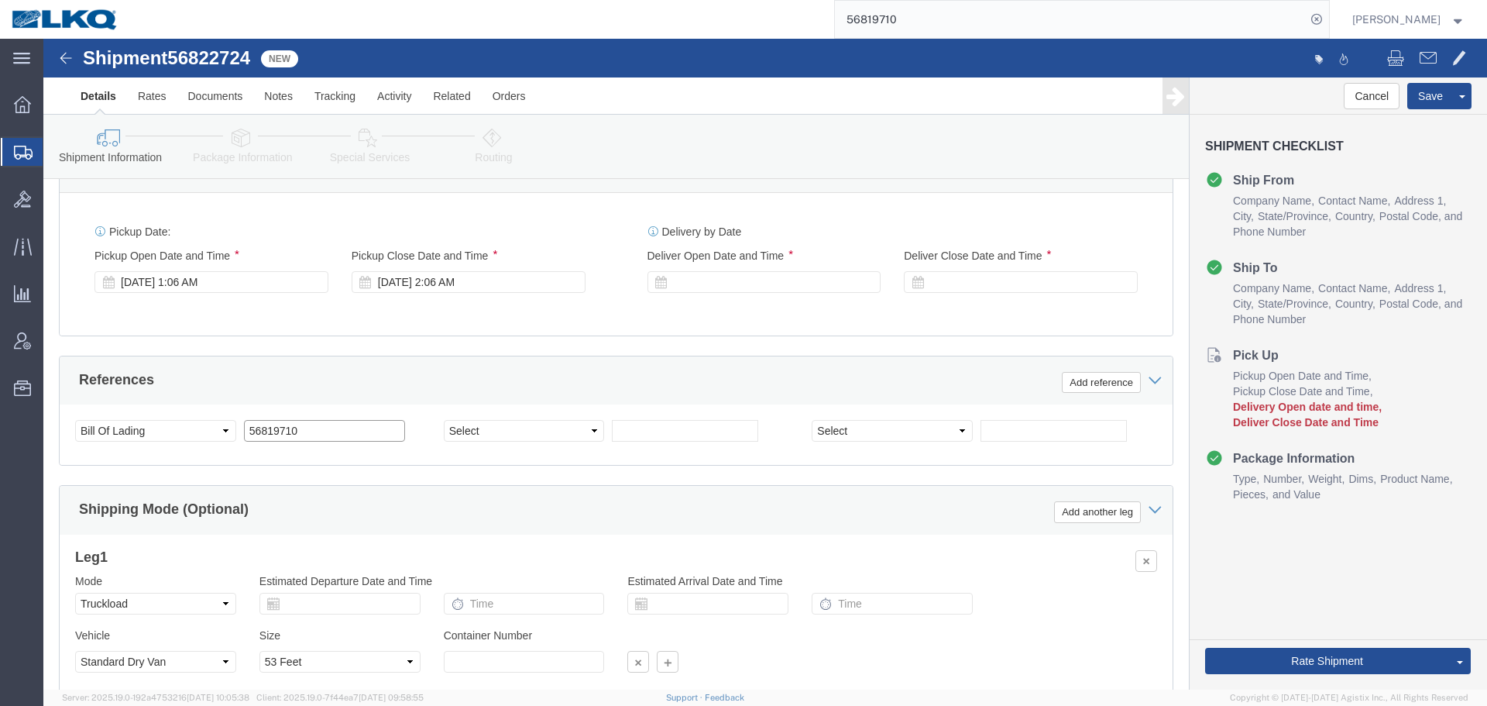
click input "56819710"
paste input "22724"
type input "56822724"
click div "Sep 16 2025 1:06 AM"
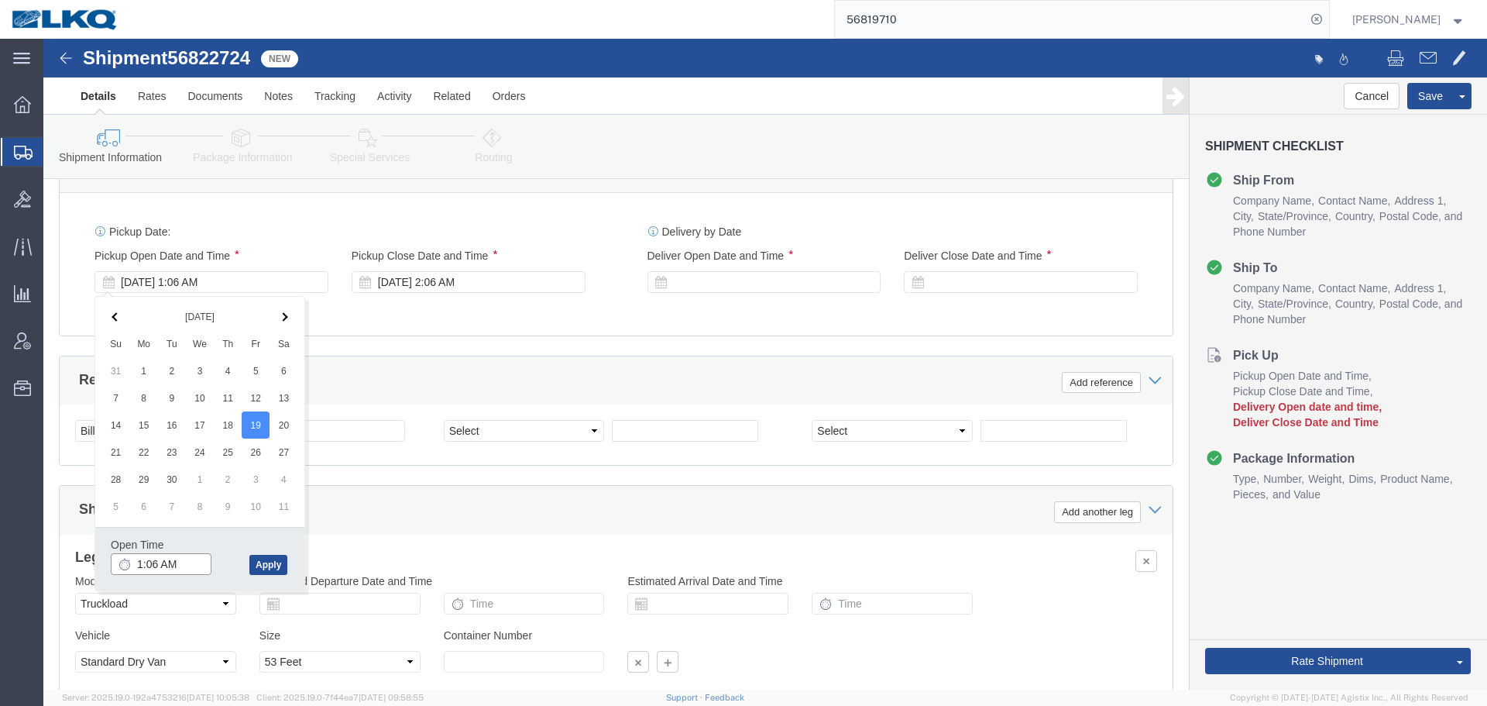
click input "1:06 AM"
type input "4:00 PM"
click button "Apply"
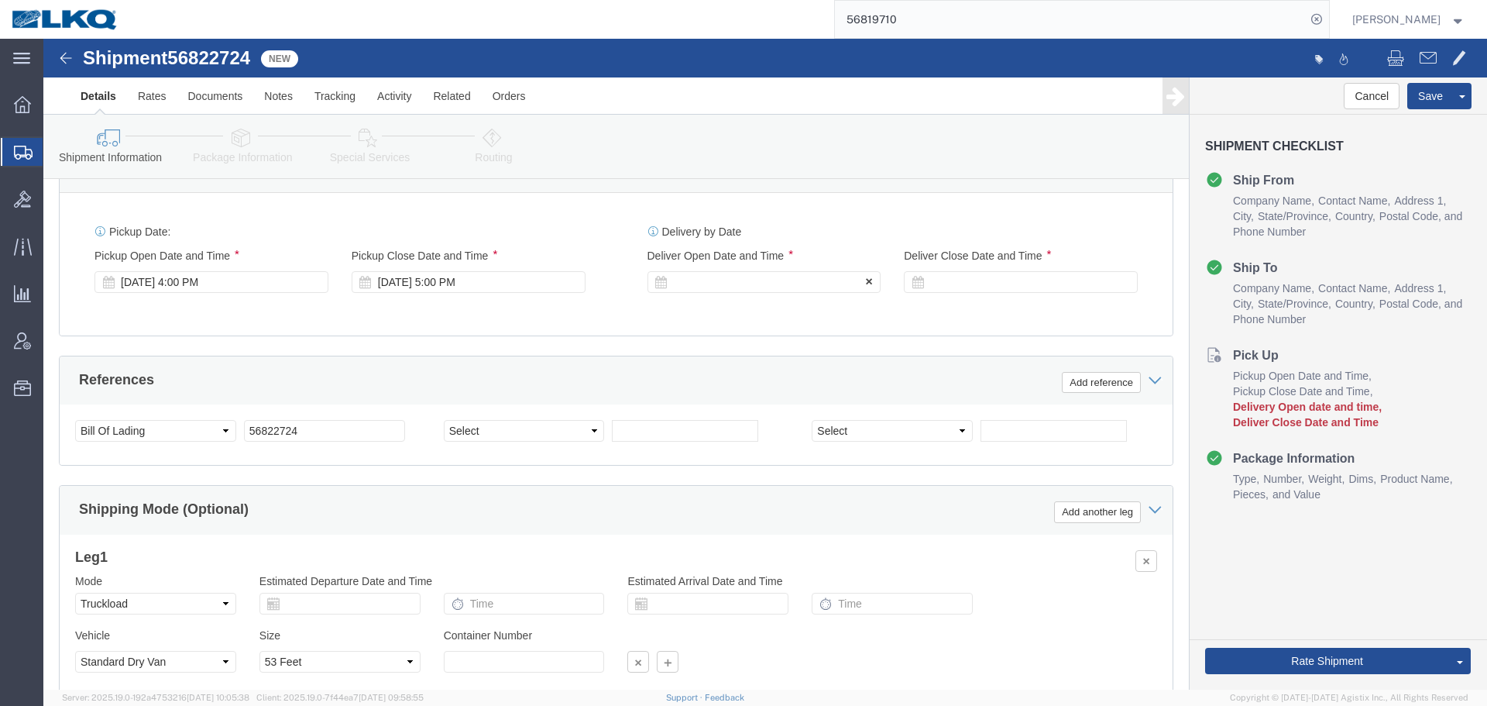
click div
click div "Open Time 6:00 PM Sep 19 2025 6:00 PM - Sep 19 2025 6:00 PM Cancel Apply"
click button "Apply"
click div
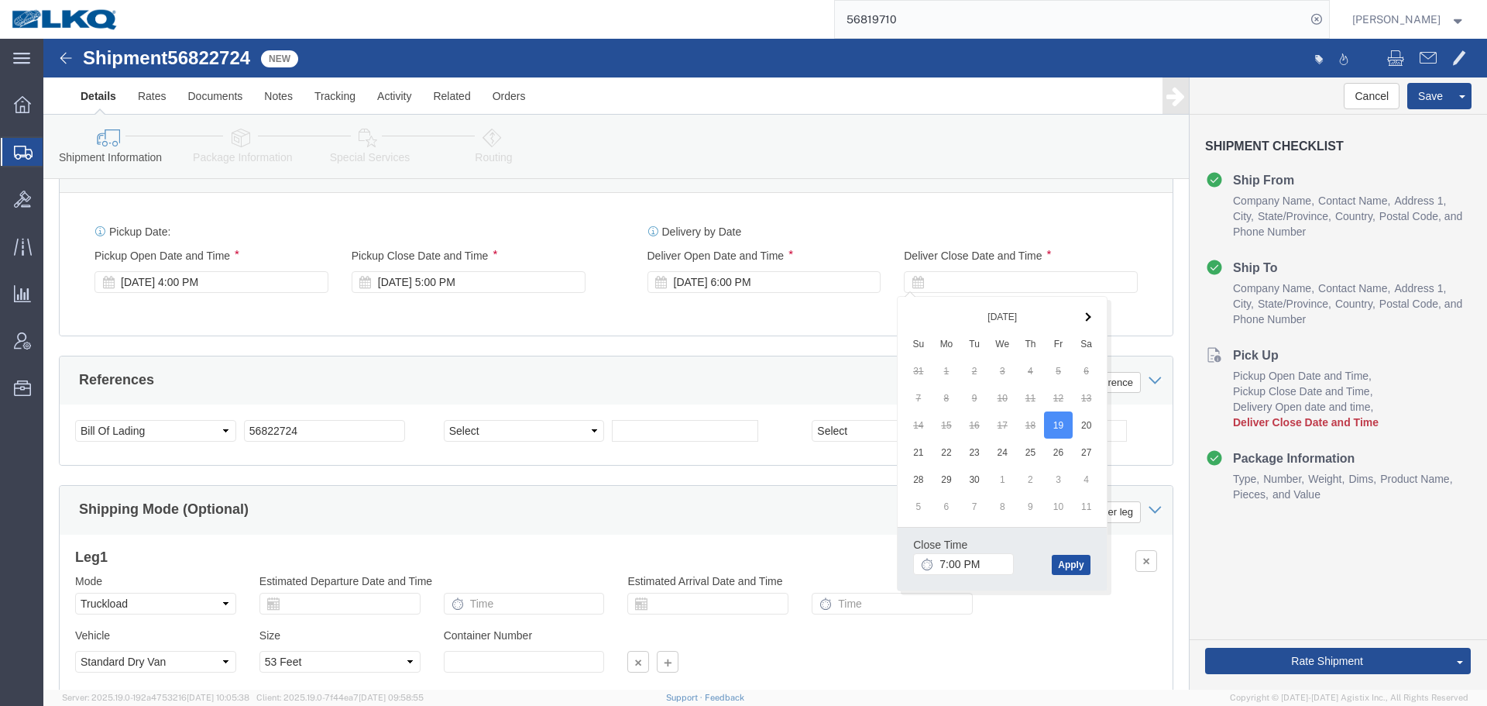
click button "Apply"
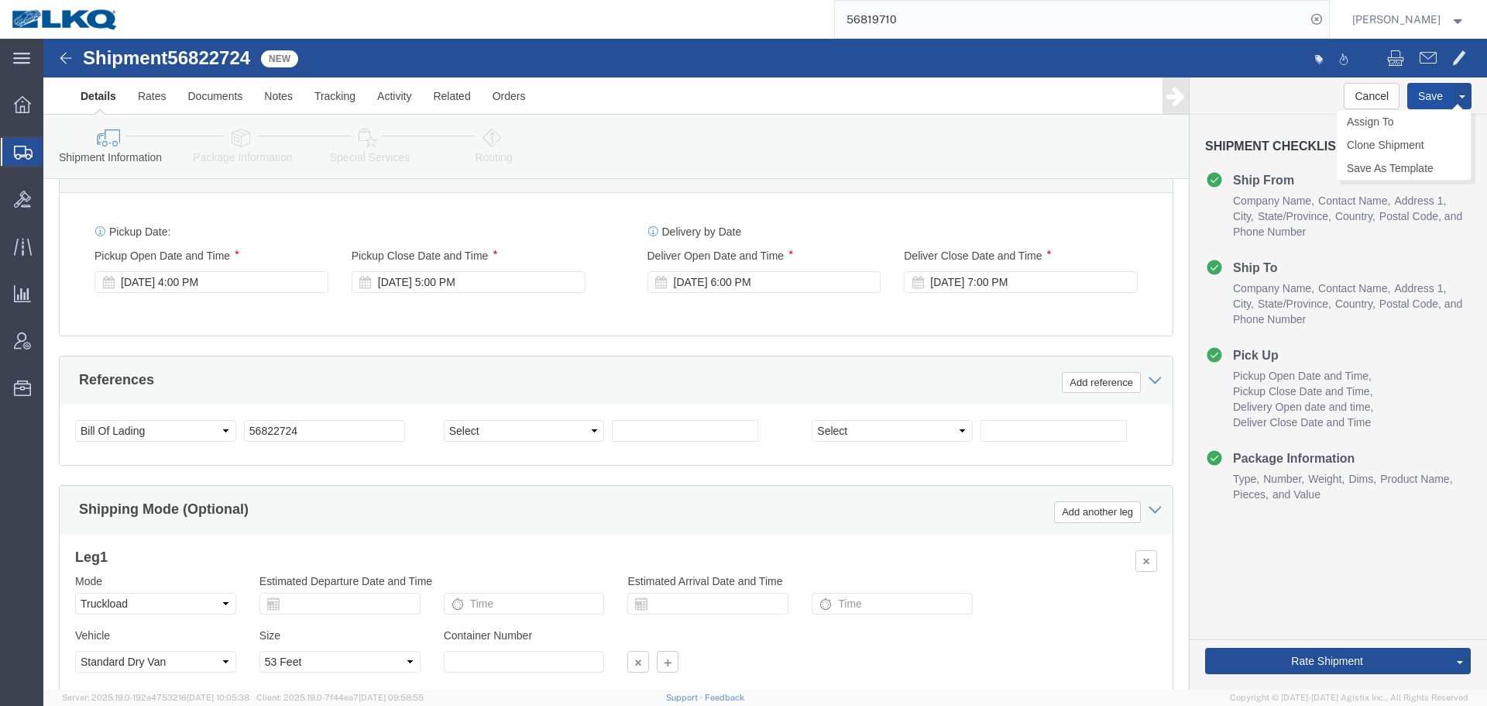
click button "Save"
drag, startPoint x: 1325, startPoint y: 549, endPoint x: 72, endPoint y: 218, distance: 1295.9
click link "Send To Bid"
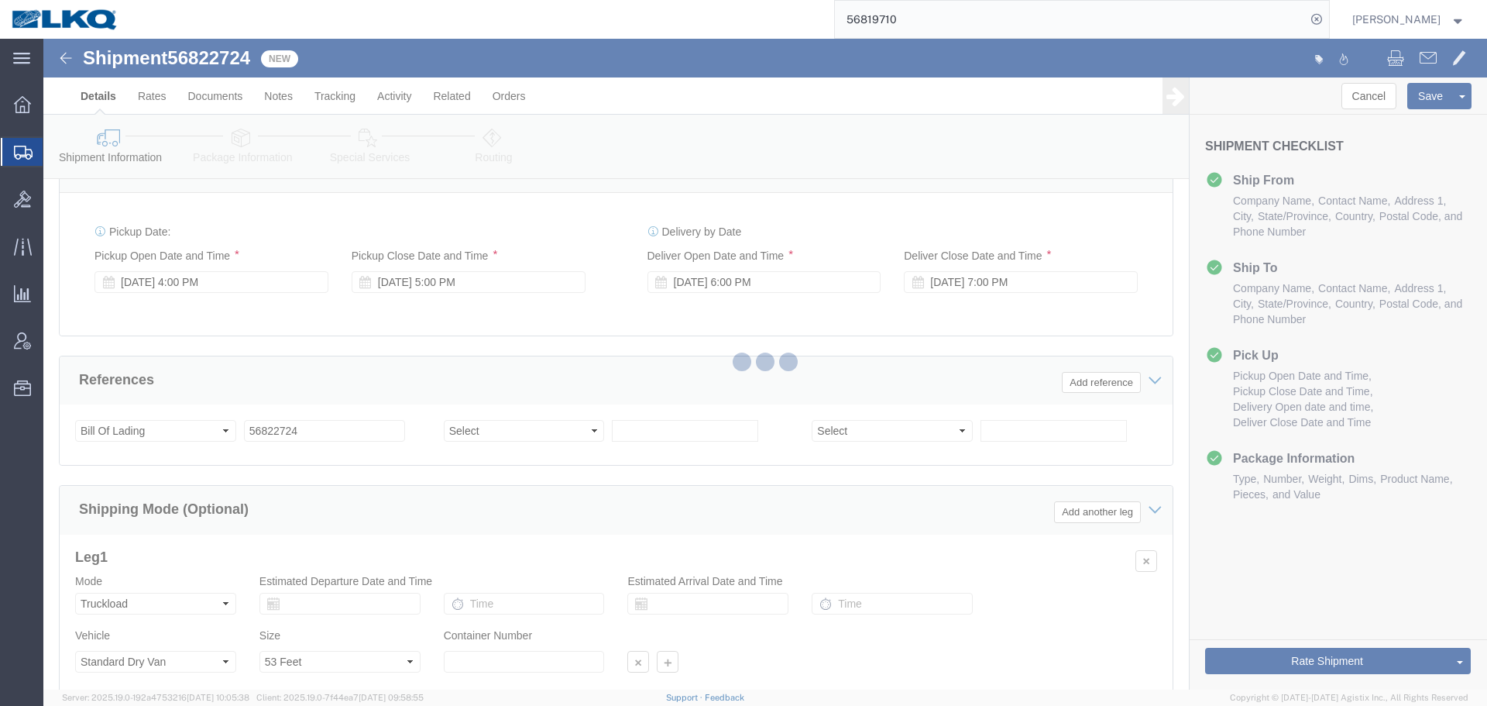
select select "27420"
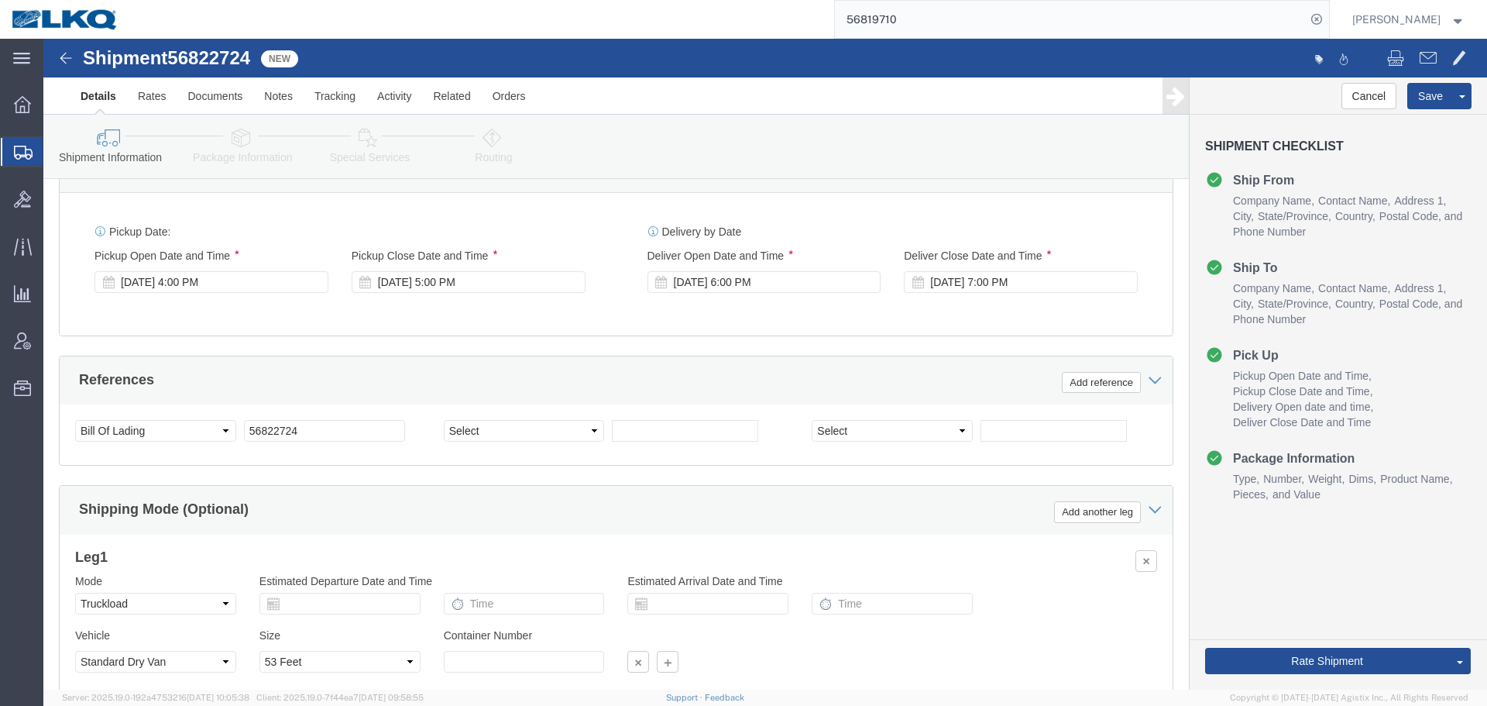
select select "TL"
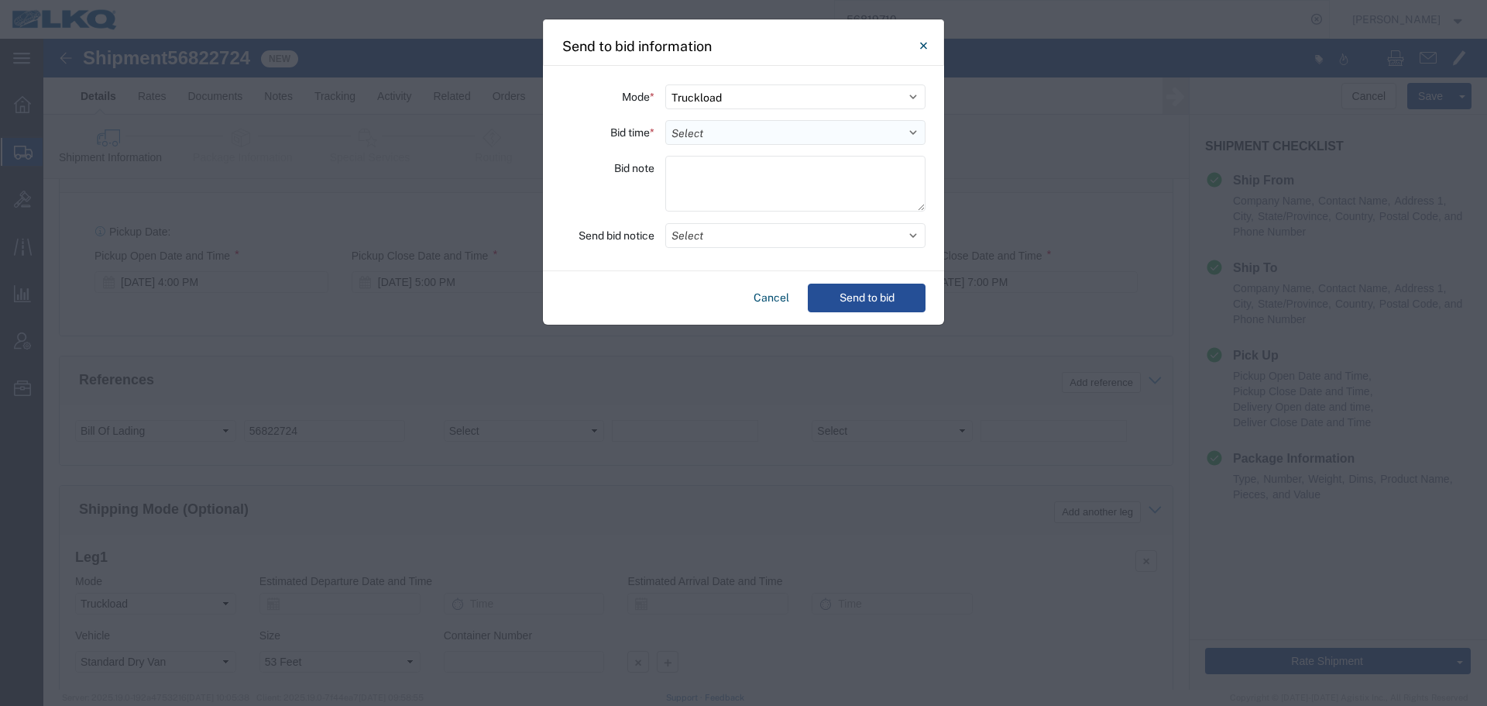
click at [688, 132] on select "Select 30 Min (Rush) 1 Hour (Rush) 2 Hours (Rush) 4 Hours (Rush) 8 Hours (Rush)…" at bounding box center [795, 132] width 260 height 25
select select "4"
click at [665, 120] on select "Select 30 Min (Rush) 1 Hour (Rush) 2 Hours (Rush) 4 Hours (Rush) 8 Hours (Rush)…" at bounding box center [795, 132] width 260 height 25
click at [763, 245] on button "Select" at bounding box center [795, 235] width 260 height 25
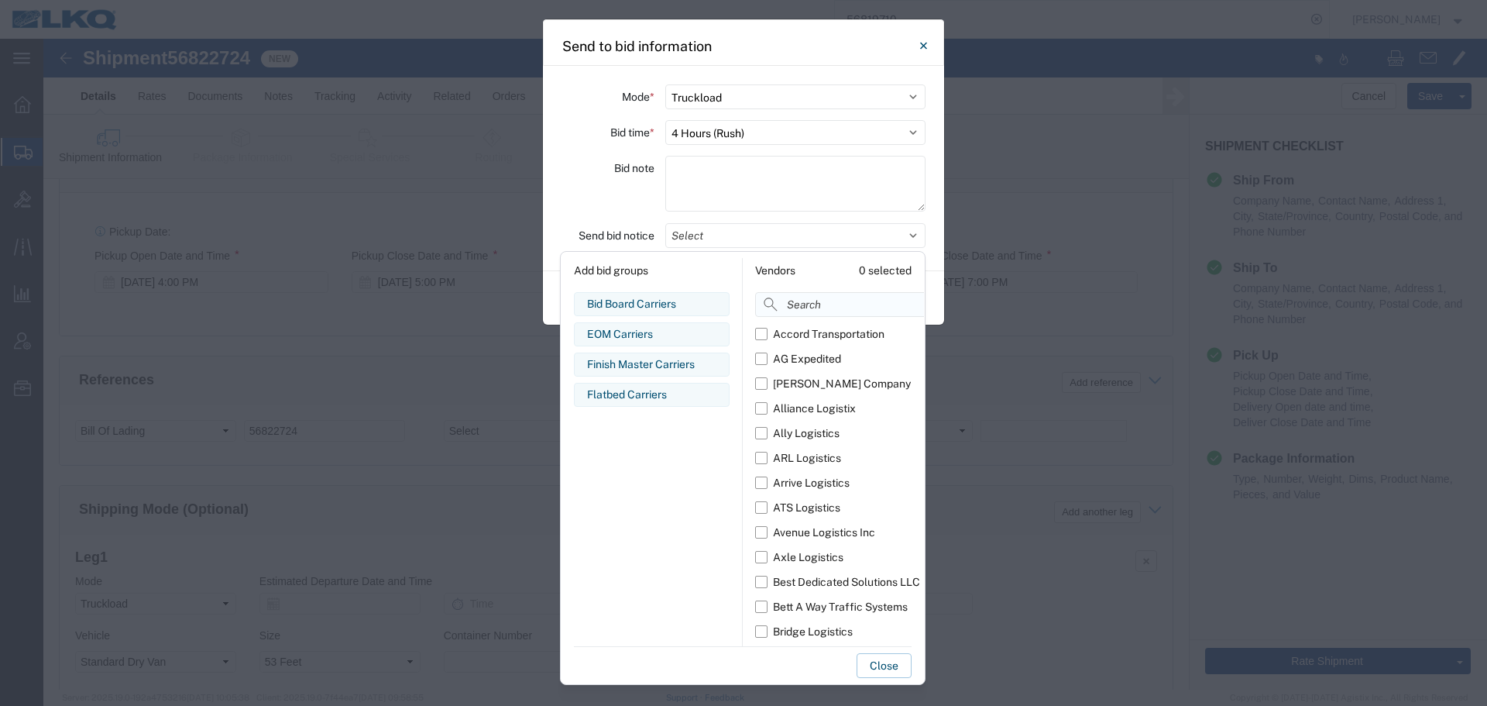
click at [802, 304] on input at bounding box center [874, 304] width 239 height 25
type input "comp"
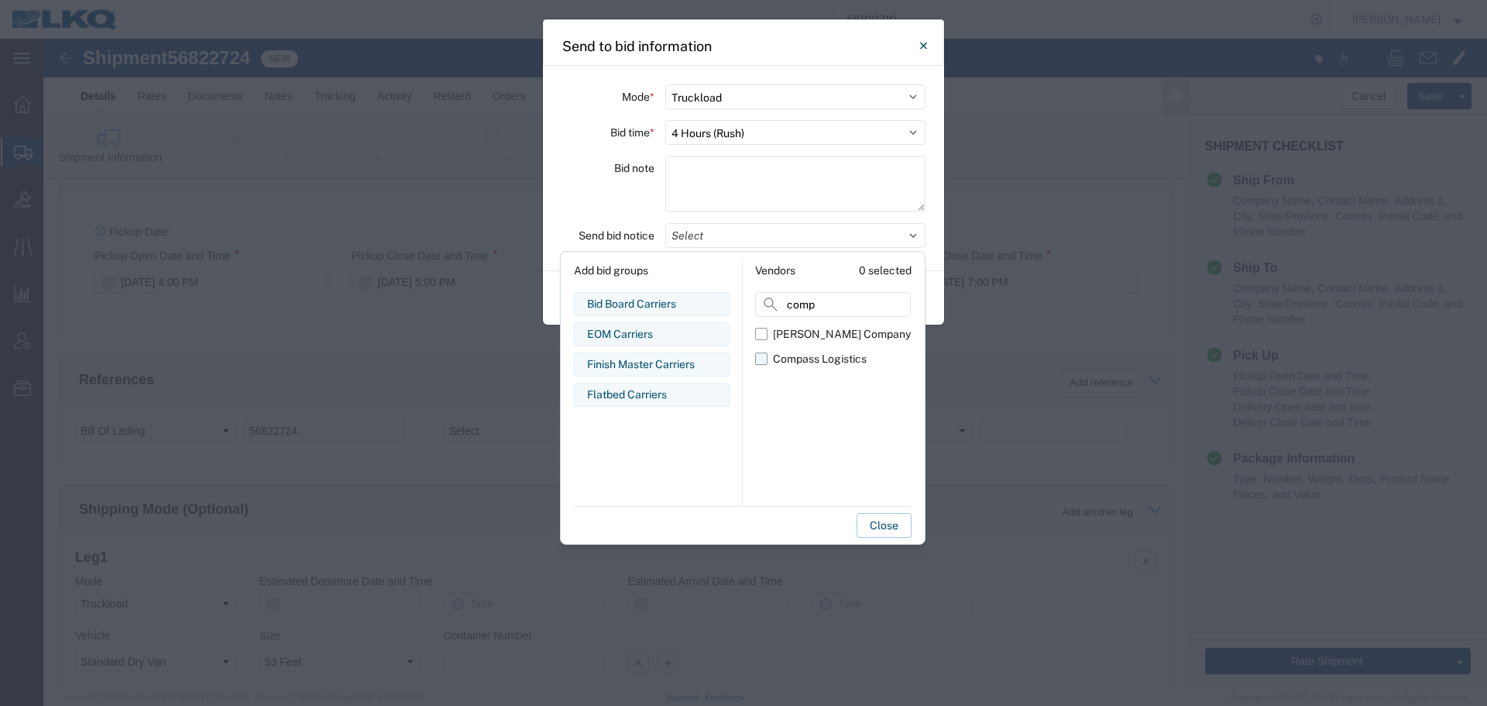
click at [811, 359] on div "Compass Logistics" at bounding box center [820, 359] width 94 height 16
click at [0, 0] on input "Compass Logistics" at bounding box center [0, 0] width 0 height 0
click at [604, 190] on div "Bid note" at bounding box center [607, 186] width 93 height 60
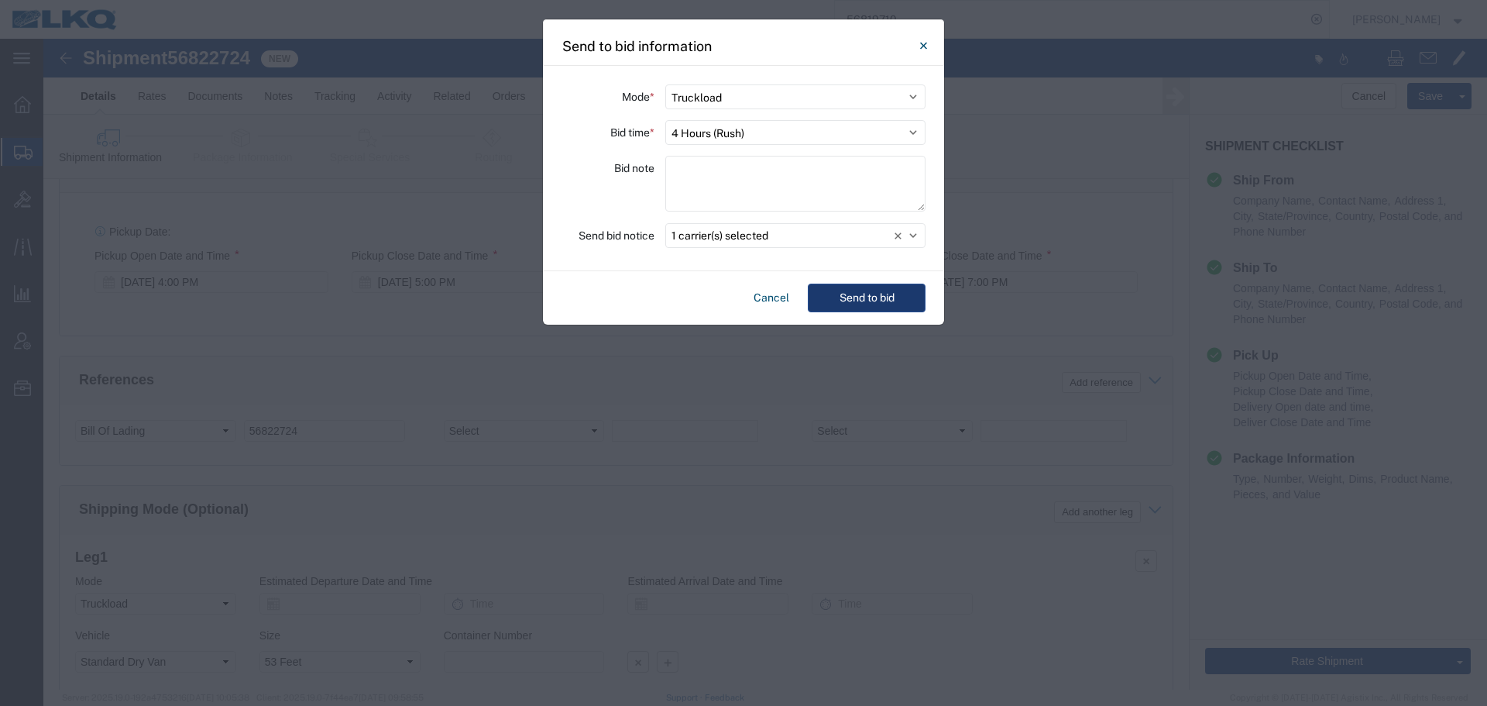
click at [868, 294] on button "Send to bid" at bounding box center [867, 297] width 118 height 29
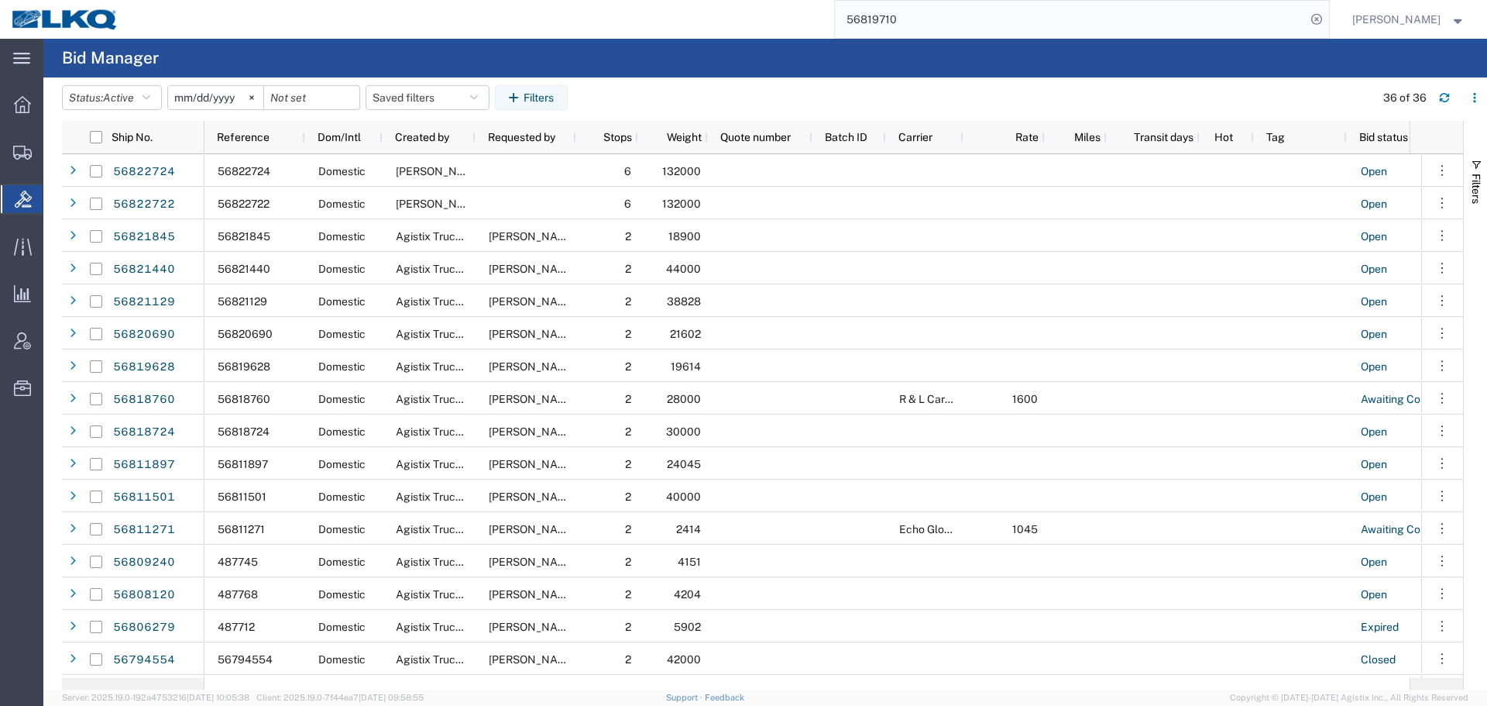
click at [928, 23] on input "56819710" at bounding box center [1070, 19] width 471 height 37
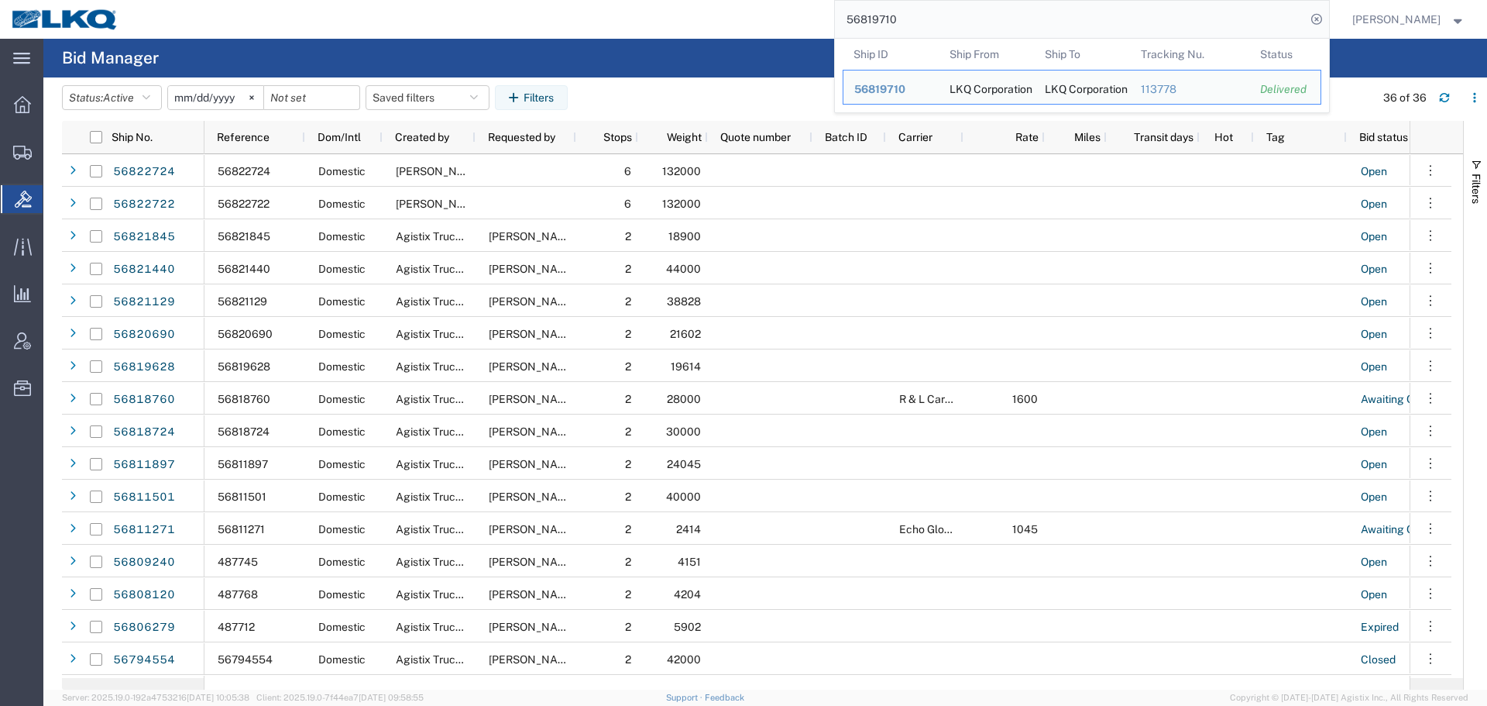
paste input "467718"
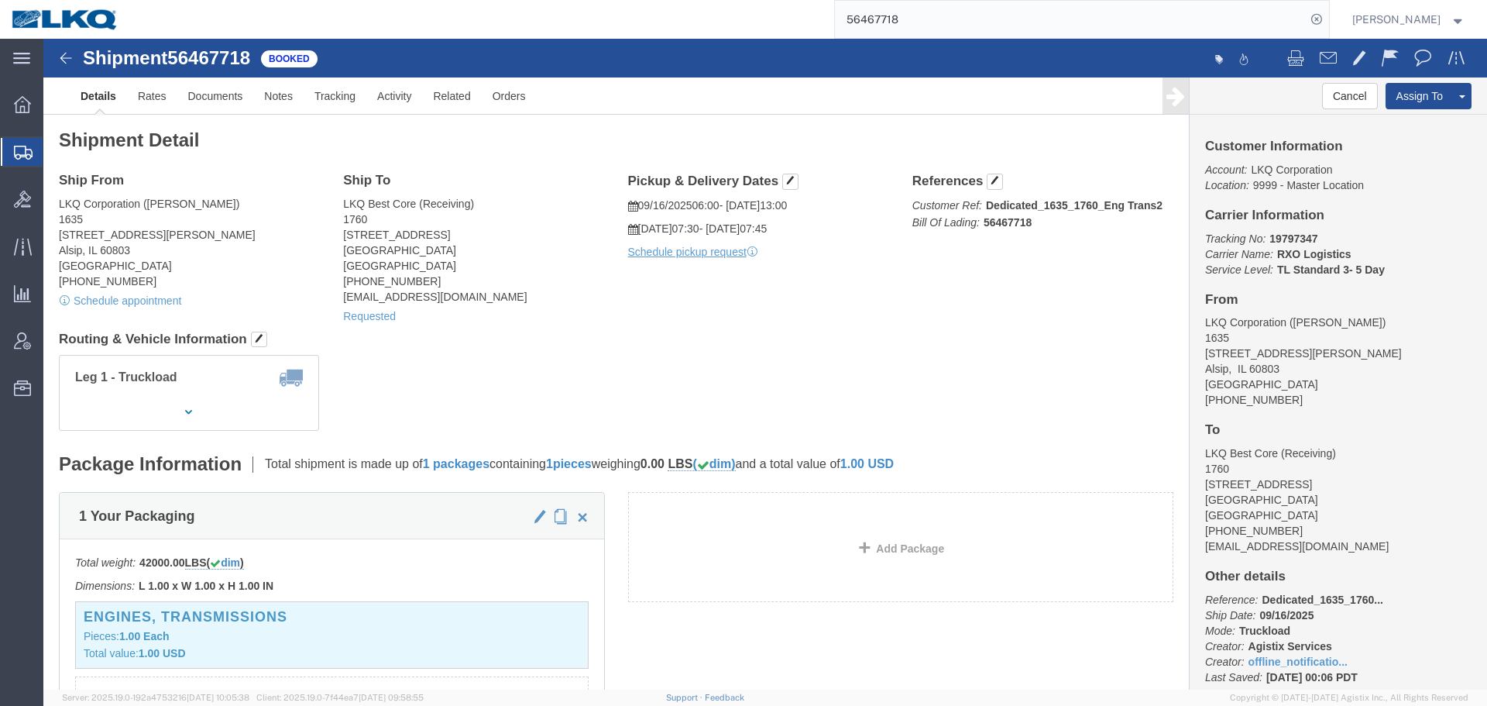
click div "Leg 1 - Truckload Number of trucks: 1"
click div "Shipment Detail Ship From LKQ Corporation (John Herman) 1635 11800 S. Austin Av…"
click div "Ship From LKQ Corporation (John Herman) 1635 11800 S. Austin Ave. Alsip, IL 608…"
click button "Cancel"
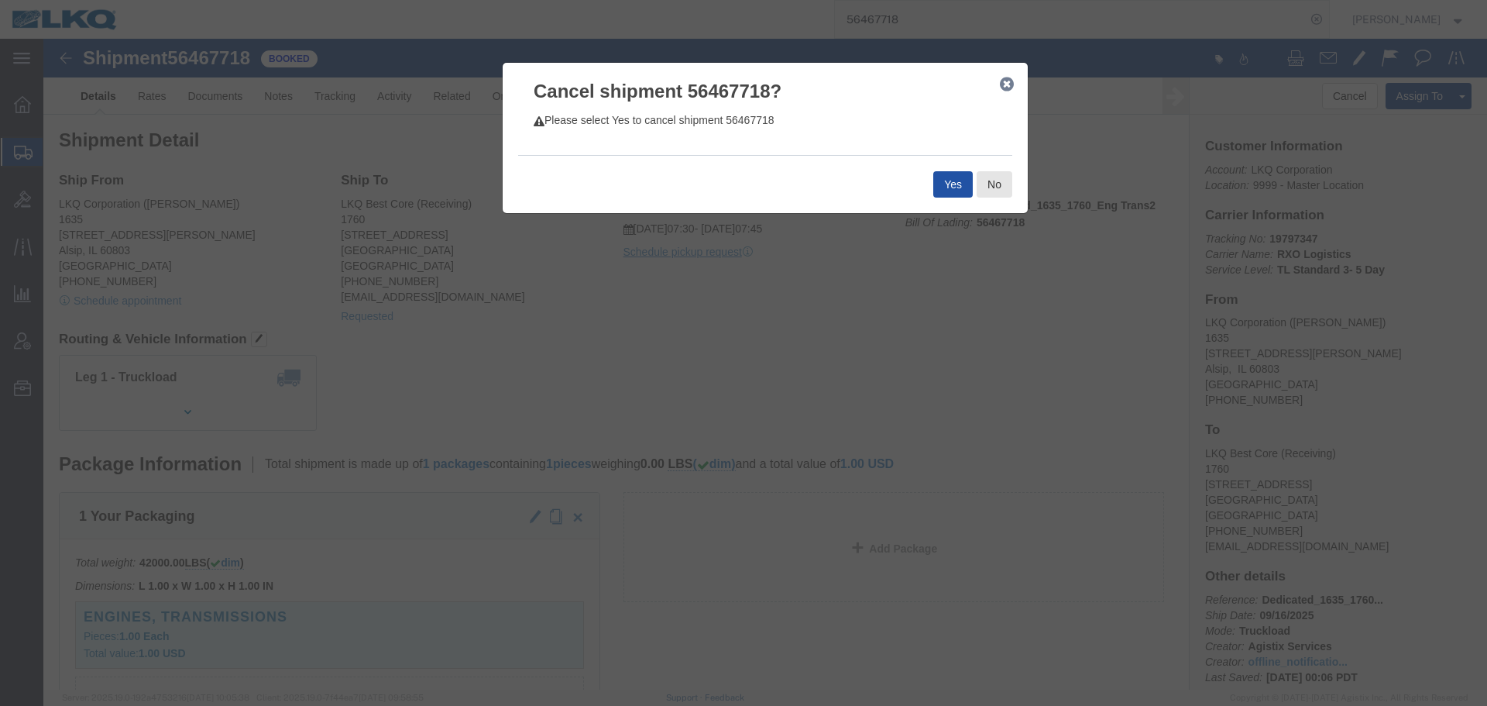
click button "Yes"
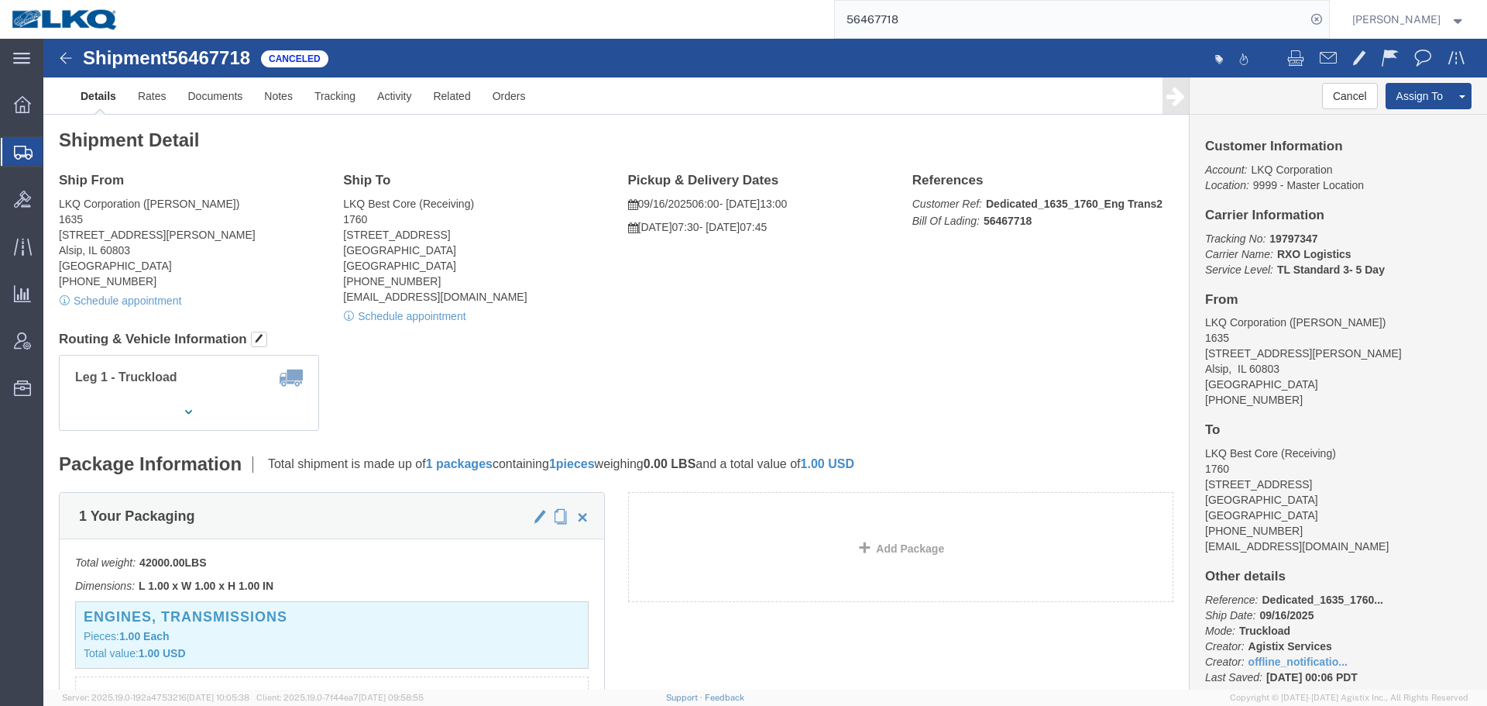
click at [994, 22] on input "56467718" at bounding box center [1070, 19] width 471 height 37
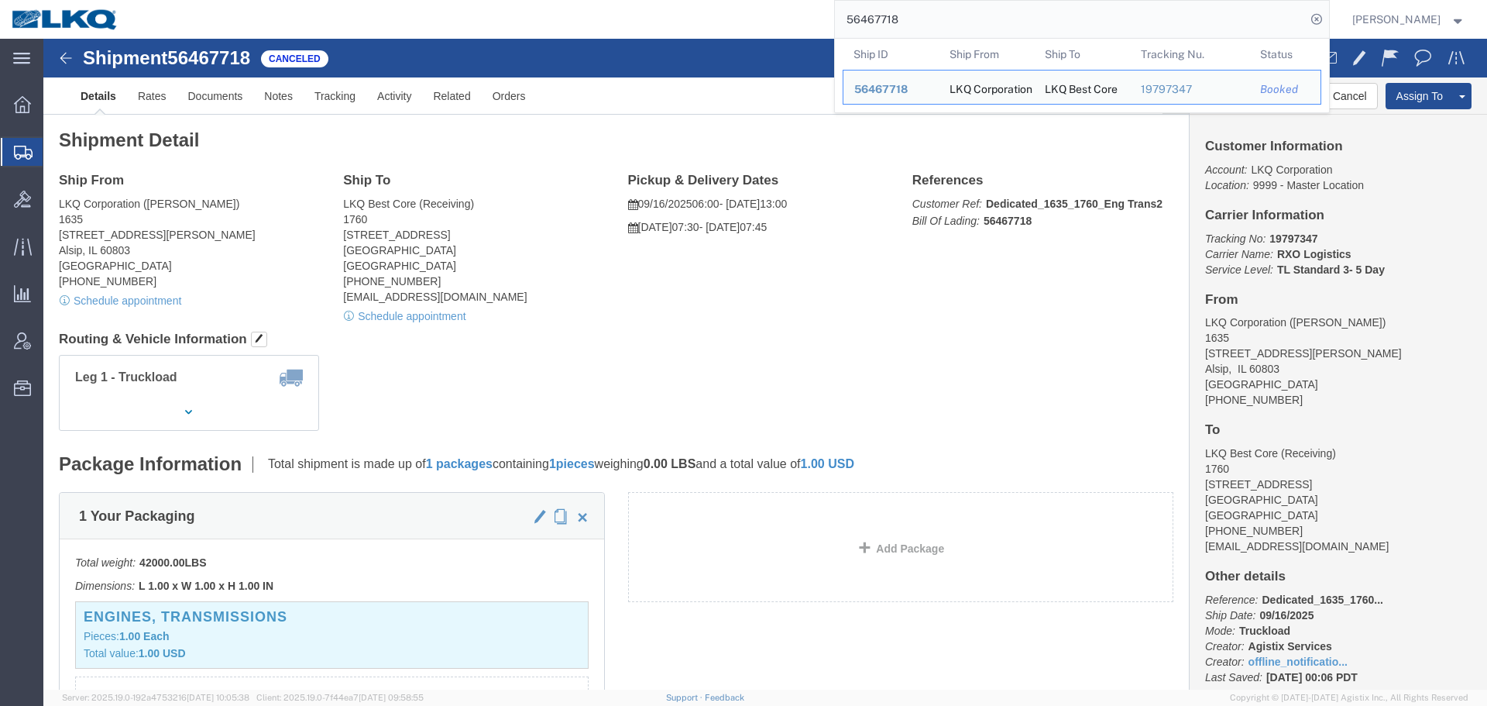
paste input "822724"
type input "56822724"
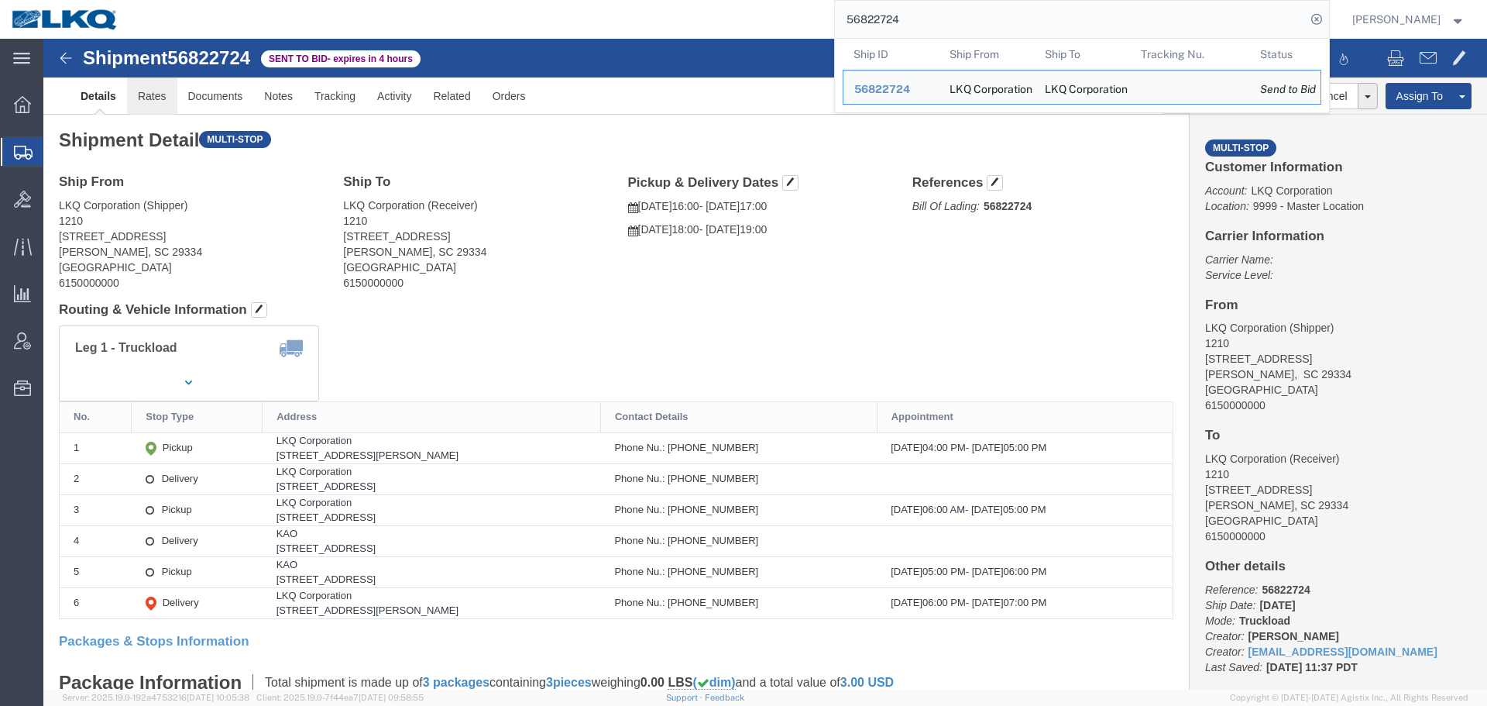
click link "Rates"
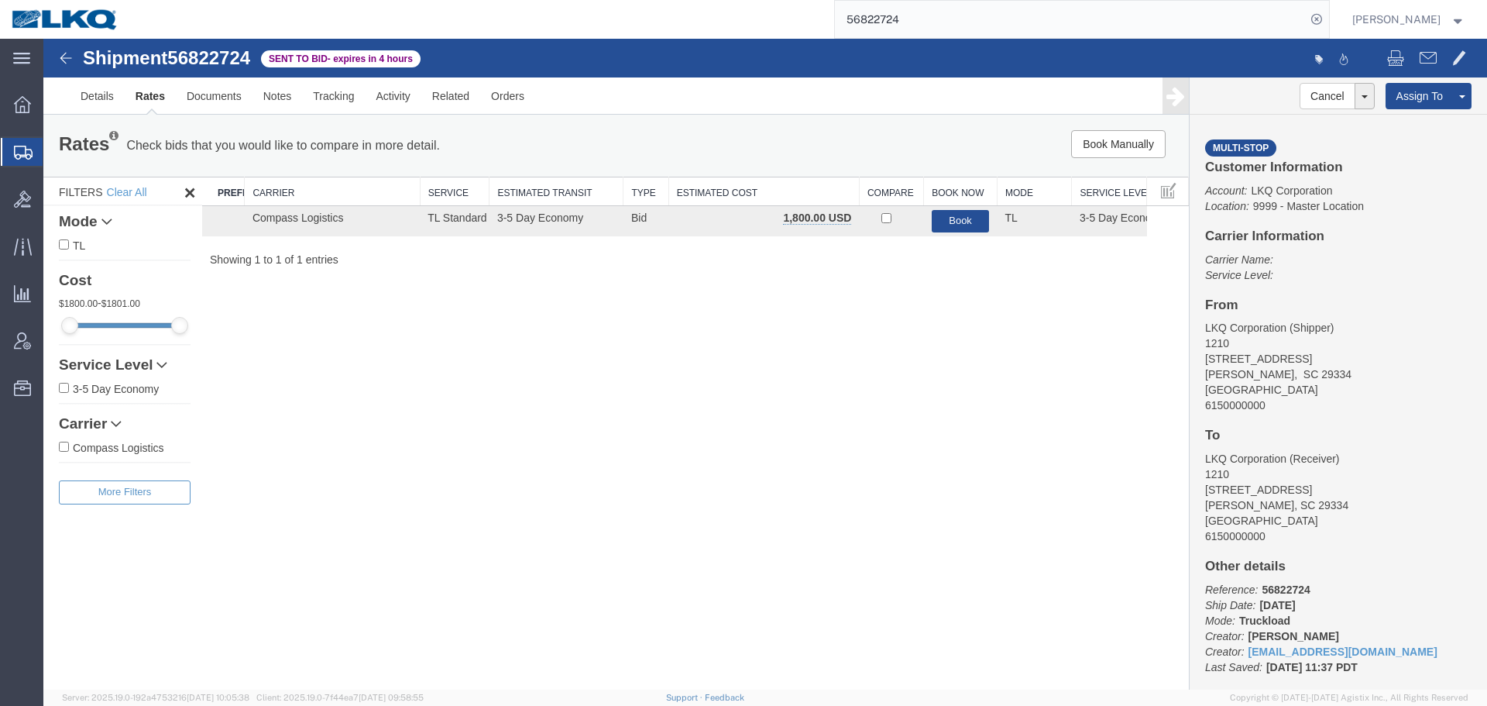
click at [966, 246] on div "Search: Preferred Carrier Carrier Service Estimated Transit Type Estimated Cost…" at bounding box center [695, 222] width 987 height 91
click at [957, 224] on button "Book" at bounding box center [961, 221] width 58 height 22
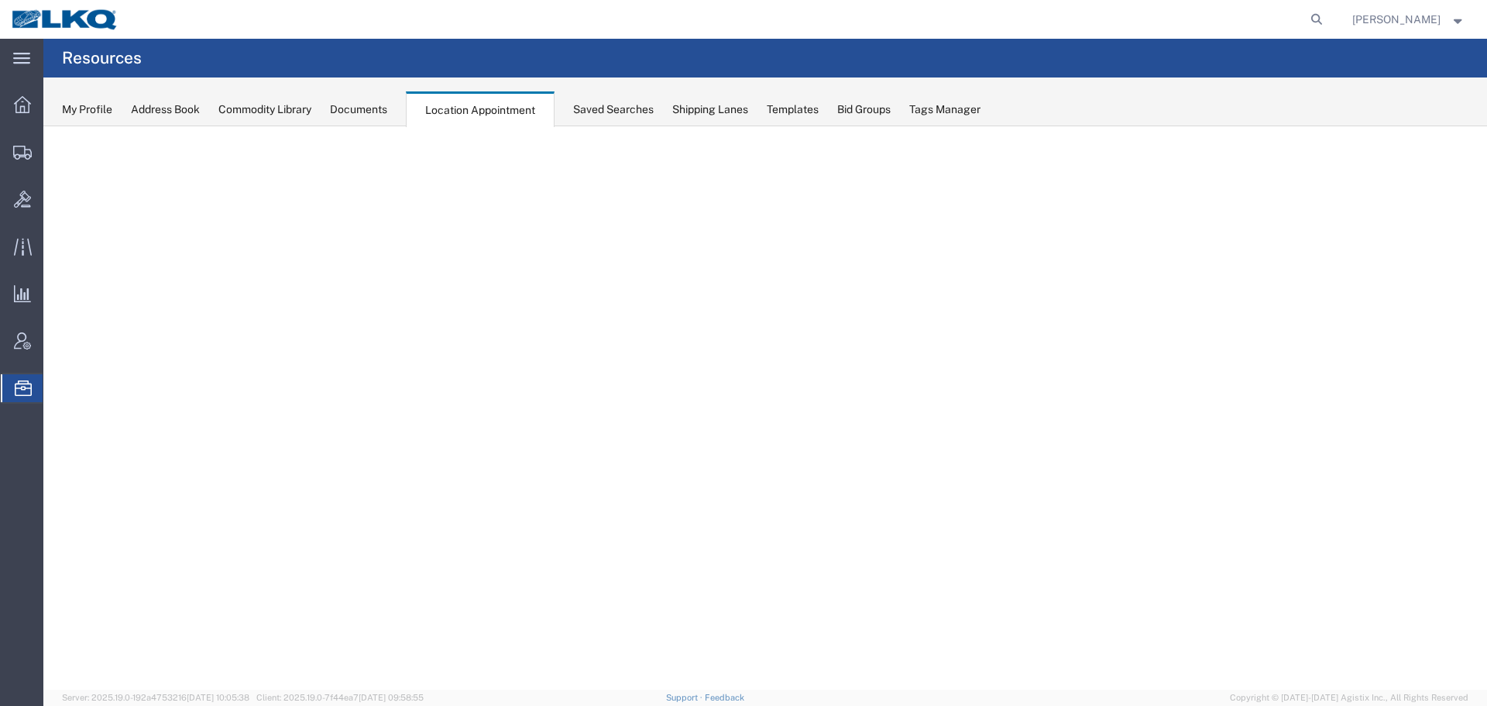
select select "27634"
select select "agendaWeek"
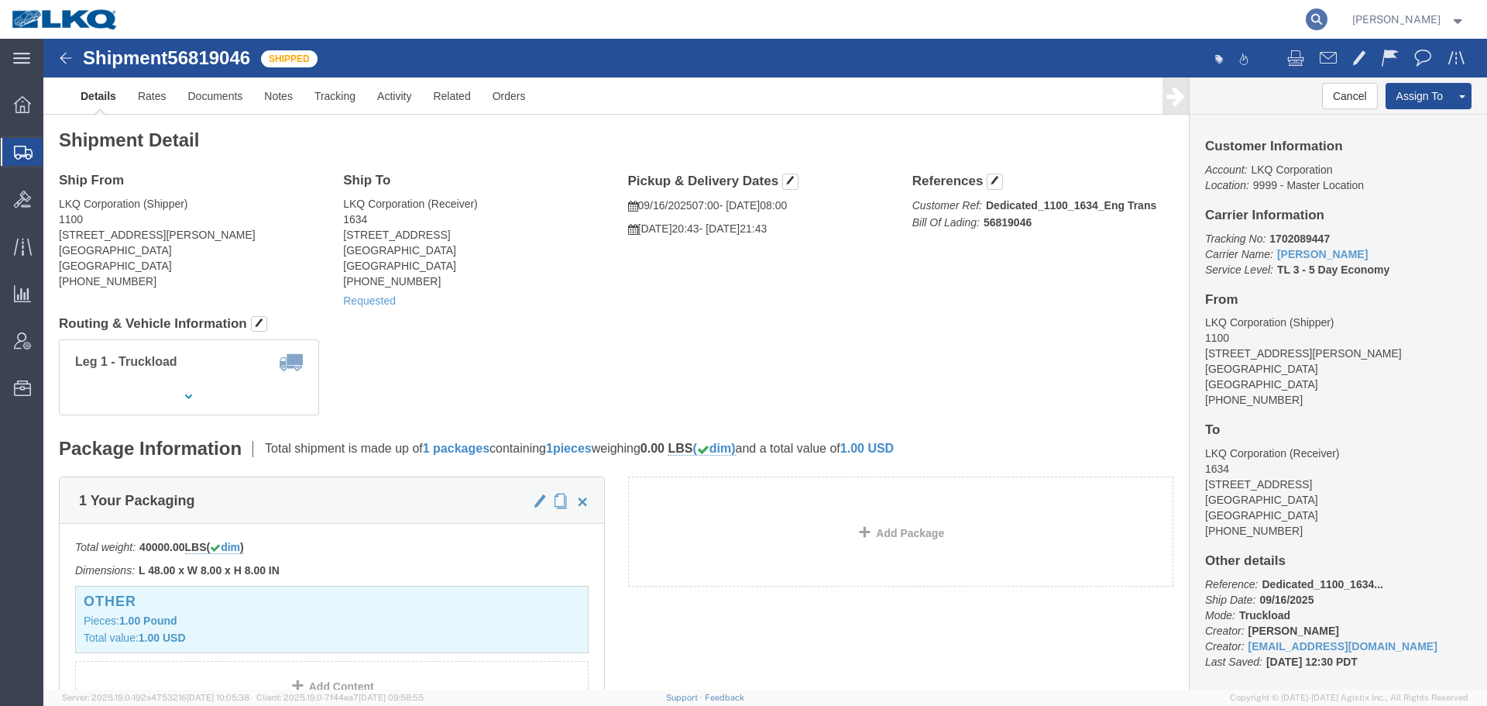
click at [1319, 10] on icon at bounding box center [1317, 20] width 22 height 22
paste input "56822724"
type input "56822724"
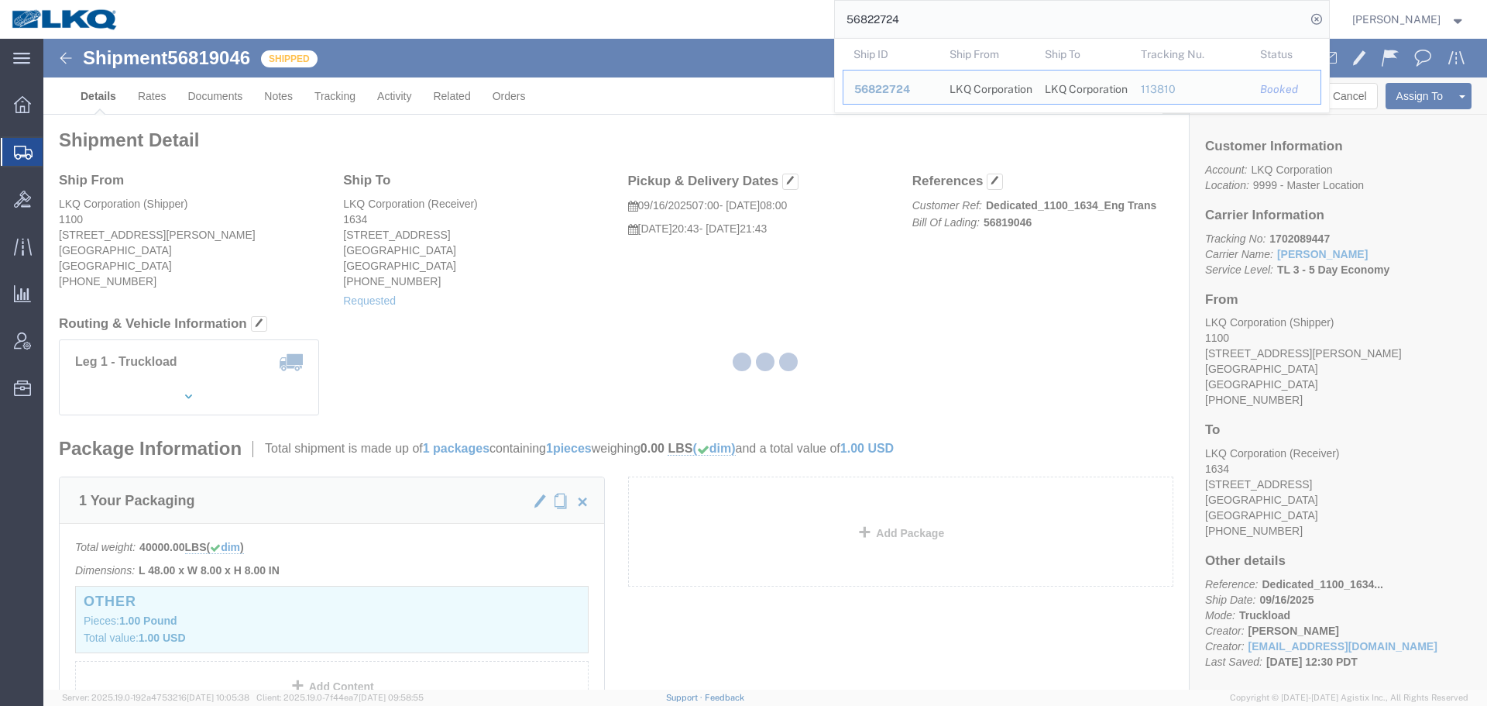
click at [1149, 291] on div at bounding box center [765, 364] width 1444 height 651
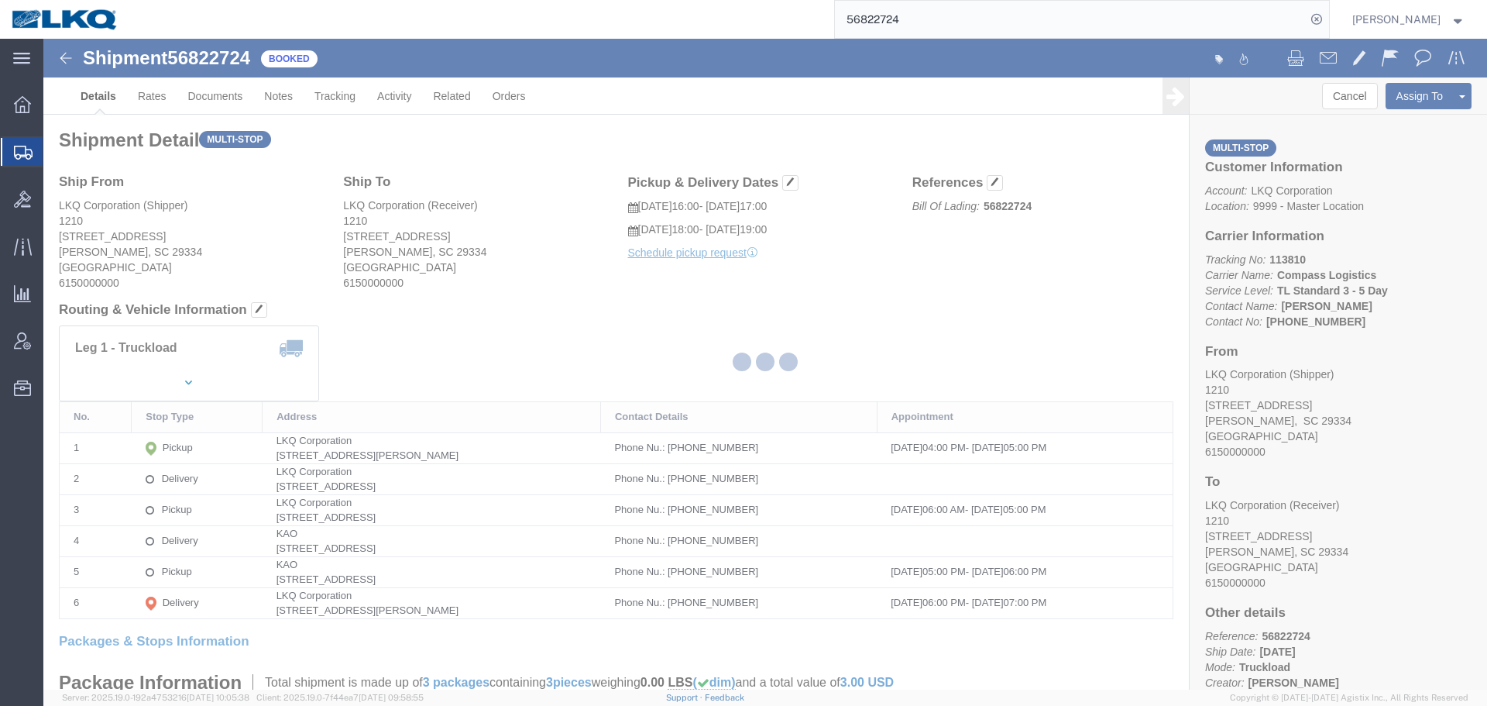
drag, startPoint x: 1356, startPoint y: 80, endPoint x: 1399, endPoint y: 118, distance: 58.1
click at [1399, 118] on div at bounding box center [765, 364] width 1444 height 651
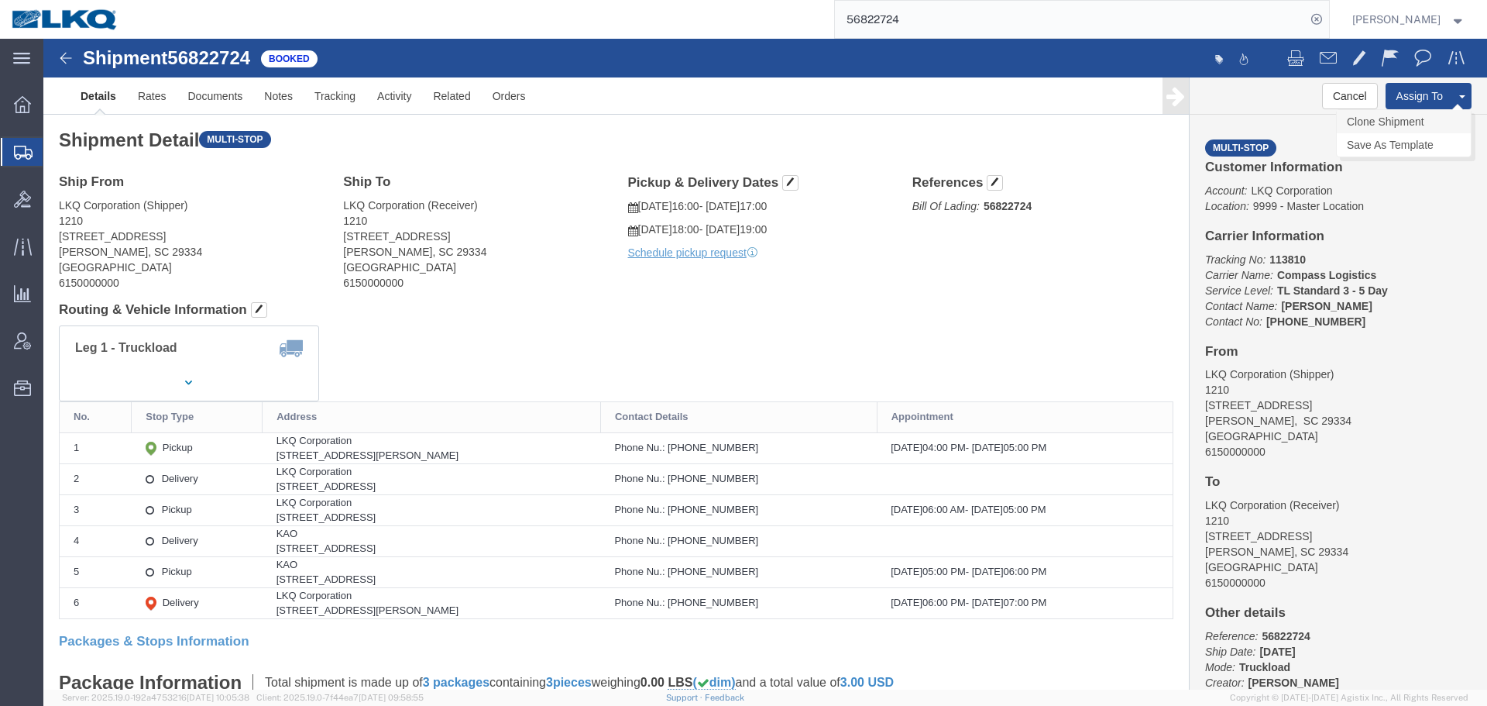
drag, startPoint x: 1350, startPoint y: 81, endPoint x: 1269, endPoint y: 18, distance: 102.1
click link "Clone Shipment"
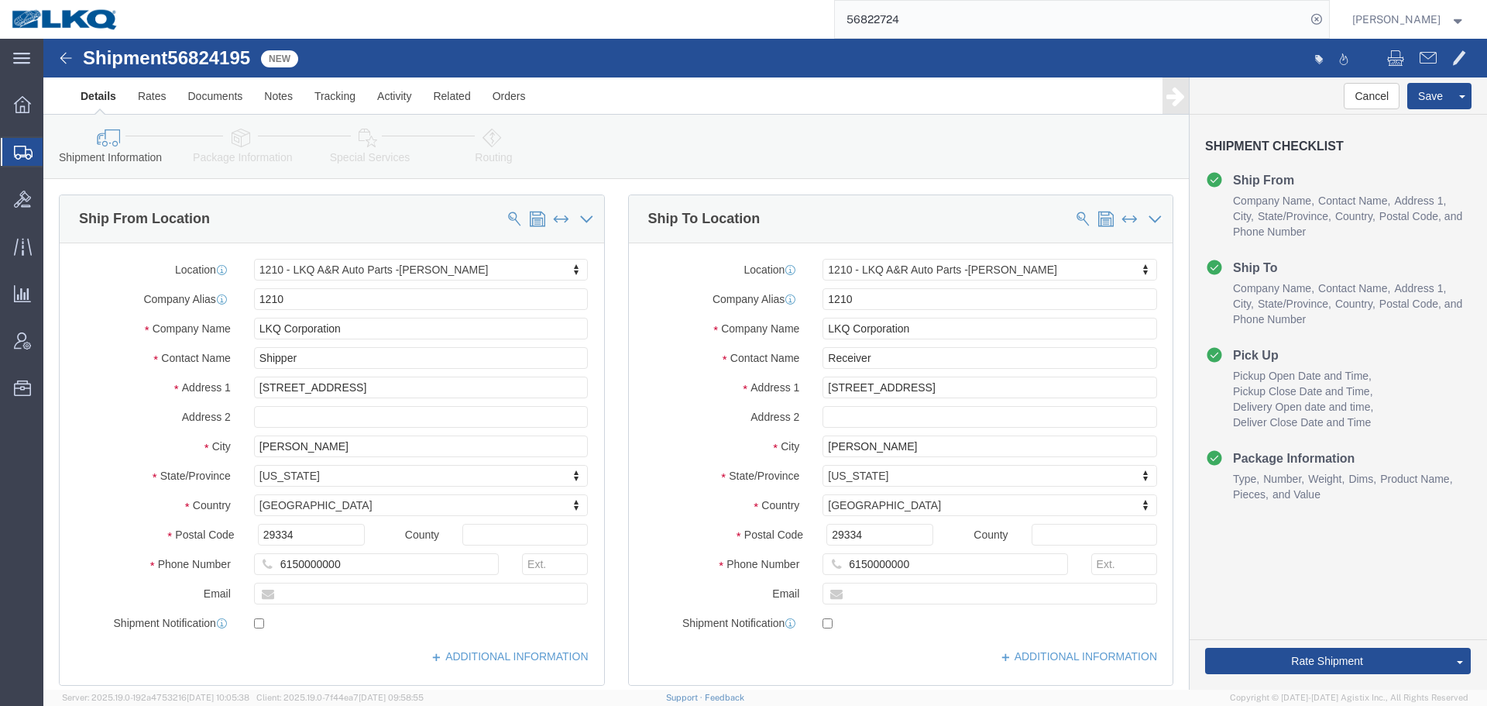
click span "56824195"
copy span "56824195"
select select "27420"
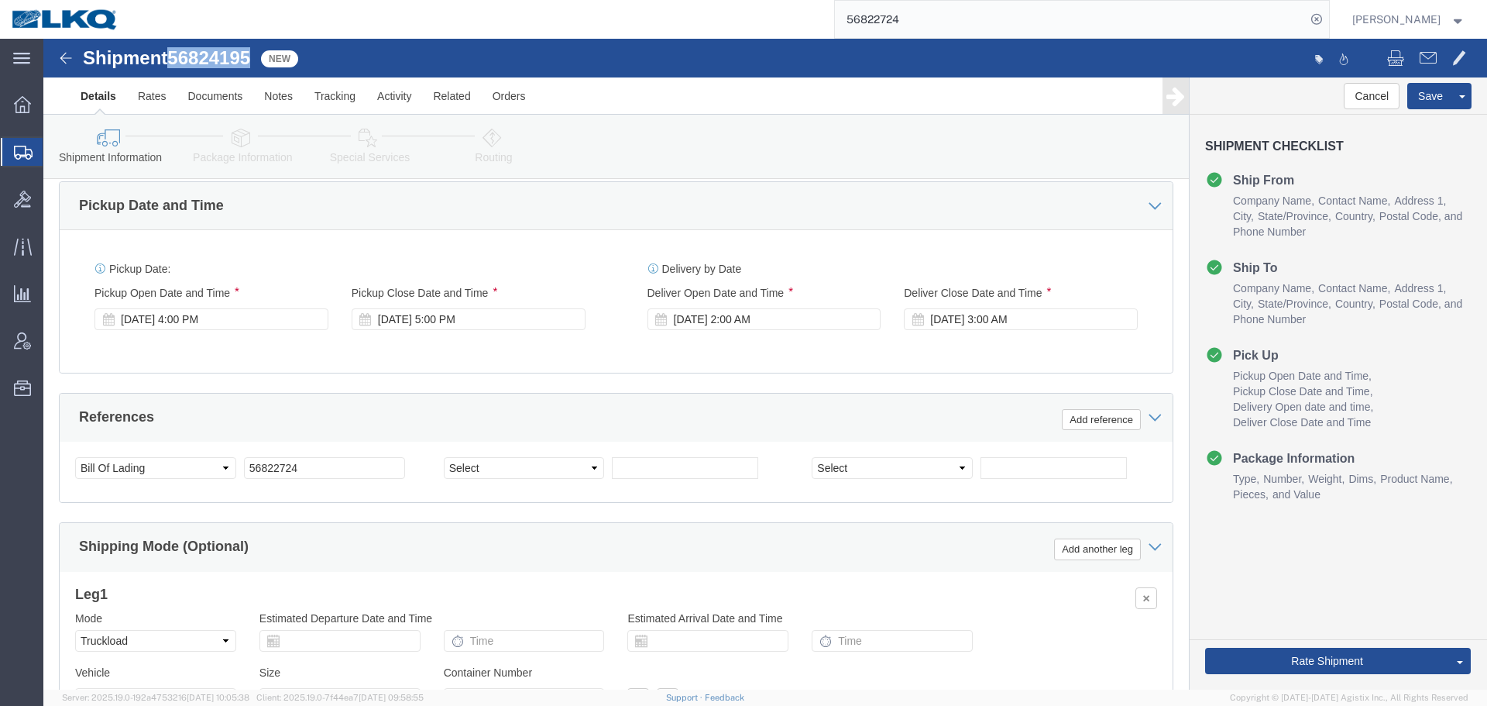
scroll to position [1317, 0]
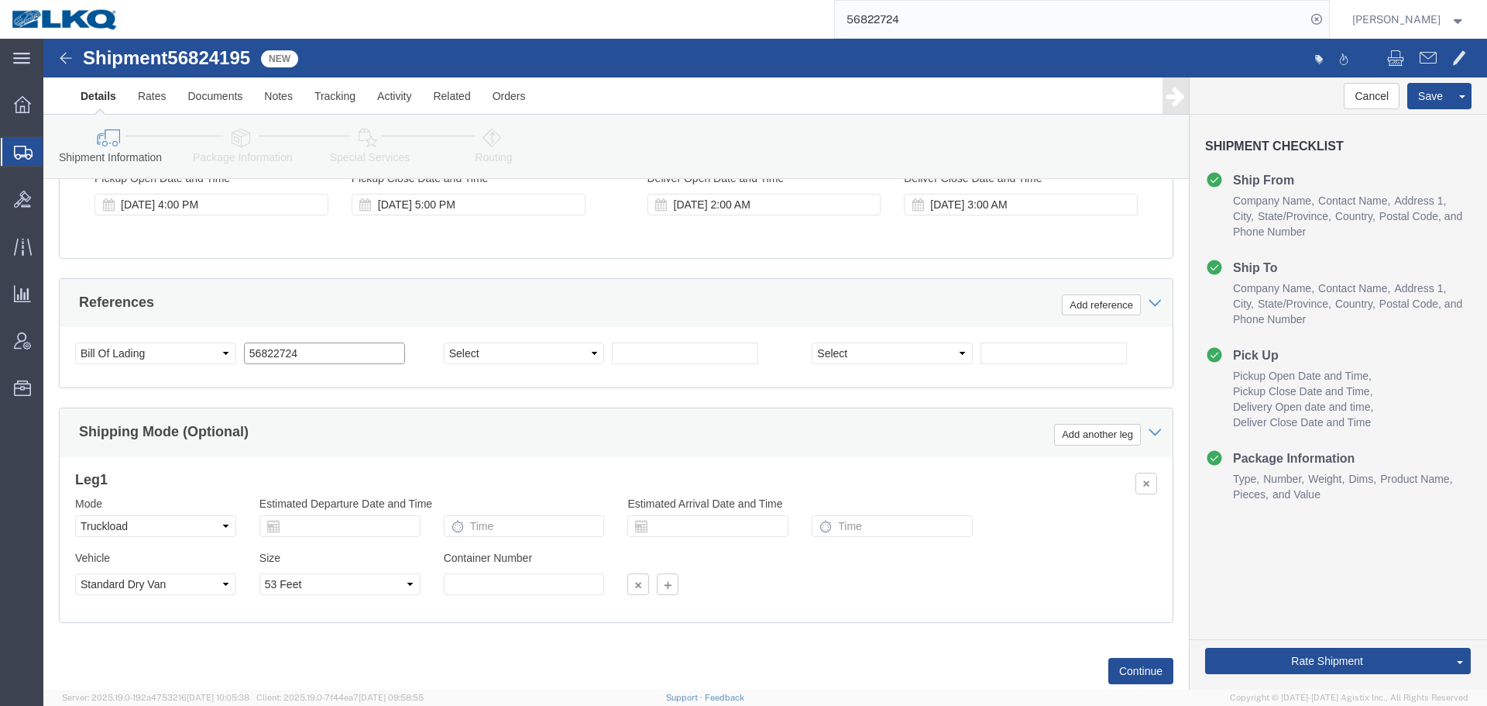
click input "56822724"
paste input "4195"
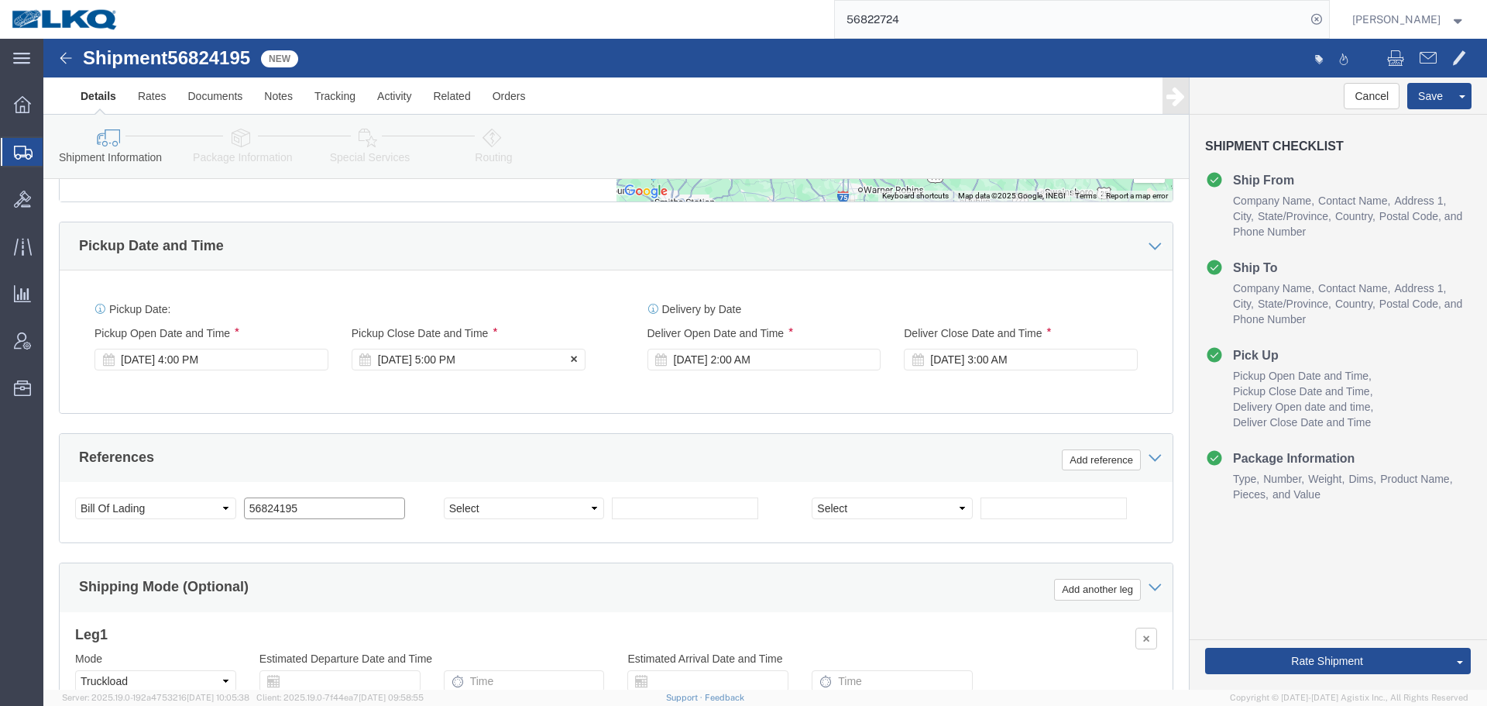
type input "56824195"
click div "[DATE] 4:00 PM"
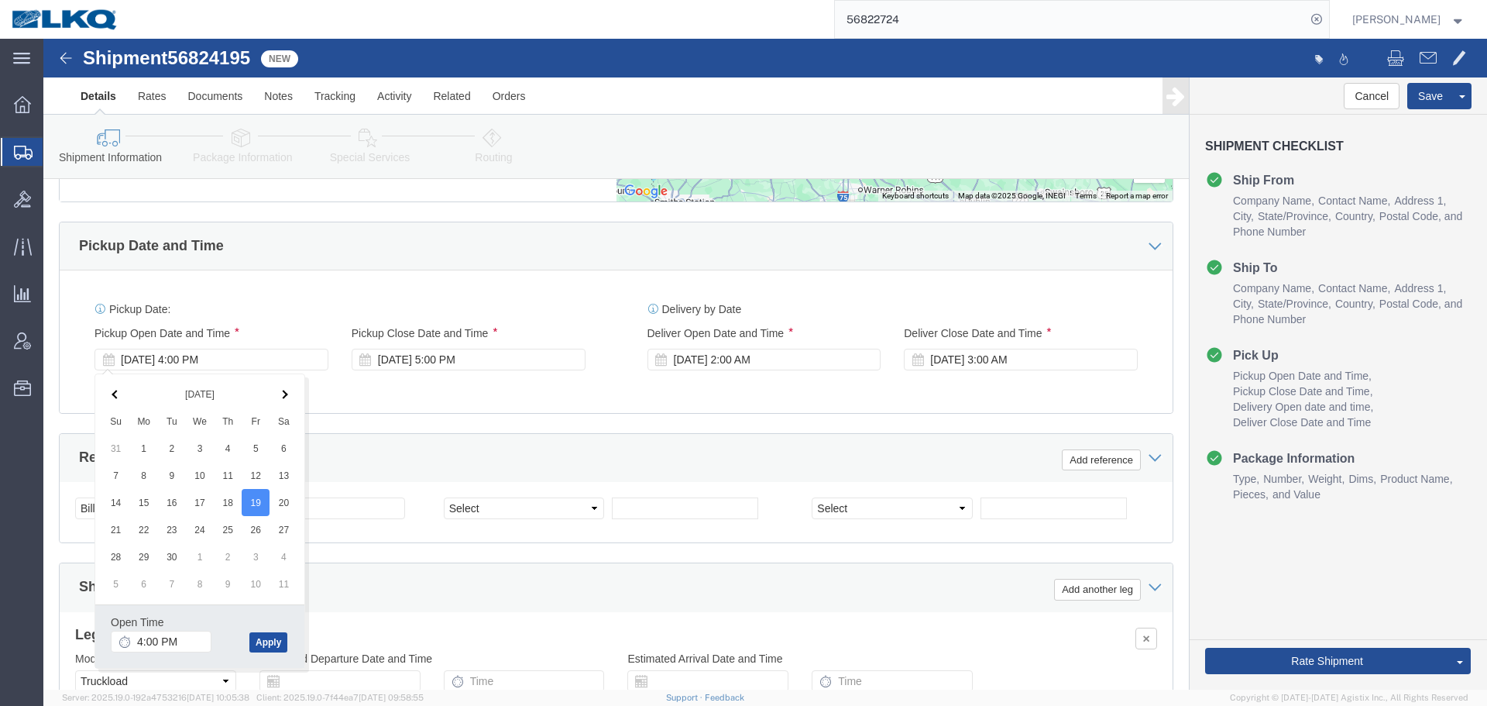
click button "Apply"
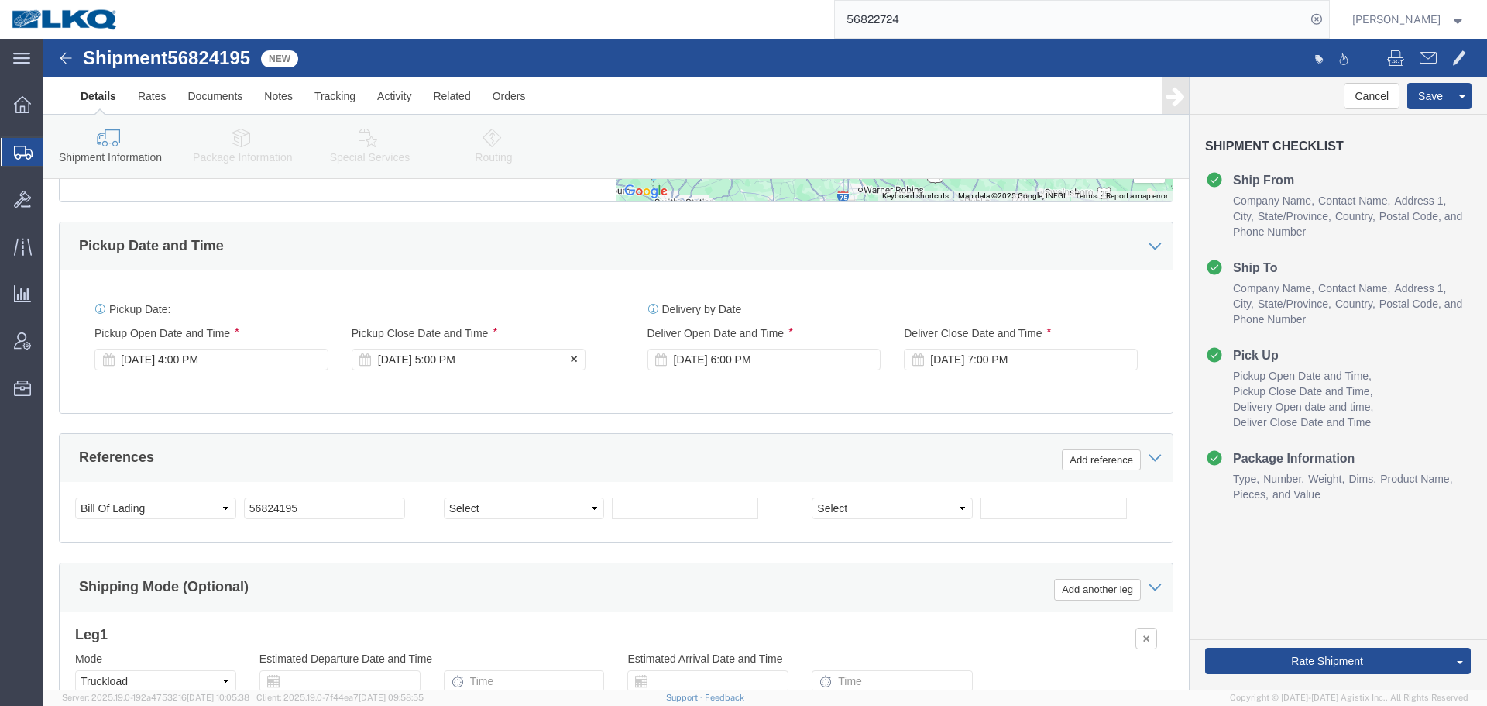
click div "[DATE] 5:00 PM"
click button "Apply"
click div "[DATE] 6:00 PM"
click button "Apply"
click div "[DATE] 7:00 PM"
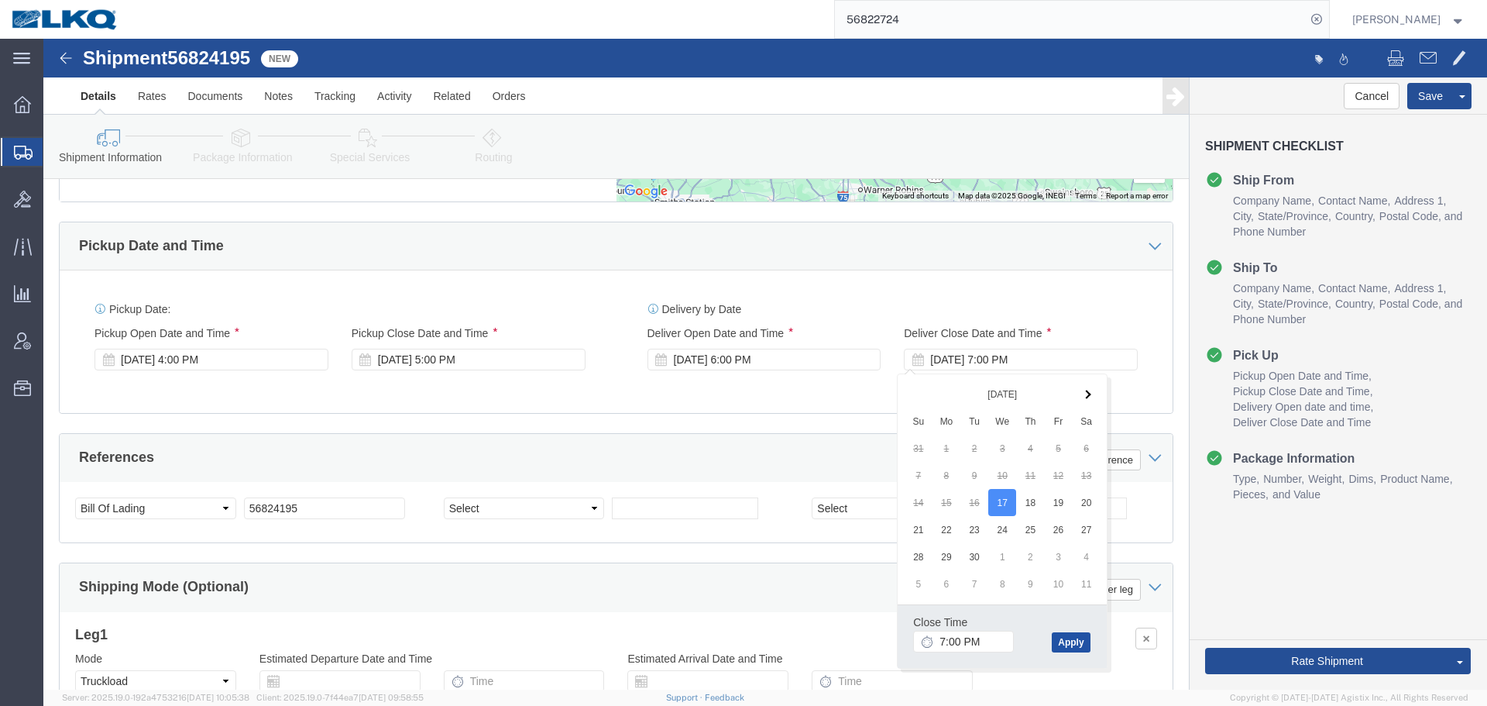
click button "Apply"
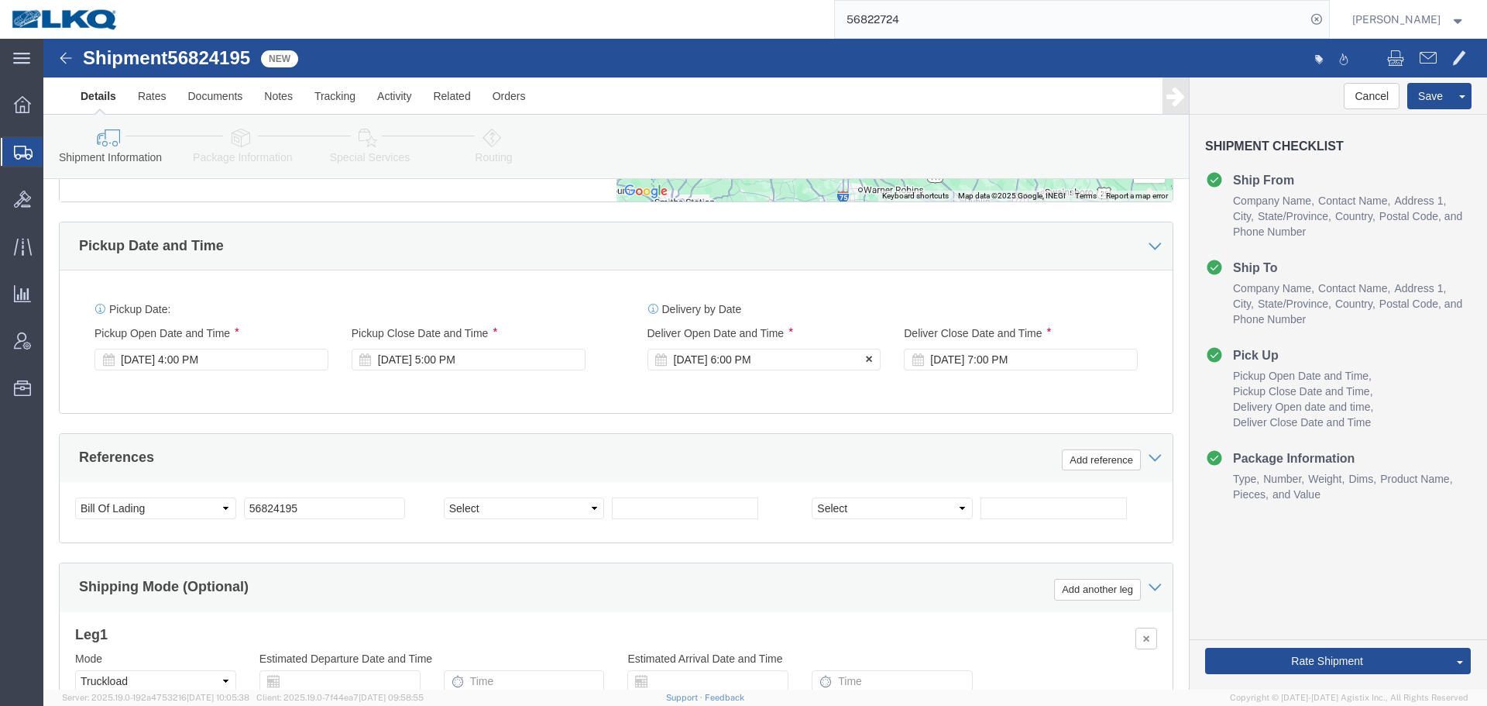
click div "[DATE] 6:00 PM"
click input "6:00 PM"
type input "6:00 PM"
click button "Apply"
click div "[DATE] 7:00 PM"
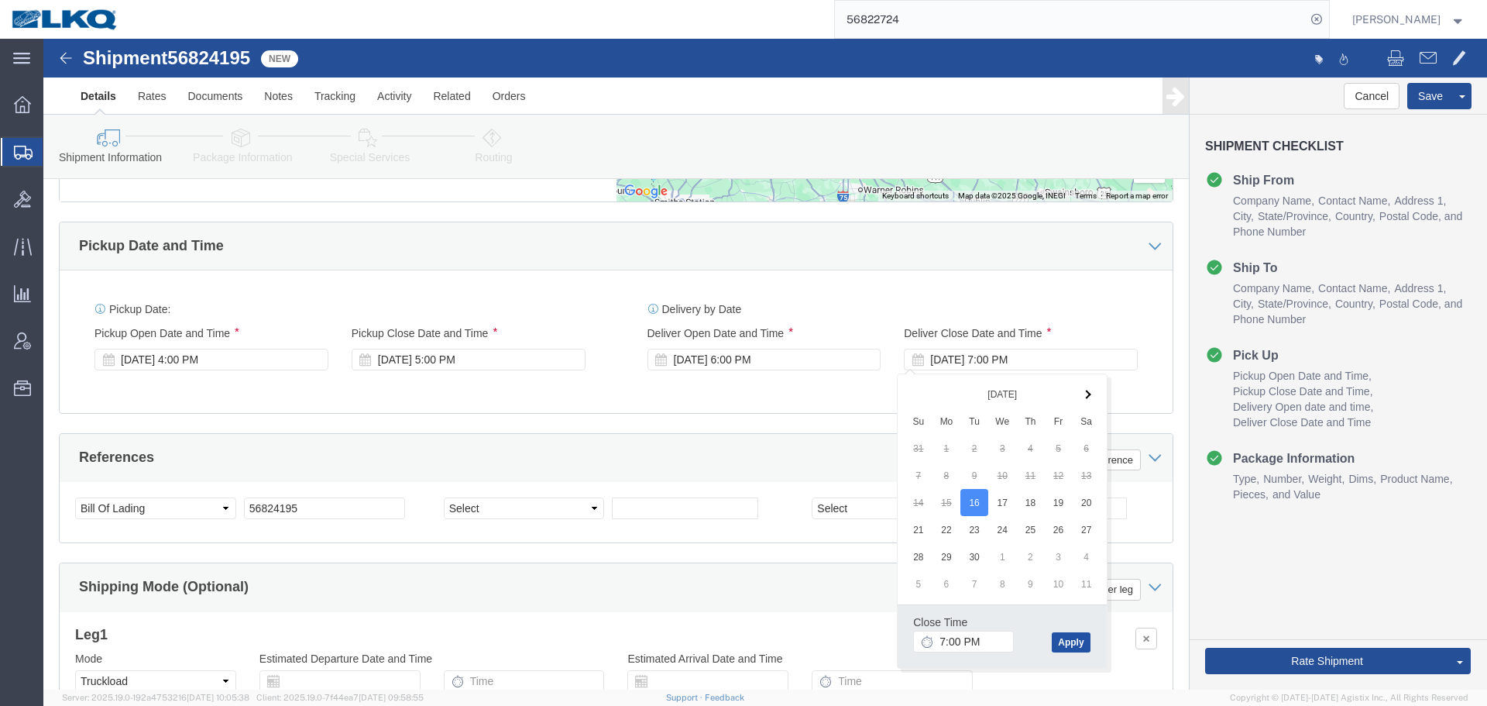
click button "Apply"
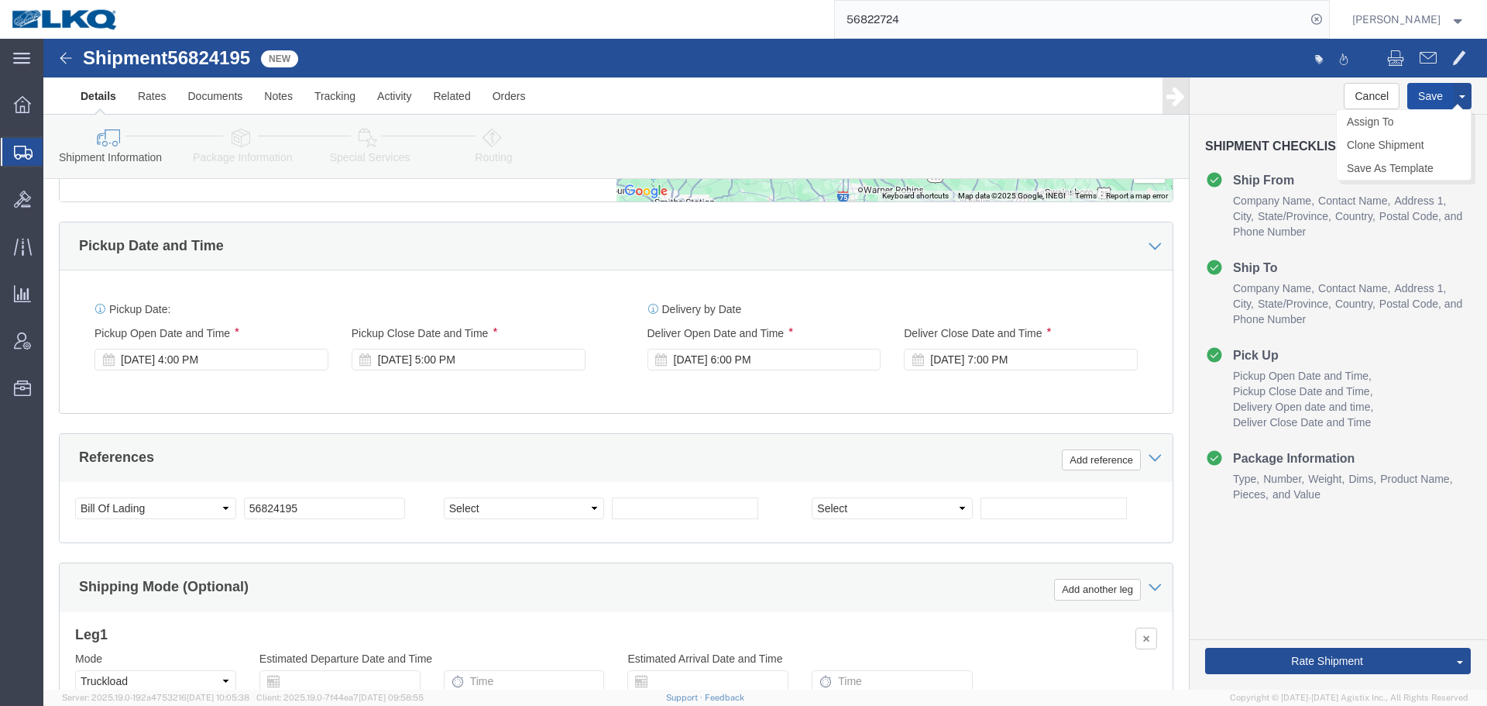
click button "Save"
click link "Send To Bid"
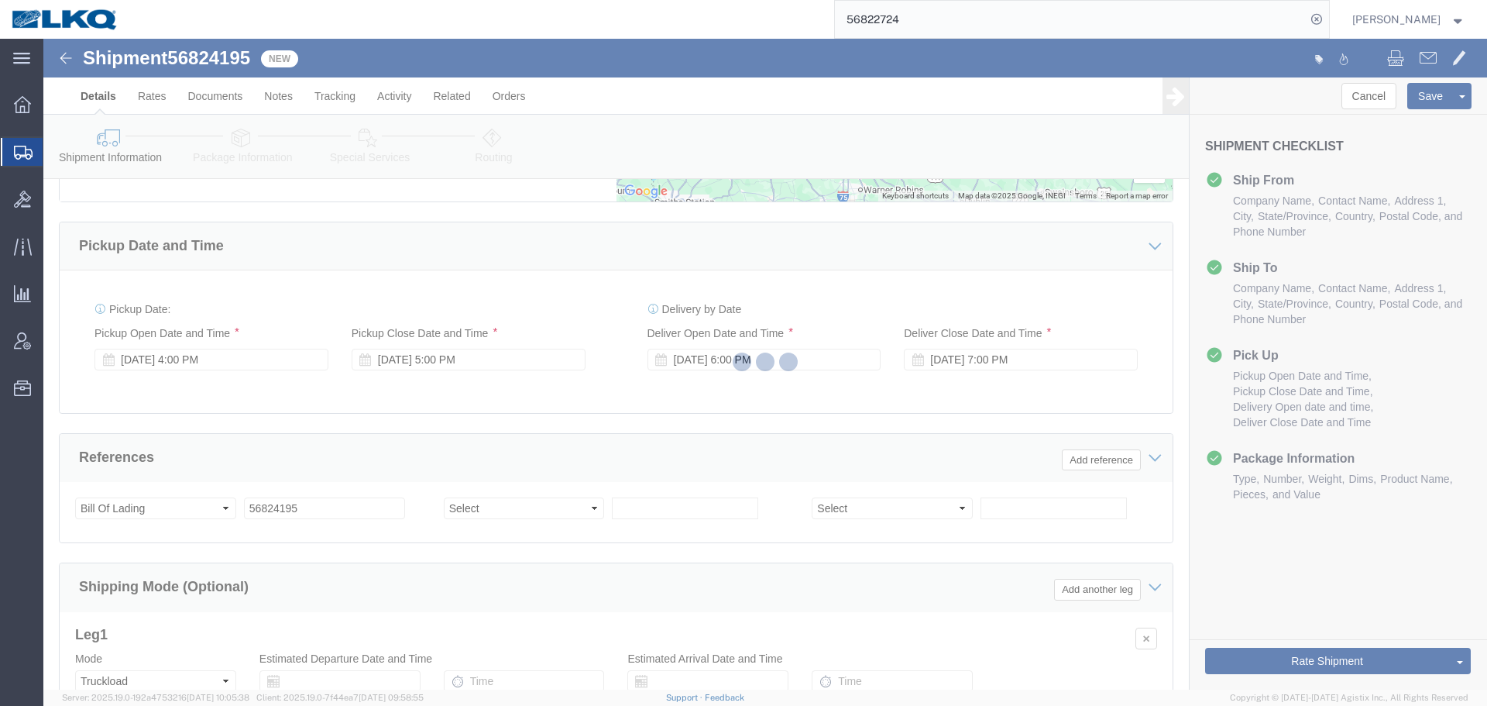
select select "27420"
select select "TL"
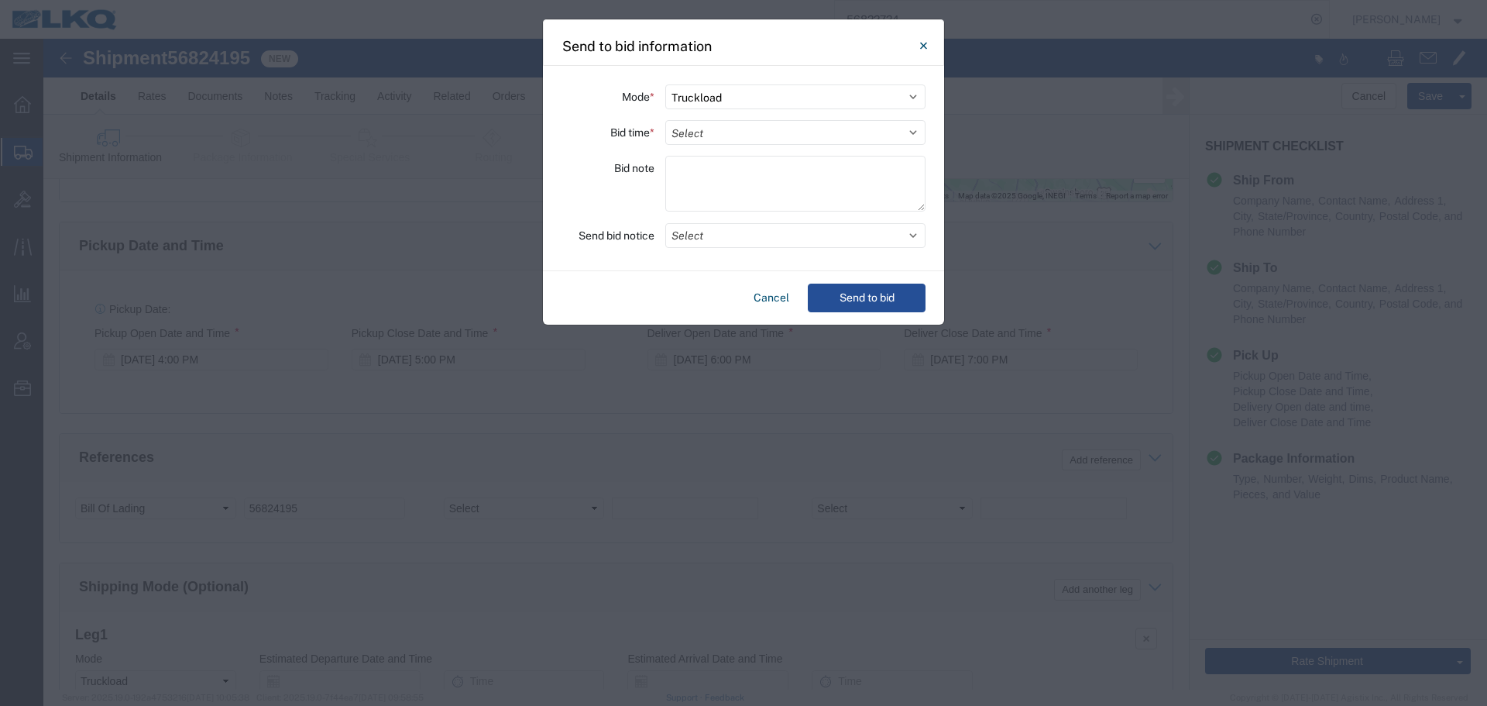
click at [676, 118] on div "Mode * Select Small Parcel Truckload Air Rail Less than Truckload Ocean Freight…" at bounding box center [743, 168] width 401 height 205
drag, startPoint x: 682, startPoint y: 144, endPoint x: 682, endPoint y: 136, distance: 8.6
click at [682, 144] on select "Select 30 Min (Rush) 1 Hour (Rush) 2 Hours (Rush) 4 Hours (Rush) 8 Hours (Rush)…" at bounding box center [795, 132] width 260 height 25
select select "8"
click at [665, 120] on select "Select 30 Min (Rush) 1 Hour (Rush) 2 Hours (Rush) 4 Hours (Rush) 8 Hours (Rush)…" at bounding box center [795, 132] width 260 height 25
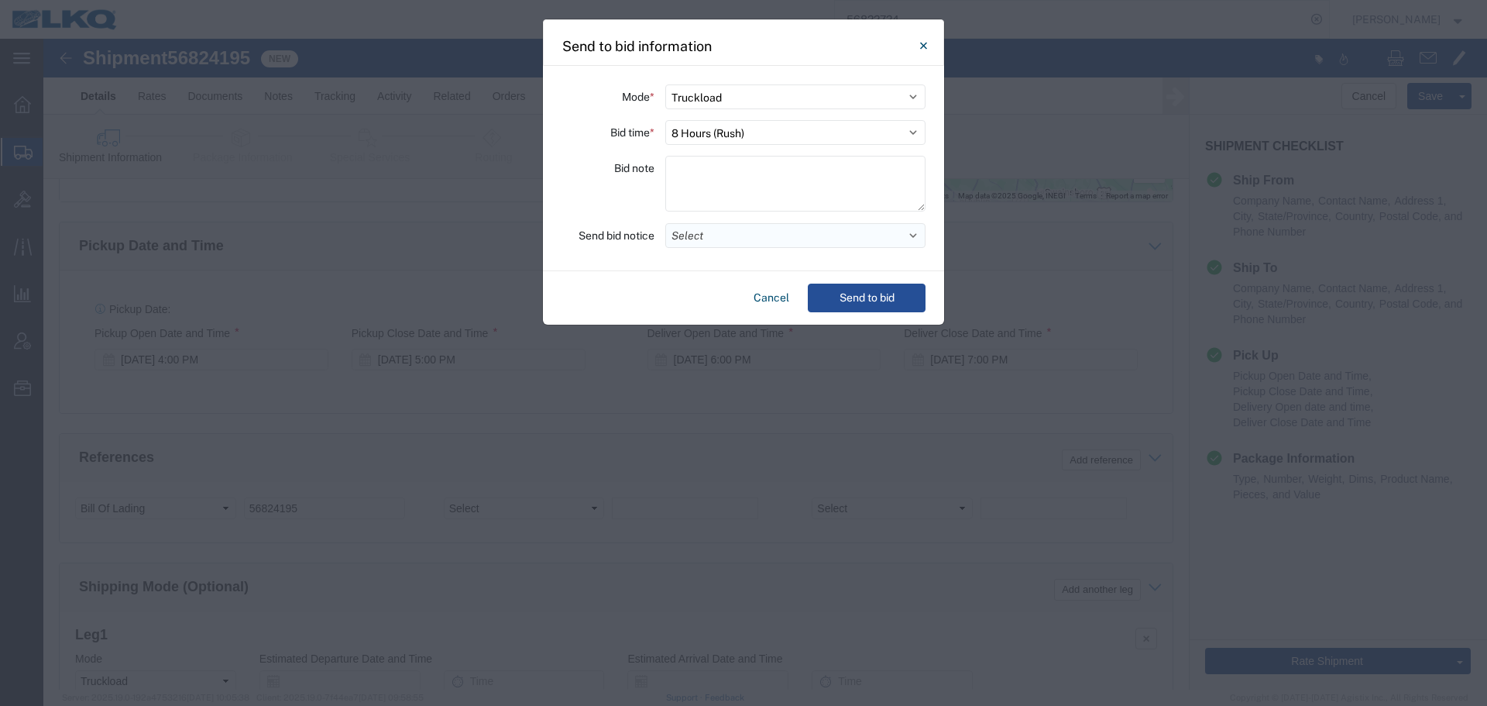
click at [767, 234] on button "Select" at bounding box center [795, 235] width 260 height 25
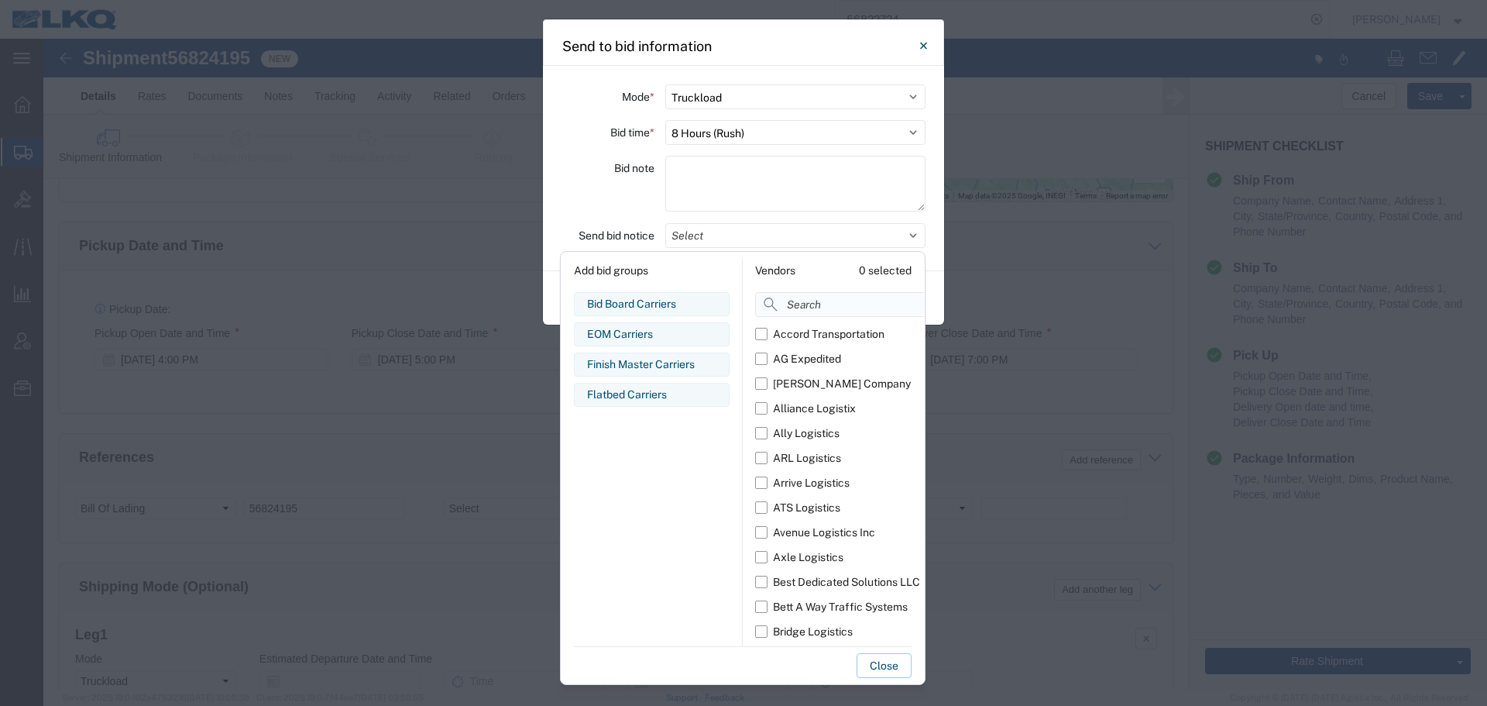
drag, startPoint x: 812, startPoint y: 307, endPoint x: 819, endPoint y: 325, distance: 18.9
click at [812, 307] on input at bounding box center [874, 304] width 239 height 25
type input "comp"
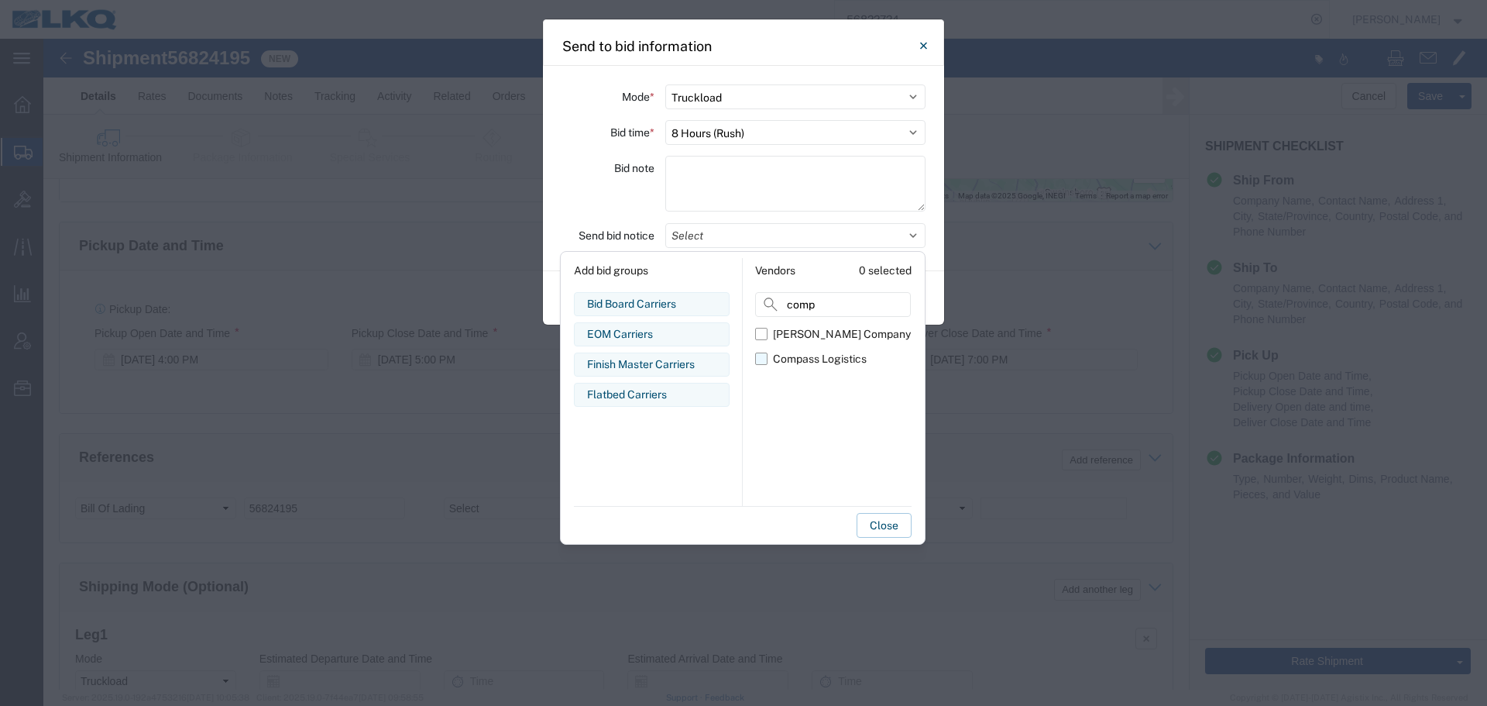
click at [809, 353] on div "Compass Logistics" at bounding box center [820, 359] width 94 height 16
click at [0, 0] on input "Compass Logistics" at bounding box center [0, 0] width 0 height 0
click at [645, 197] on div "Bid note" at bounding box center [607, 186] width 93 height 60
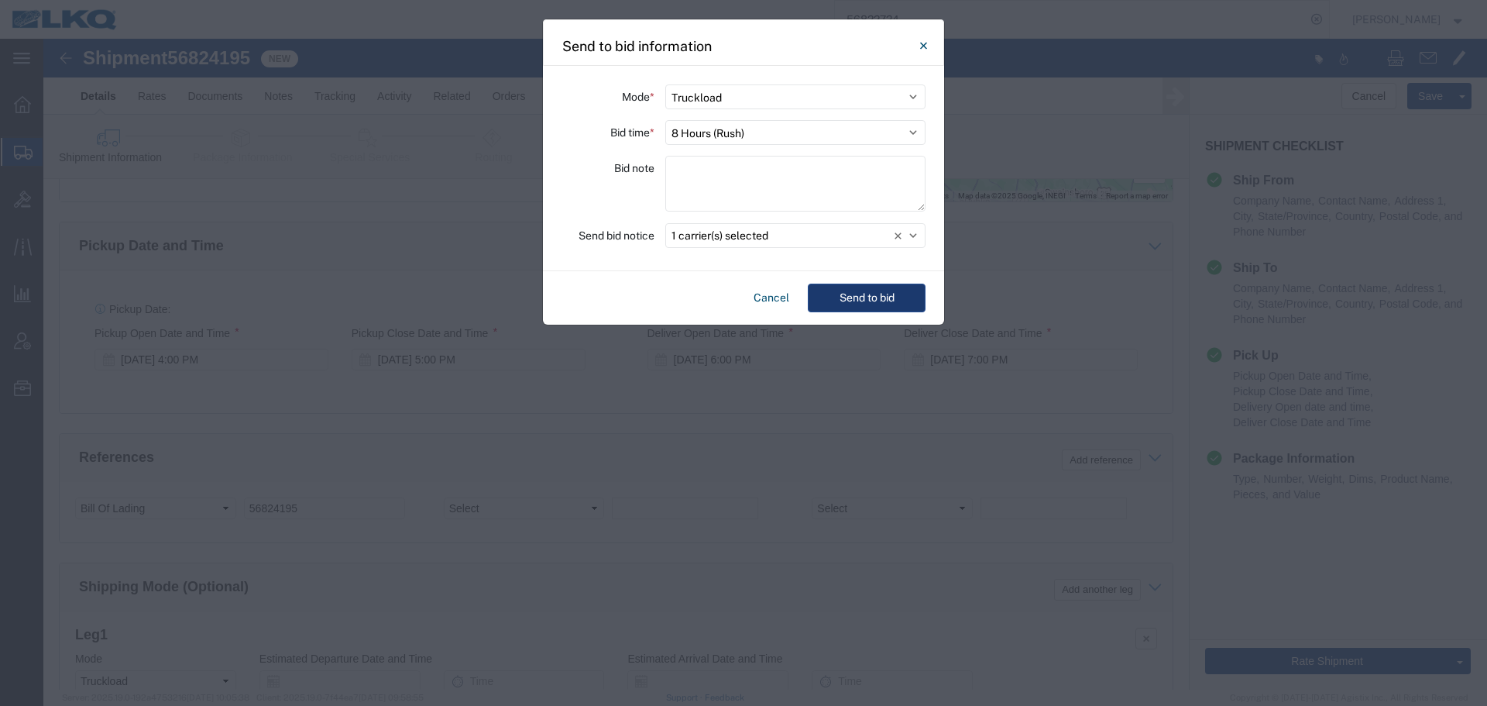
click at [852, 305] on button "Send to bid" at bounding box center [867, 297] width 118 height 29
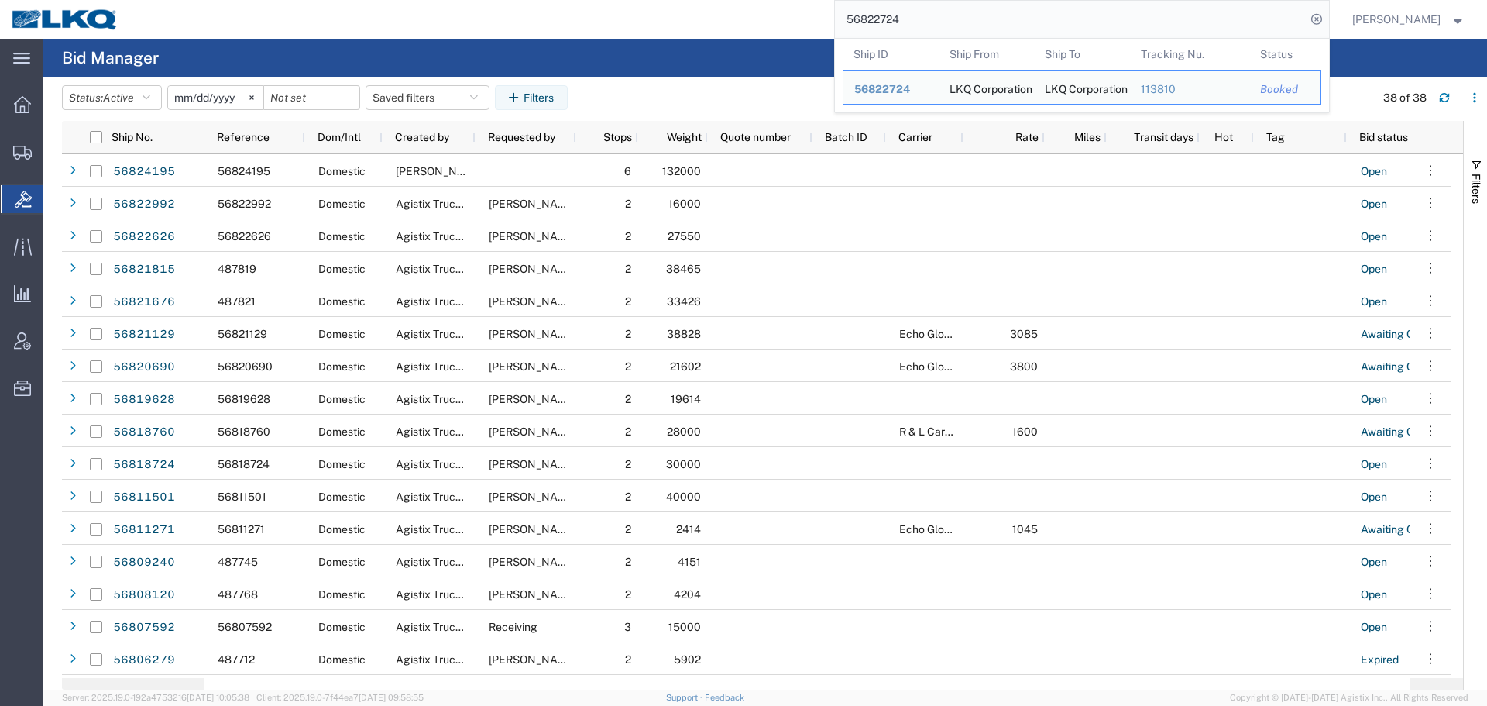
click at [984, 15] on input "56822724" at bounding box center [1070, 19] width 471 height 37
paste input "4195"
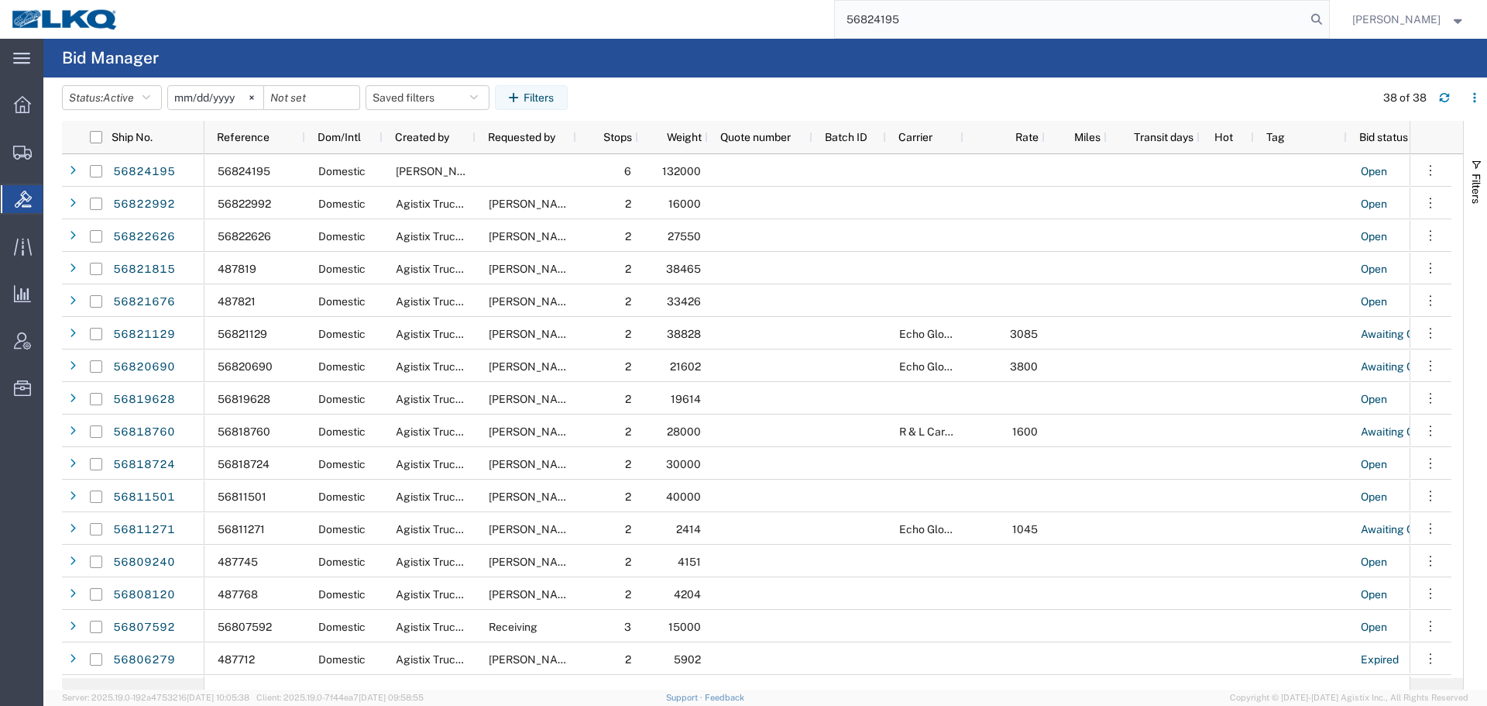
type input "56824195"
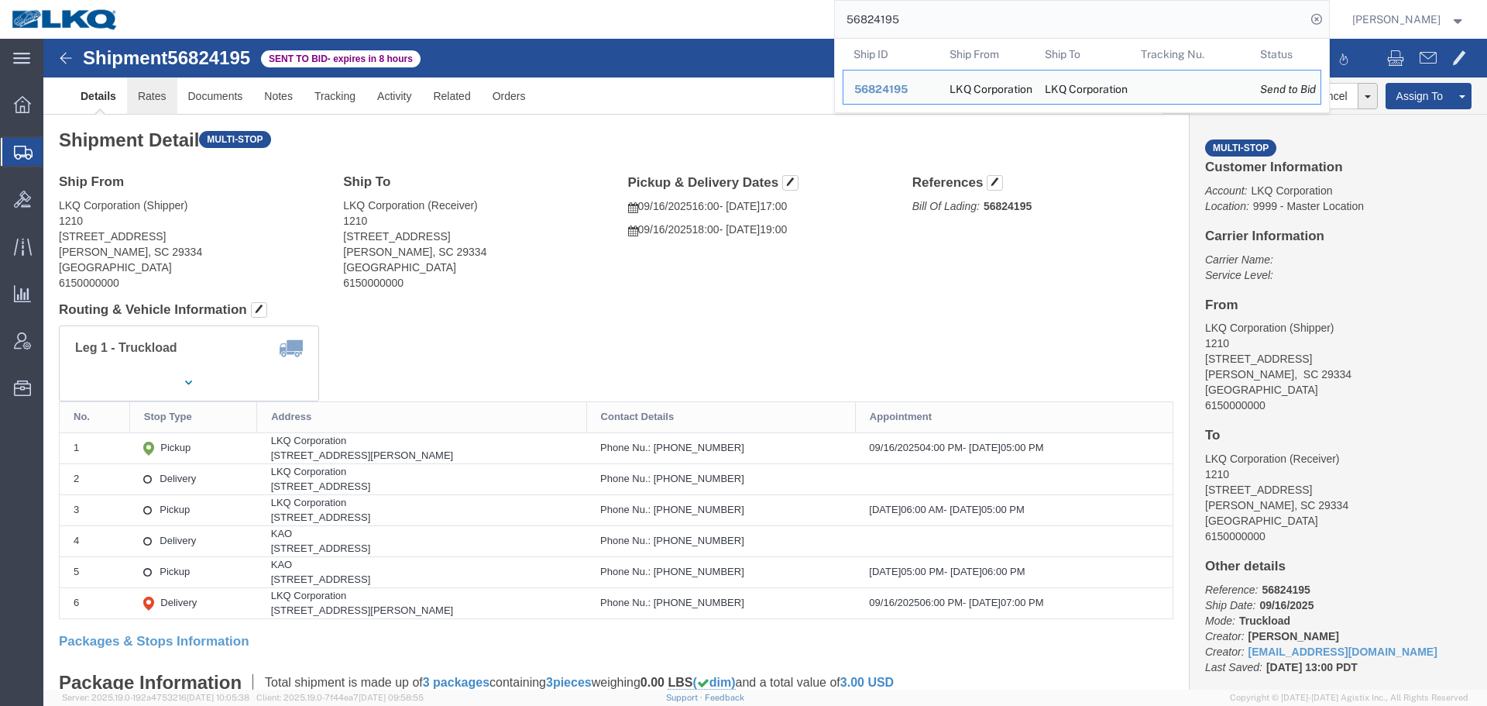
click link "Rates"
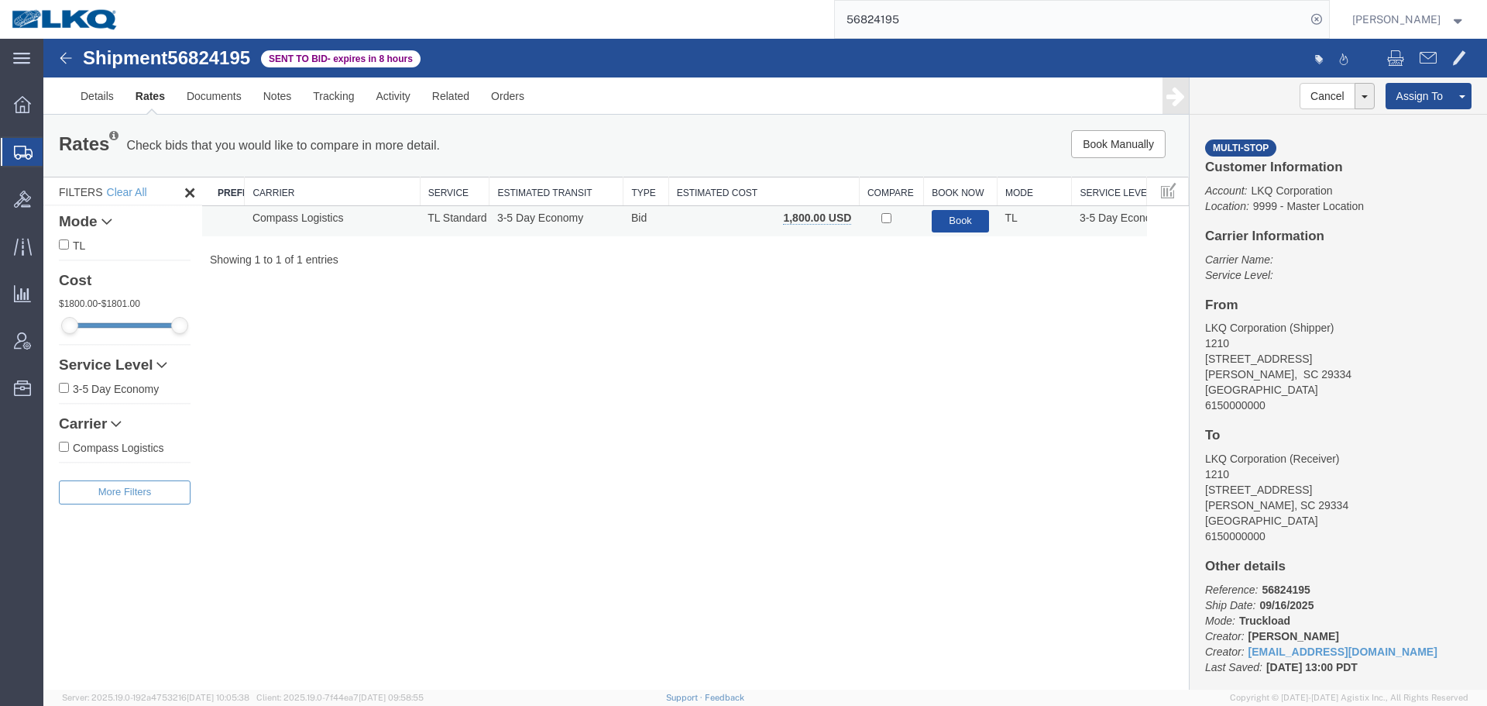
click at [947, 231] on button "Book" at bounding box center [961, 221] width 58 height 22
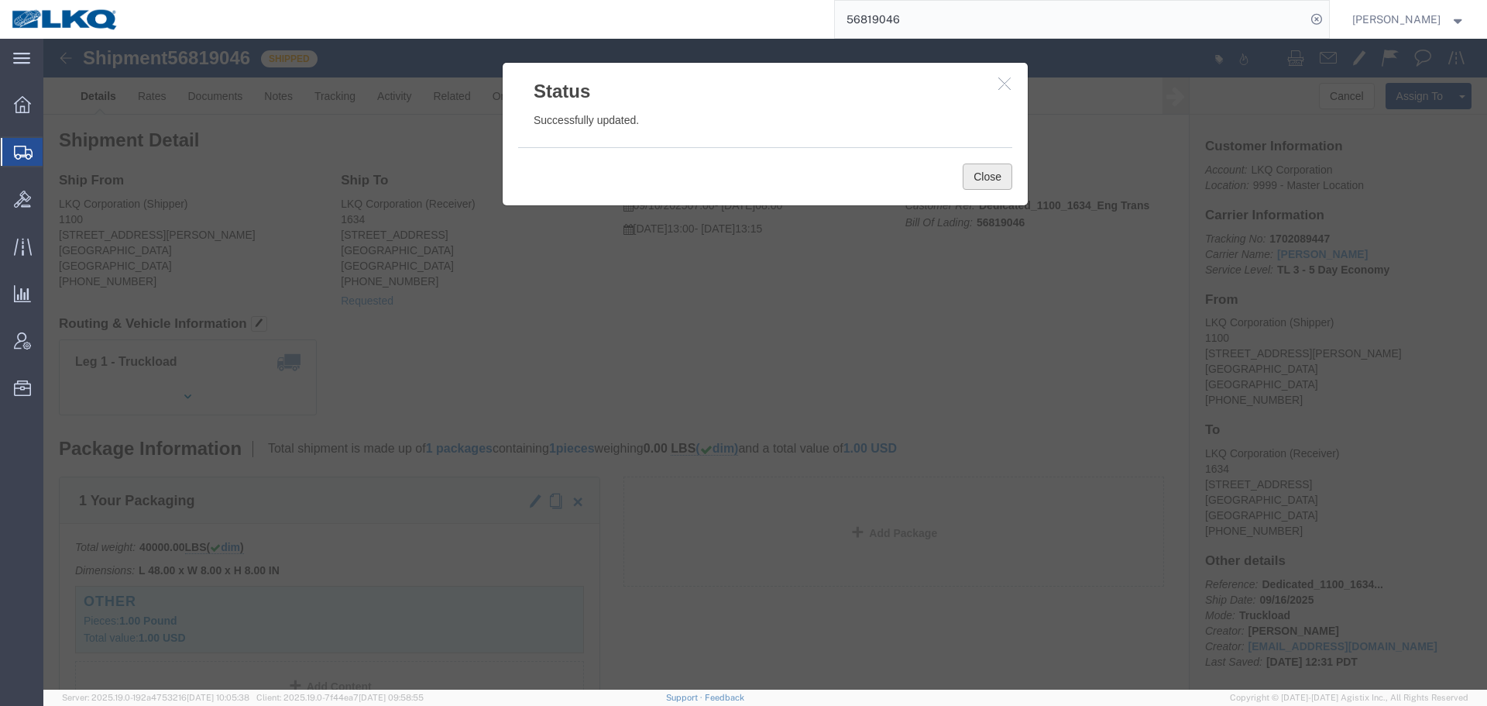
drag, startPoint x: 0, startPoint y: 0, endPoint x: 949, endPoint y: 139, distance: 959.6
click button "Close"
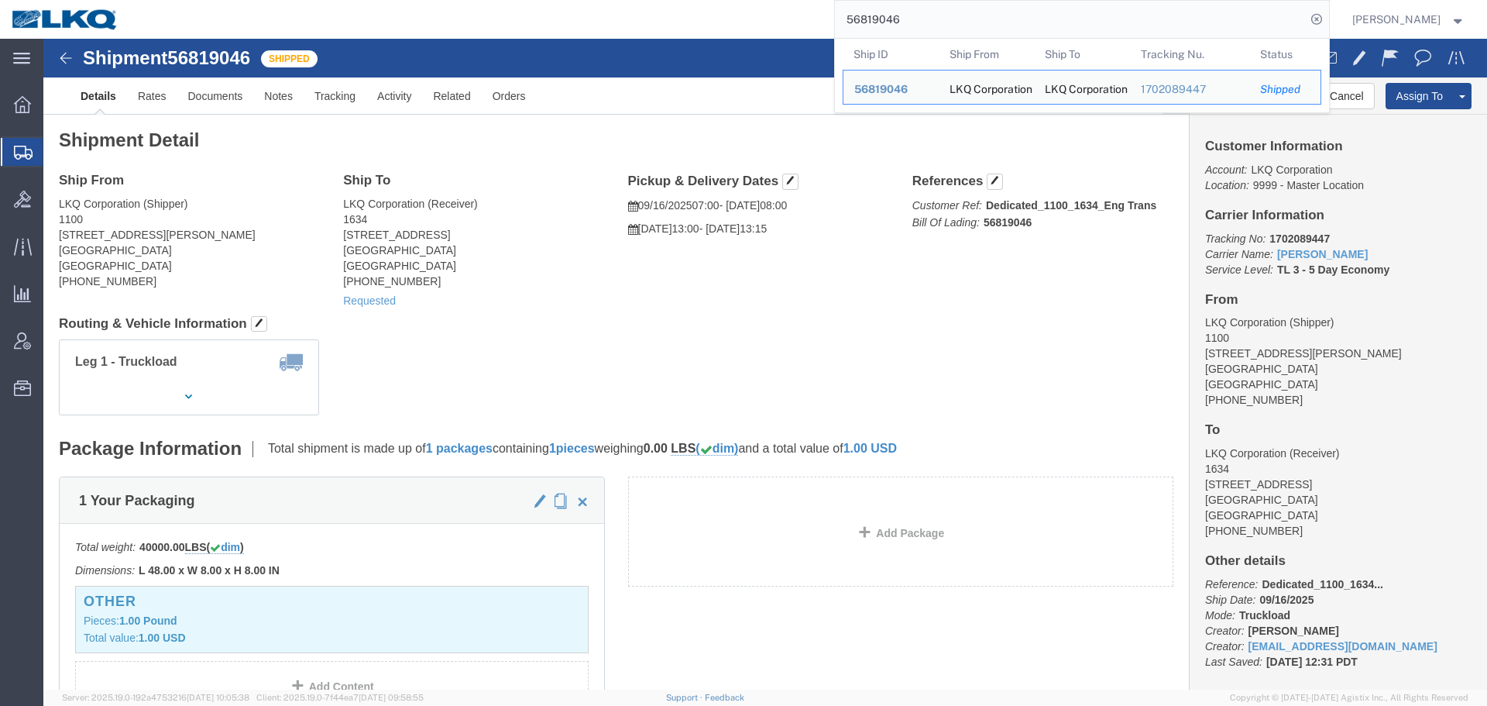
click at [983, 10] on input "56819046" at bounding box center [1070, 19] width 471 height 37
paste input "21845"
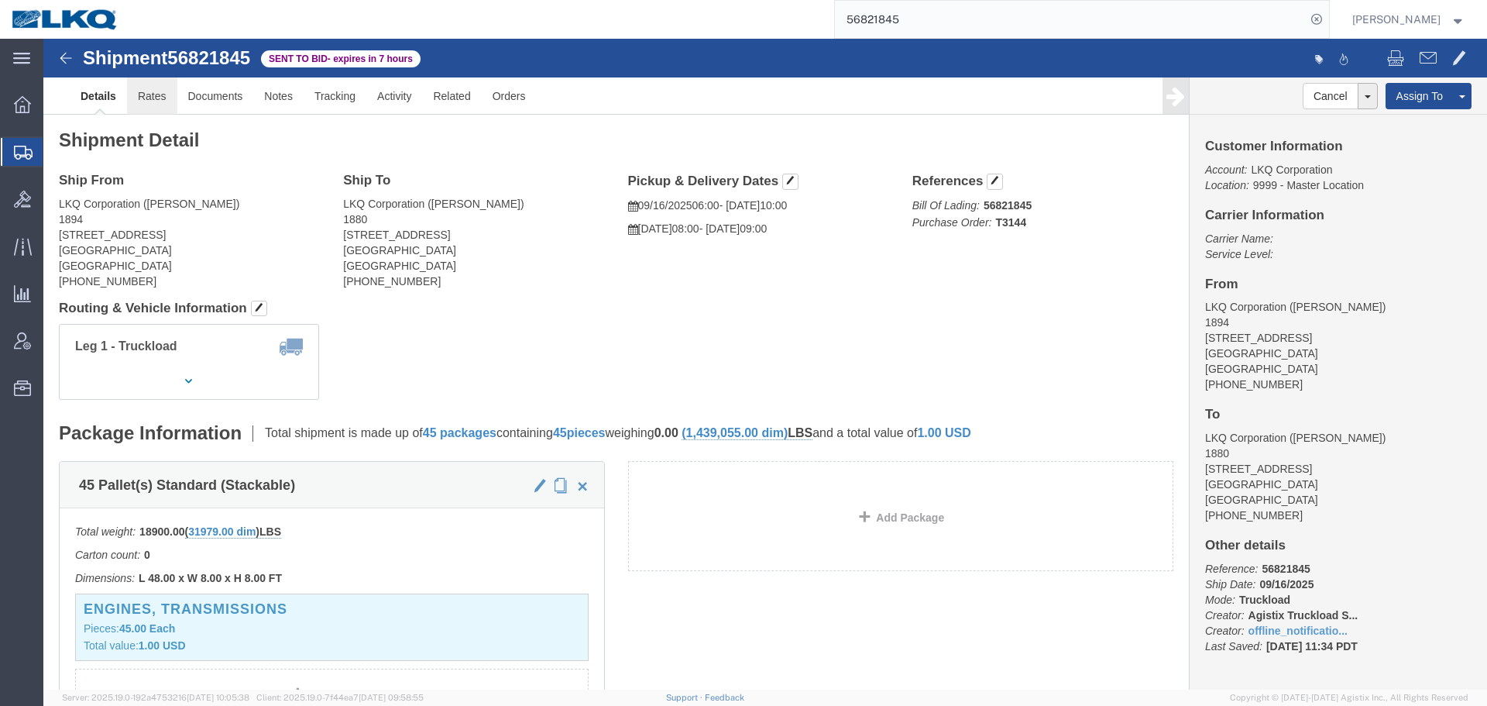
click link "Rates"
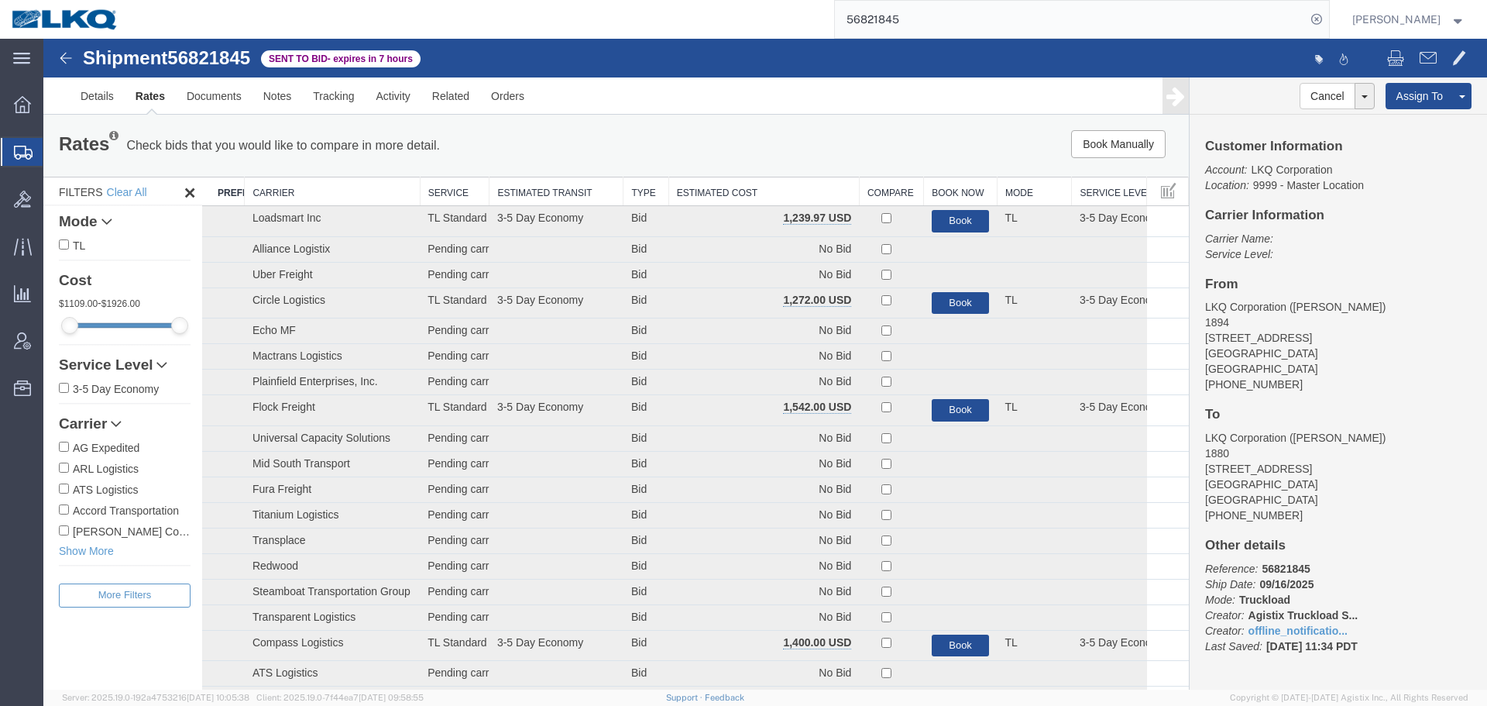
click at [774, 191] on th "Estimated Cost" at bounding box center [763, 191] width 191 height 29
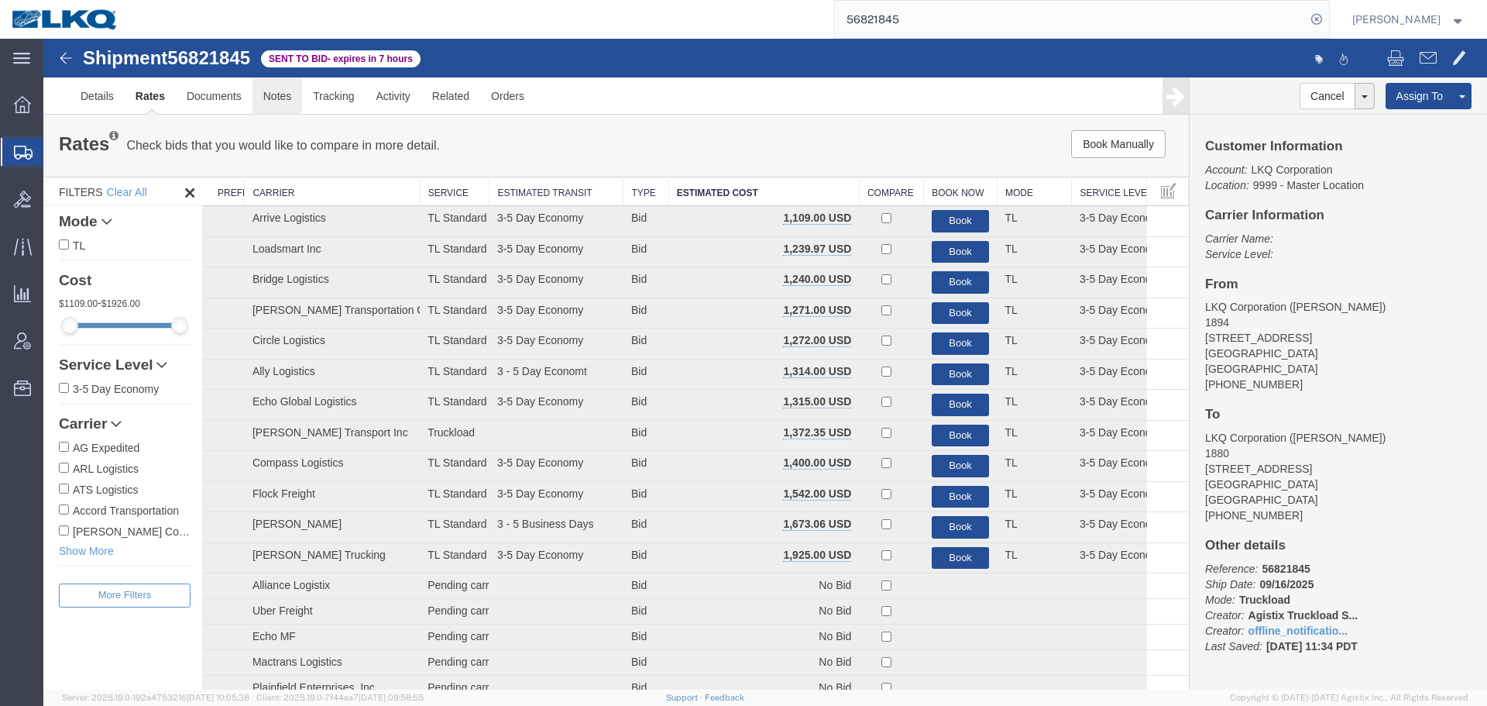
click at [267, 95] on link "Notes" at bounding box center [277, 95] width 50 height 37
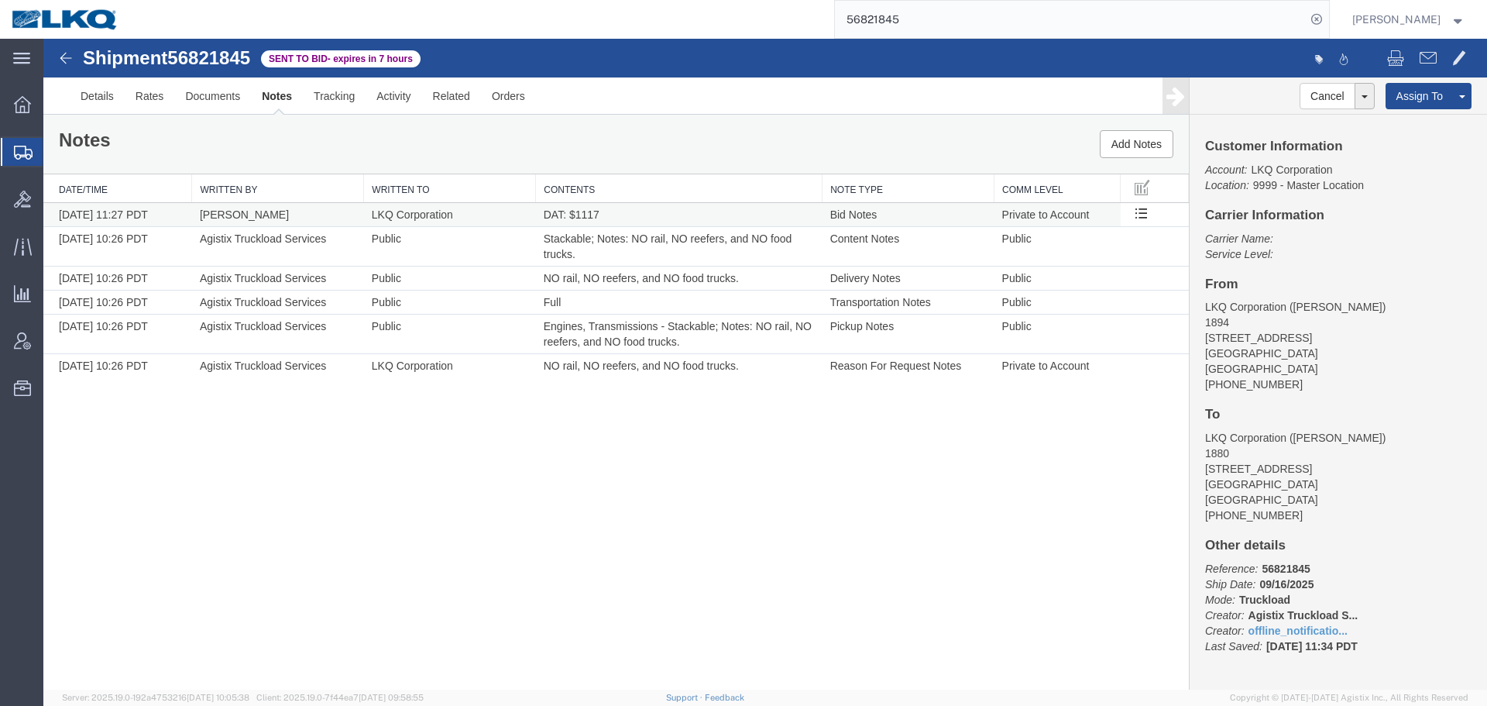
click at [591, 213] on span "DAT: $1117" at bounding box center [572, 214] width 56 height 12
click at [149, 88] on link "Rates" at bounding box center [150, 95] width 50 height 37
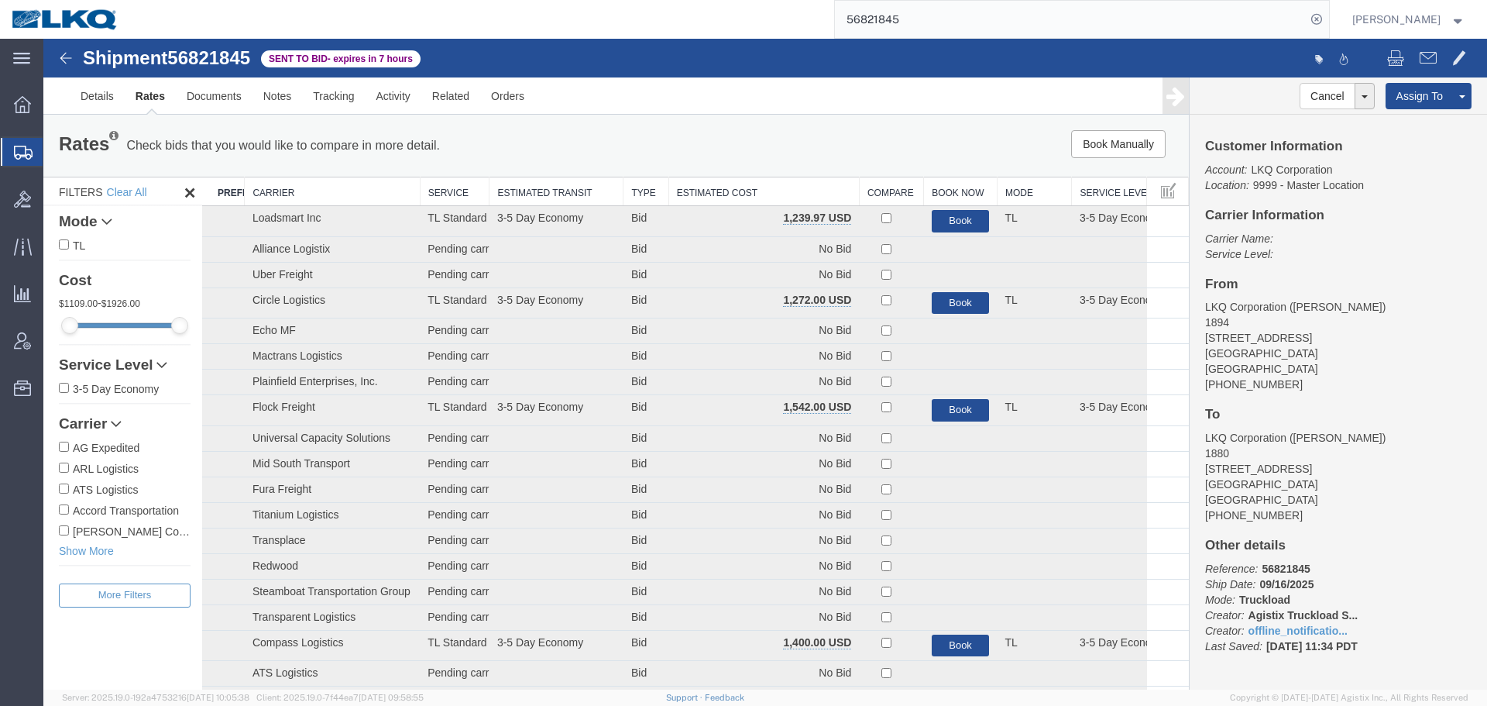
click at [732, 191] on th "Estimated Cost" at bounding box center [763, 191] width 191 height 29
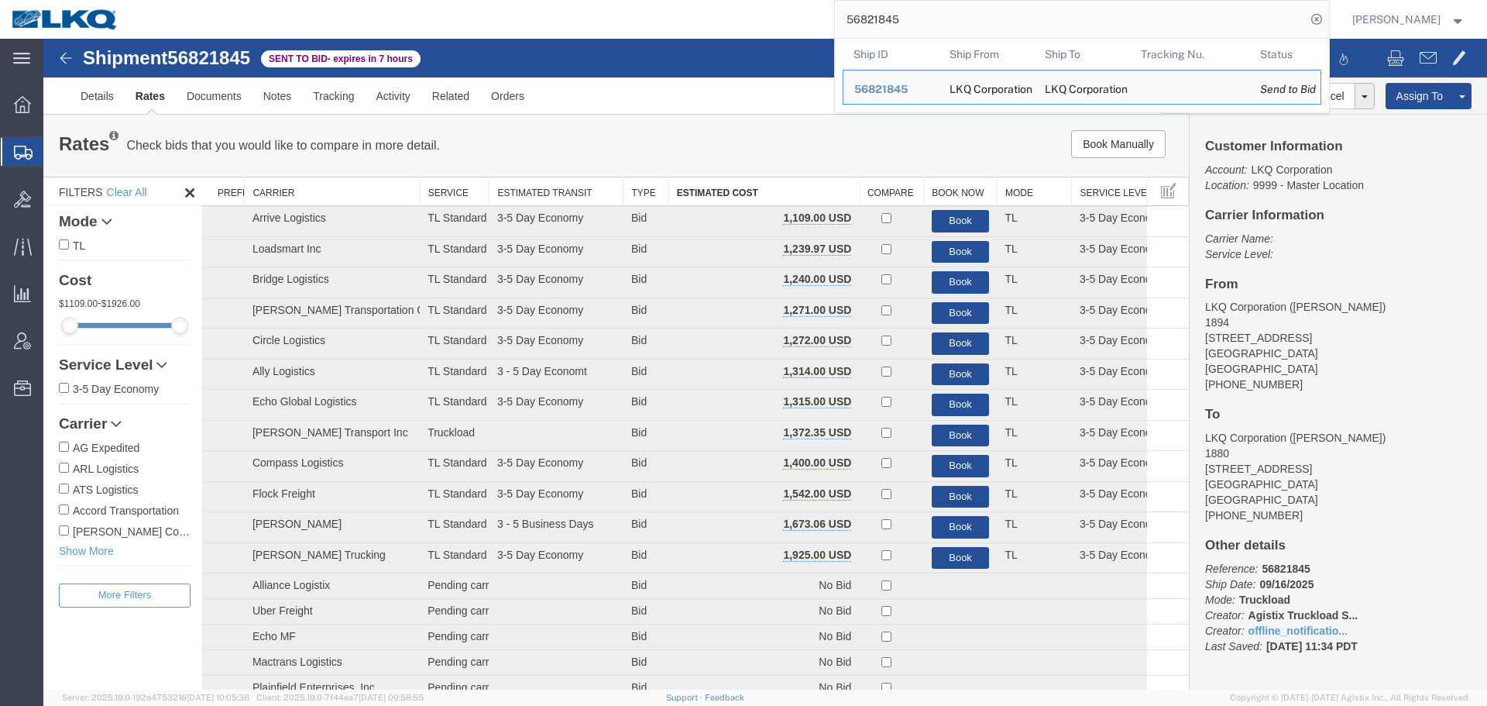
click at [968, 22] on input "56821845" at bounding box center [1070, 19] width 471 height 37
paste input "934"
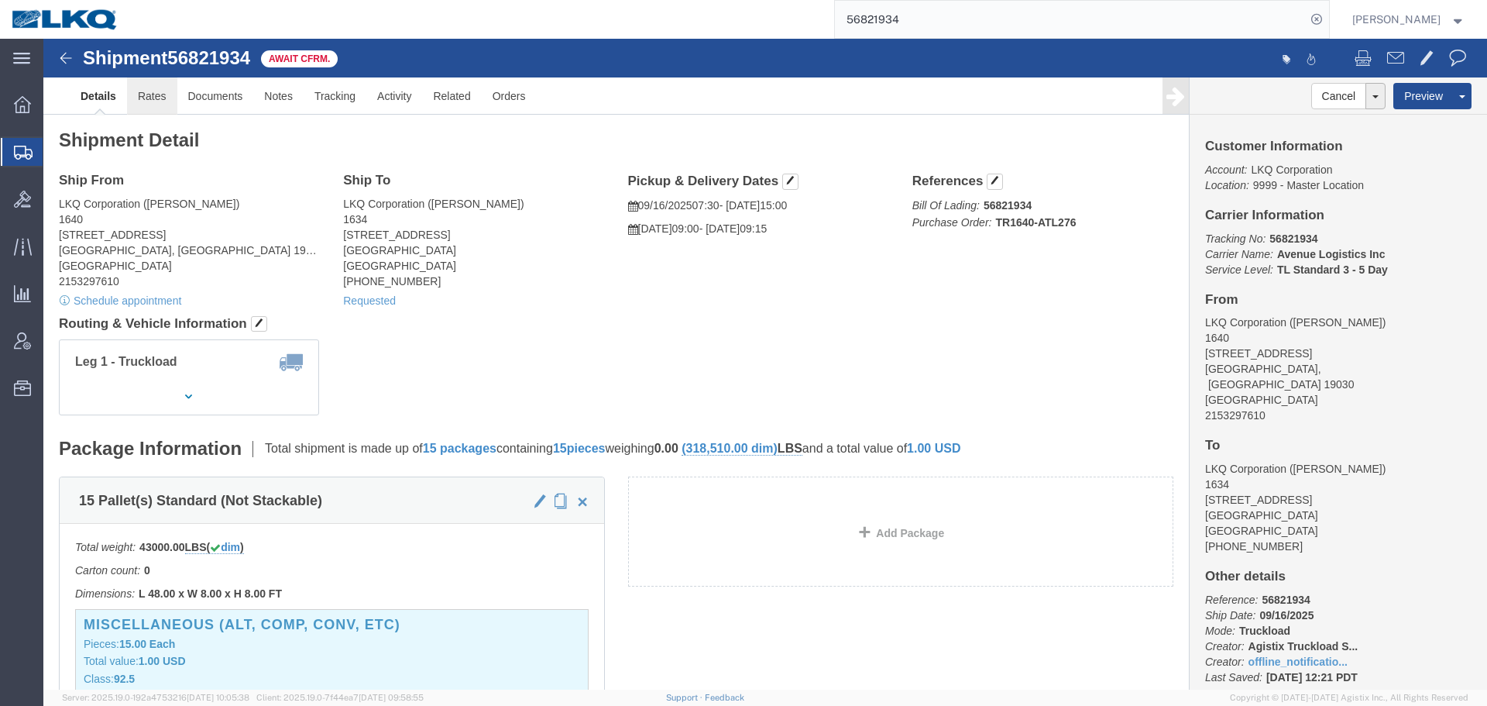
click link "Rates"
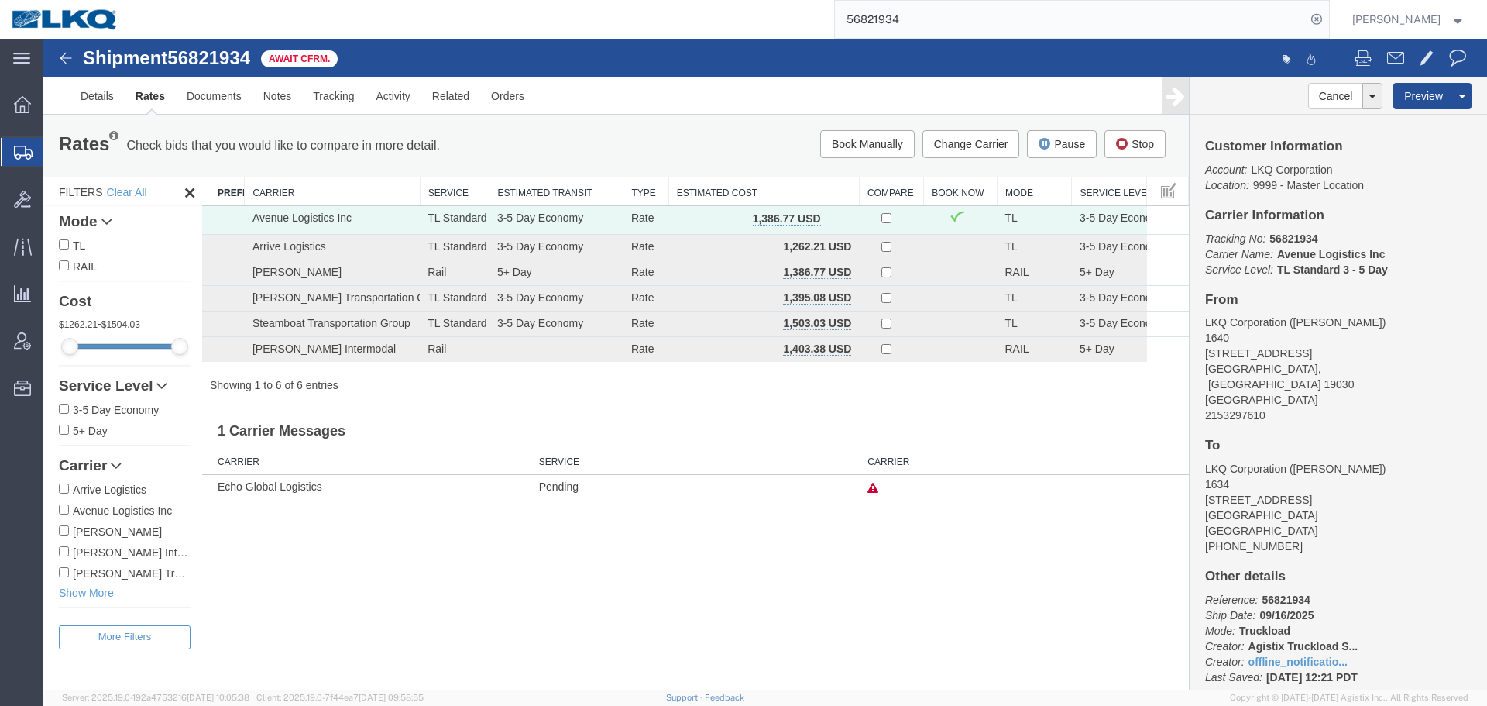
drag, startPoint x: 1083, startPoint y: 624, endPoint x: 1043, endPoint y: 626, distance: 40.3
click at [1083, 624] on div "Shipment 56821934 6 of 6 Await Cfrm. Details Rates Documents Notes Tracking Act…" at bounding box center [765, 364] width 1444 height 651
click at [1093, 26] on input "56821934" at bounding box center [1070, 19] width 471 height 37
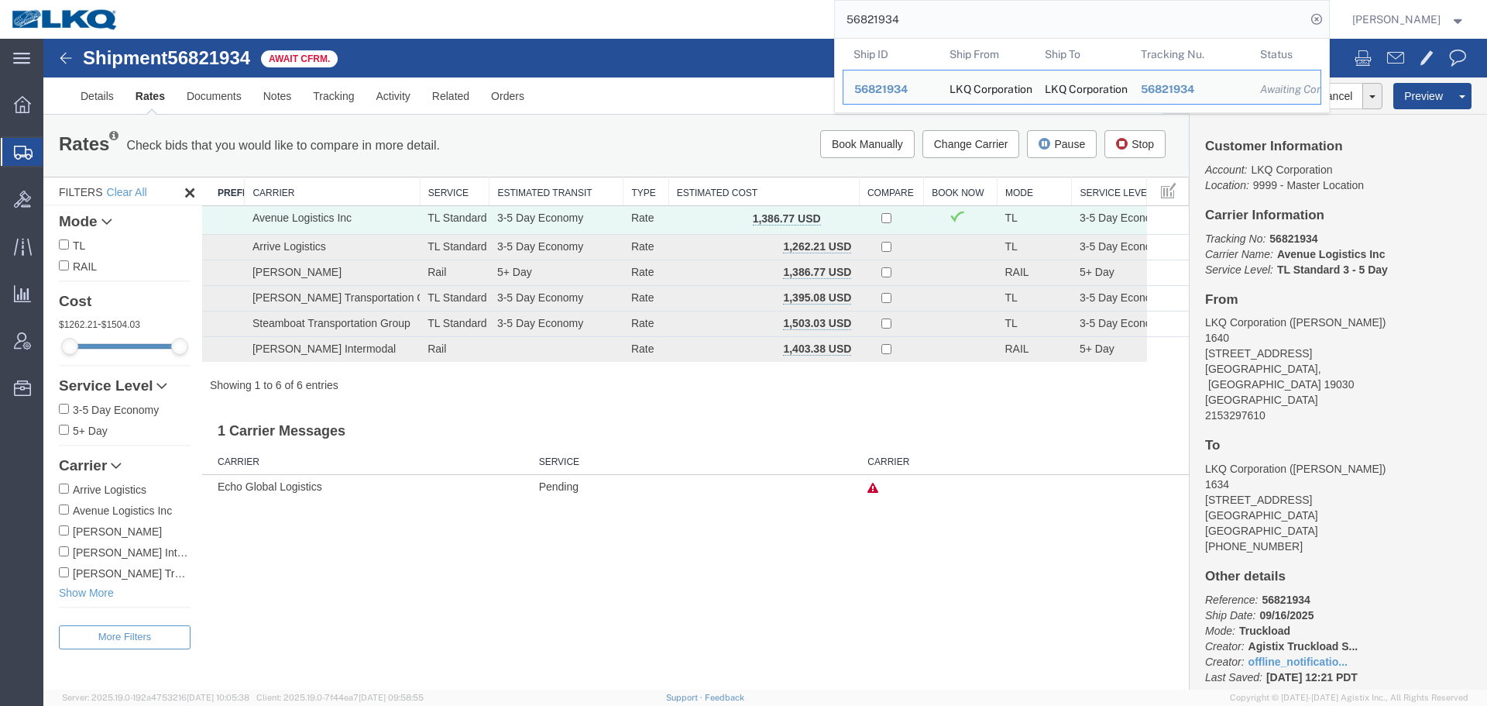
paste input "676"
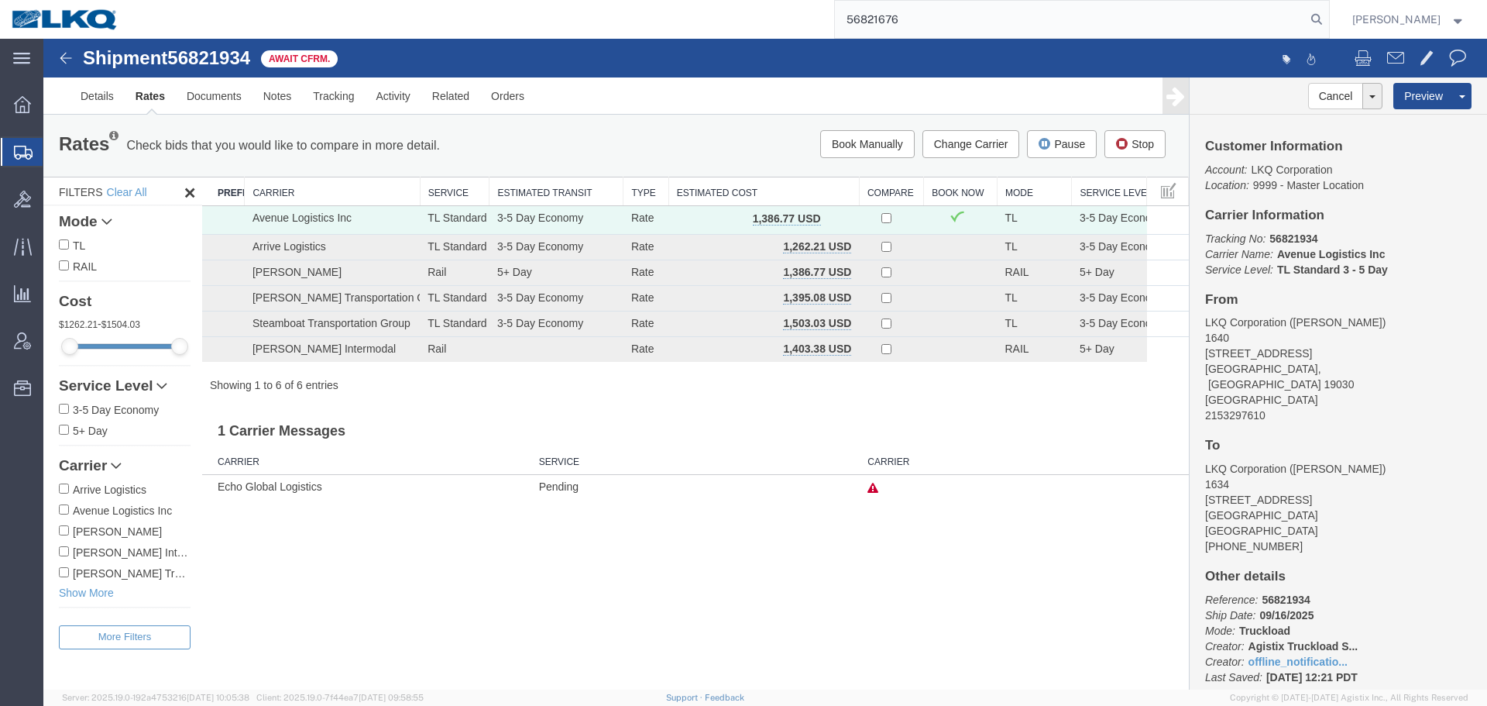
type input "56821676"
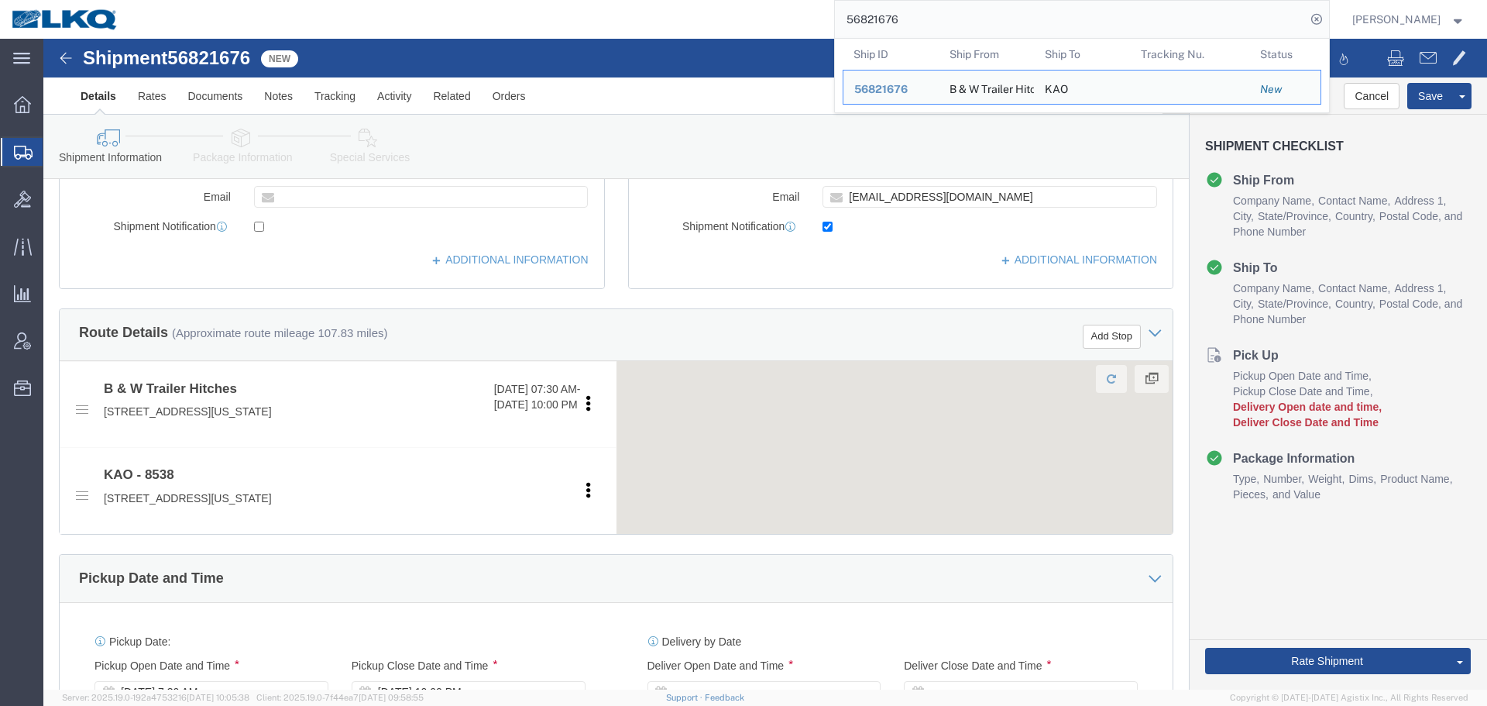
select select
select select "30591"
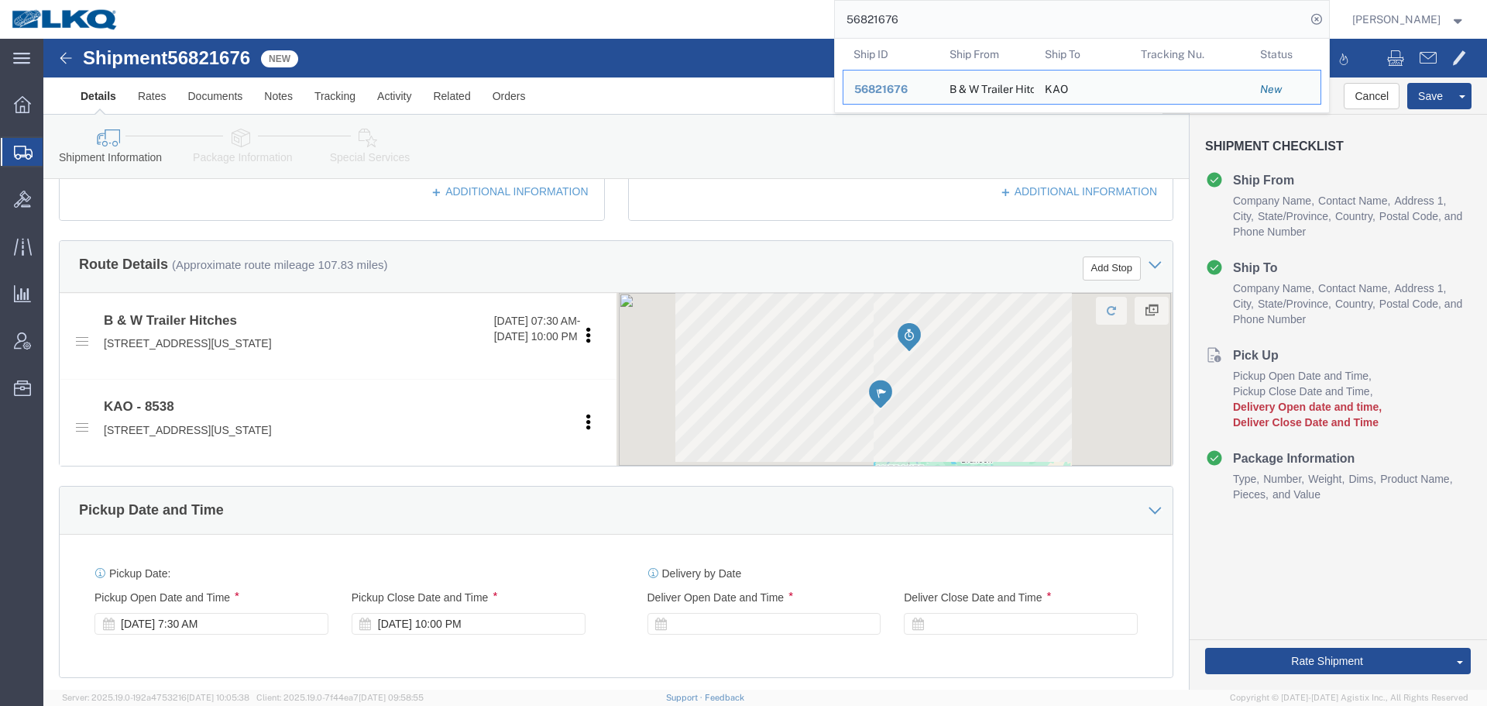
scroll to position [774, 0]
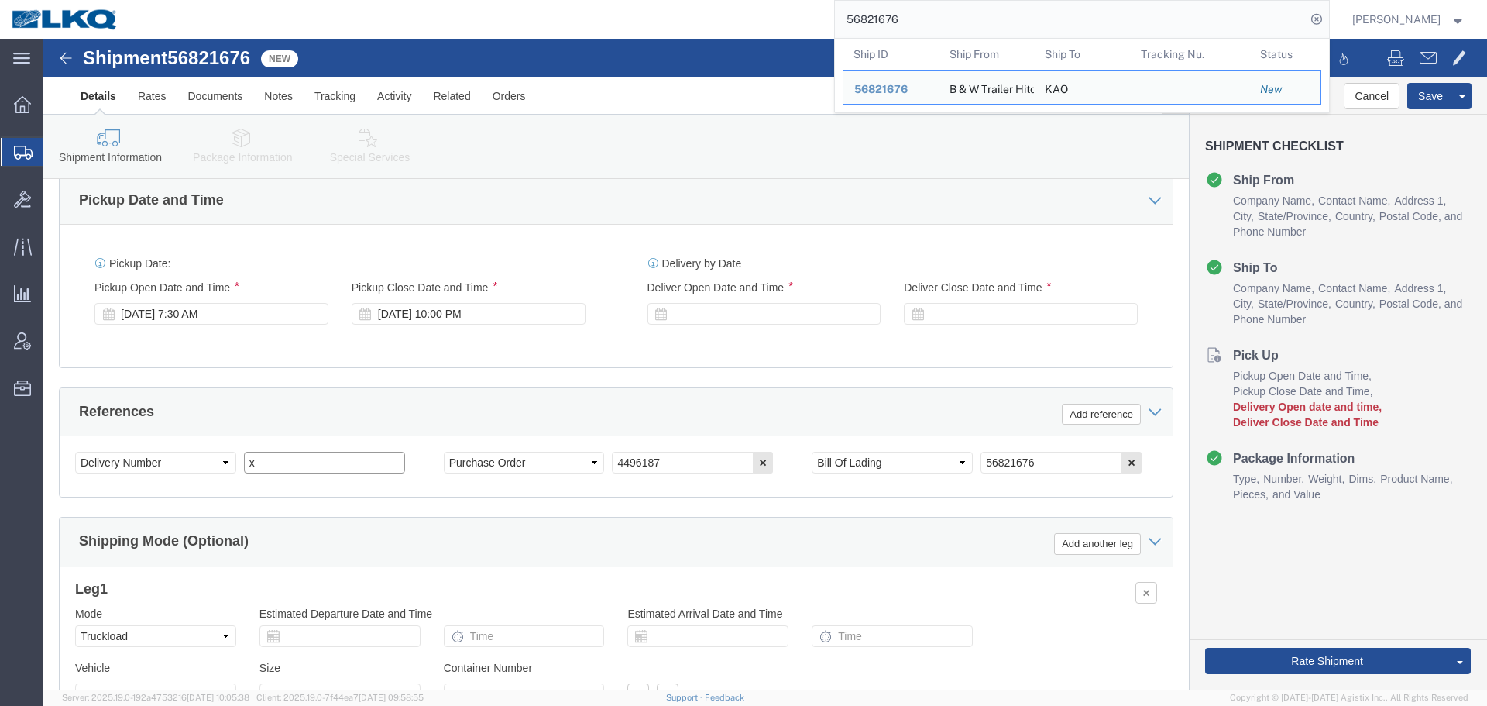
click input "x"
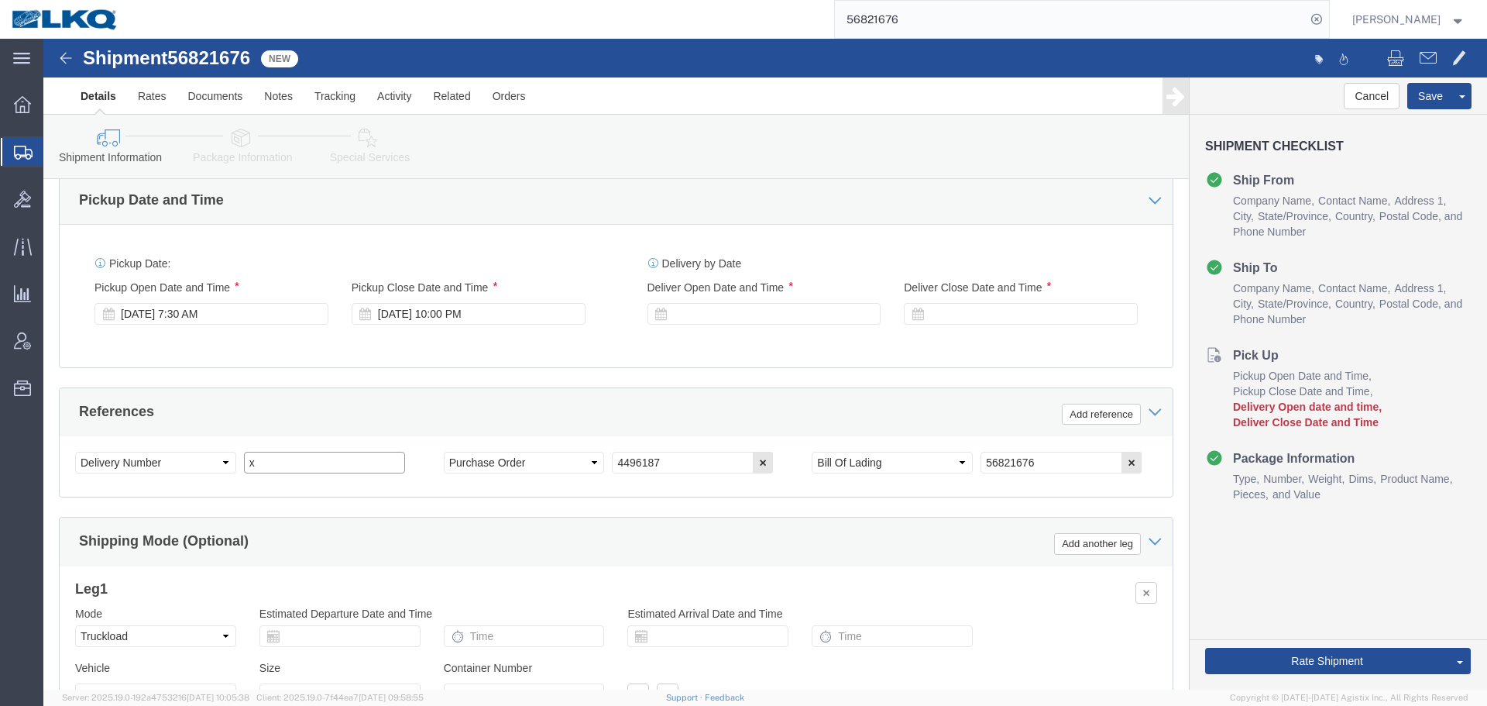
paste input "487821"
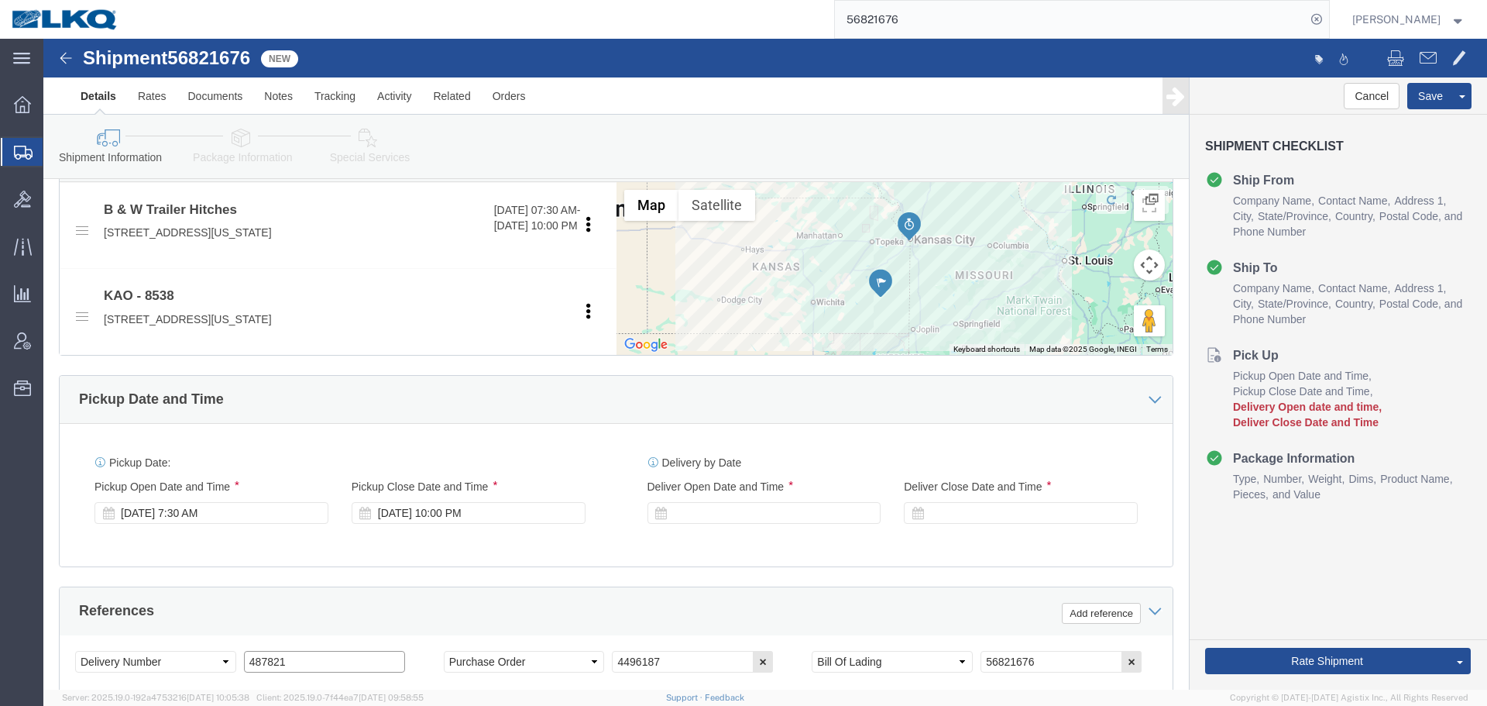
scroll to position [542, 0]
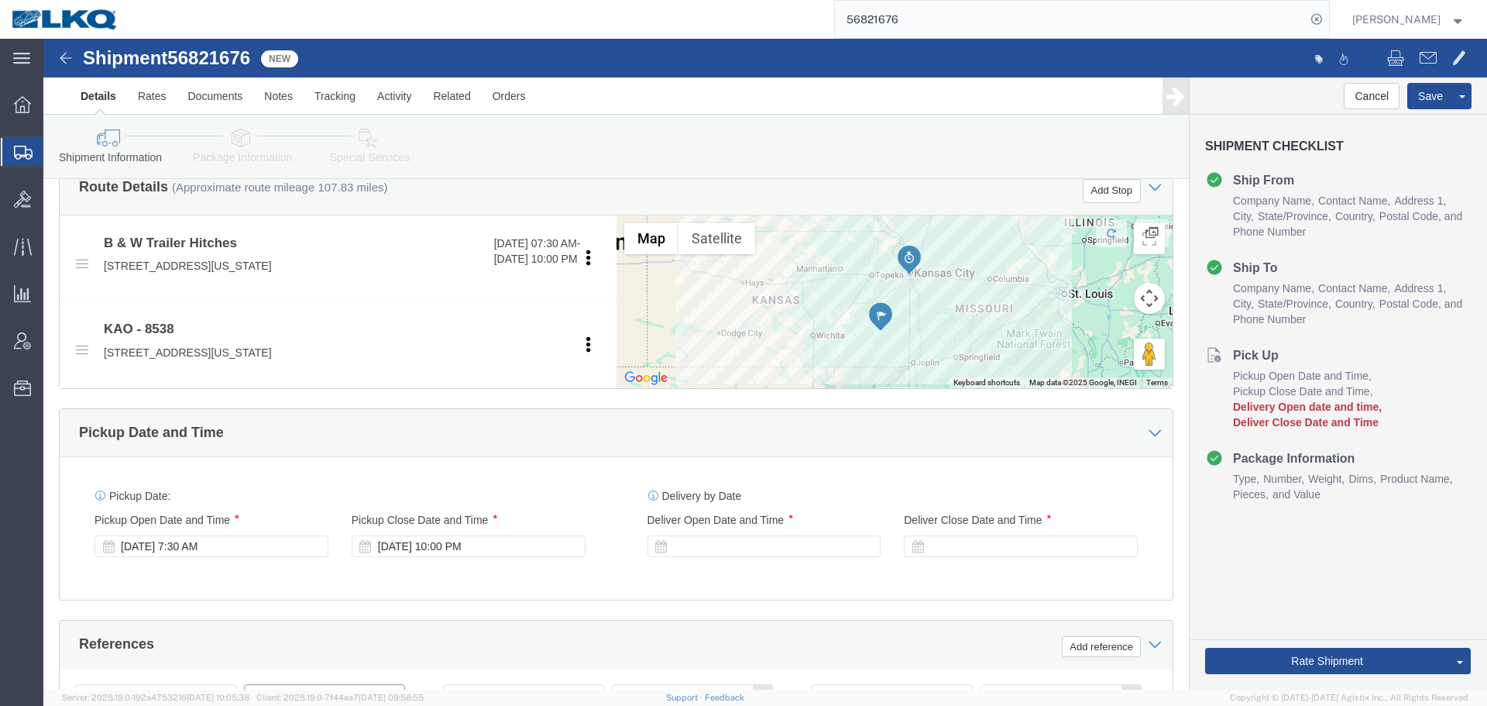
type input "487821"
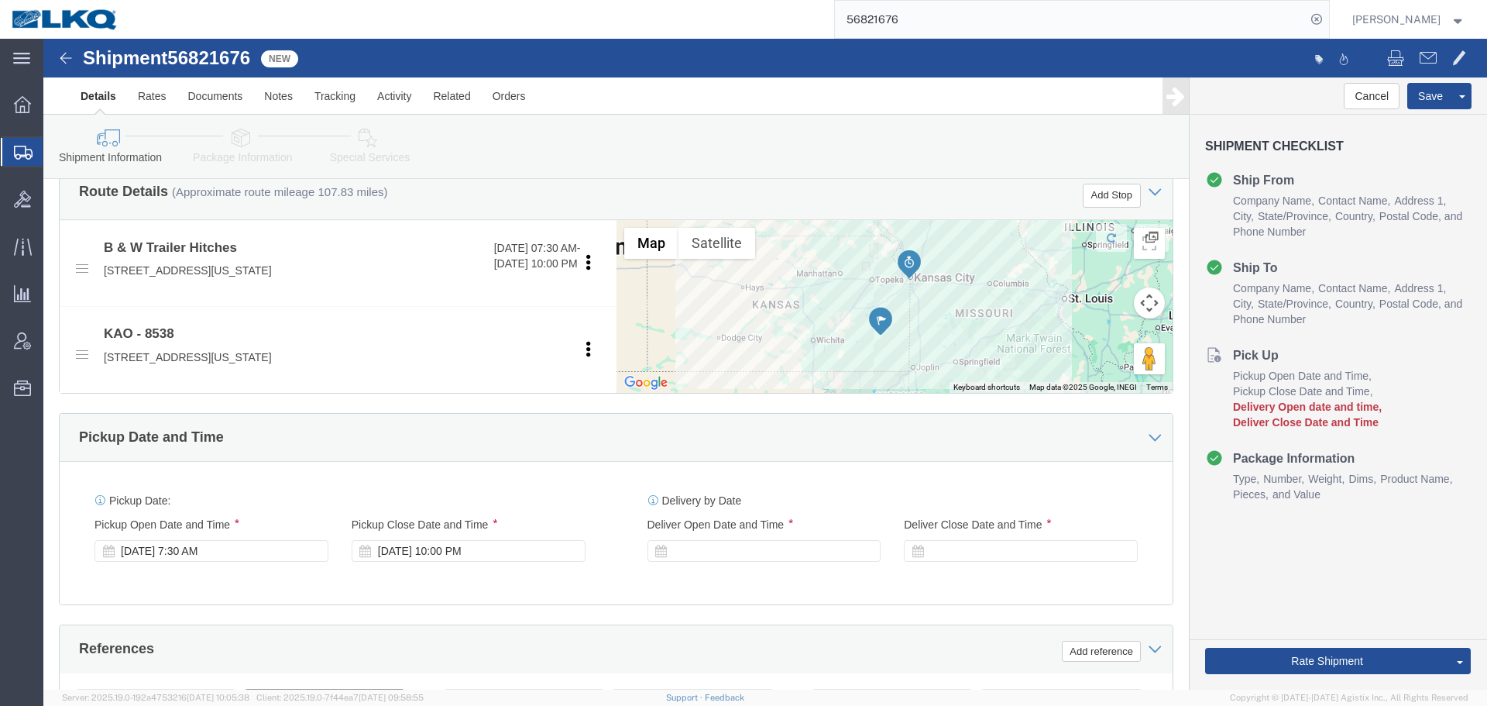
scroll to position [387, 0]
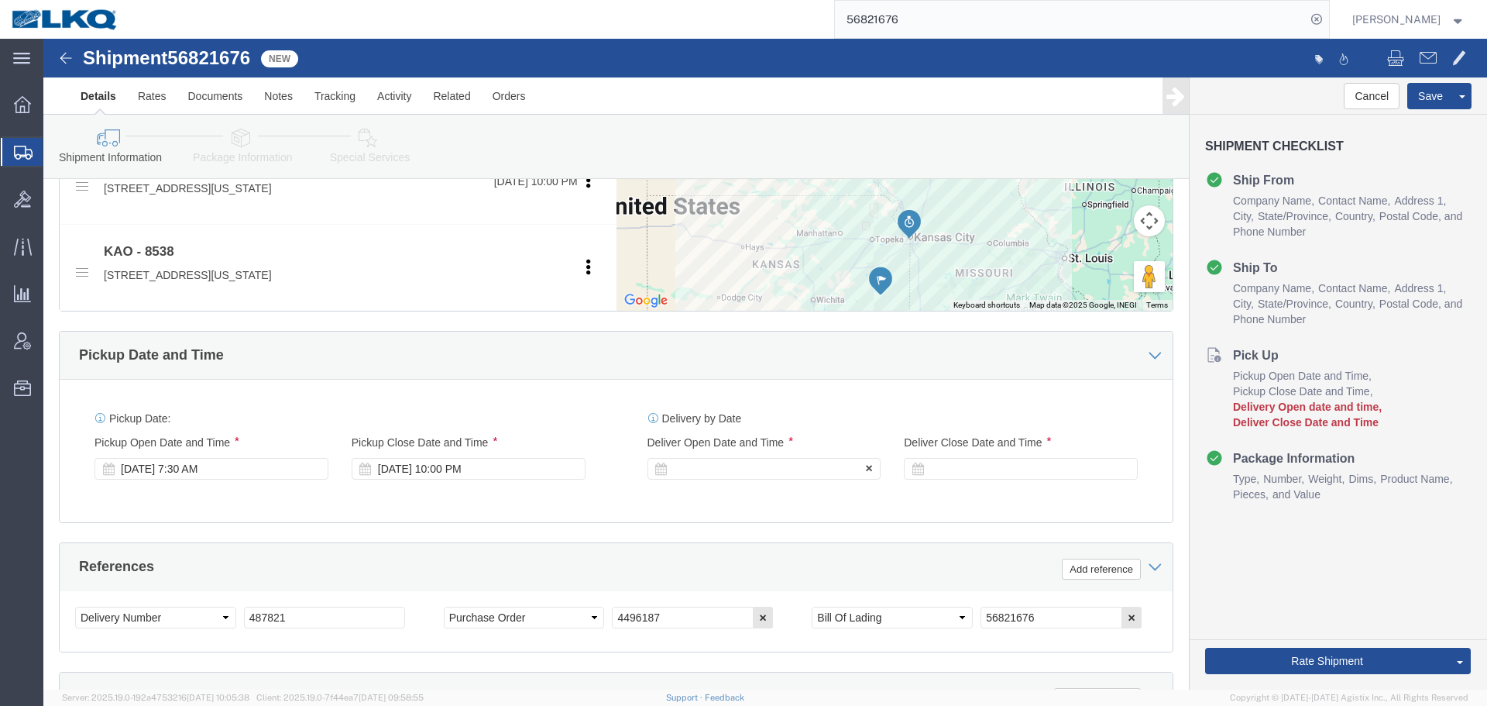
click div
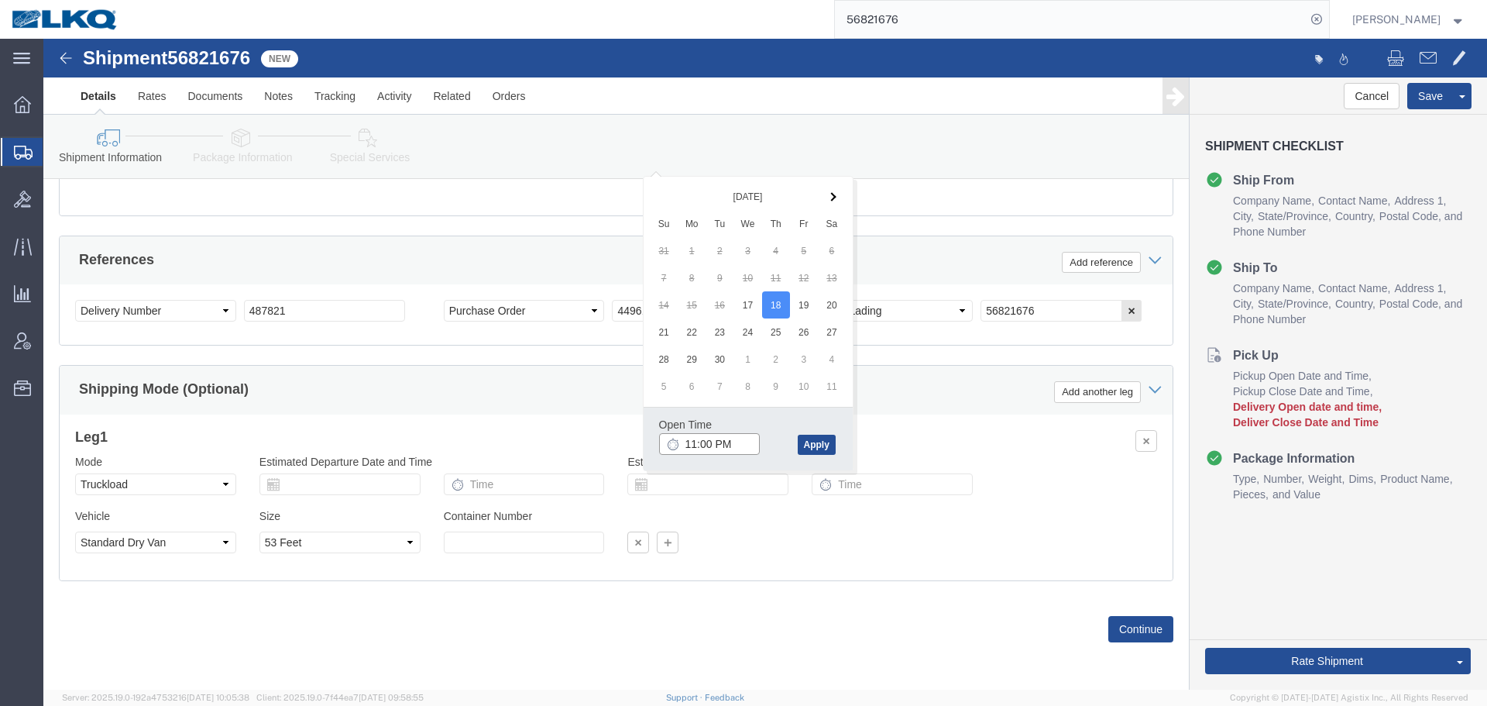
click input "11:00 PM"
type input "6:00 AM"
click button "Apply"
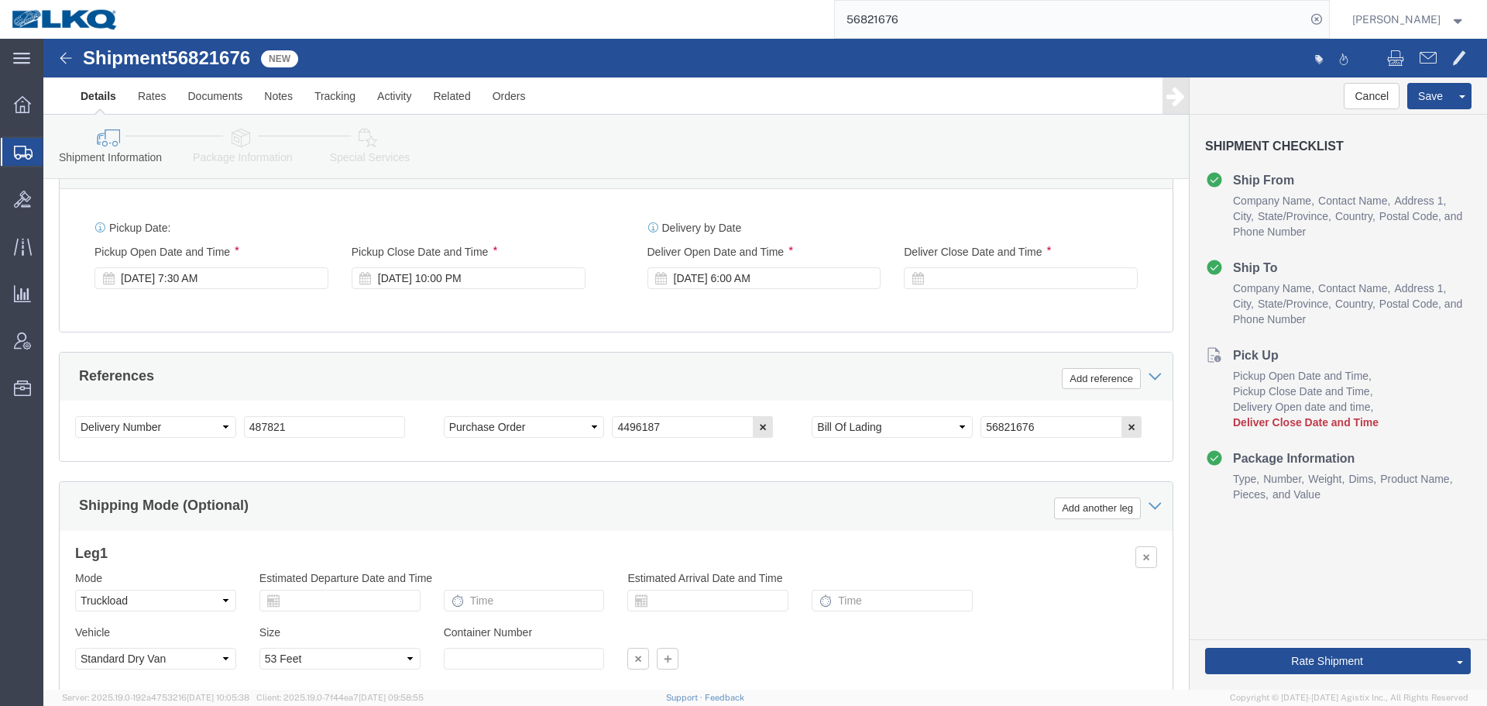
scroll to position [694, 0]
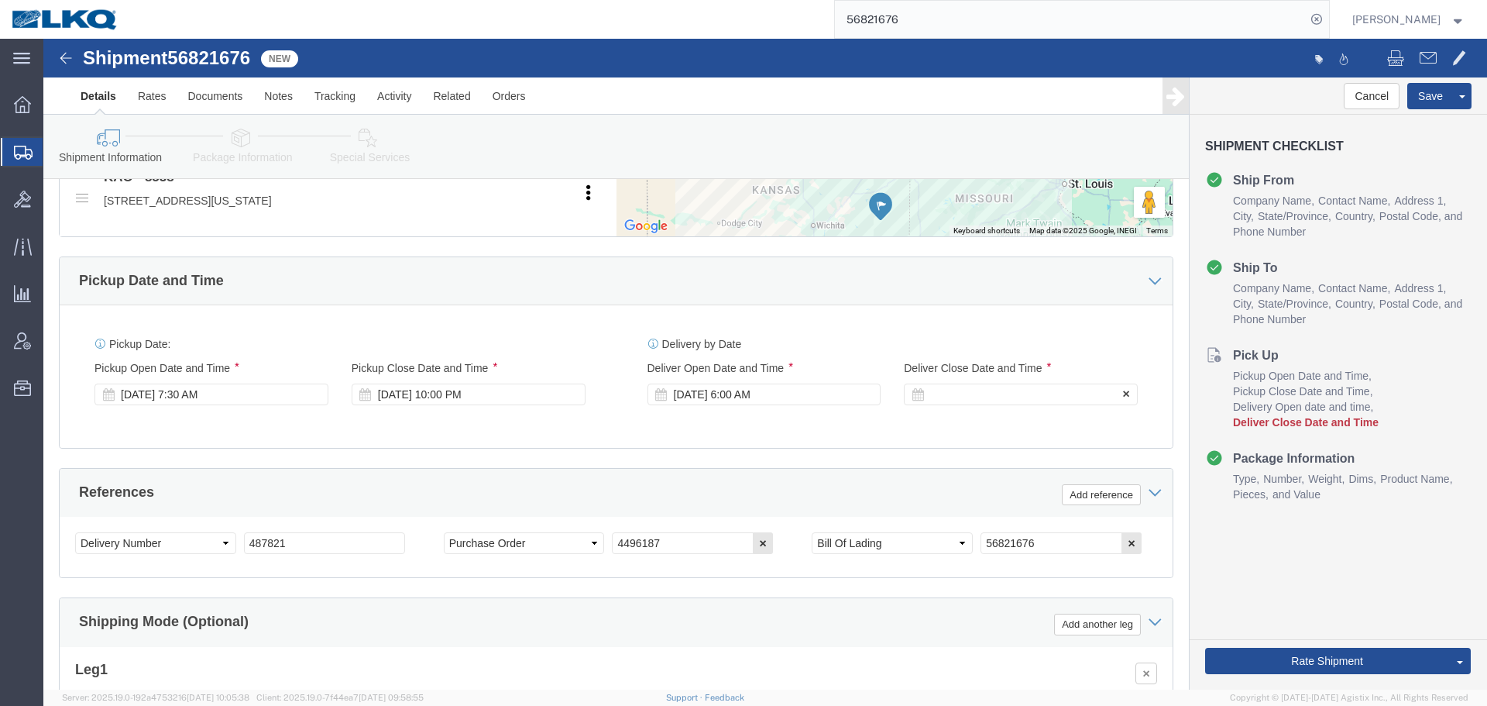
click div
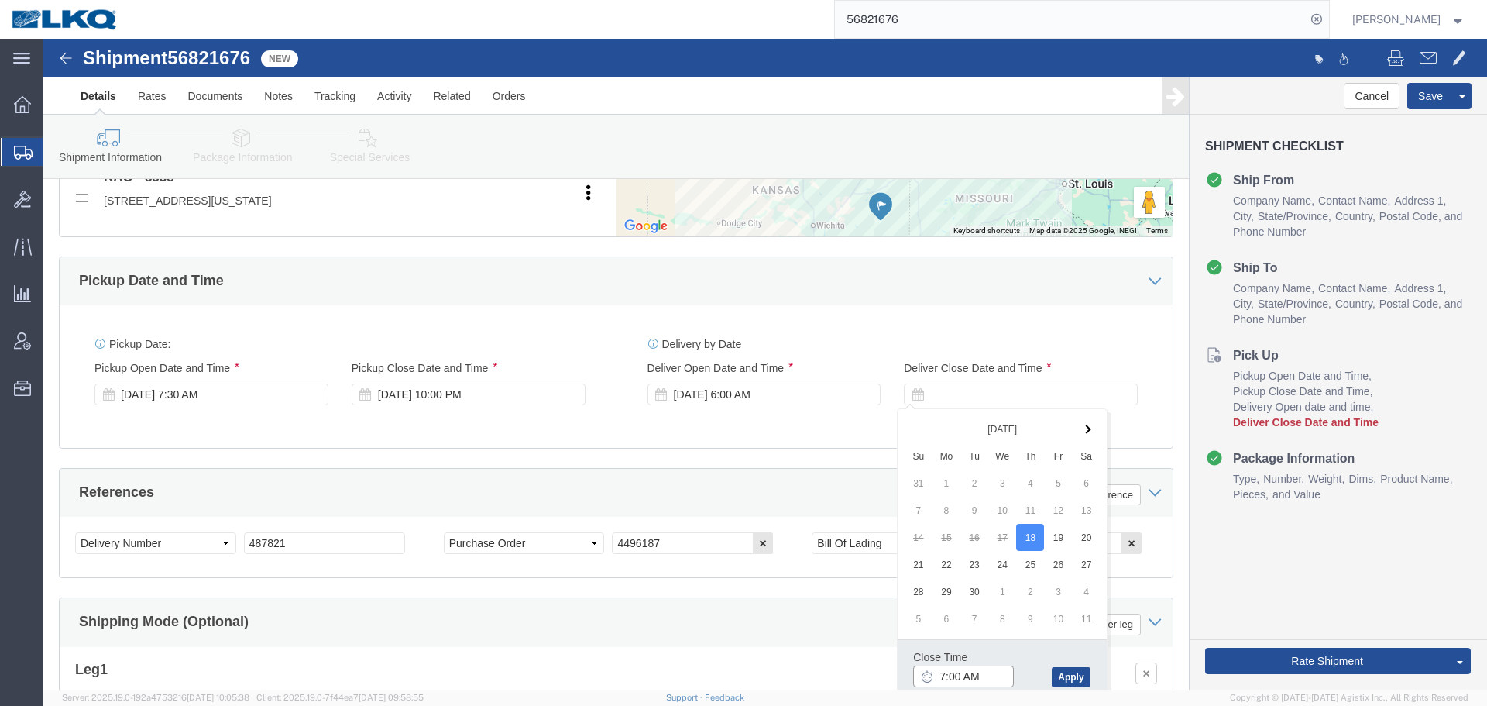
click input "7:00 AM"
type input "0601"
type input "6:01 AM"
click button "Apply"
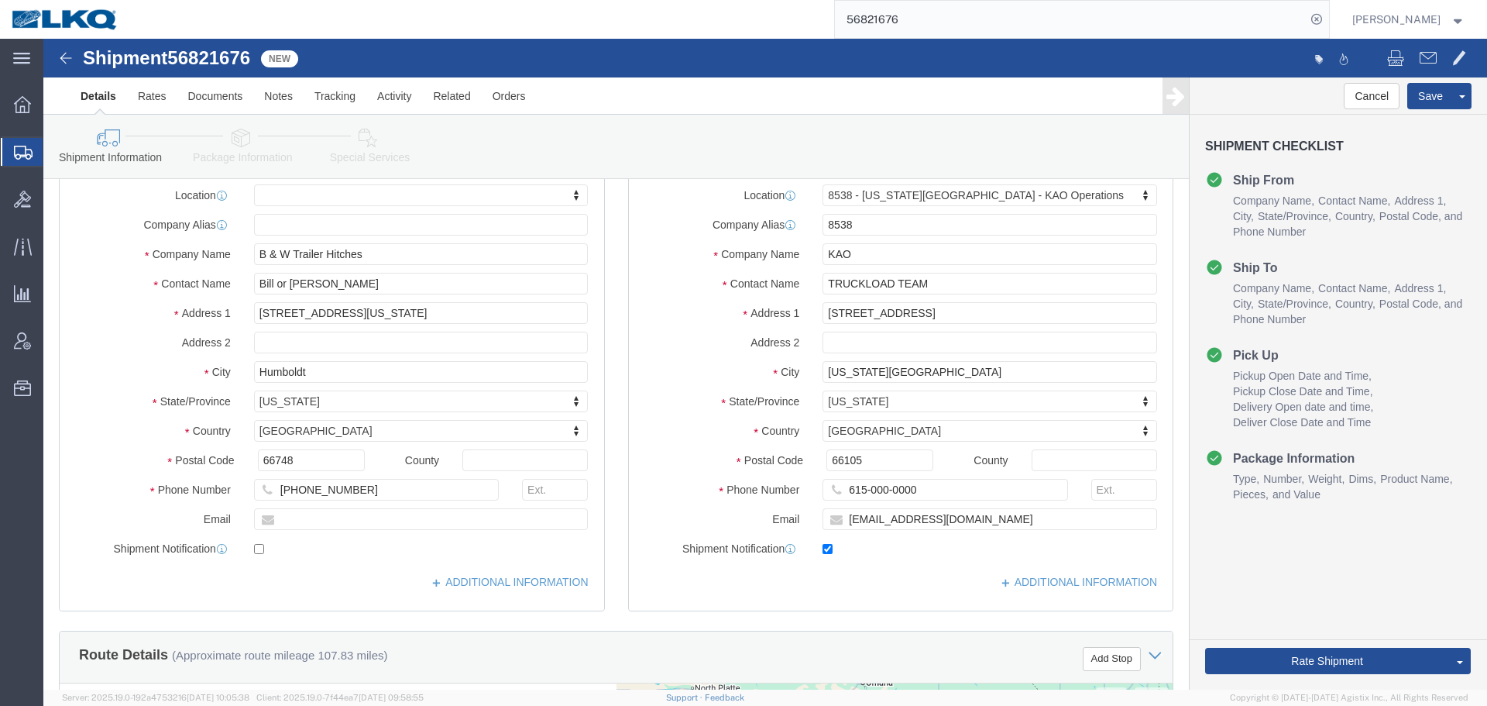
scroll to position [0, 0]
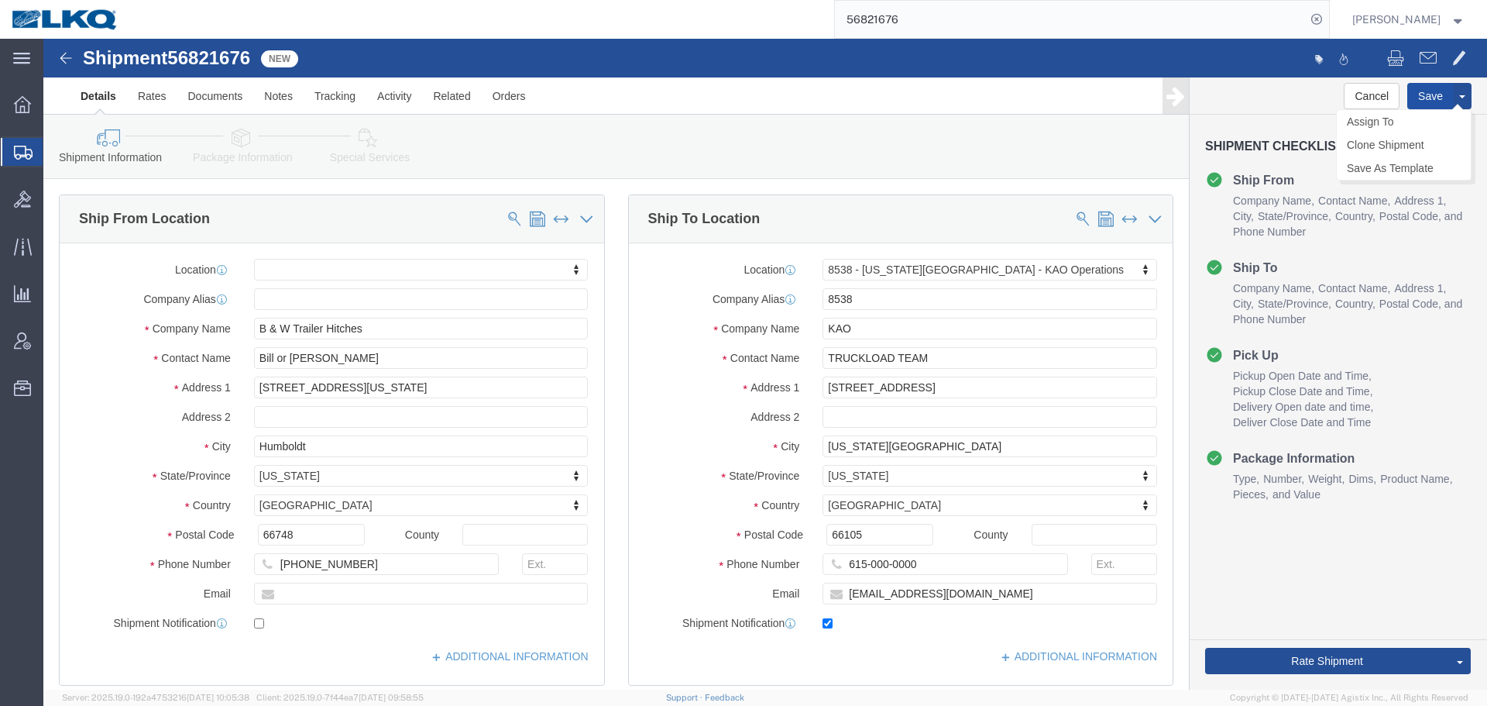
click button "Save"
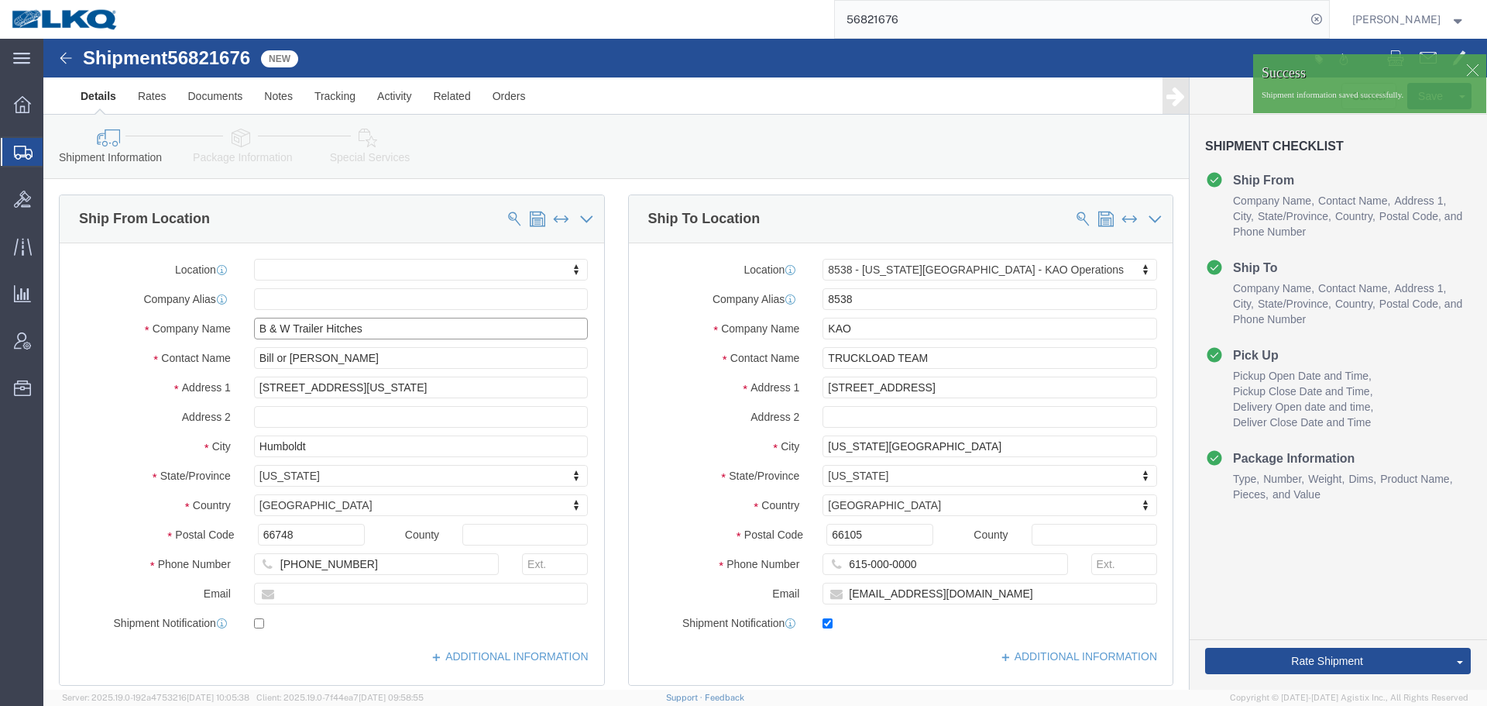
drag, startPoint x: 304, startPoint y: 329, endPoint x: 261, endPoint y: 290, distance: 58.1
click input "B & W Trailer Hitches"
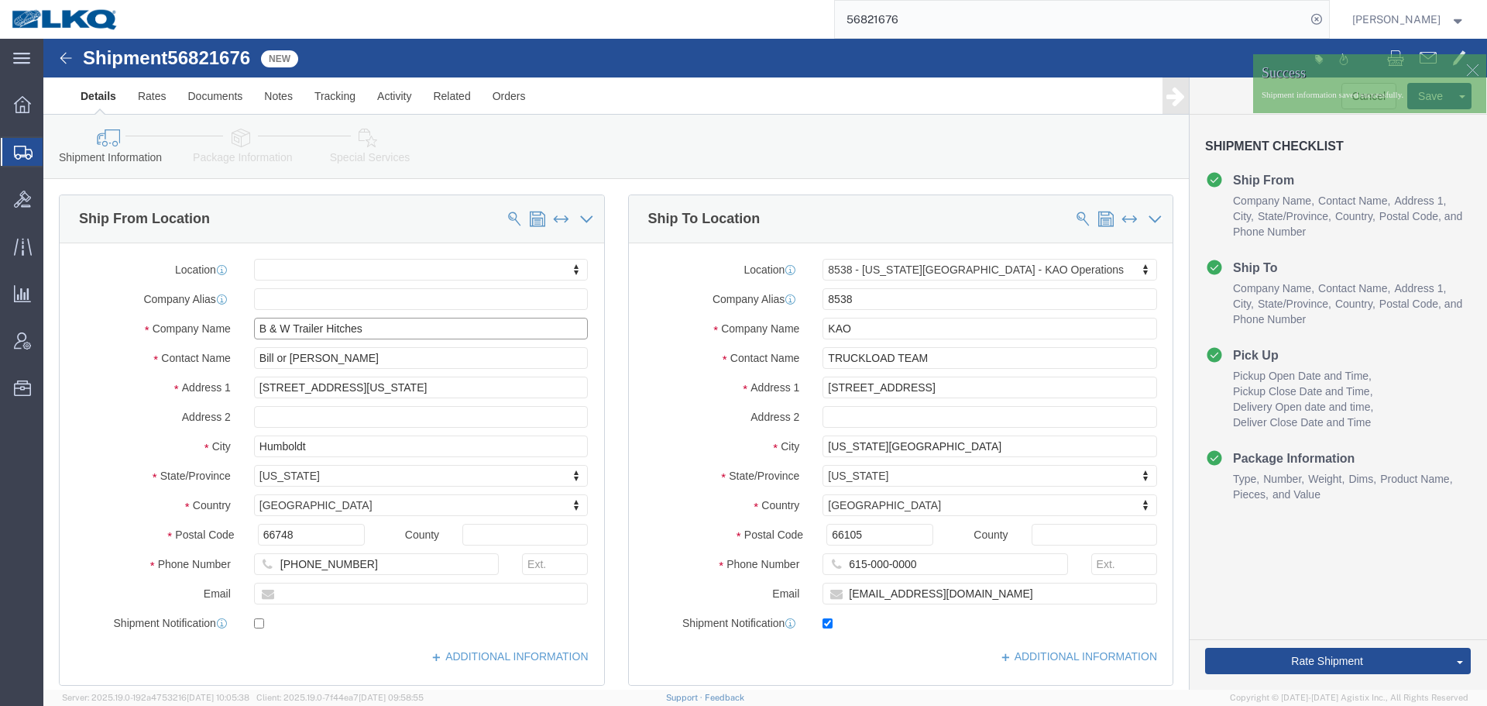
click input "B & W Trailer Hitches"
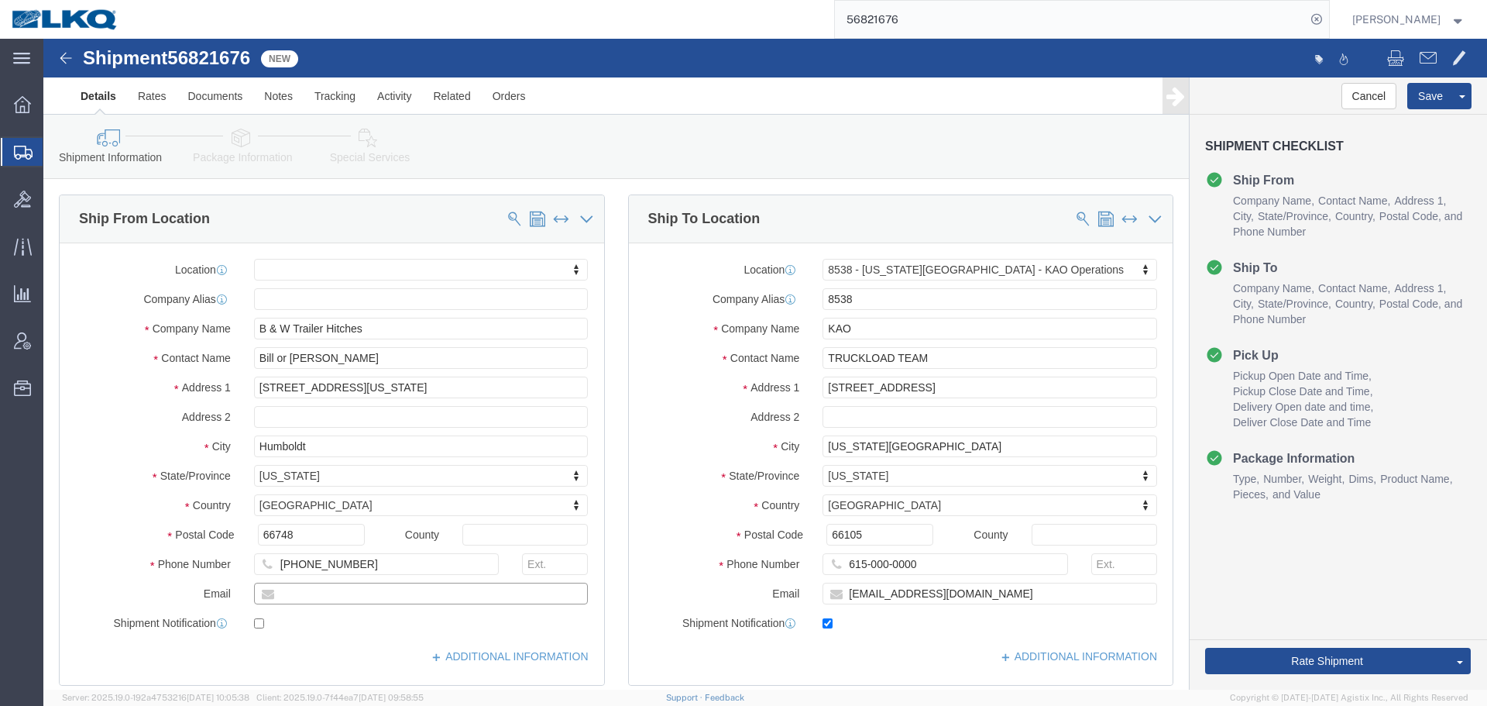
click input "text"
paste input "[EMAIL_ADDRESS][DOMAIN_NAME]"
type input "[EMAIL_ADDRESS][DOMAIN_NAME]"
checkbox input "true"
click button "Save"
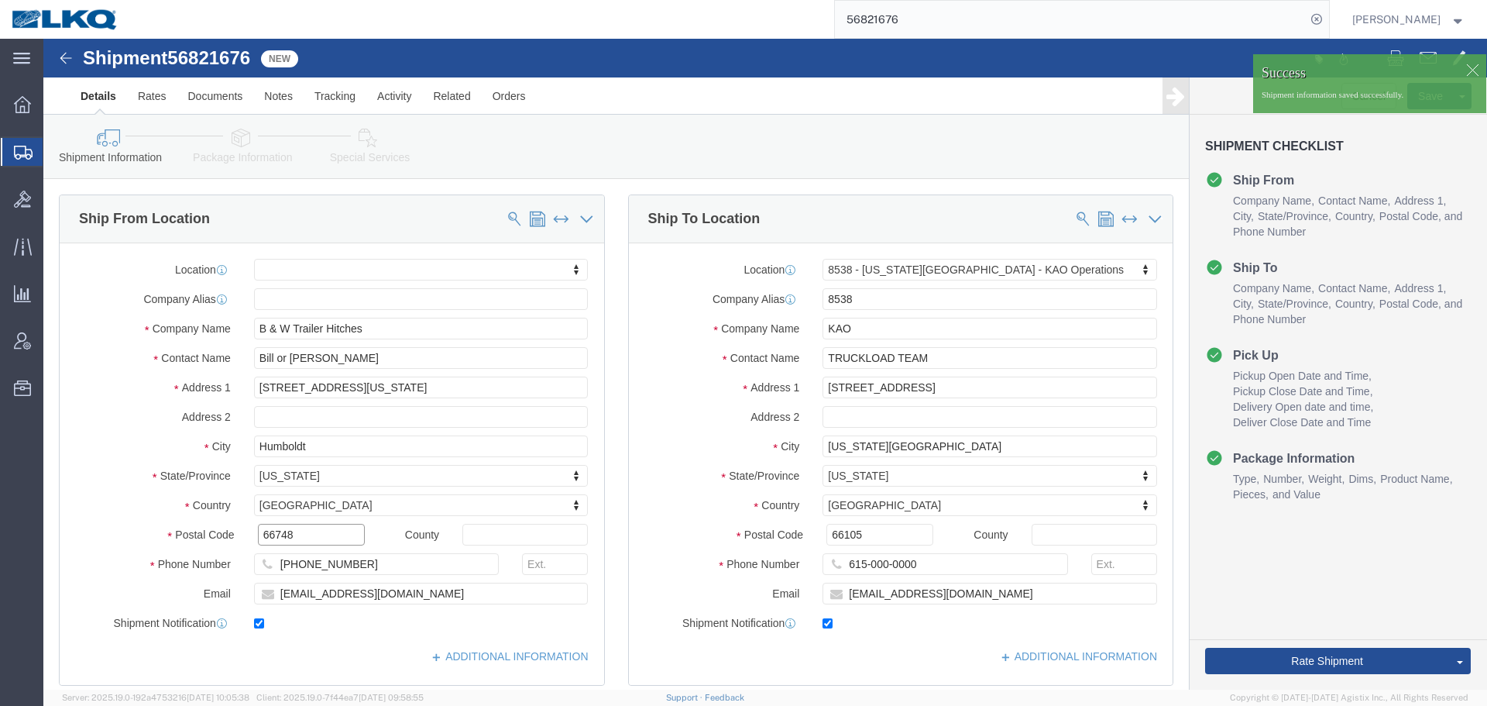
click input "66748"
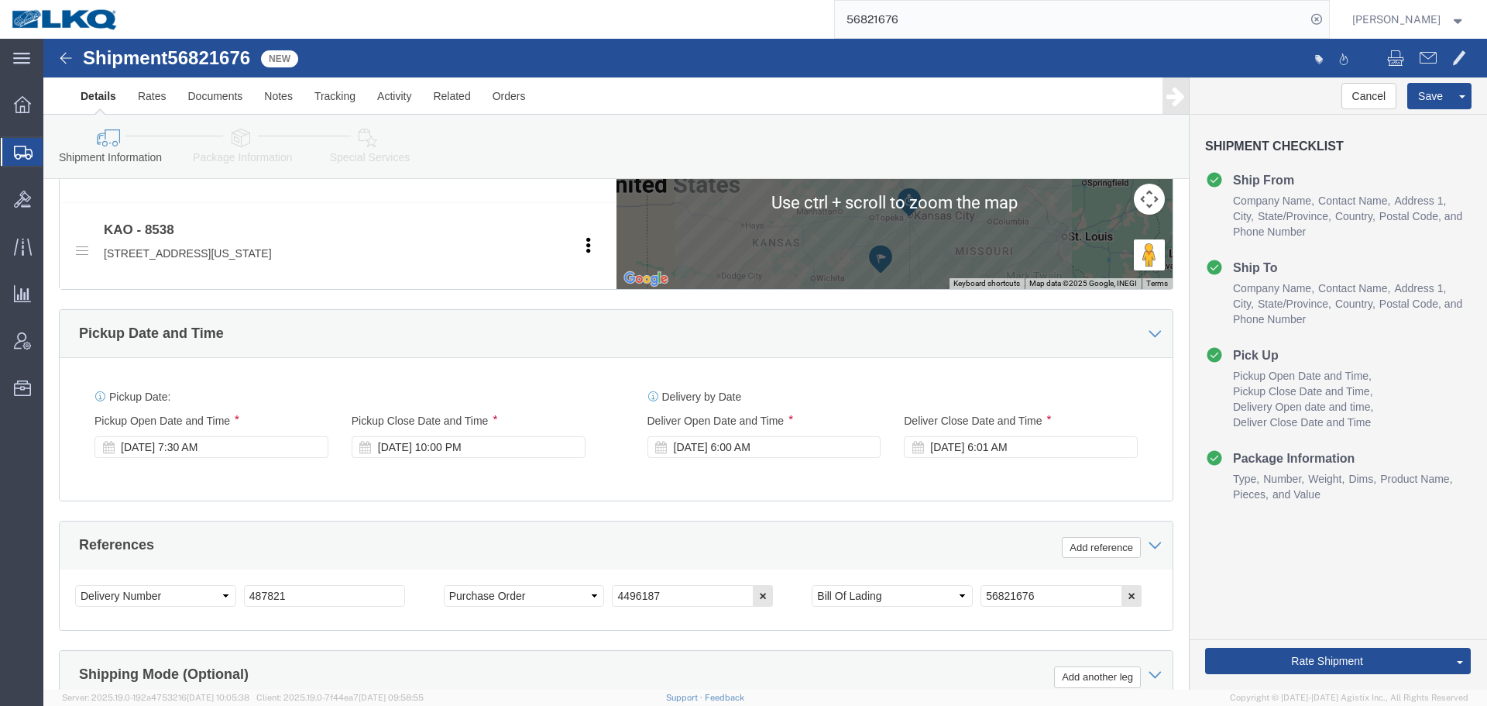
scroll to position [697, 0]
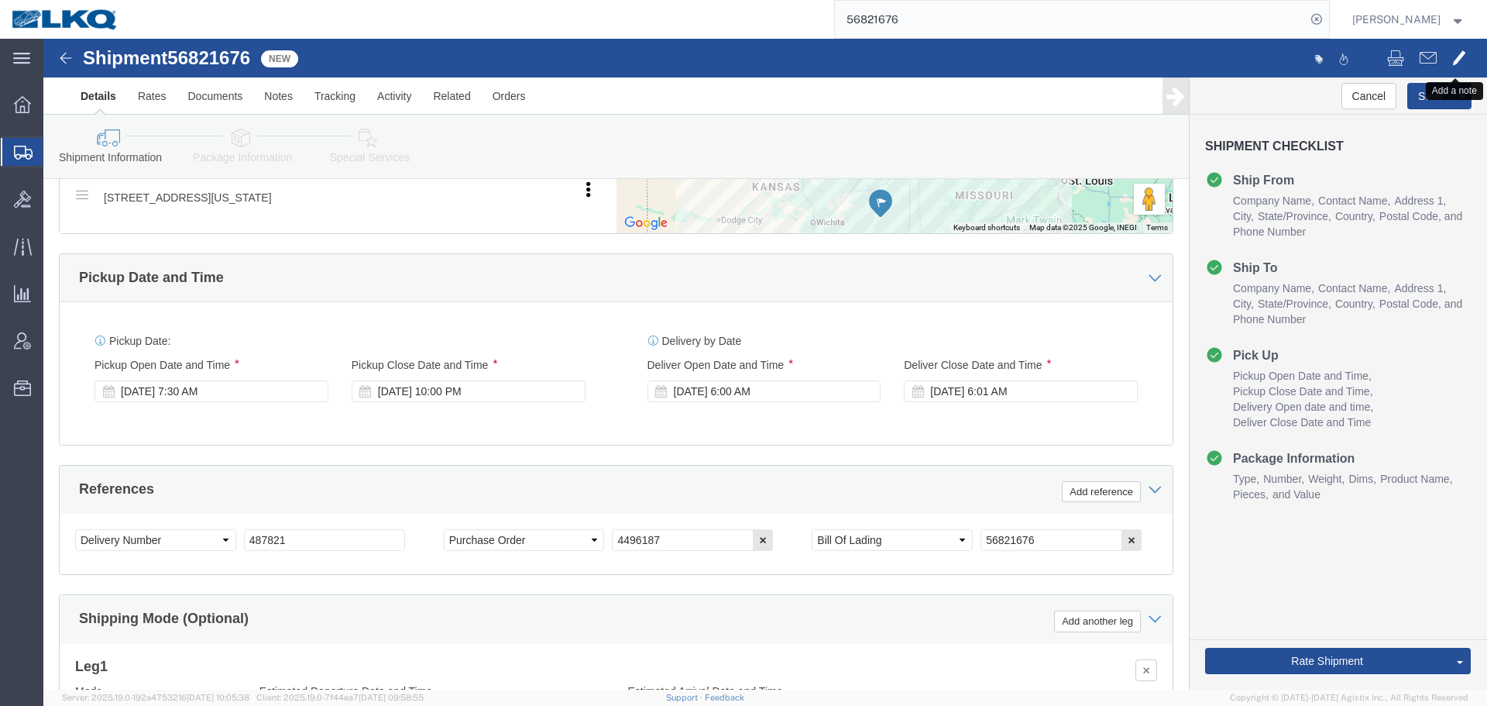
click span
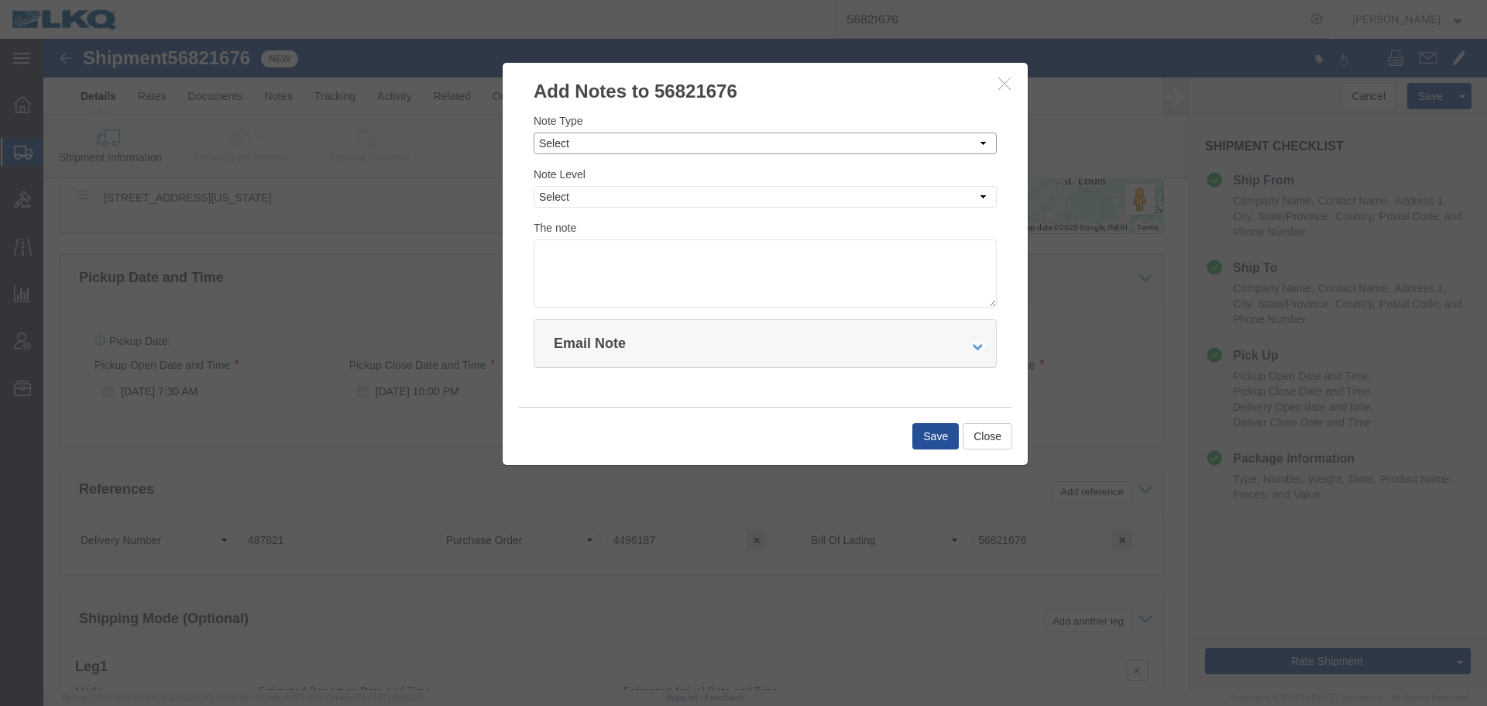
click select "Select Approval Bid Notes Carrier Change Notes Claim Notes Content Hazmat Notes…"
select select "BID_NOTES"
click select "Select Approval Bid Notes Carrier Change Notes Claim Notes Content Hazmat Notes…"
click div "Note Type Select Approval Bid Notes Carrier Change Notes Claim Notes Content Ha…"
click select "Select Private to Account Private to Vendor Public"
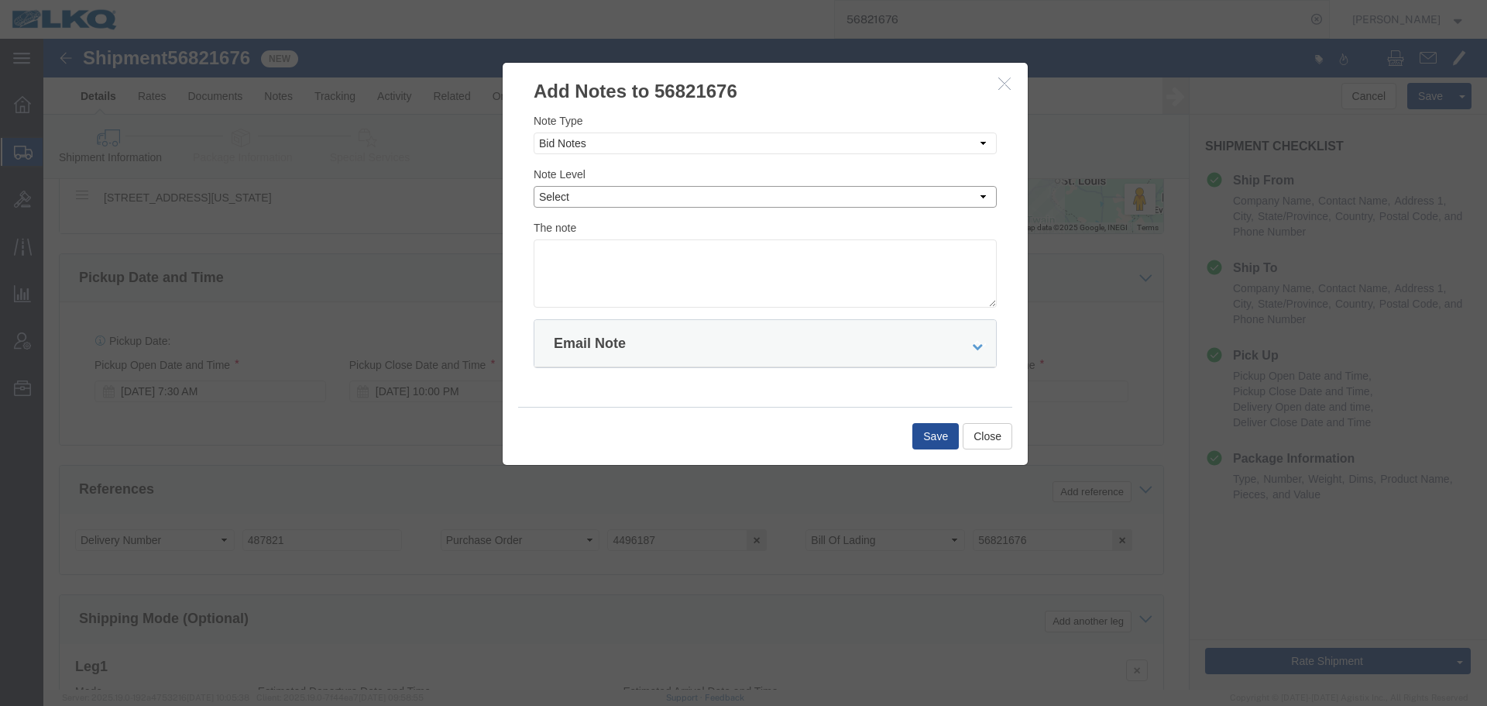
select select "PRIVATE_TO_ACCOUNT"
click select "Select Private to Account Private to Vendor Public"
click textarea
paste textarea "$569"
click textarea "DAT; $569"
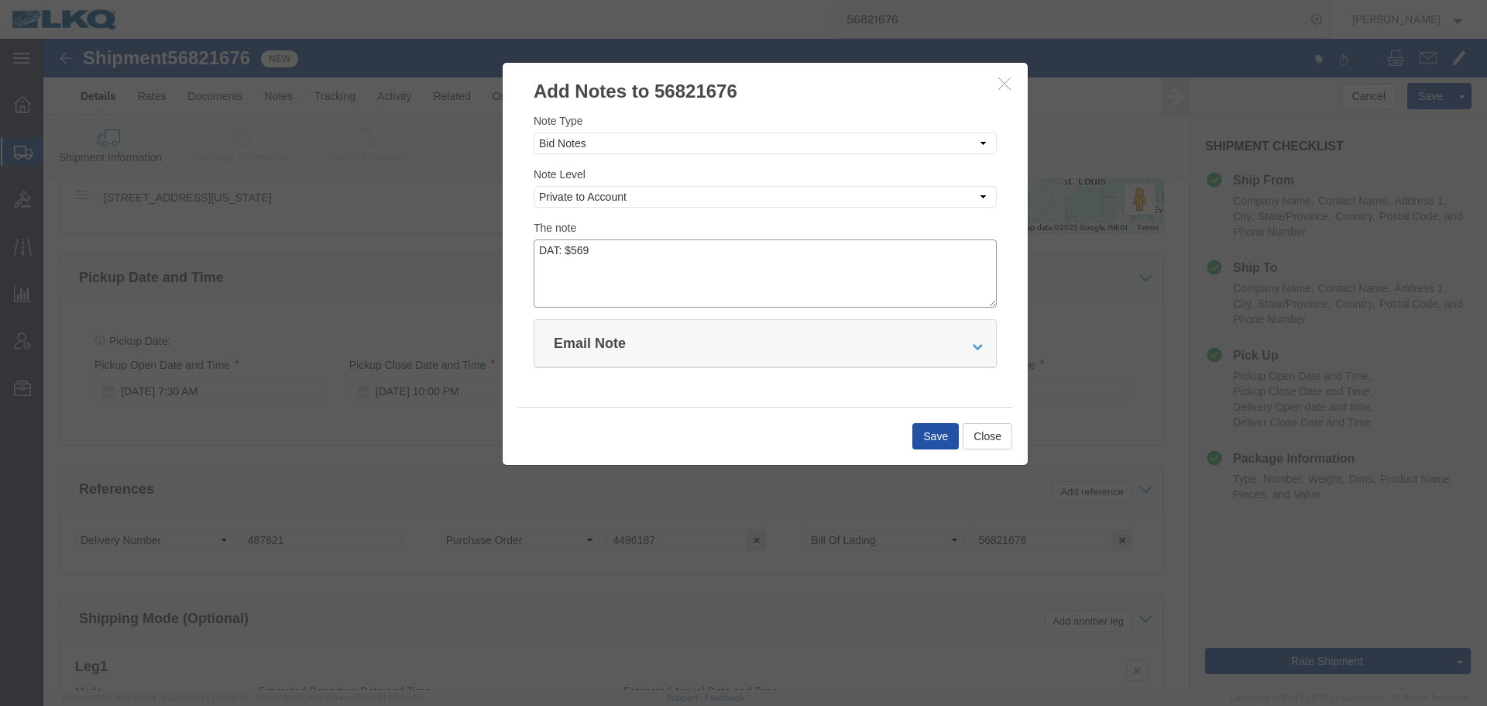
type textarea "DAT: $569"
click button "Save"
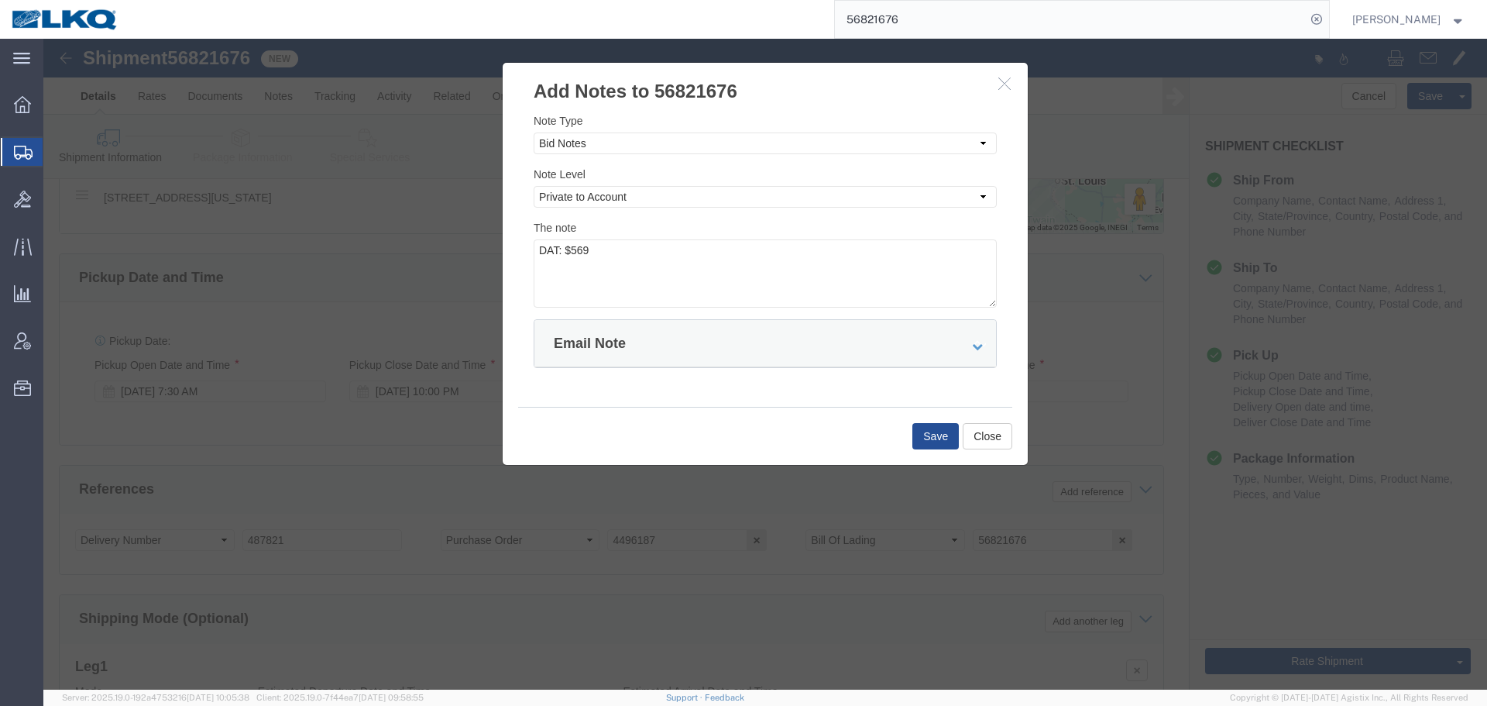
scroll to position [0, 0]
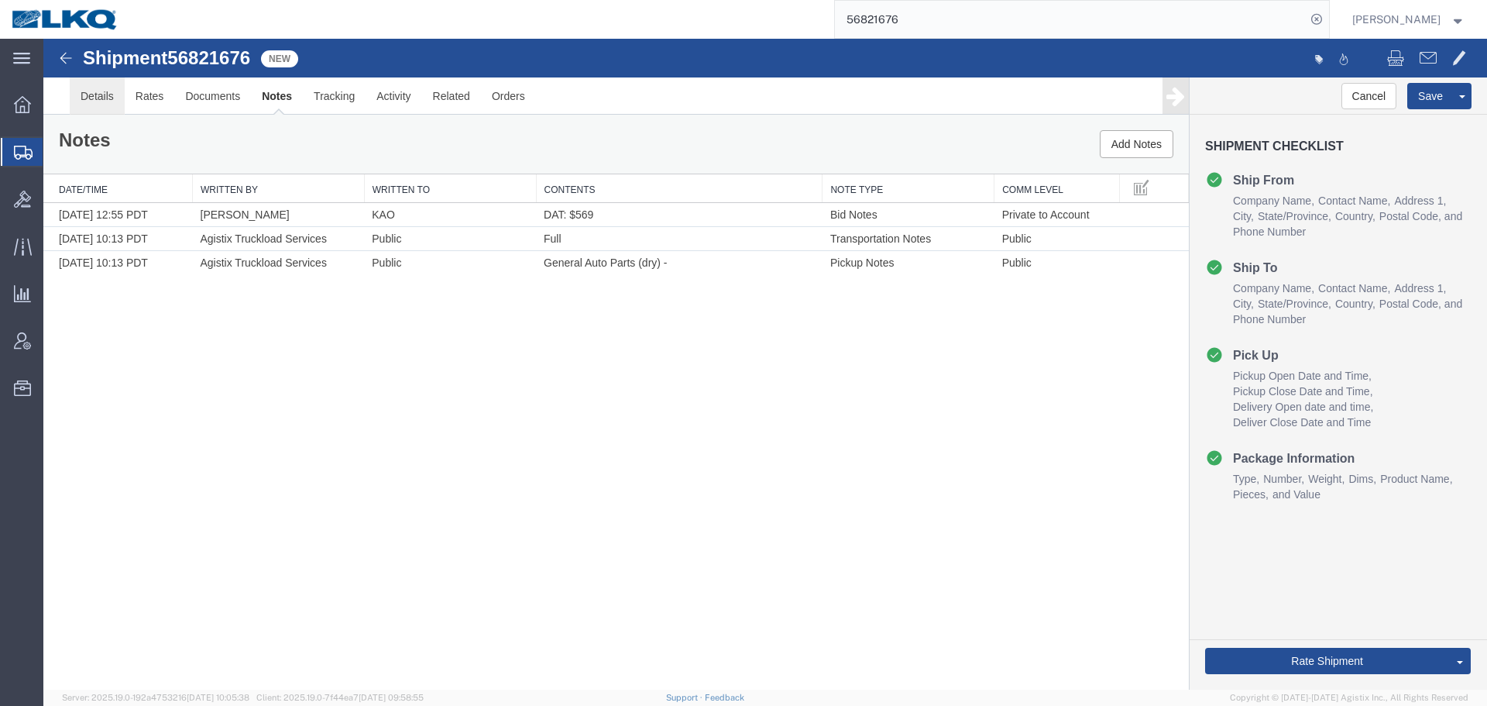
click at [98, 98] on link "Details" at bounding box center [97, 95] width 55 height 37
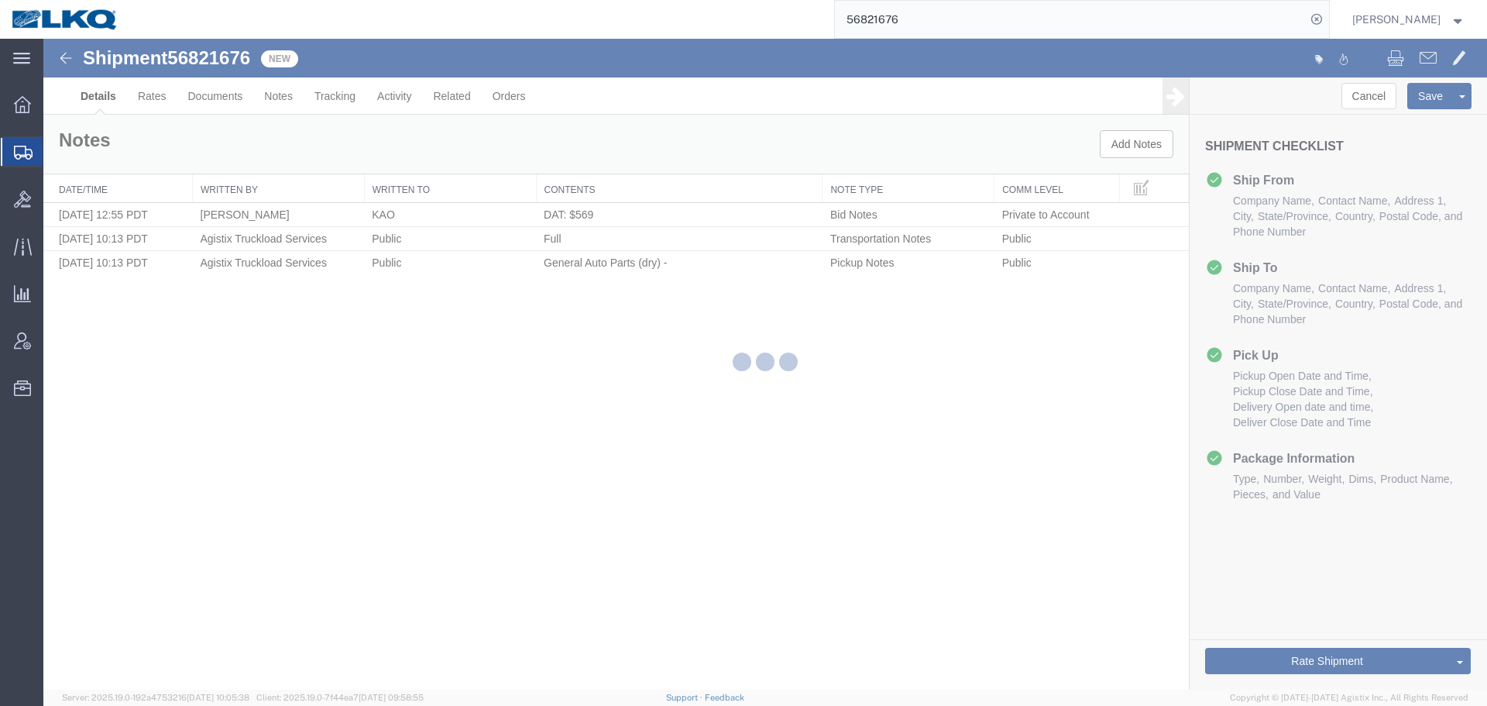
select select "30591"
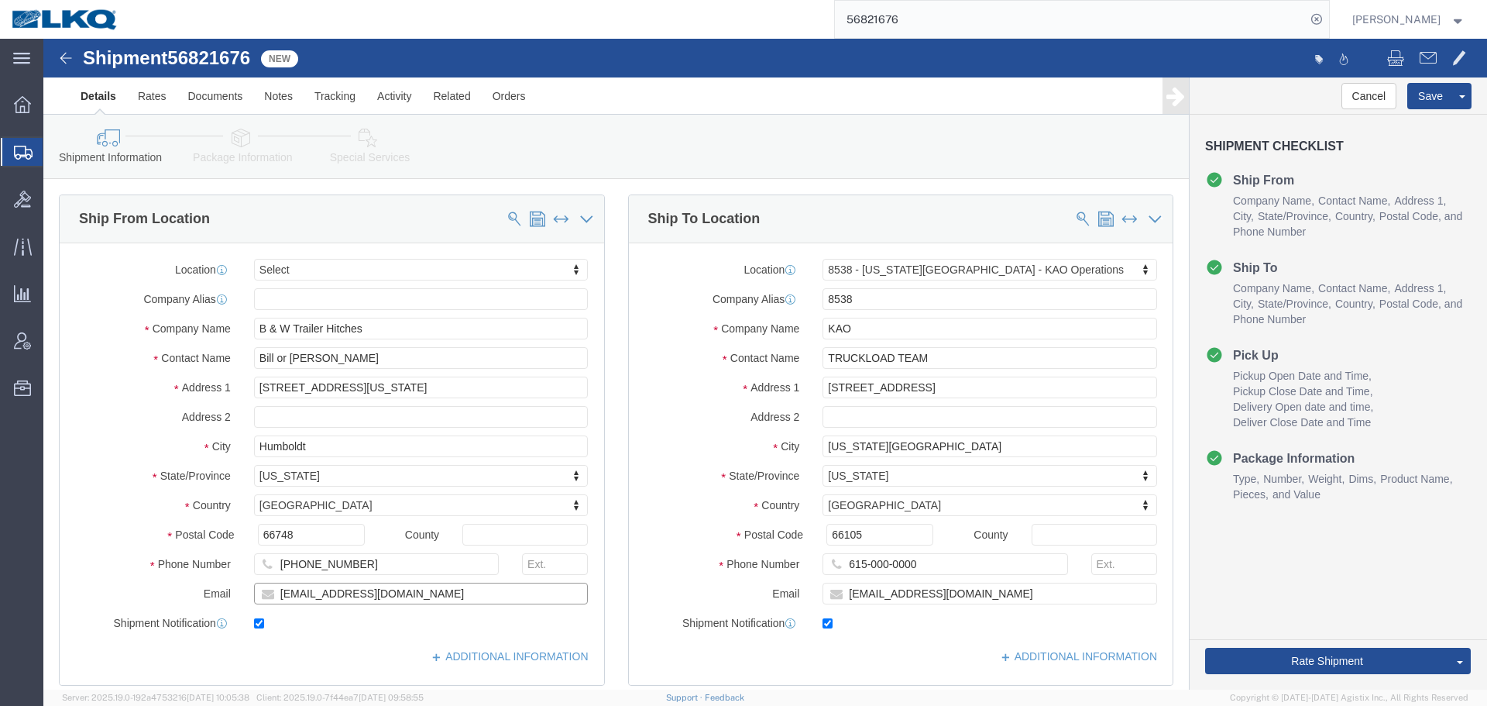
click input "[EMAIL_ADDRESS][DOMAIN_NAME]"
drag, startPoint x: 1311, startPoint y: 551, endPoint x: 968, endPoint y: 373, distance: 386.6
click link "Send To Bid"
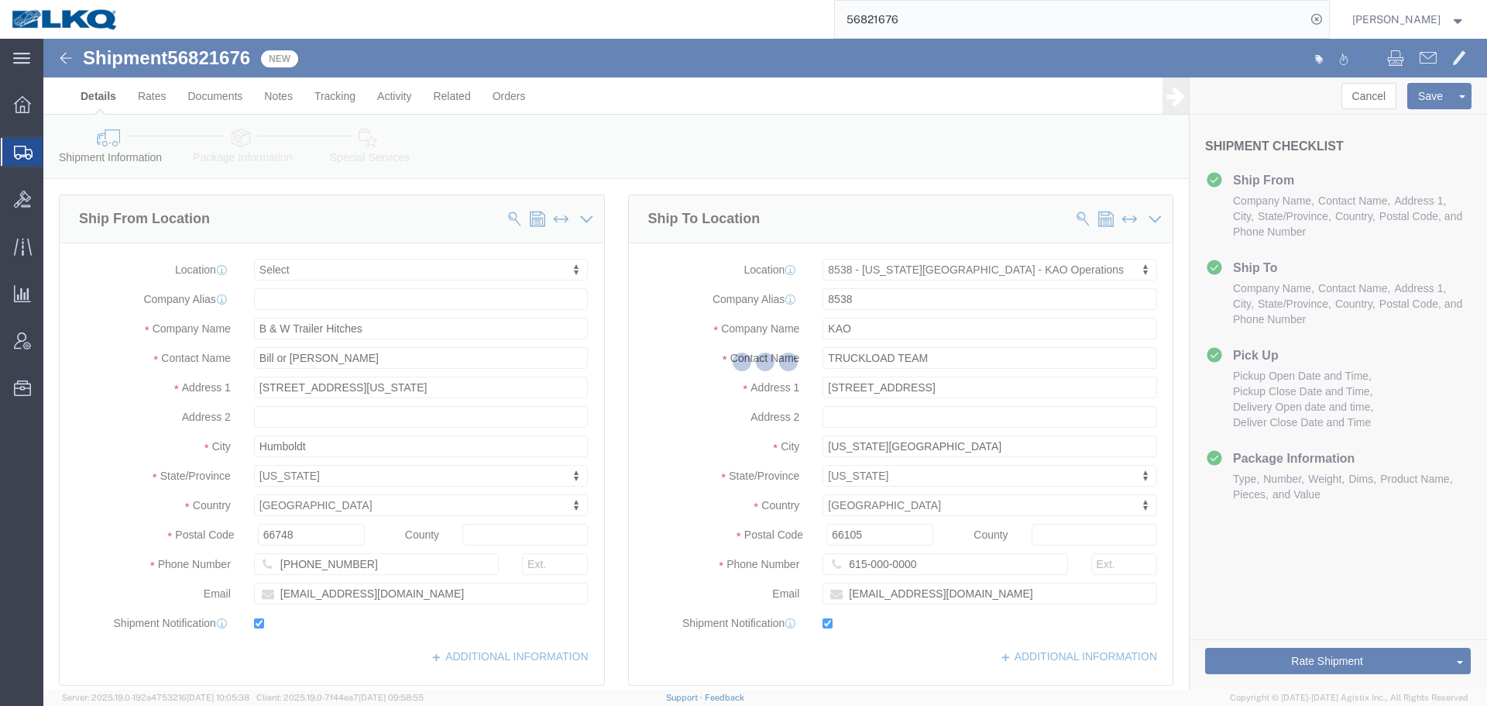
select select "TL"
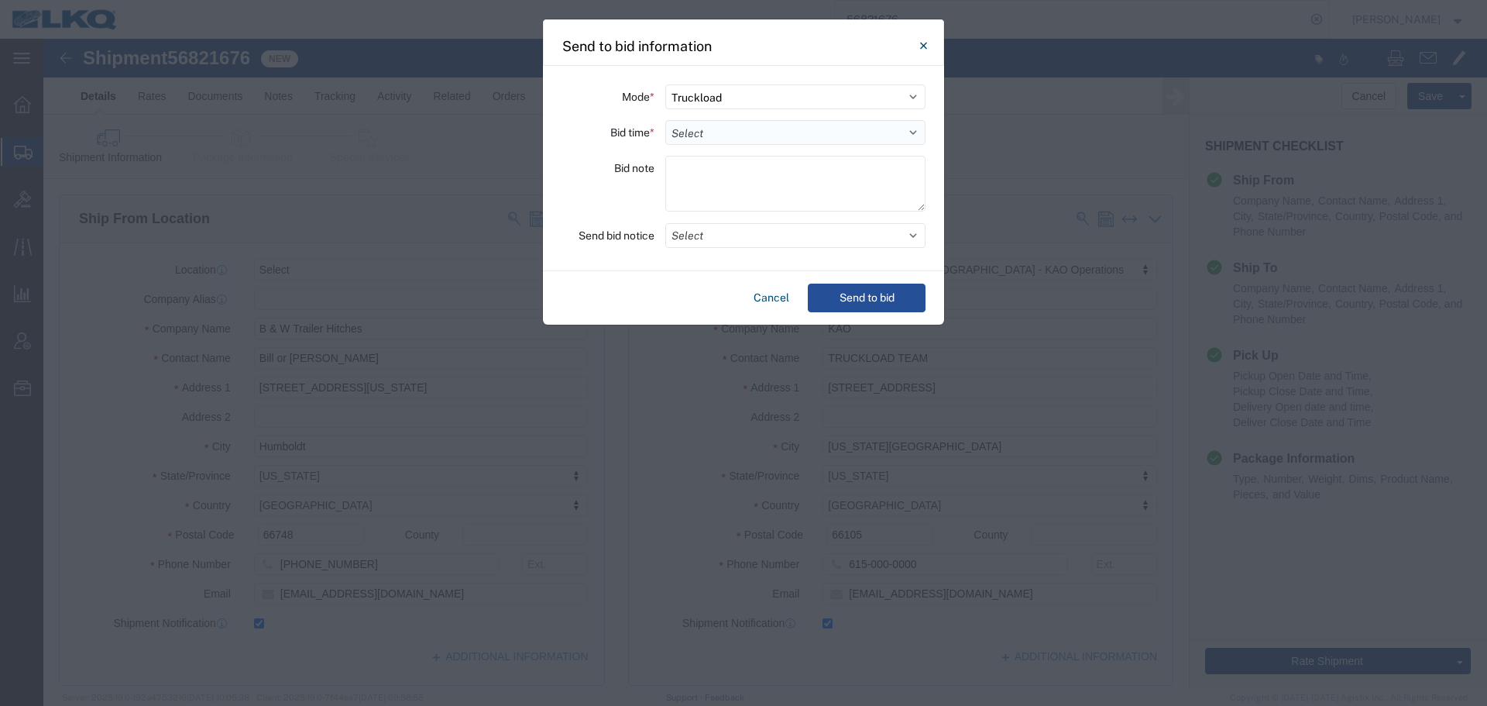
click at [723, 138] on select "Select 30 Min (Rush) 1 Hour (Rush) 2 Hours (Rush) 4 Hours (Rush) 8 Hours (Rush)…" at bounding box center [795, 132] width 260 height 25
click at [665, 120] on select "Select 30 Min (Rush) 1 Hour (Rush) 2 Hours (Rush) 4 Hours (Rush) 8 Hours (Rush)…" at bounding box center [795, 132] width 260 height 25
click at [740, 240] on button "Select" at bounding box center [795, 235] width 260 height 25
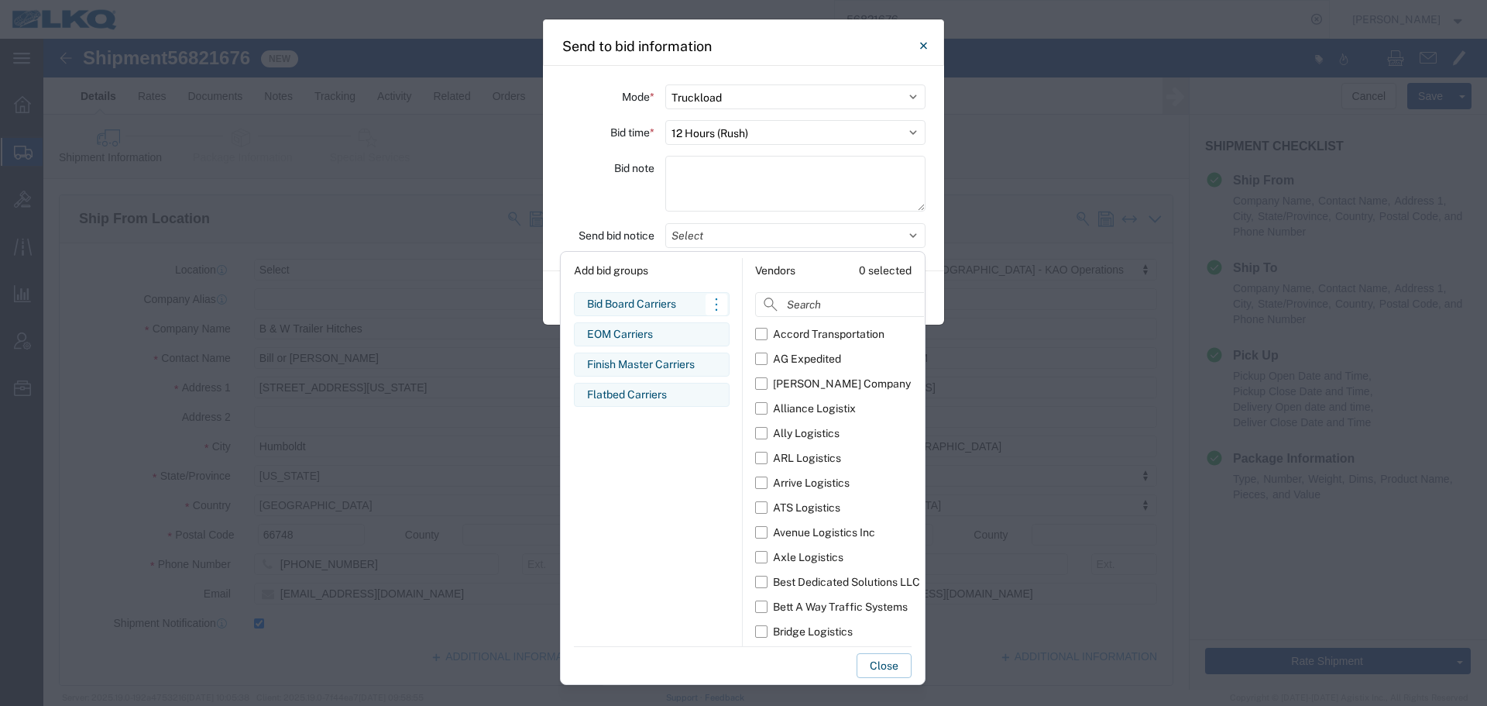
click at [672, 297] on div "Bid Board Carriers" at bounding box center [651, 304] width 129 height 16
click at [703, 138] on select "Select 30 Min (Rush) 1 Hour (Rush) 2 Hours (Rush) 4 Hours (Rush) 8 Hours (Rush)…" at bounding box center [795, 132] width 260 height 25
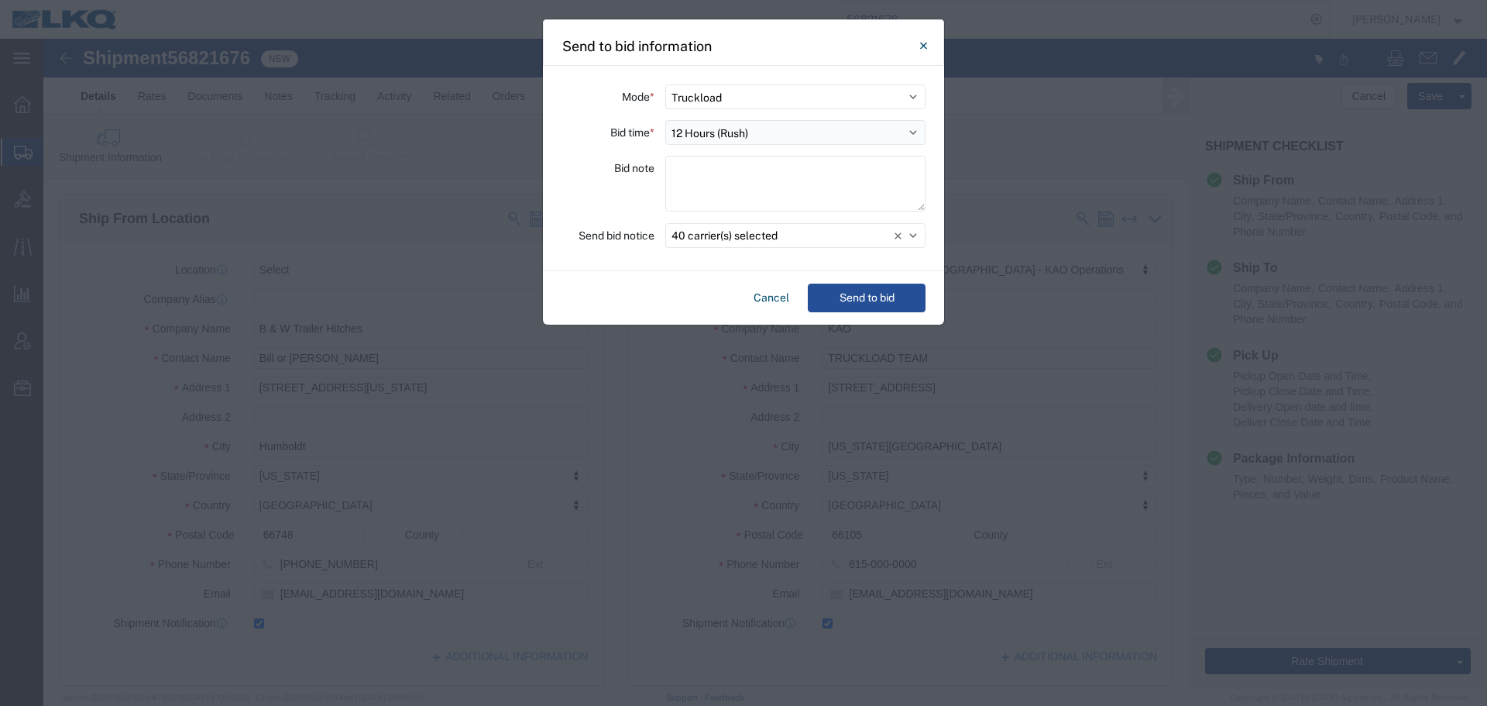
select select "20"
click at [665, 120] on select "Select 30 Min (Rush) 1 Hour (Rush) 2 Hours (Rush) 4 Hours (Rush) 8 Hours (Rush)…" at bounding box center [795, 132] width 260 height 25
click at [628, 197] on div "Bid note" at bounding box center [607, 186] width 93 height 60
click at [877, 315] on div "Cancel Send to bid" at bounding box center [743, 297] width 401 height 53
click at [877, 294] on button "Send to bid" at bounding box center [867, 297] width 118 height 29
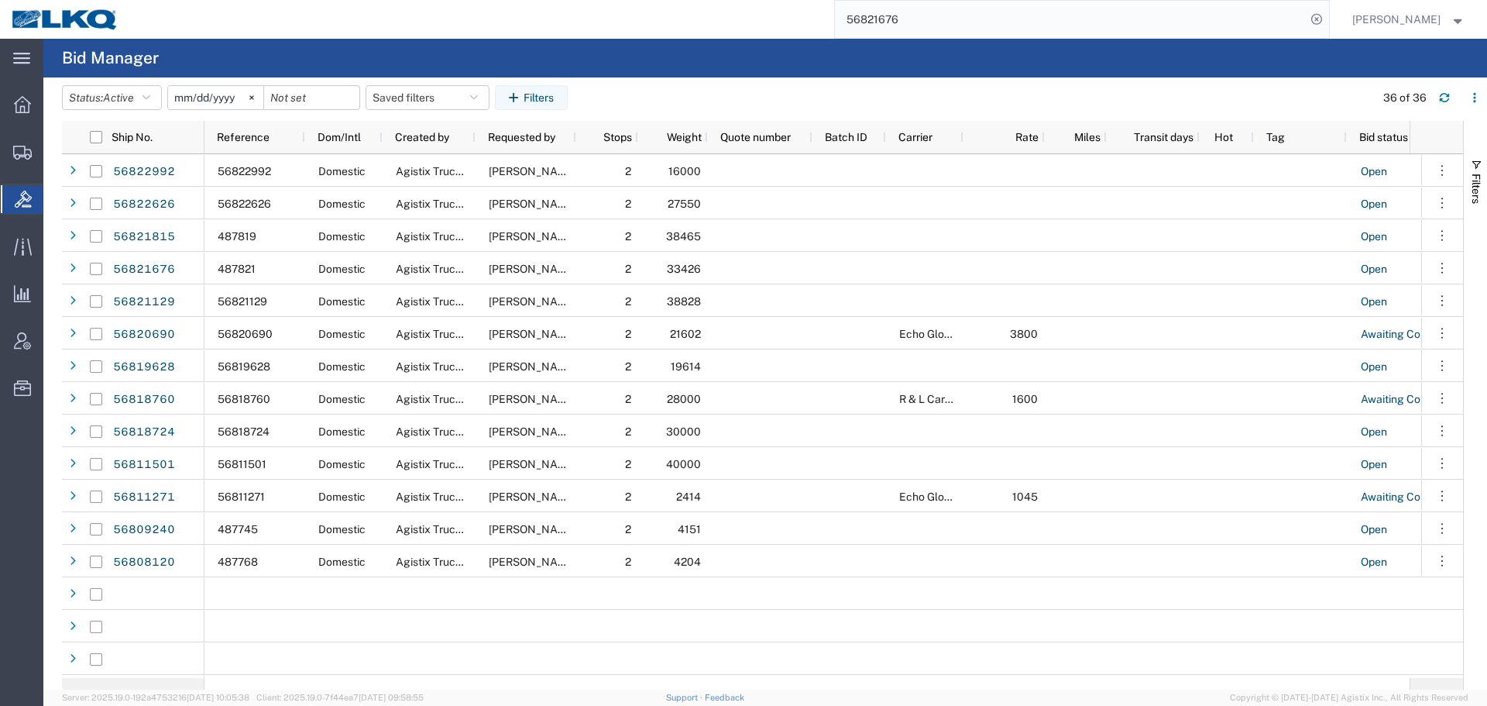
click at [940, 27] on input "56821676" at bounding box center [1070, 19] width 471 height 37
paste input "797080"
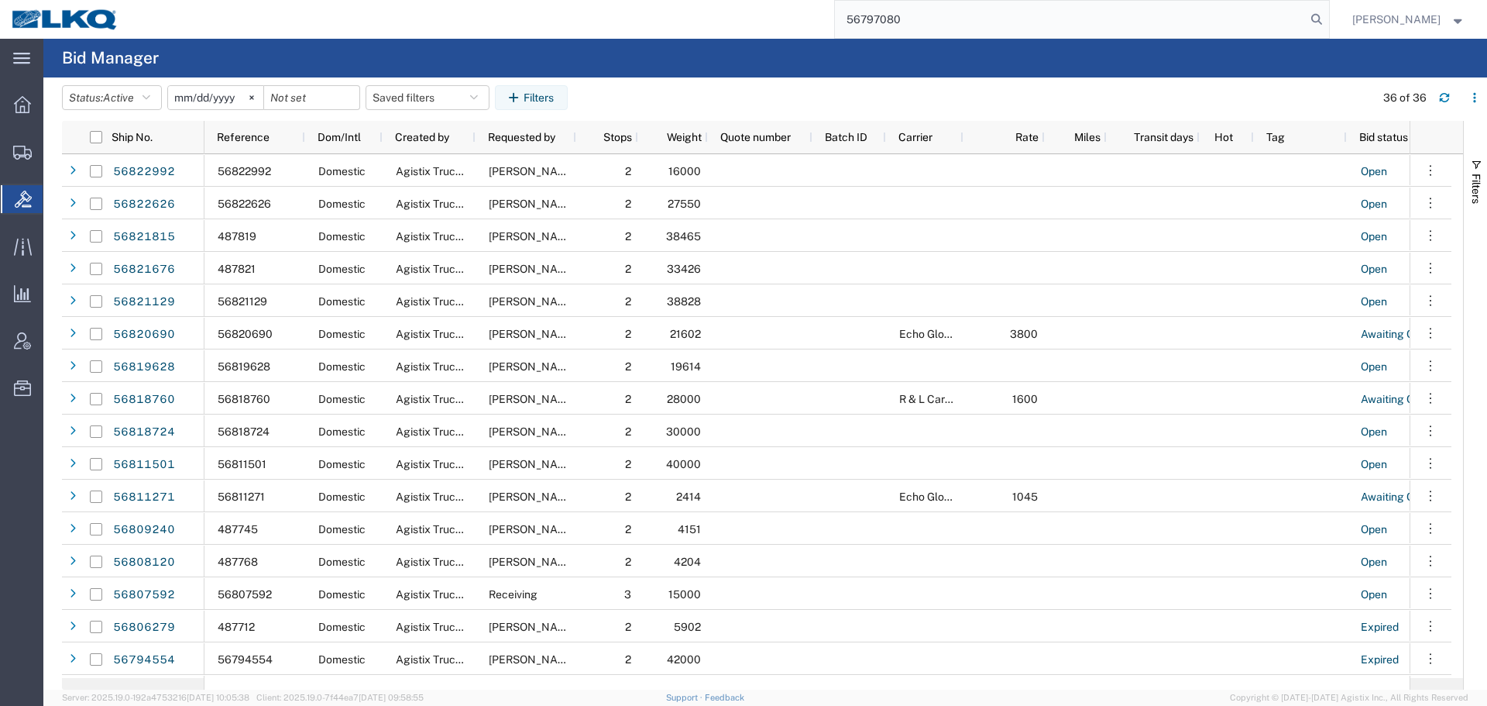
type input "56797080"
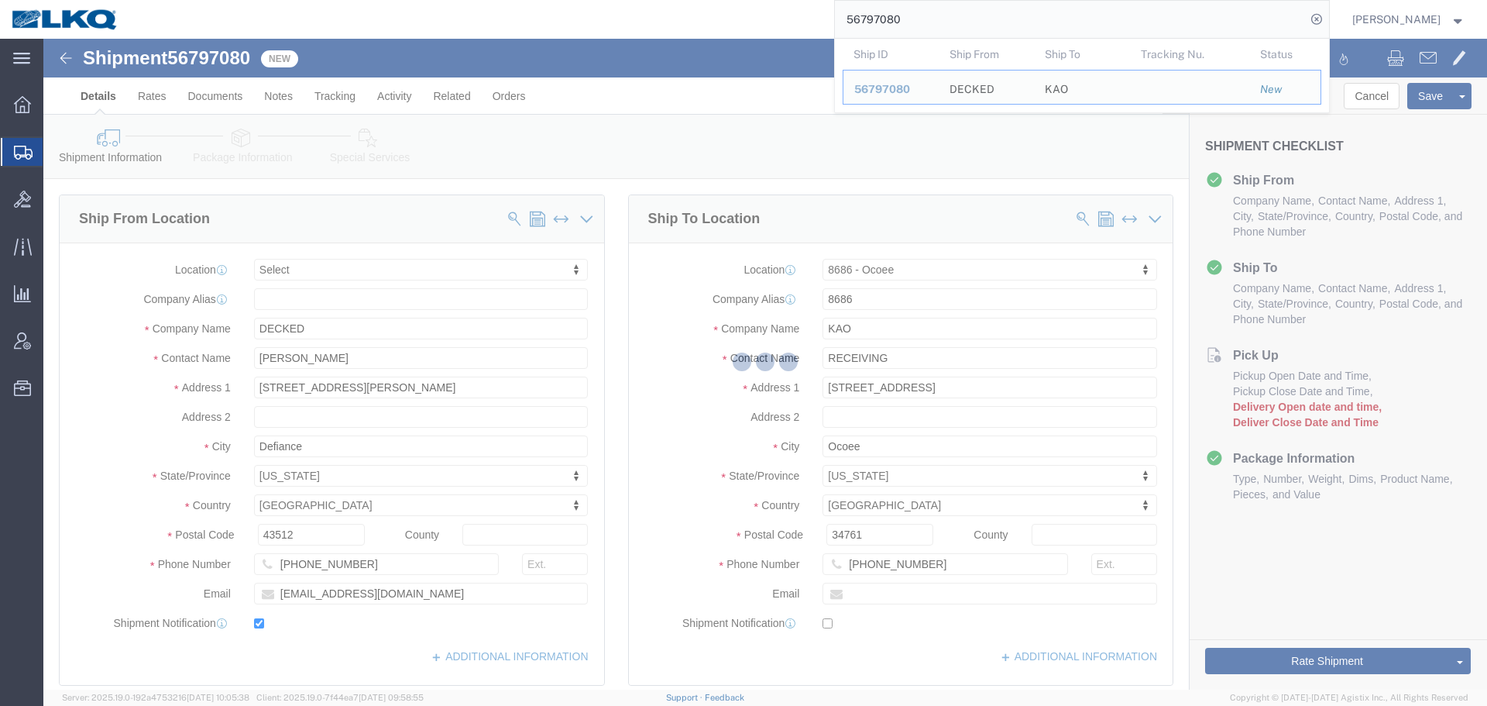
select select
select select "50211"
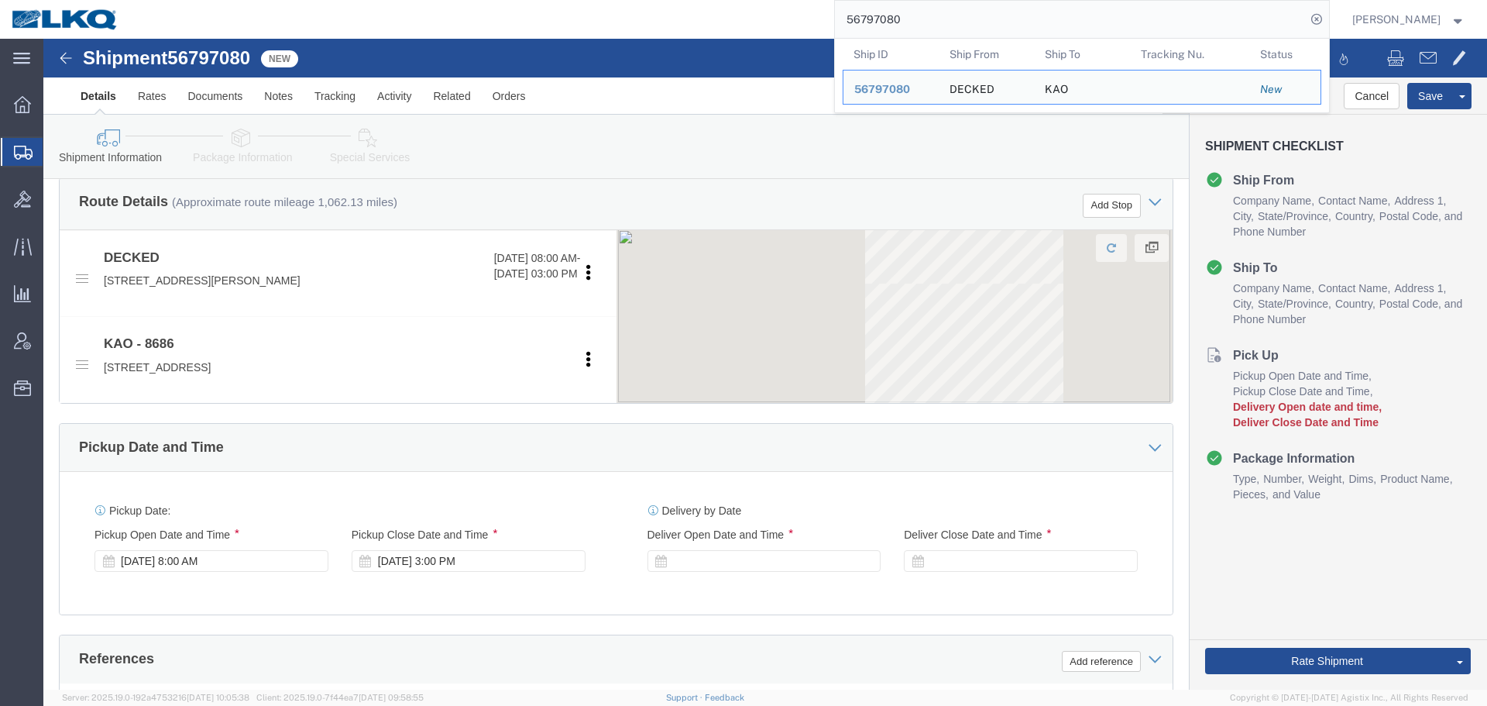
scroll to position [774, 0]
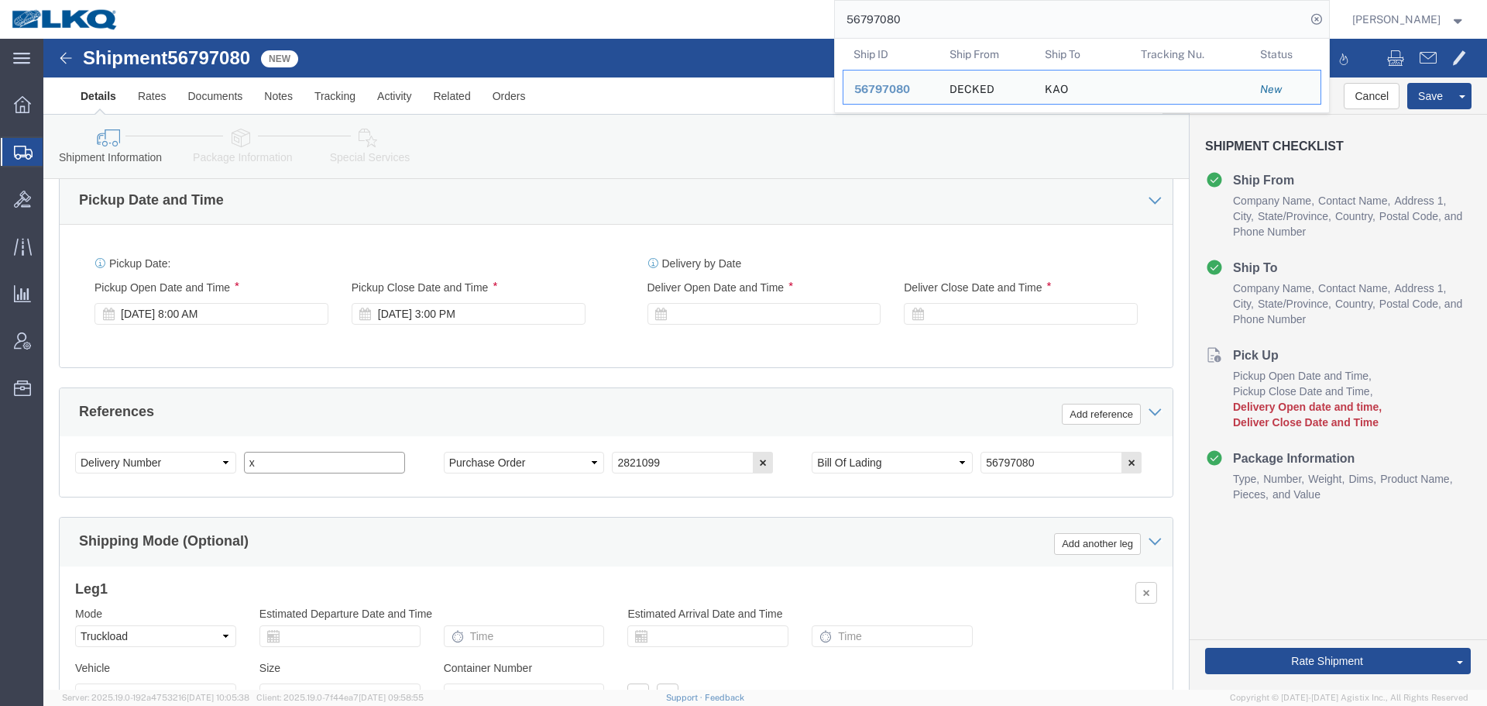
click input "x"
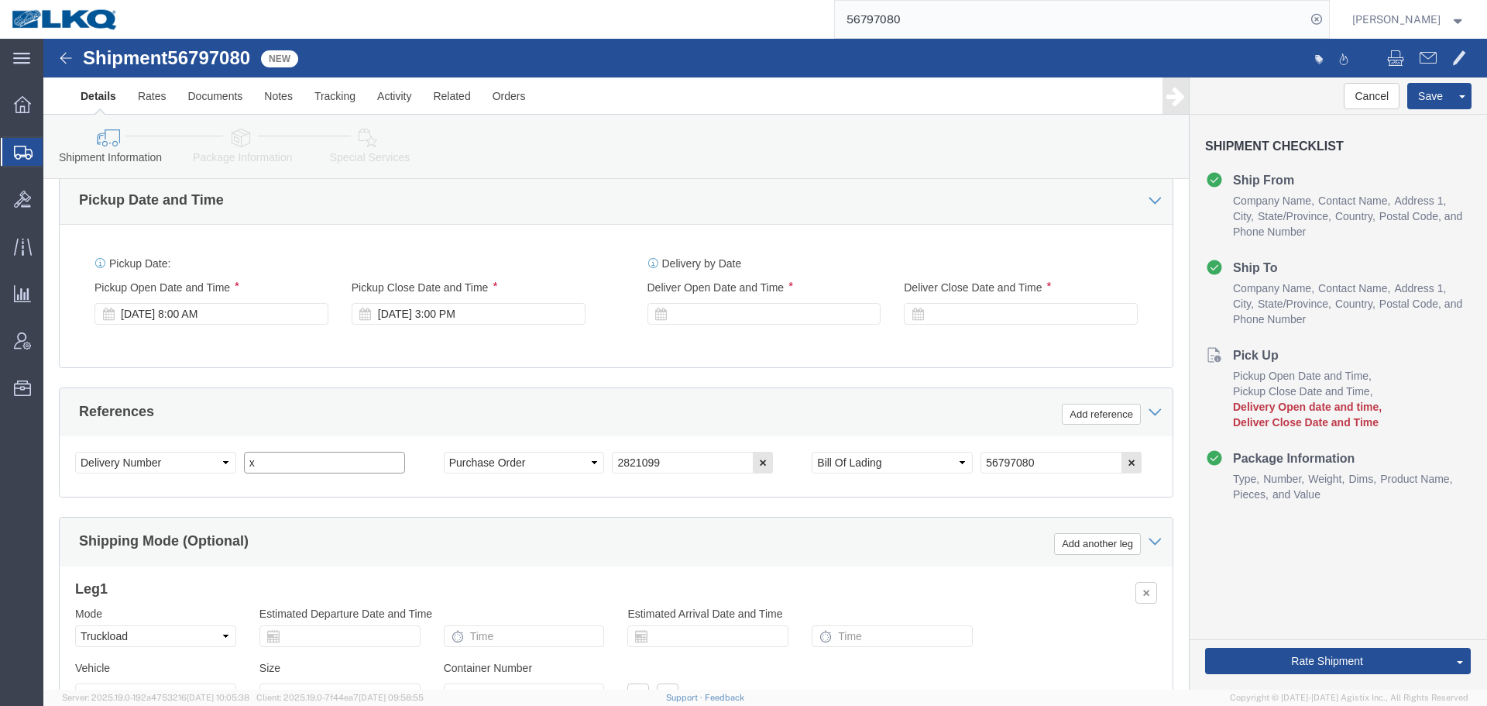
paste input "487822"
type input "487822"
click div
click input "4:00 PM"
type input "8:00 AM"
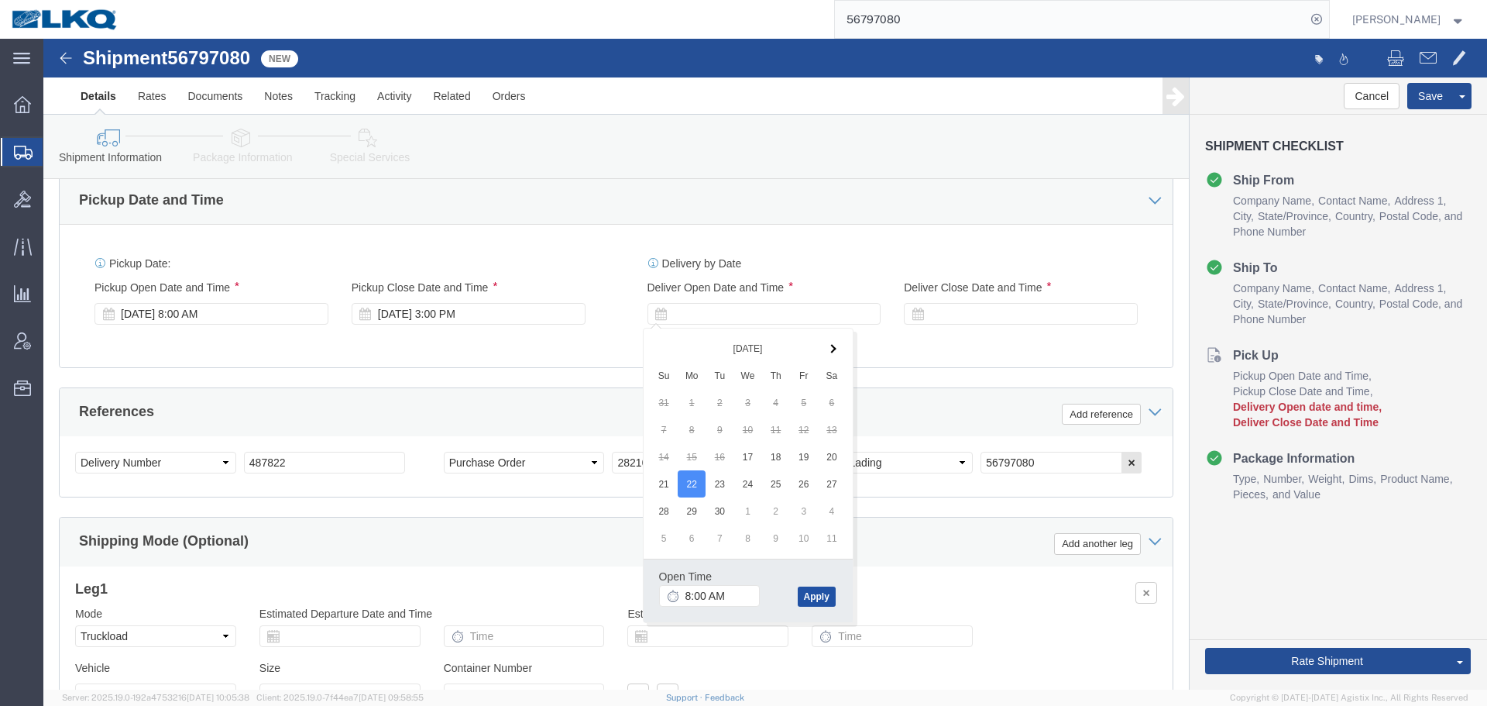
click button "Apply"
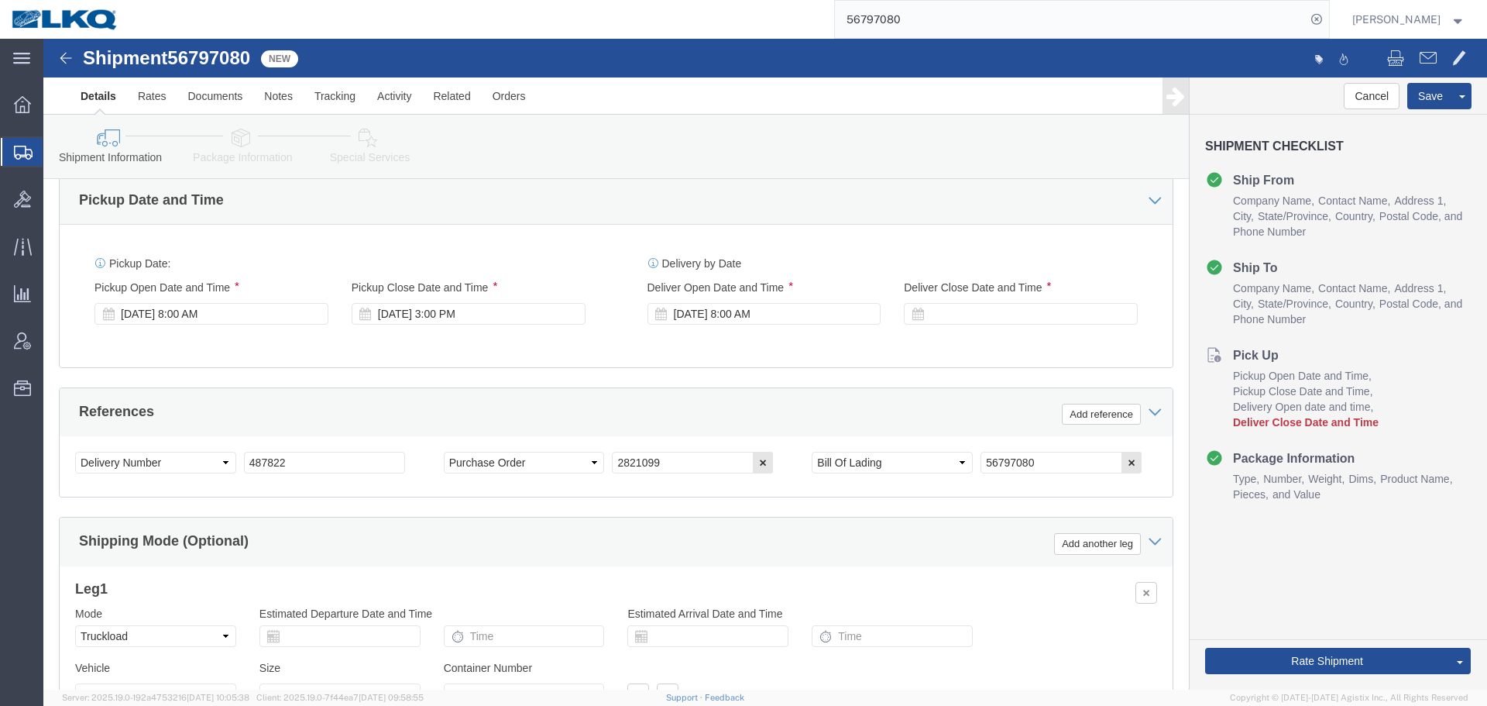
click div "Delivery Start Date Delivery Start Time Deliver Open Date and Time [DATE] 8:00 …"
click div
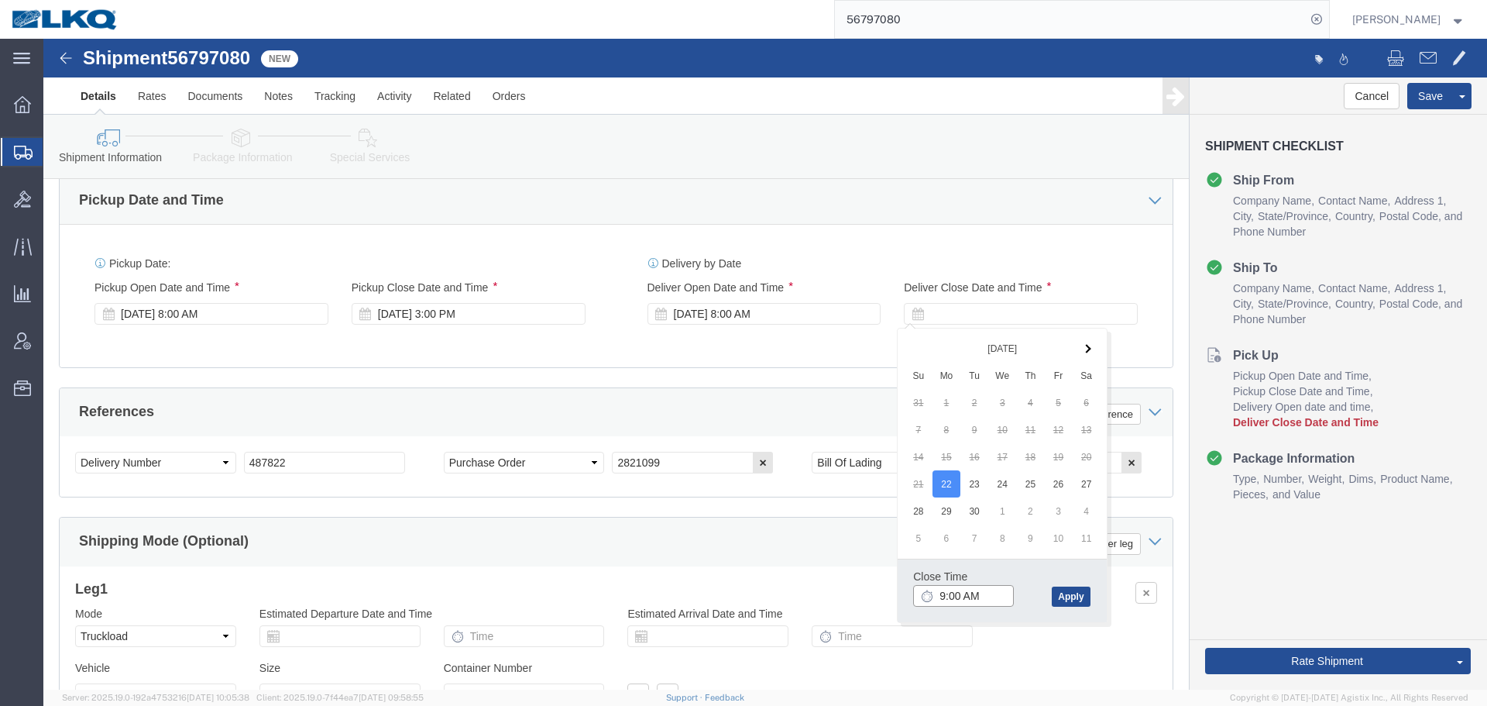
click input "9:00 AM"
type input "8:01 AM"
click button "Apply"
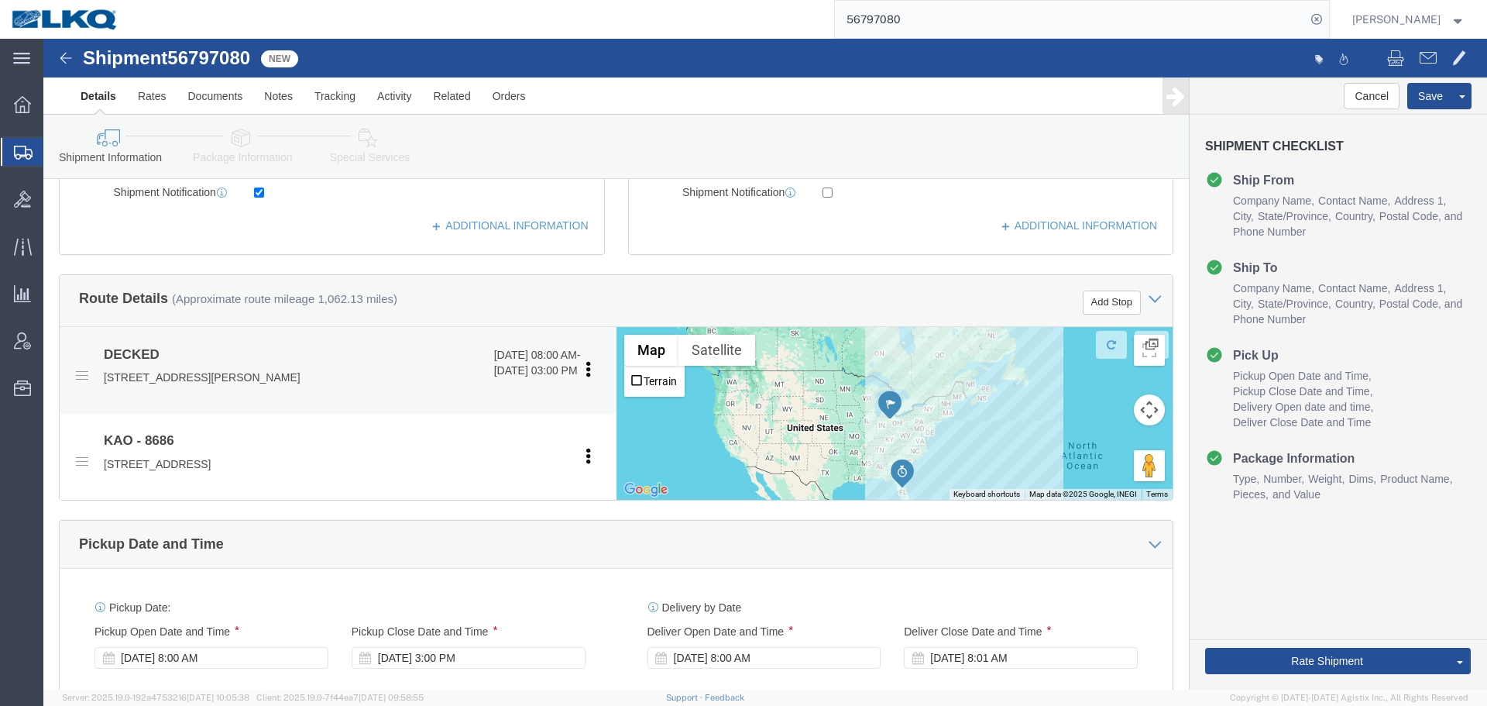
scroll to position [697, 0]
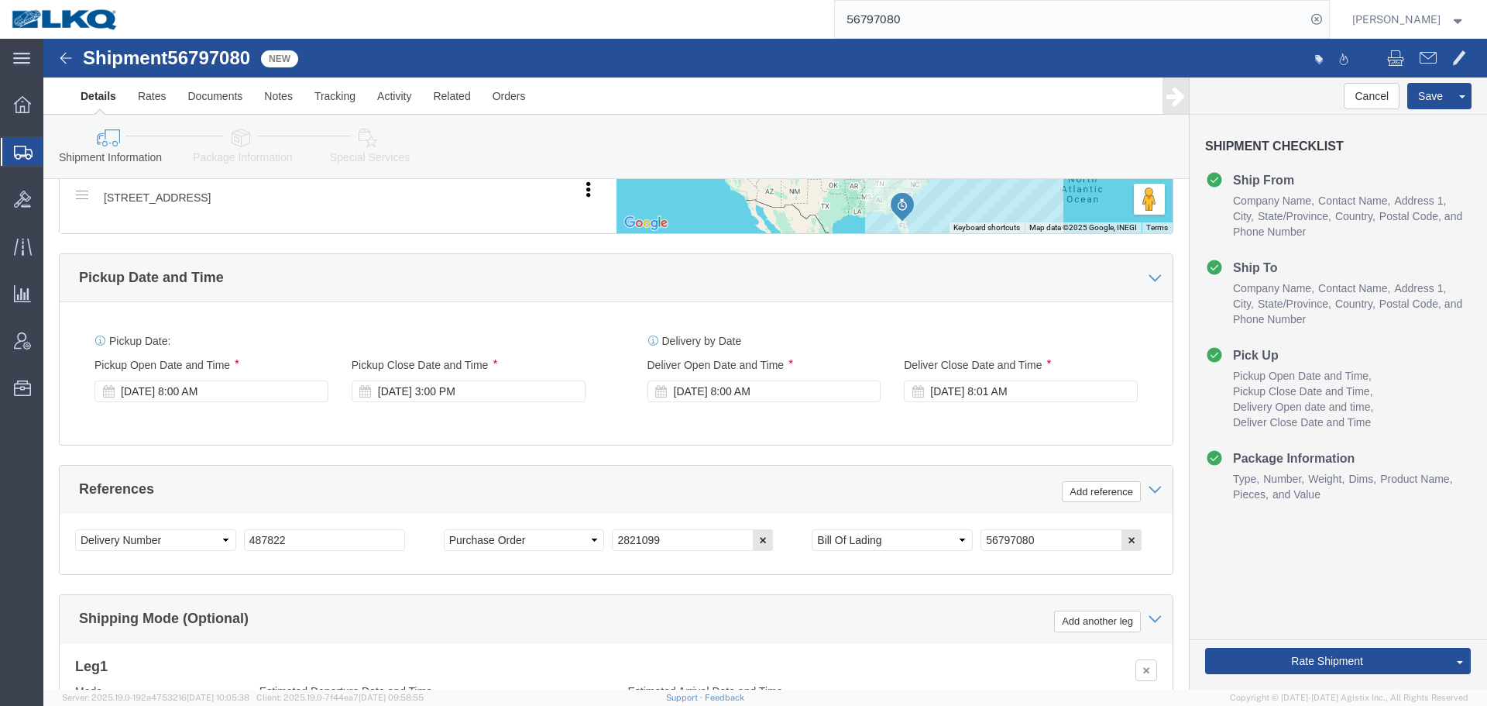
click div "Pickup Start Date Pickup Start Time Pickup Open Date and Time [DATE] 8:00 AM Pi…"
click div "[DATE] 8:00 AM"
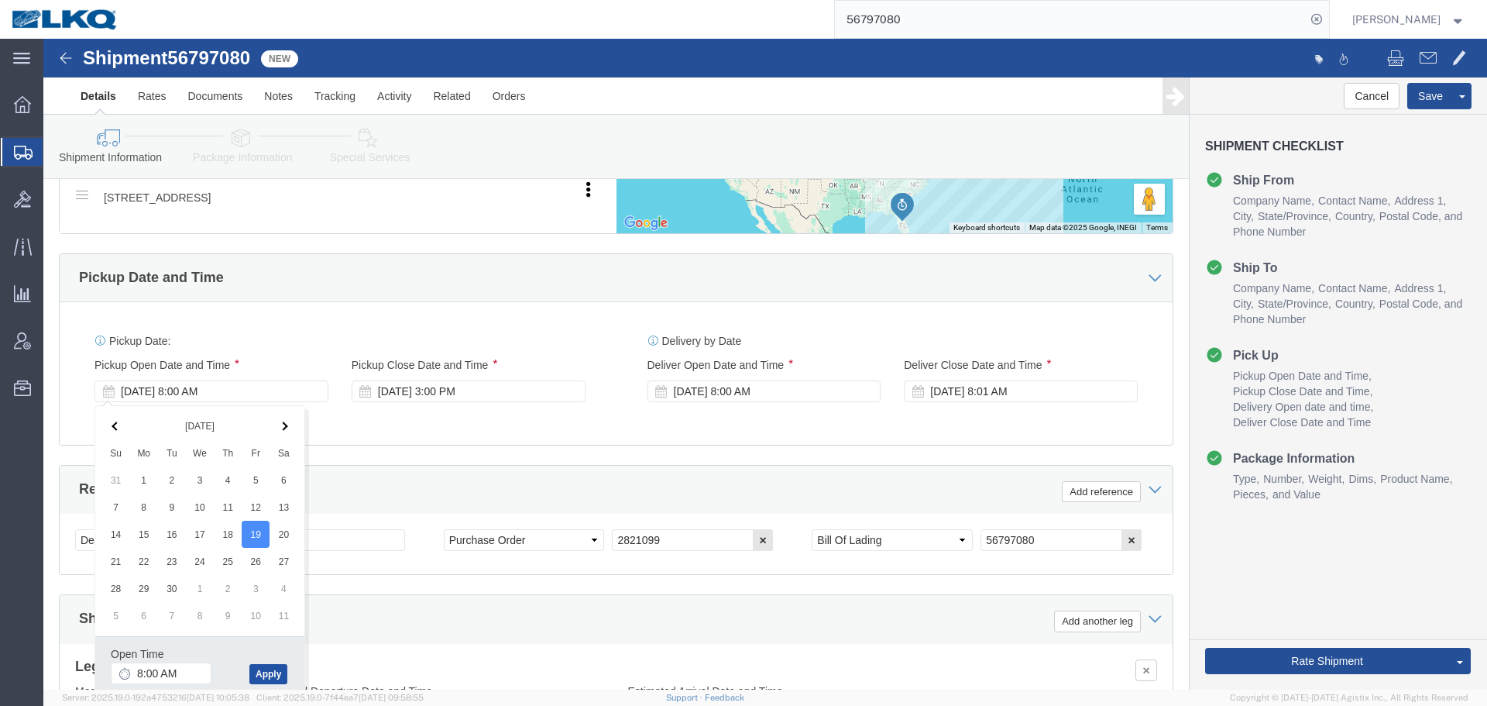
click button "Apply"
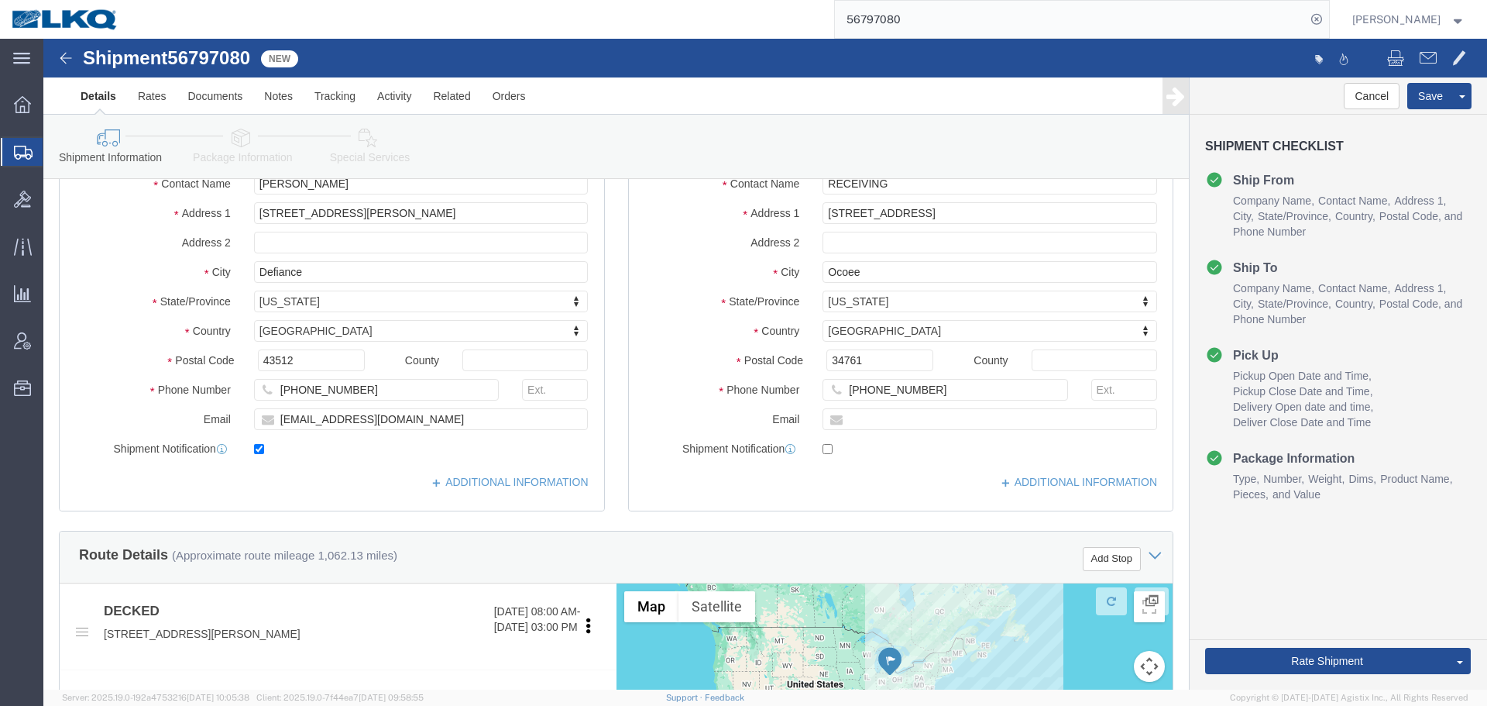
scroll to position [155, 0]
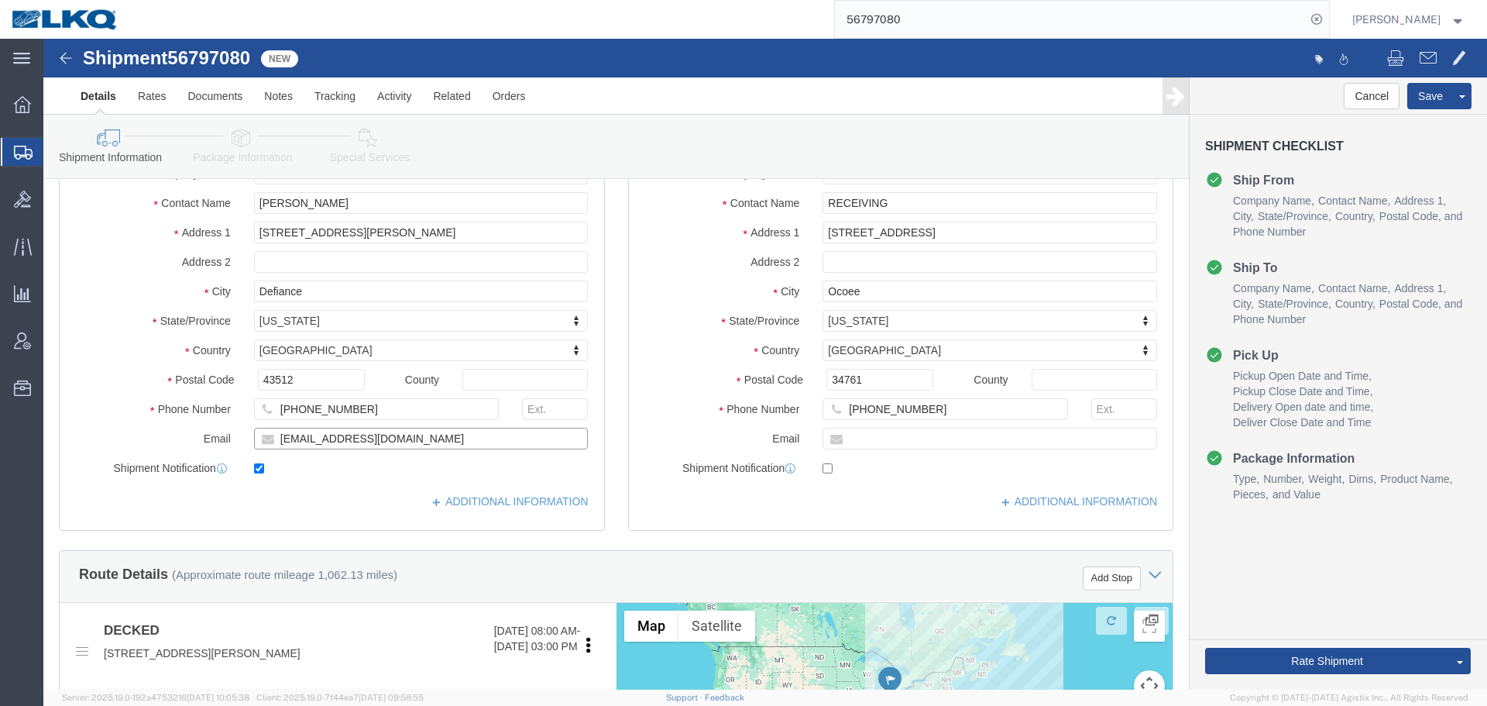
click input "[EMAIL_ADDRESS][DOMAIN_NAME]"
click button "Save"
type button "Save"
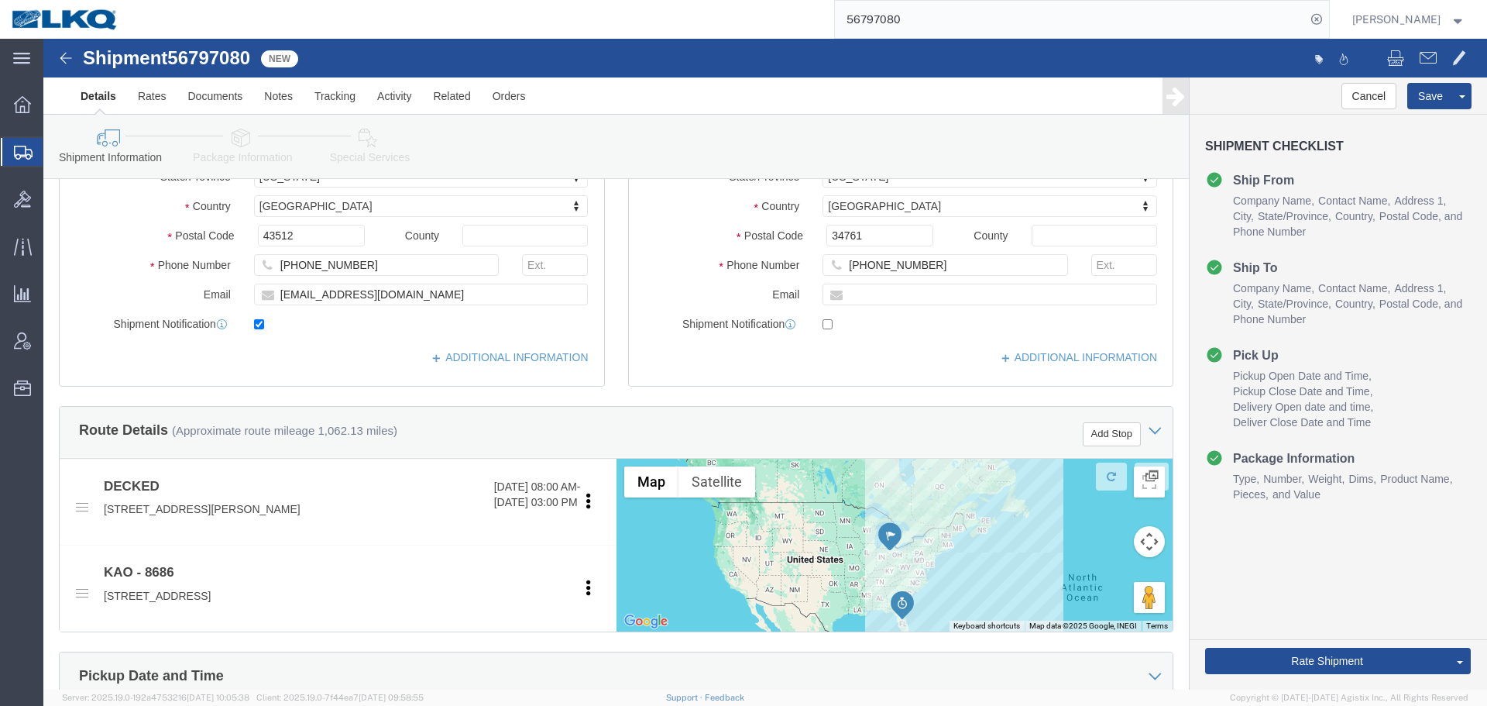
scroll to position [155, 0]
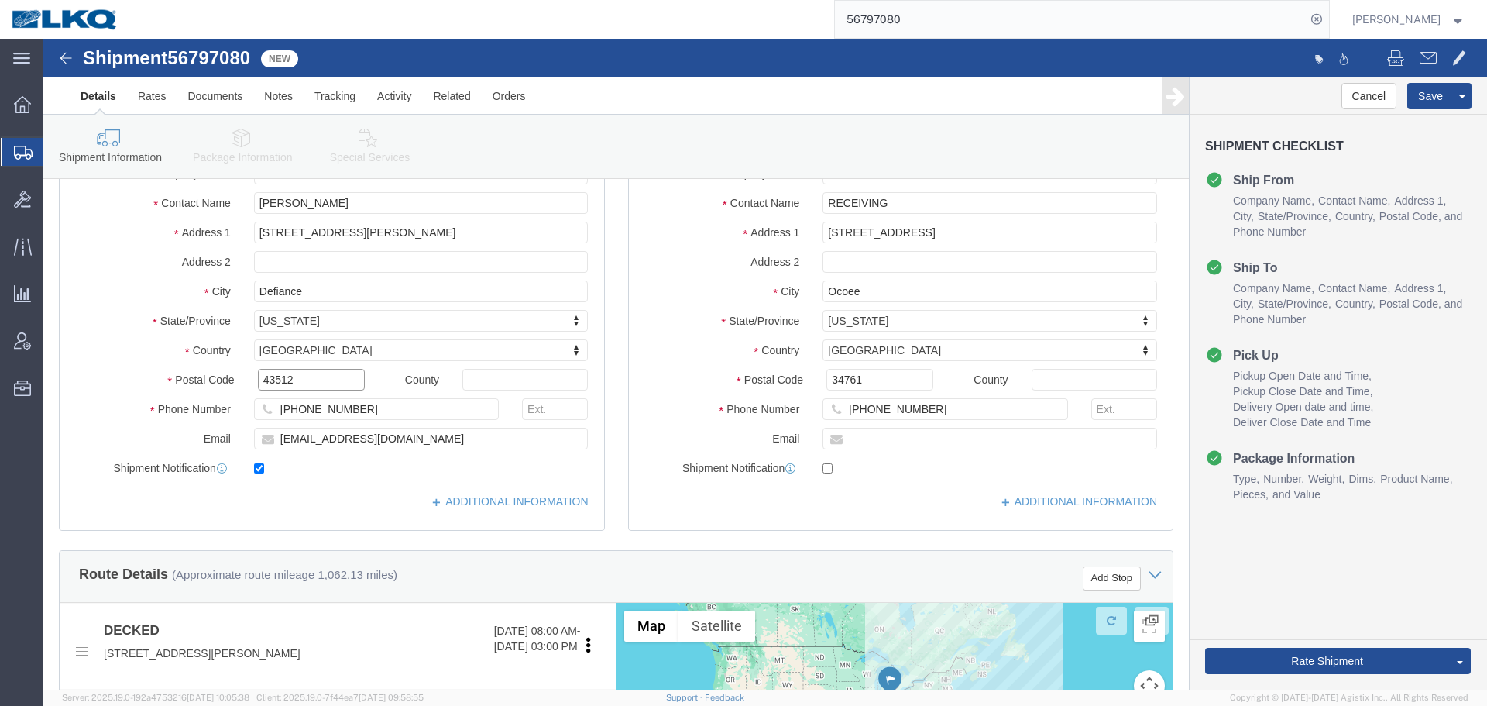
click input "43512"
click input "34761"
click span
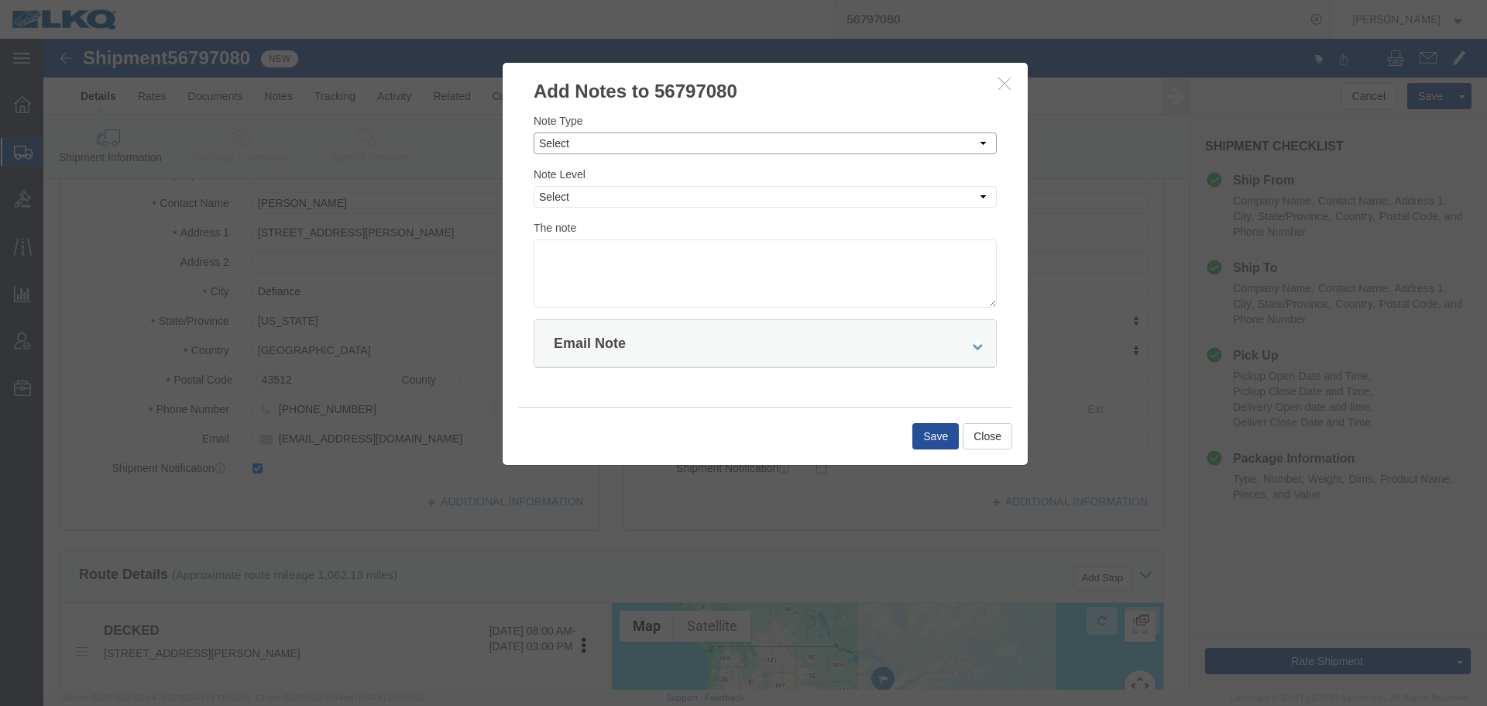
click select "Select Approval Bid Notes Carrier Change Notes Claim Notes Content Hazmat Notes…"
select select "BID_NOTES"
click select "Select Approval Bid Notes Carrier Change Notes Claim Notes Content Hazmat Notes…"
click select "Select Private to Account Private to Vendor Public"
select select "PRIVATE_TO_ACCOUNT"
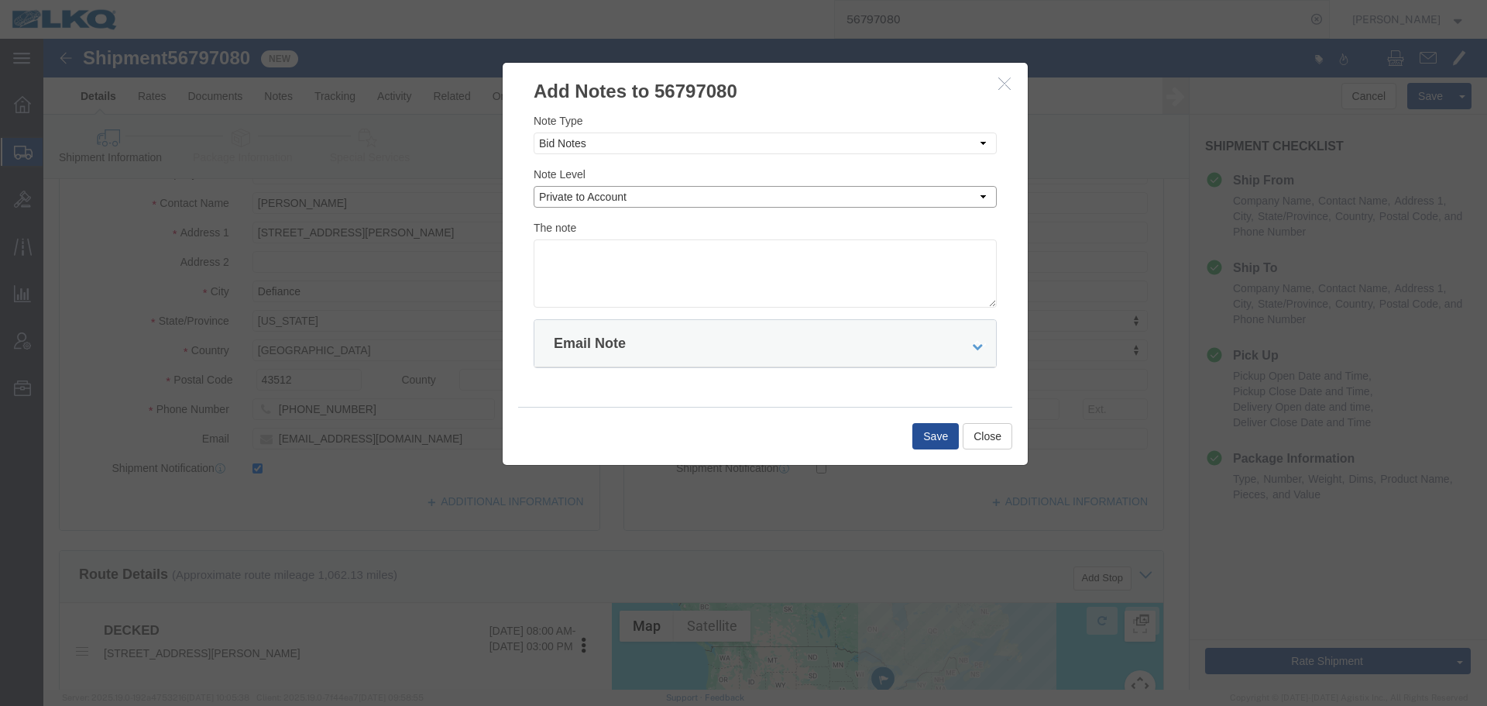
click select "Select Private to Account Private to Vendor Public"
click textarea
paste textarea "$2,820"
type textarea "DAT: $2,820"
click button "Save"
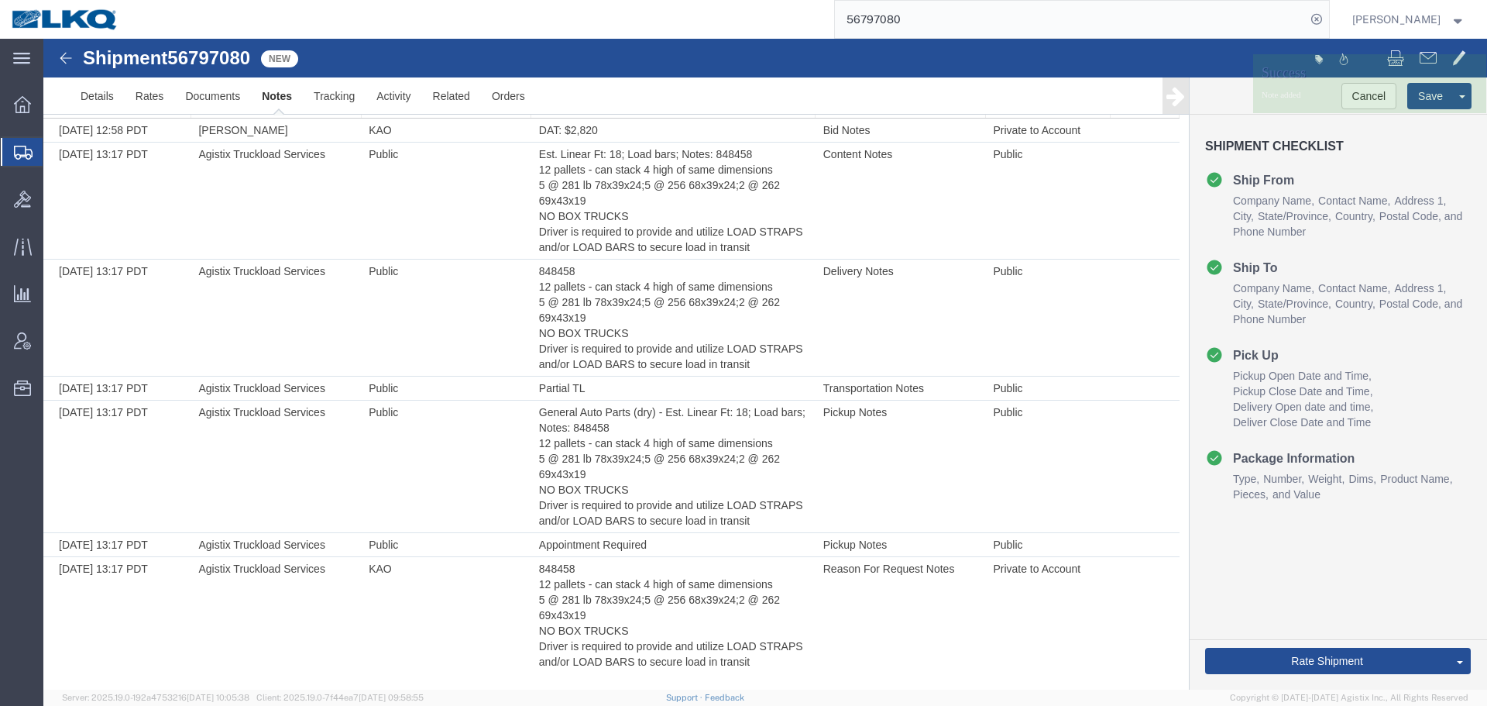
scroll to position [84, 0]
click at [1374, 590] on link "Send To Bid" at bounding box center [1404, 588] width 134 height 23
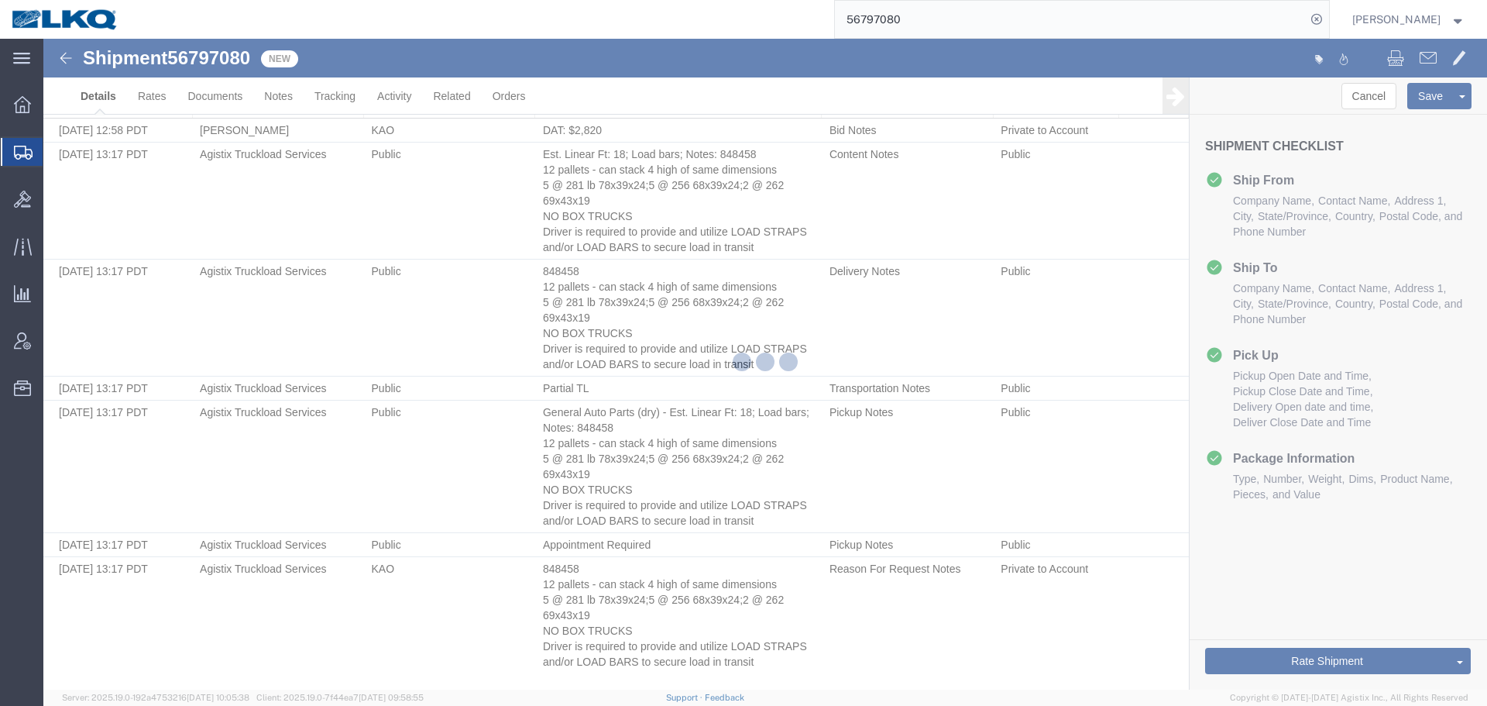
select select "50211"
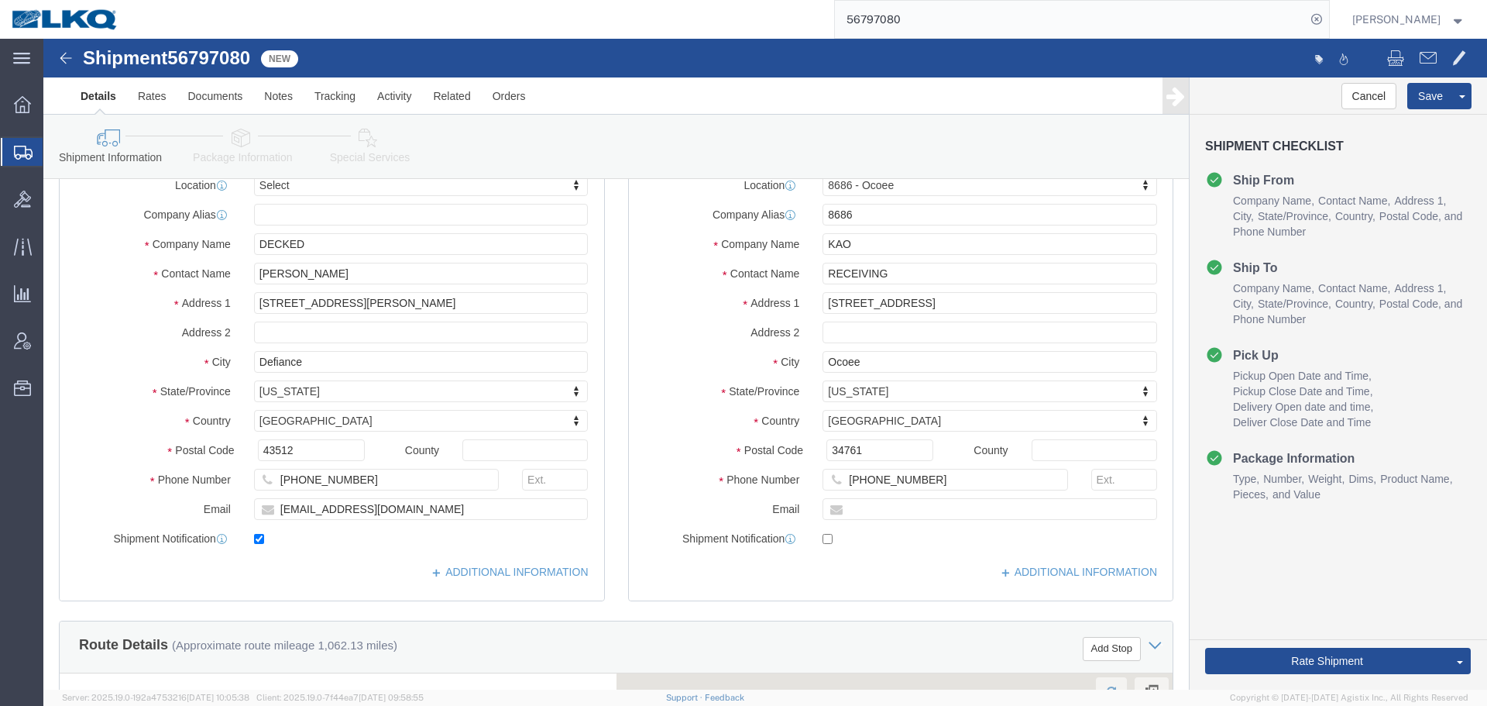
select select "TL"
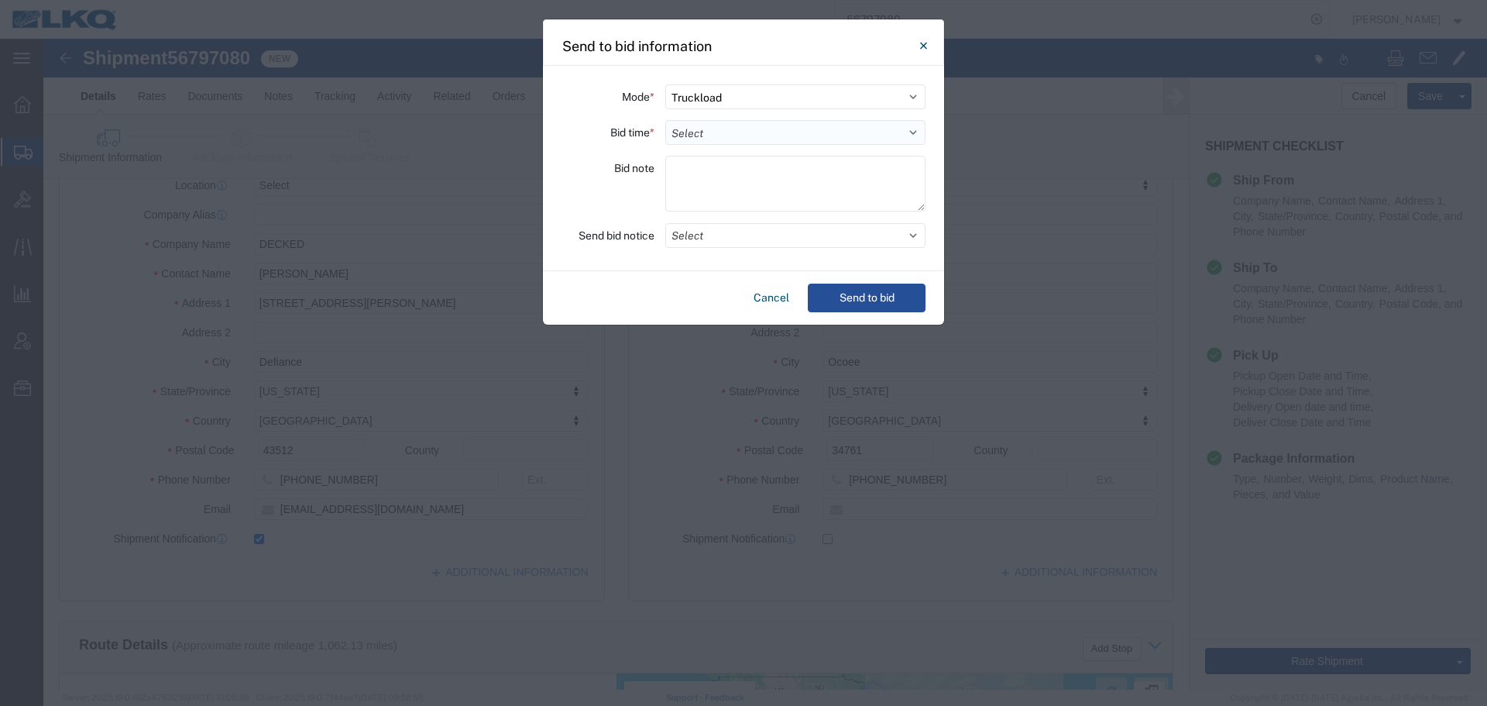
drag, startPoint x: 737, startPoint y: 127, endPoint x: 735, endPoint y: 141, distance: 14.1
click at [737, 127] on select "Select 30 Min (Rush) 1 Hour (Rush) 2 Hours (Rush) 4 Hours (Rush) 8 Hours (Rush)…" at bounding box center [795, 132] width 260 height 25
click at [665, 120] on select "Select 30 Min (Rush) 1 Hour (Rush) 2 Hours (Rush) 4 Hours (Rush) 8 Hours (Rush)…" at bounding box center [795, 132] width 260 height 25
click at [740, 142] on select "Select 30 Min (Rush) 1 Hour (Rush) 2 Hours (Rush) 4 Hours (Rush) 8 Hours (Rush)…" at bounding box center [795, 132] width 260 height 25
select select "24"
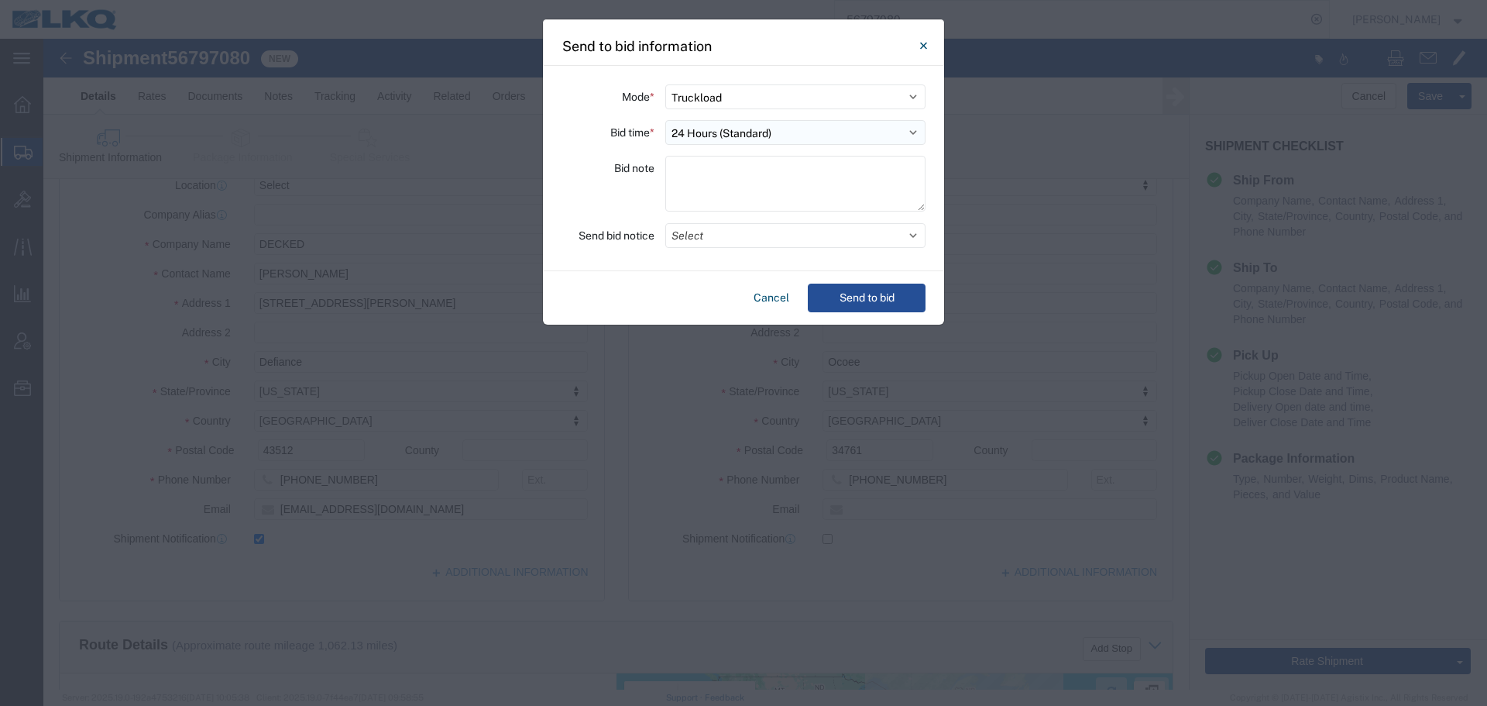
click at [665, 120] on select "Select 30 Min (Rush) 1 Hour (Rush) 2 Hours (Rush) 4 Hours (Rush) 8 Hours (Rush)…" at bounding box center [795, 132] width 260 height 25
click at [718, 232] on button "Select" at bounding box center [795, 235] width 260 height 25
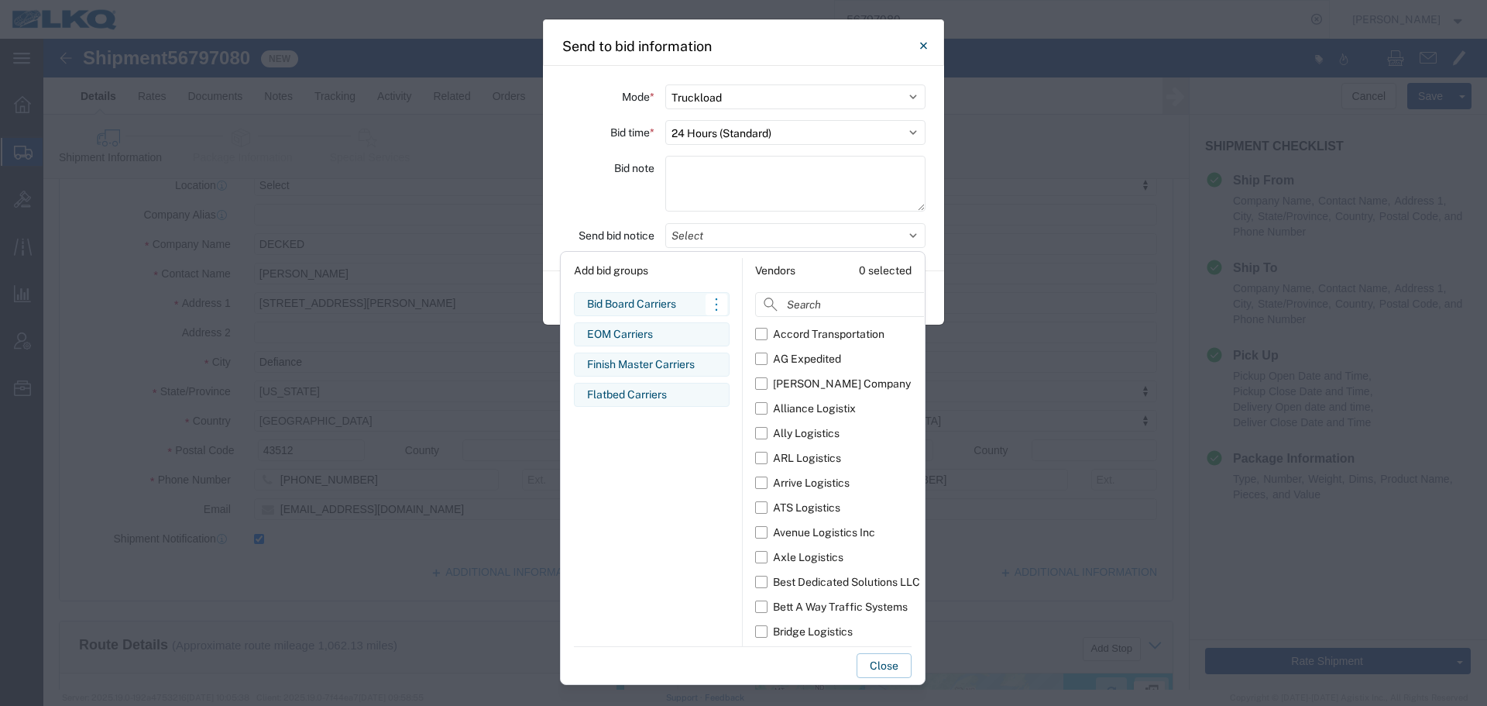
click at [657, 297] on div "Bid Board Carriers" at bounding box center [651, 304] width 129 height 16
click at [632, 198] on div "Bid note" at bounding box center [607, 186] width 93 height 60
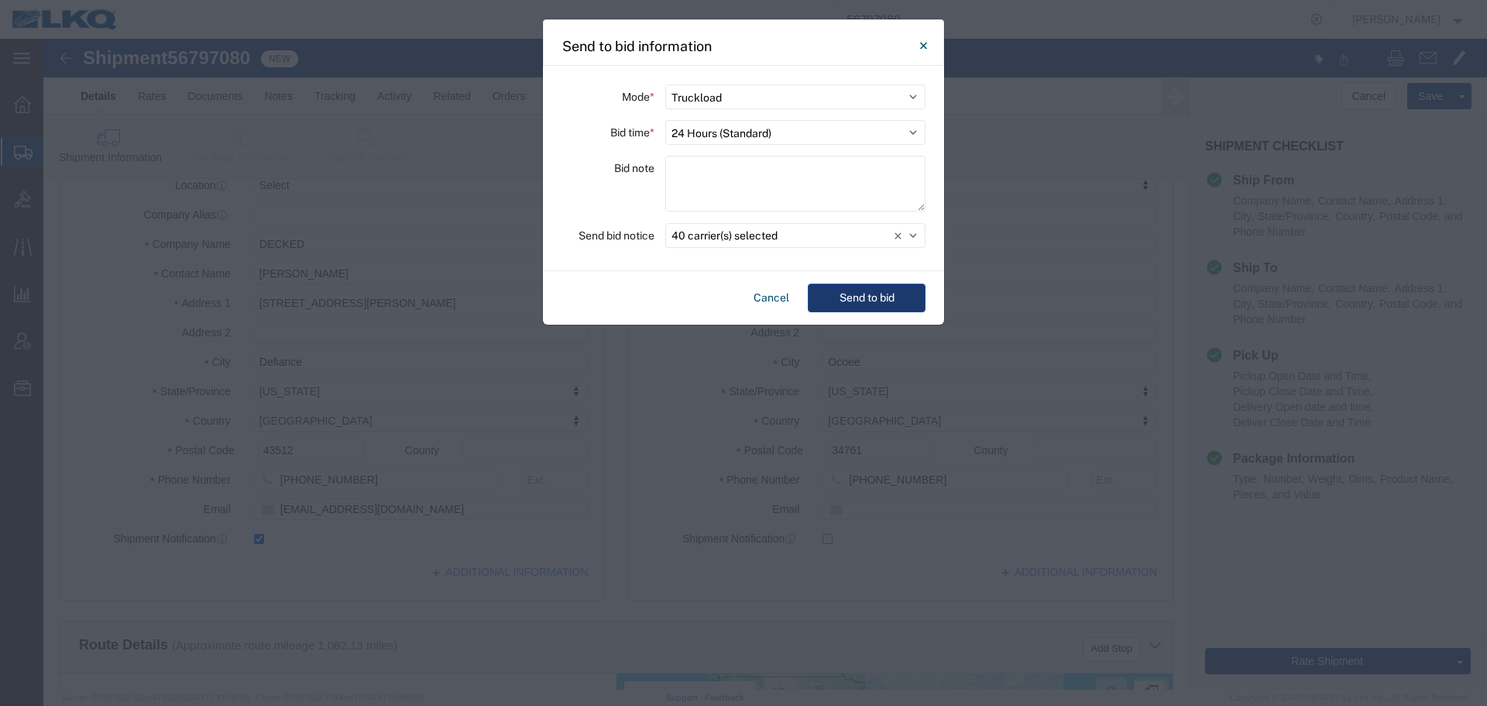
click at [893, 302] on button "Send to bid" at bounding box center [867, 297] width 118 height 29
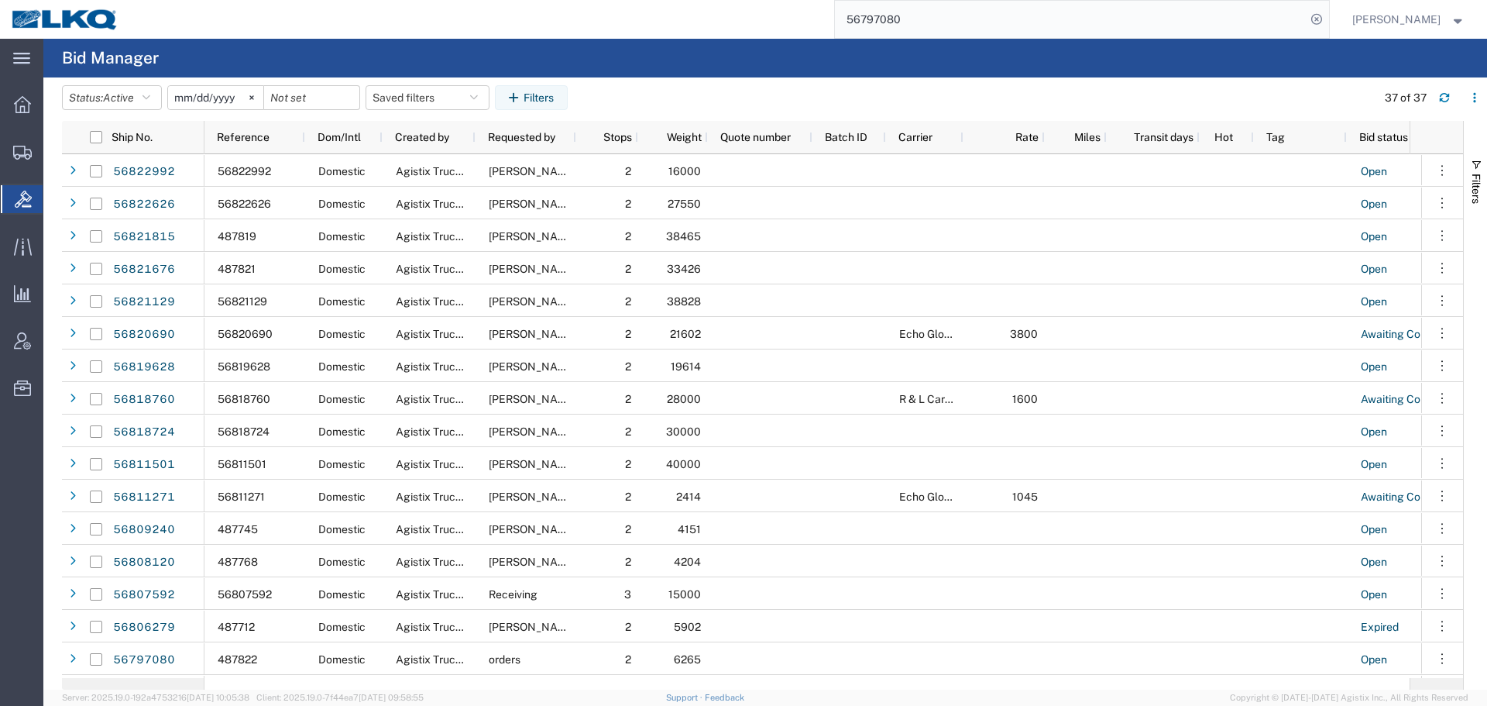
click at [972, 13] on input "56797080" at bounding box center [1070, 19] width 471 height 37
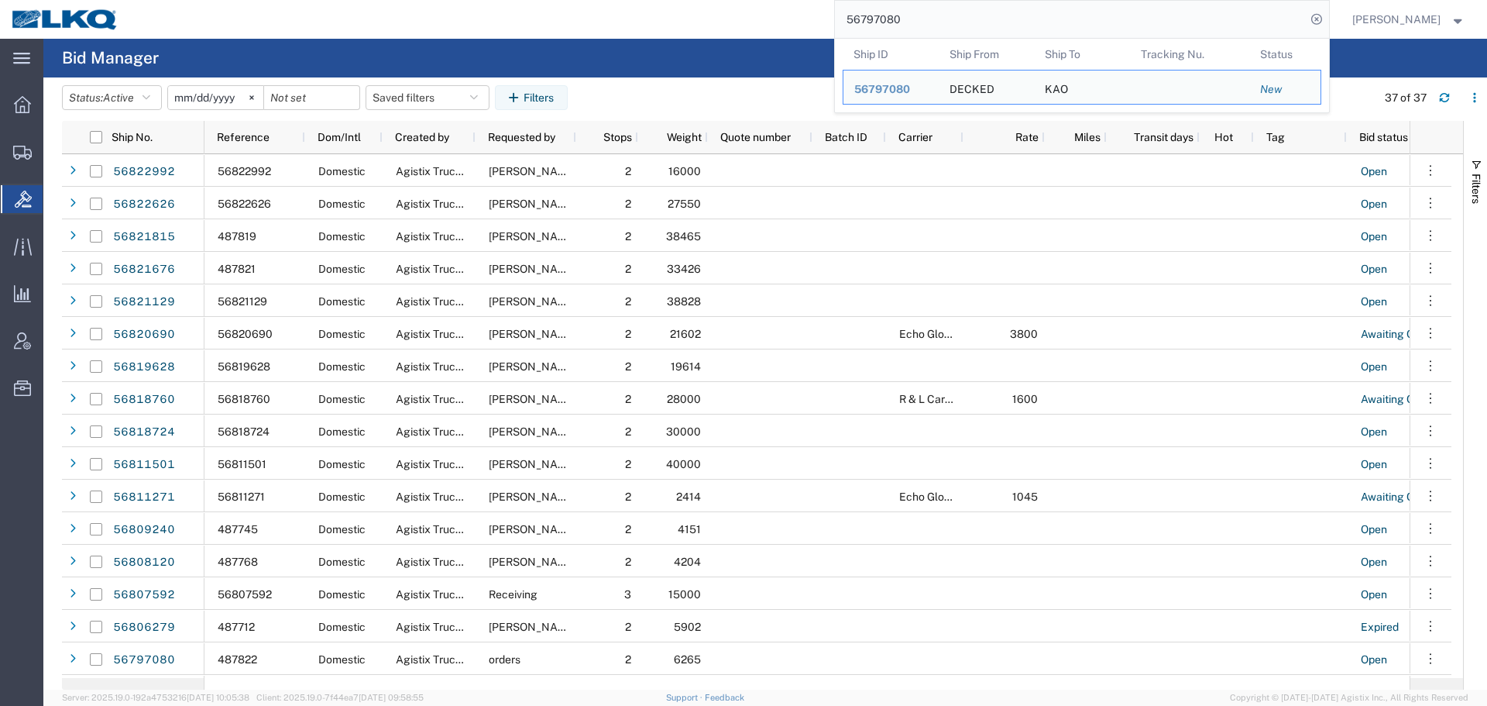
paste input "822724"
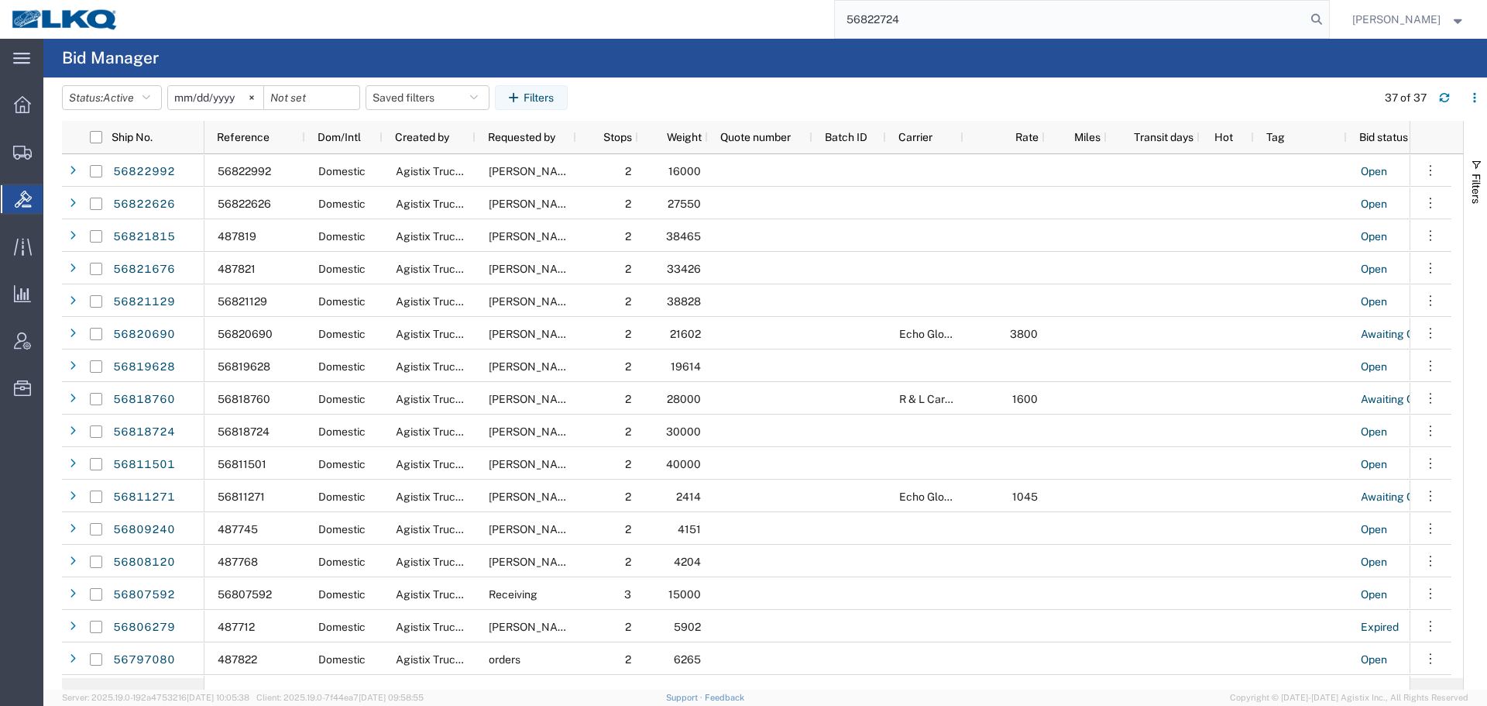
type input "56822724"
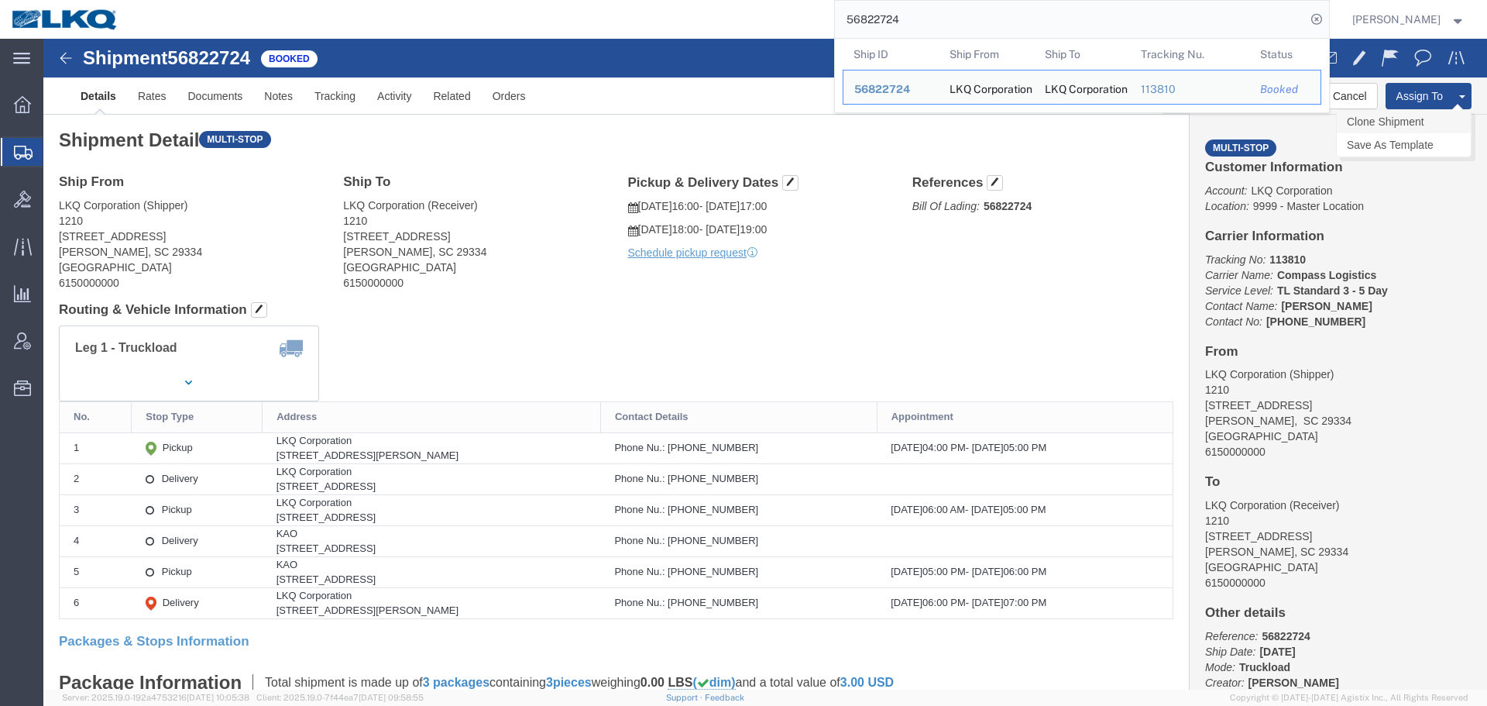
click link "Clone Shipment"
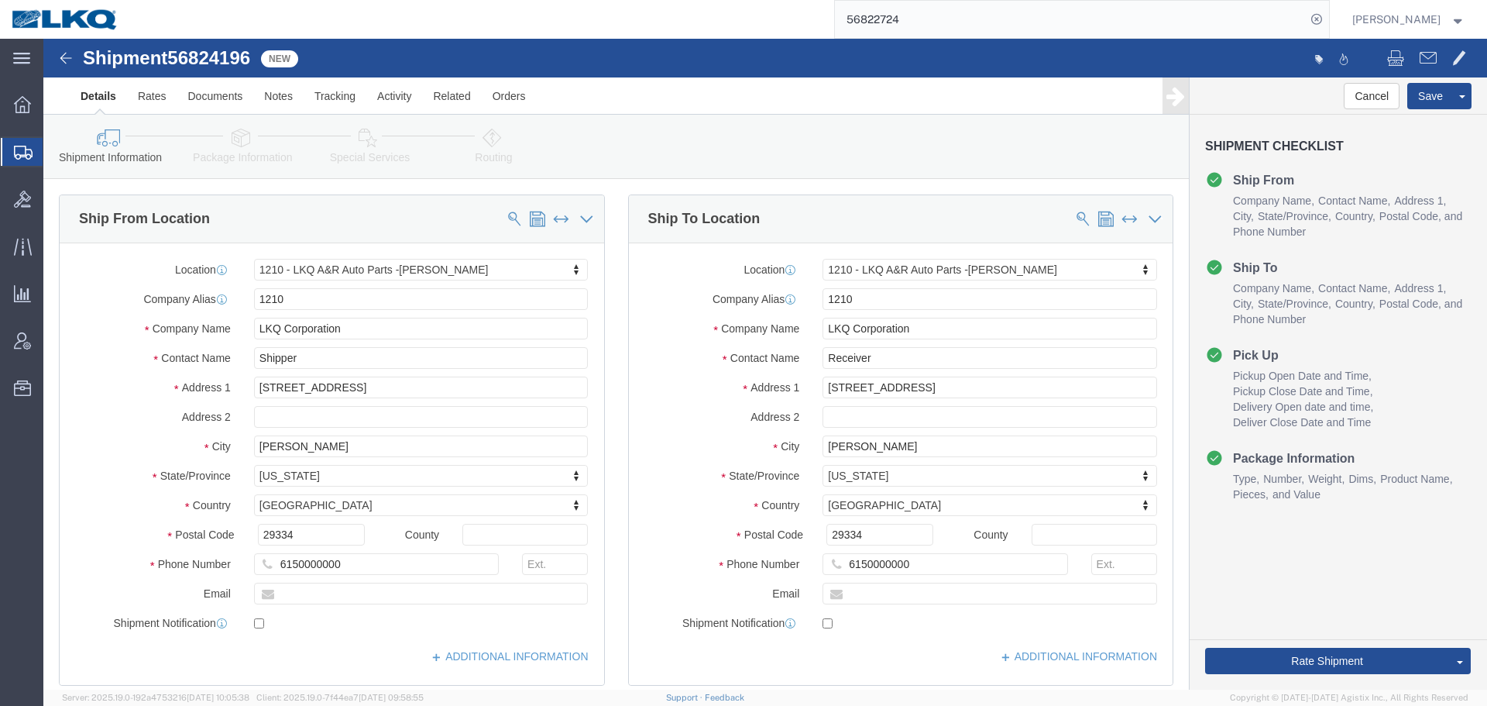
select select "27420"
click div "Shipment 56824196 New Details Rates Documents Notes Tracking Activity Related O…"
click span "56824196"
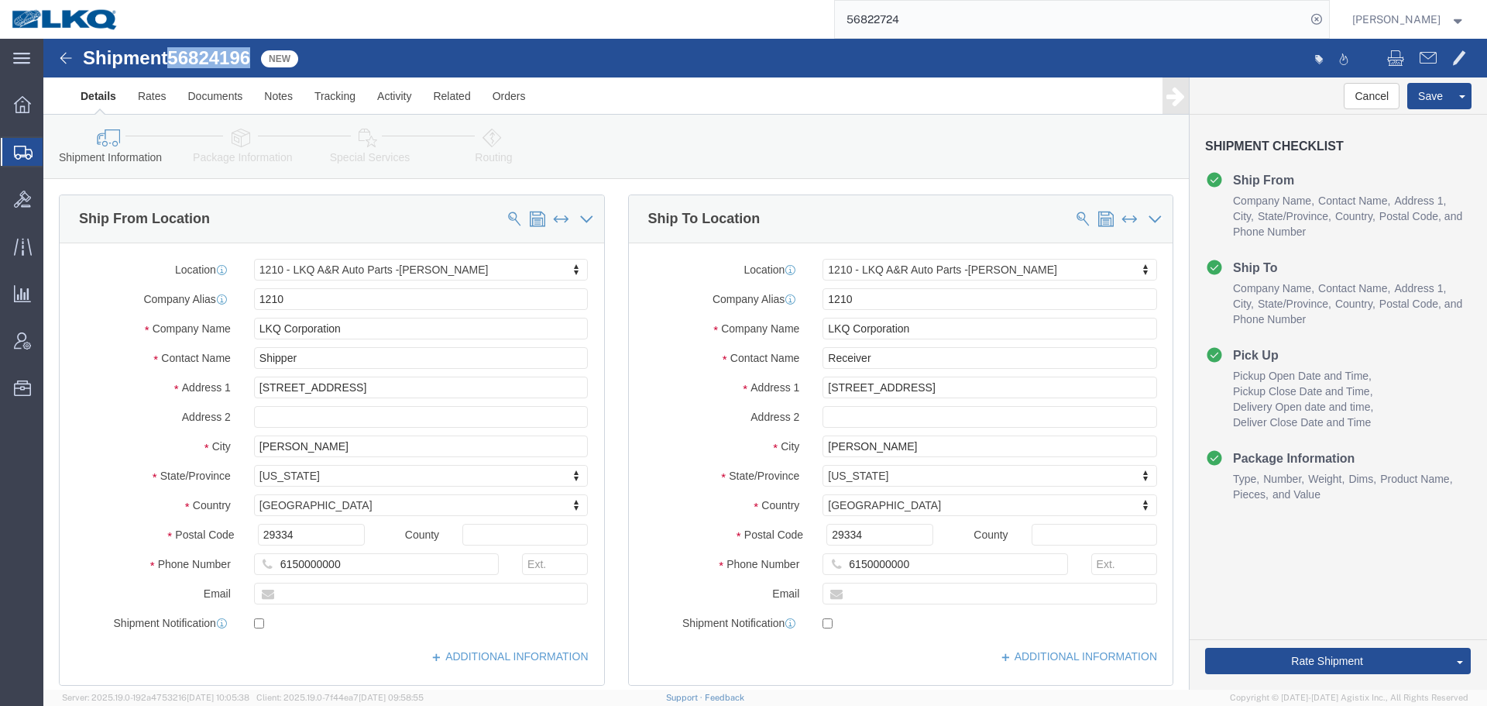
click span "56824196"
copy span "56824196"
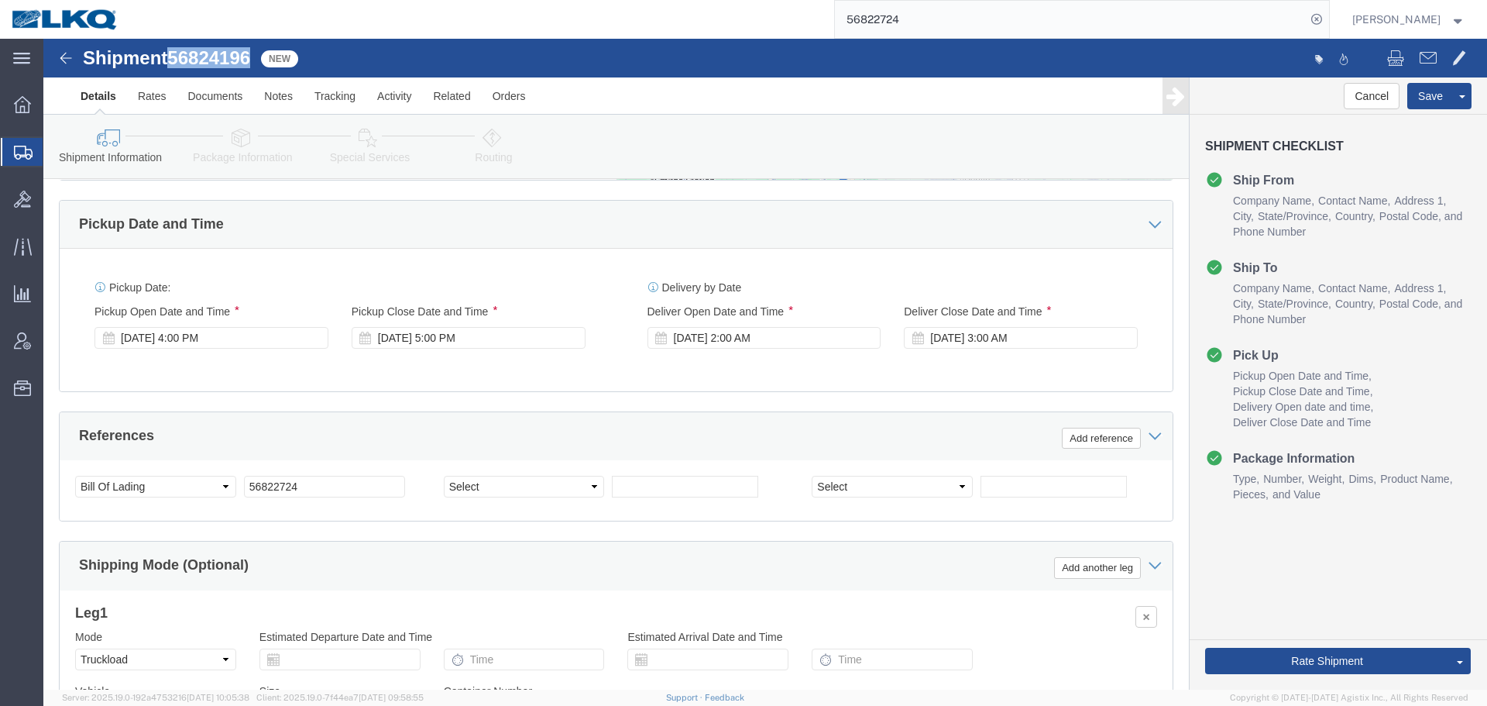
scroll to position [1239, 0]
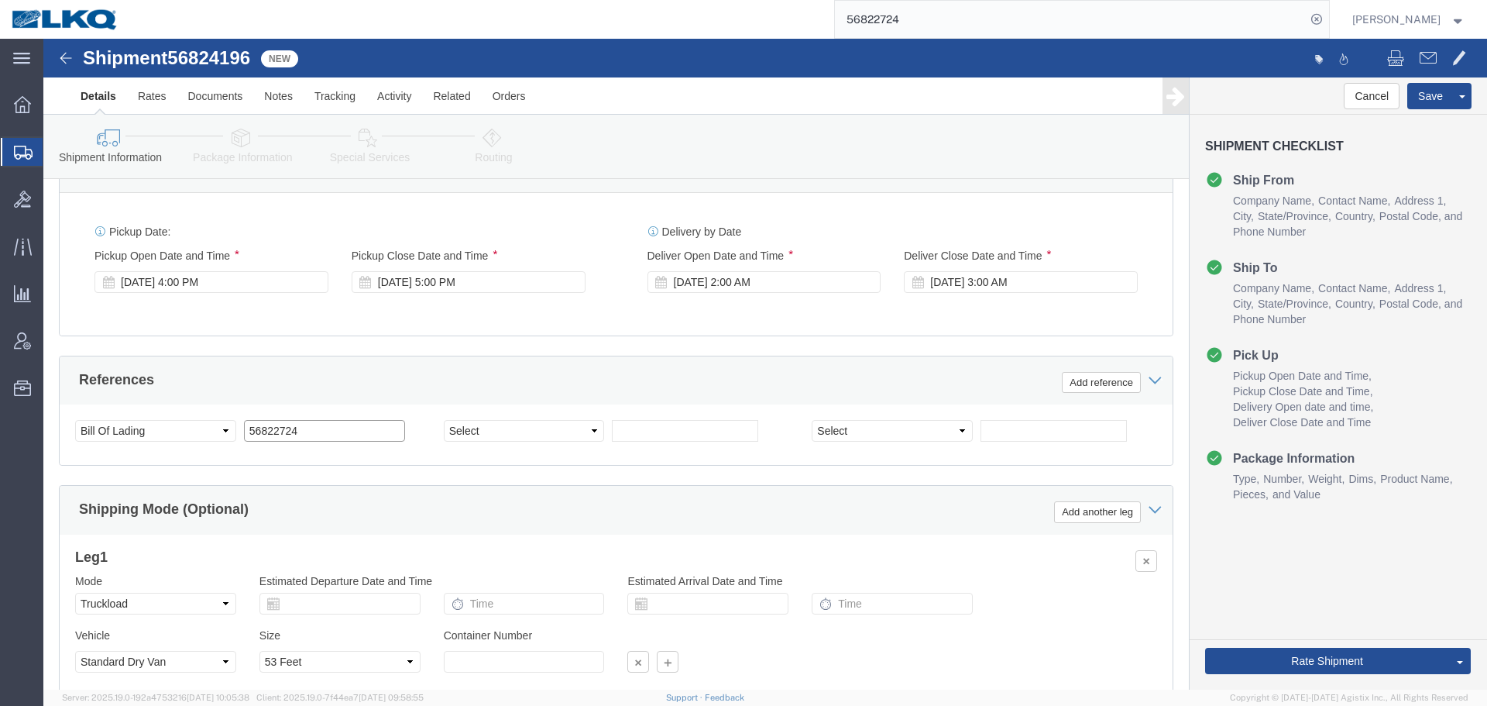
click input "56822724"
paste input "4196"
type input "56824196"
click div "[DATE] 4:00 PM"
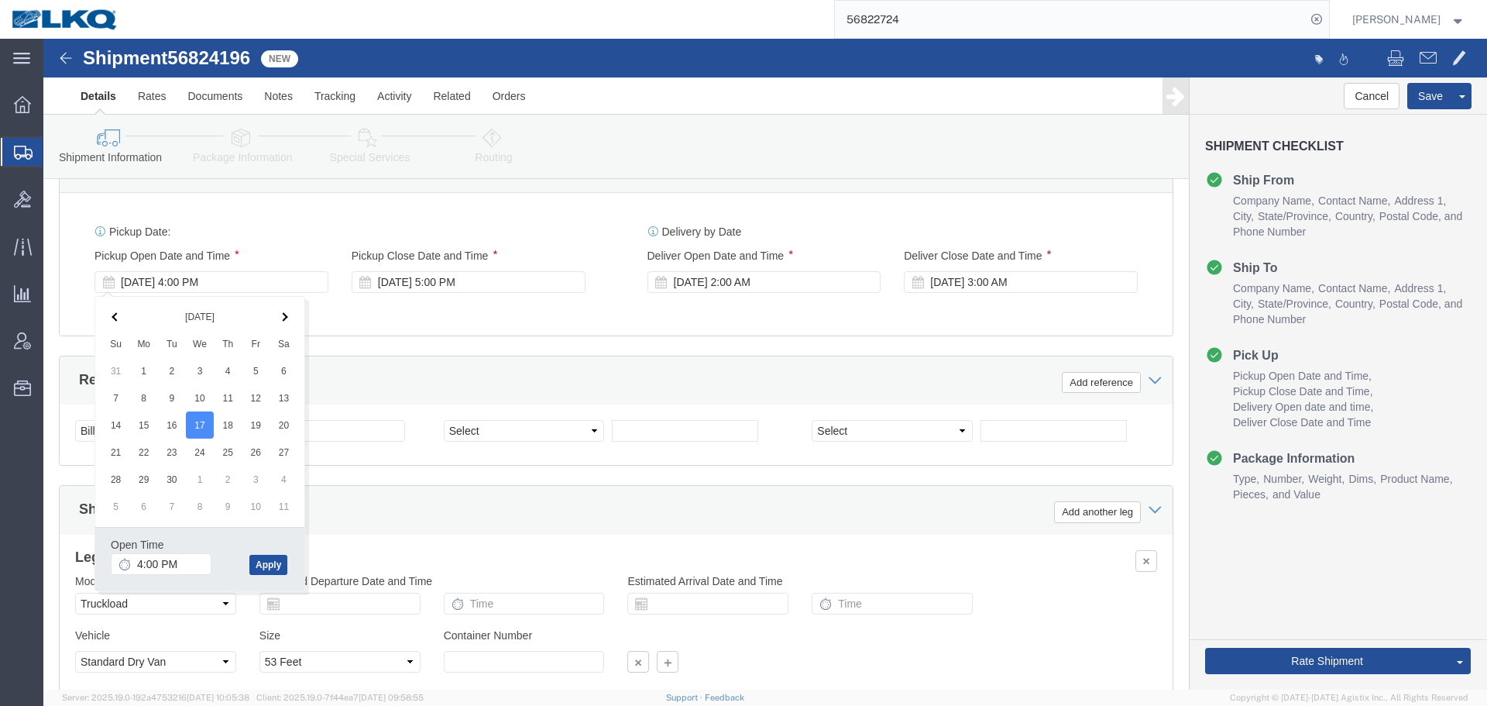
click button "Apply"
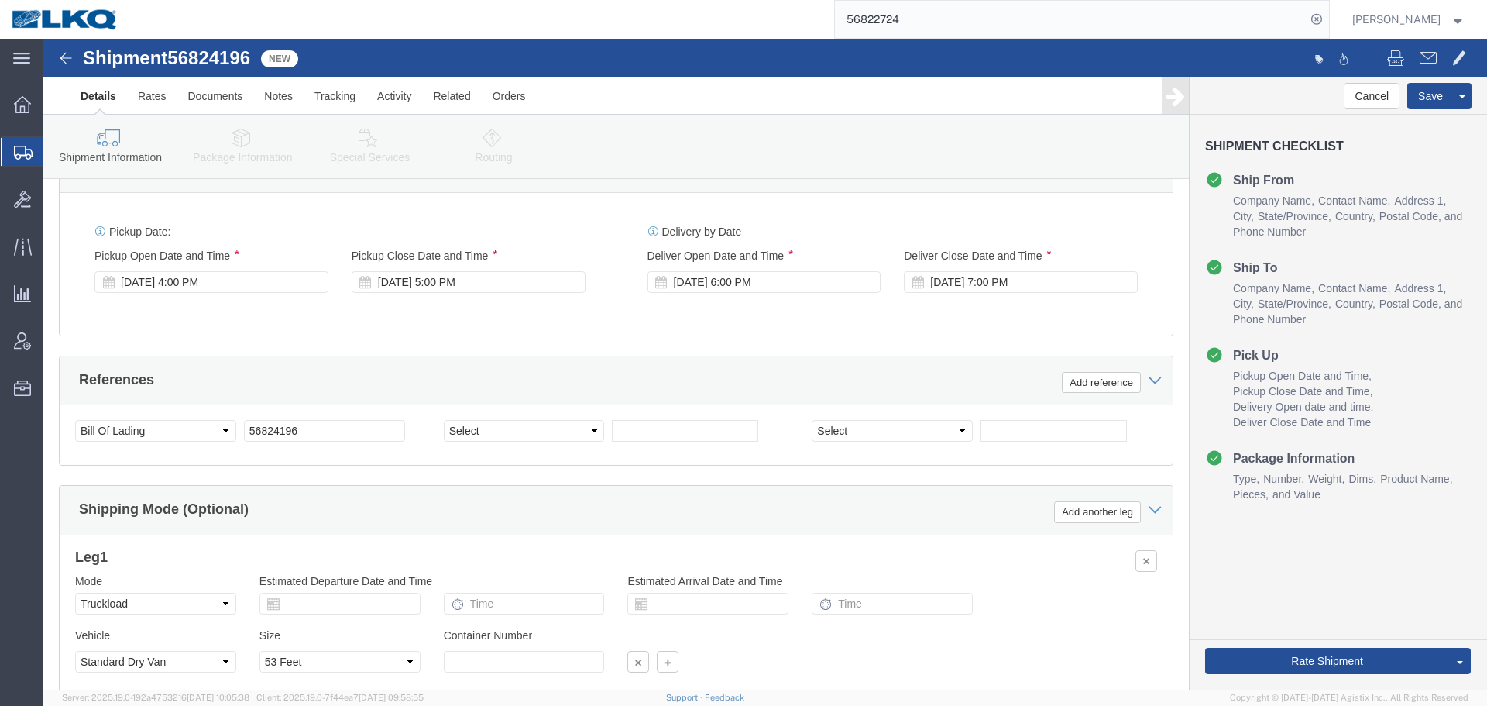
click div "Pickup Start Date Pickup Start Time Pickup Open Date and Time [DATE] 4:00 PM Pi…"
click div "[DATE] 5:00 PM"
click button "Apply"
click div "Delivery Start Date Delivery Start Time Deliver Open Date and Time [DATE] 6:00 …"
click div "[DATE] 6:00 PM"
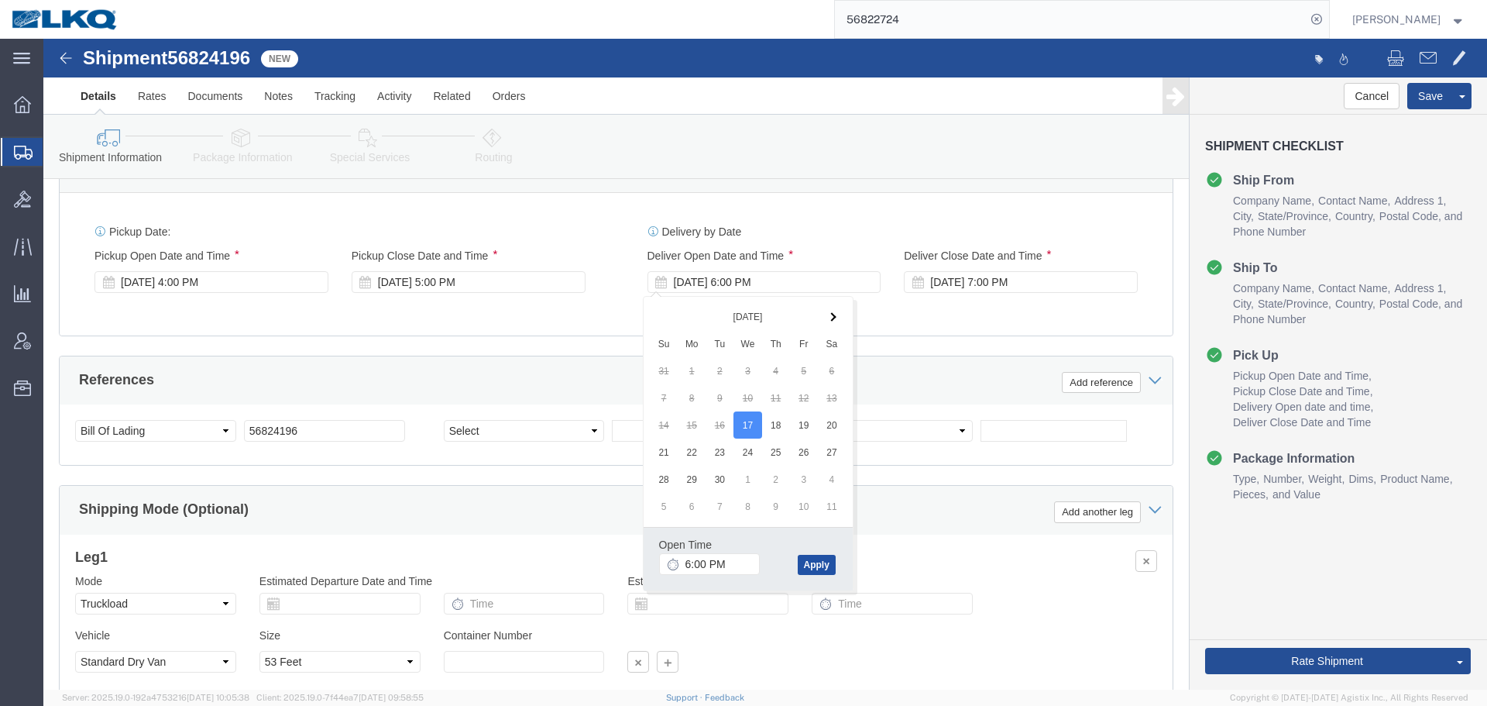
click button "Apply"
click div "[DATE] 7:00 PM"
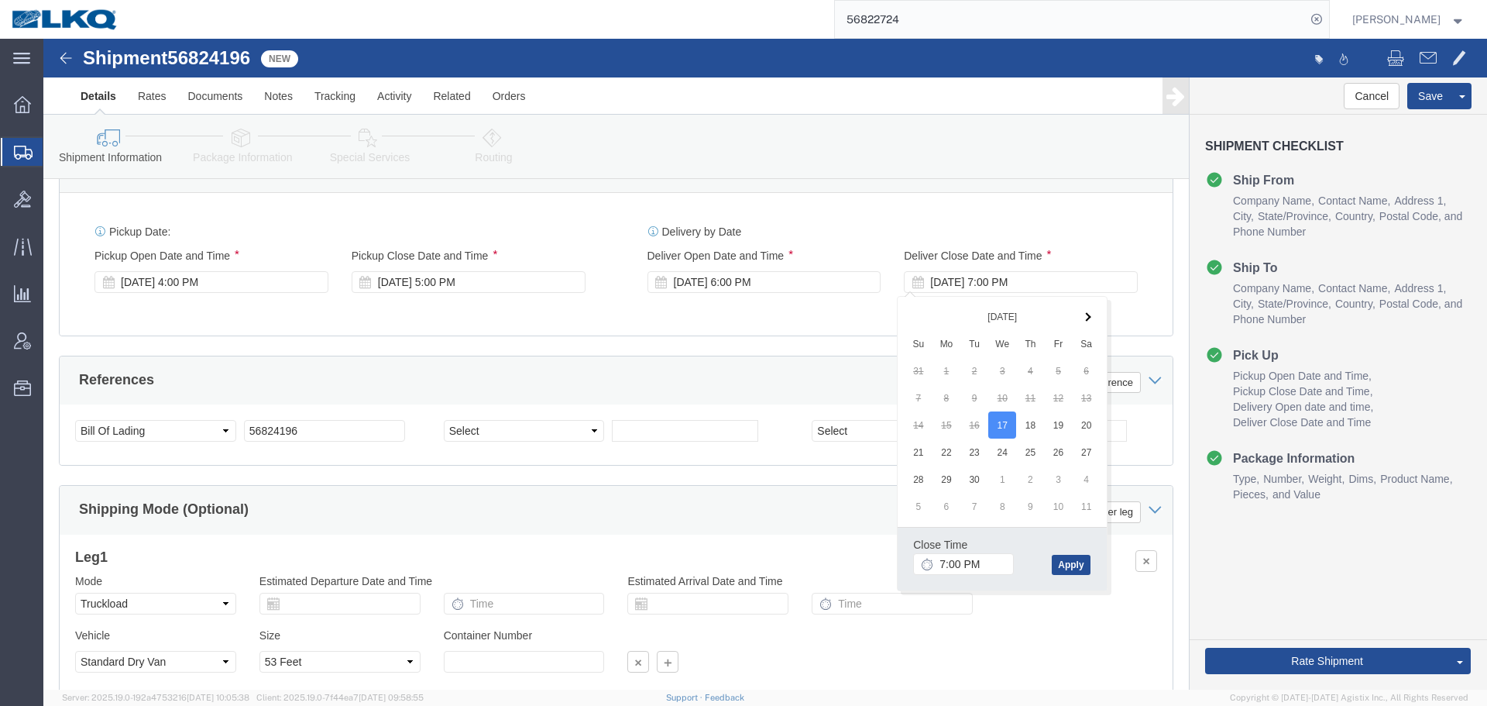
click div "Close Time 7:00 PM [DATE] 7:00 PM - [DATE] 7:00 PM Cancel Apply"
click button "Apply"
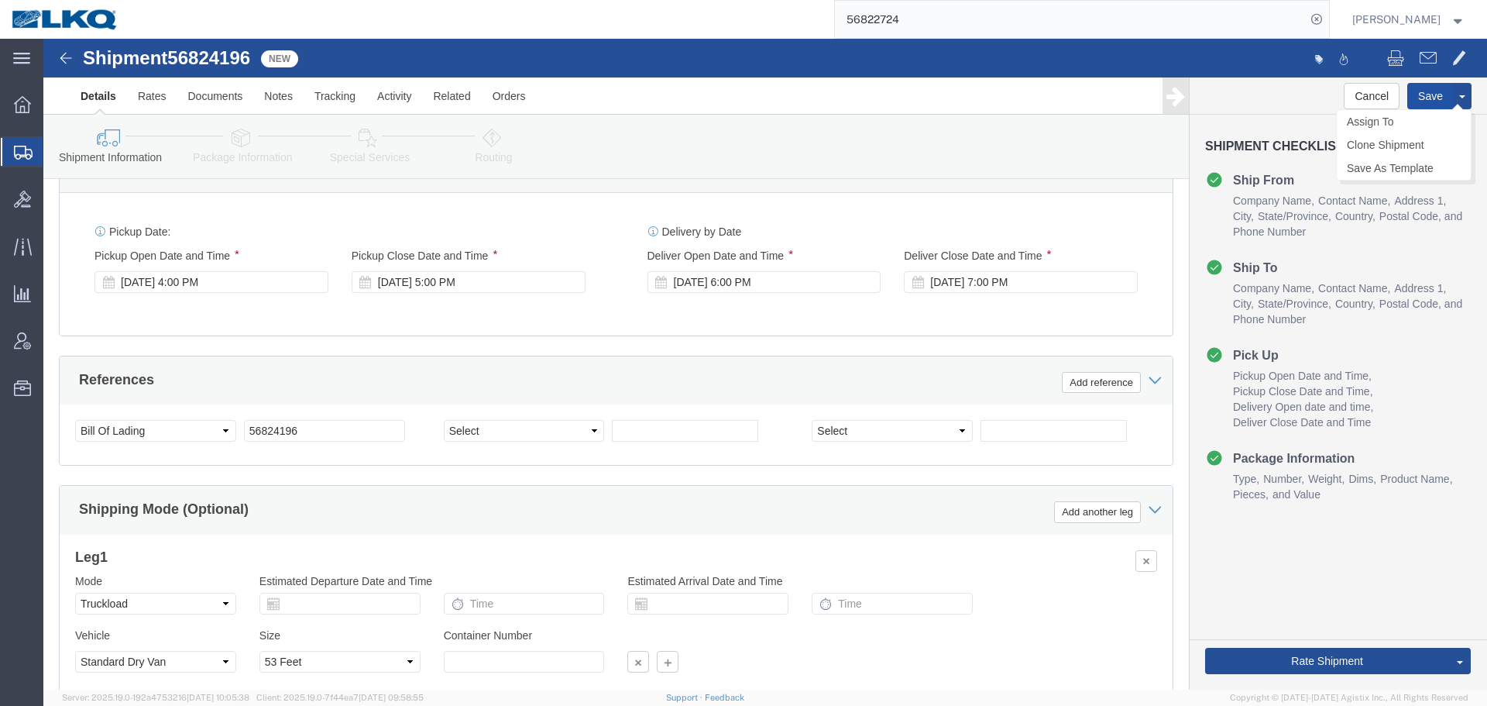
click button "Save"
click link "Send To Bid"
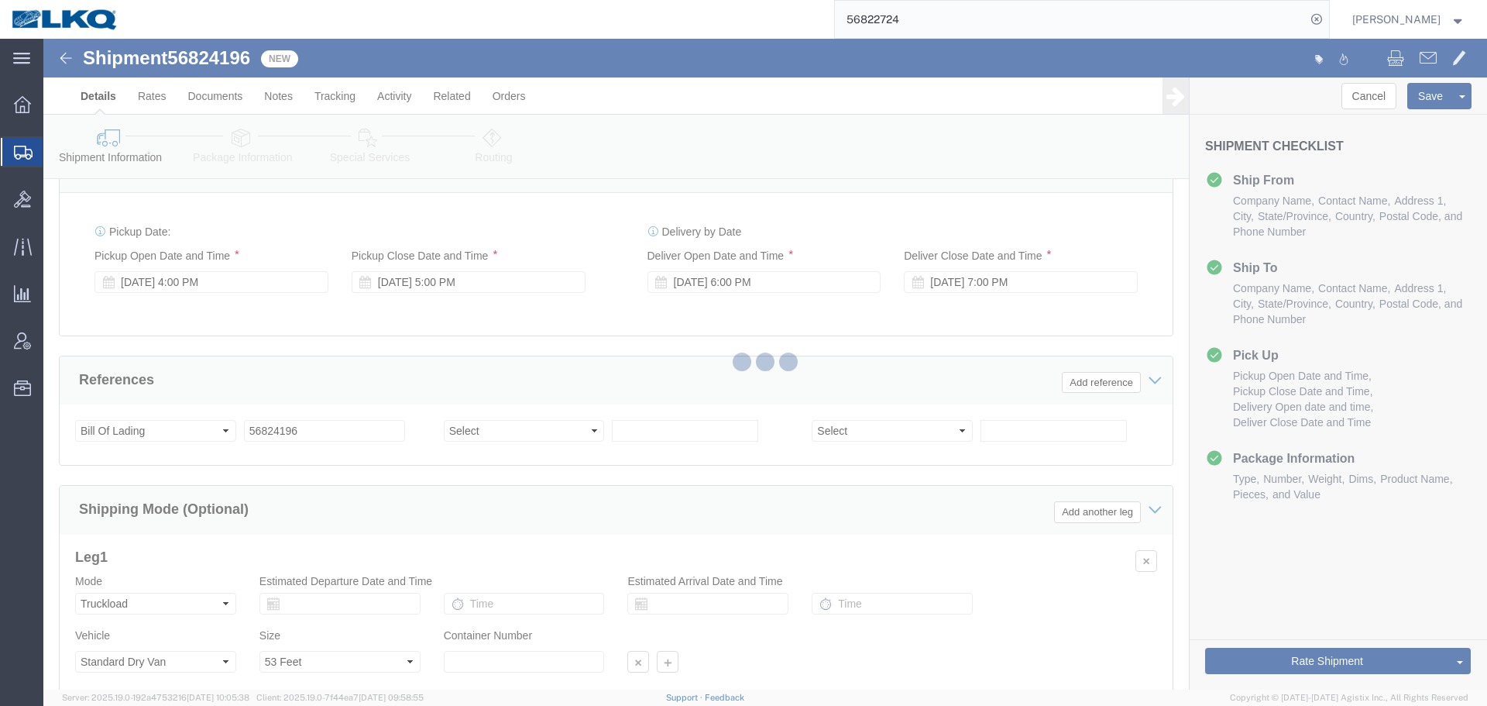
select select "27420"
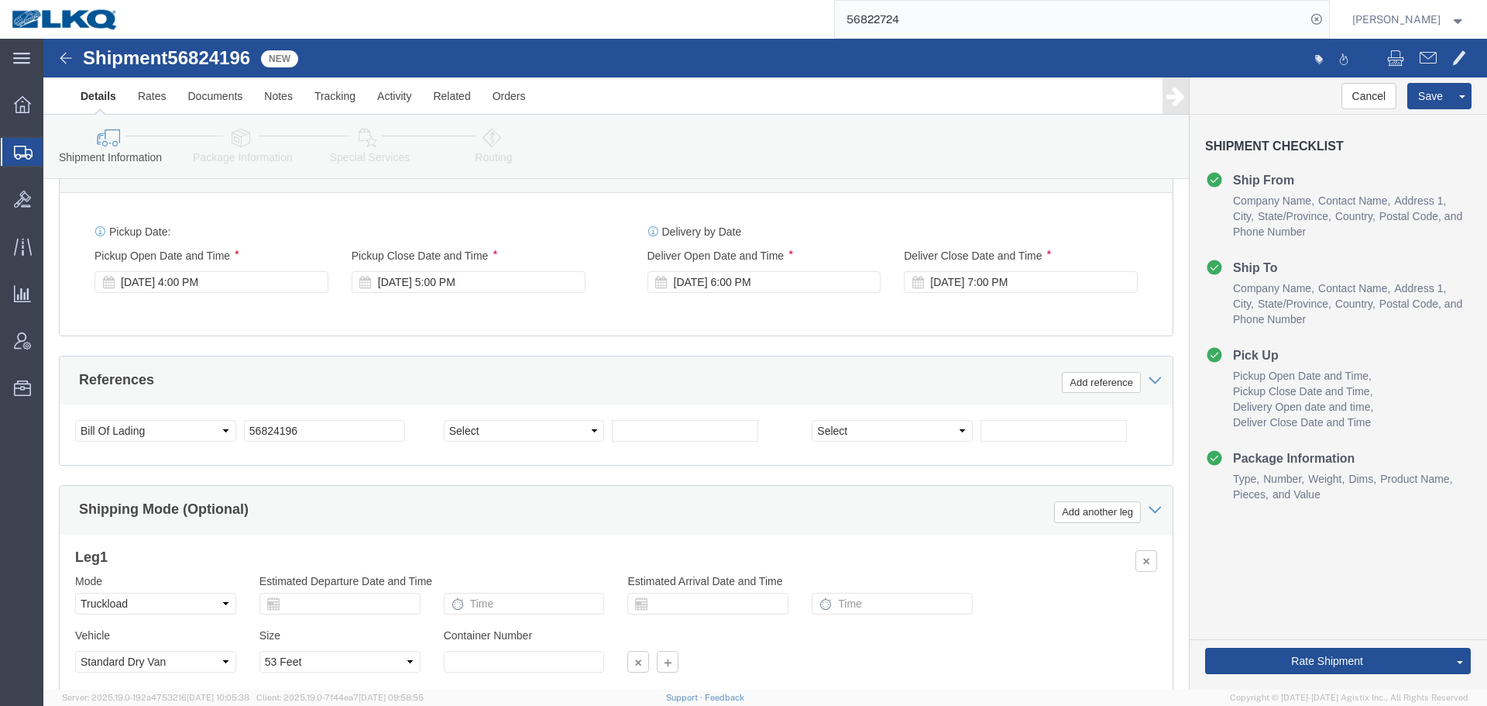
select select "TL"
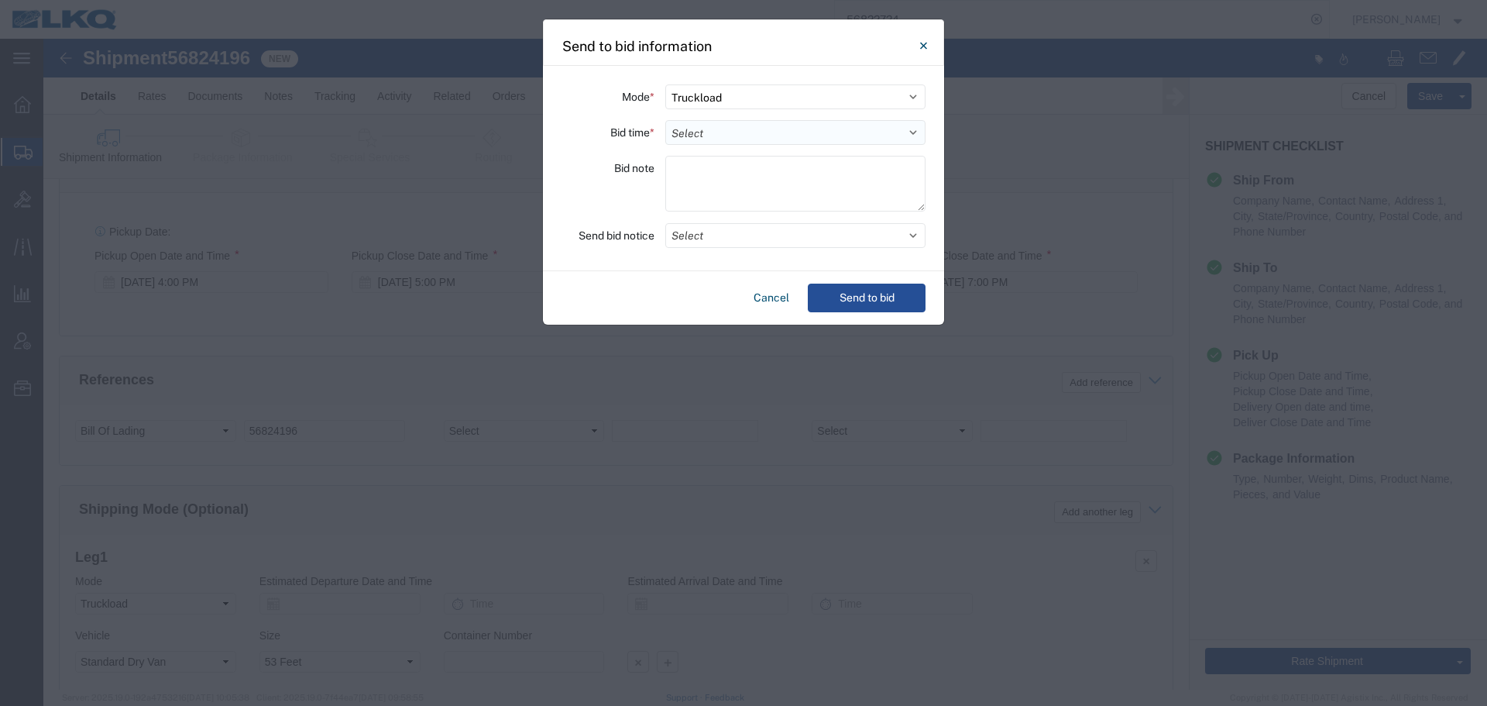
drag, startPoint x: 709, startPoint y: 125, endPoint x: 710, endPoint y: 136, distance: 10.9
click at [709, 125] on select "Select 30 Min (Rush) 1 Hour (Rush) 2 Hours (Rush) 4 Hours (Rush) 8 Hours (Rush)…" at bounding box center [795, 132] width 260 height 25
select select "12"
click at [665, 120] on select "Select 30 Min (Rush) 1 Hour (Rush) 2 Hours (Rush) 4 Hours (Rush) 8 Hours (Rush)…" at bounding box center [795, 132] width 260 height 25
click at [723, 249] on div "Mode * Select Small Parcel Truckload Air Rail Less than Truckload Ocean Freight…" at bounding box center [743, 168] width 401 height 205
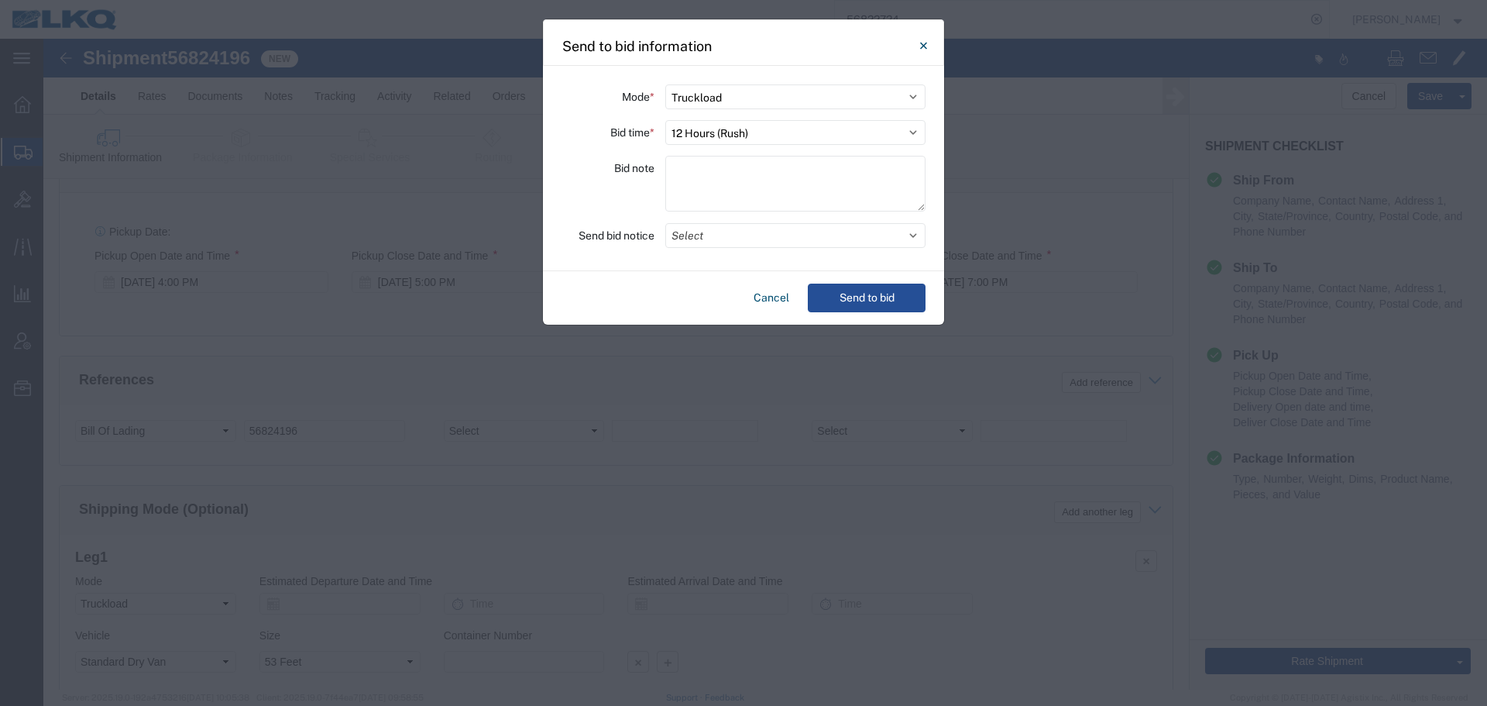
click at [725, 242] on button "Select" at bounding box center [795, 235] width 260 height 25
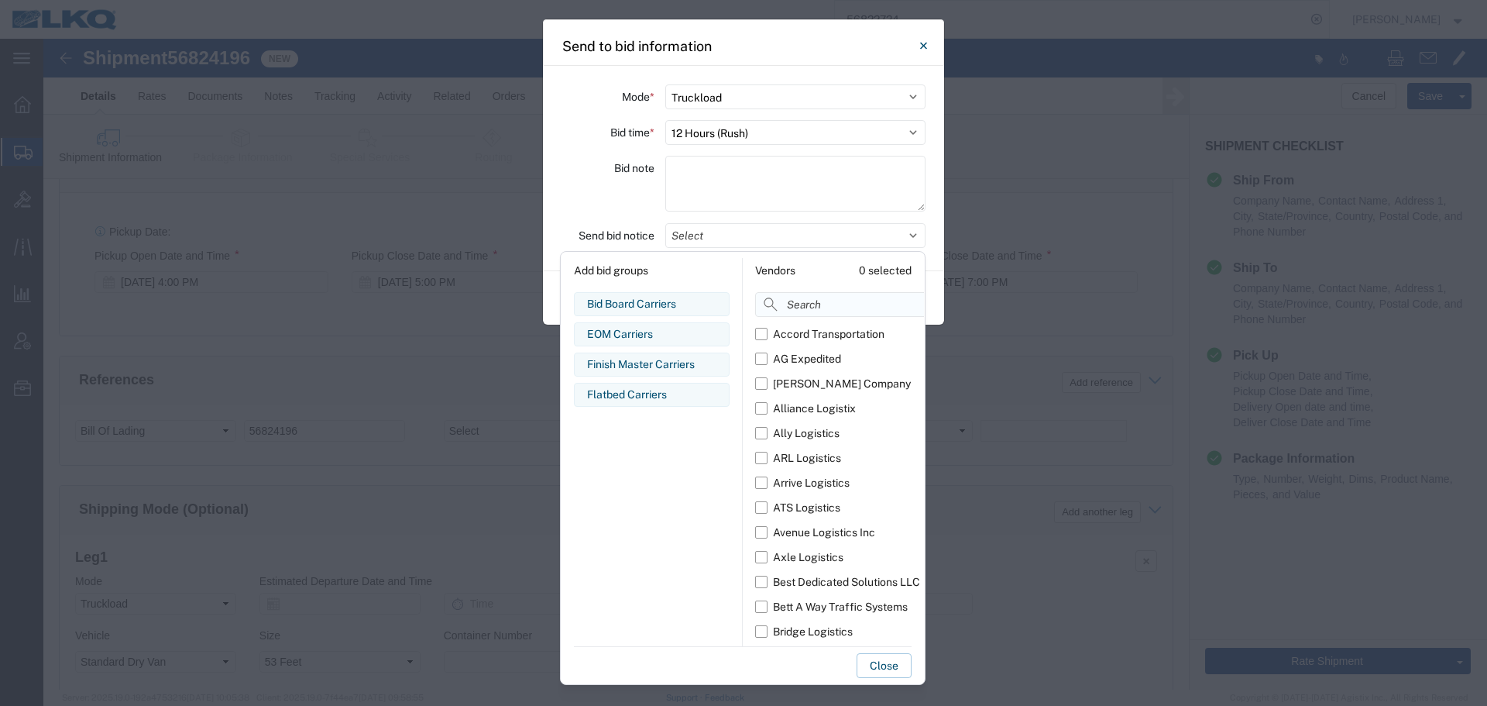
click at [778, 300] on input at bounding box center [874, 304] width 239 height 25
type input "comp"
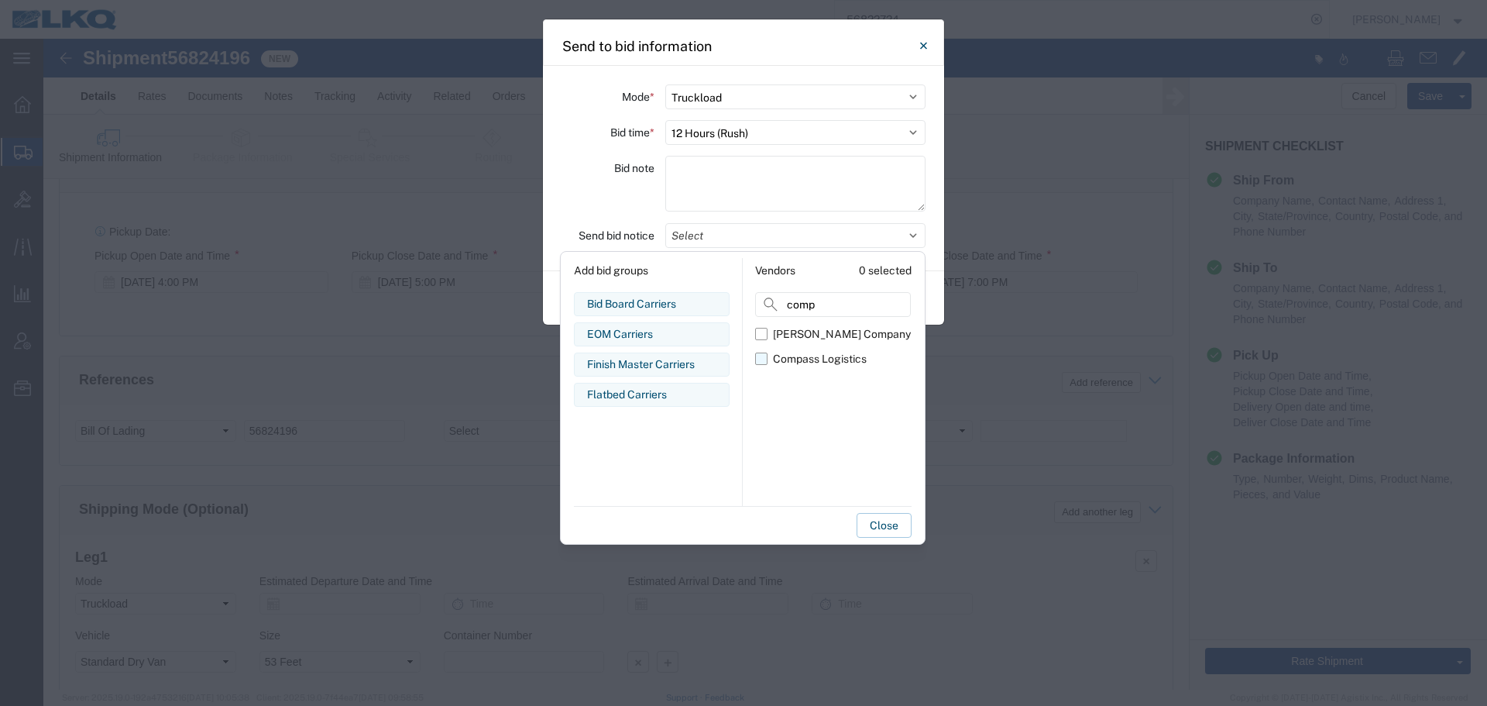
click at [827, 351] on div "Compass Logistics" at bounding box center [820, 359] width 94 height 16
click at [0, 0] on input "Compass Logistics" at bounding box center [0, 0] width 0 height 0
click at [584, 204] on div "Bid note" at bounding box center [607, 186] width 93 height 60
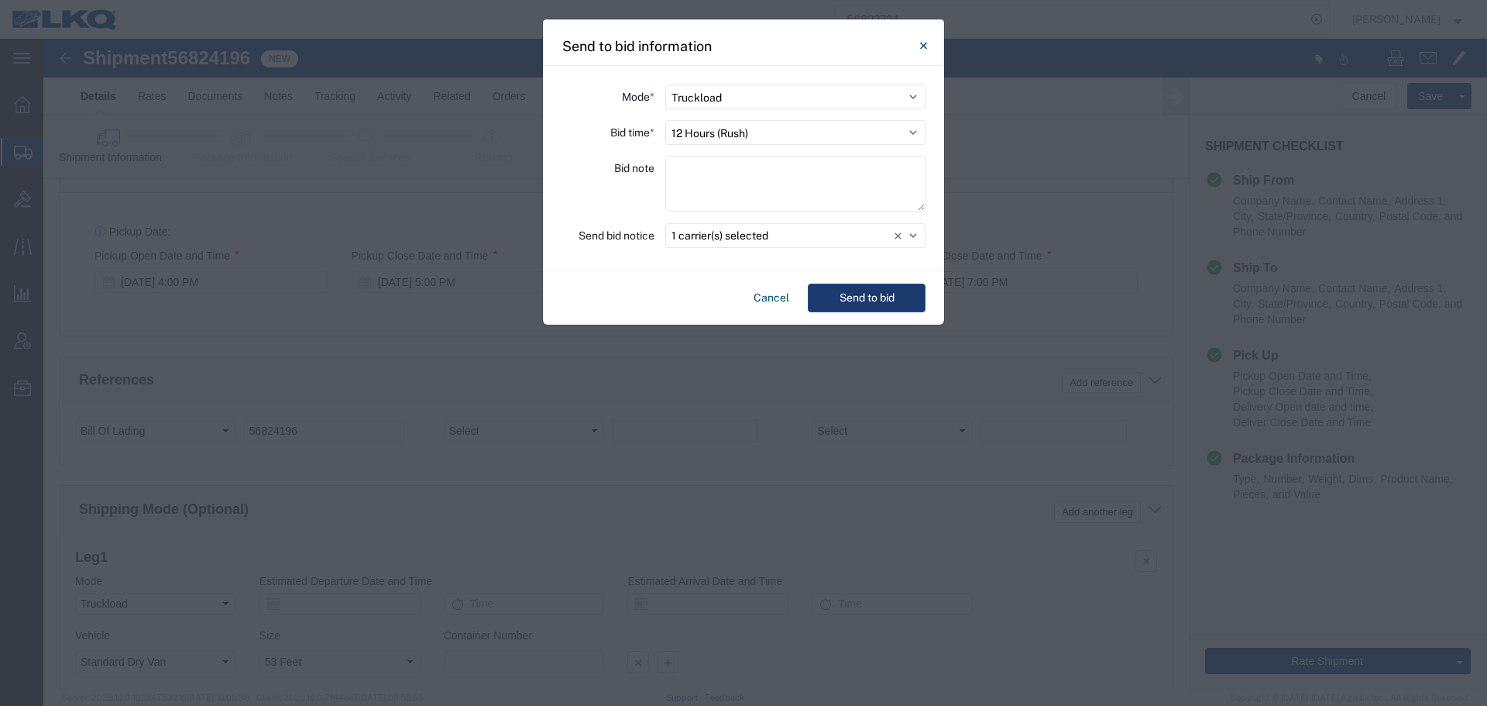
click at [853, 305] on button "Send to bid" at bounding box center [867, 297] width 118 height 29
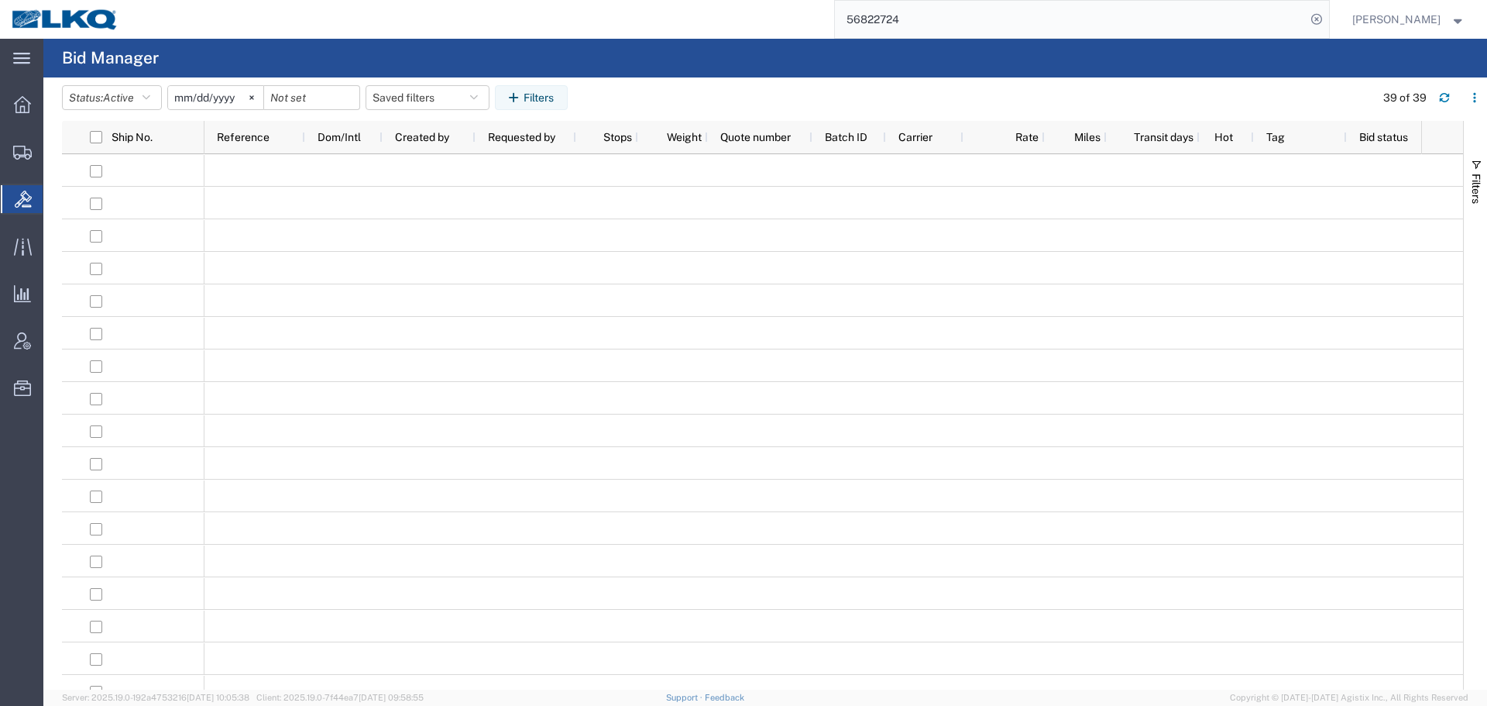
click at [942, 22] on input "56822724" at bounding box center [1070, 19] width 471 height 37
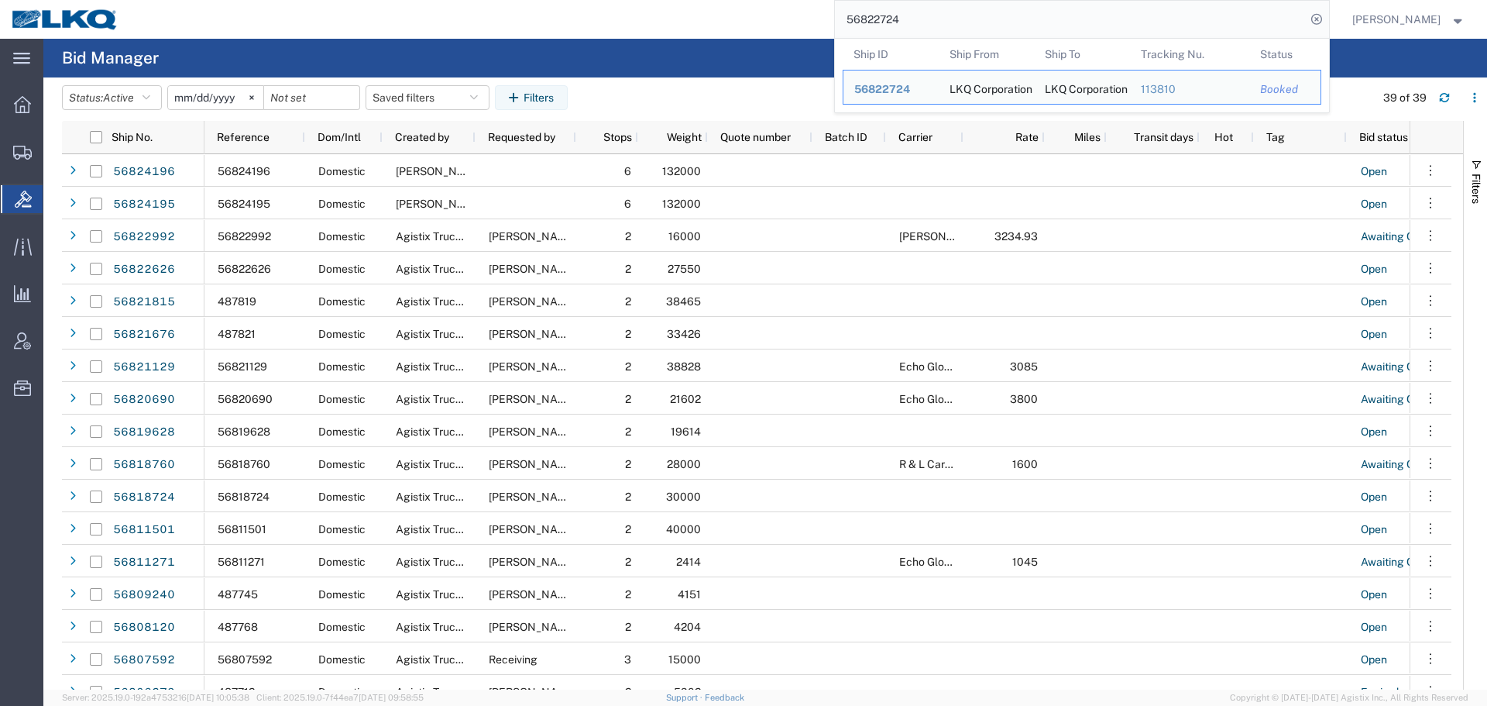
click at [942, 22] on input "56822724" at bounding box center [1070, 19] width 471 height 37
paste input "453607"
type input "56453607"
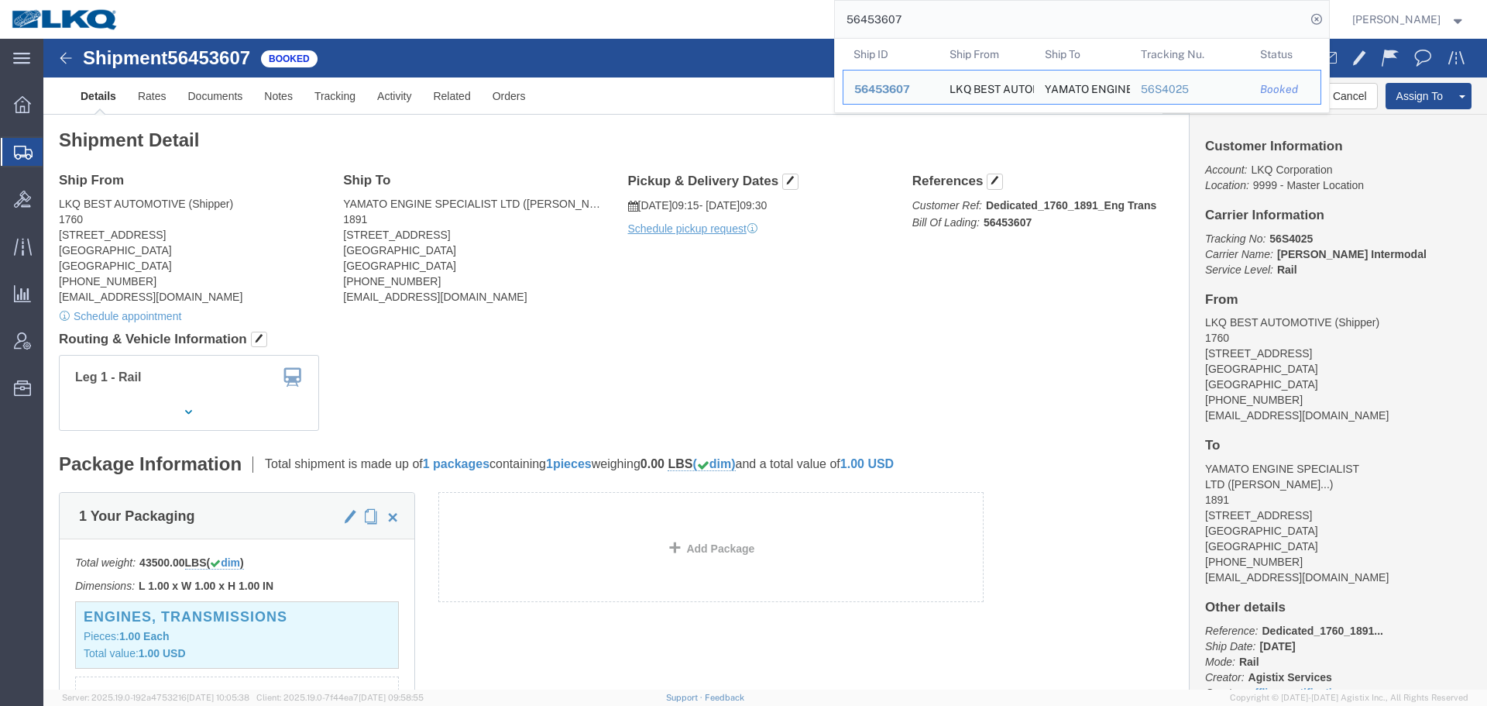
click h4 "Routing & Vehicle Information"
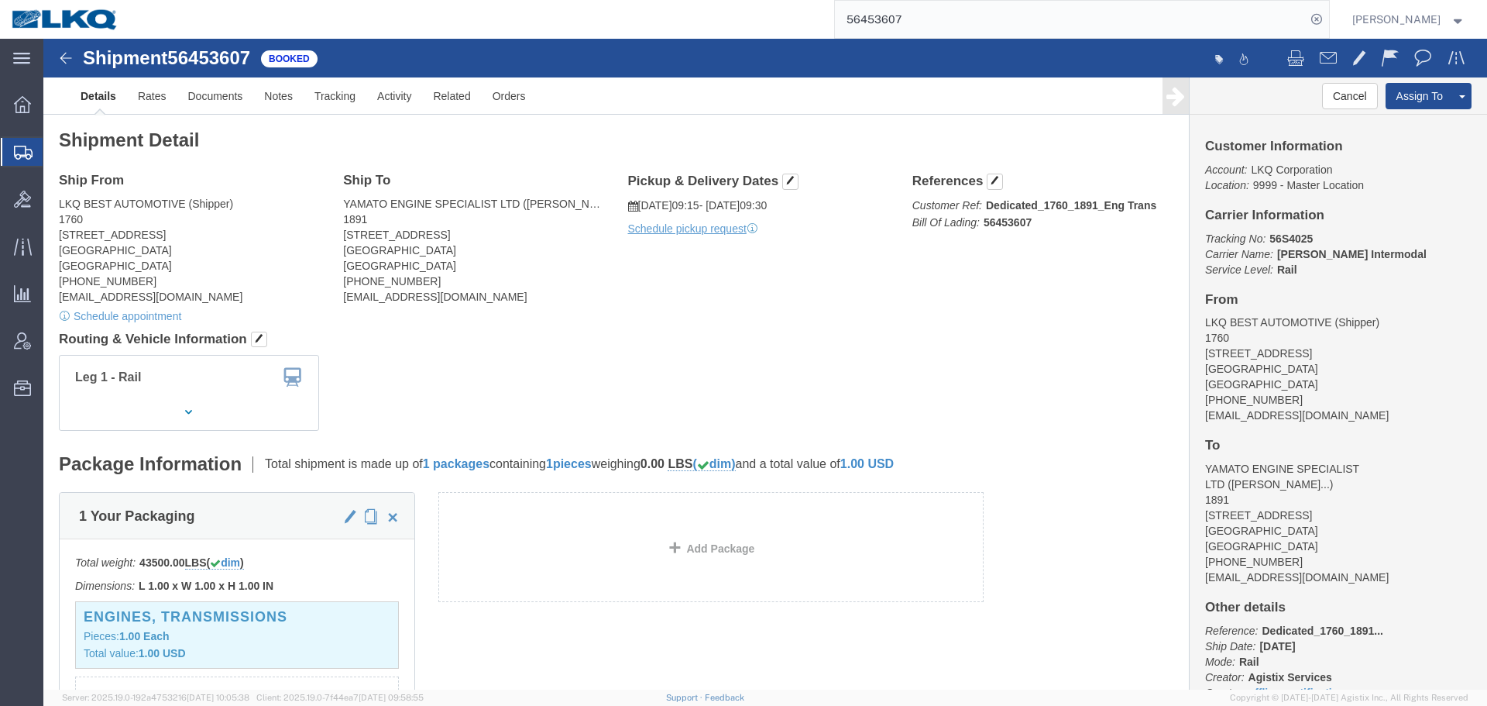
click div "Ship From LKQ BEST AUTOMOTIVE (Shipper) 1760 [STREET_ADDRESS] [PHONE_NUMBER] [E…"
click button
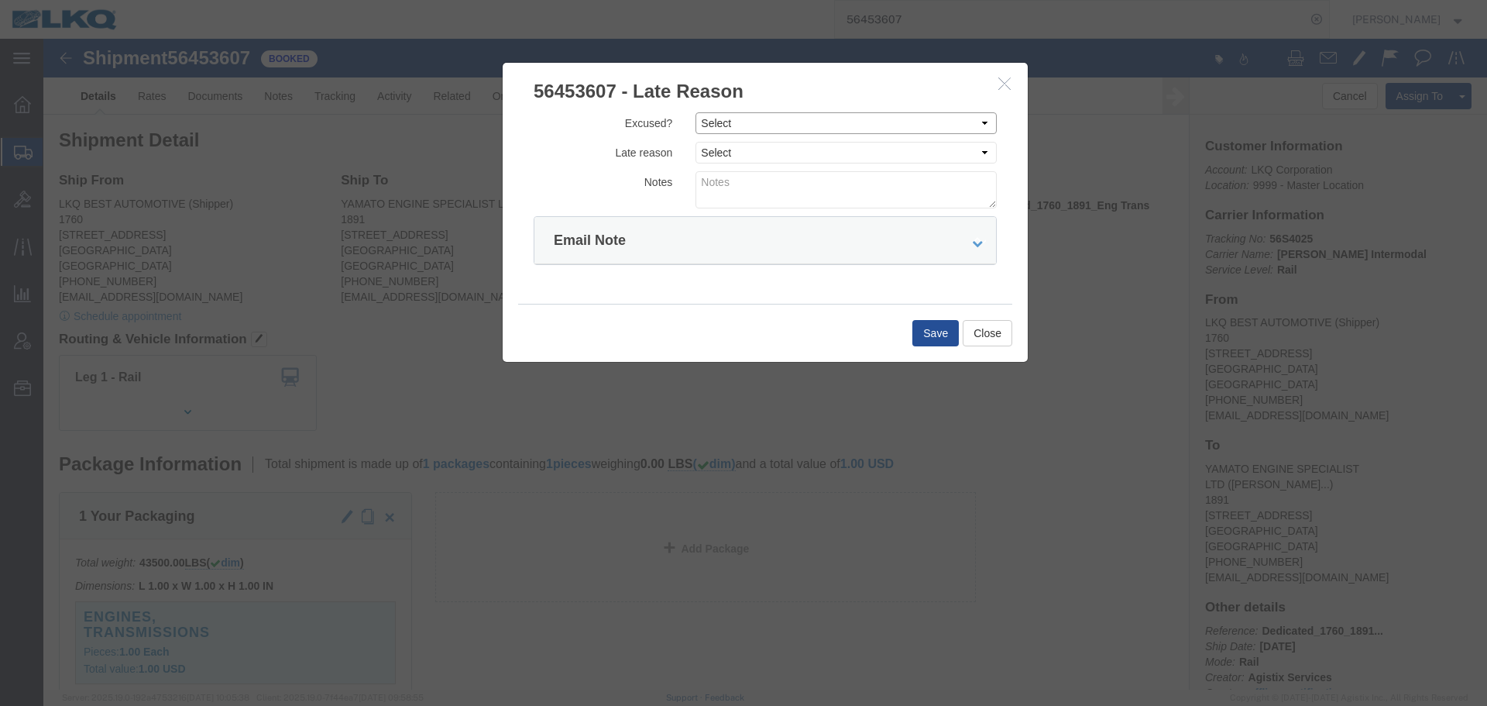
click select "Select Excused Not Excused"
select select "NOT_EXCUSED"
click select "Select Excused Not Excused"
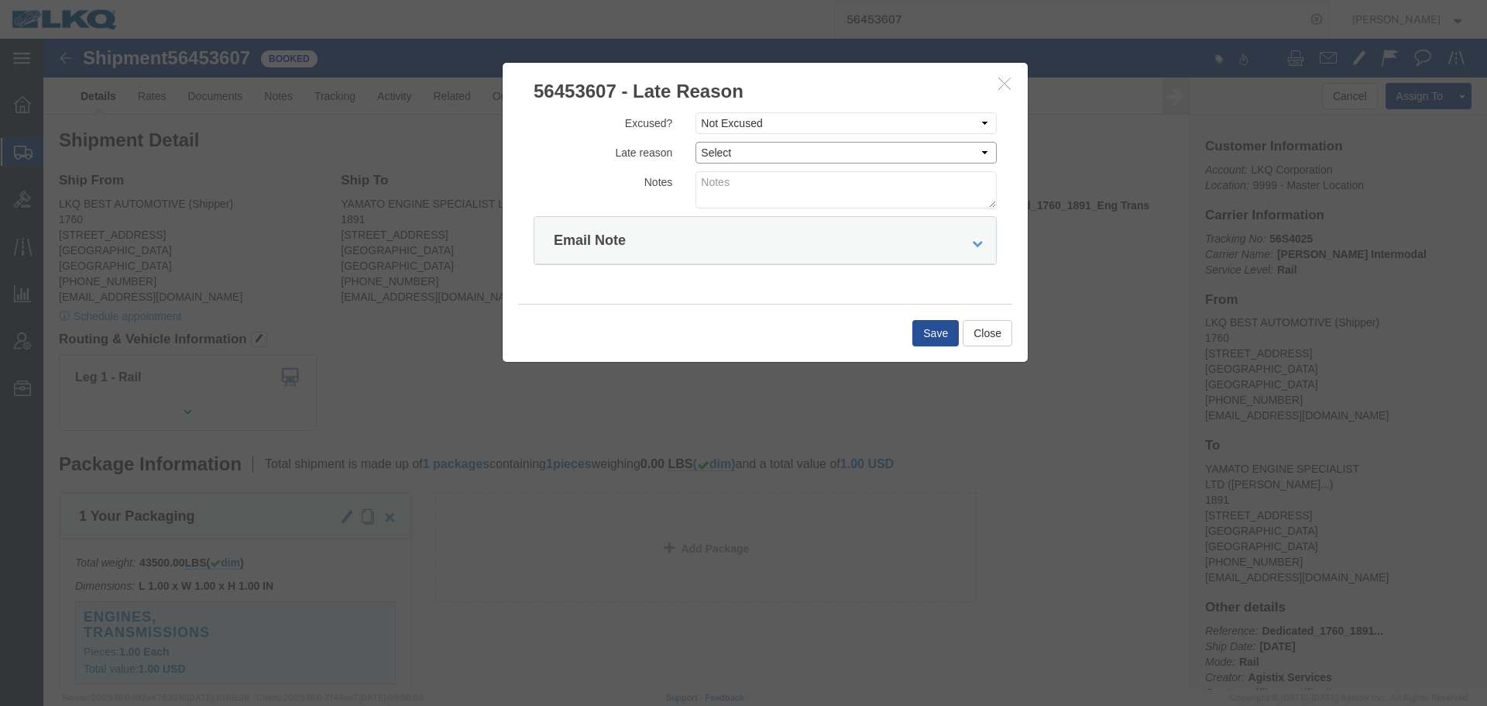
click select "Select Bad Carrier Data Carrier Admin Error Delay Accident Driver Error Lack of…"
select select "DRIVER_ERROR"
click select "Select Bad Carrier Data Carrier Admin Error Delay Accident Driver Error Lack of…"
click textarea
type textarea "09/15 pickup"
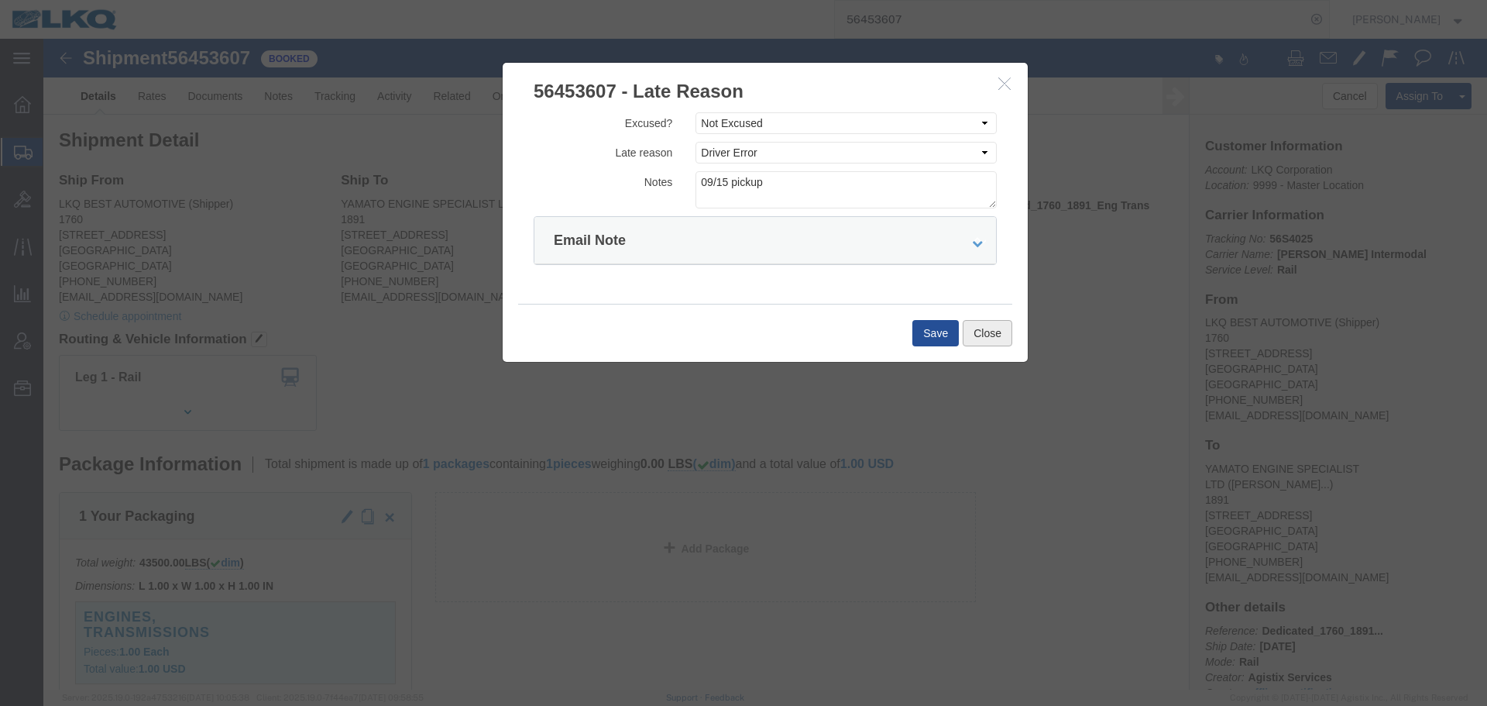
click button "Close"
drag, startPoint x: 680, startPoint y: 88, endPoint x: 684, endPoint y: 94, distance: 8.0
click select "Select Excused Not Excused"
select select "NOT_EXCUSED"
click select "Select Excused Not Excused"
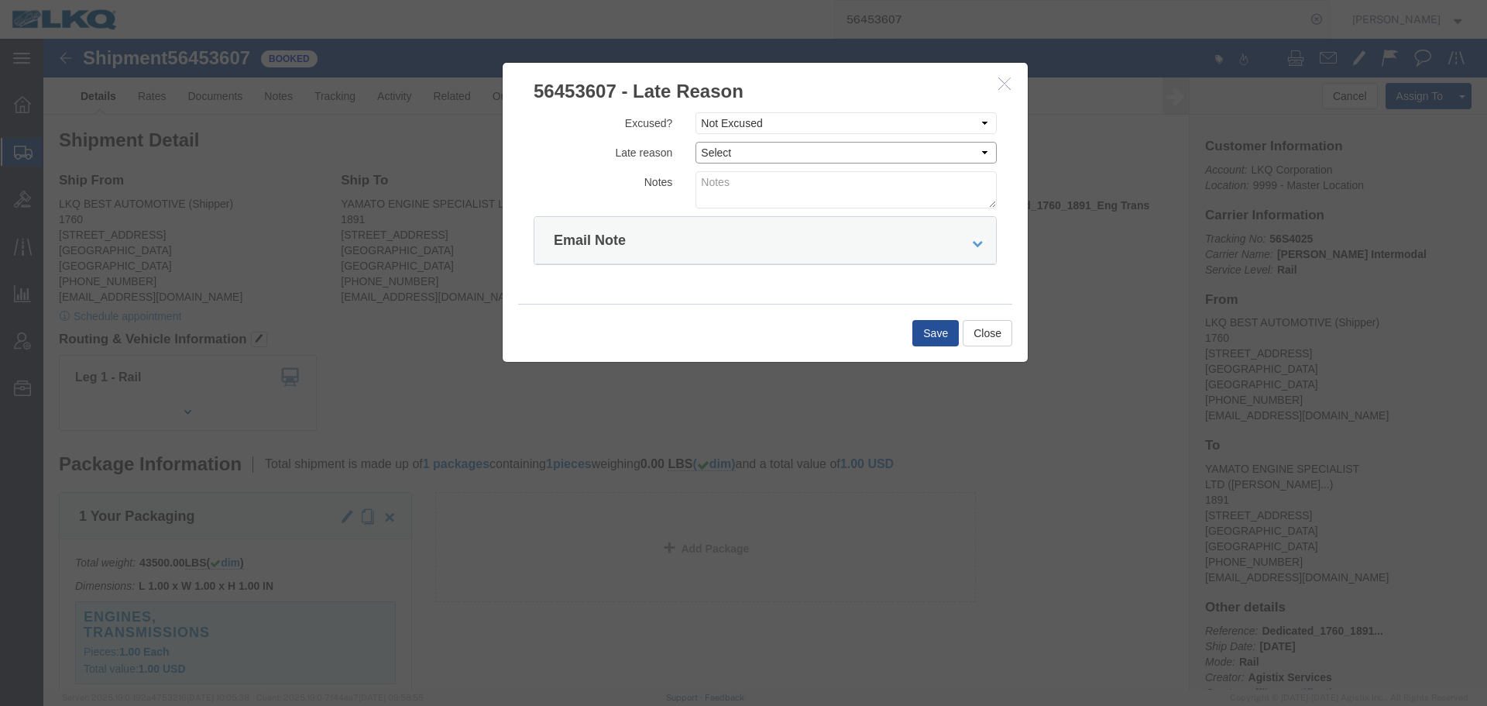
click select "Select Bad Carrier Data Carrier Admin Error Delay Accident Driver Error Lack of…"
select select "DRIVER_ERROR"
click select "Select Bad Carrier Data Carrier Admin Error Delay Accident Driver Error Lack of…"
click textarea
type textarea "09/15 pickup"
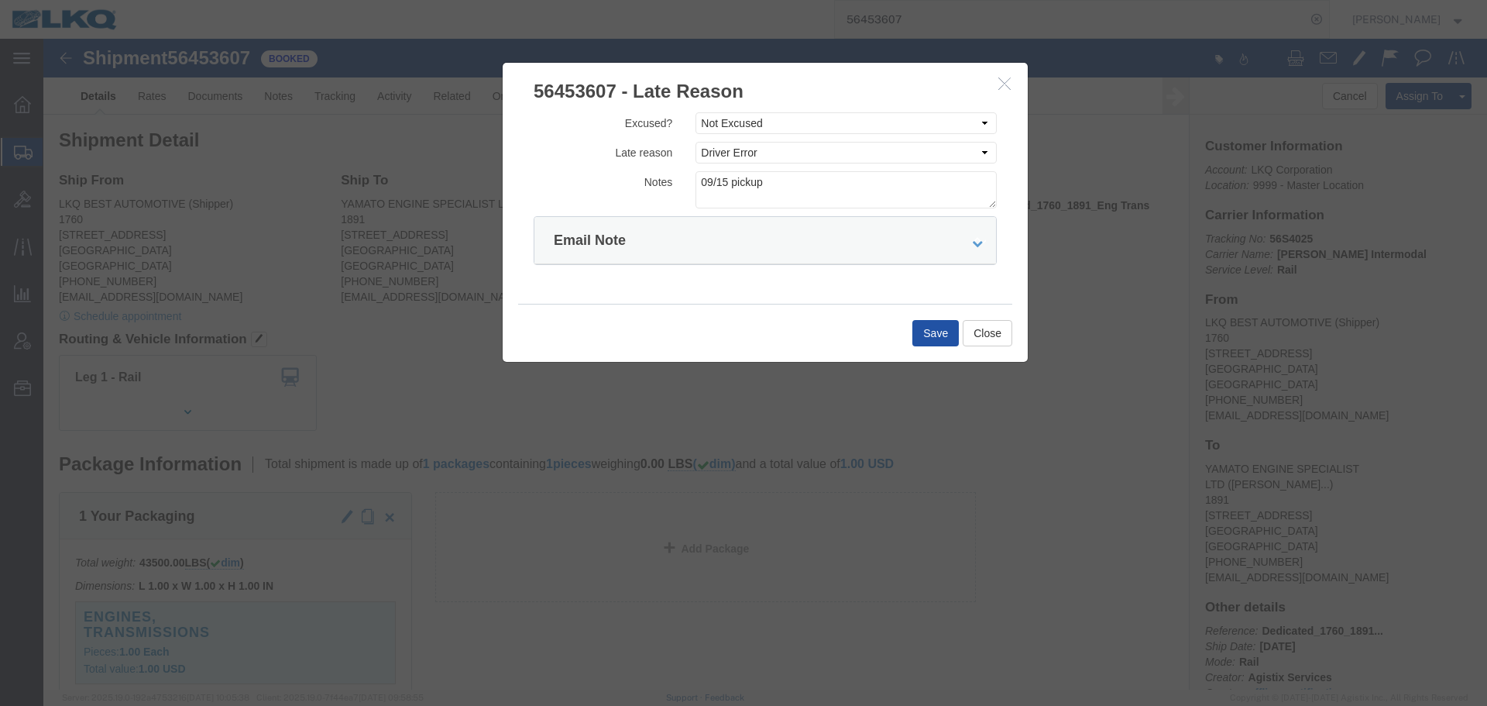
click button "Save"
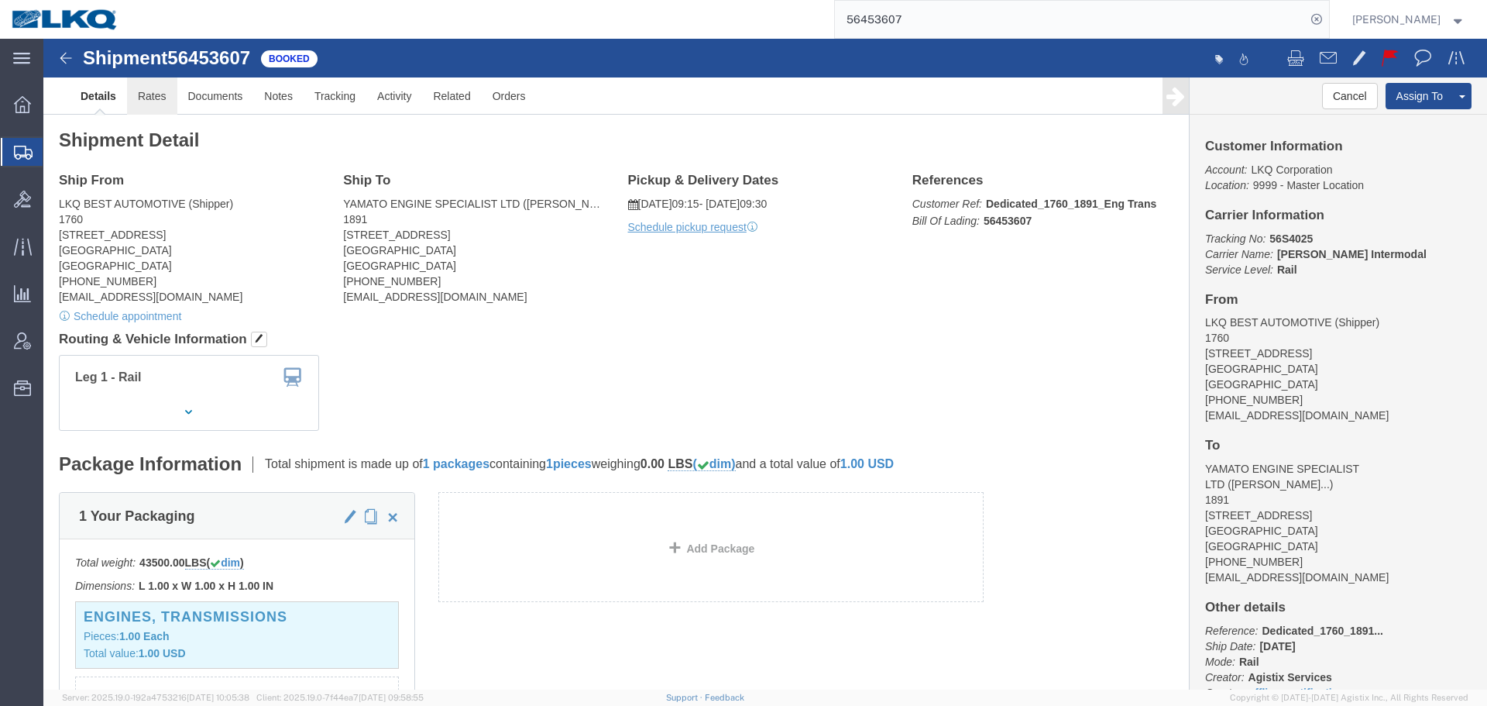
click link "Rates"
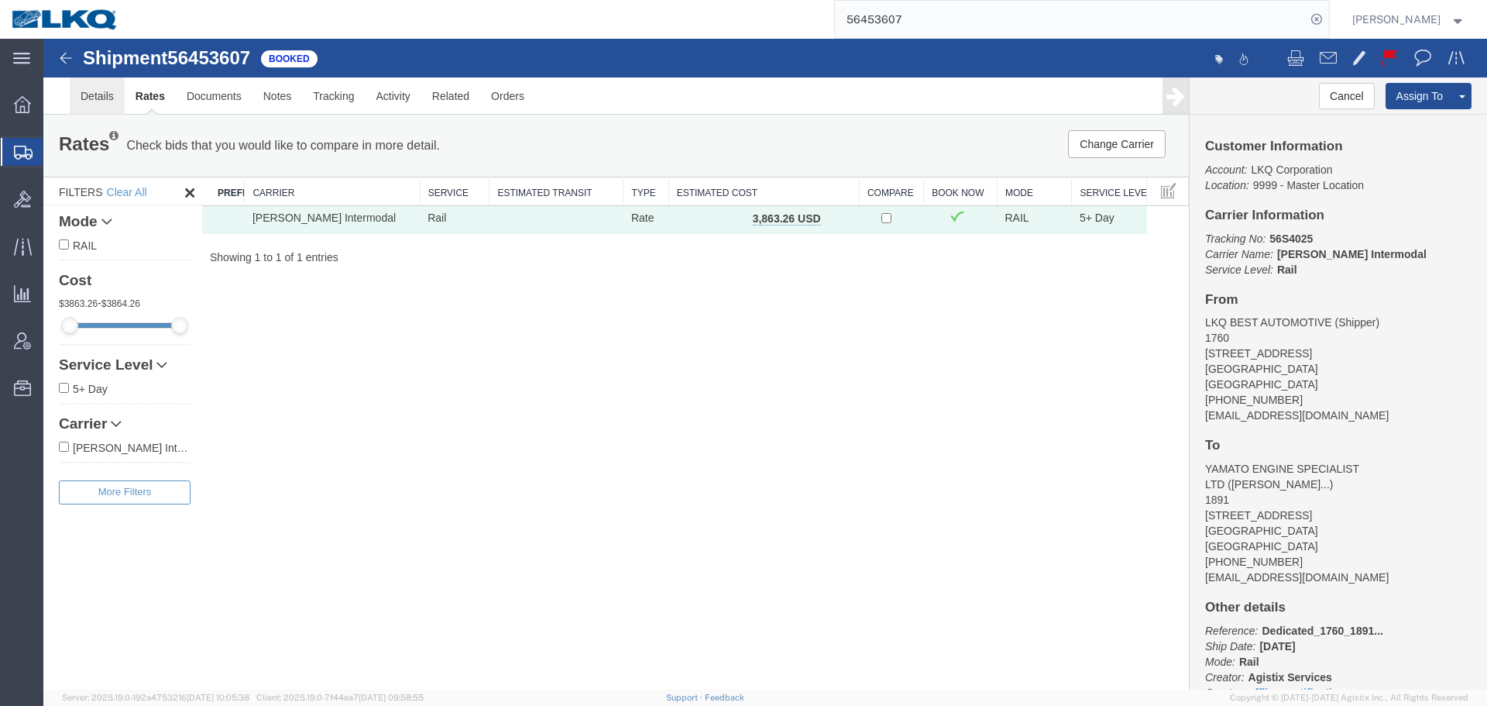
click at [103, 105] on link "Details" at bounding box center [97, 95] width 55 height 37
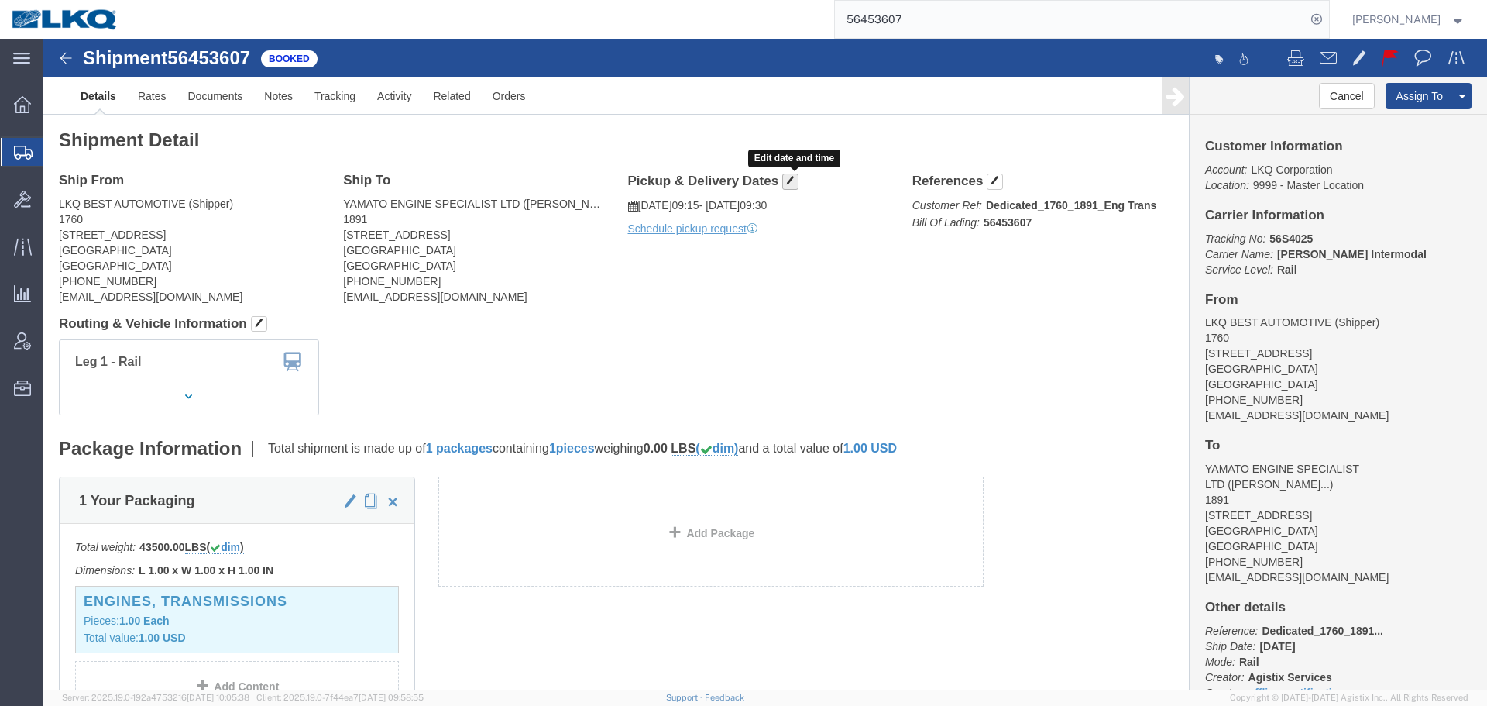
click span "button"
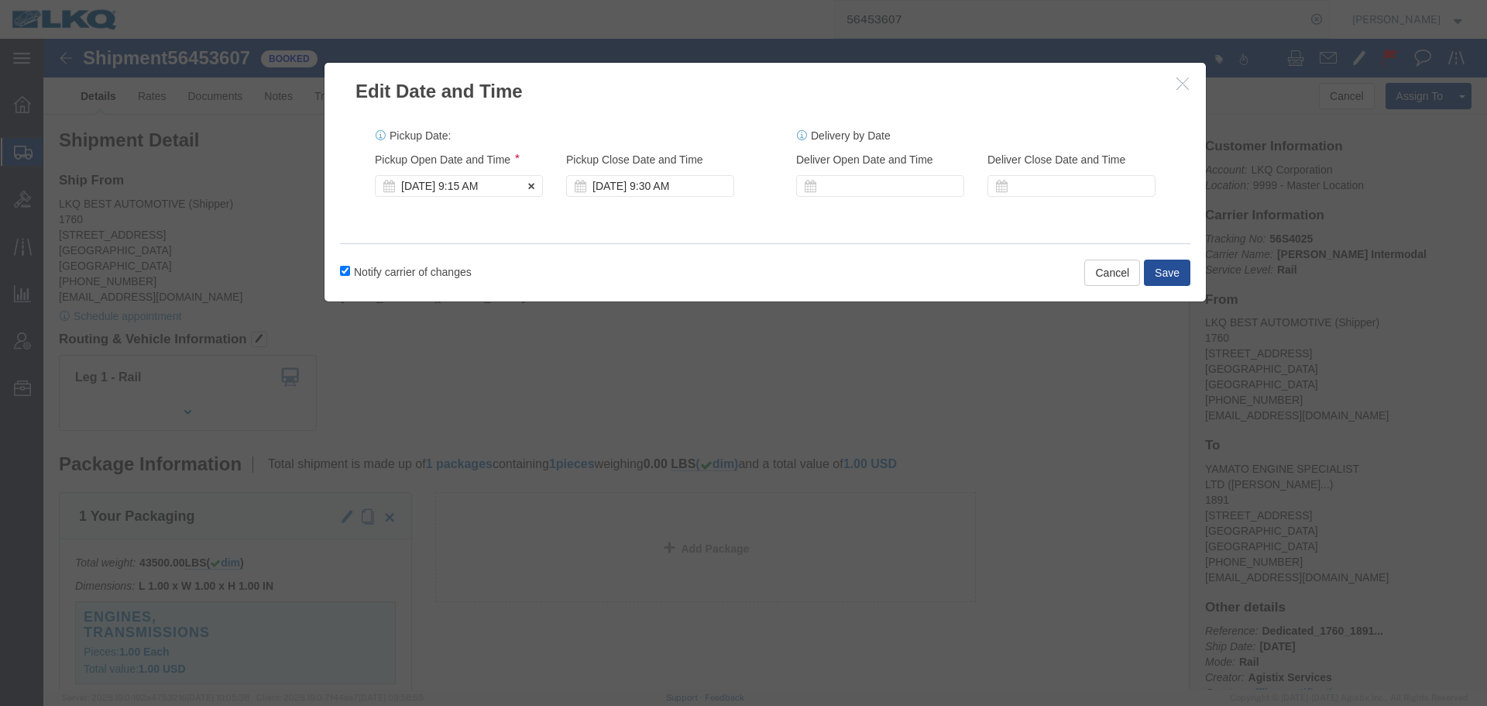
click div "[DATE] 9:15 AM"
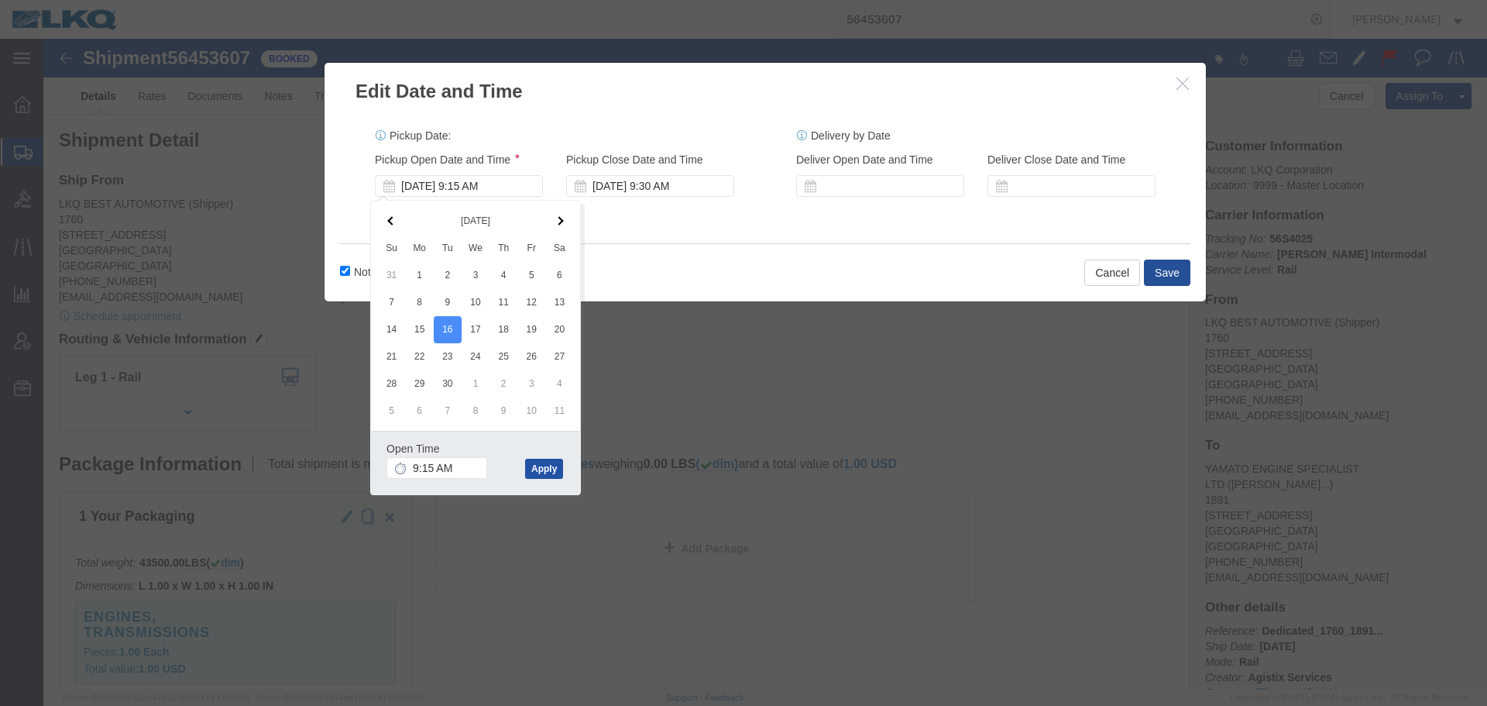
click button "Apply"
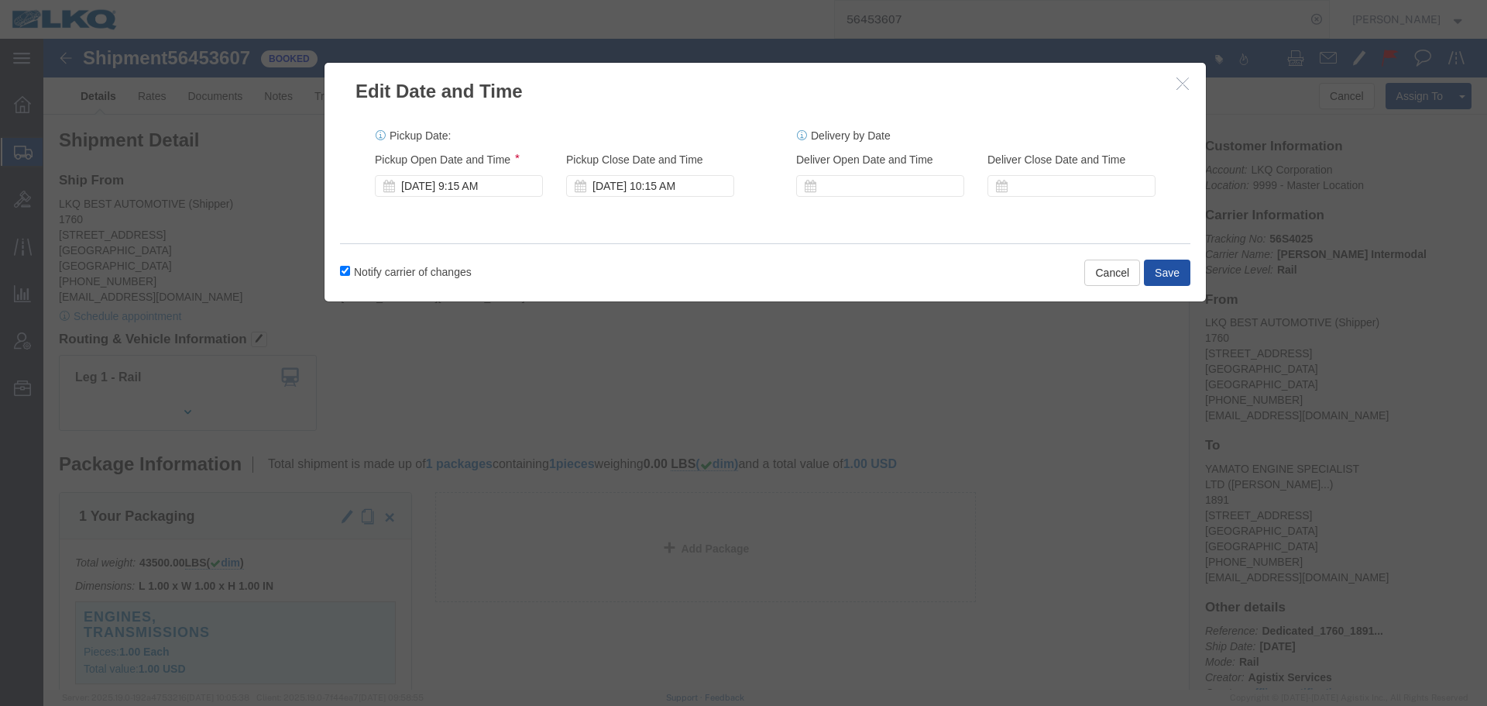
click button "Save"
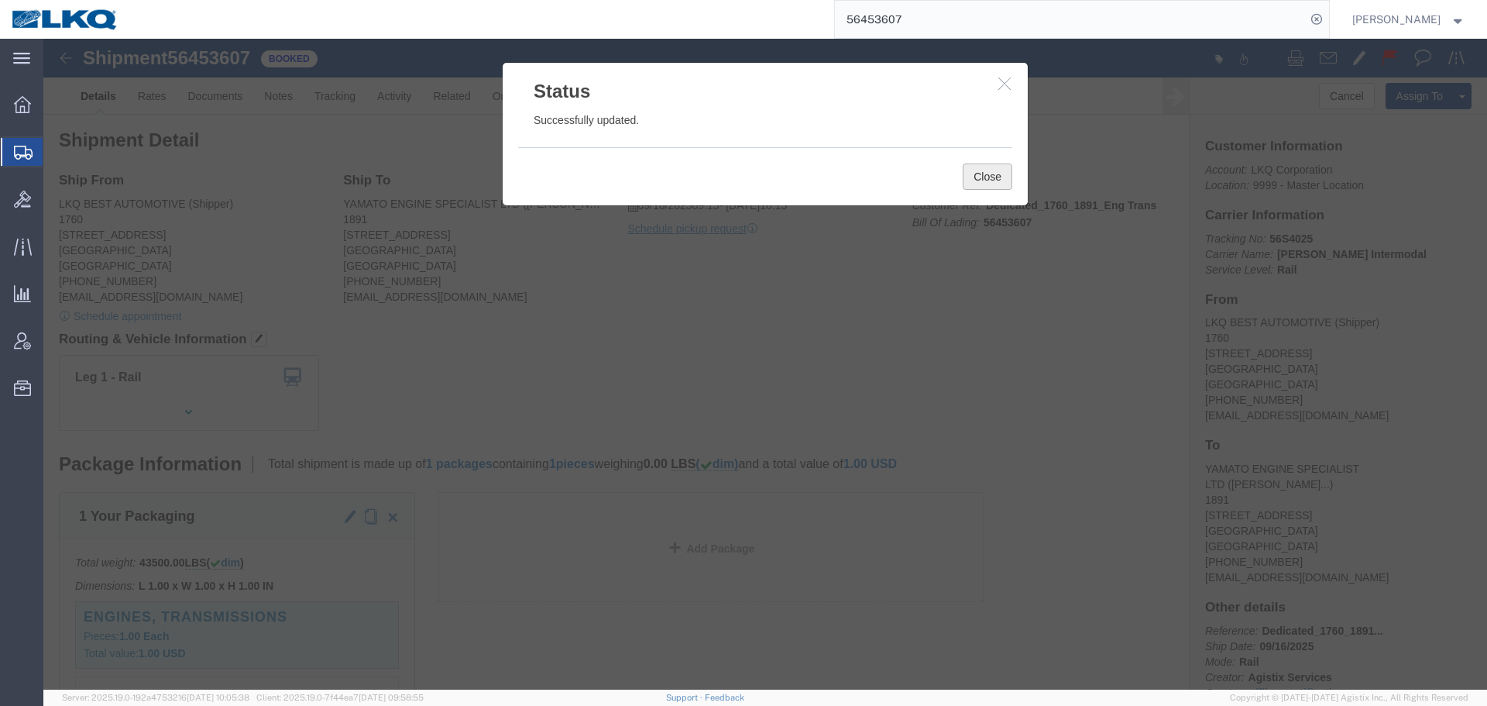
click button "Close"
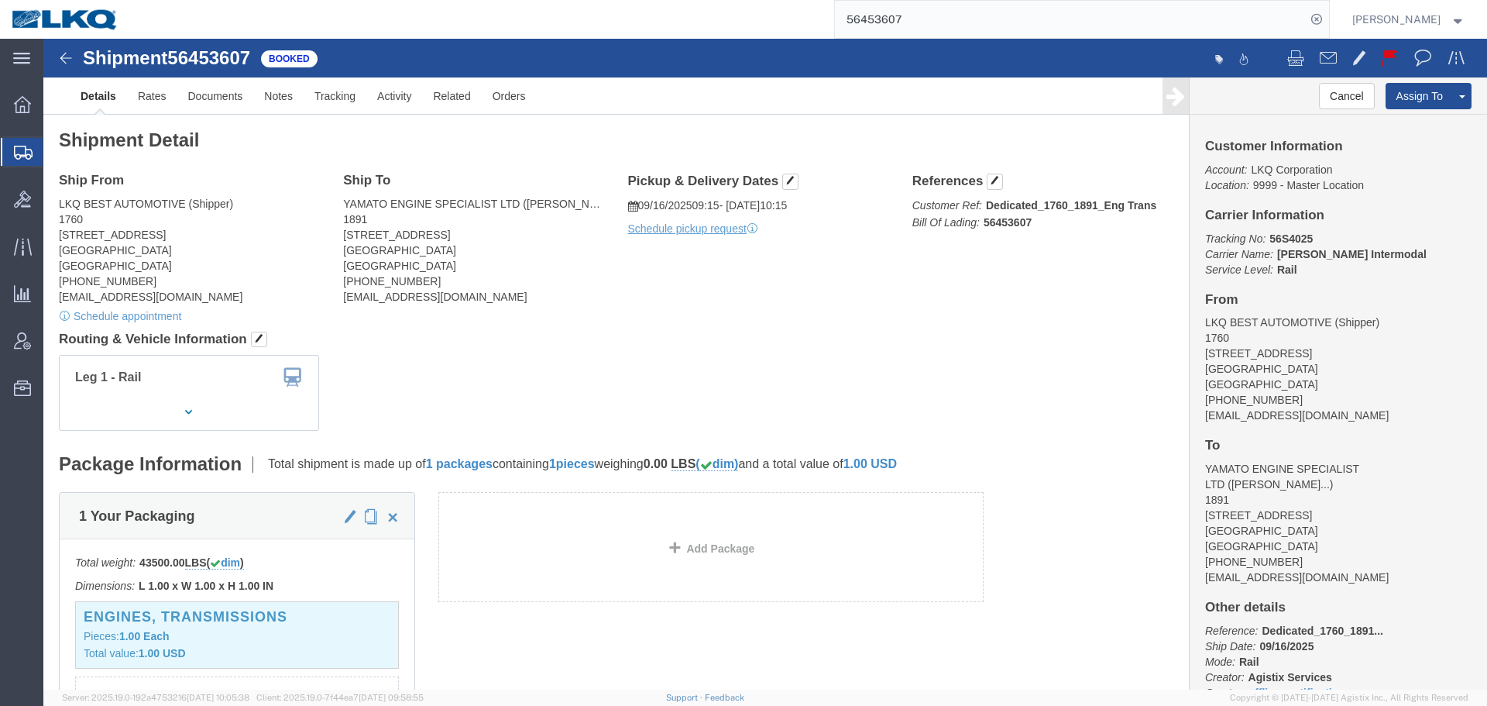
click at [917, 9] on input "56453607" at bounding box center [1070, 19] width 471 height 37
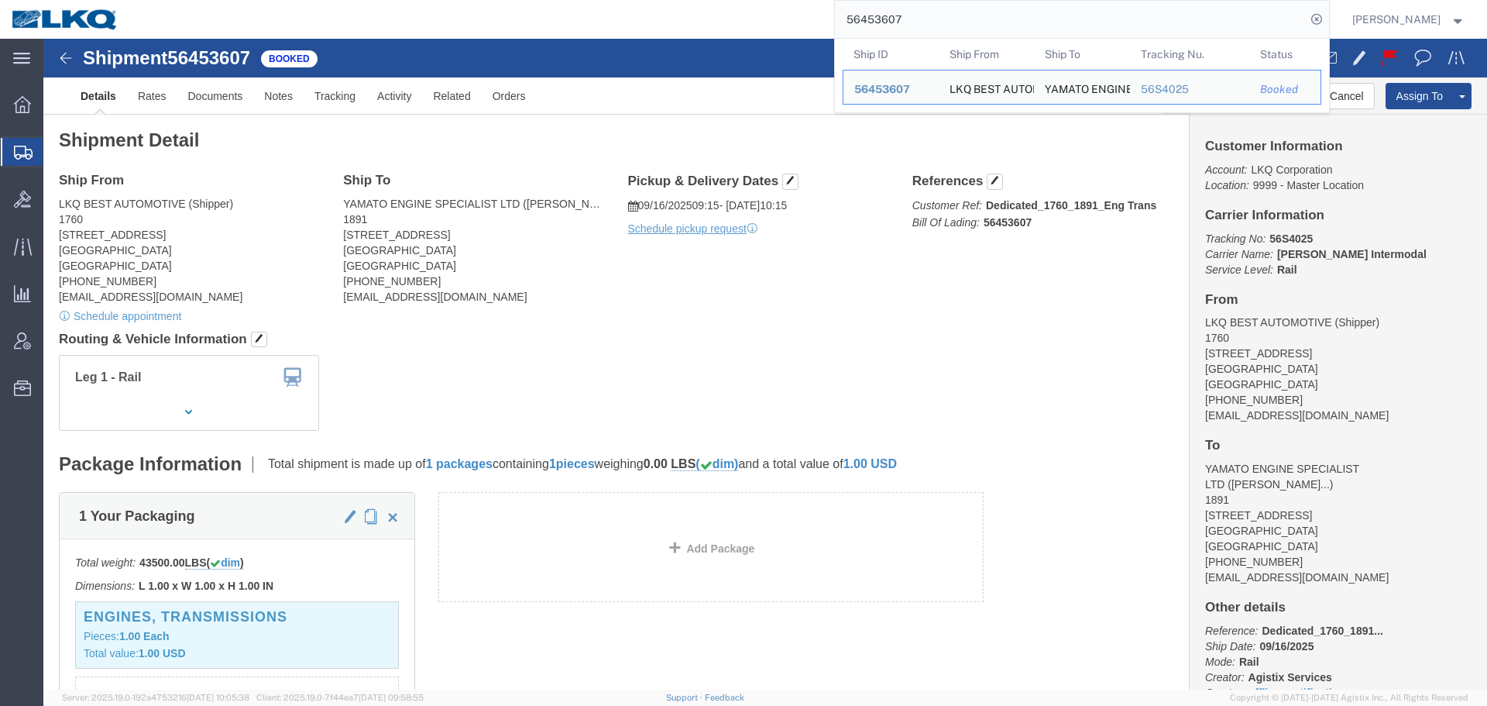
paste input "77841"
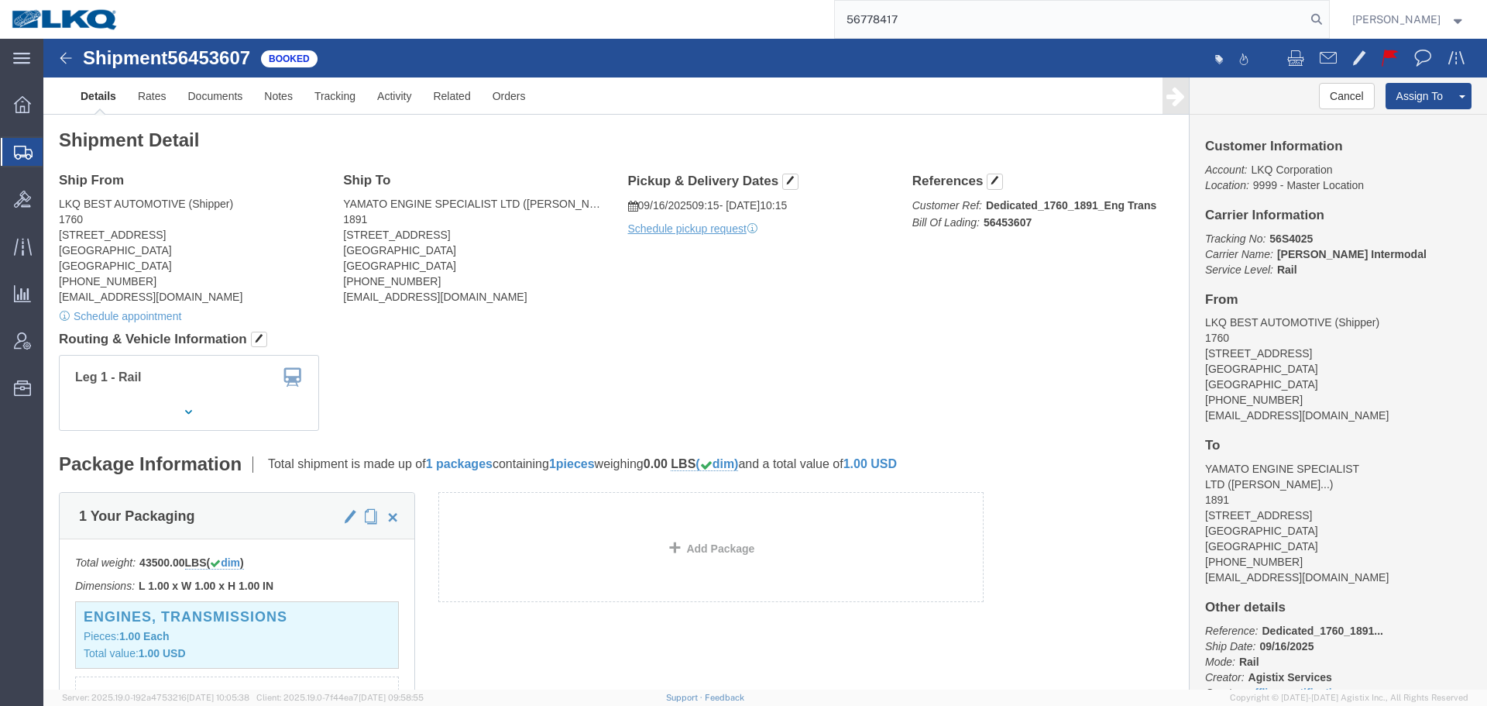
type input "56778417"
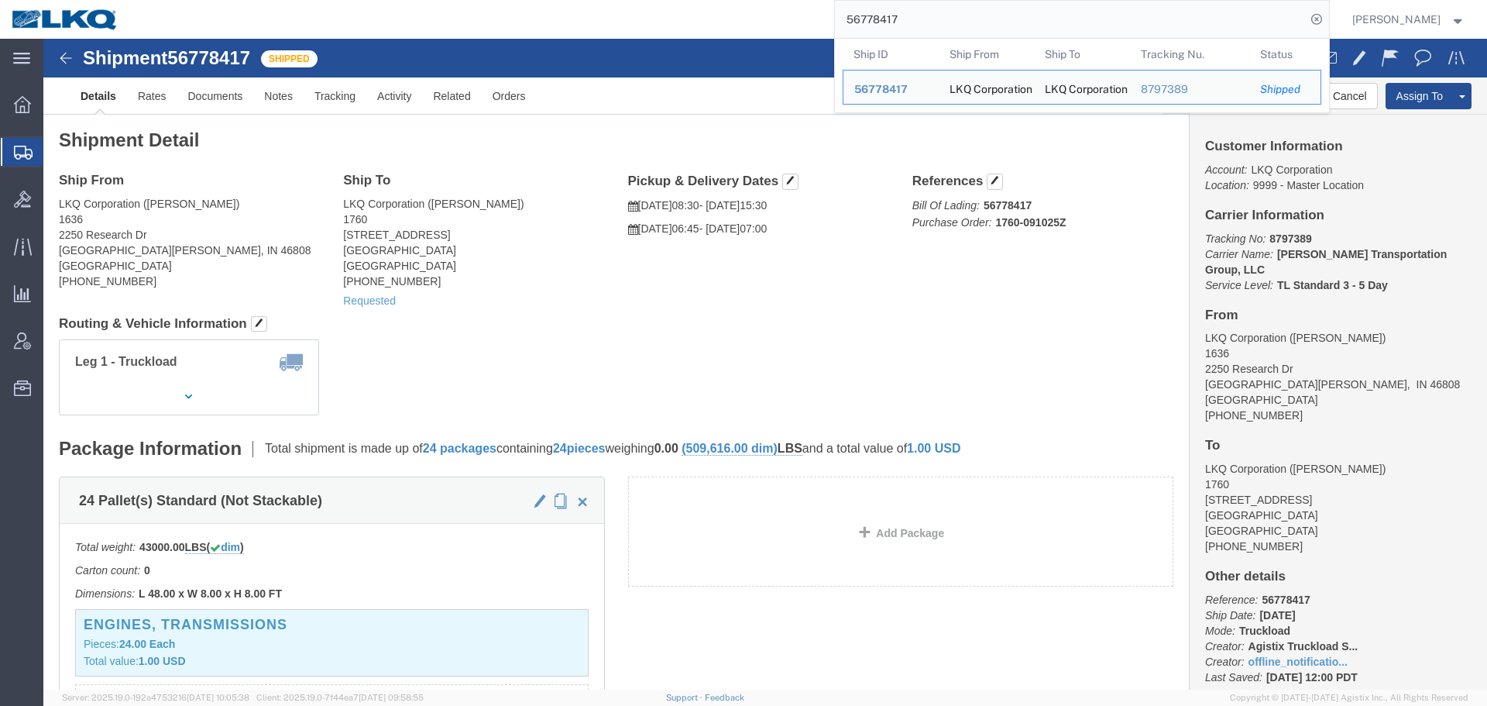
click div "Leg 1 - Truckload Vehicle 1: Standard Dry Van (53 Feet) Number of trucks: 1"
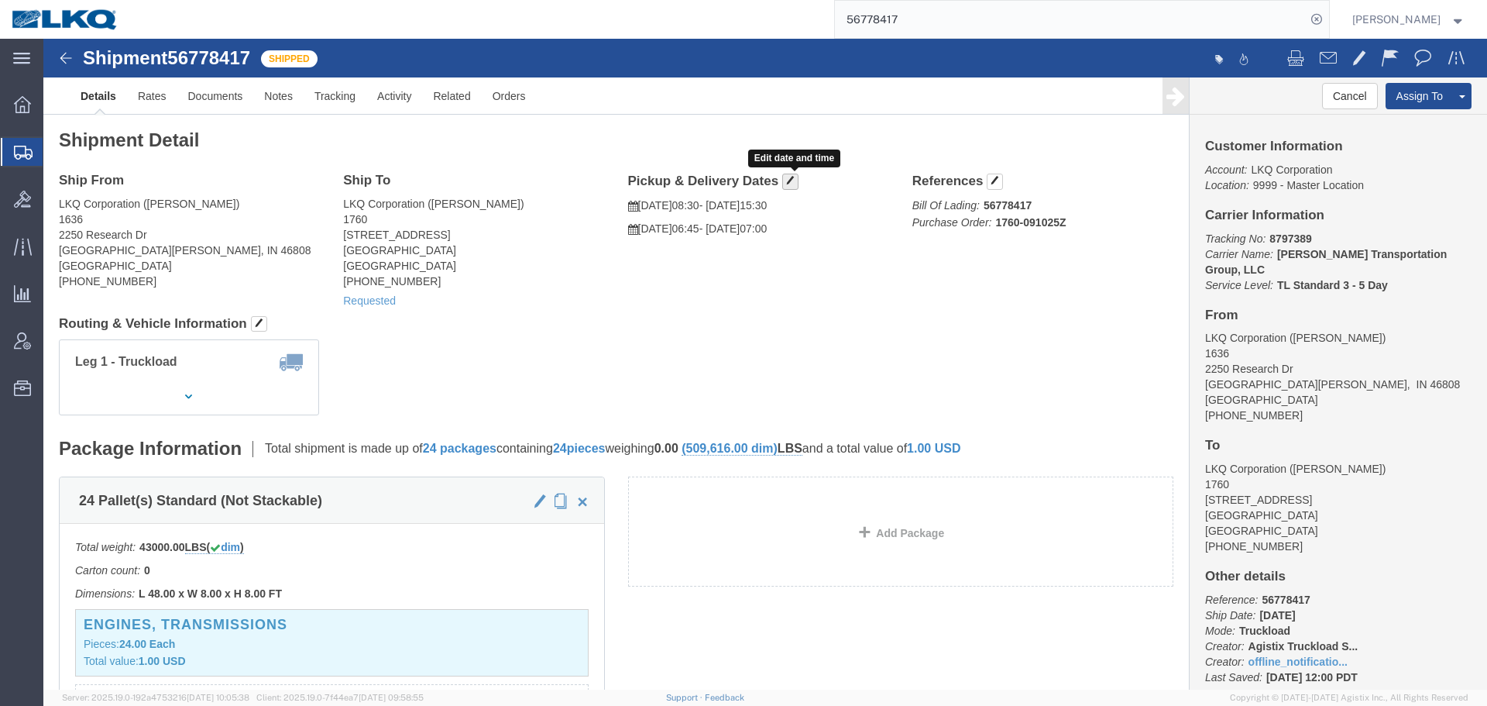
click span "button"
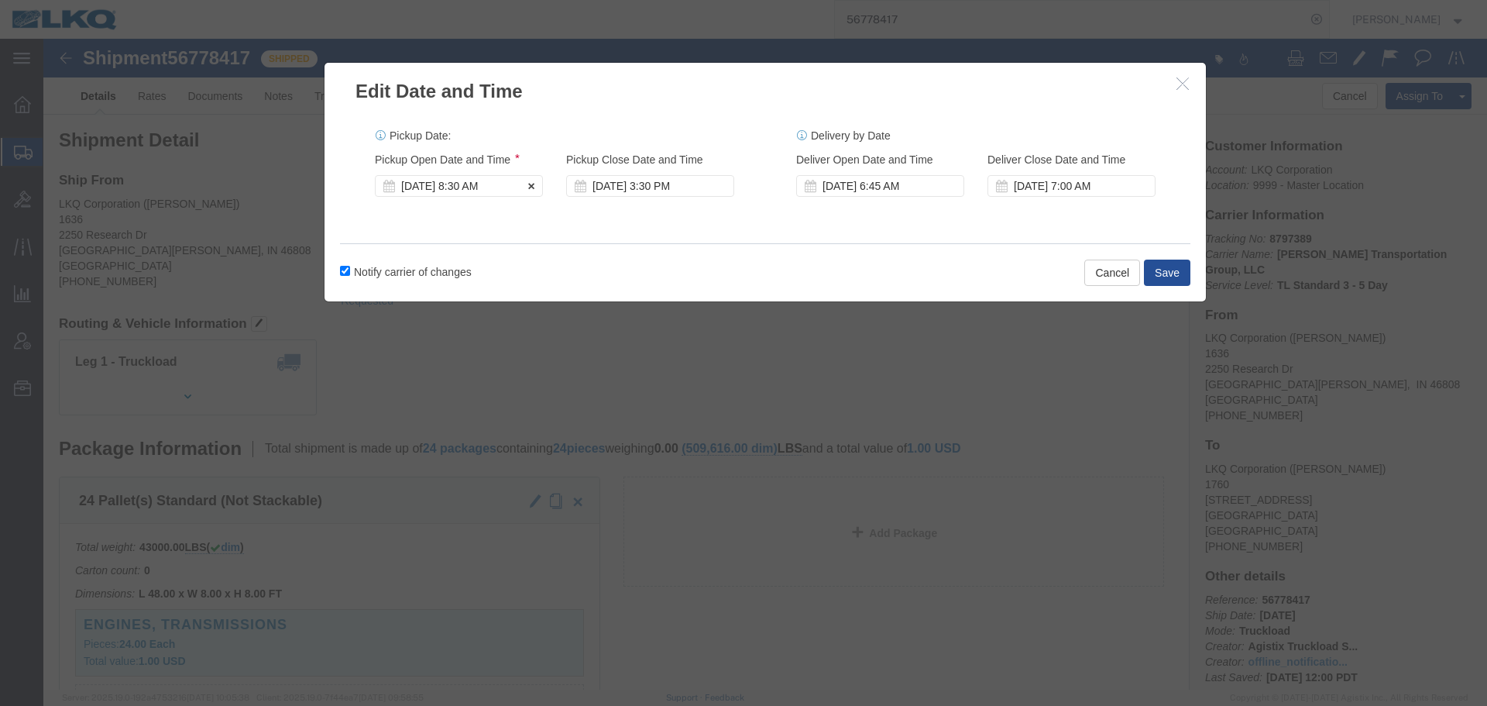
click div "Sep 15 2025 8:30 AM"
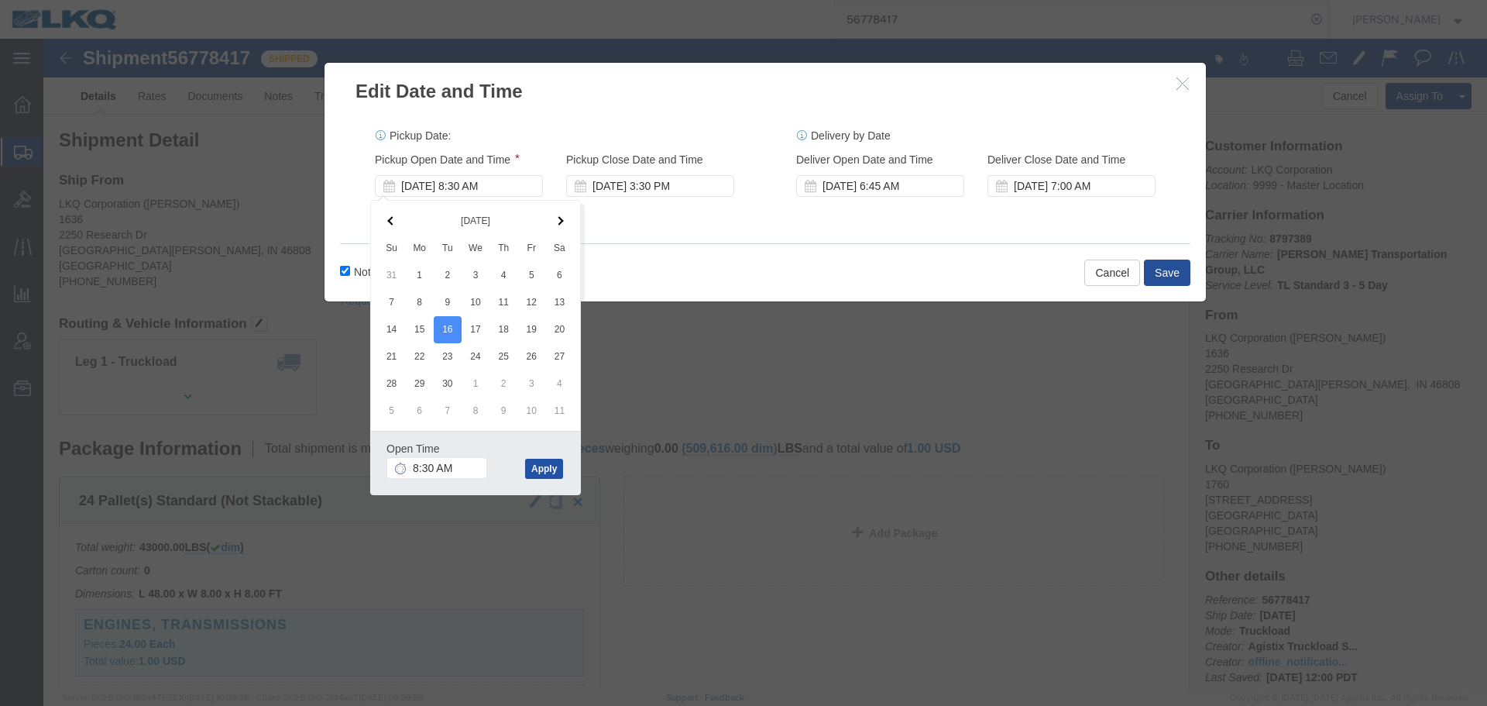
click button "Apply"
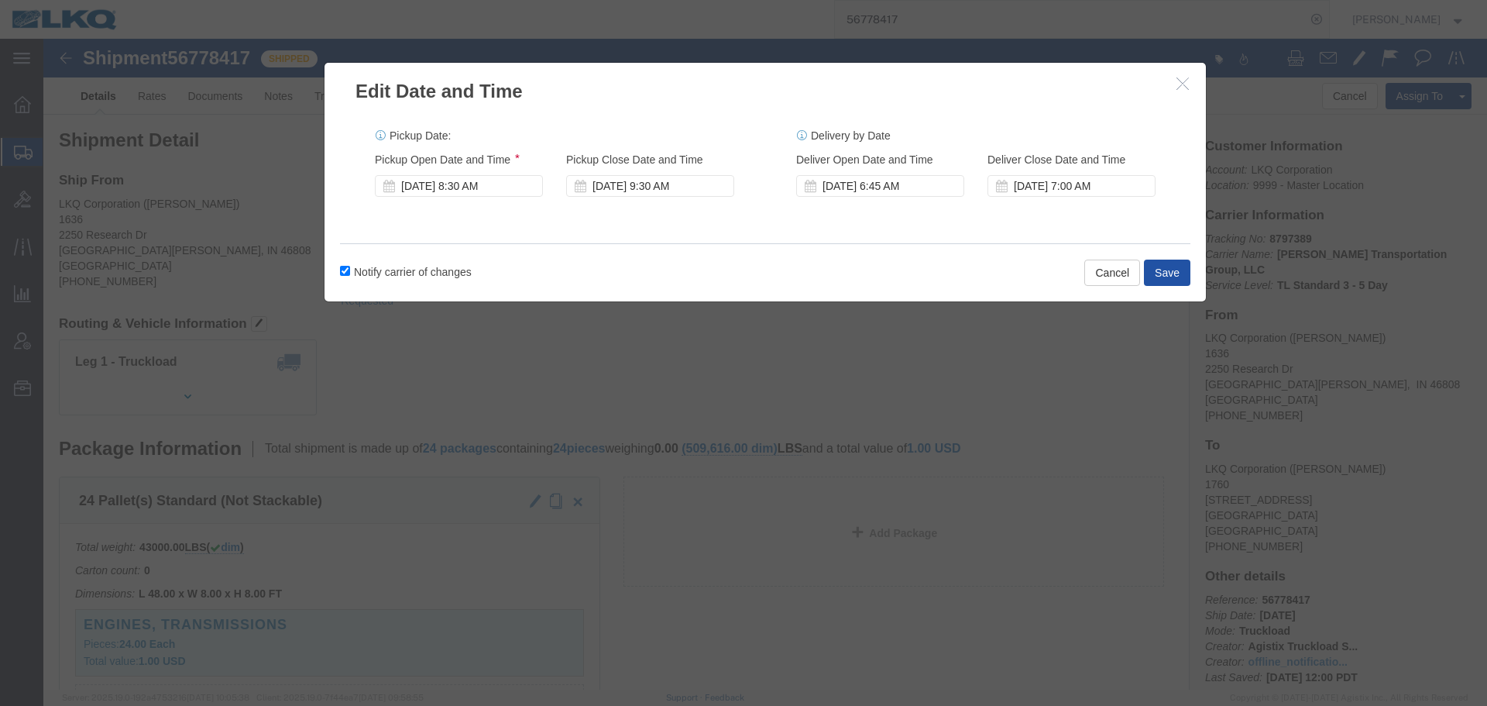
click button "Save"
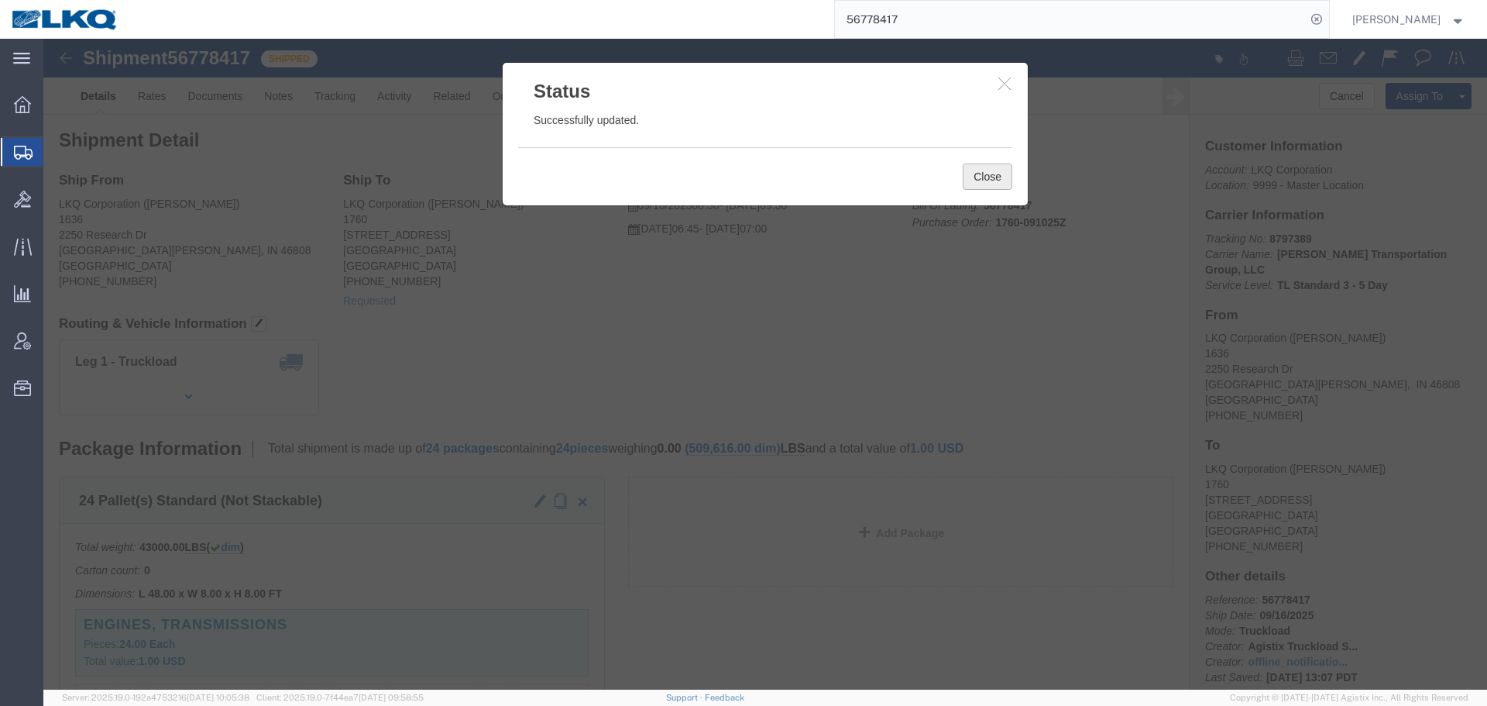
click button "Close"
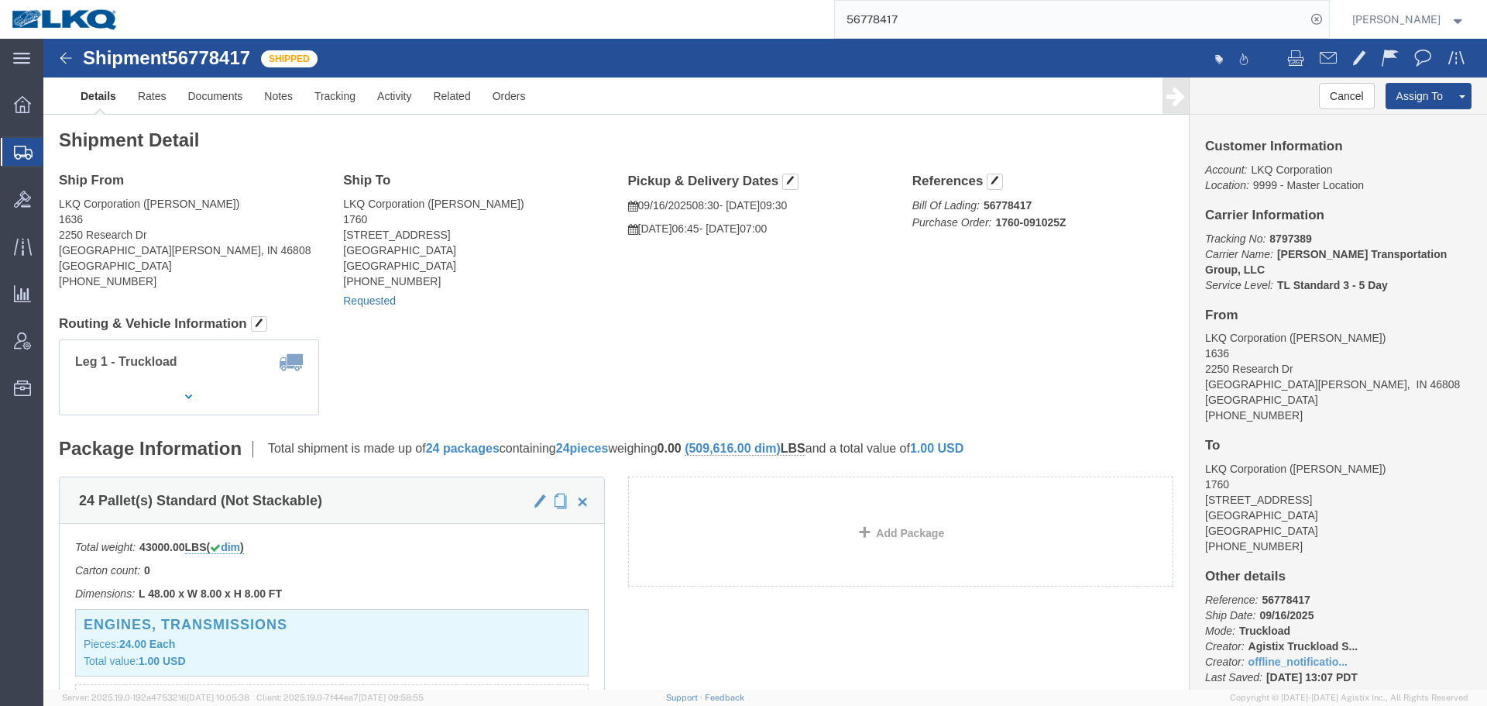
click link "Requested"
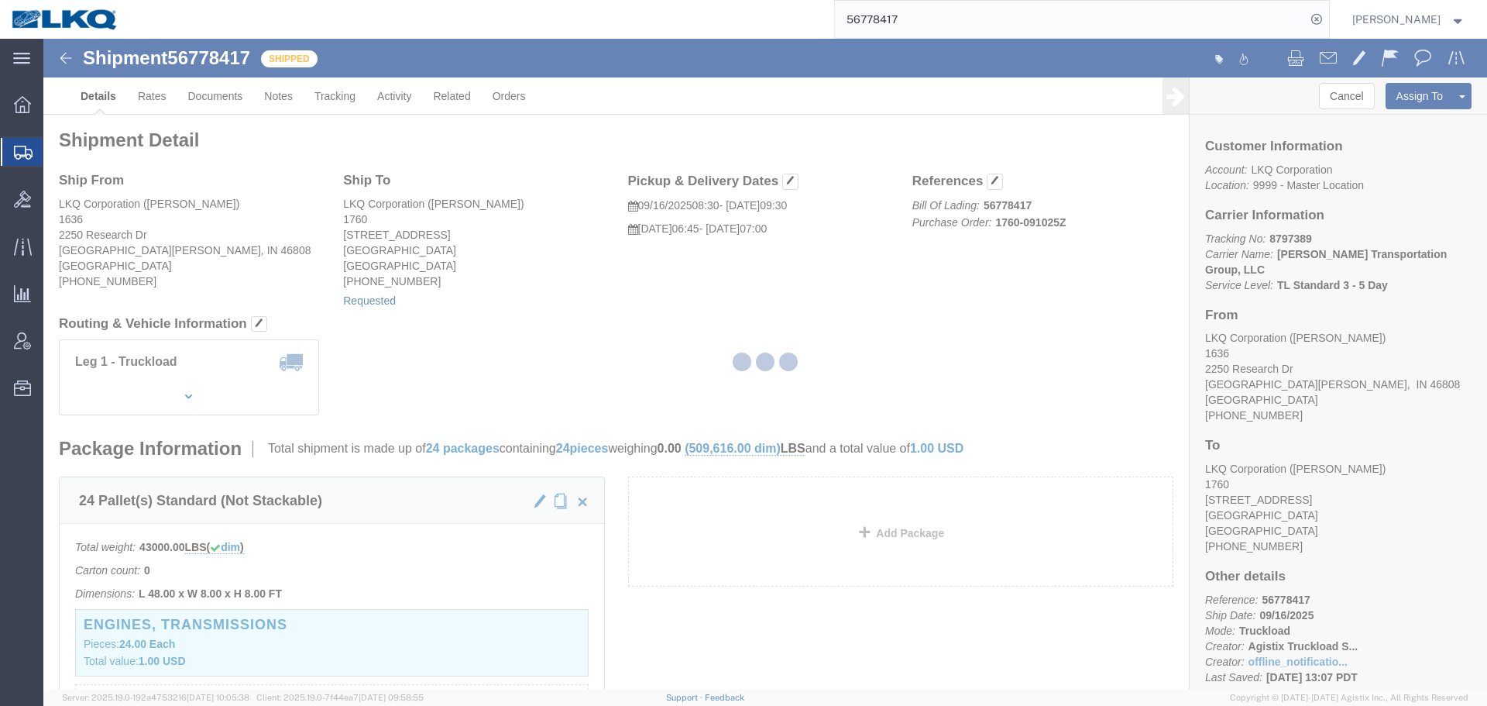
select select "1"
select select
select select "15"
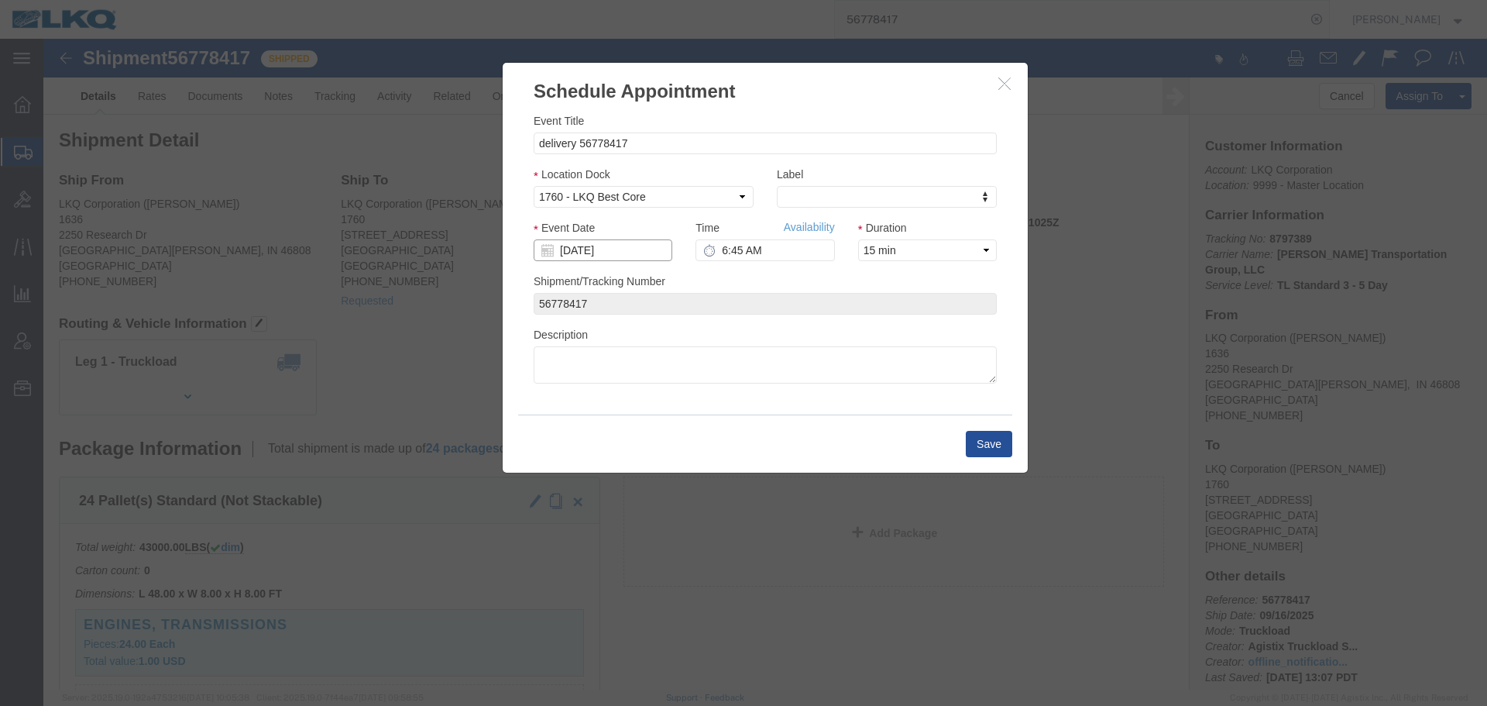
click input "[DATE]"
click td "18"
type input "[DATE]"
click input "6:45 AM"
type input "7:30 AM"
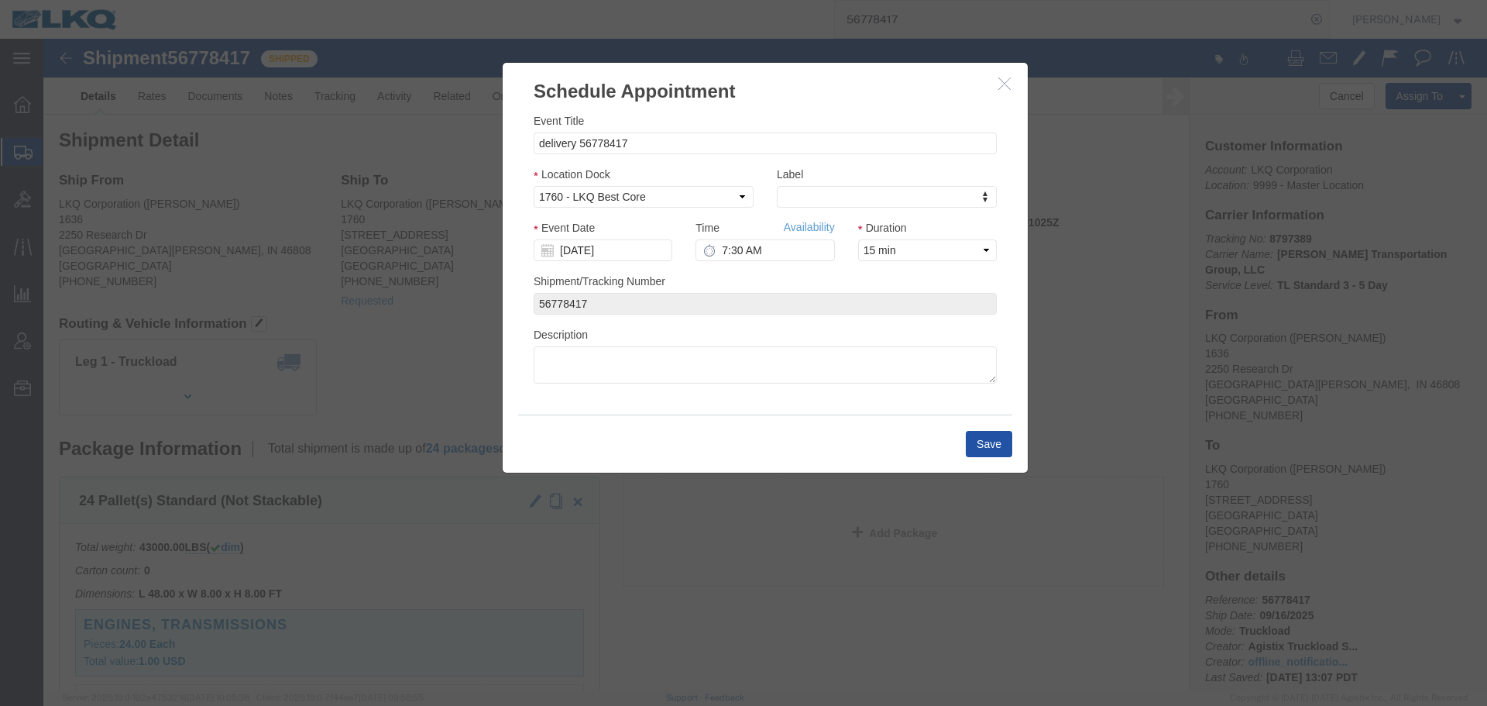
click button "Save"
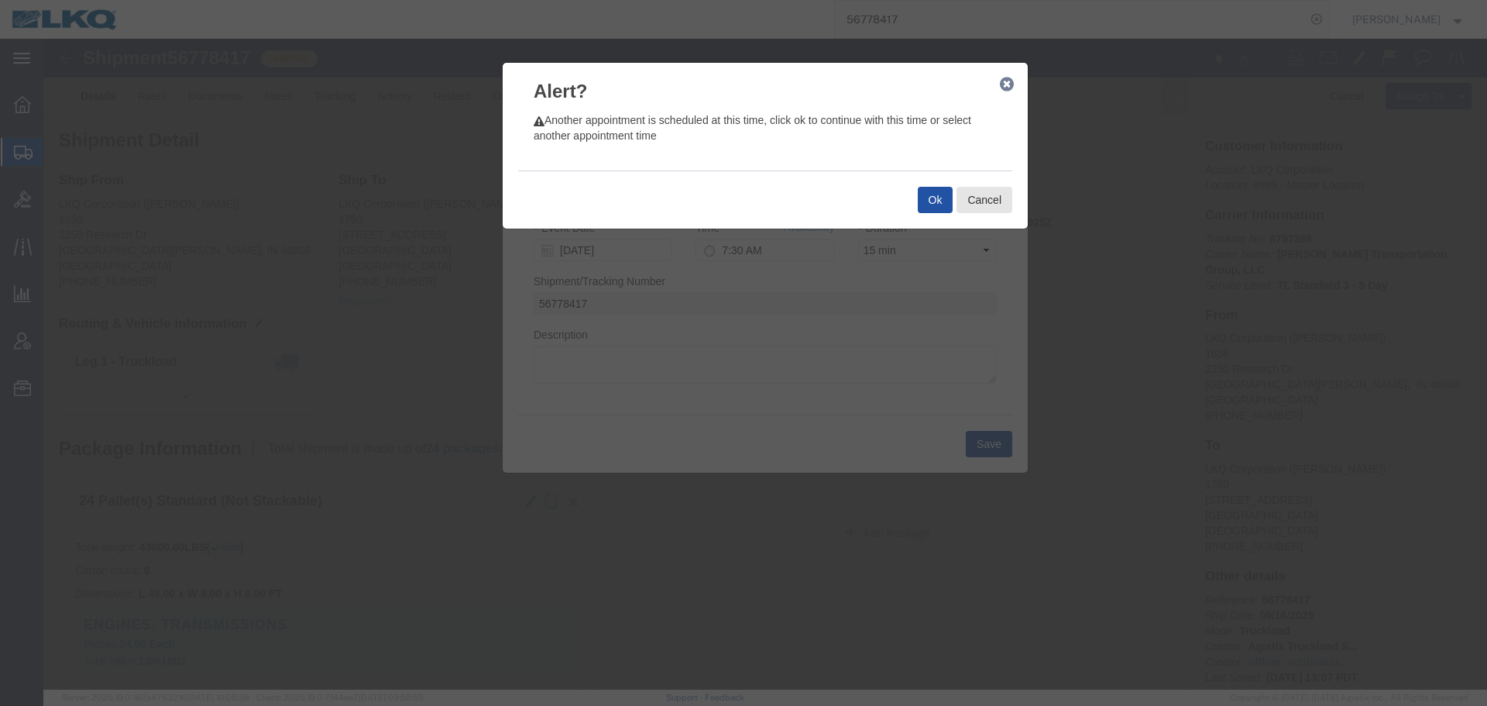
click button "Ok"
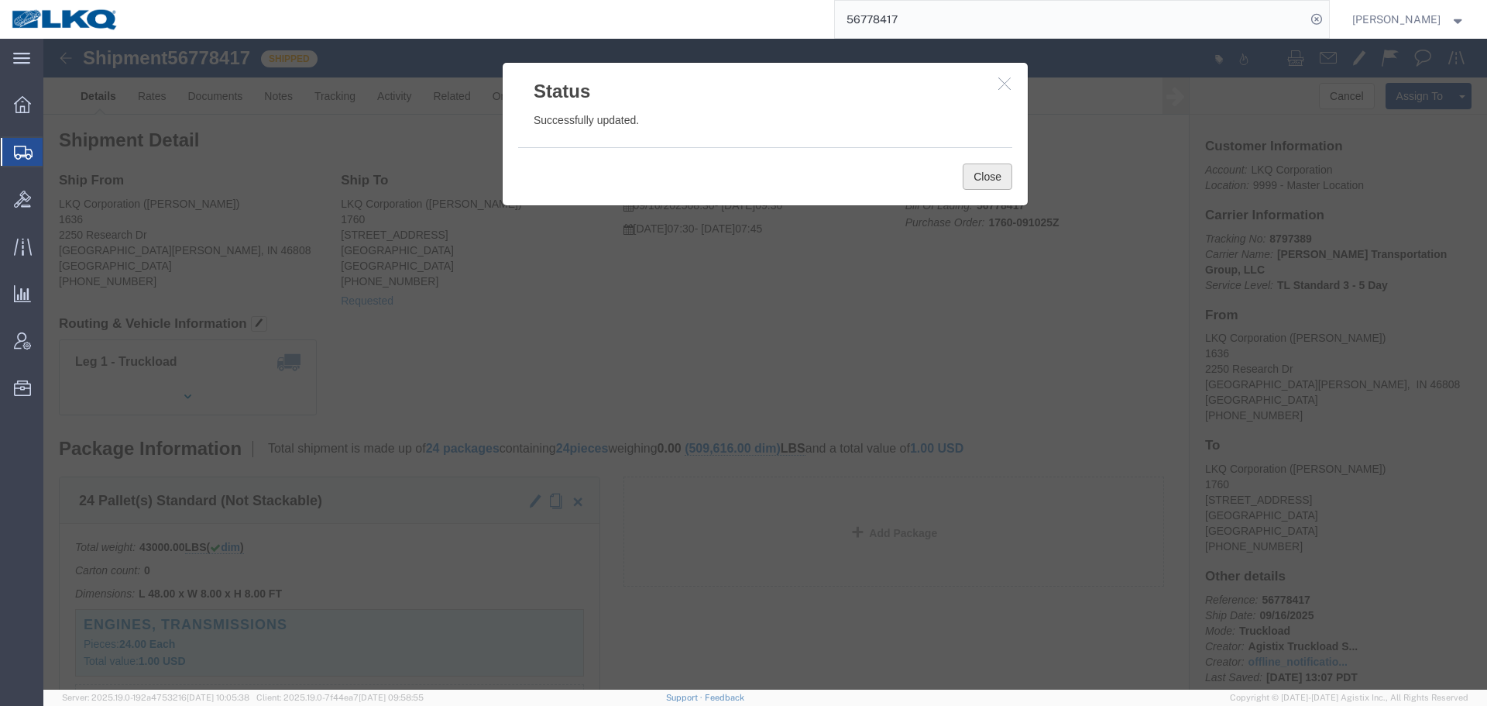
click button "Close"
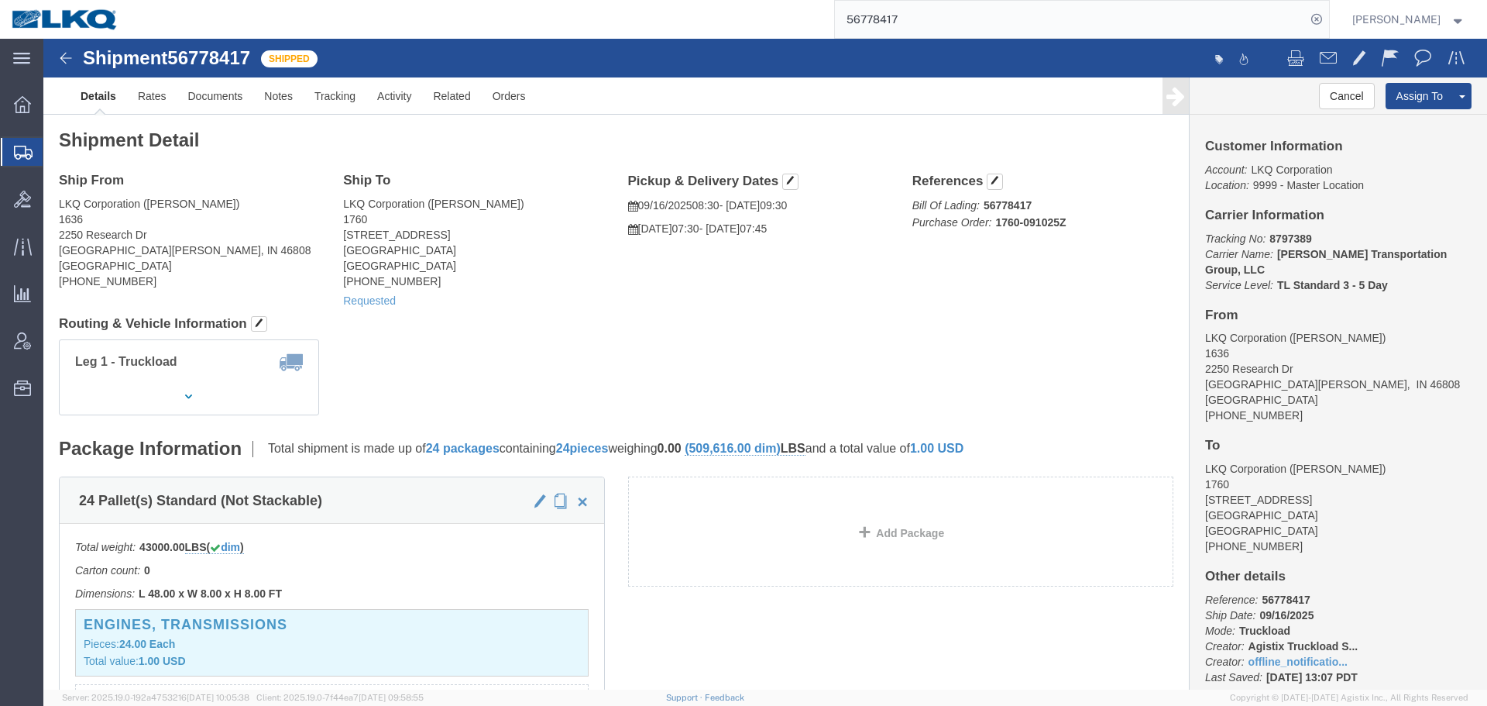
click at [934, 12] on input "56778417" at bounding box center [1070, 19] width 471 height 37
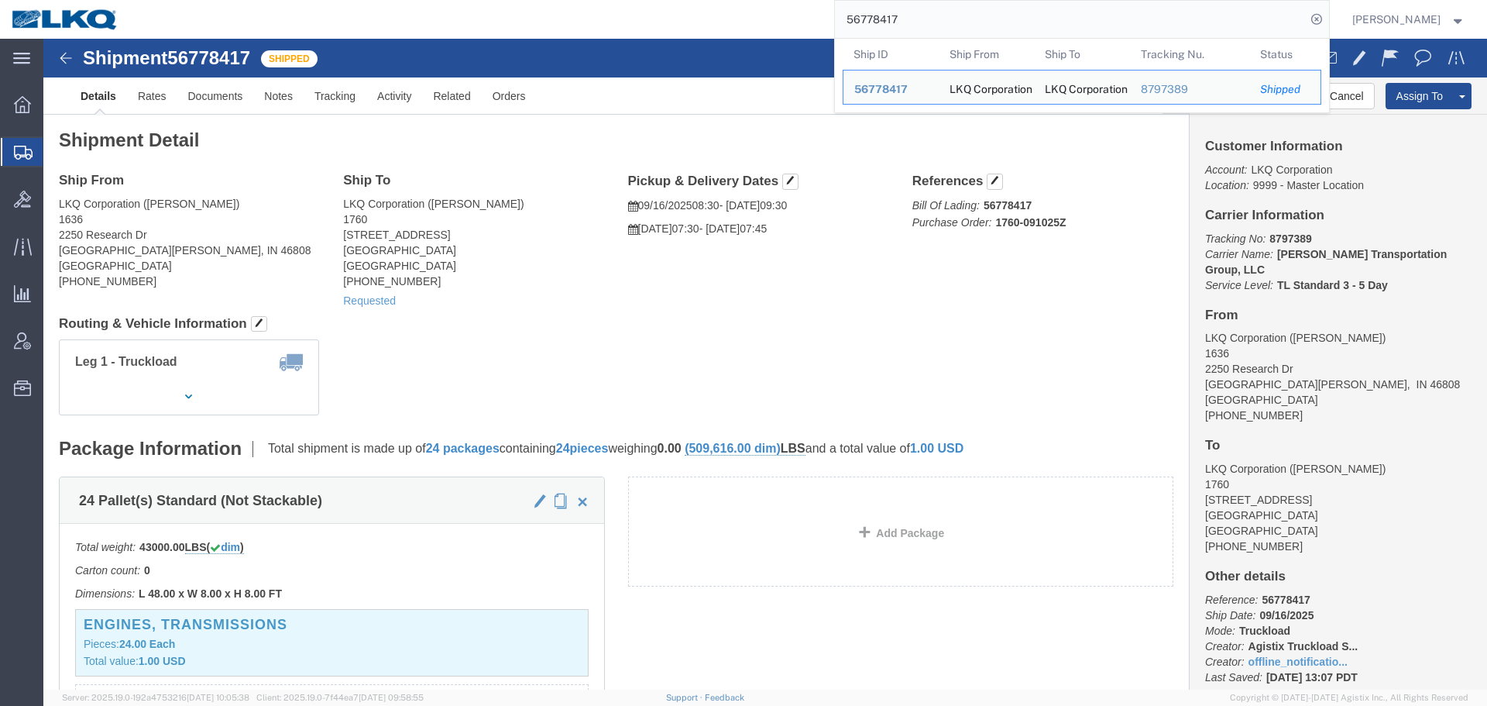
paste input "45085"
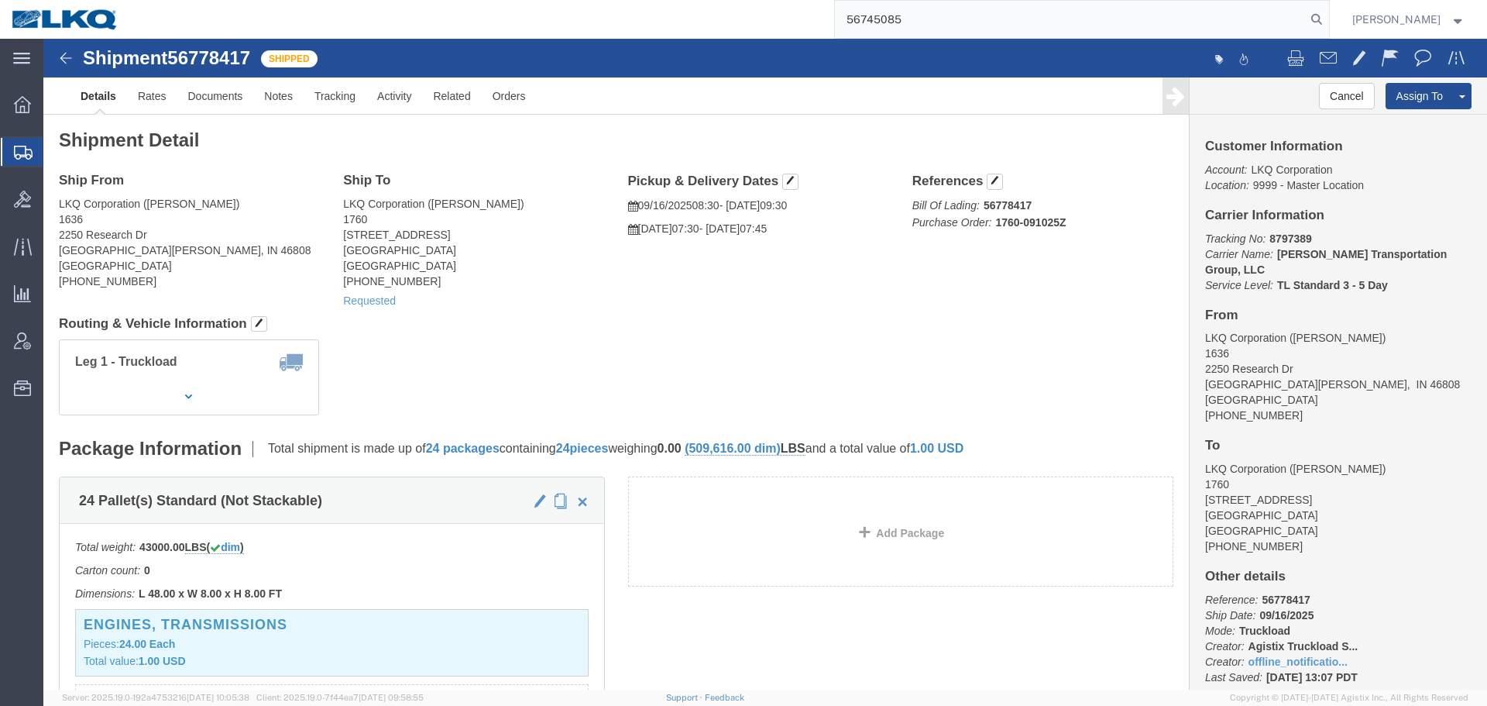
type input "56745085"
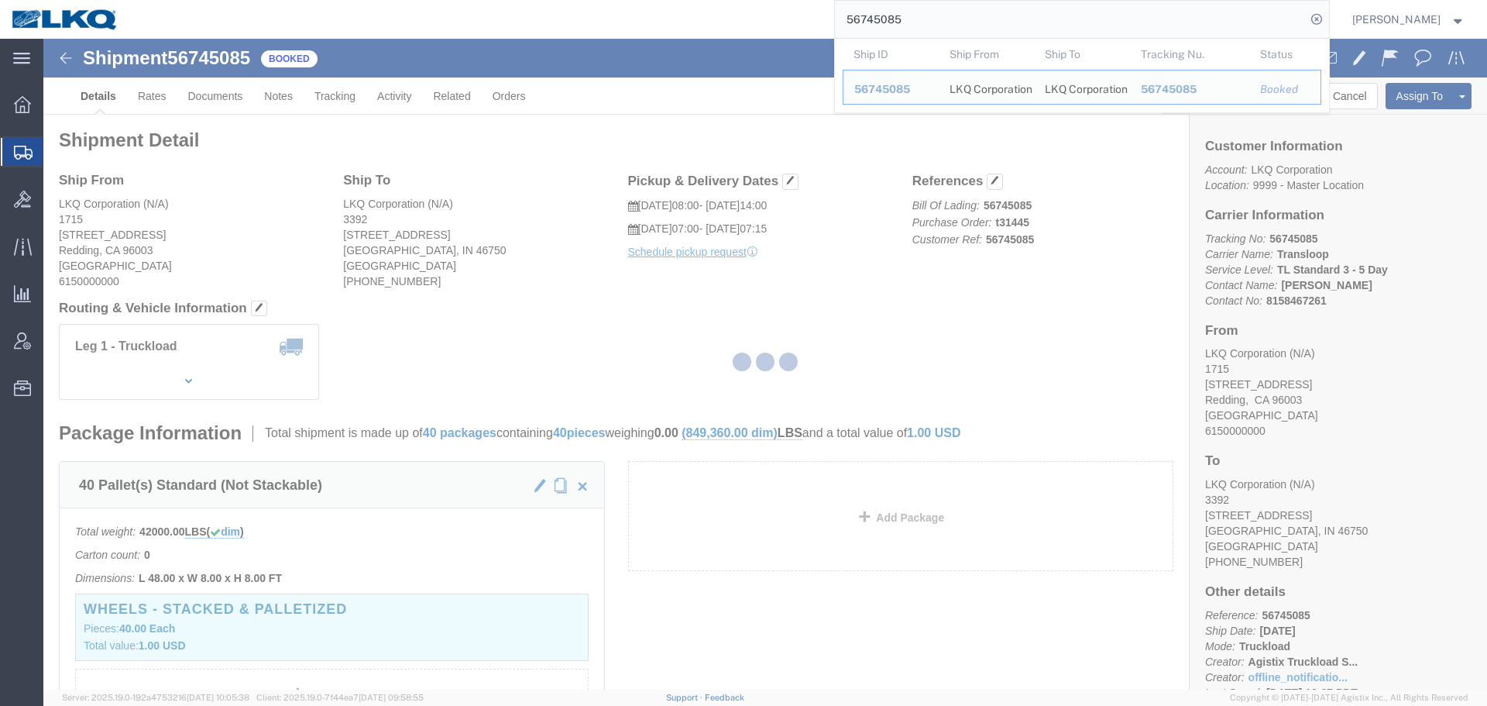
drag, startPoint x: 833, startPoint y: 263, endPoint x: 877, endPoint y: 301, distance: 58.1
click at [877, 301] on div at bounding box center [765, 364] width 1444 height 651
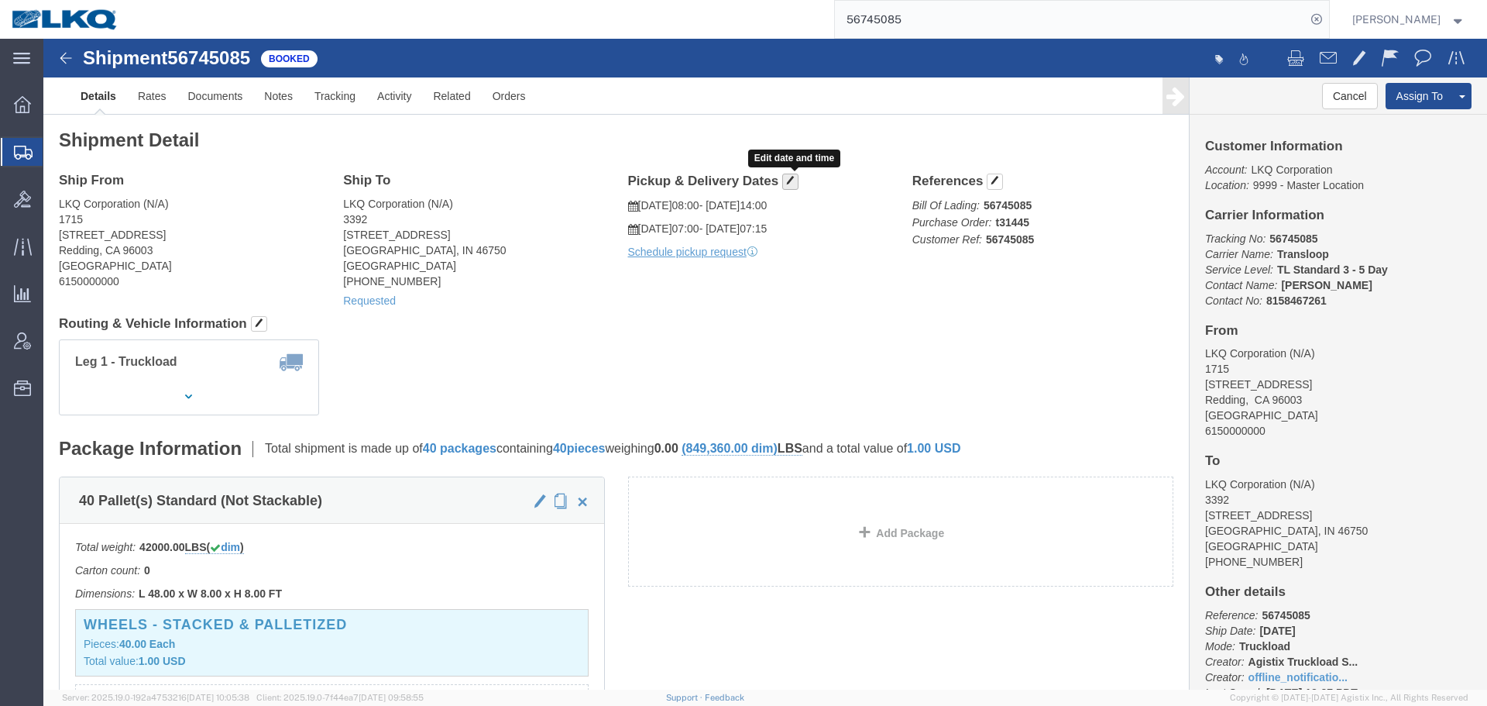
click button "button"
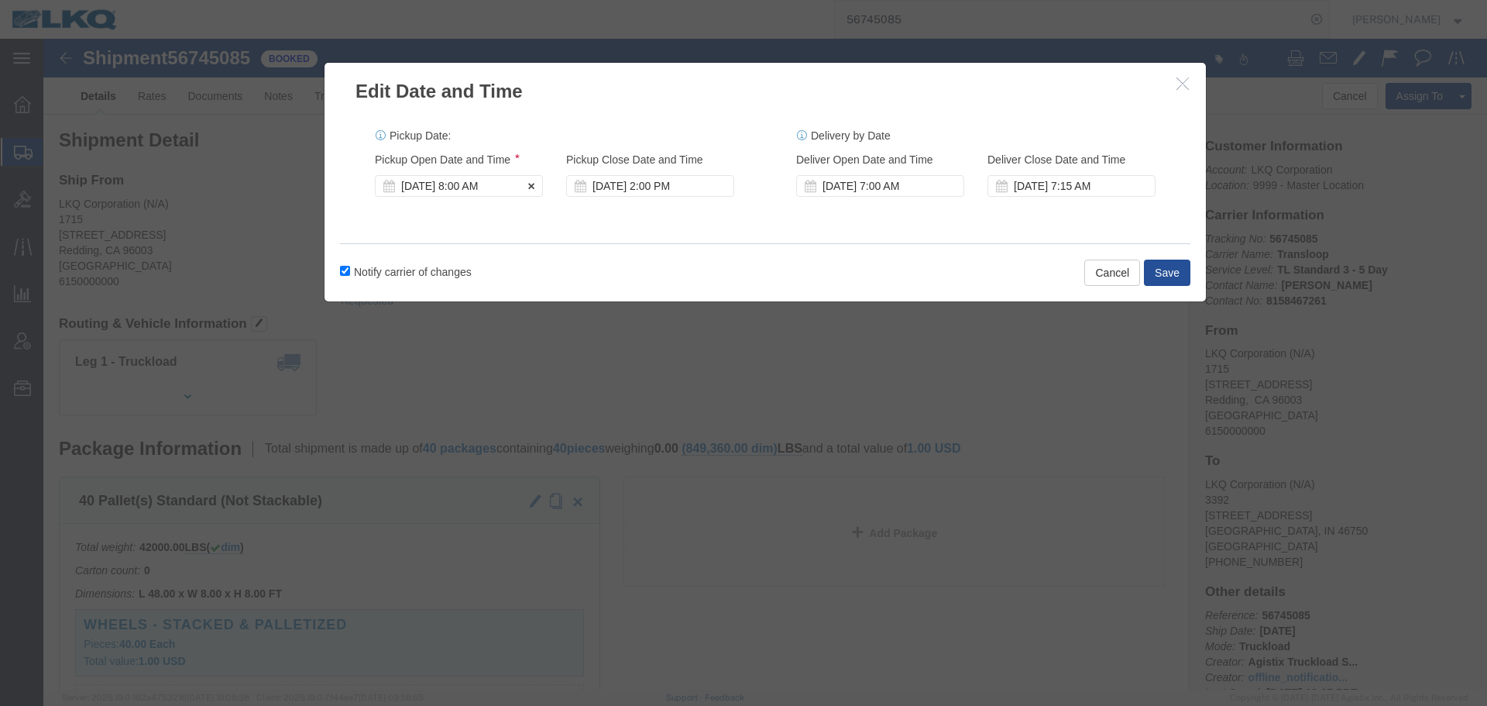
click div "Sep 15 2025 8:00 AM"
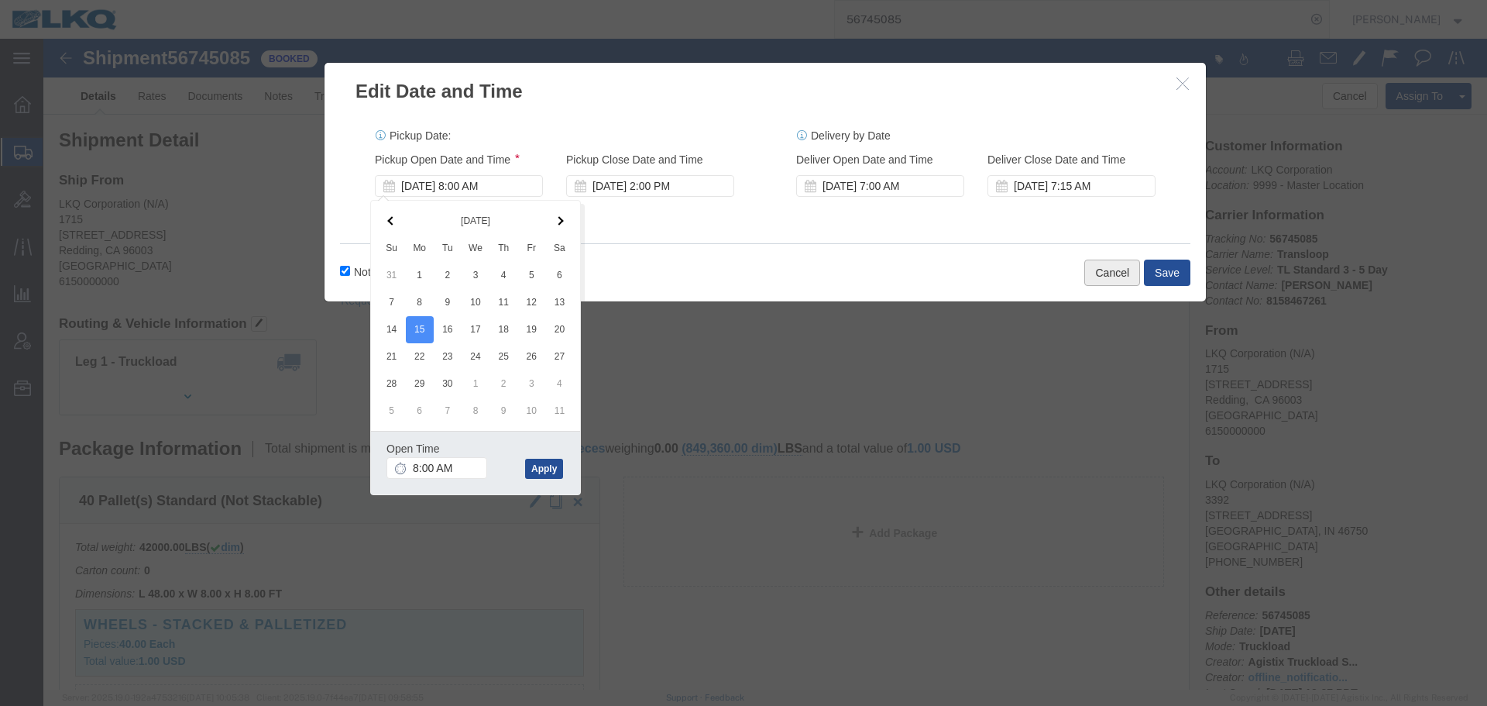
click button "Cancel"
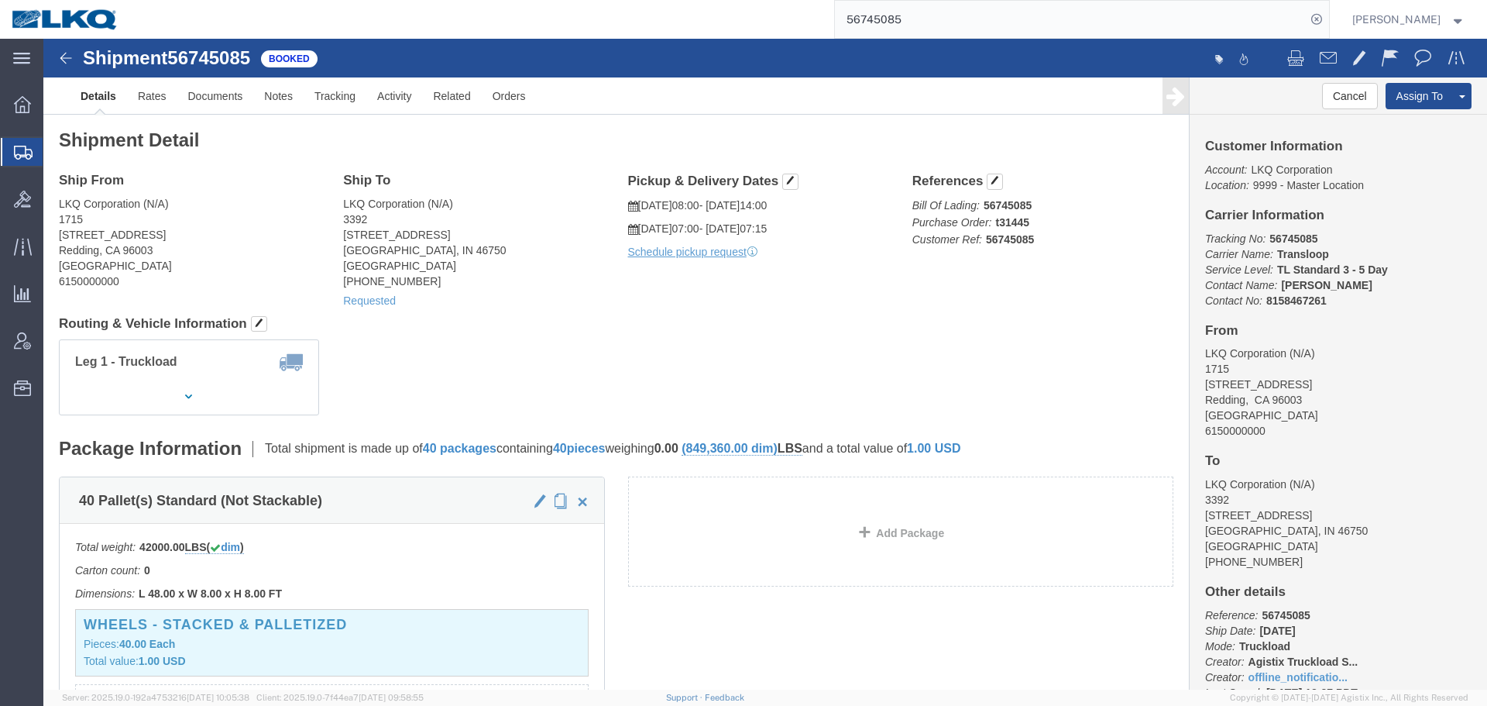
drag, startPoint x: 719, startPoint y: 305, endPoint x: 652, endPoint y: 305, distance: 67.4
click div "Leg 1 - Truckload Vehicle 1: Standard Dry Van (53 Feet) Number of trucks: 1"
click div "Ship To LKQ Corporation (N/A) 3392 1750 Riverfork Dr Huntington, IN 46750 Unite…"
click link "Requested"
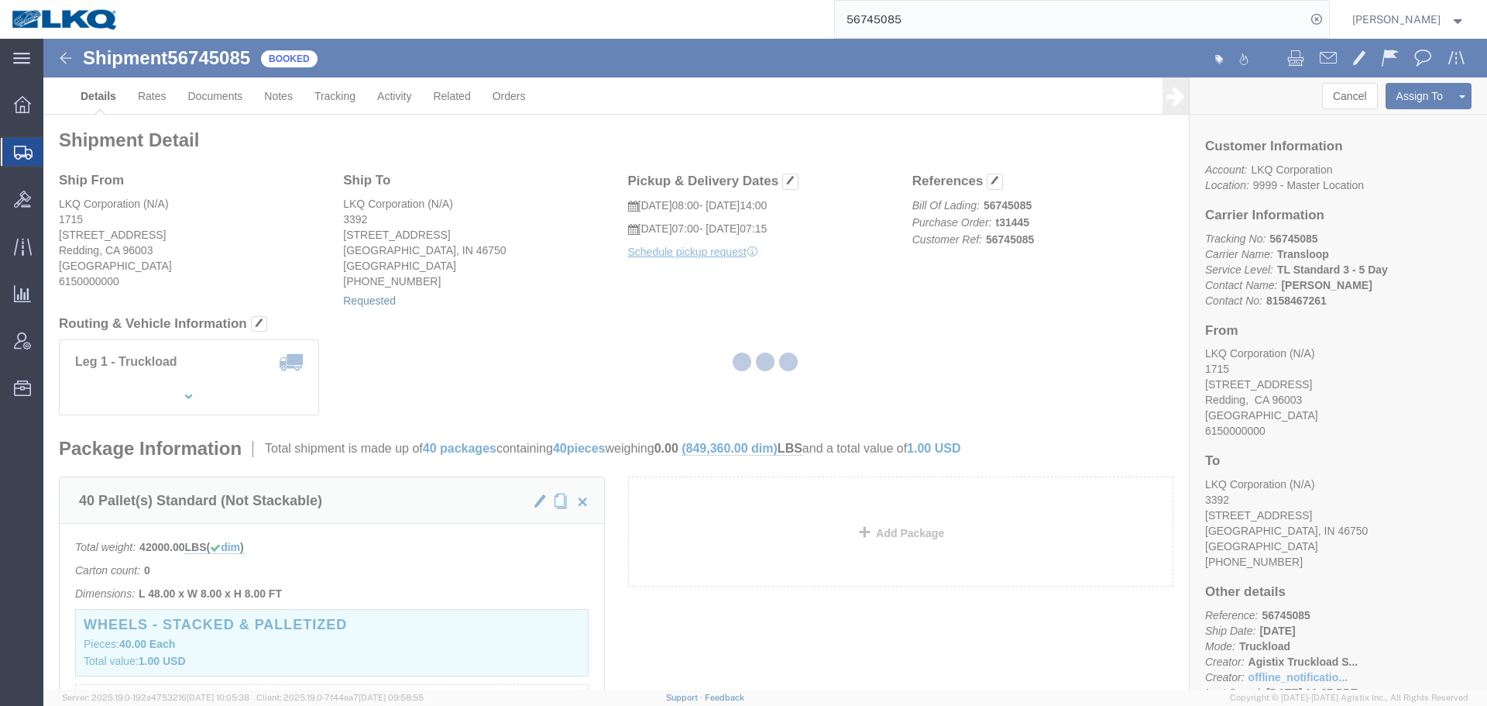
select select "1"
select select "21"
select select "15"
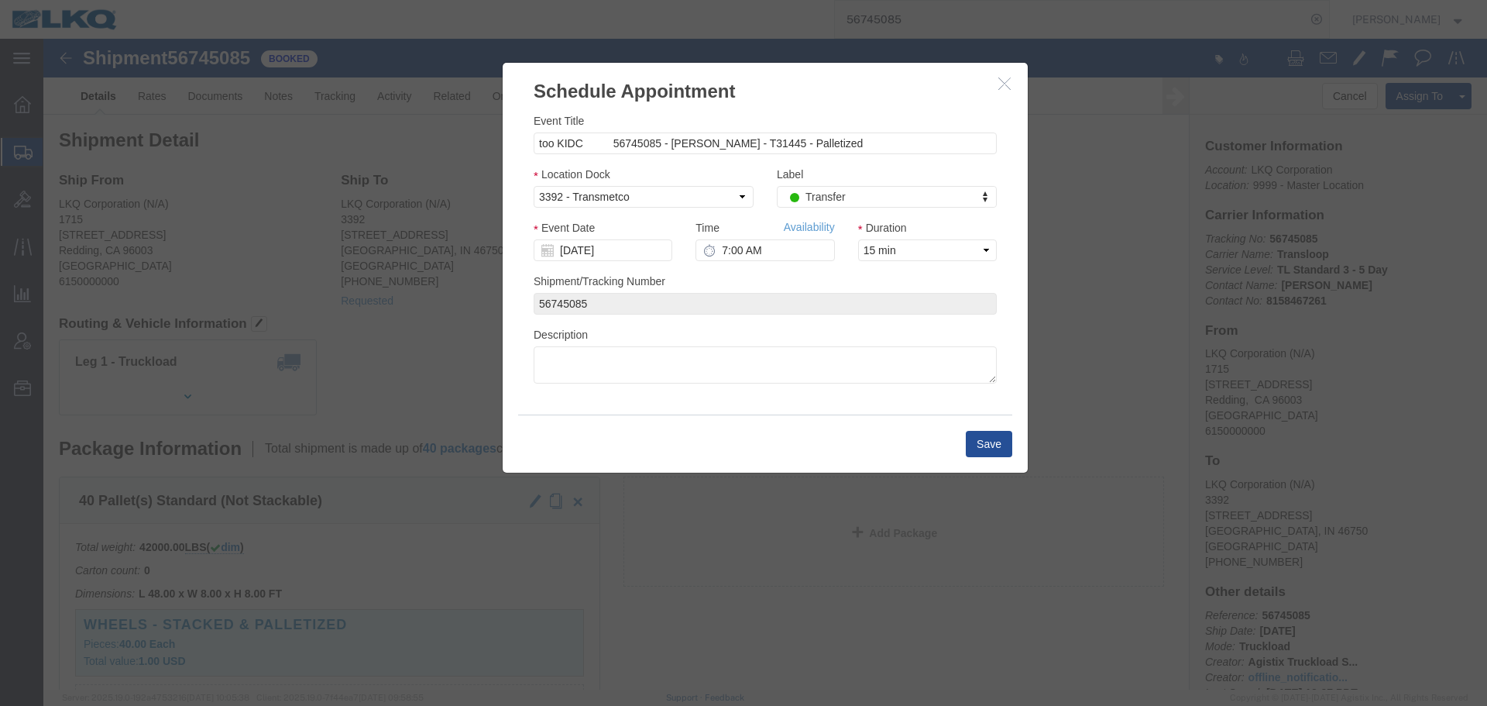
click icon "button"
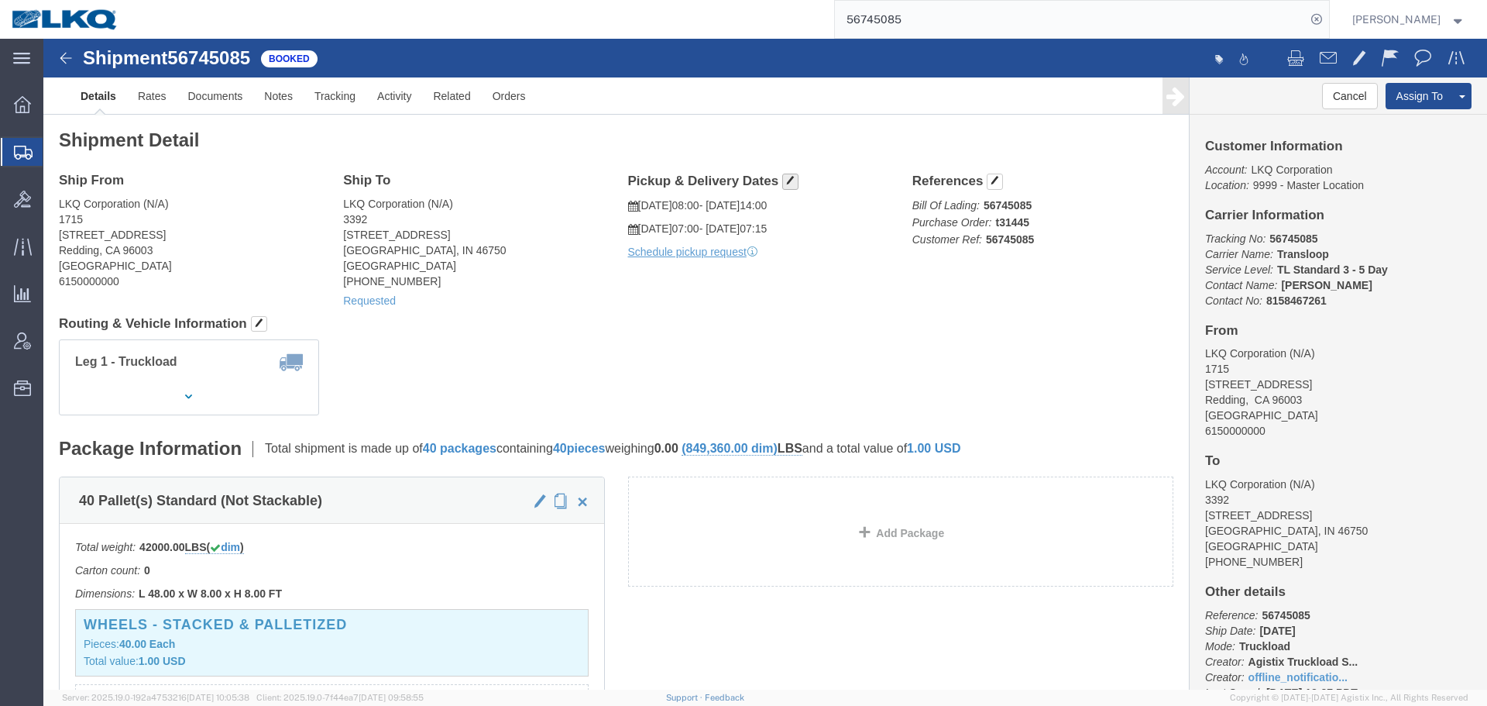
click h4 "Pickup & Delivery Dates"
click span "button"
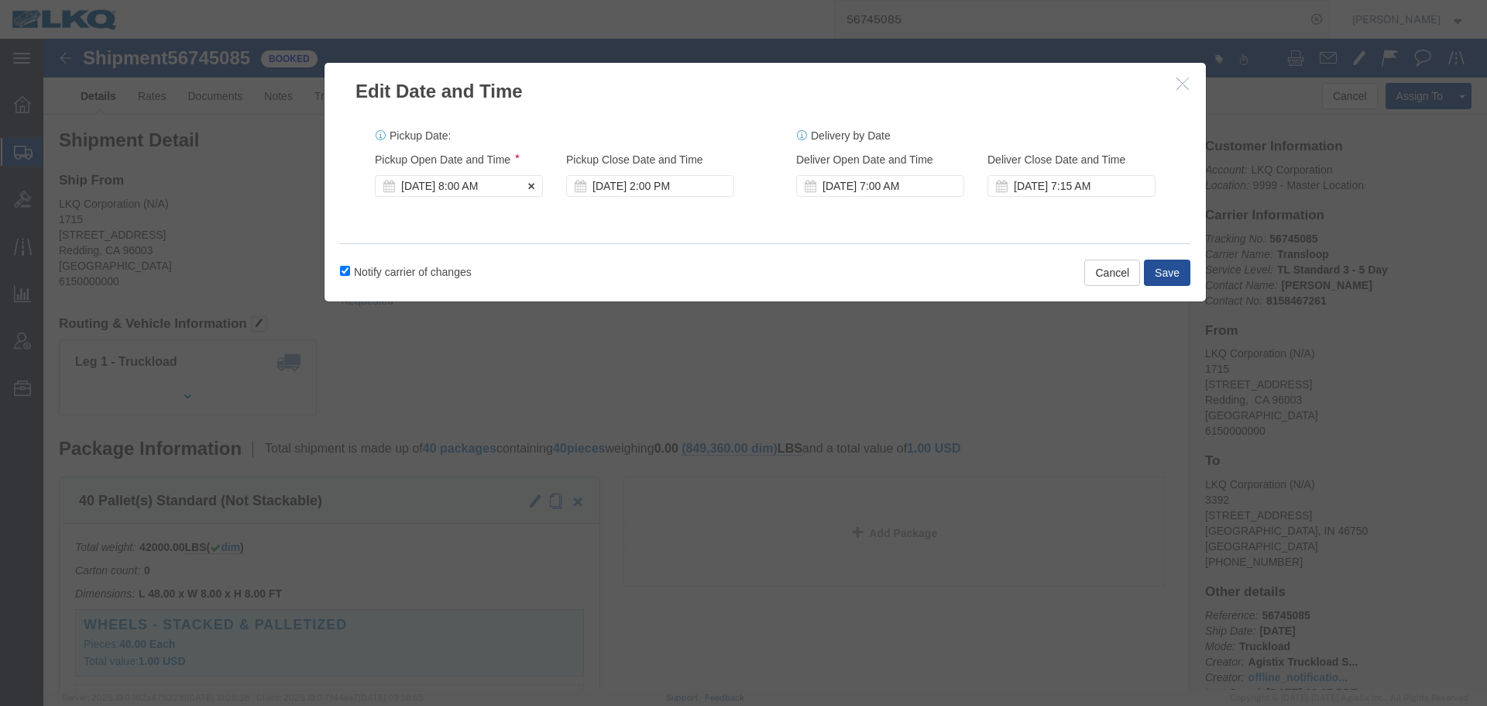
click div "Sep 15 2025 8:00 AM"
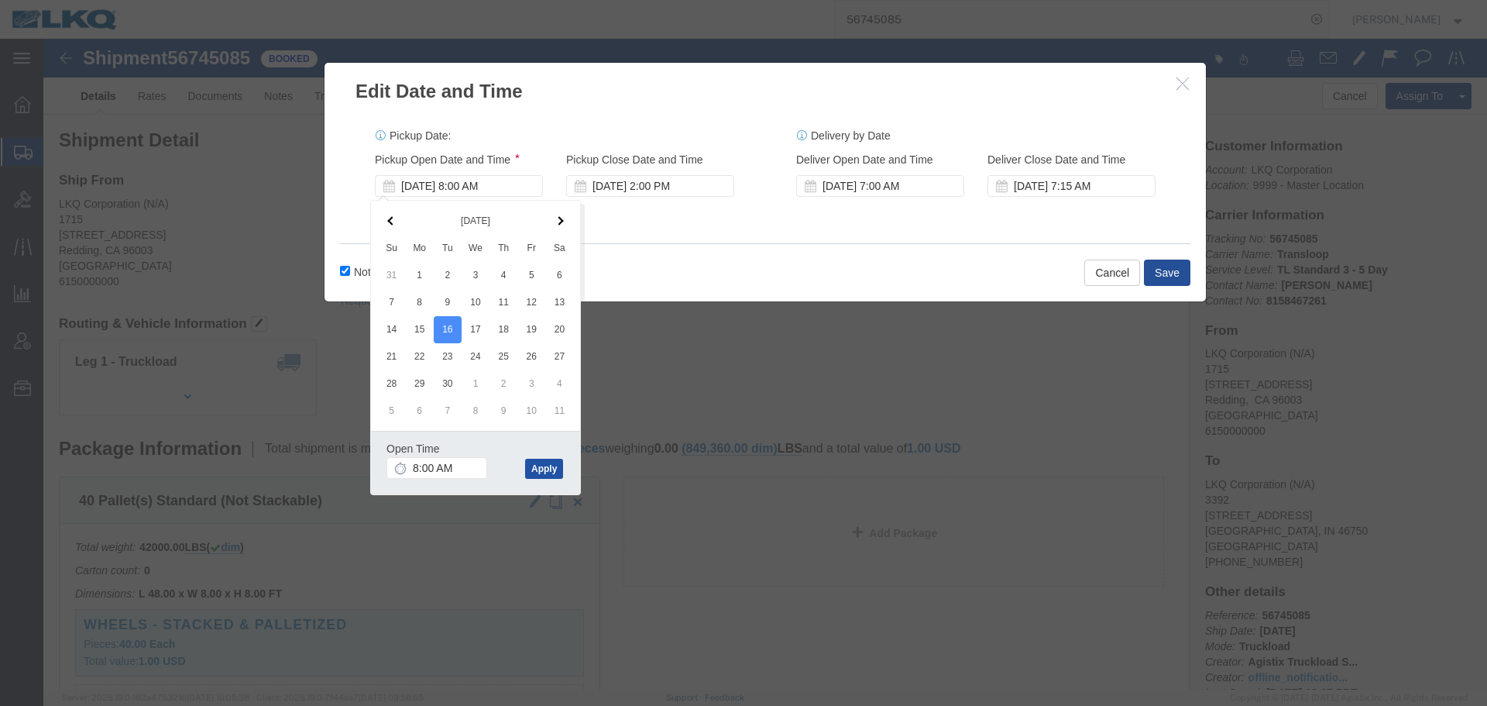
click button "Apply"
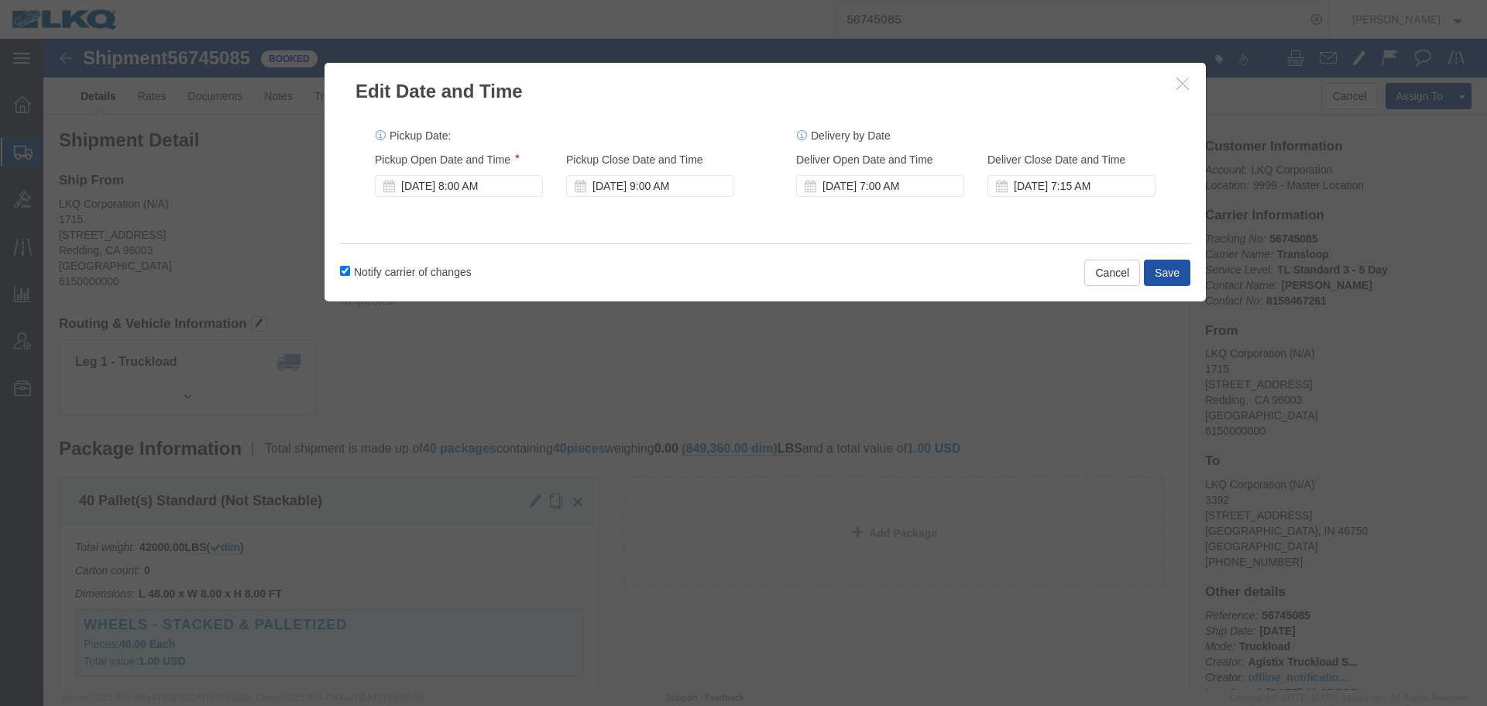
click button "Save"
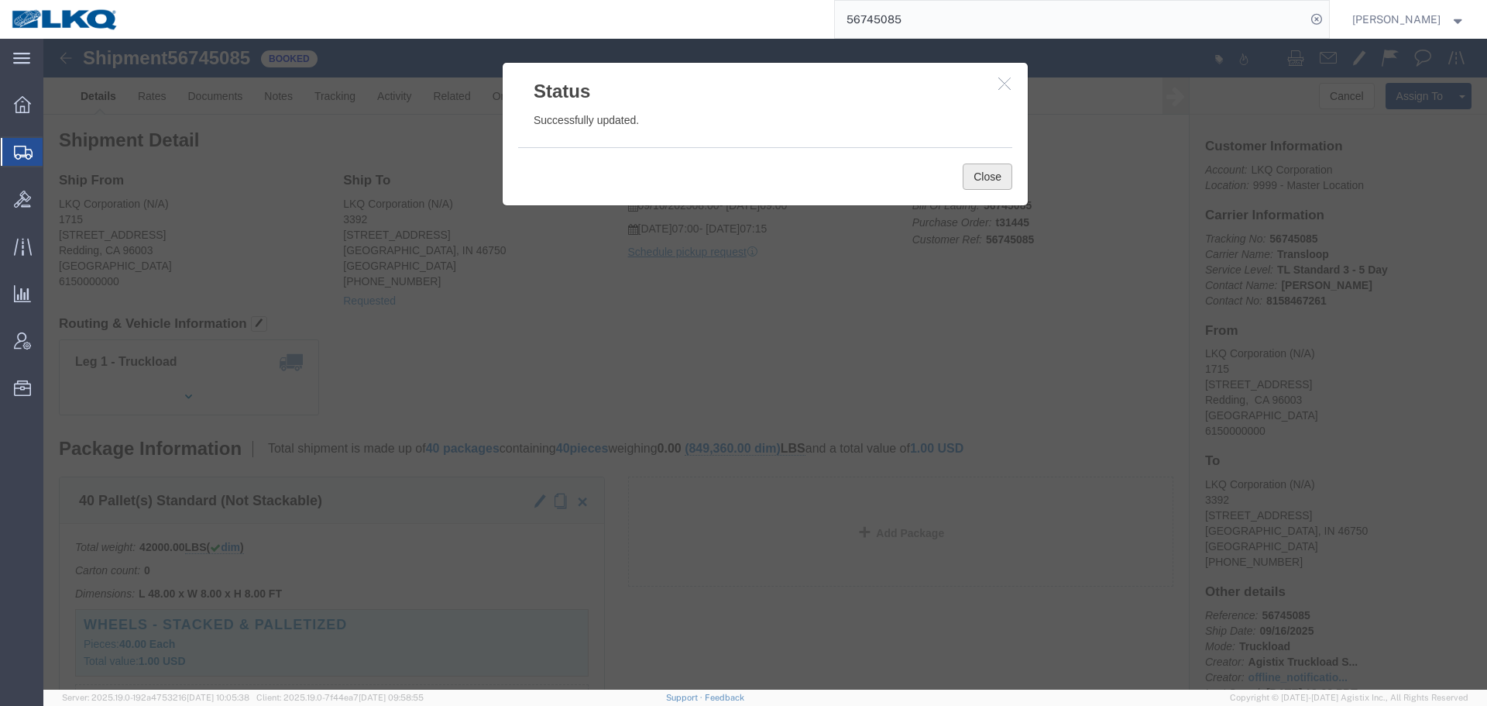
click button "Close"
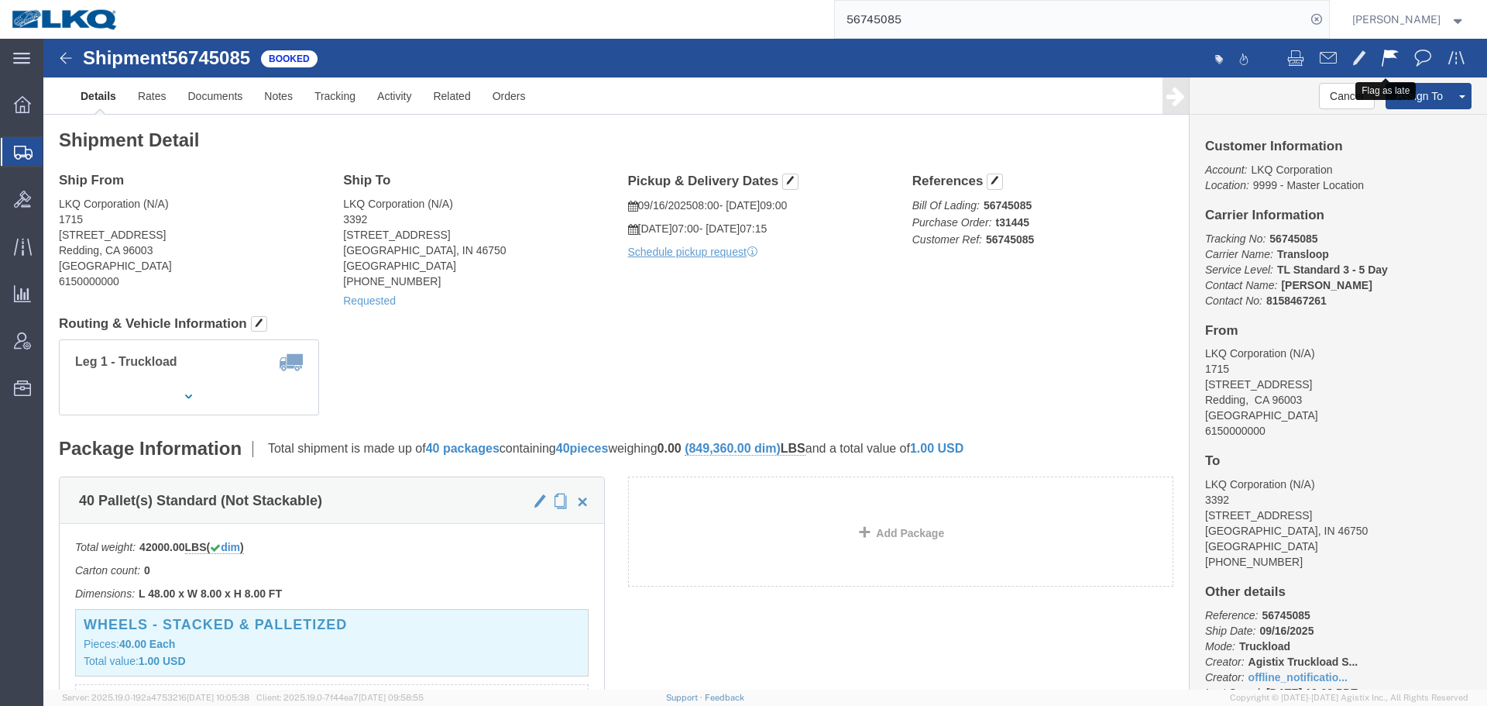
click span
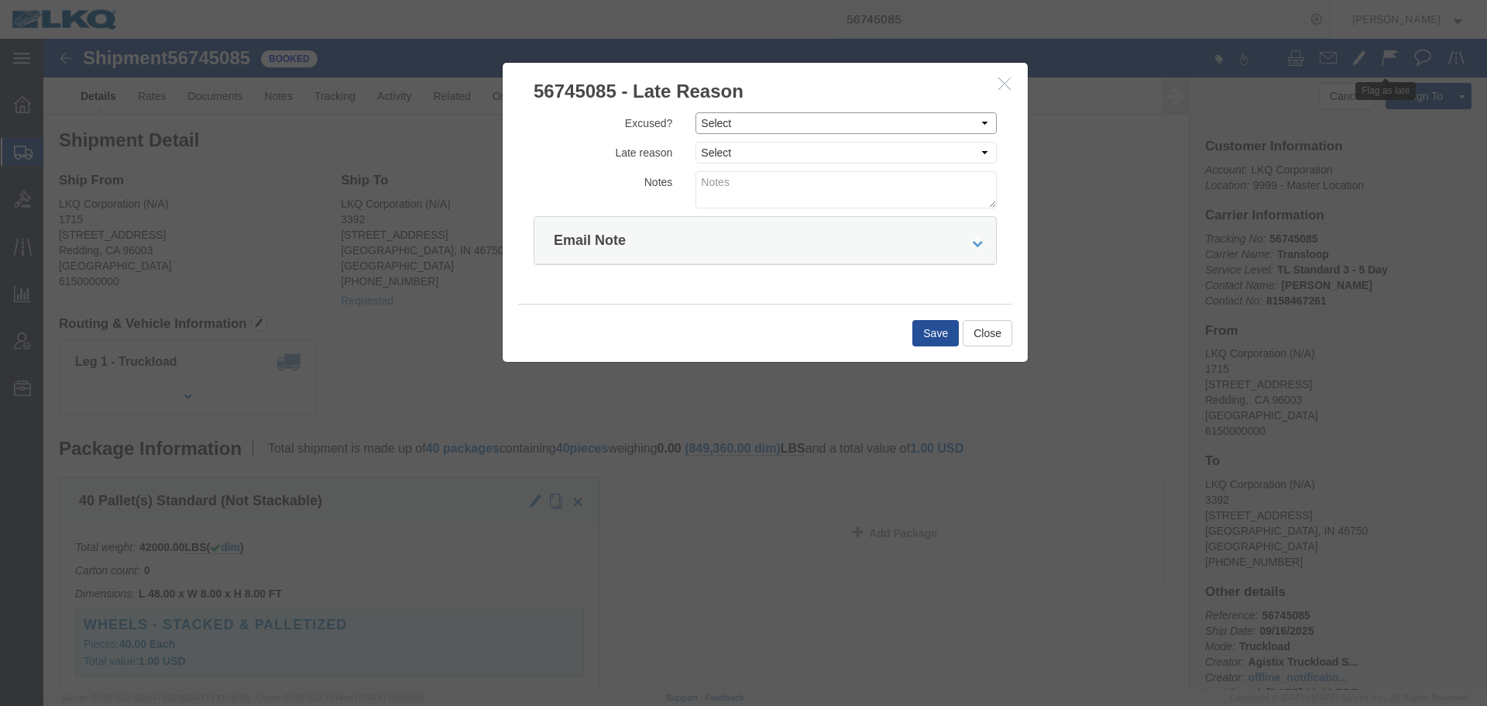
click select "Select Excused Not Excused"
select select "NOT_EXCUSED"
click select "Select Excused Not Excused"
click select "Select Bad Carrier Data Carrier Admin Error Delay Accident Driver Error Lack of…"
select select "DRIVER_ERROR"
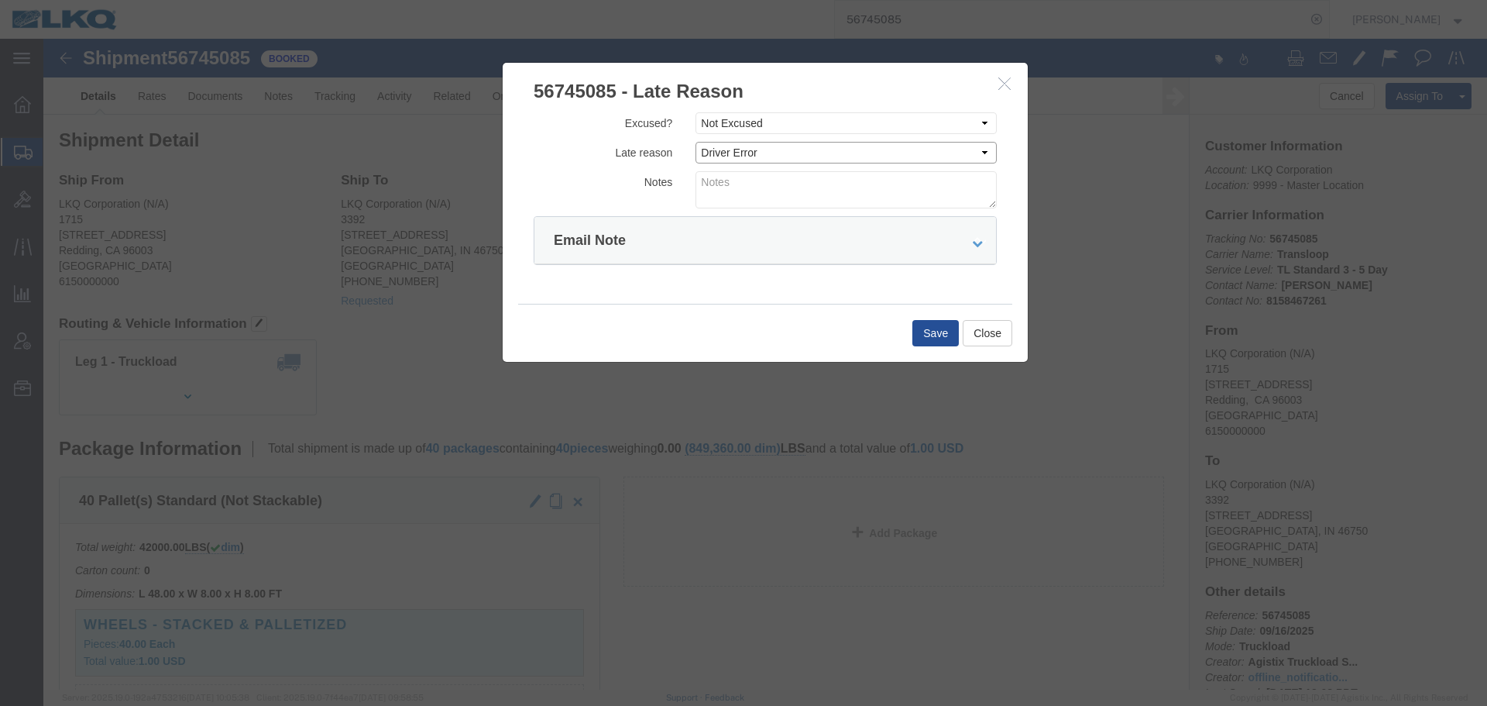
click select "Select Bad Carrier Data Carrier Admin Error Delay Accident Driver Error Lack of…"
click form "Excused? Select Excused Not Excused Late reason Select Bad Carrier Data Carrier…"
click textarea
type textarea "09/15 pickup"
click div "Save Close"
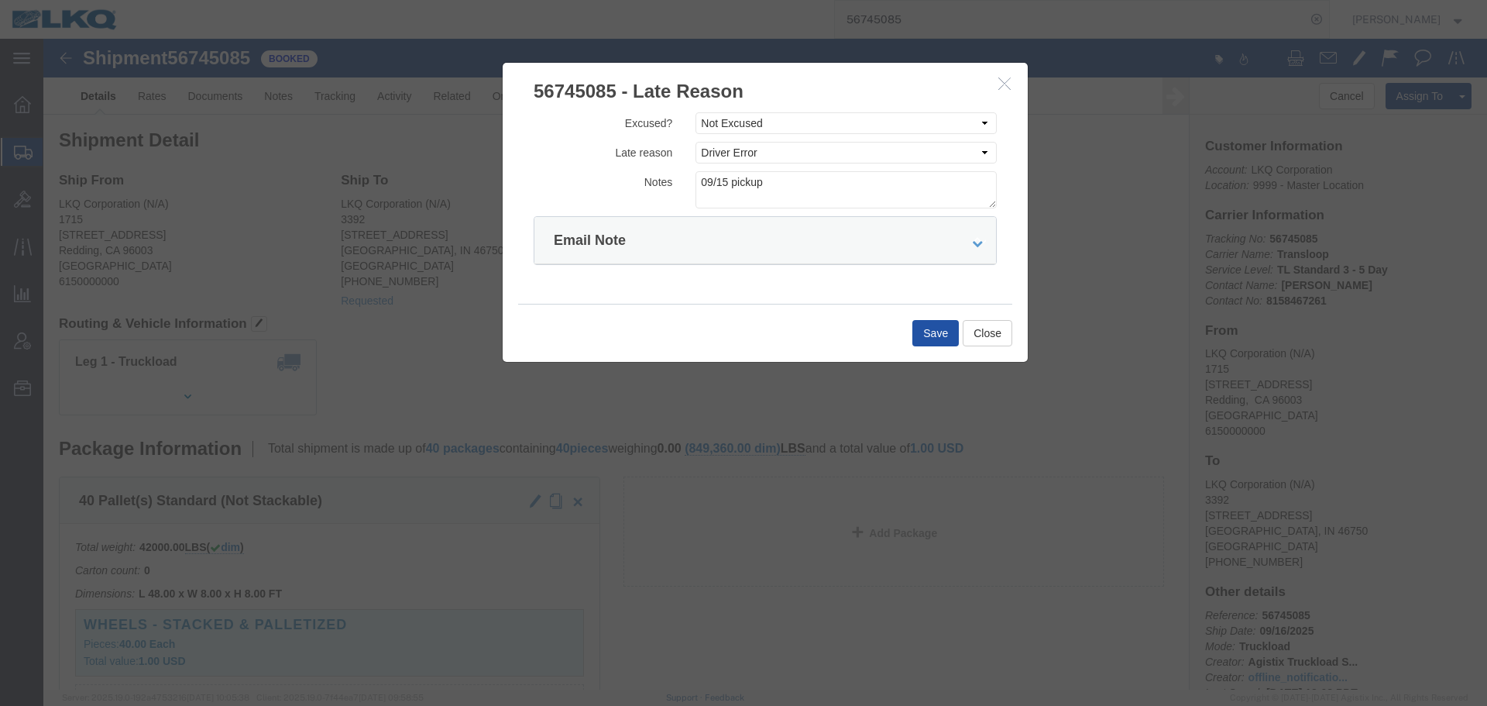
click button "Save"
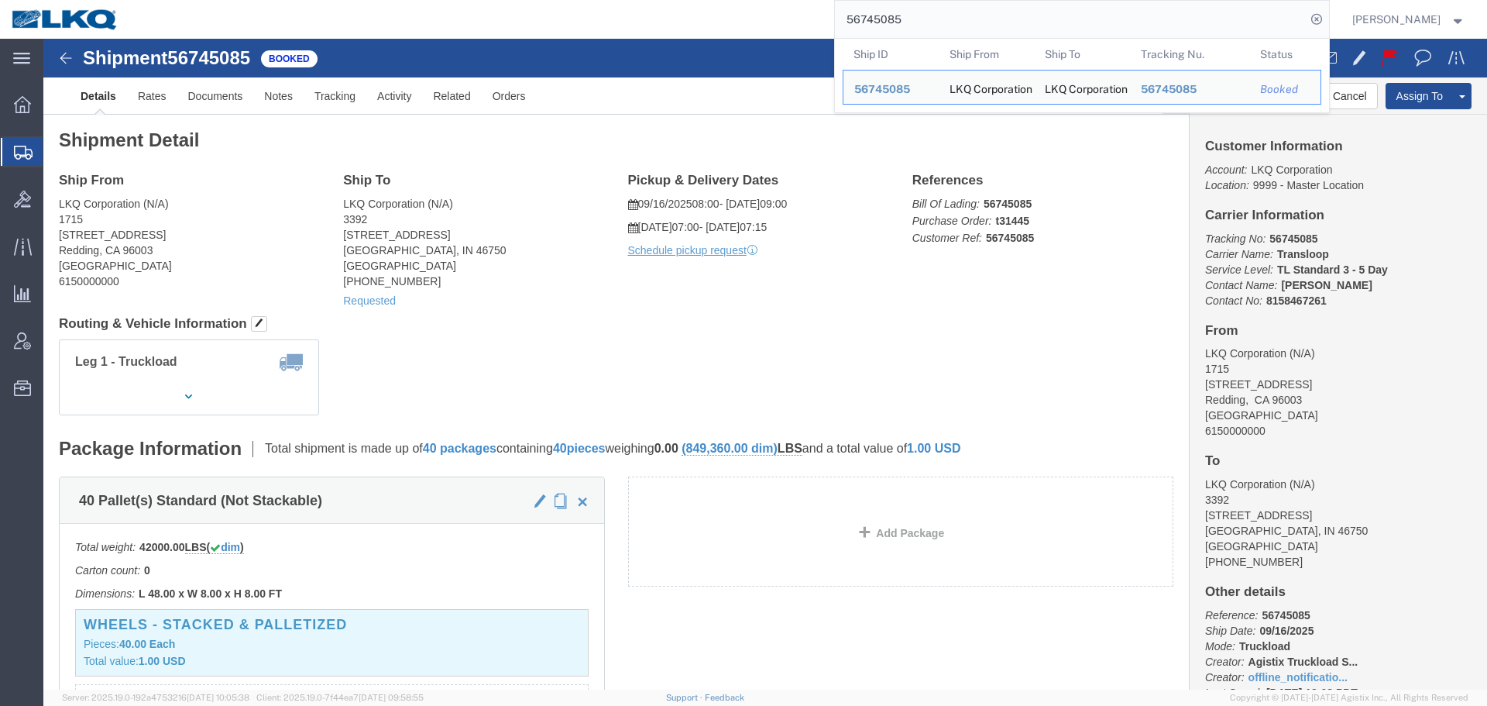
click at [1009, 3] on input "56745085" at bounding box center [1070, 19] width 471 height 37
paste input "824196"
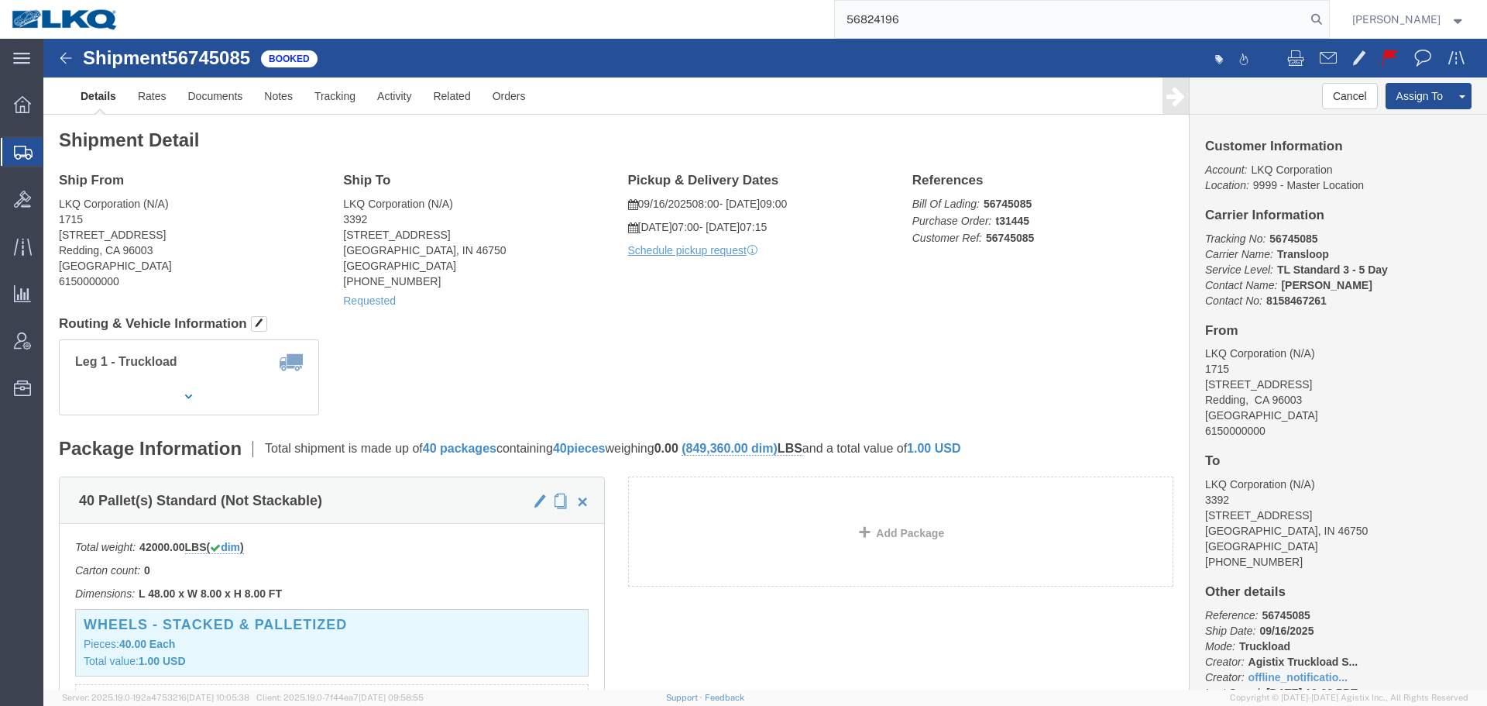
type input "56824196"
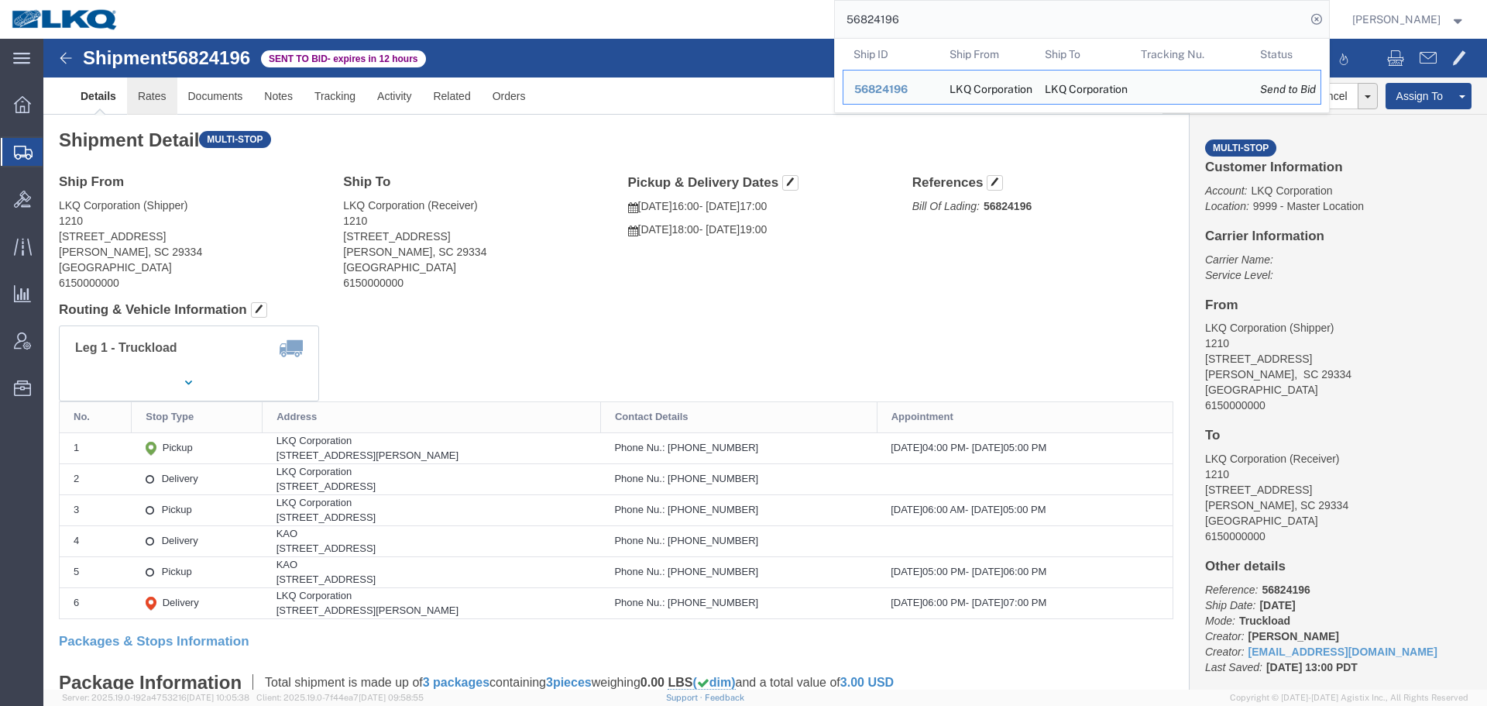
click link "Rates"
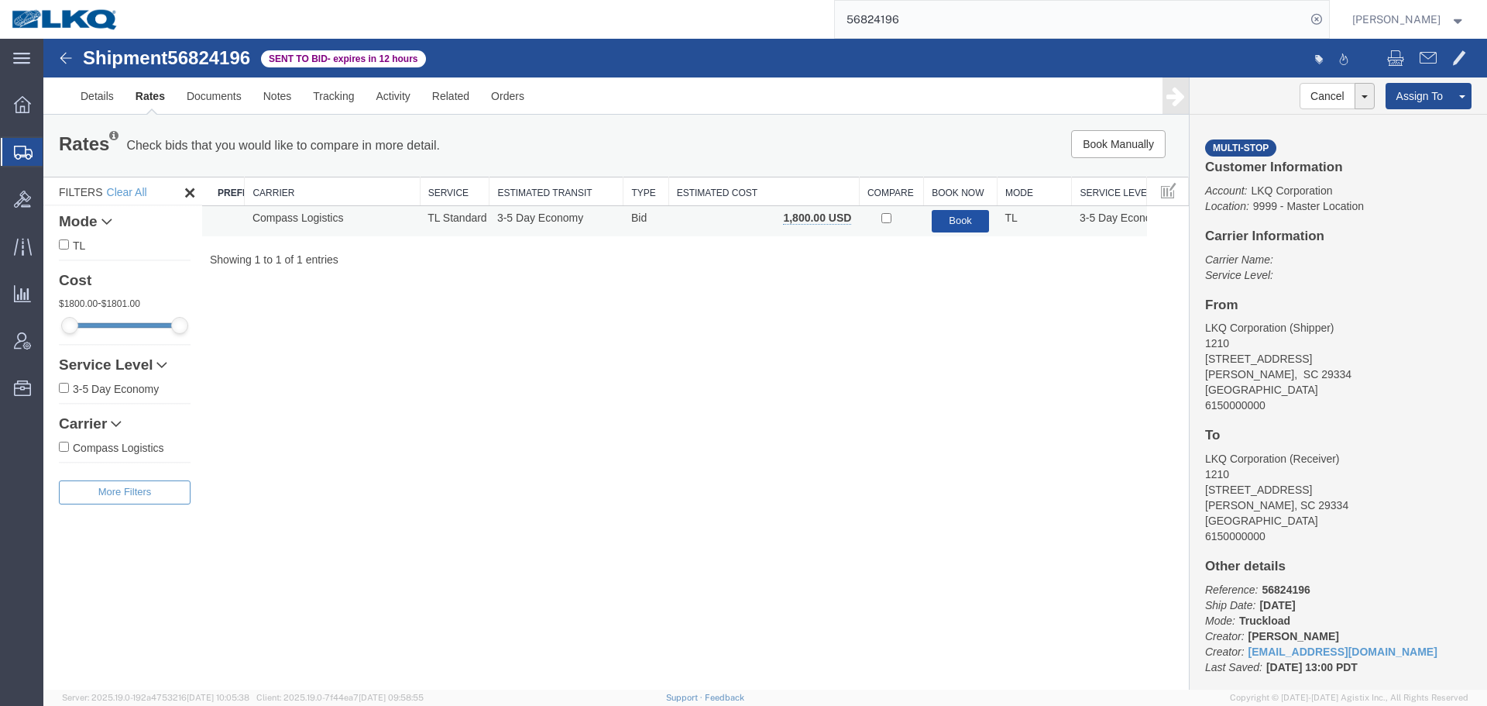
click at [961, 228] on button "Book" at bounding box center [961, 221] width 58 height 22
